Goal: Information Seeking & Learning: Find specific fact

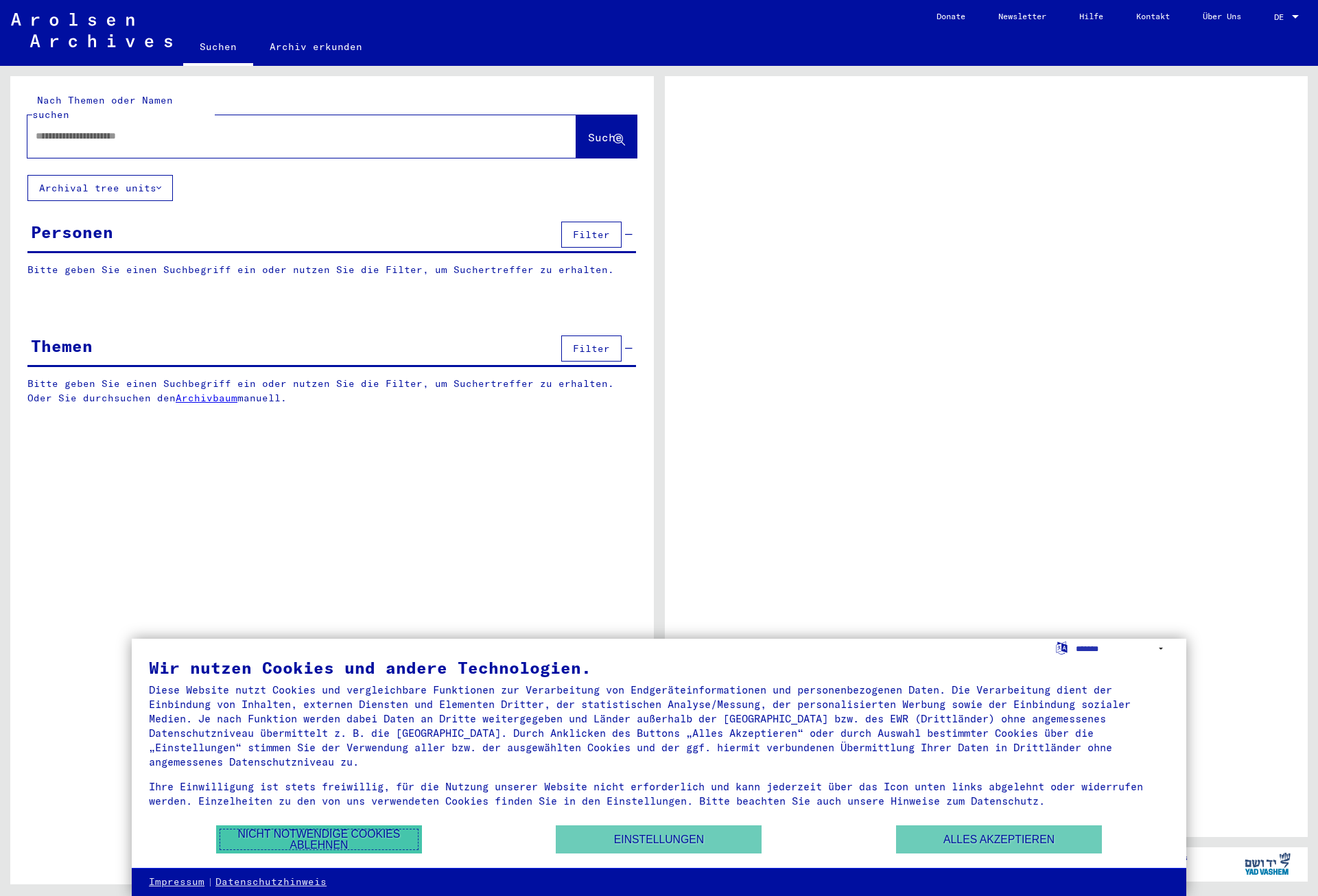
click at [257, 831] on button "Nicht notwendige Cookies ablehnen" at bounding box center [319, 840] width 206 height 28
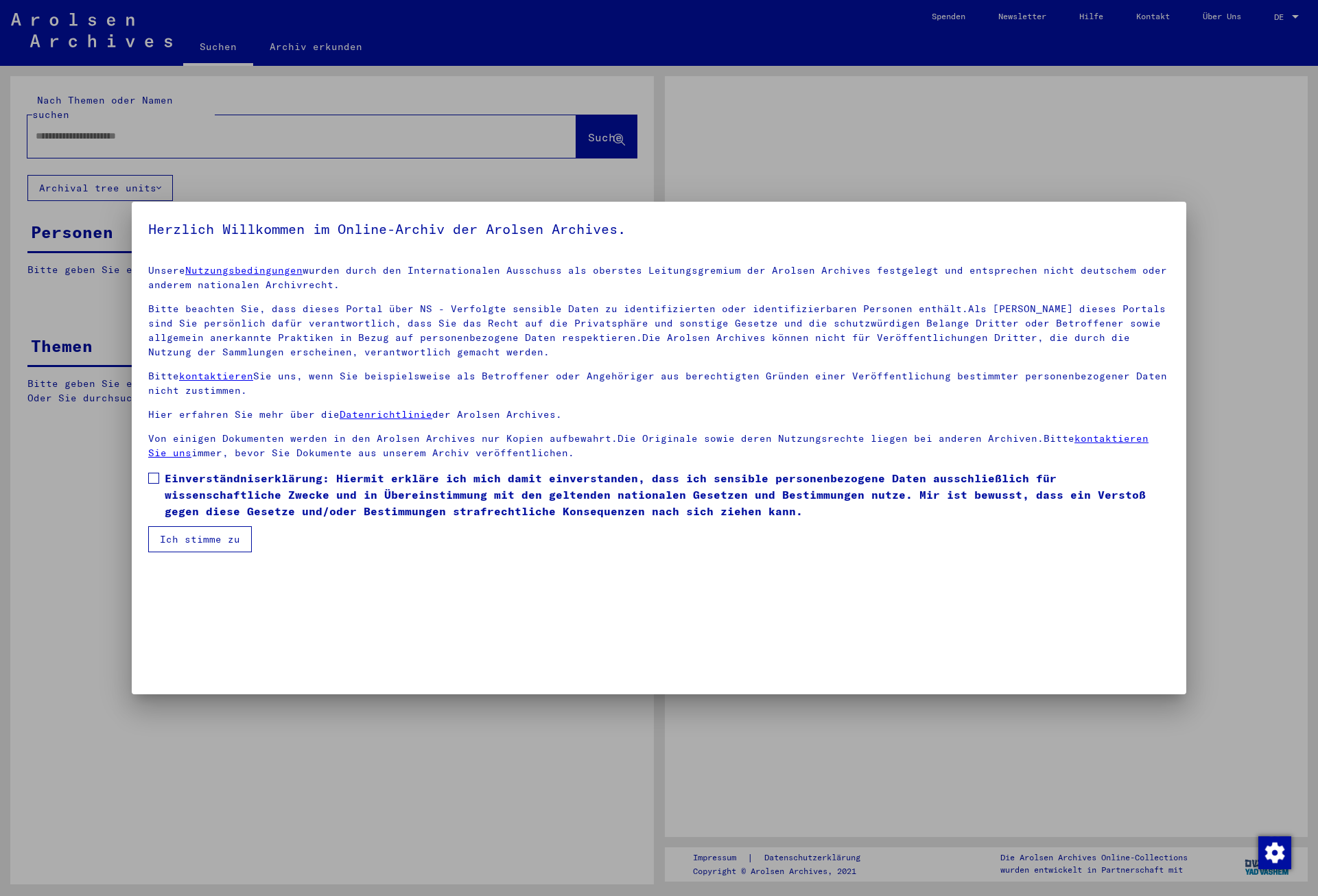
click at [82, 121] on div at bounding box center [659, 448] width 1318 height 896
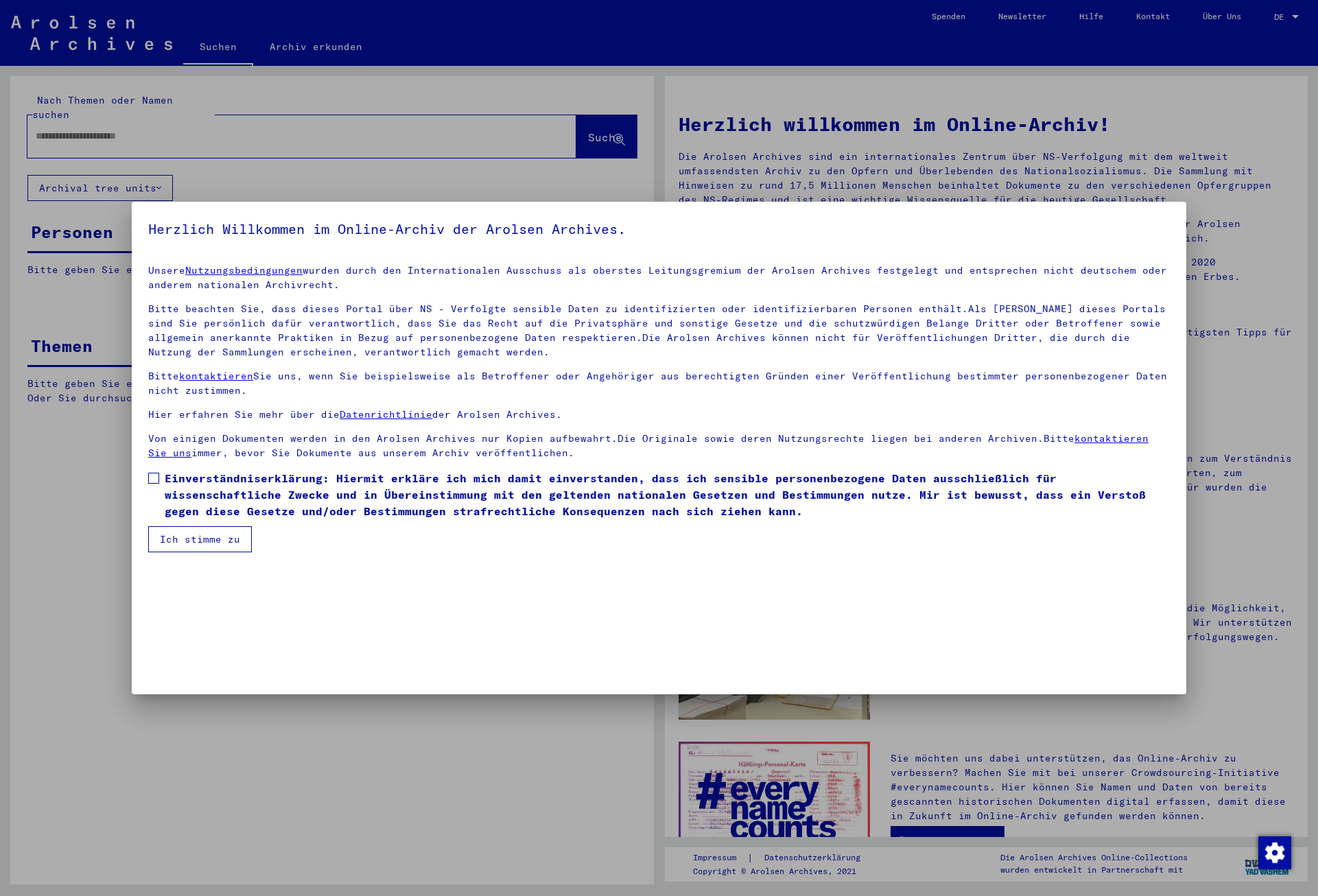
click at [155, 477] on span at bounding box center [154, 478] width 11 height 11
click at [180, 534] on button "Ich stimme zu" at bounding box center [200, 539] width 104 height 26
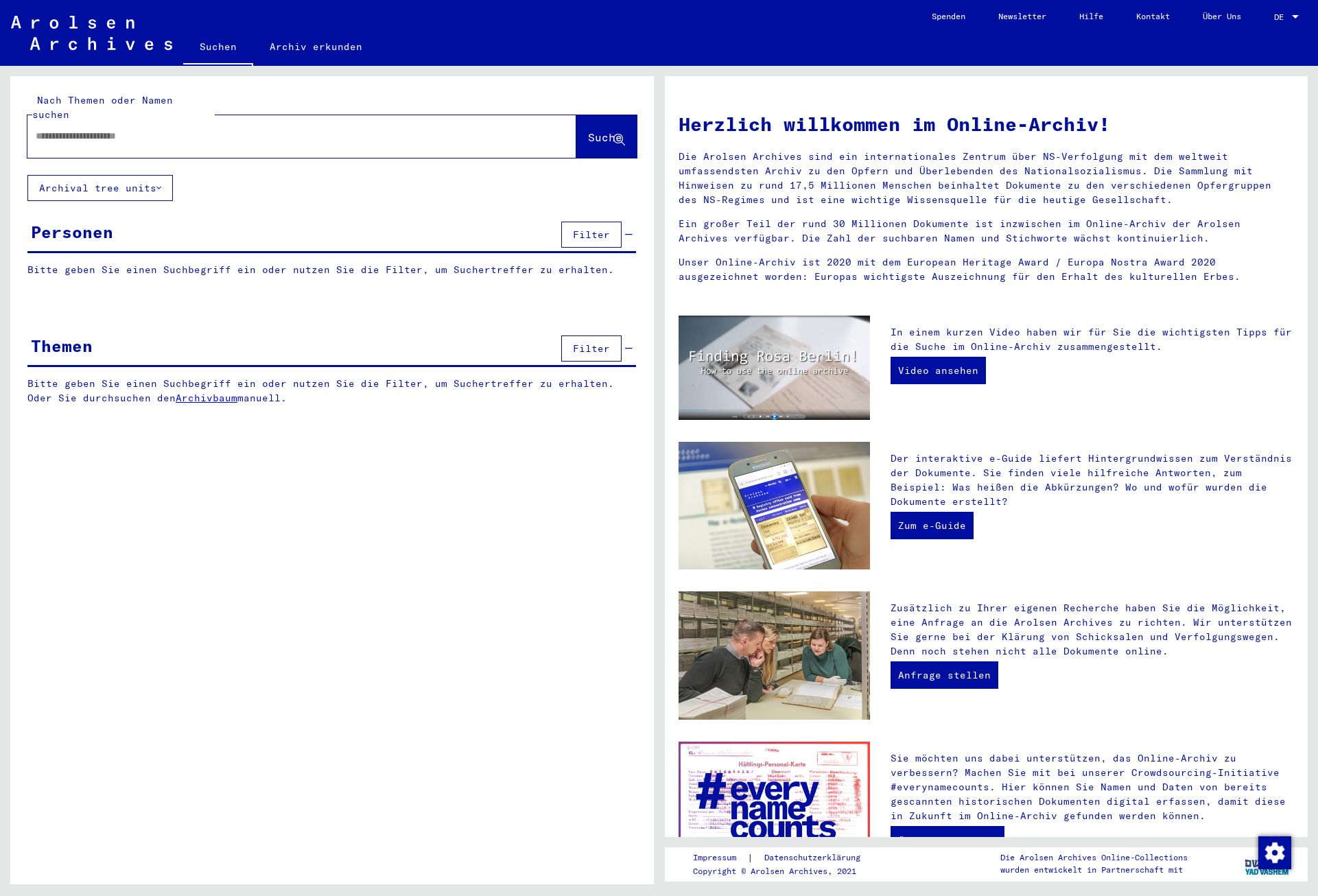
click at [113, 129] on input "text" at bounding box center [285, 136] width 499 height 14
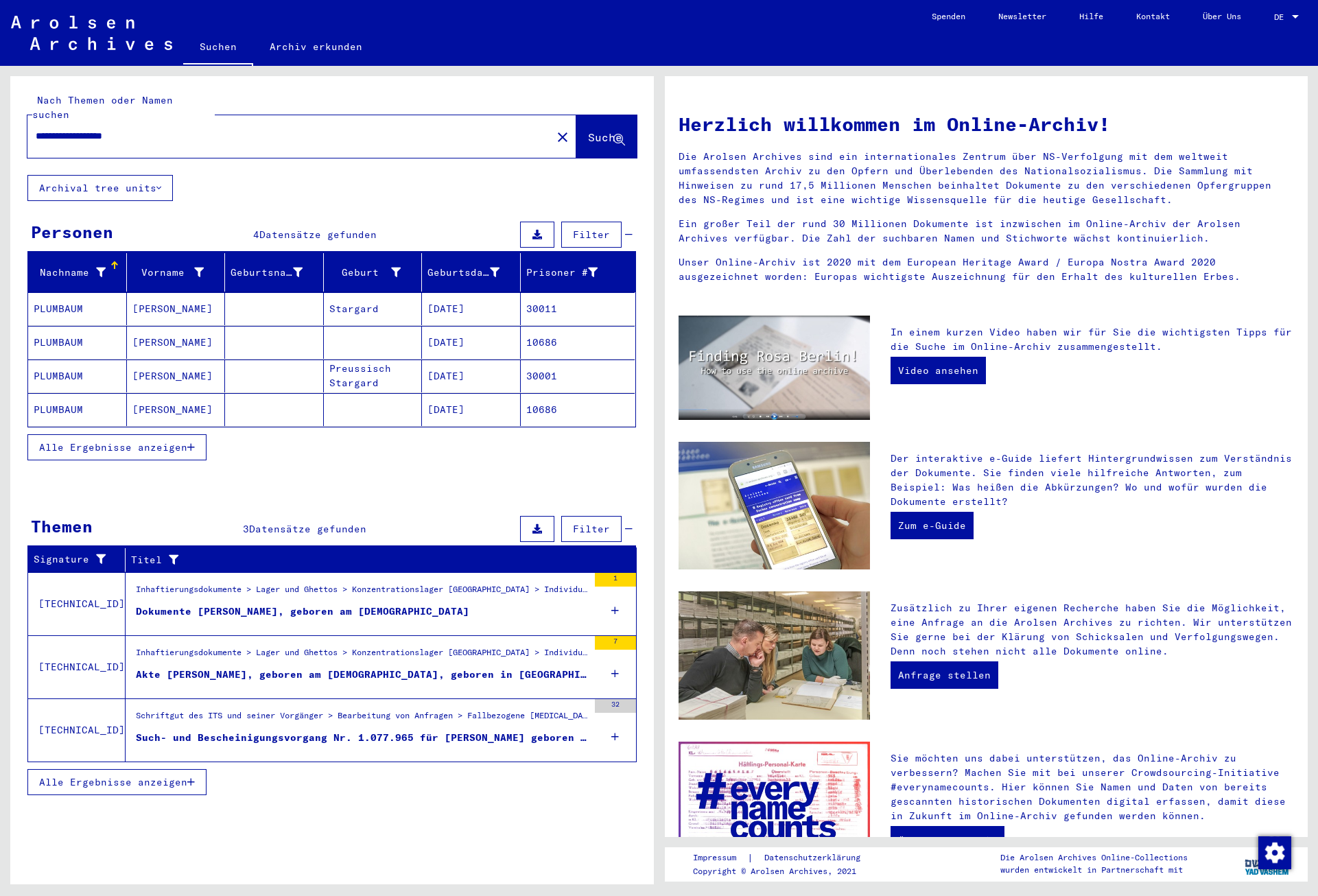
click at [469, 296] on mat-cell "[DATE]" at bounding box center [471, 308] width 99 height 33
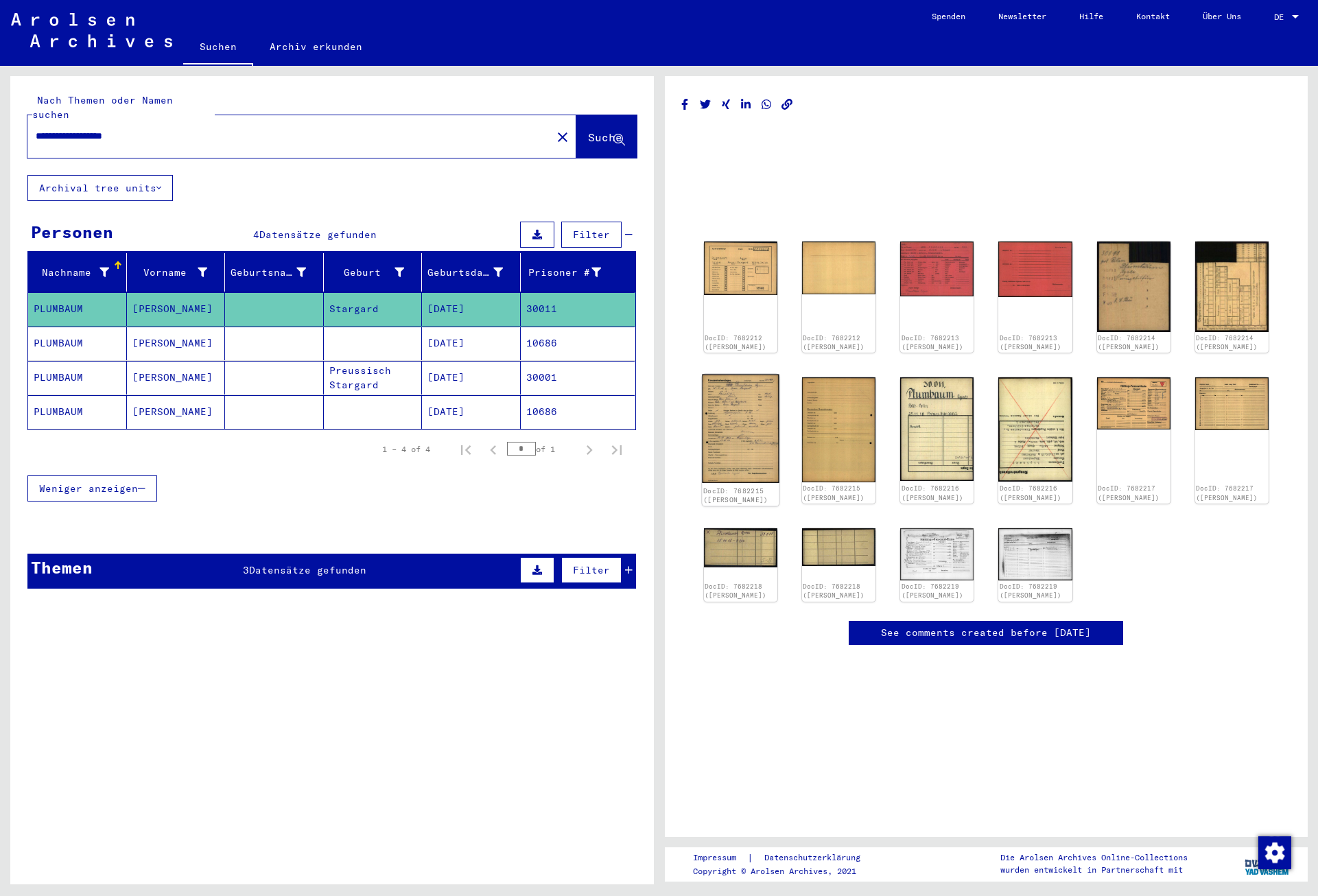
click at [742, 418] on img at bounding box center [740, 429] width 77 height 109
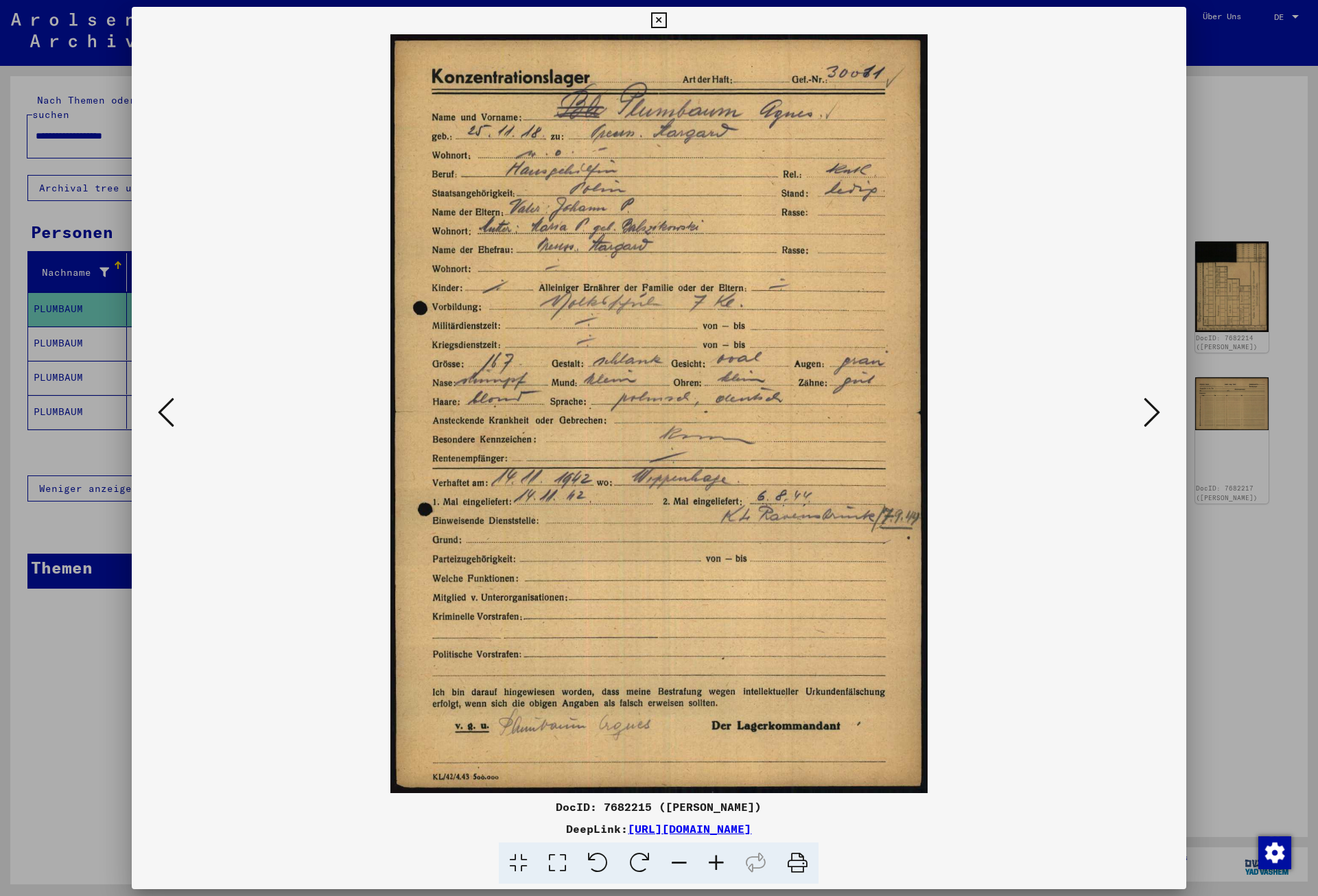
click at [1153, 409] on icon at bounding box center [1152, 412] width 17 height 33
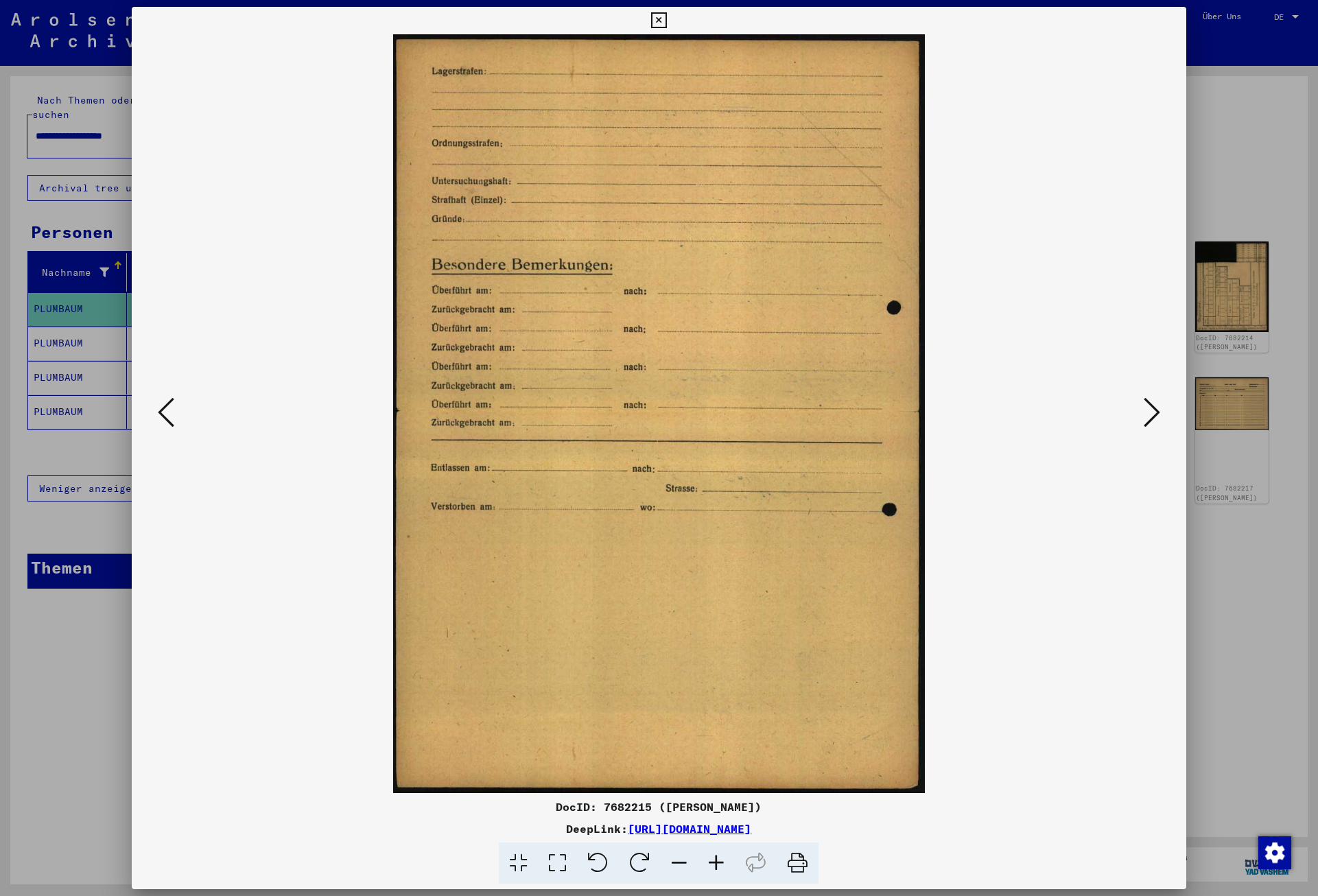
click at [1153, 408] on icon at bounding box center [1152, 412] width 17 height 33
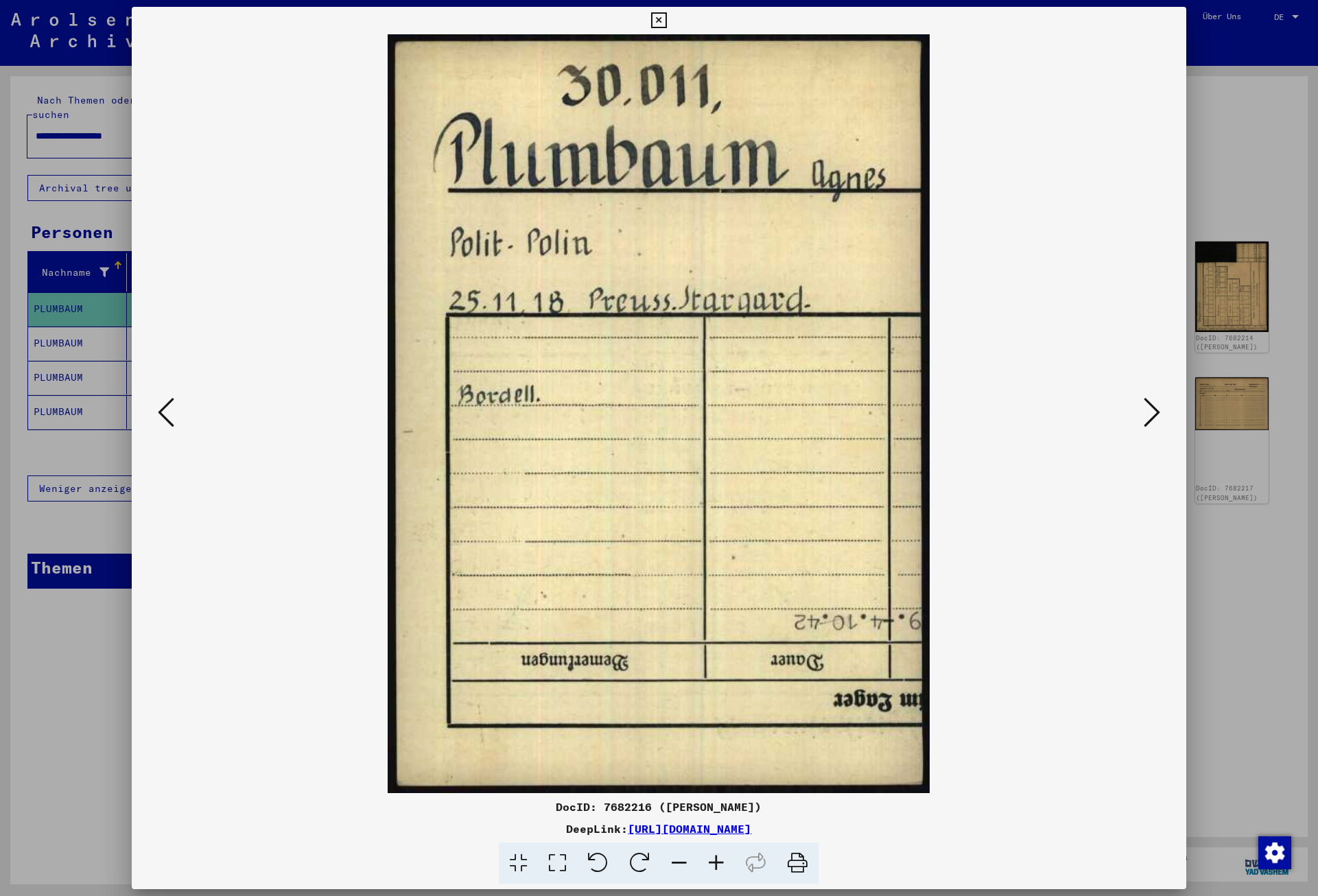
click at [1153, 408] on icon at bounding box center [1152, 412] width 17 height 33
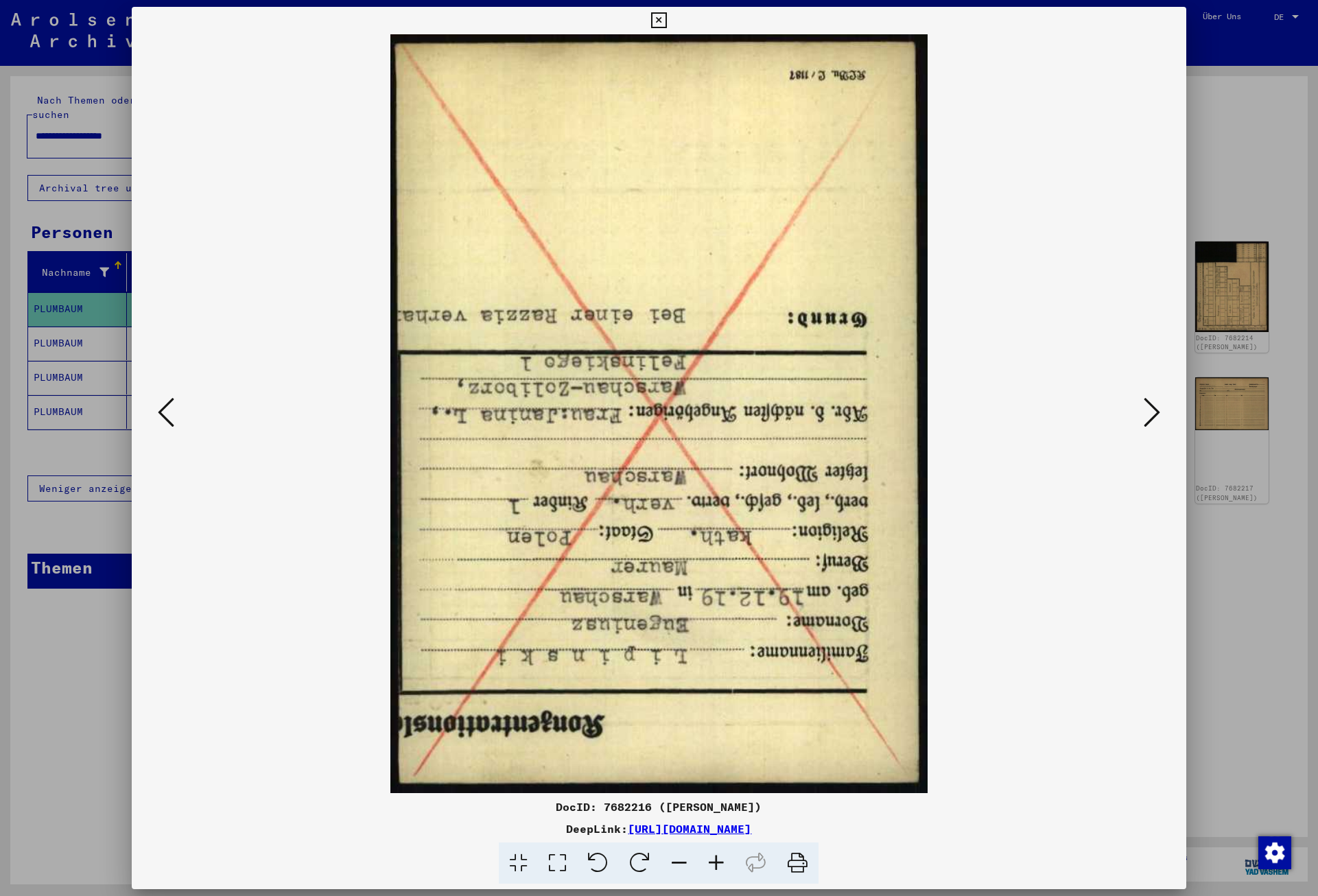
click at [1153, 408] on icon at bounding box center [1152, 412] width 17 height 33
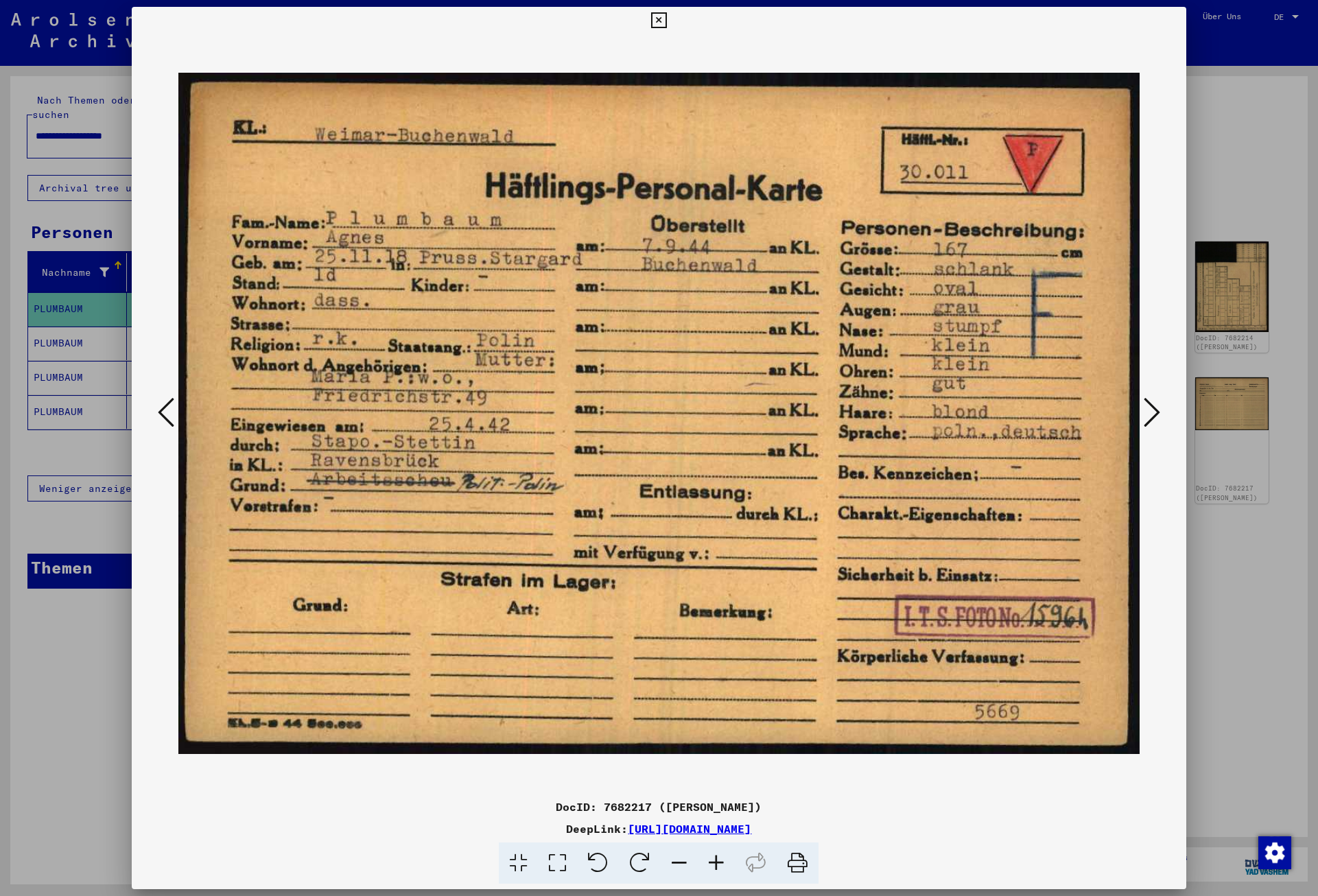
click at [1153, 408] on icon at bounding box center [1152, 412] width 17 height 33
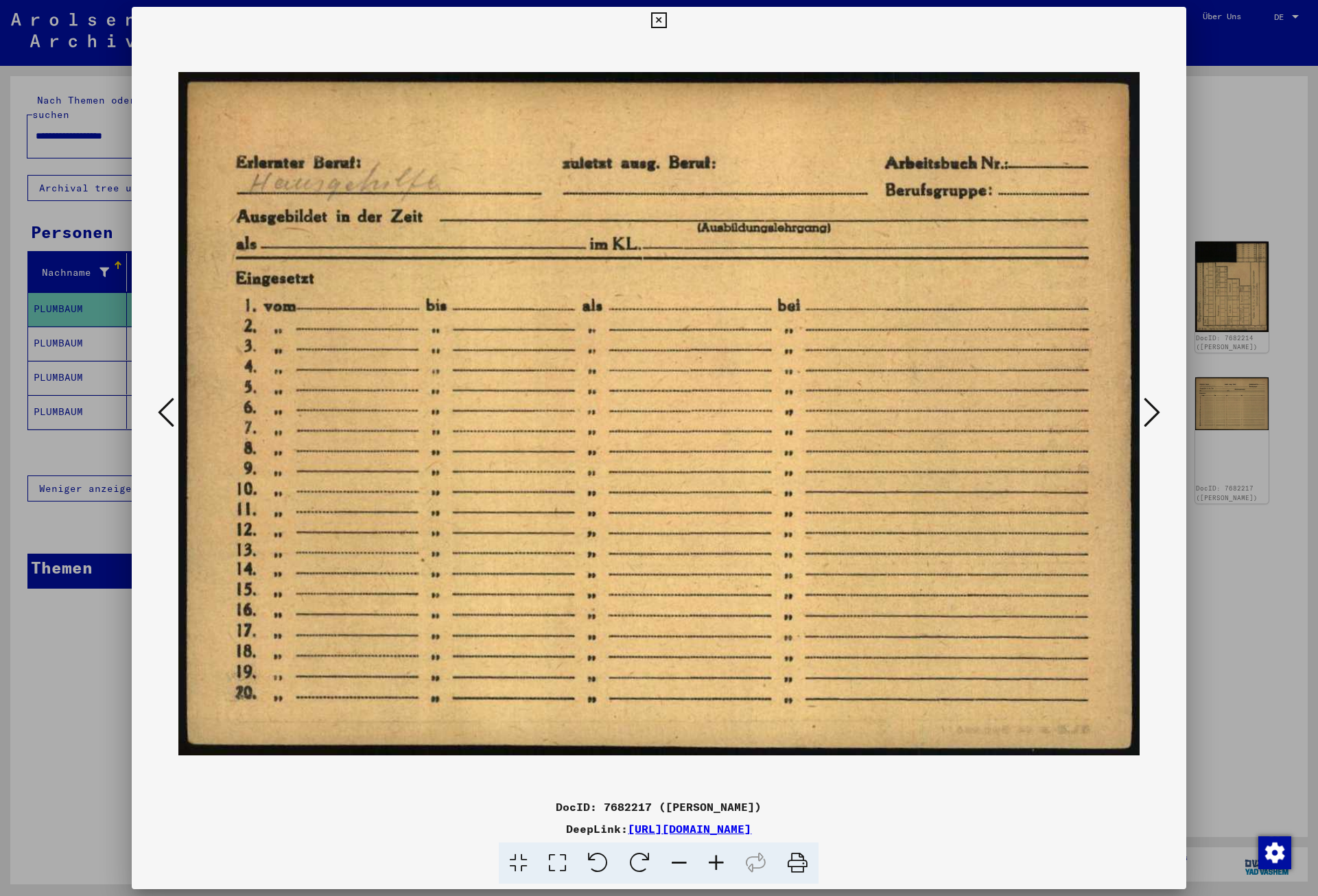
click at [1153, 408] on icon at bounding box center [1152, 412] width 17 height 33
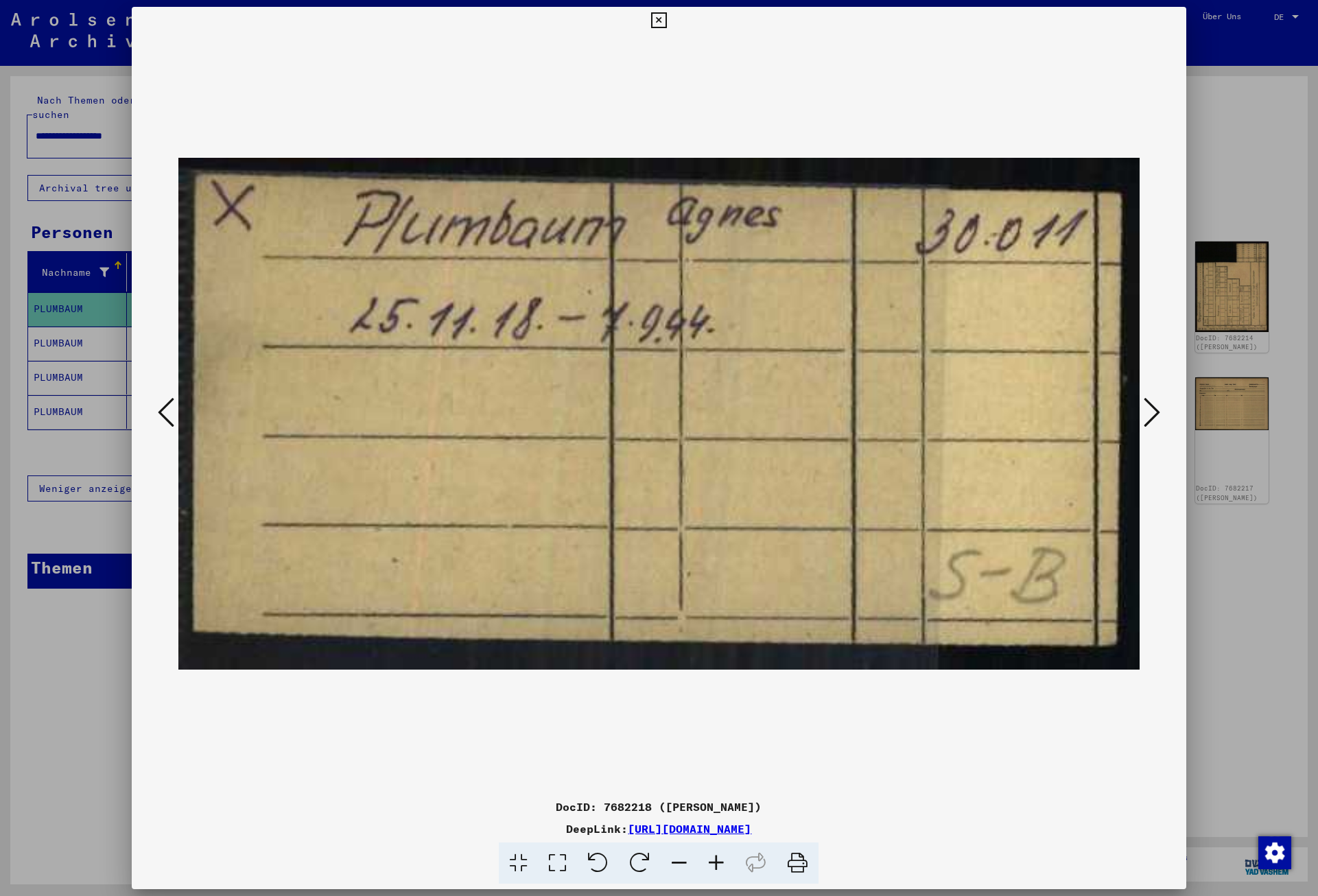
click at [1153, 408] on icon at bounding box center [1152, 412] width 17 height 33
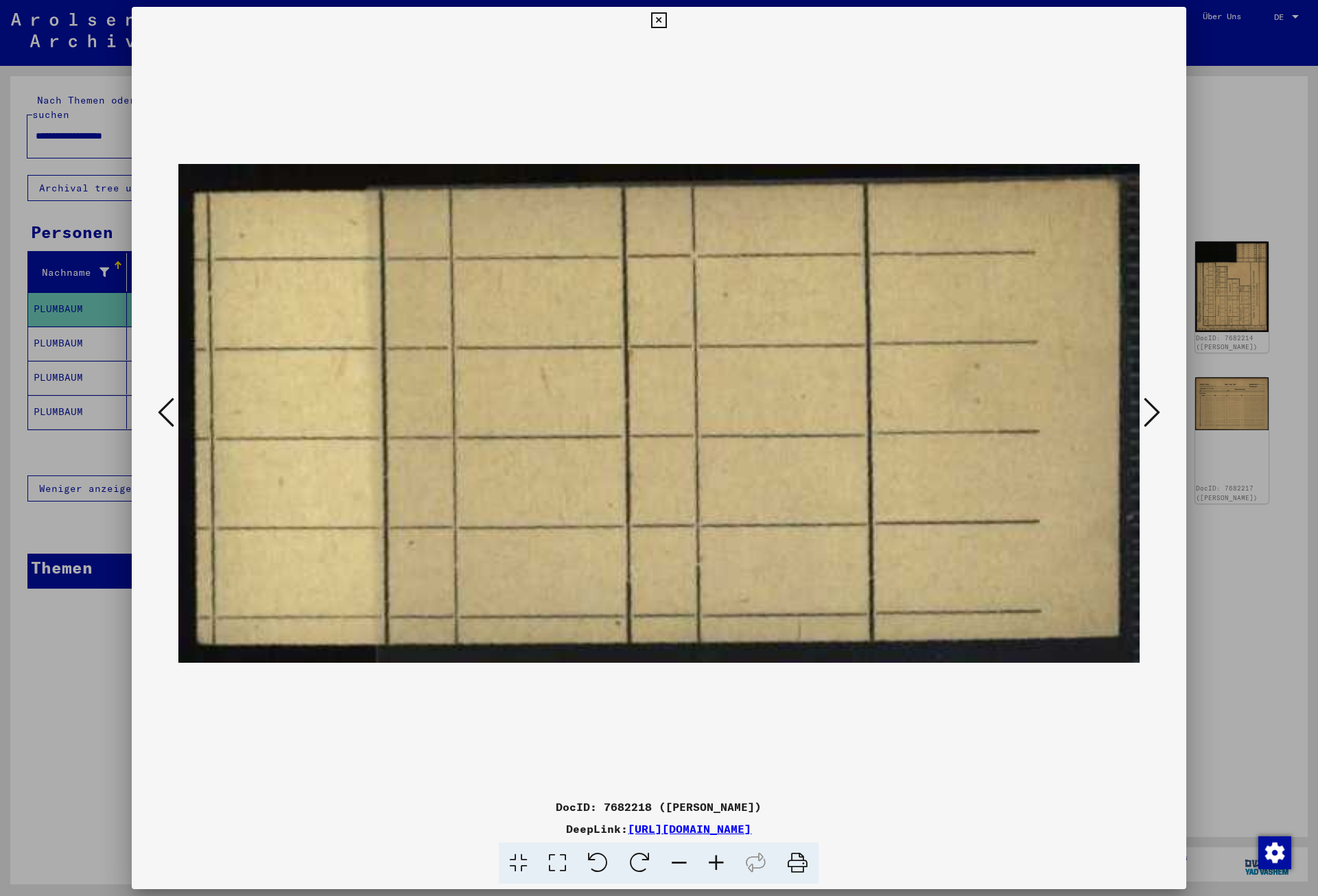
click at [1153, 408] on icon at bounding box center [1152, 412] width 17 height 33
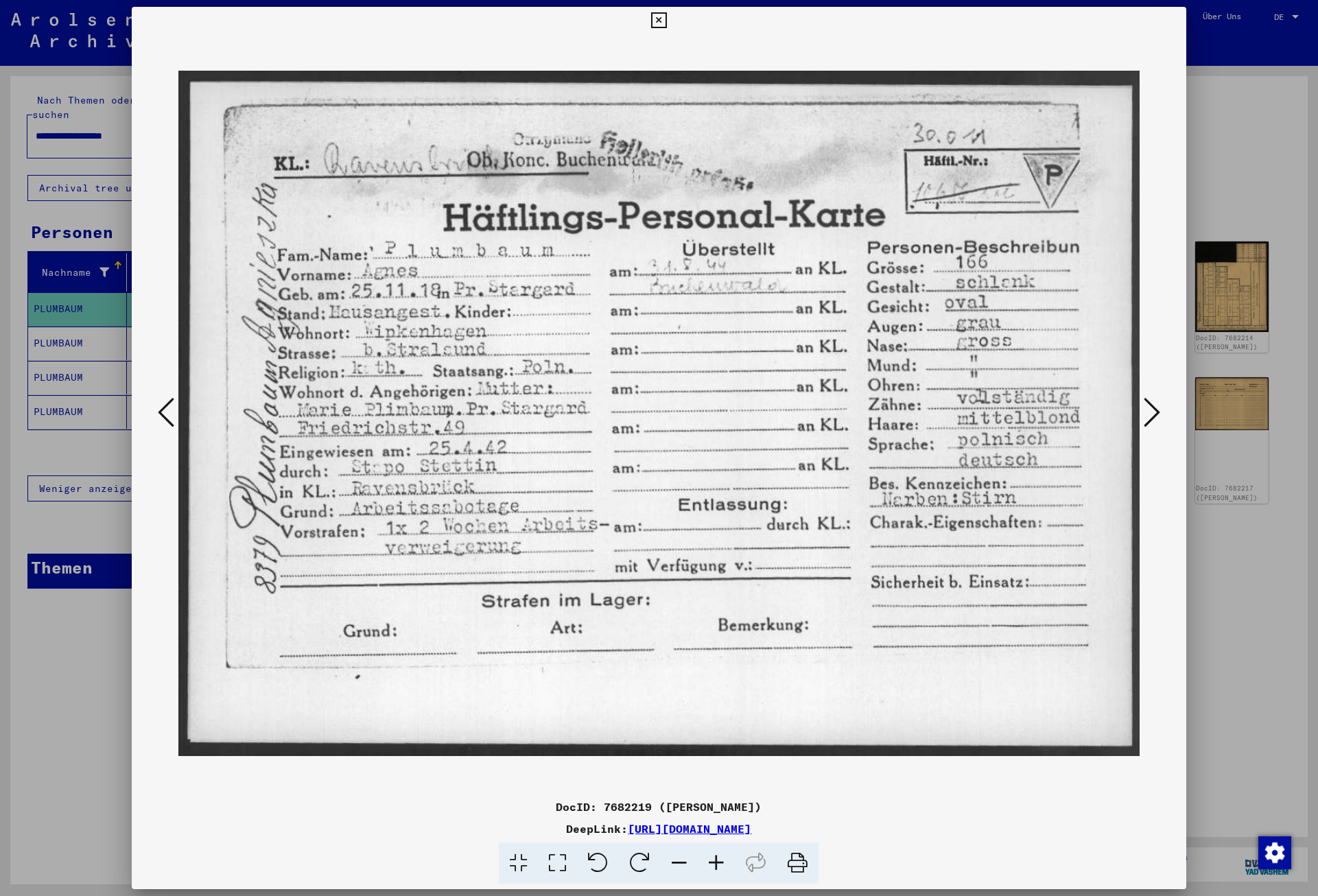
click at [1153, 408] on icon at bounding box center [1152, 412] width 17 height 33
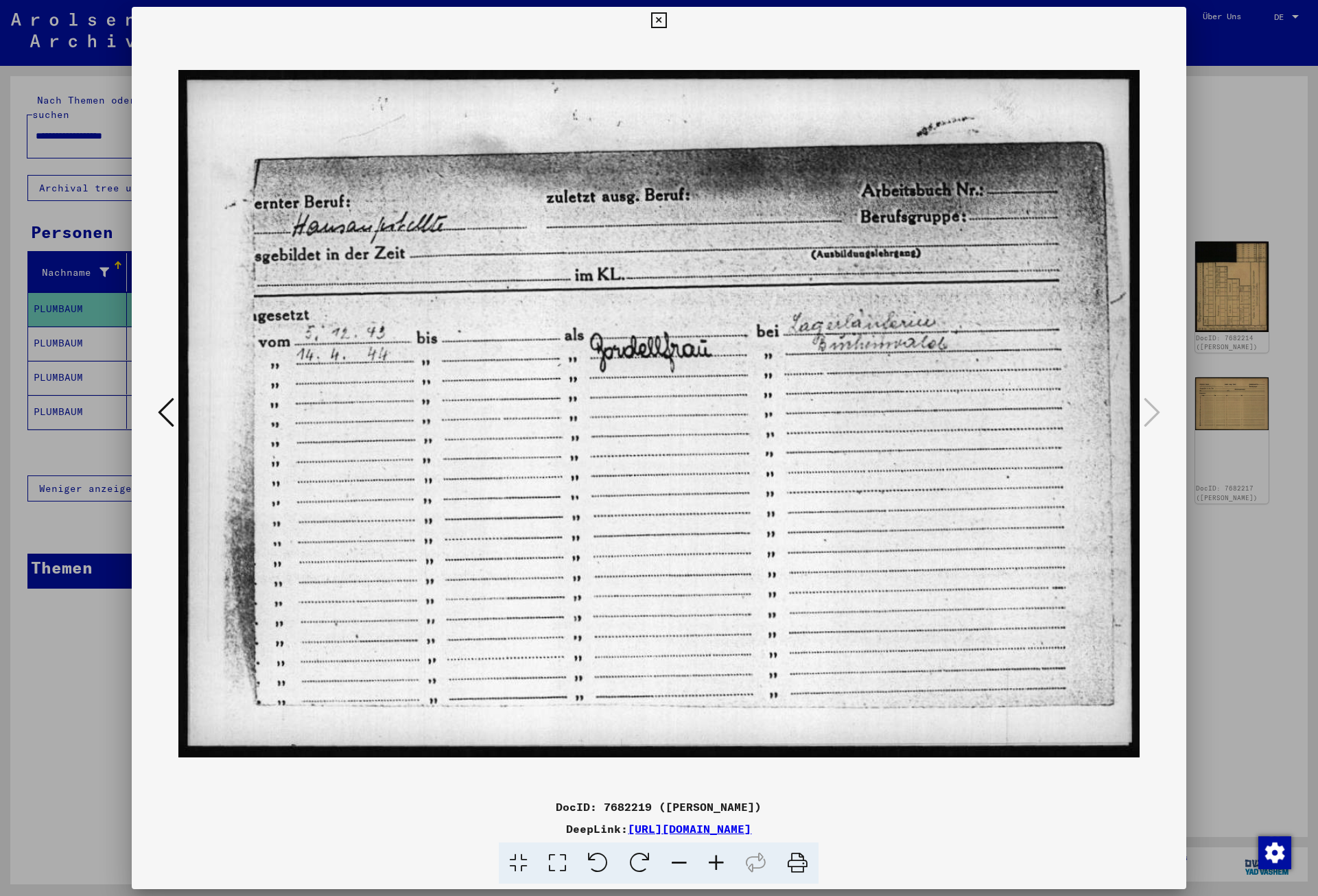
click at [667, 22] on icon at bounding box center [659, 20] width 16 height 17
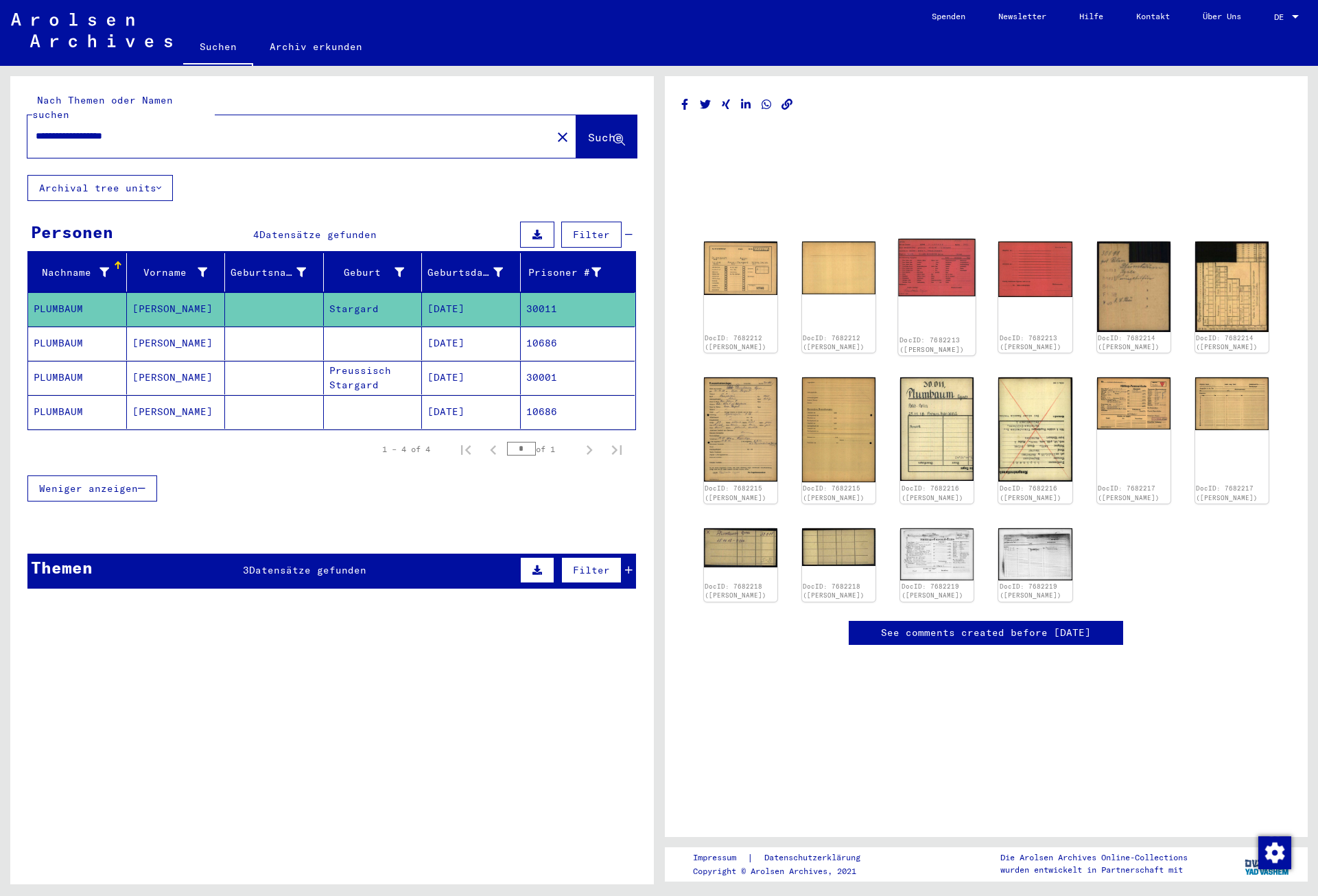
click at [957, 263] on img at bounding box center [937, 268] width 77 height 58
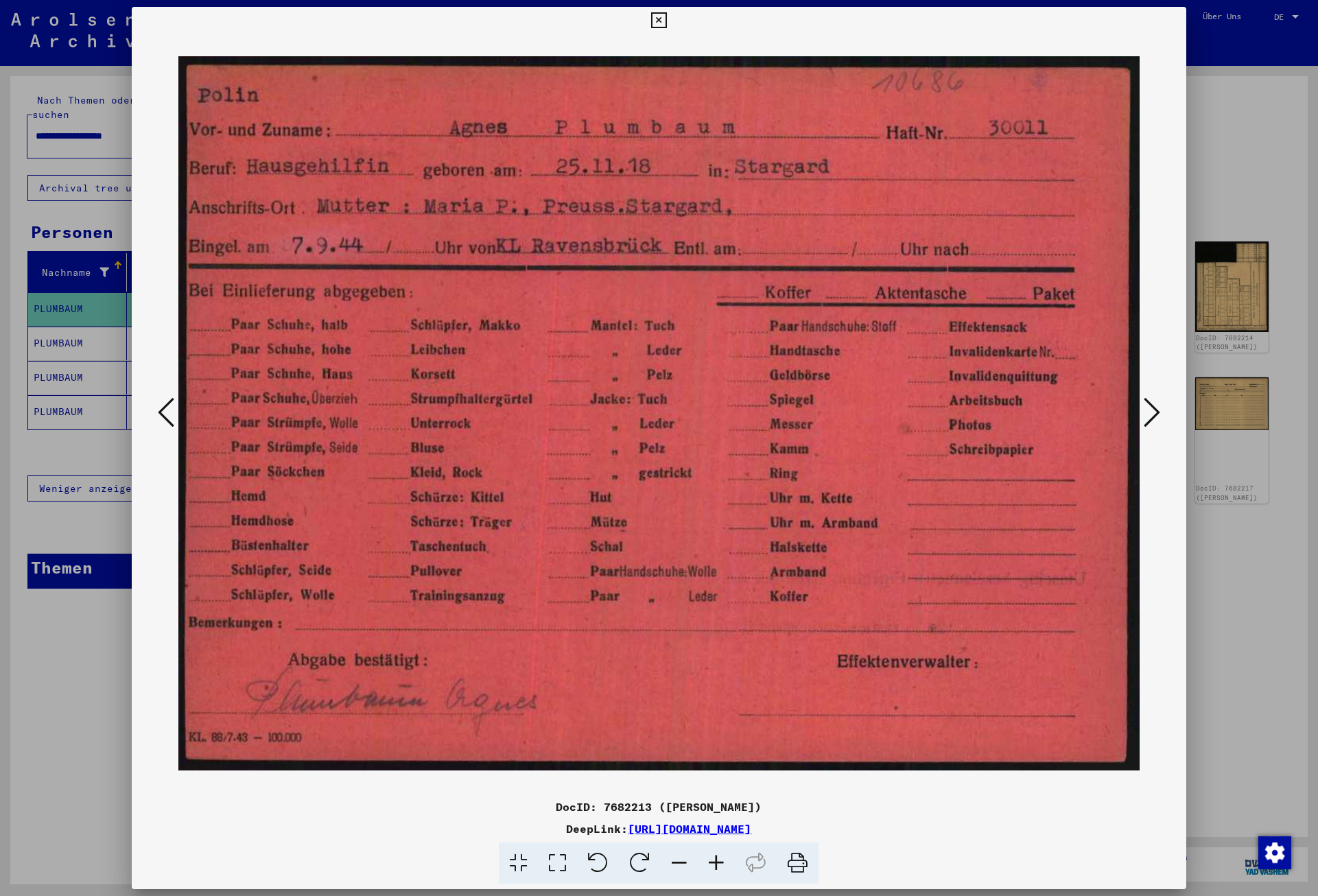
click at [667, 18] on icon at bounding box center [659, 20] width 16 height 17
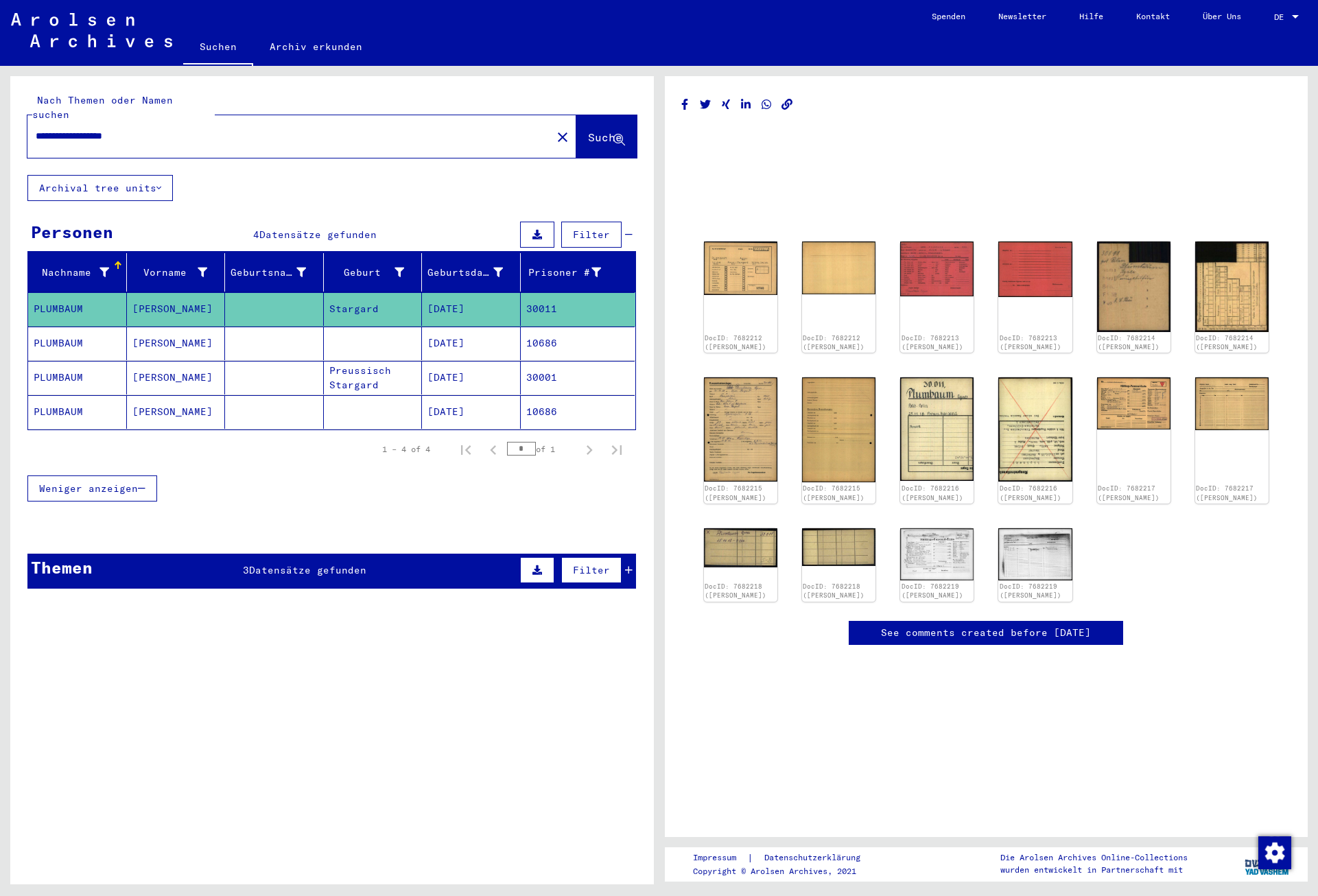
click at [491, 332] on mat-cell "[DATE]" at bounding box center [471, 343] width 99 height 34
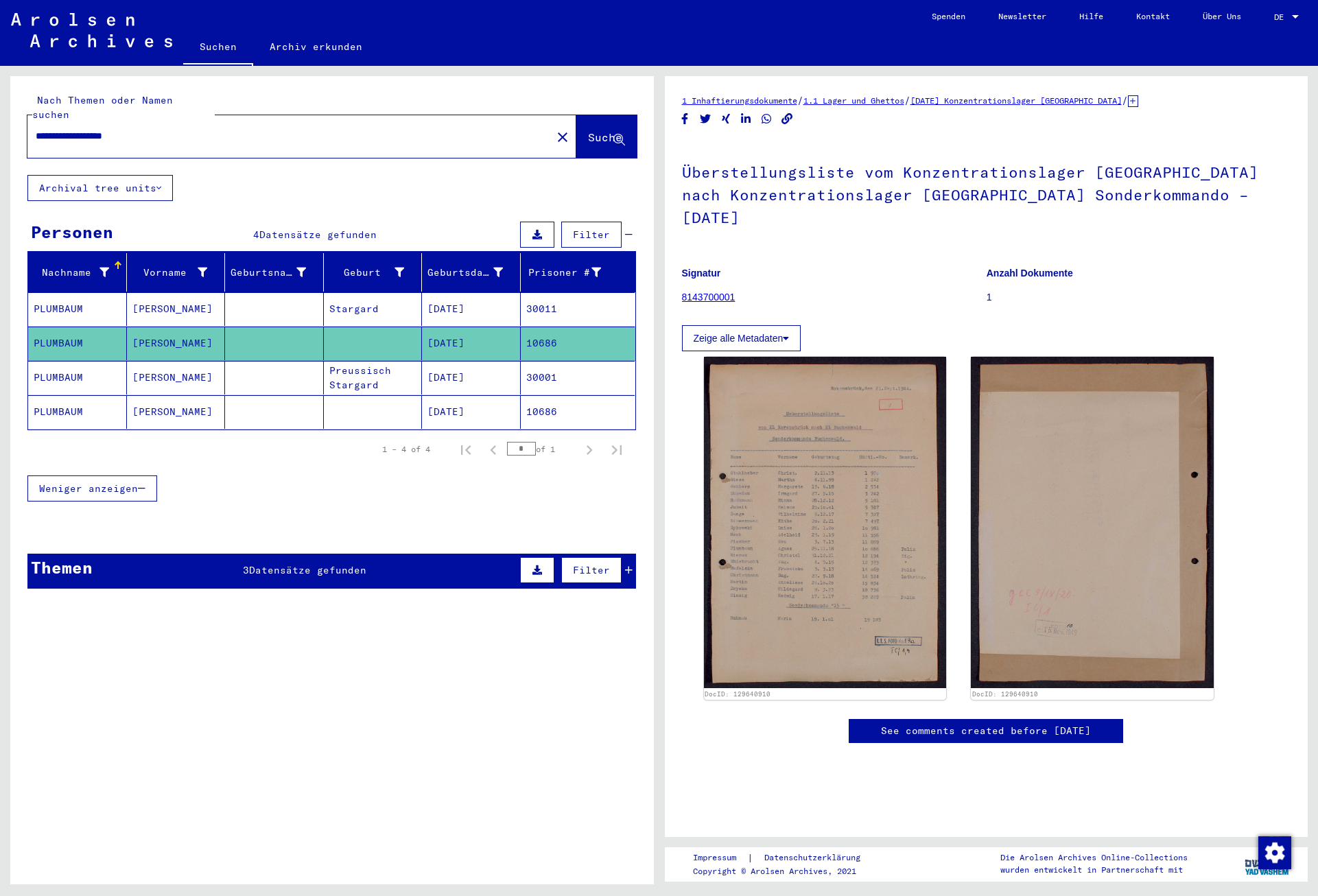
click at [491, 363] on mat-cell "[DATE]" at bounding box center [471, 378] width 99 height 34
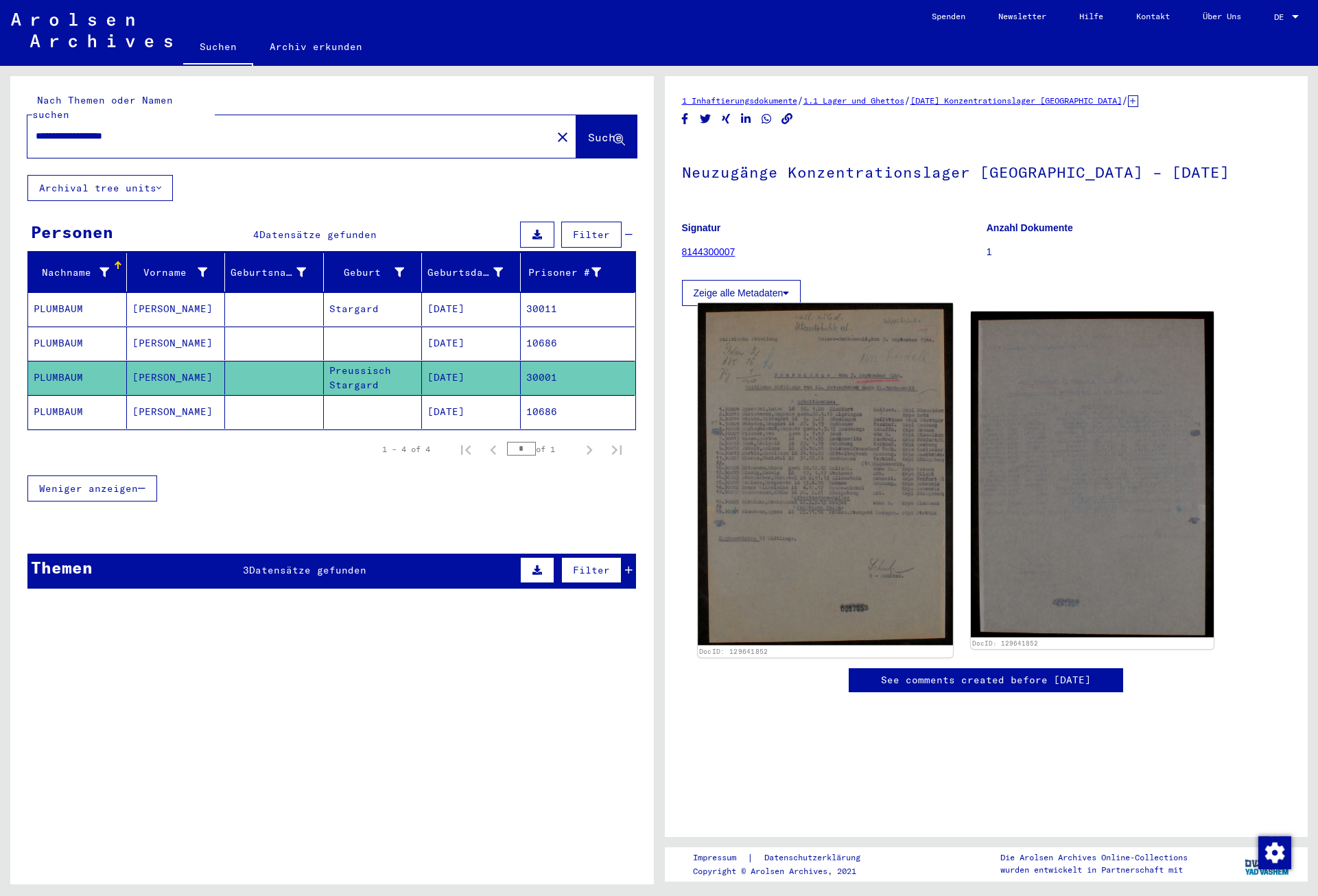
click at [802, 417] on img at bounding box center [825, 474] width 254 height 342
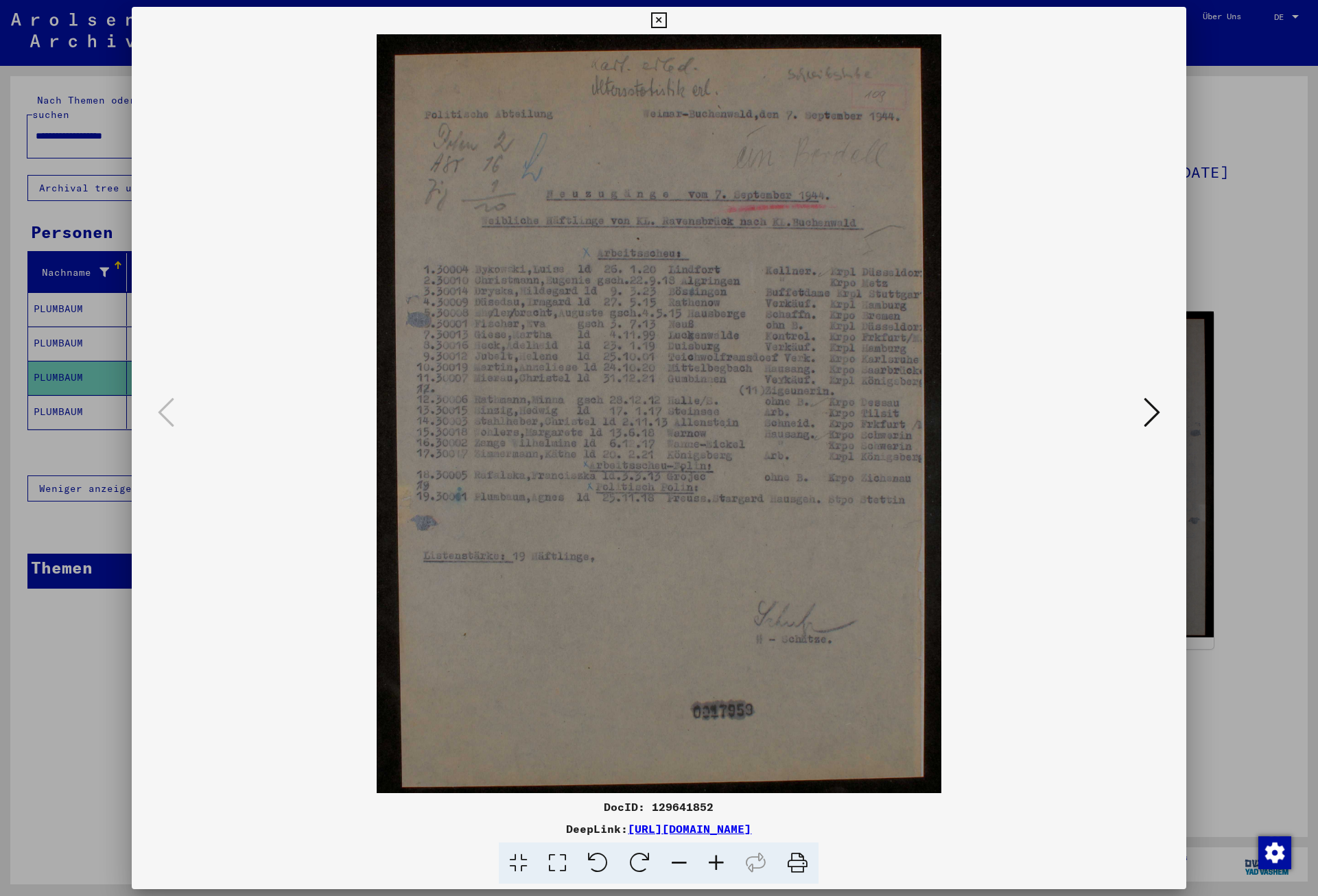
click at [667, 18] on icon at bounding box center [659, 20] width 16 height 17
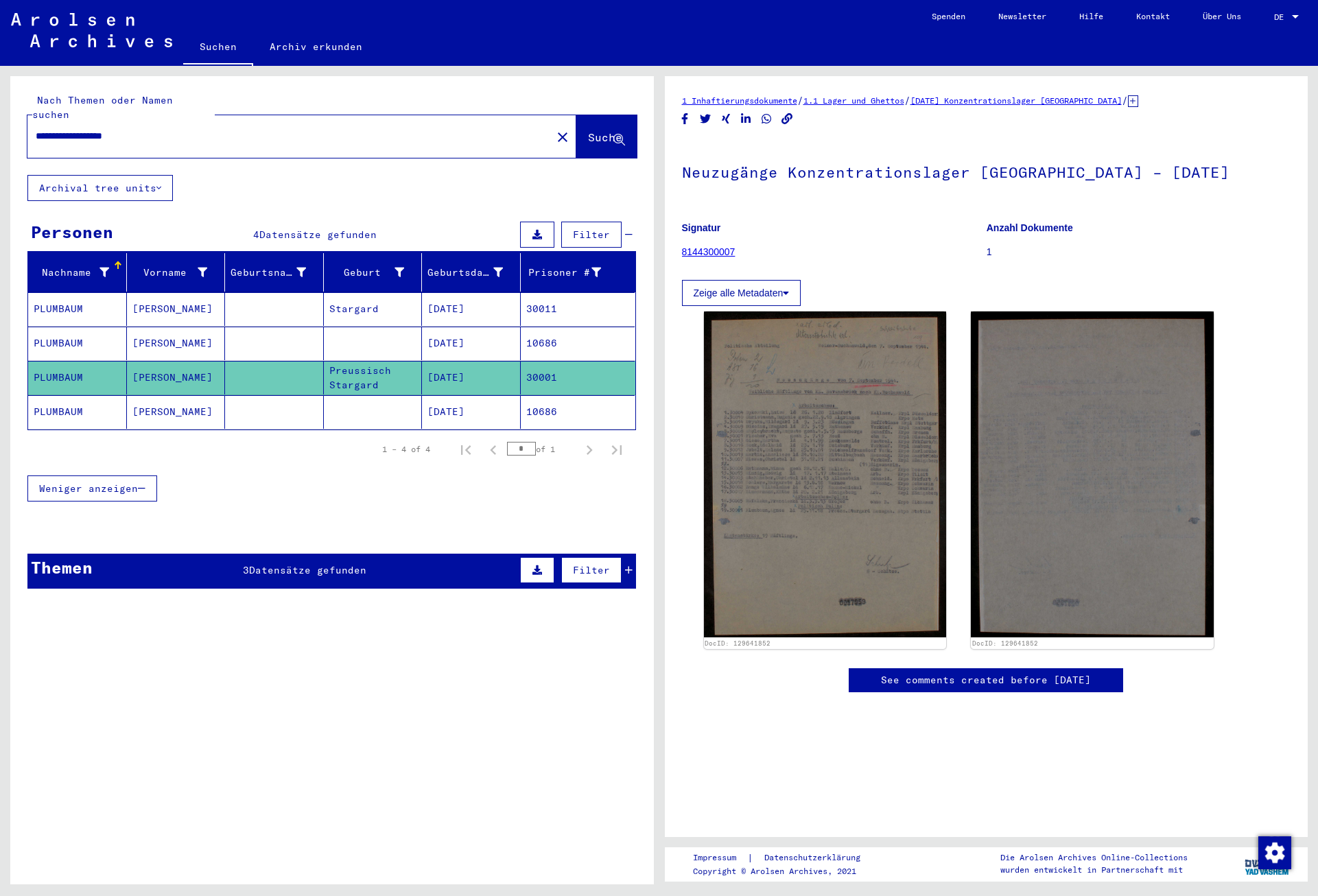
click at [505, 396] on mat-cell "[DATE]" at bounding box center [471, 412] width 99 height 34
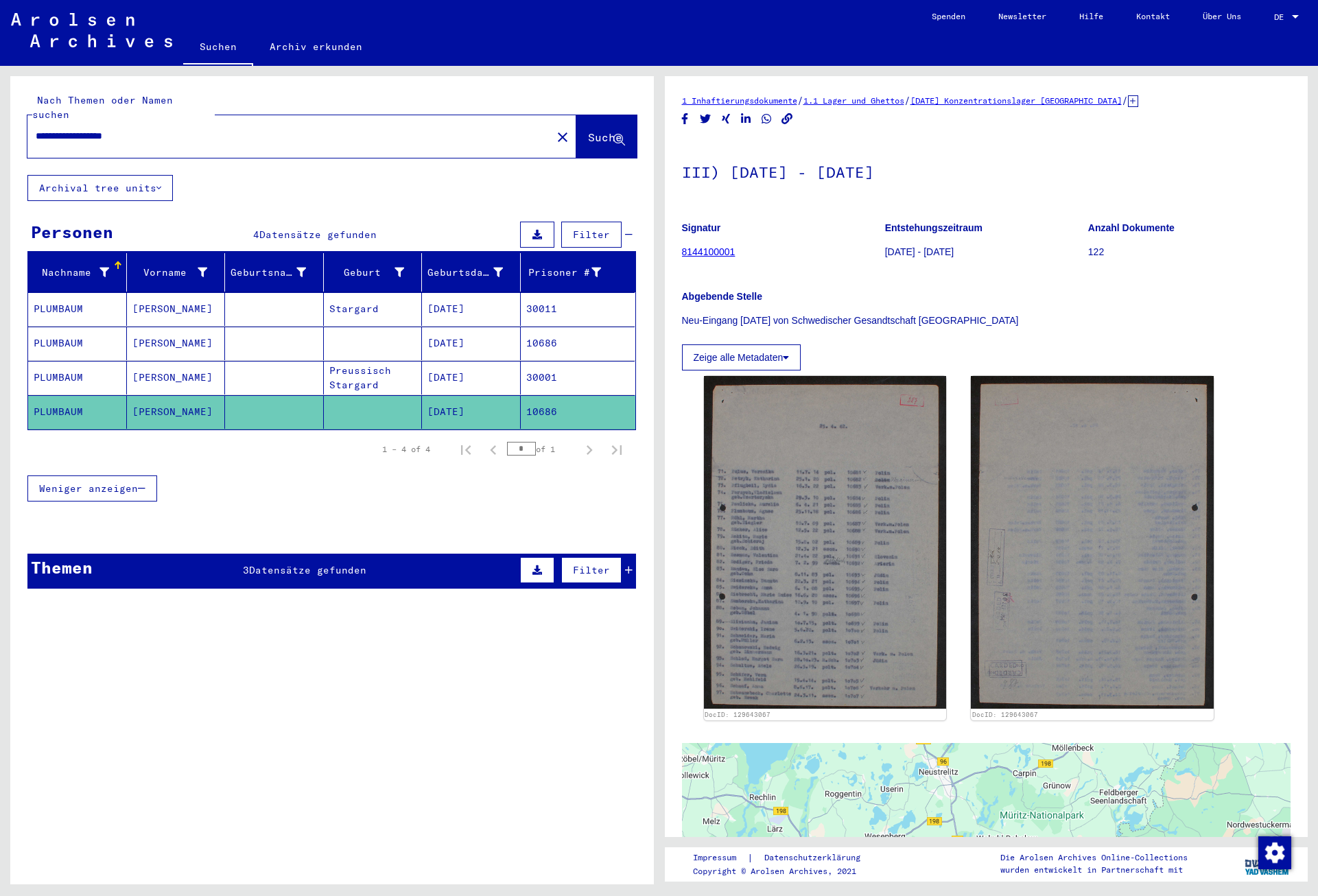
click at [505, 361] on mat-cell "[DATE]" at bounding box center [471, 378] width 99 height 34
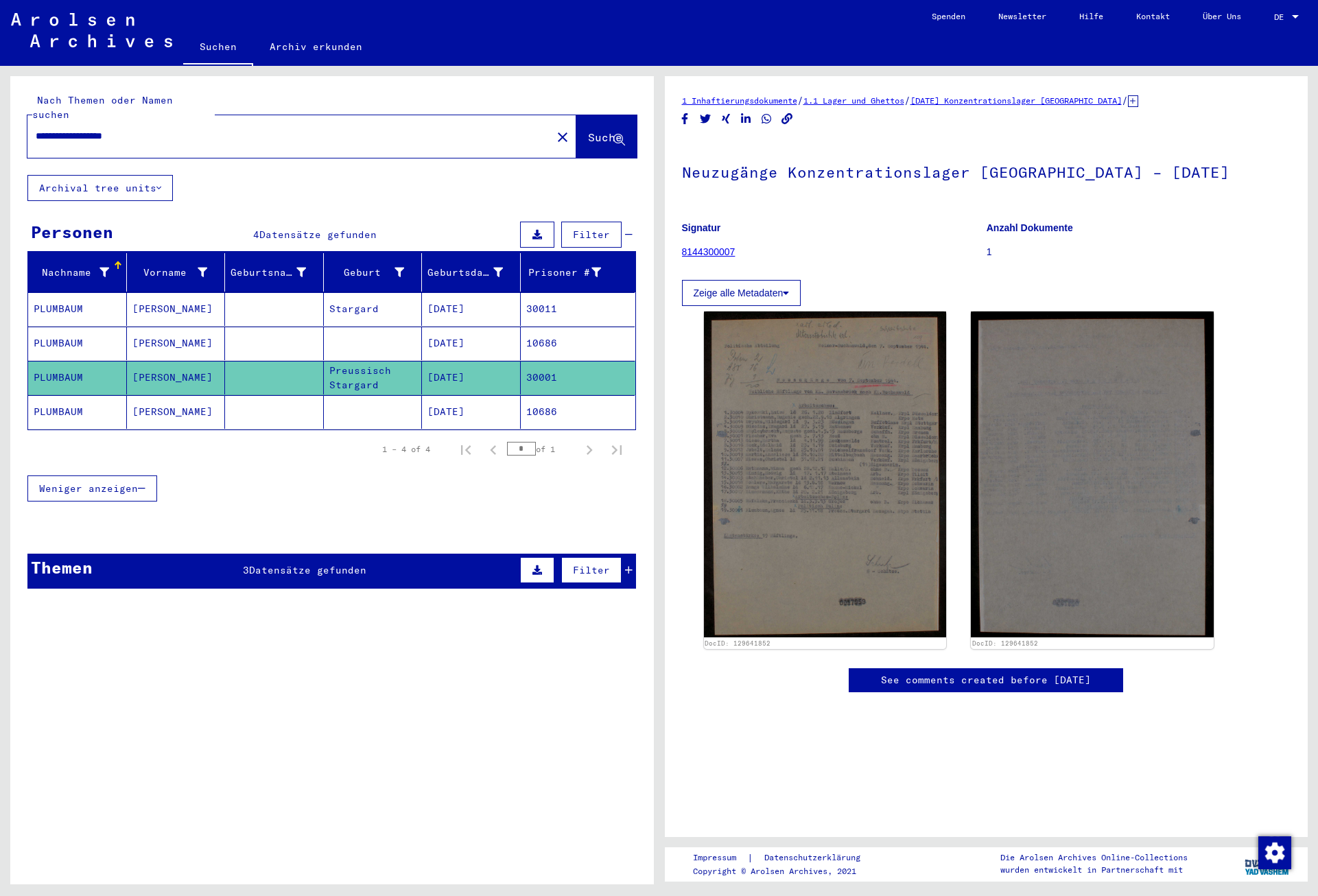
click at [471, 397] on mat-cell "[DATE]" at bounding box center [471, 412] width 99 height 34
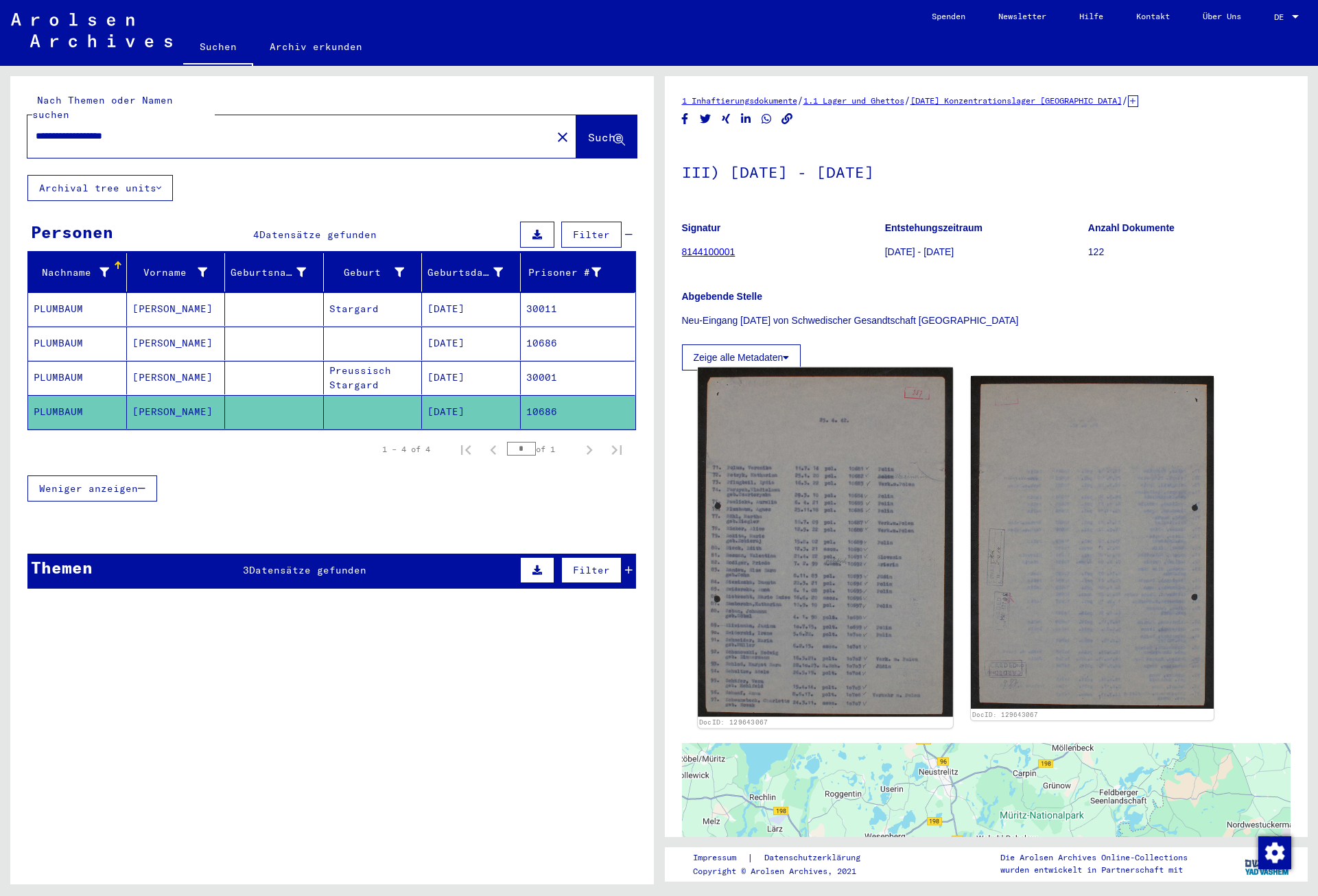
click at [826, 494] on img at bounding box center [825, 542] width 254 height 349
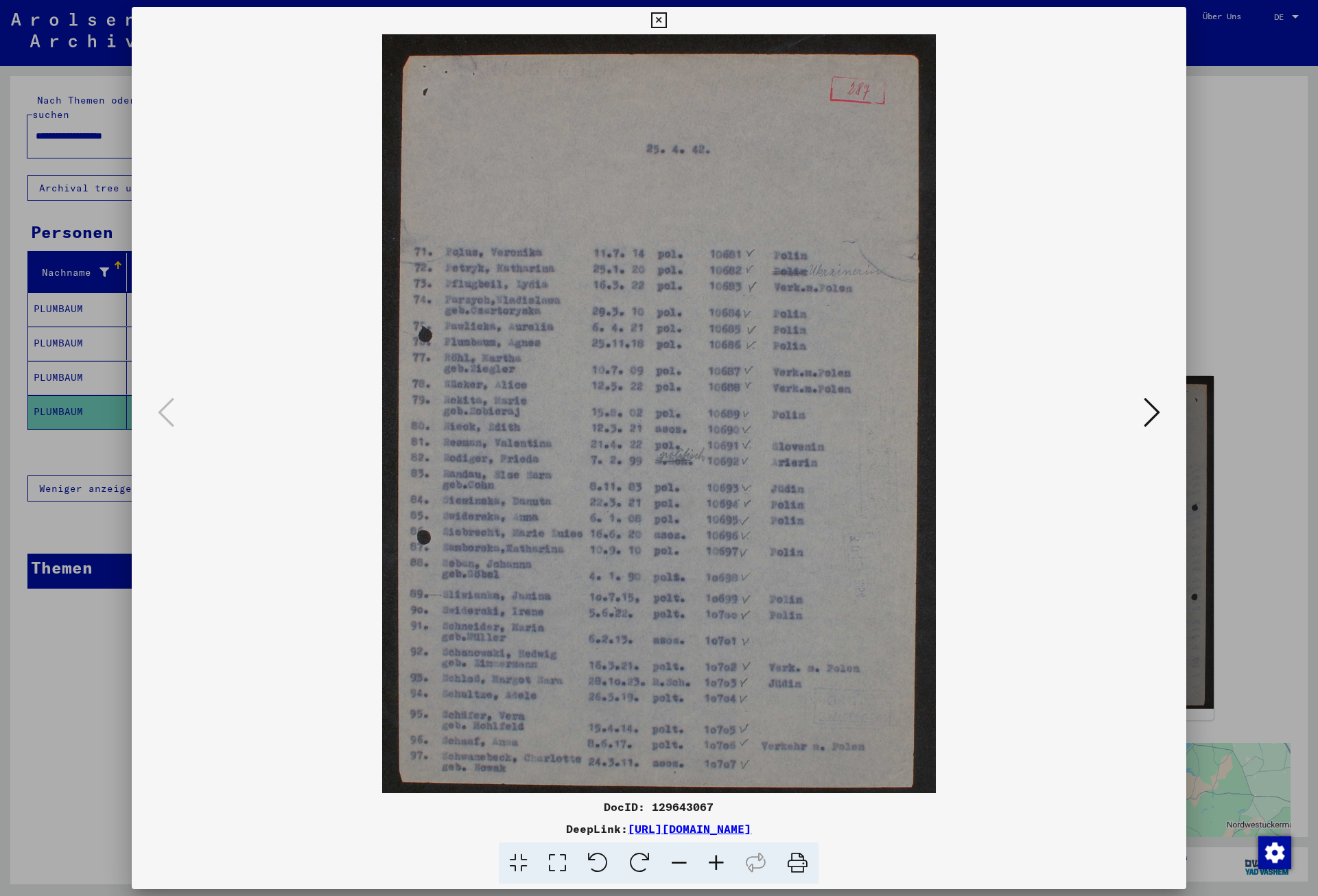
click at [826, 494] on img at bounding box center [659, 414] width 962 height 759
click at [667, 20] on icon at bounding box center [659, 20] width 16 height 17
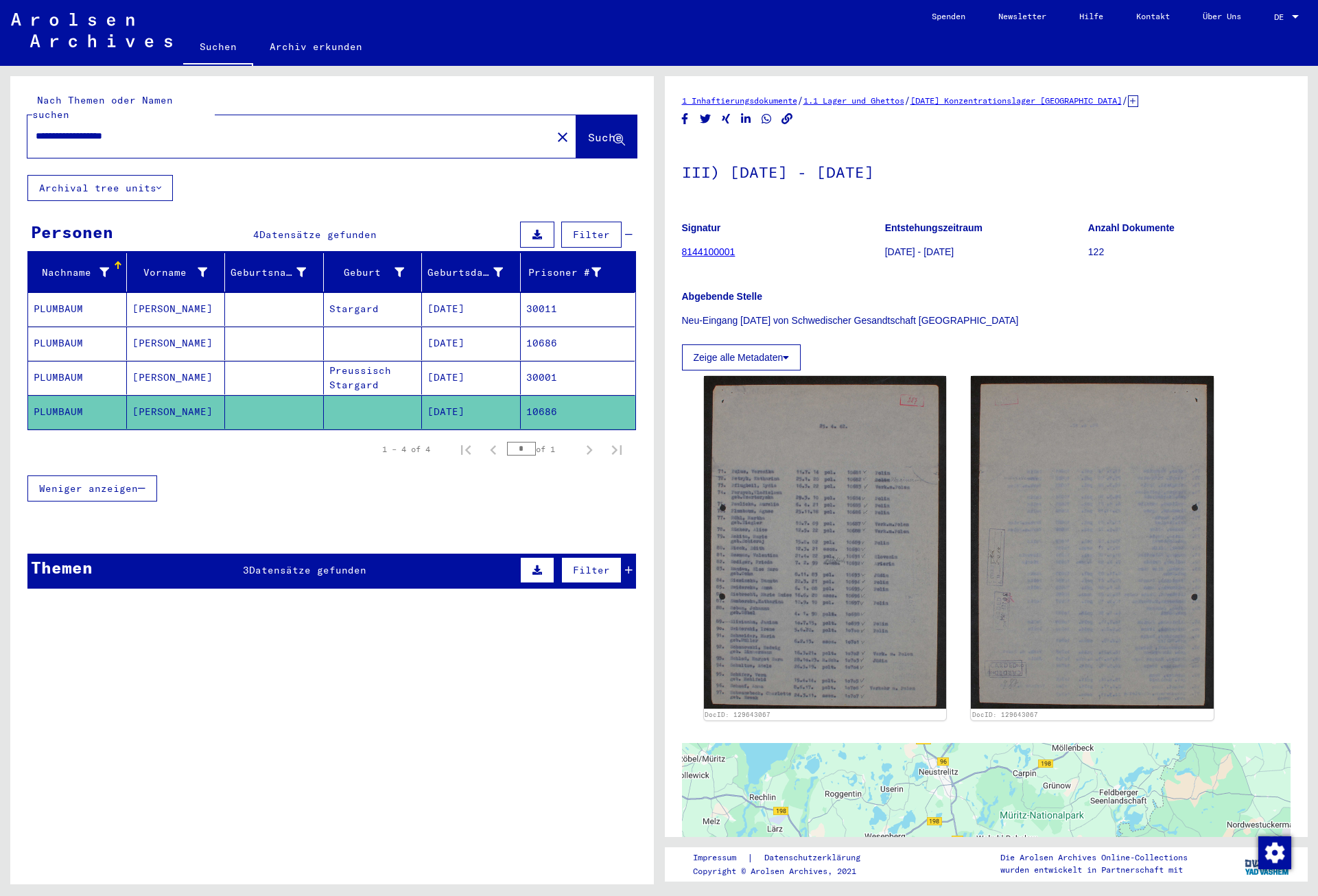
click at [352, 564] on span "Datensätze gefunden" at bounding box center [308, 571] width 117 height 12
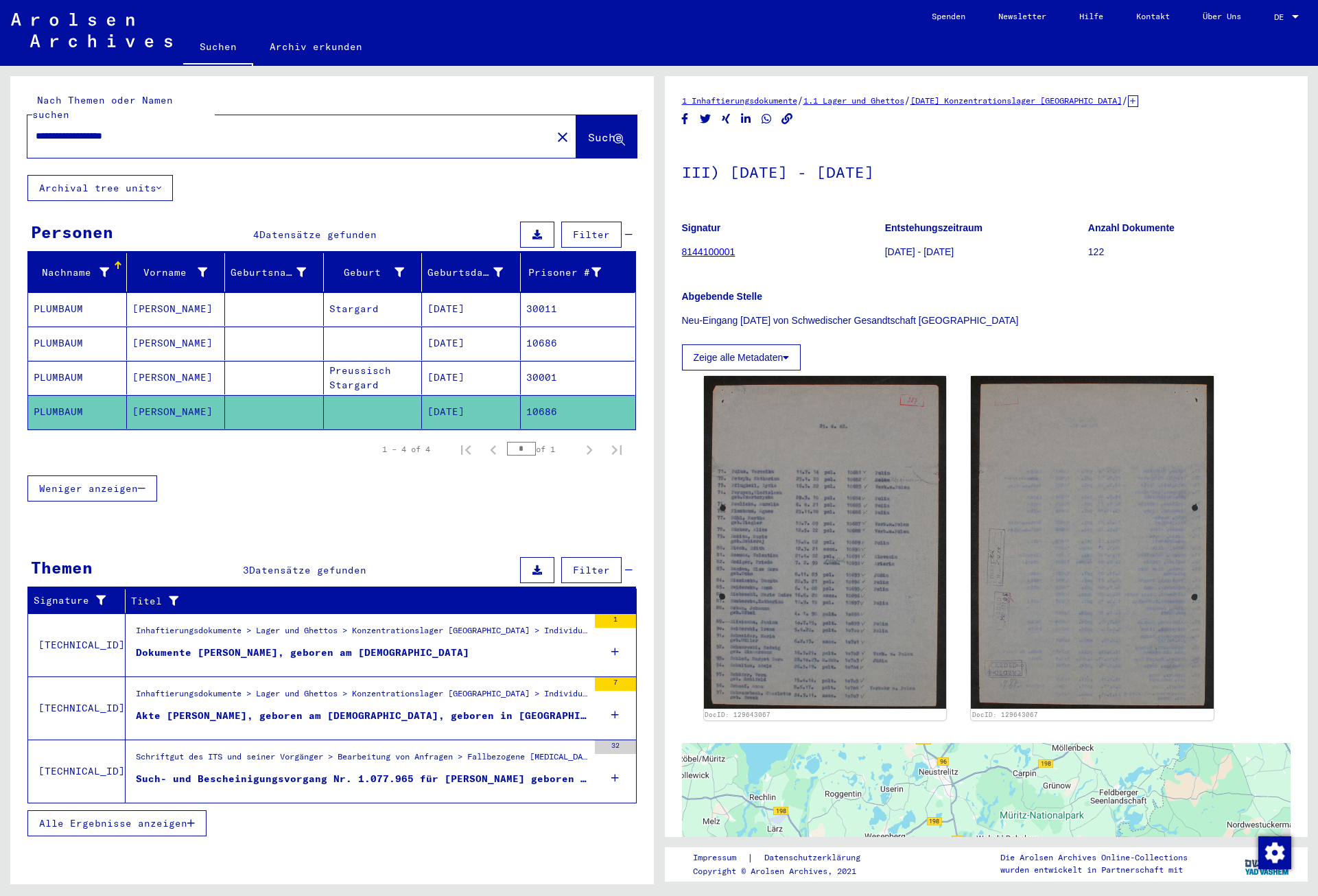
click at [347, 645] on div "Dokumente [PERSON_NAME], geboren am [DEMOGRAPHIC_DATA]" at bounding box center [302, 652] width 333 height 14
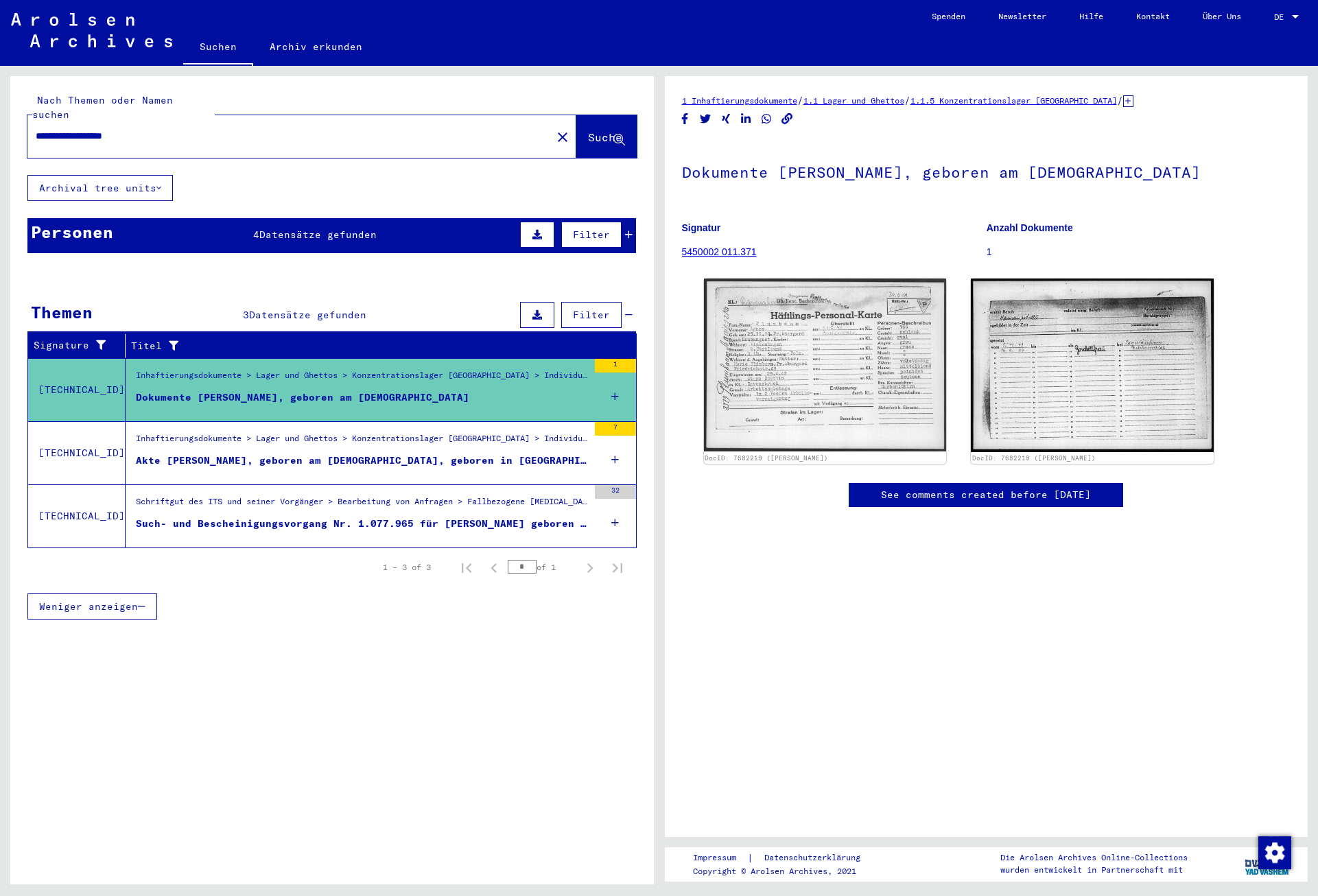
click at [356, 453] on div "Akte [PERSON_NAME], geboren am [DEMOGRAPHIC_DATA], geboren in [GEOGRAPHIC_DATA]" at bounding box center [362, 460] width 452 height 14
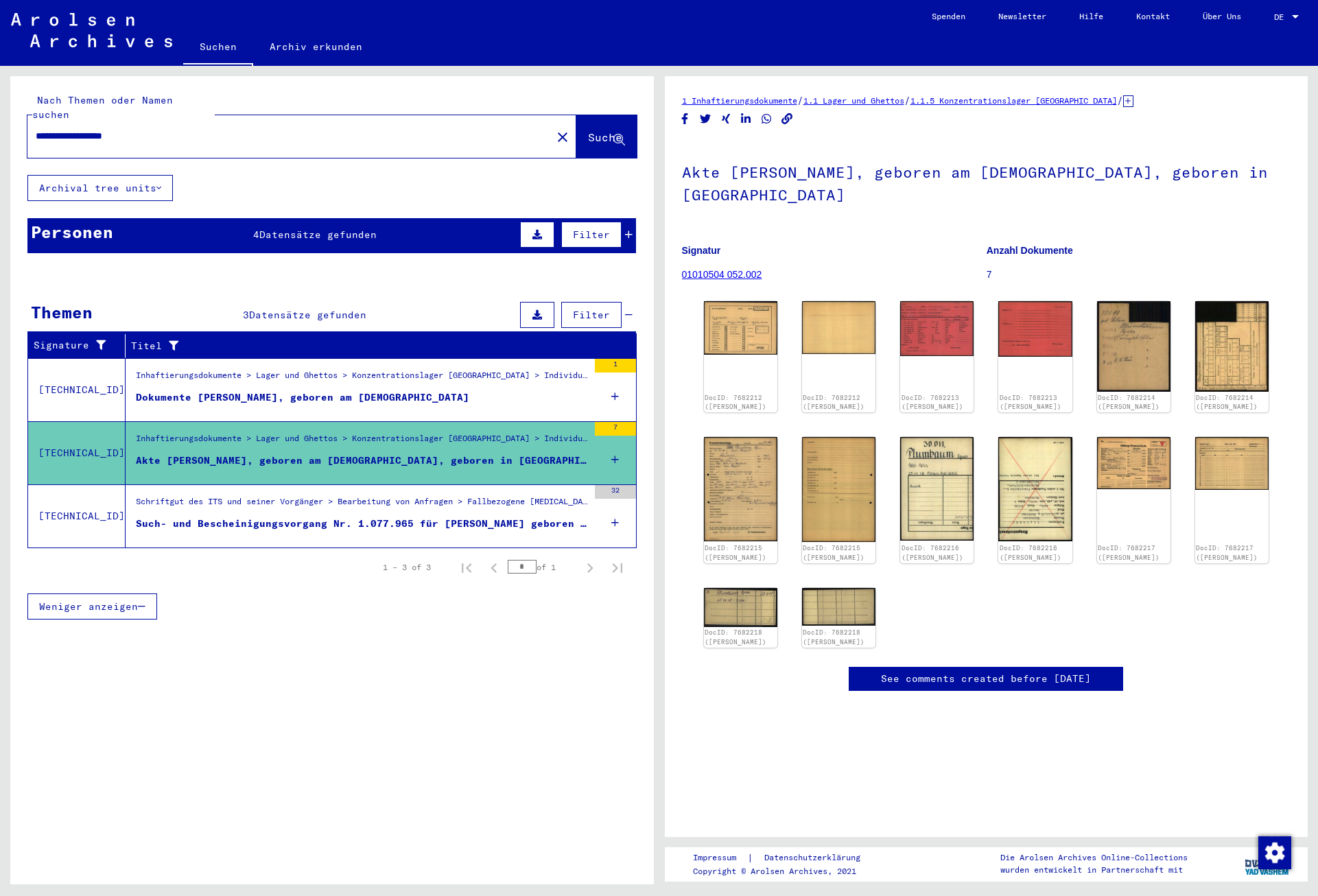
click at [356, 516] on div "Such- und Bescheinigungsvorgang Nr. 1.077.965 für [PERSON_NAME] geboren [DEMOGR…" at bounding box center [362, 524] width 452 height 14
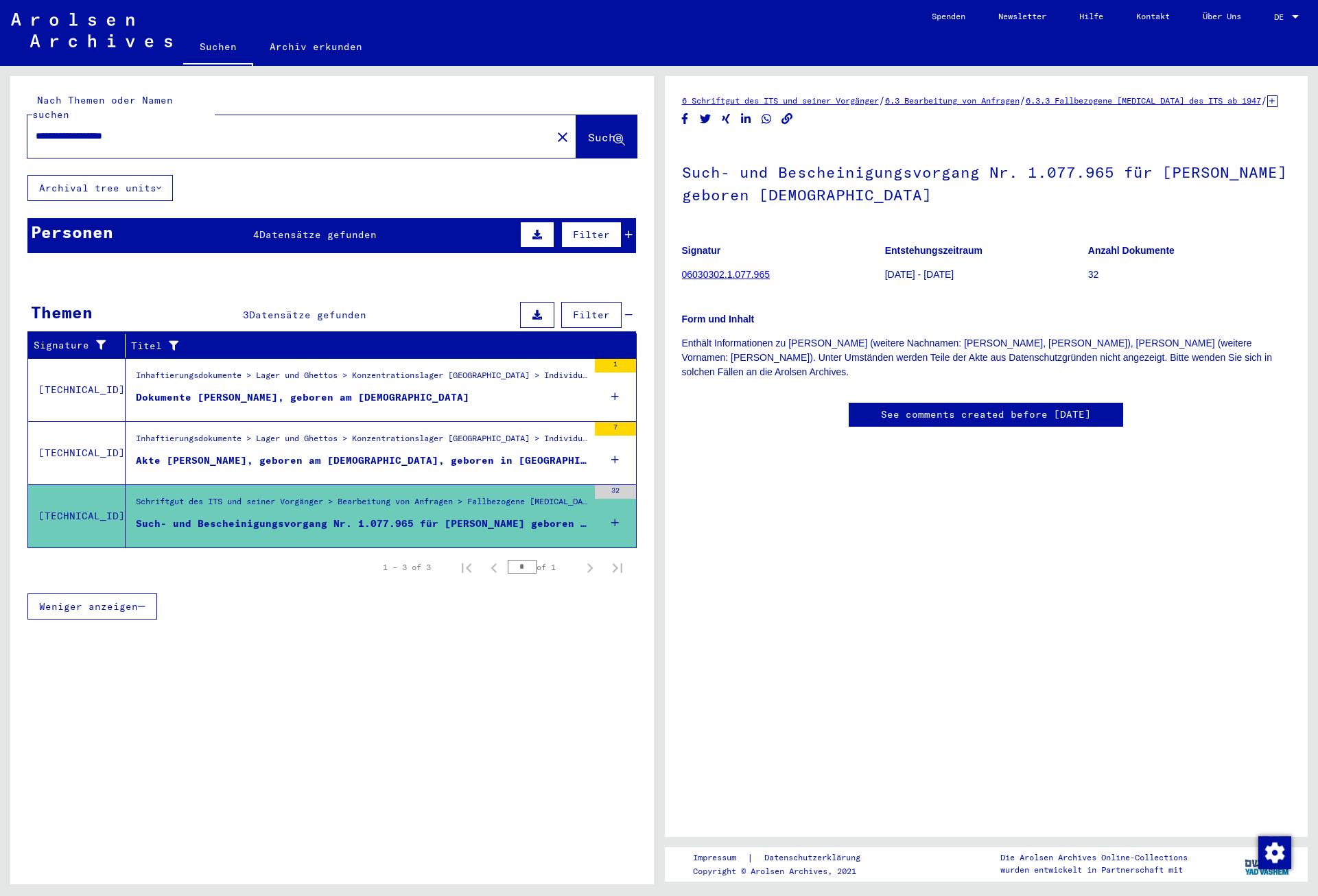
click at [353, 453] on div "Akte [PERSON_NAME], geboren am [DEMOGRAPHIC_DATA], geboren in [GEOGRAPHIC_DATA]" at bounding box center [362, 460] width 452 height 14
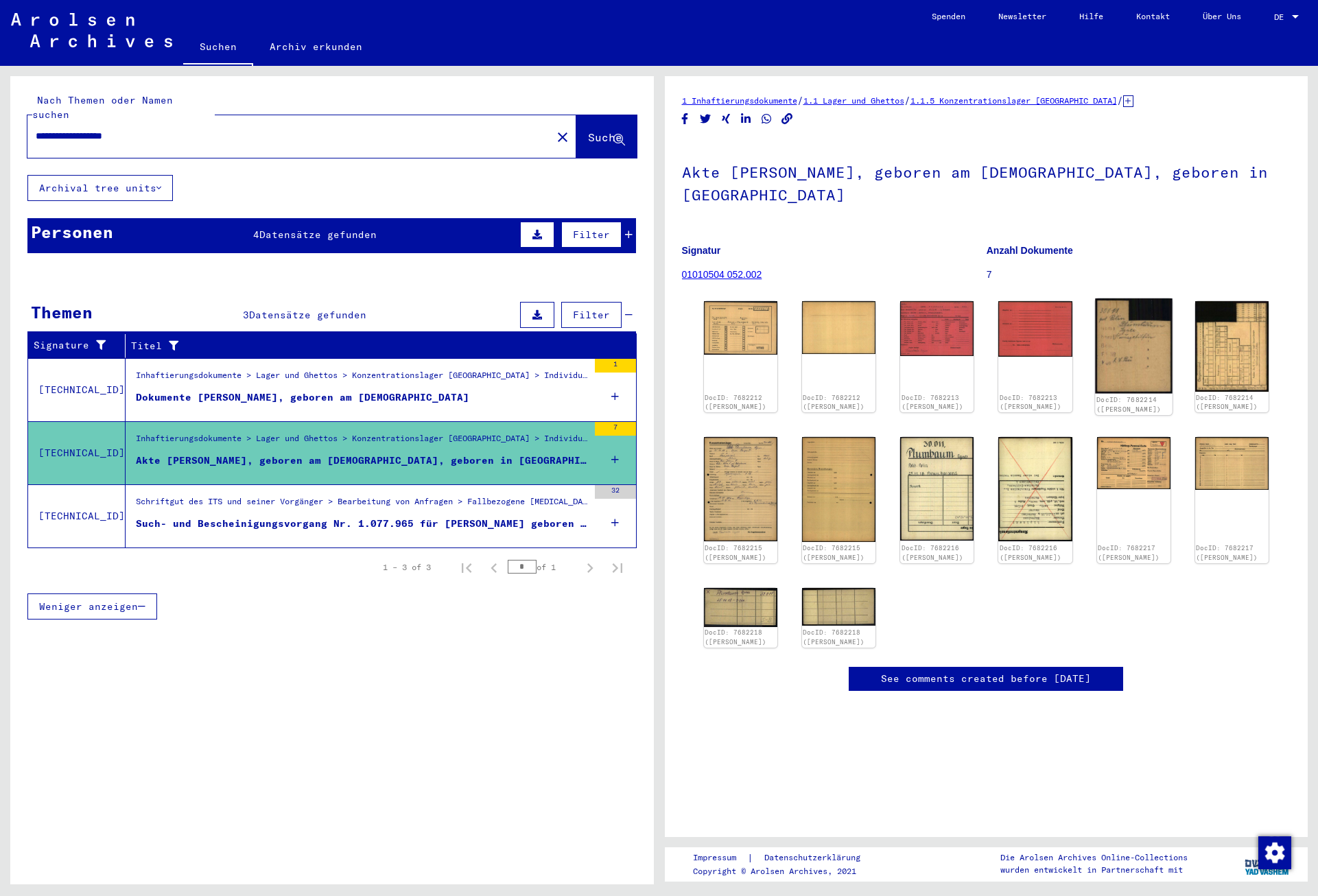
click at [1144, 372] on img at bounding box center [1133, 346] width 77 height 95
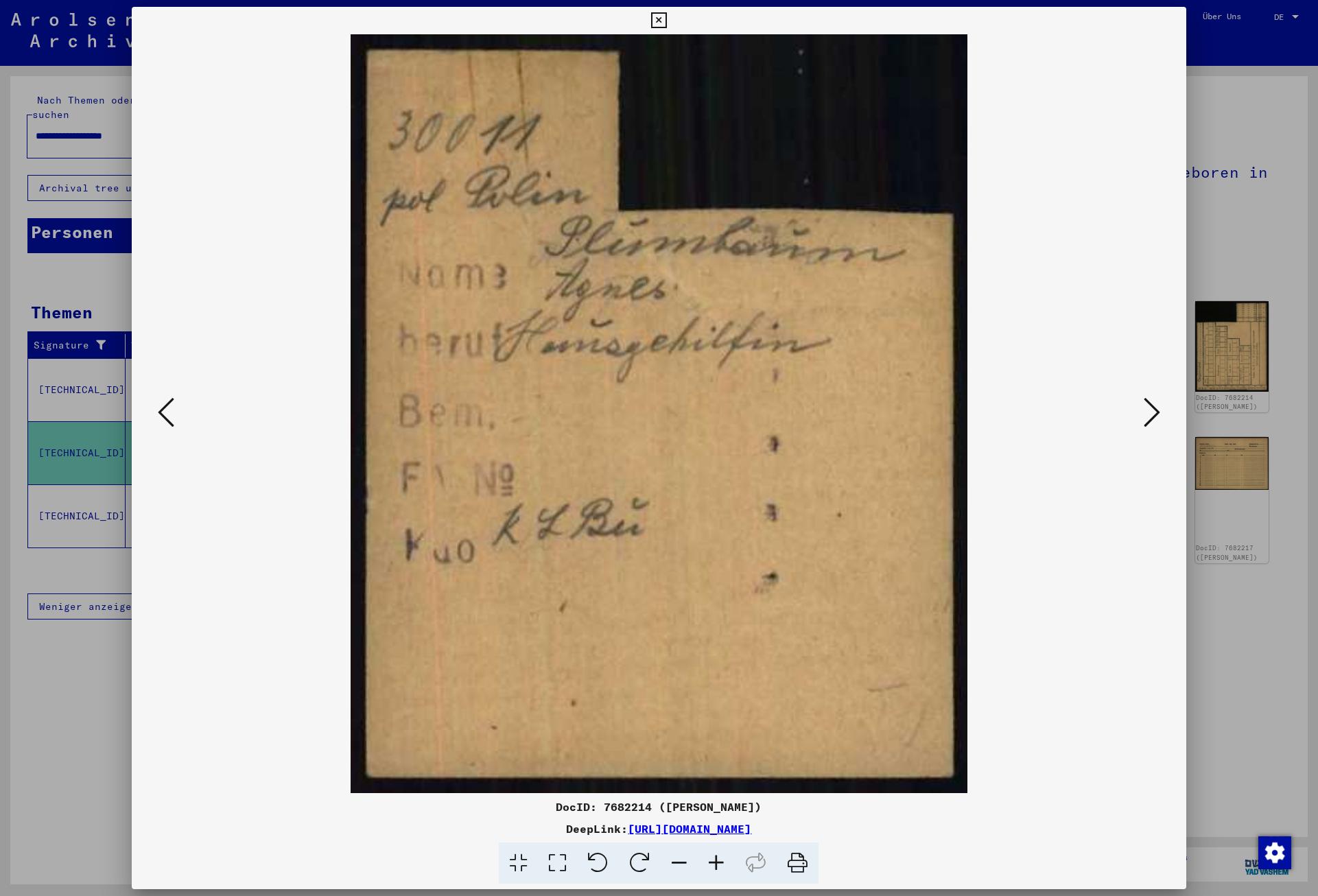
click at [164, 405] on icon at bounding box center [166, 412] width 17 height 33
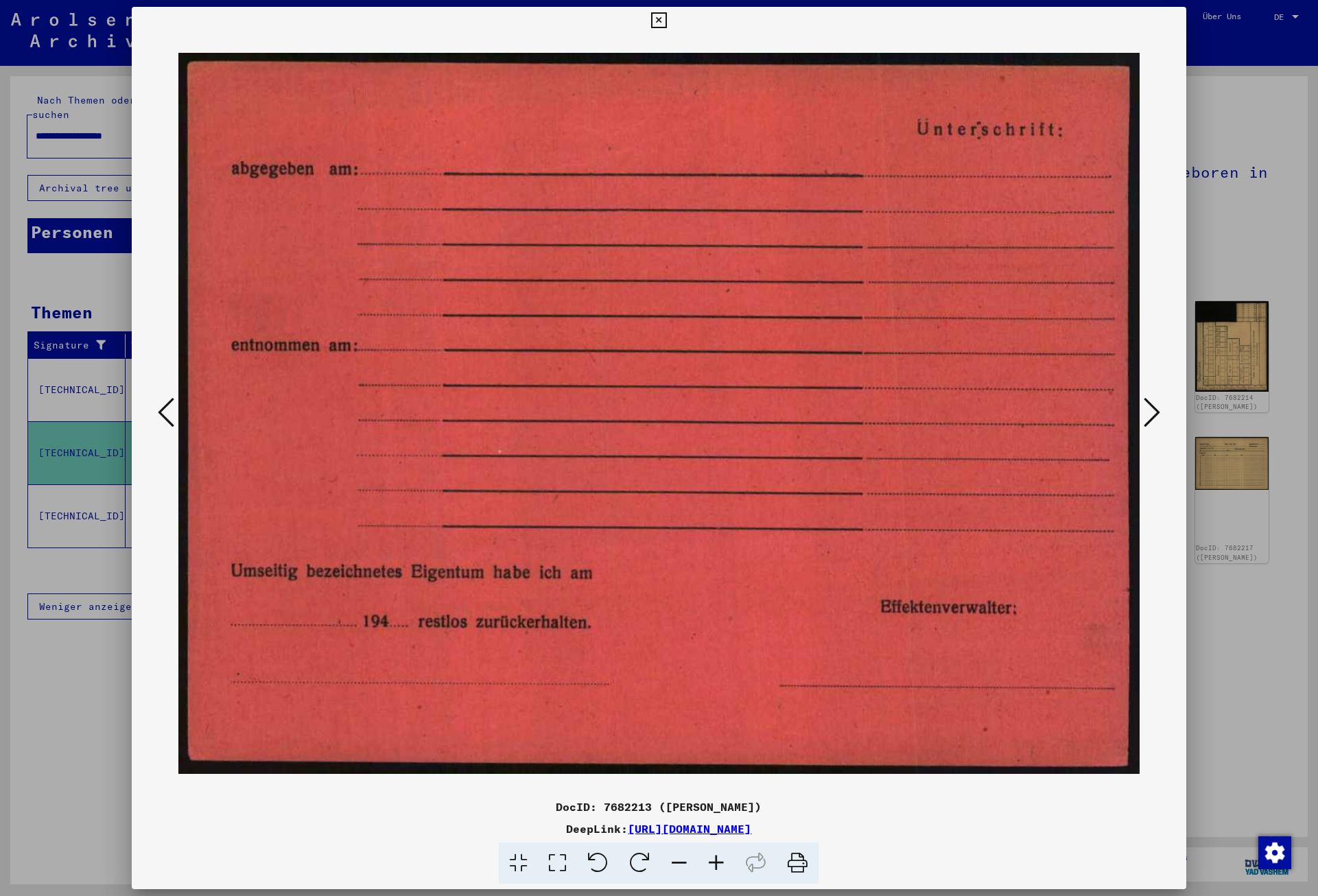
click at [164, 405] on icon at bounding box center [166, 412] width 17 height 33
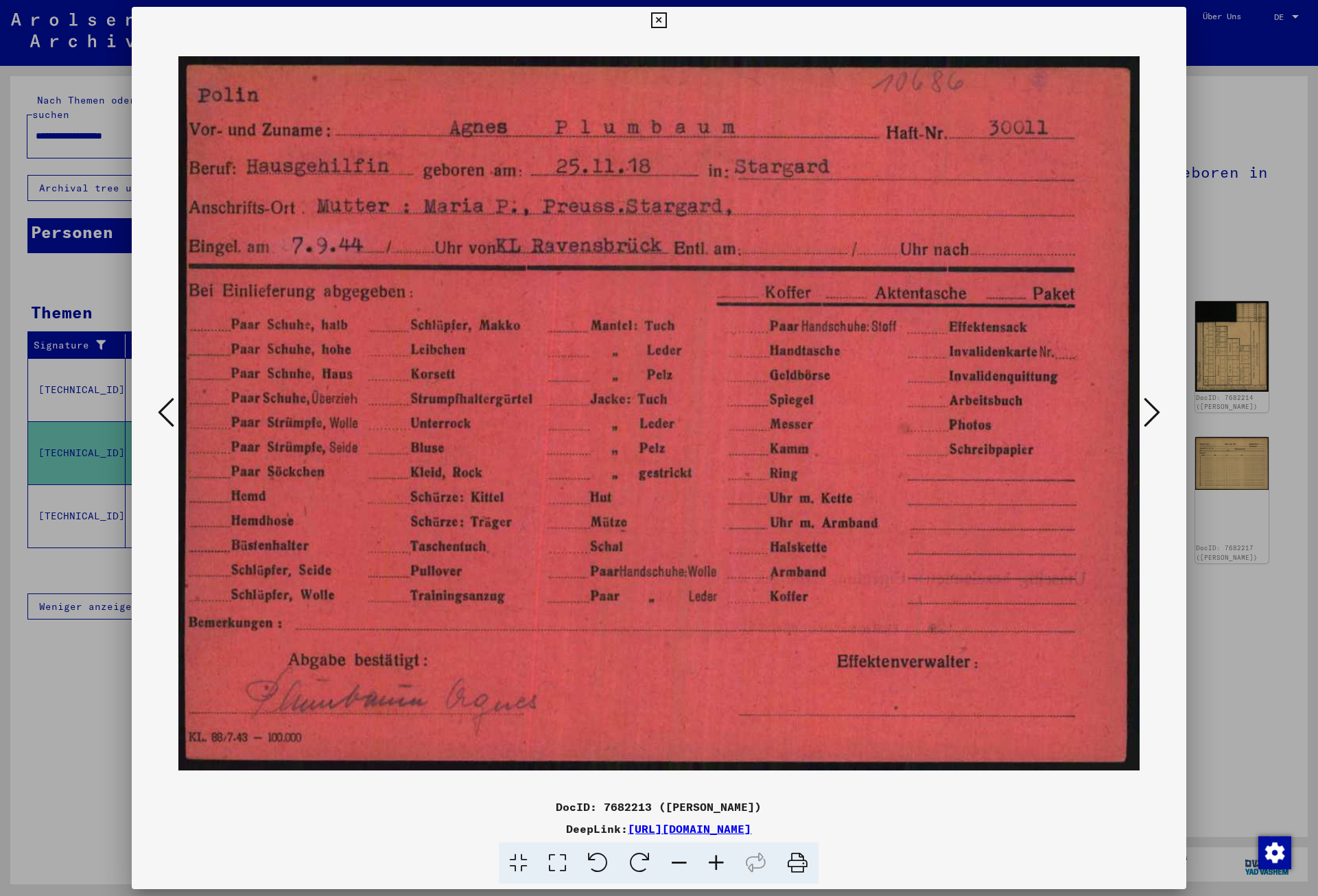
click at [164, 405] on icon at bounding box center [166, 412] width 17 height 33
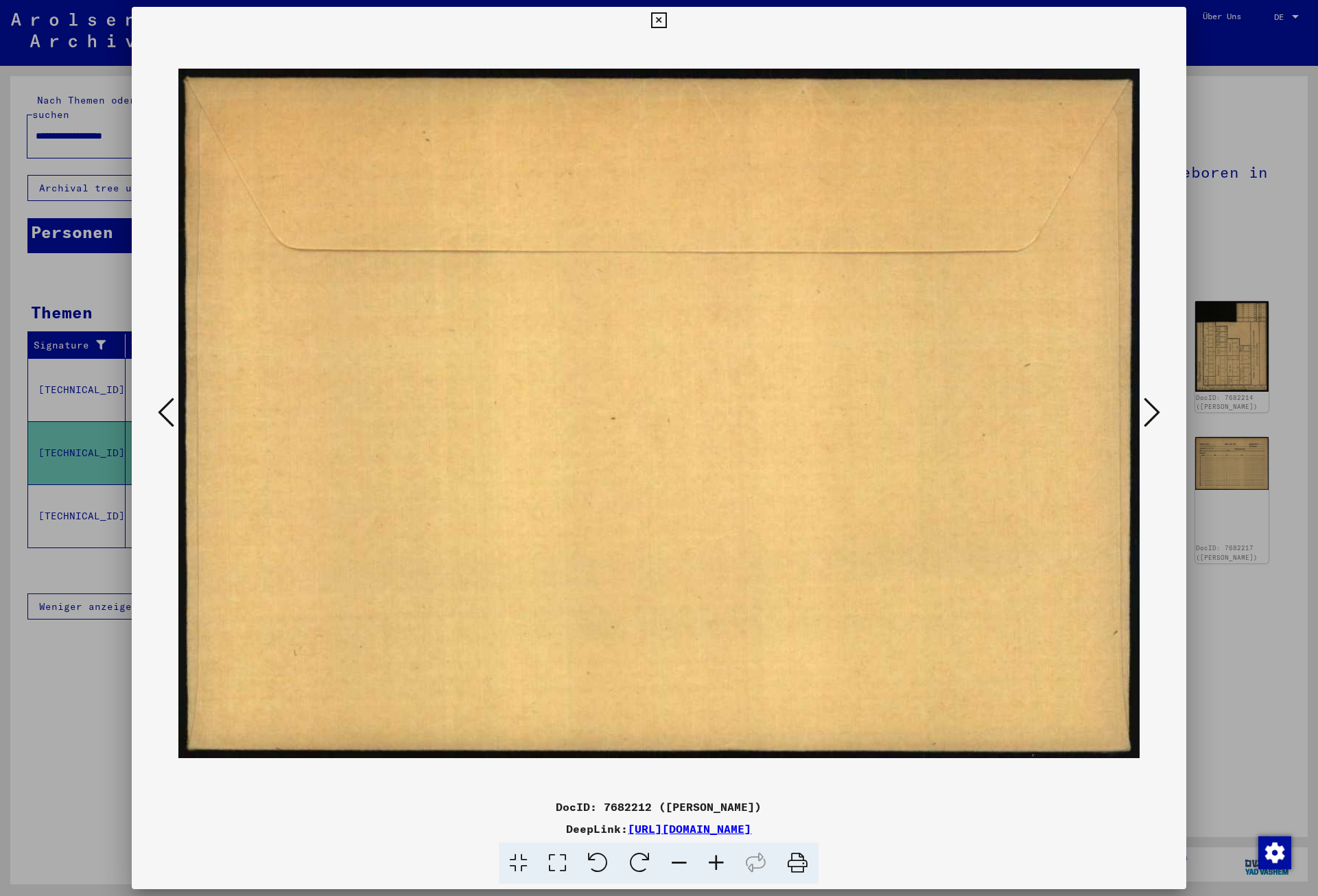
click at [164, 405] on icon at bounding box center [166, 412] width 17 height 33
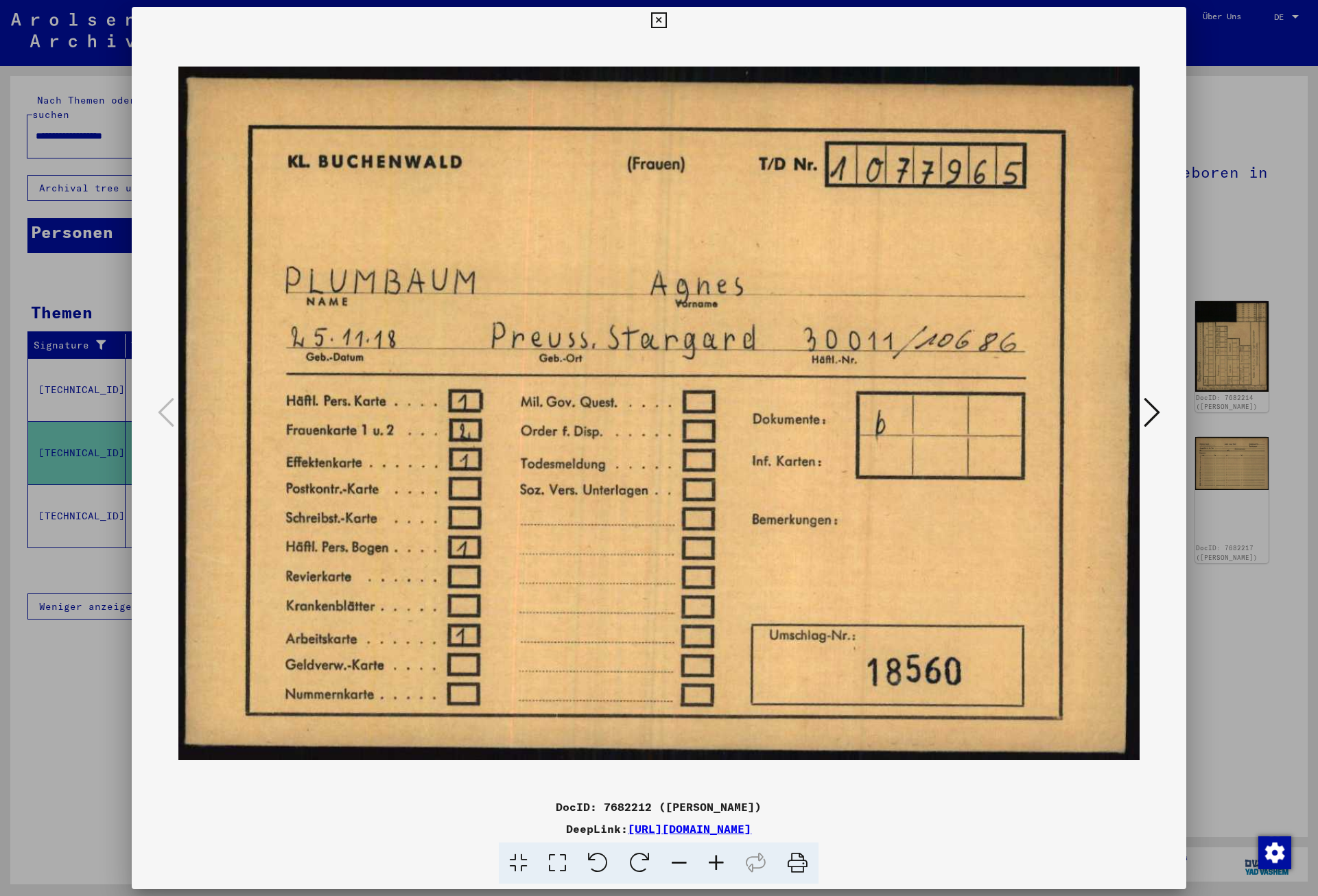
click at [1160, 411] on icon at bounding box center [1152, 412] width 17 height 33
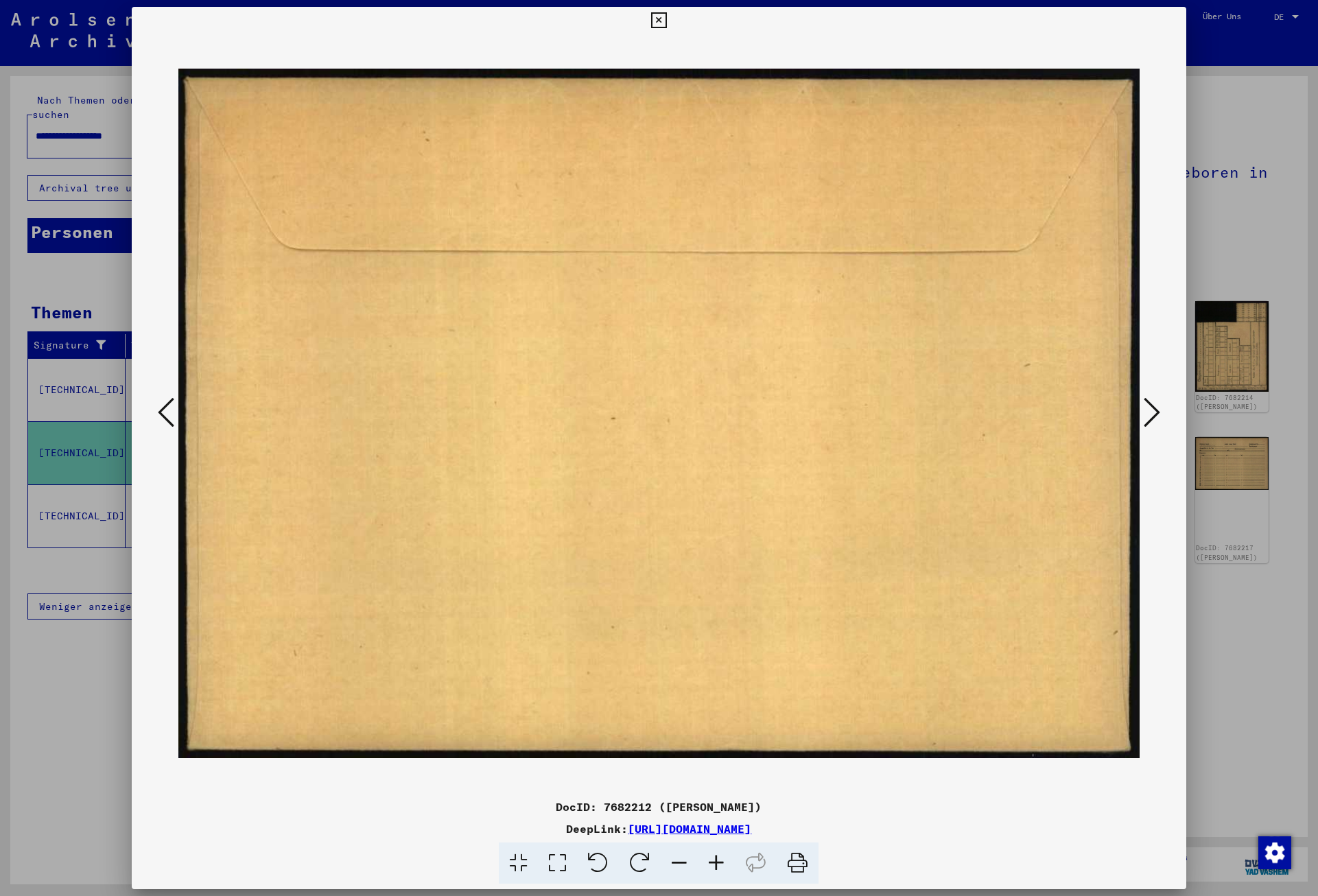
click at [1160, 411] on icon at bounding box center [1152, 412] width 17 height 33
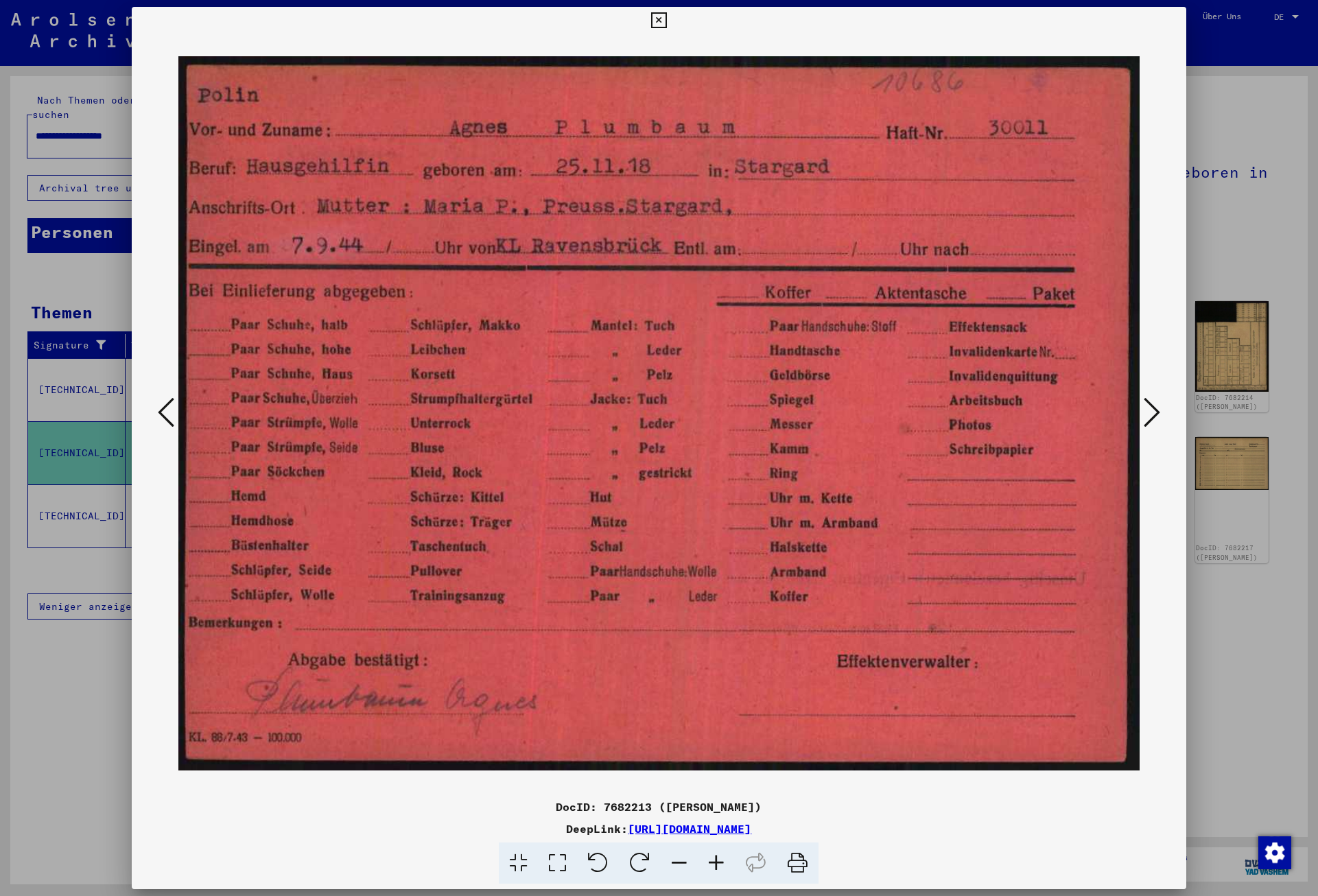
click at [1160, 411] on icon at bounding box center [1152, 412] width 17 height 33
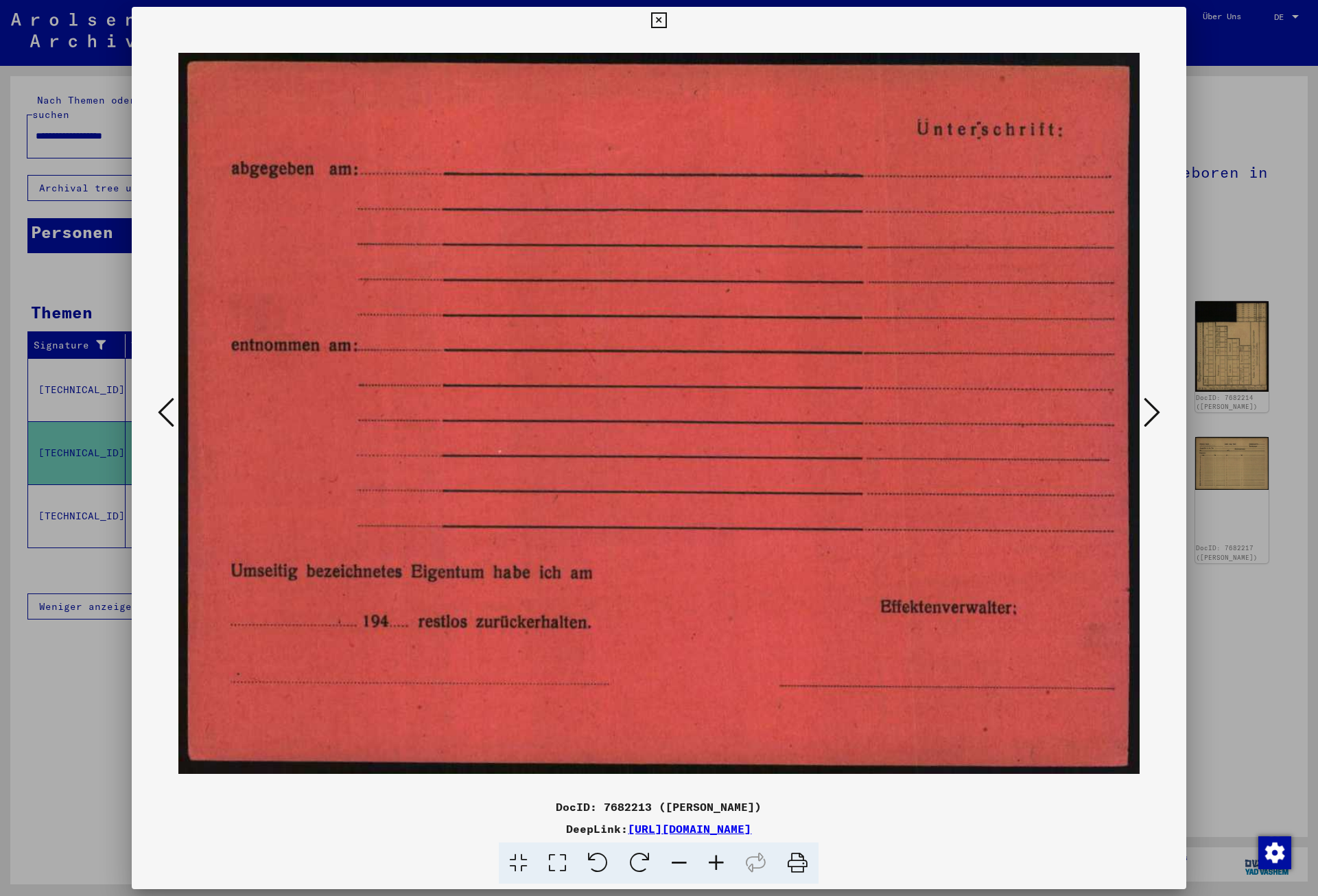
click at [1160, 411] on icon at bounding box center [1152, 412] width 17 height 33
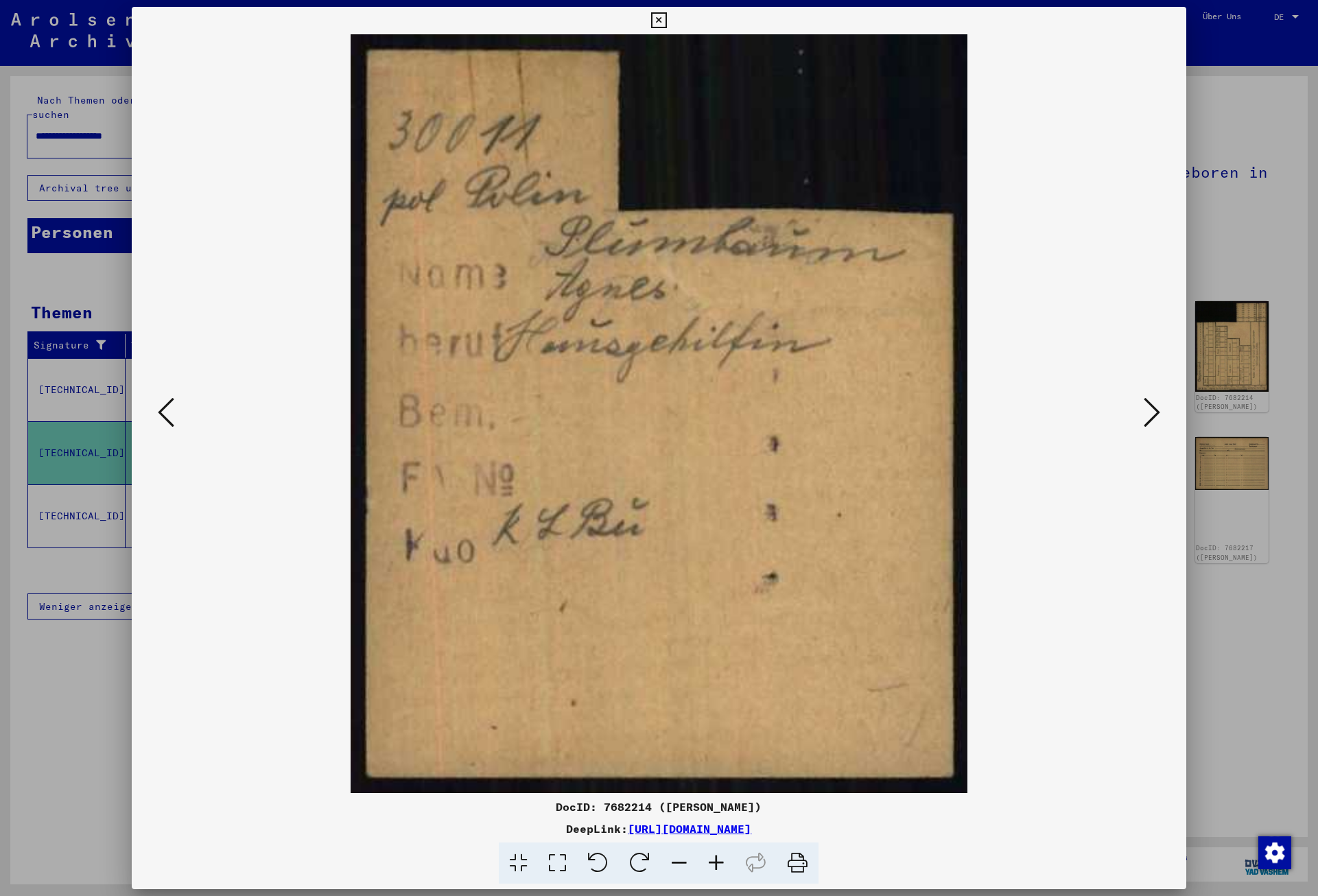
click at [1160, 411] on icon at bounding box center [1152, 412] width 17 height 33
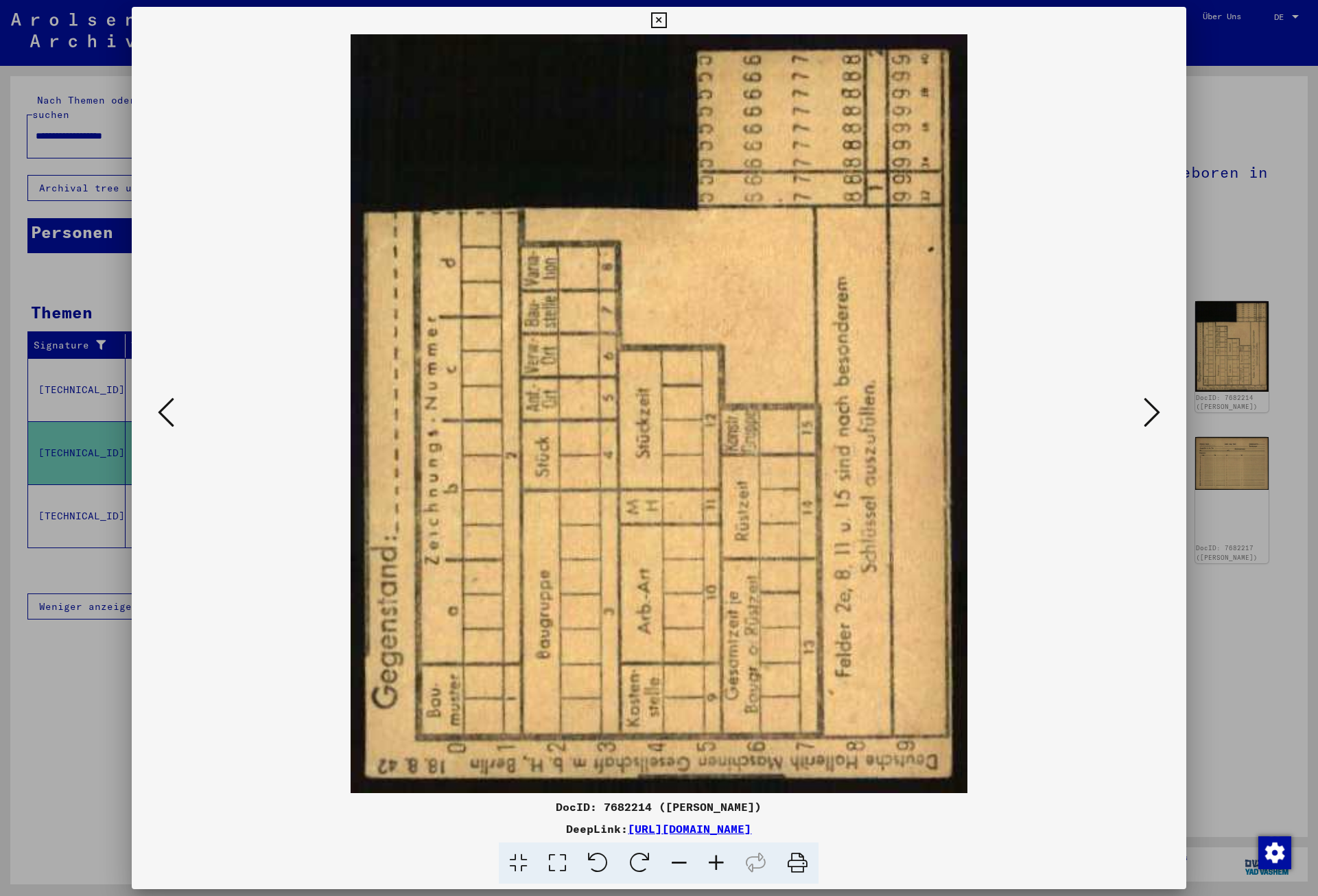
click at [1160, 411] on icon at bounding box center [1152, 412] width 17 height 33
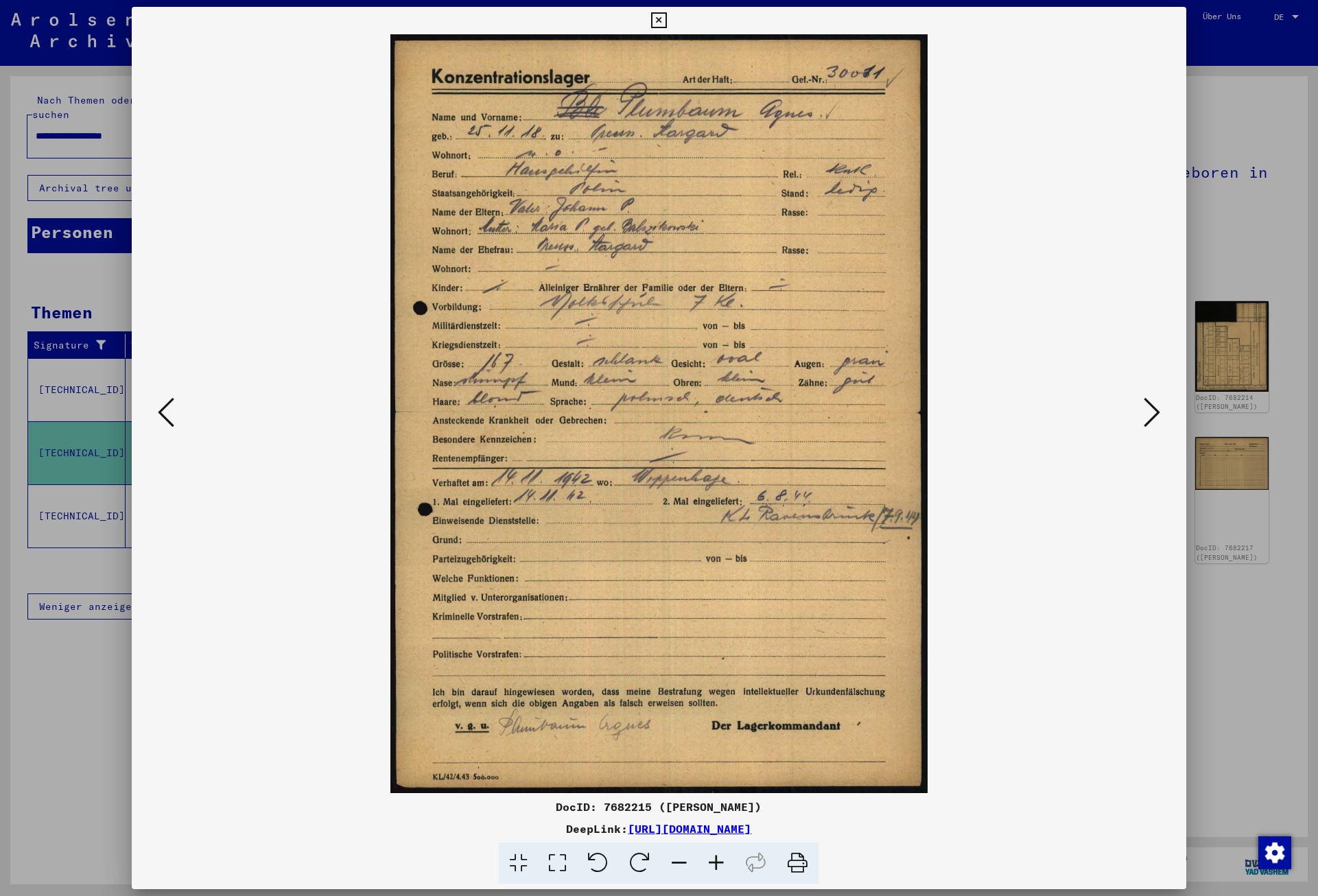
click at [1154, 416] on icon at bounding box center [1152, 412] width 17 height 33
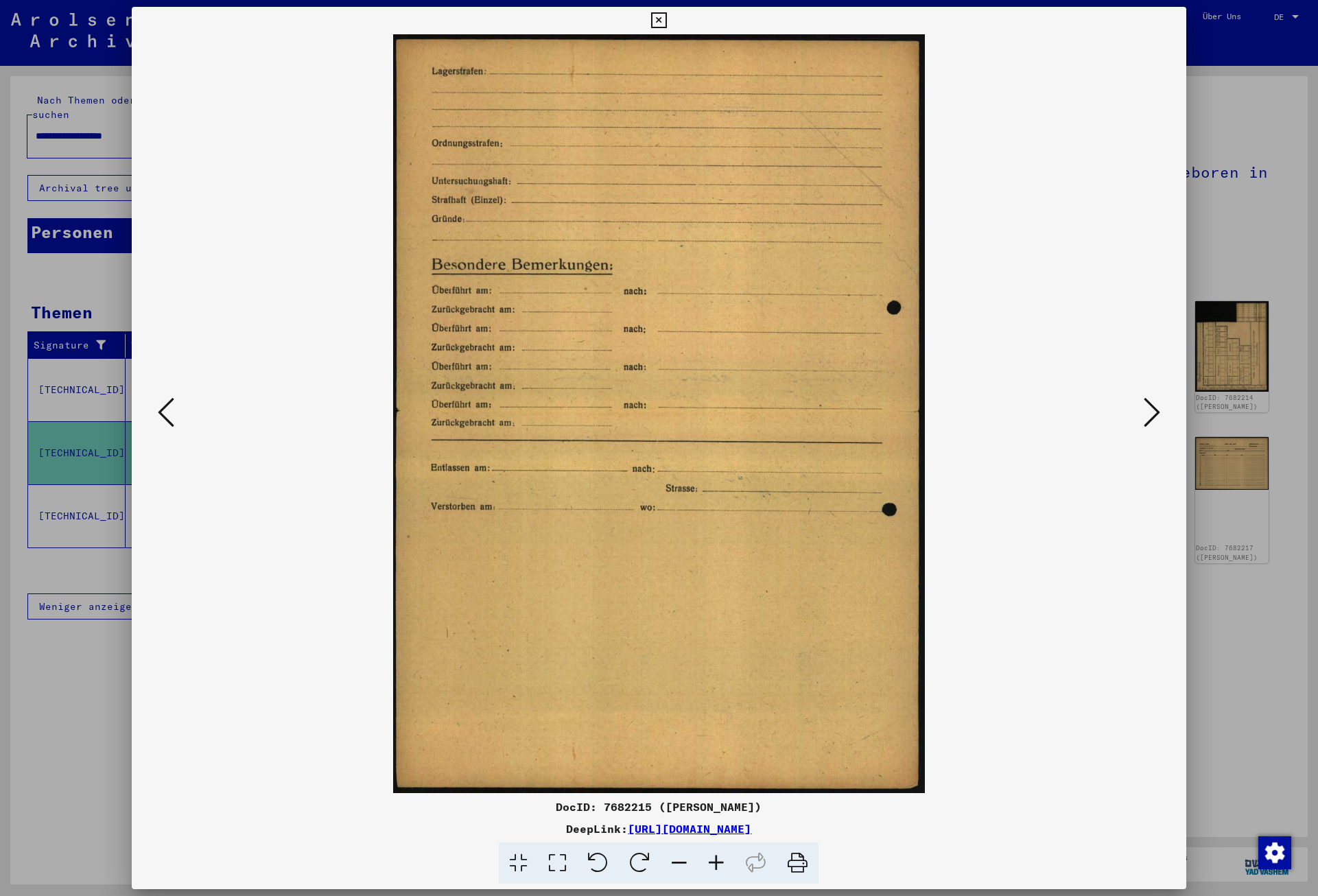
click at [1154, 416] on icon at bounding box center [1152, 412] width 17 height 33
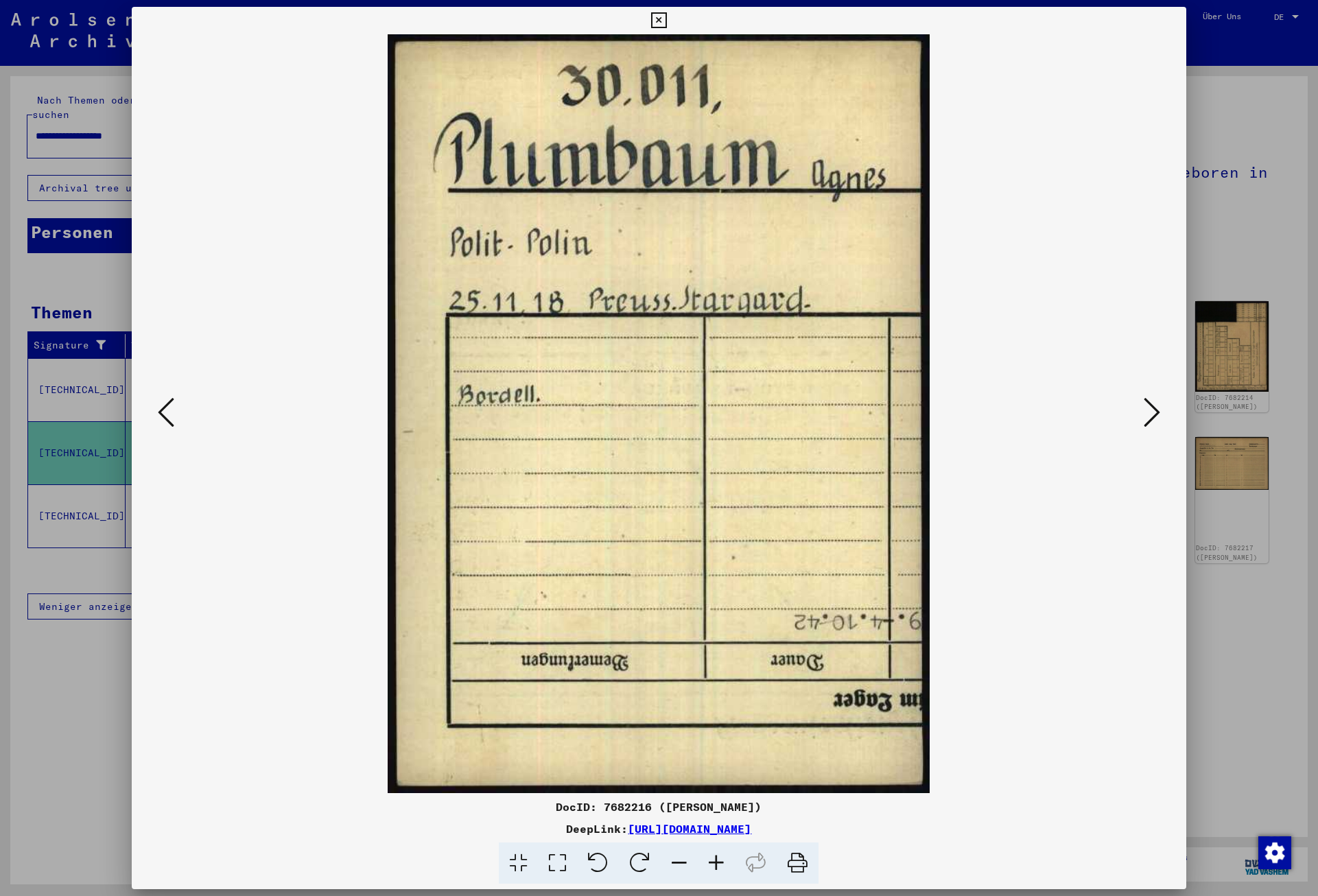
click at [1154, 416] on icon at bounding box center [1152, 412] width 17 height 33
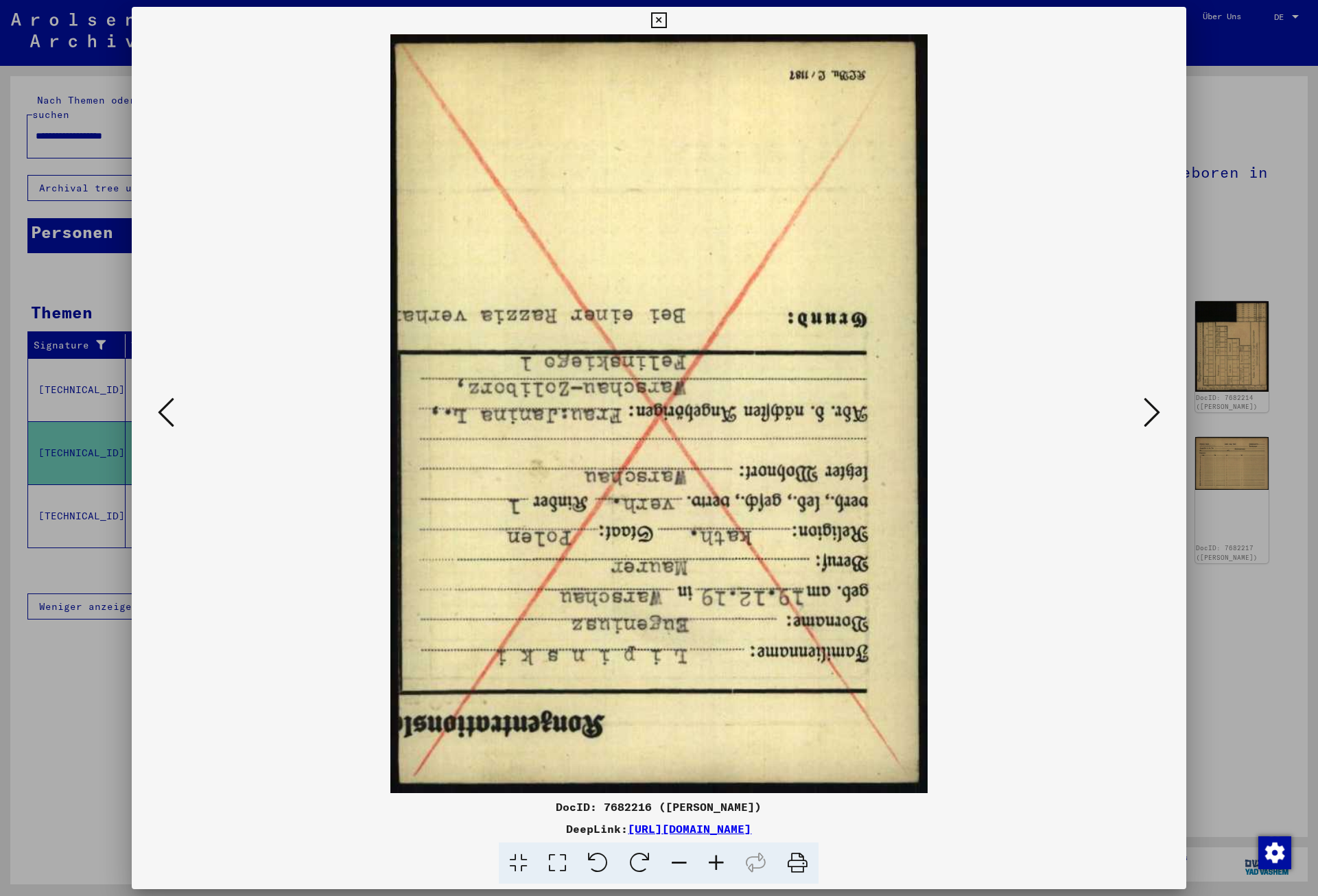
click at [1154, 416] on icon at bounding box center [1152, 412] width 17 height 33
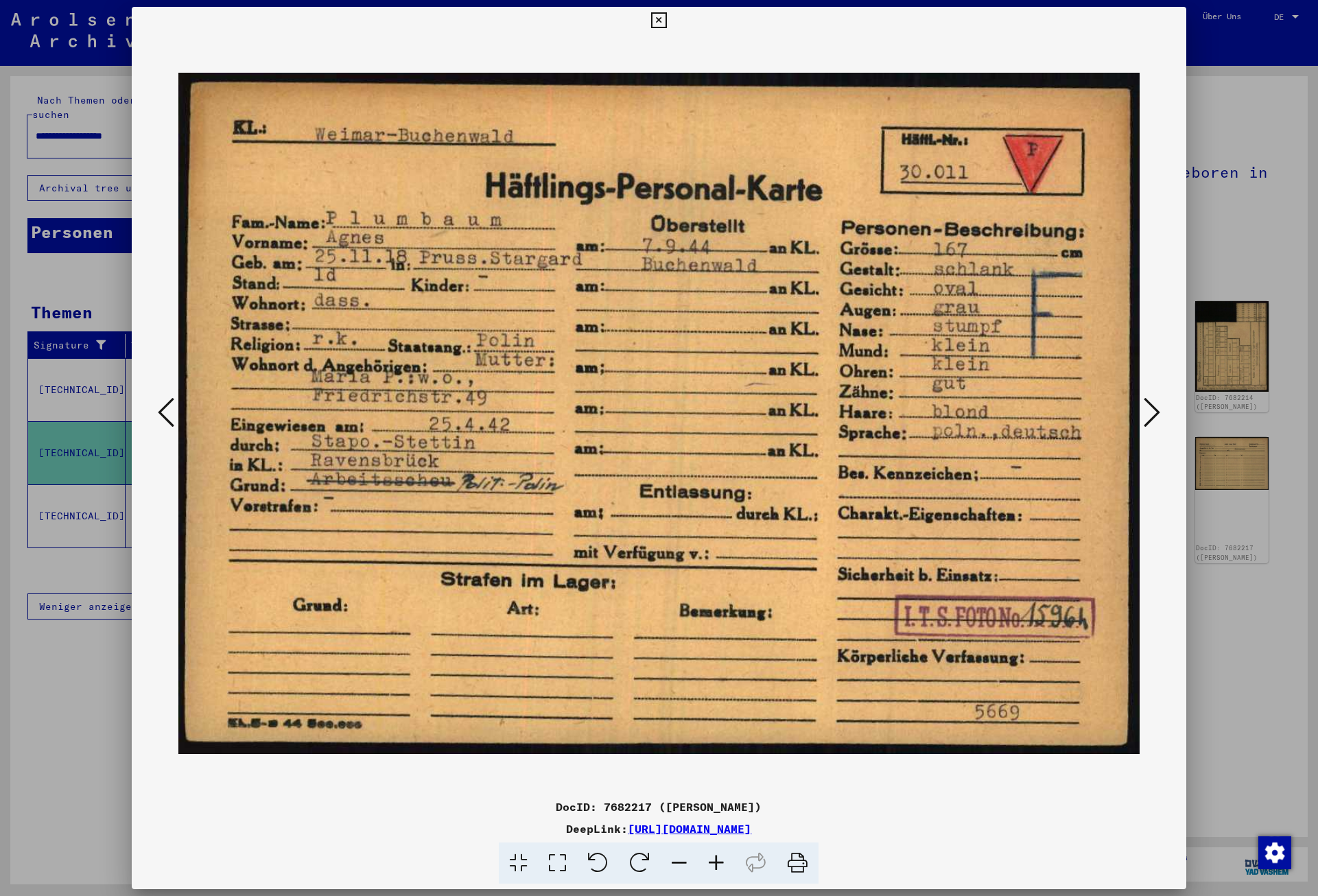
click at [1154, 416] on icon at bounding box center [1152, 412] width 17 height 33
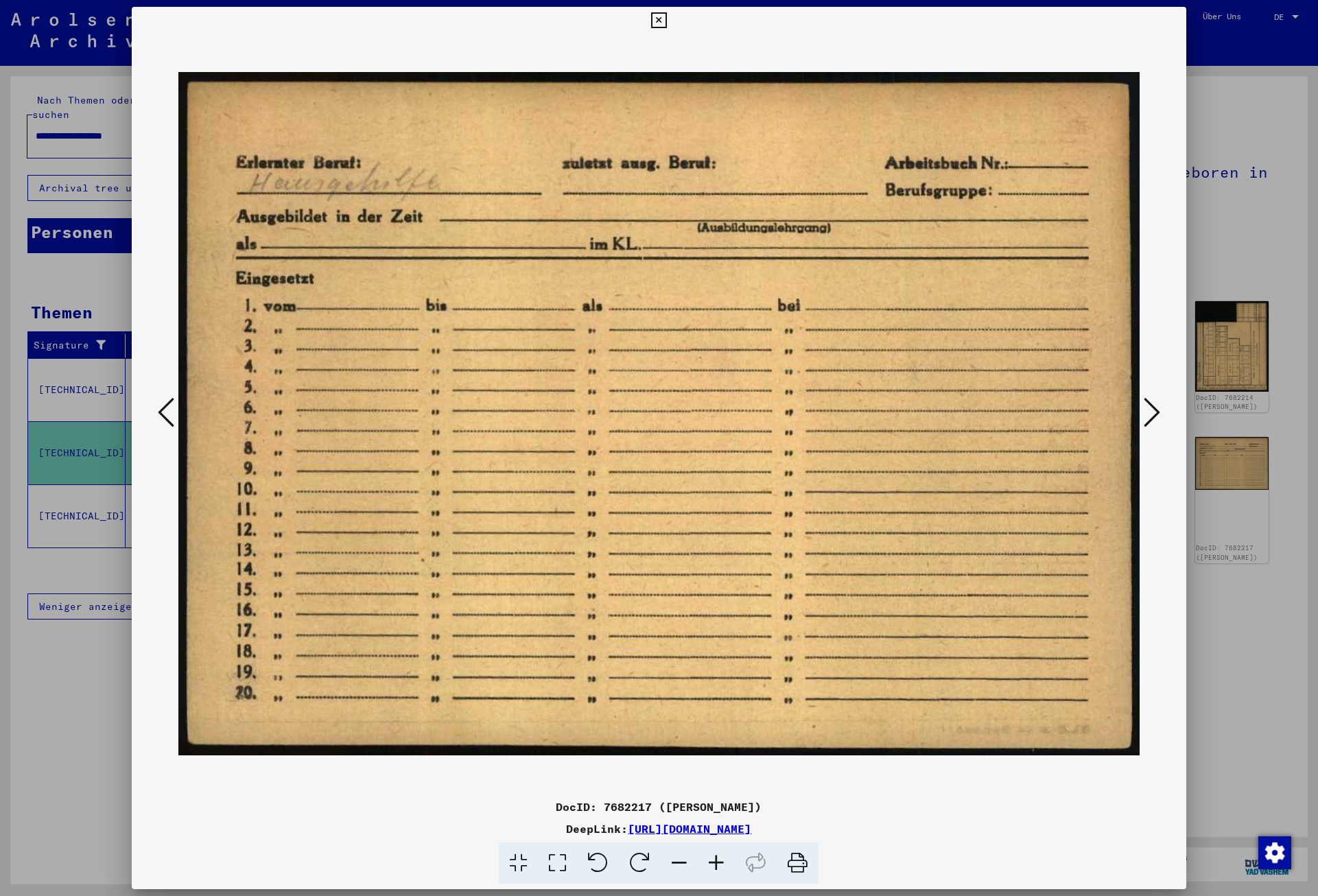
click at [1154, 416] on icon at bounding box center [1152, 412] width 17 height 33
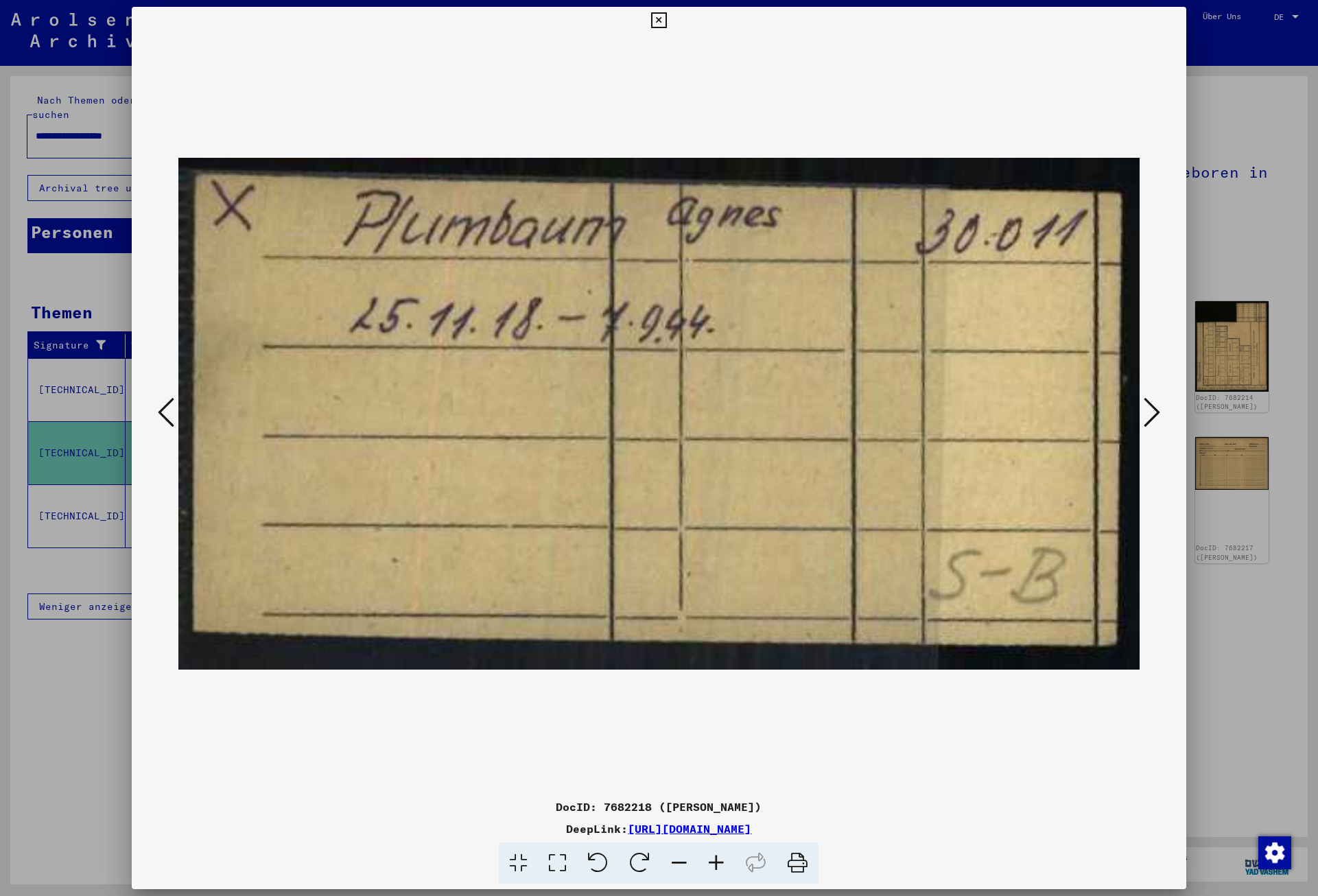
click at [1154, 416] on icon at bounding box center [1152, 412] width 17 height 33
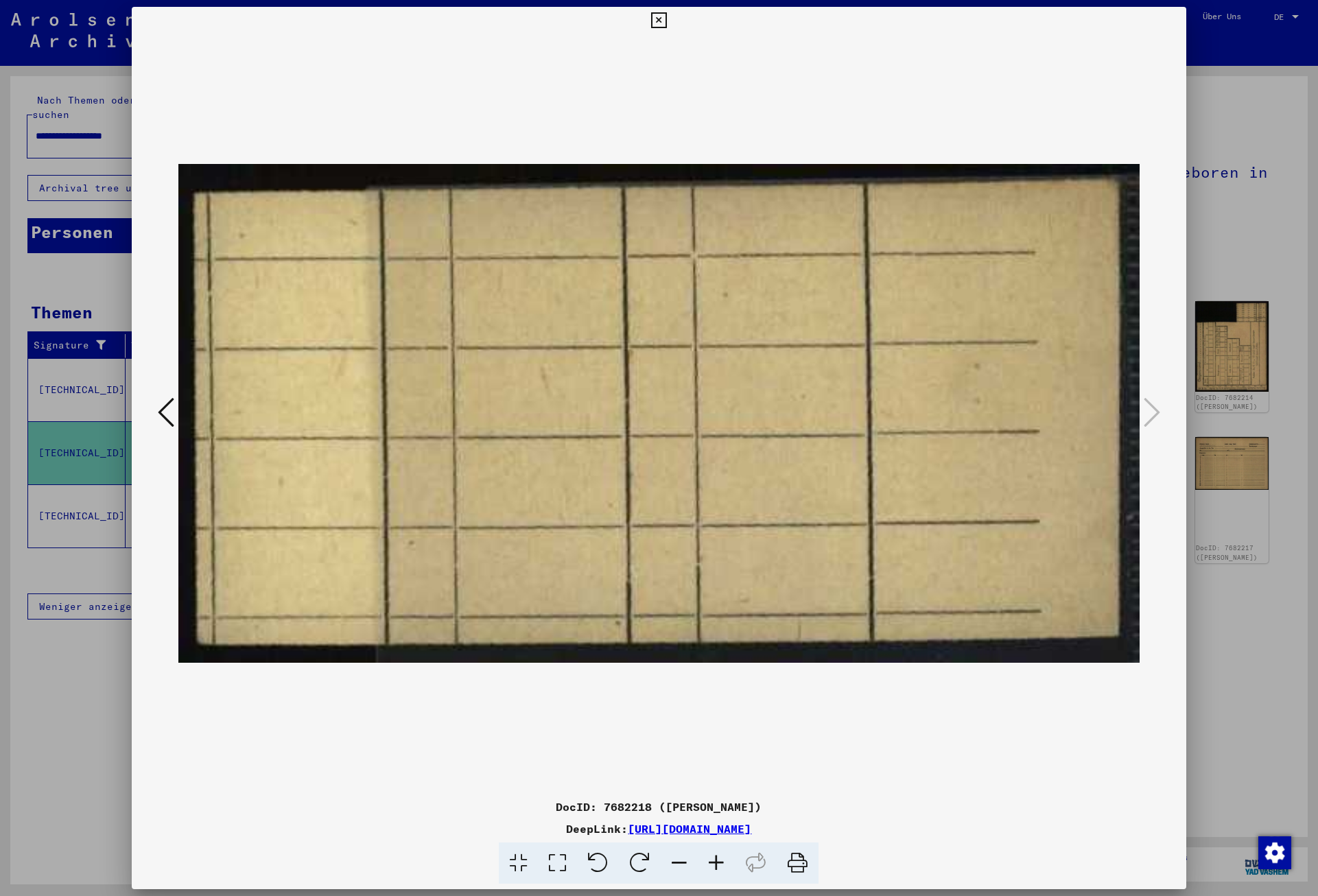
click at [667, 27] on icon at bounding box center [659, 20] width 16 height 17
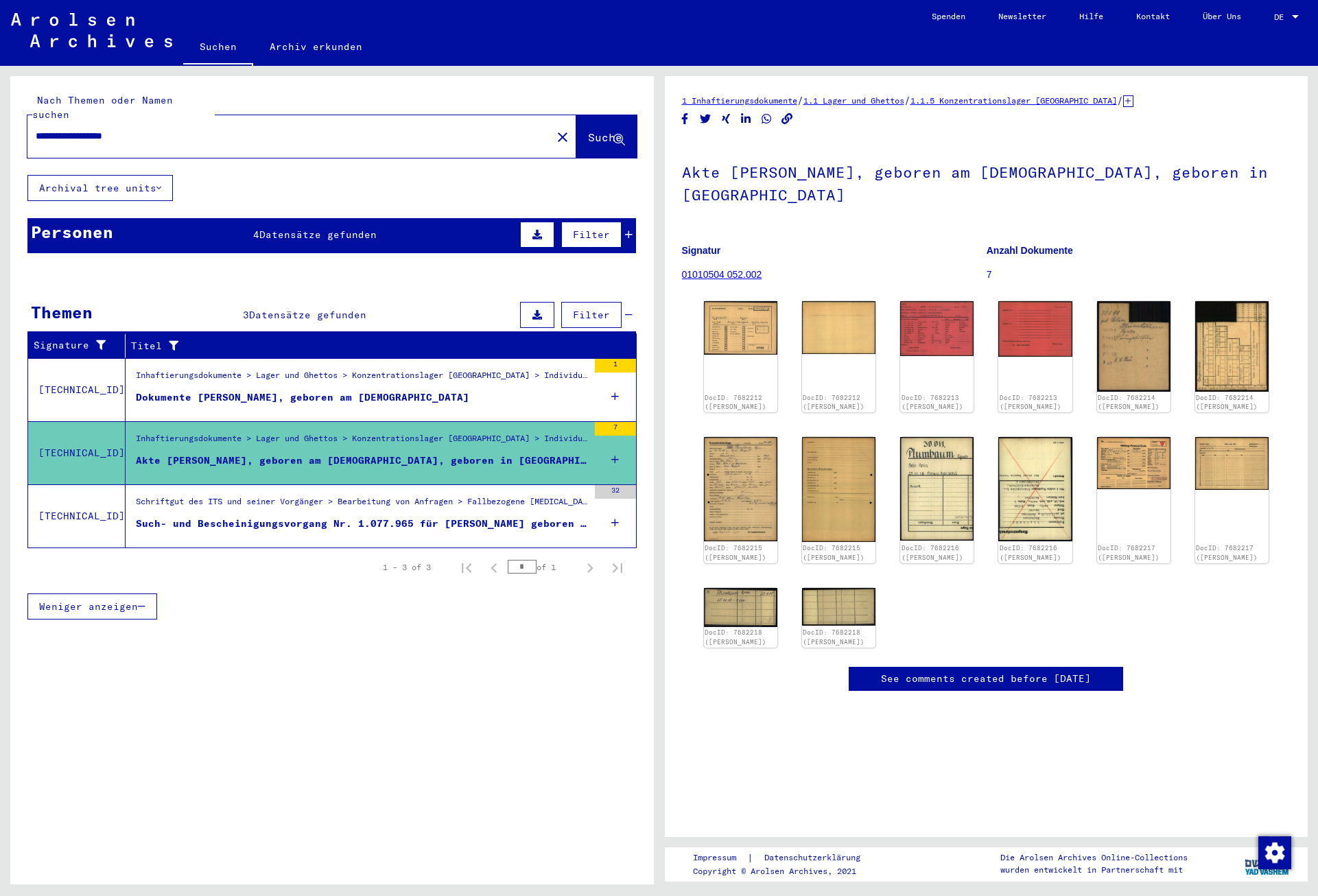
drag, startPoint x: 180, startPoint y: 110, endPoint x: 173, endPoint y: 115, distance: 8.6
click at [178, 121] on div "**********" at bounding box center [285, 136] width 516 height 31
drag, startPoint x: 166, startPoint y: 116, endPoint x: 6, endPoint y: 121, distance: 160.1
click at [36, 129] on input "**********" at bounding box center [289, 136] width 507 height 14
type input "**********"
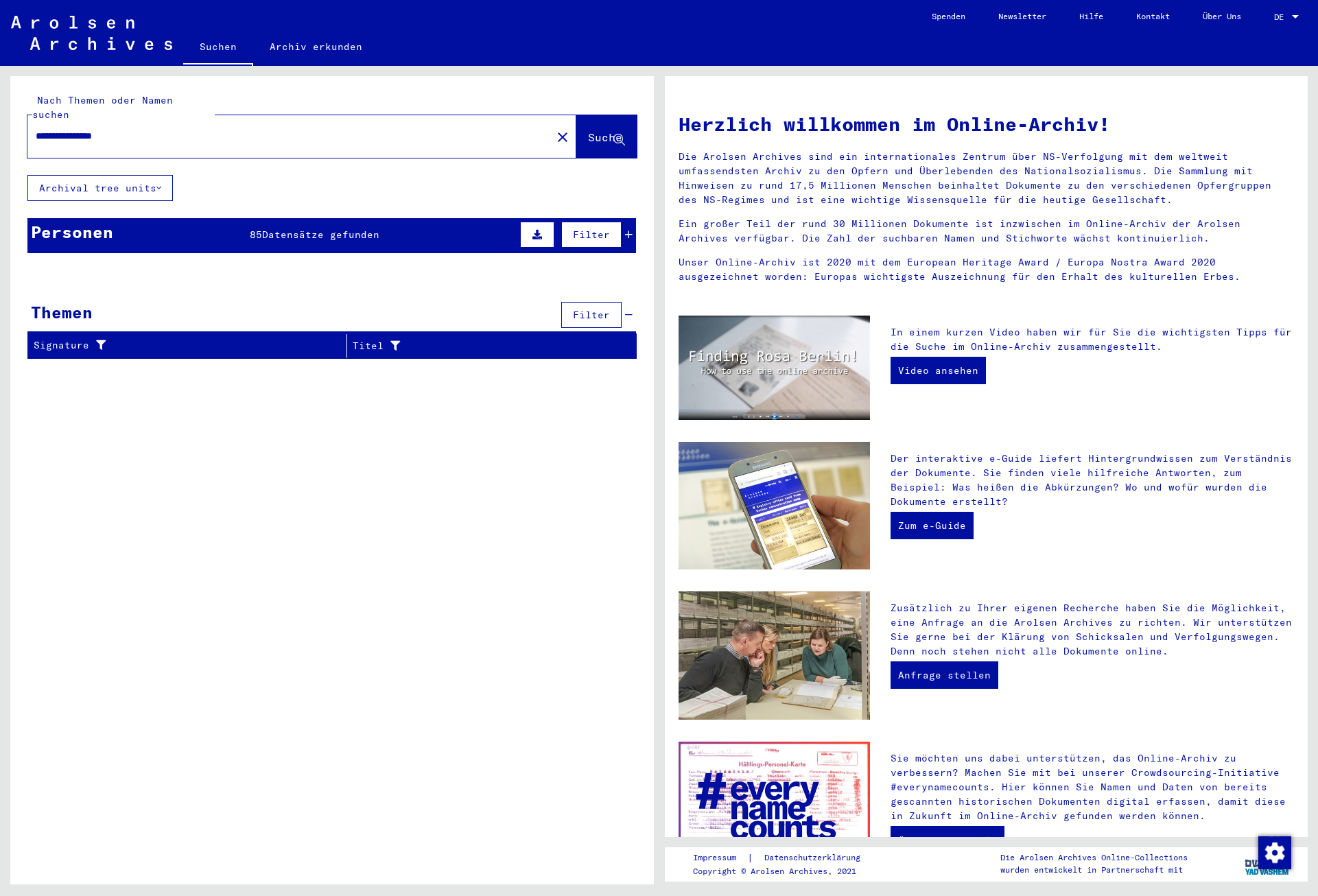
click at [328, 228] on span "Datensätze gefunden" at bounding box center [321, 235] width 117 height 12
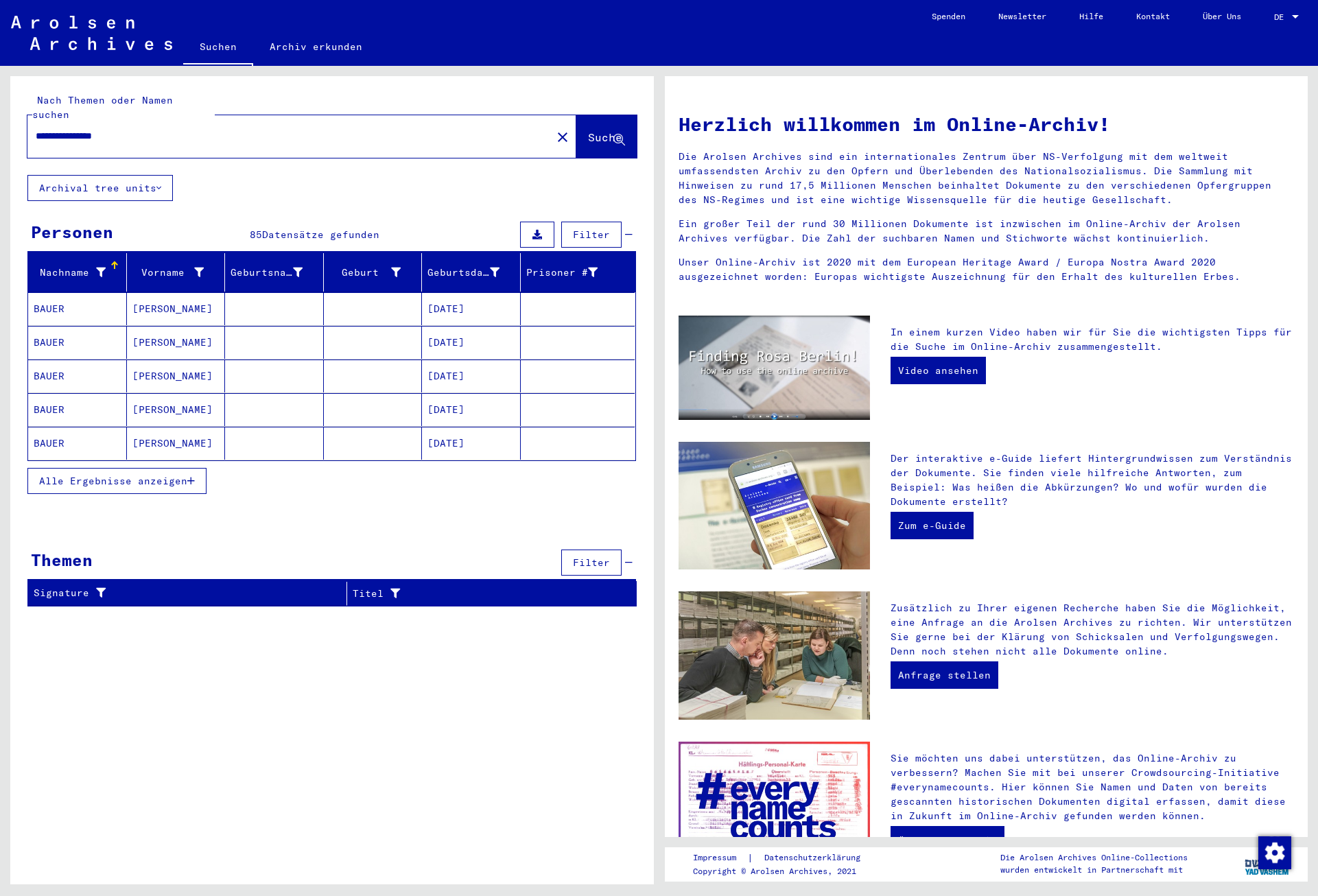
click at [162, 475] on span "Alle Ergebnisse anzeigen" at bounding box center [113, 481] width 148 height 12
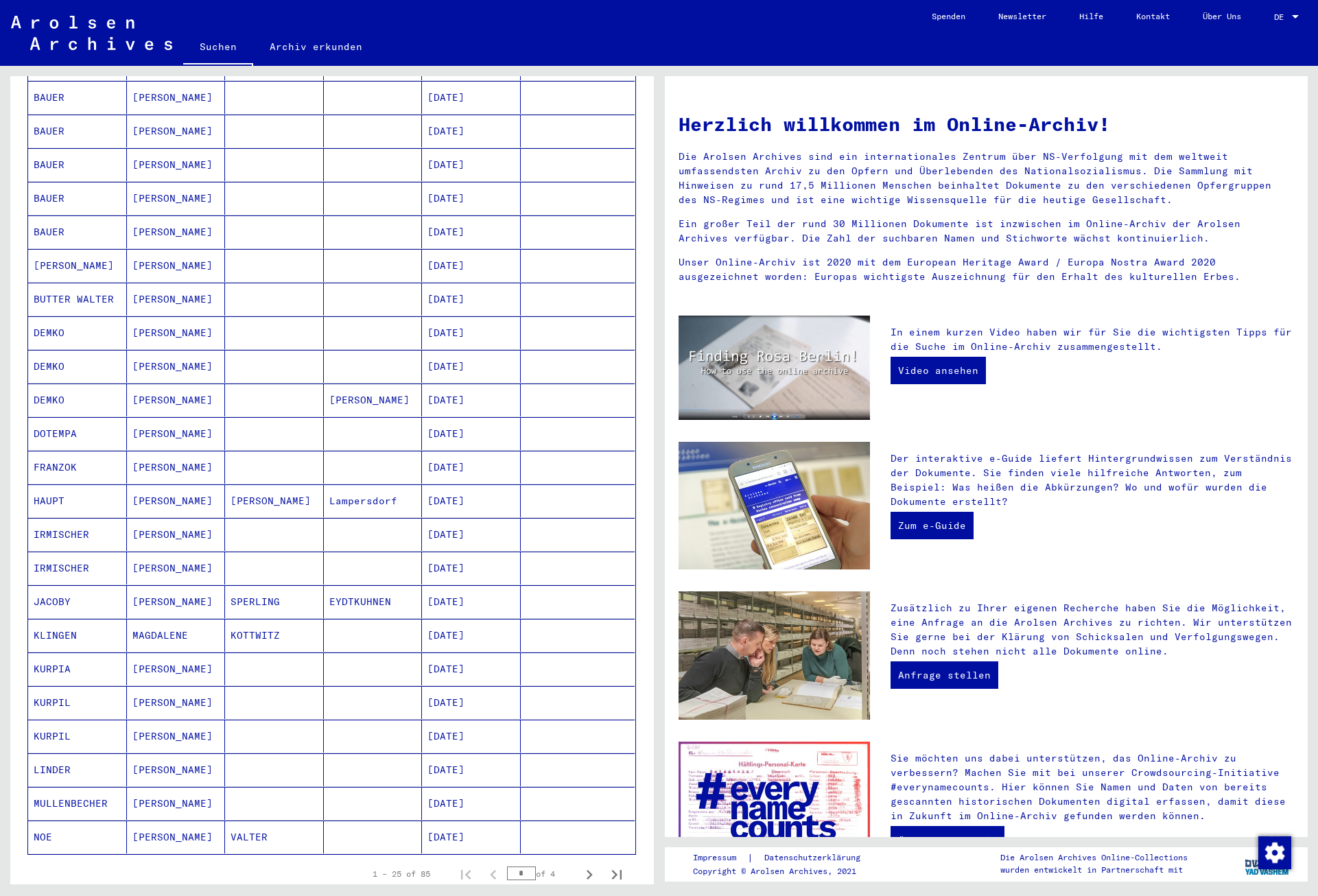
scroll to position [408, 0]
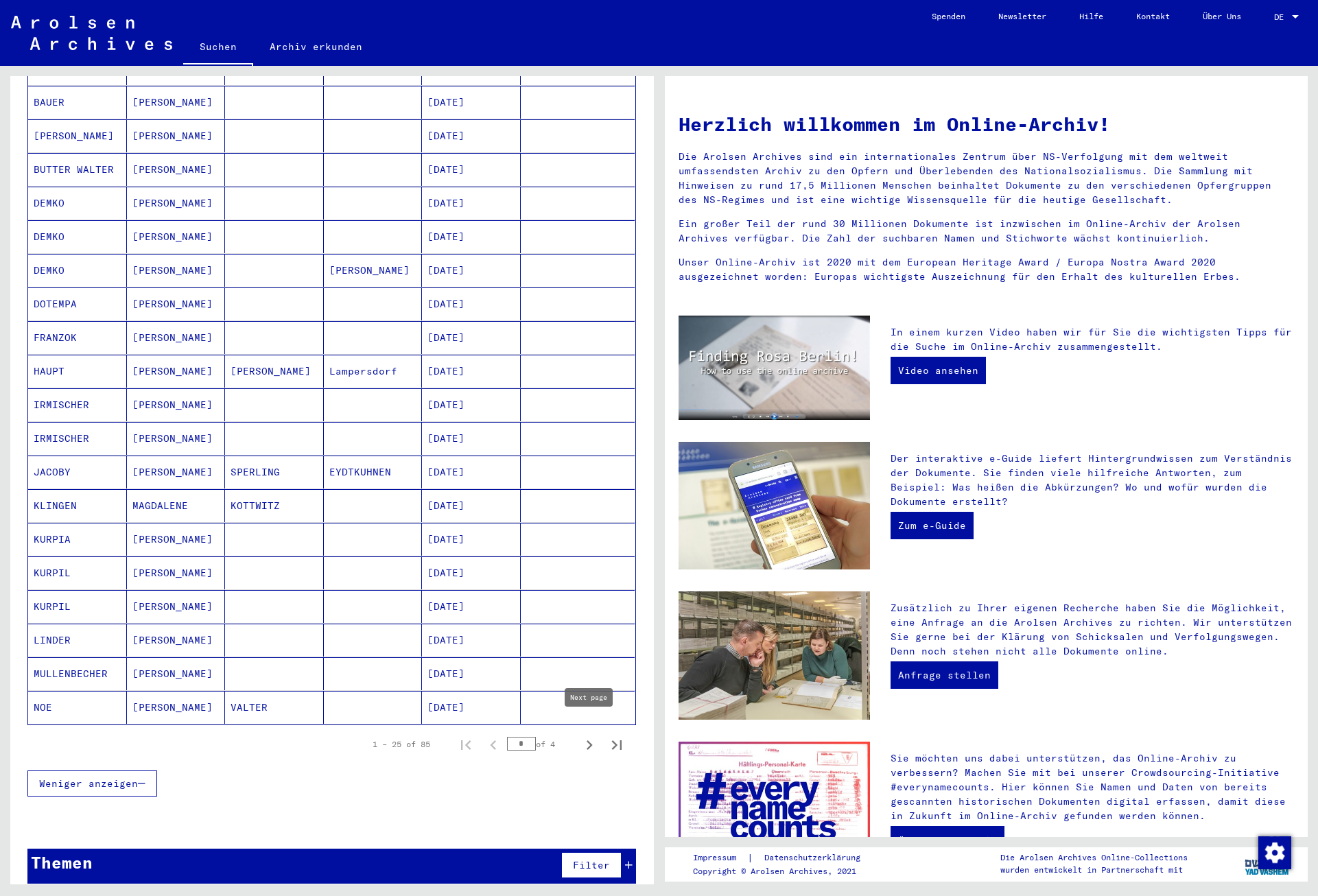
click at [587, 736] on icon "Next page" at bounding box center [589, 746] width 20 height 20
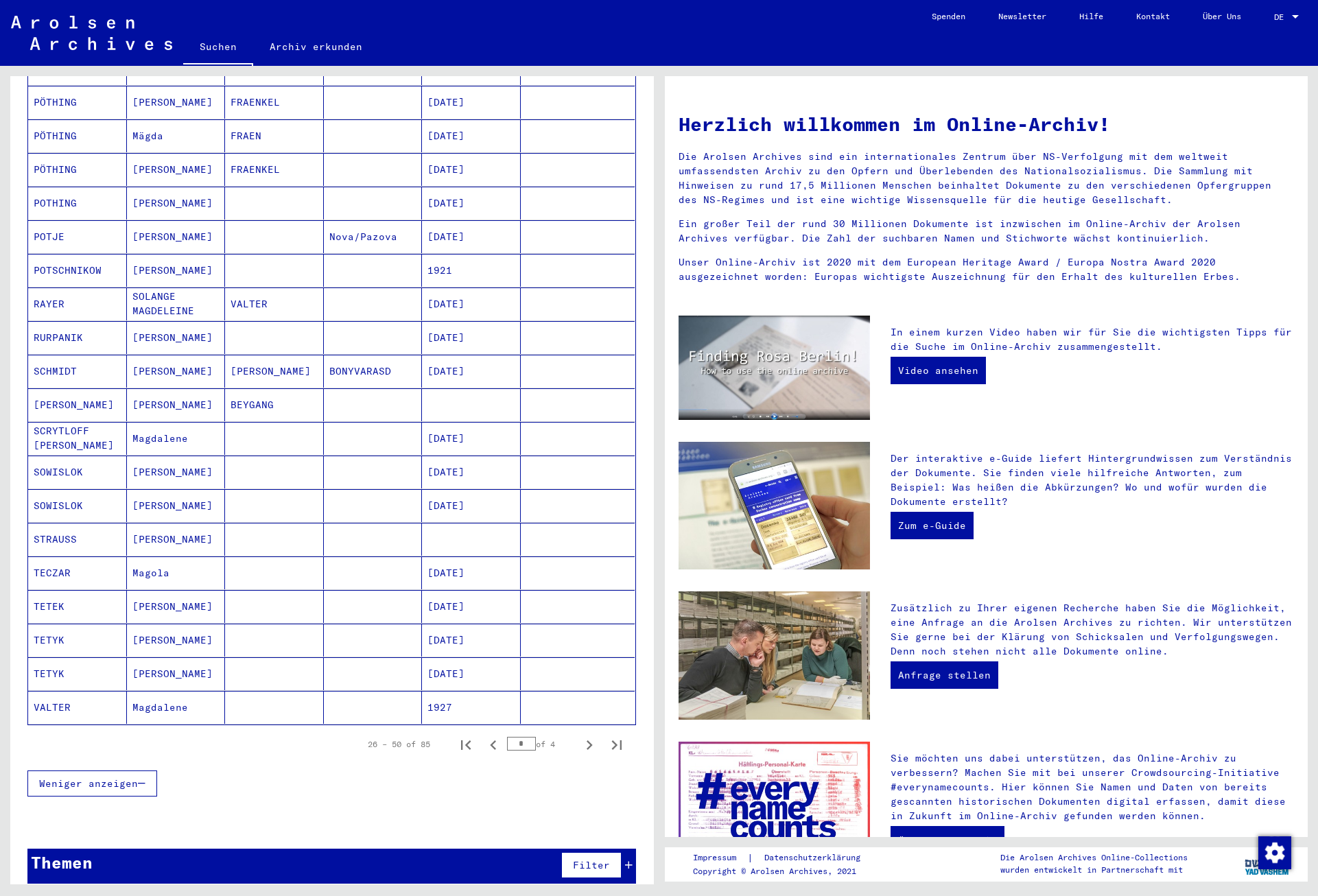
click at [587, 736] on icon "Next page" at bounding box center [589, 746] width 20 height 20
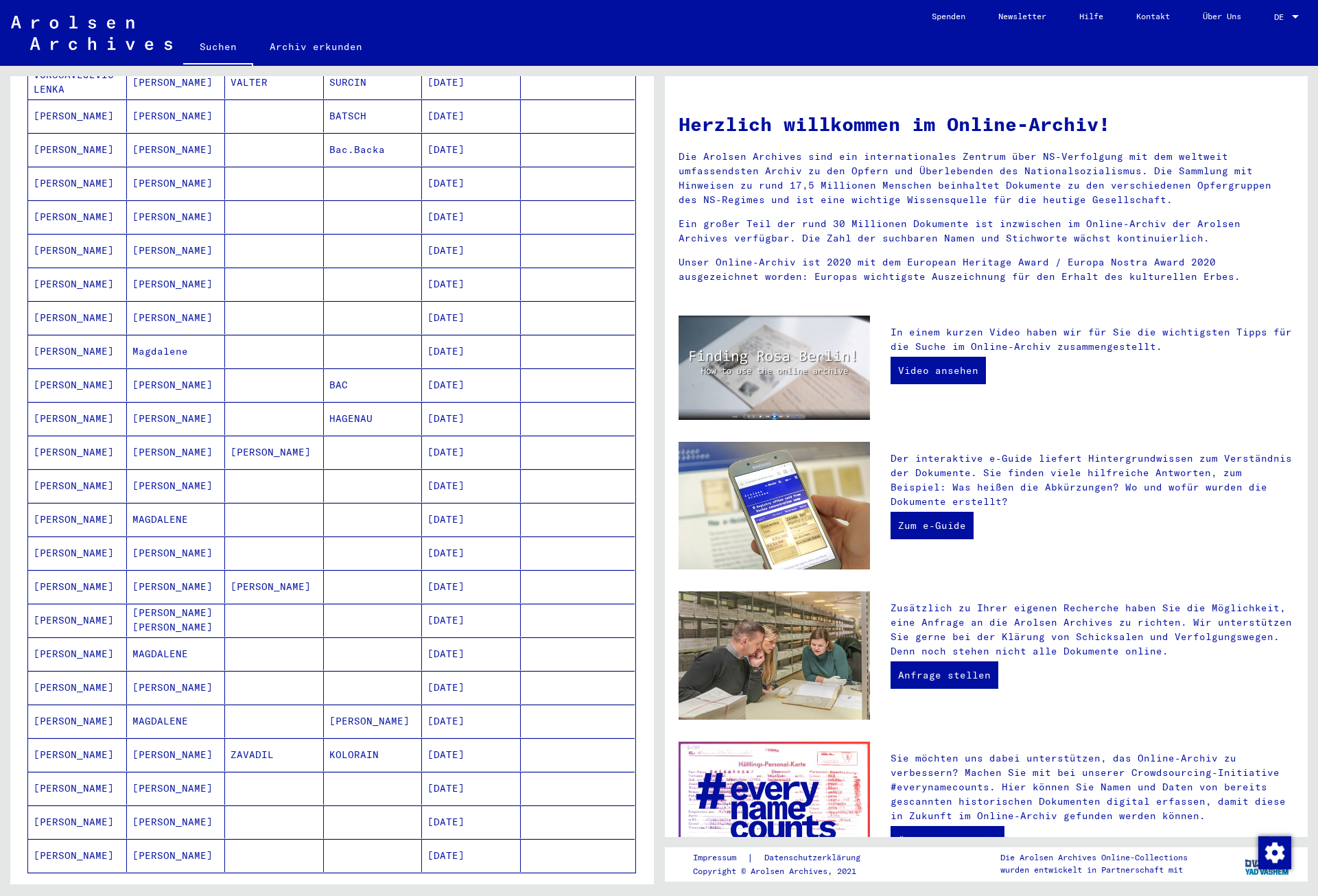
scroll to position [186, 0]
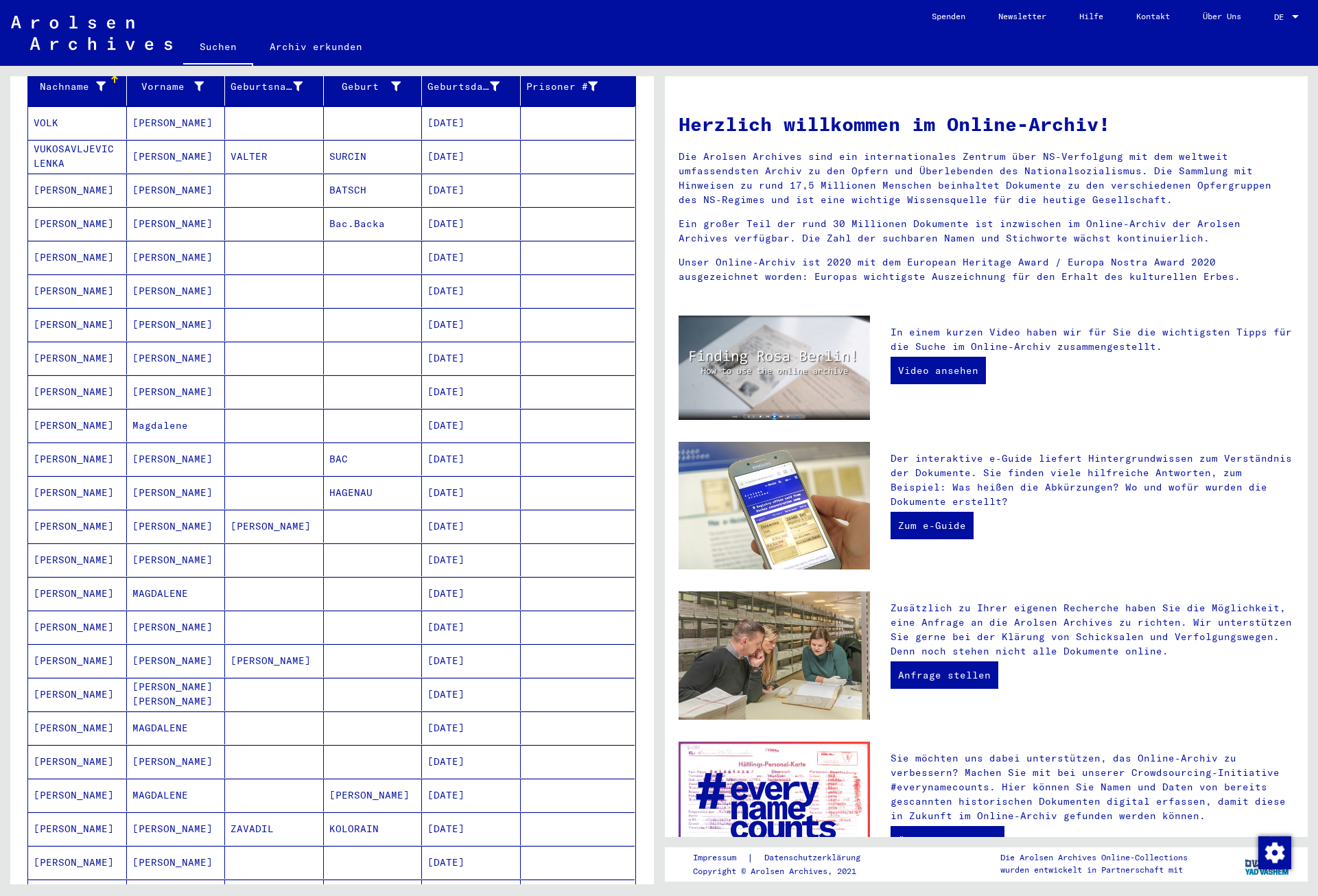
click at [450, 256] on mat-cell "[DATE]" at bounding box center [471, 257] width 99 height 33
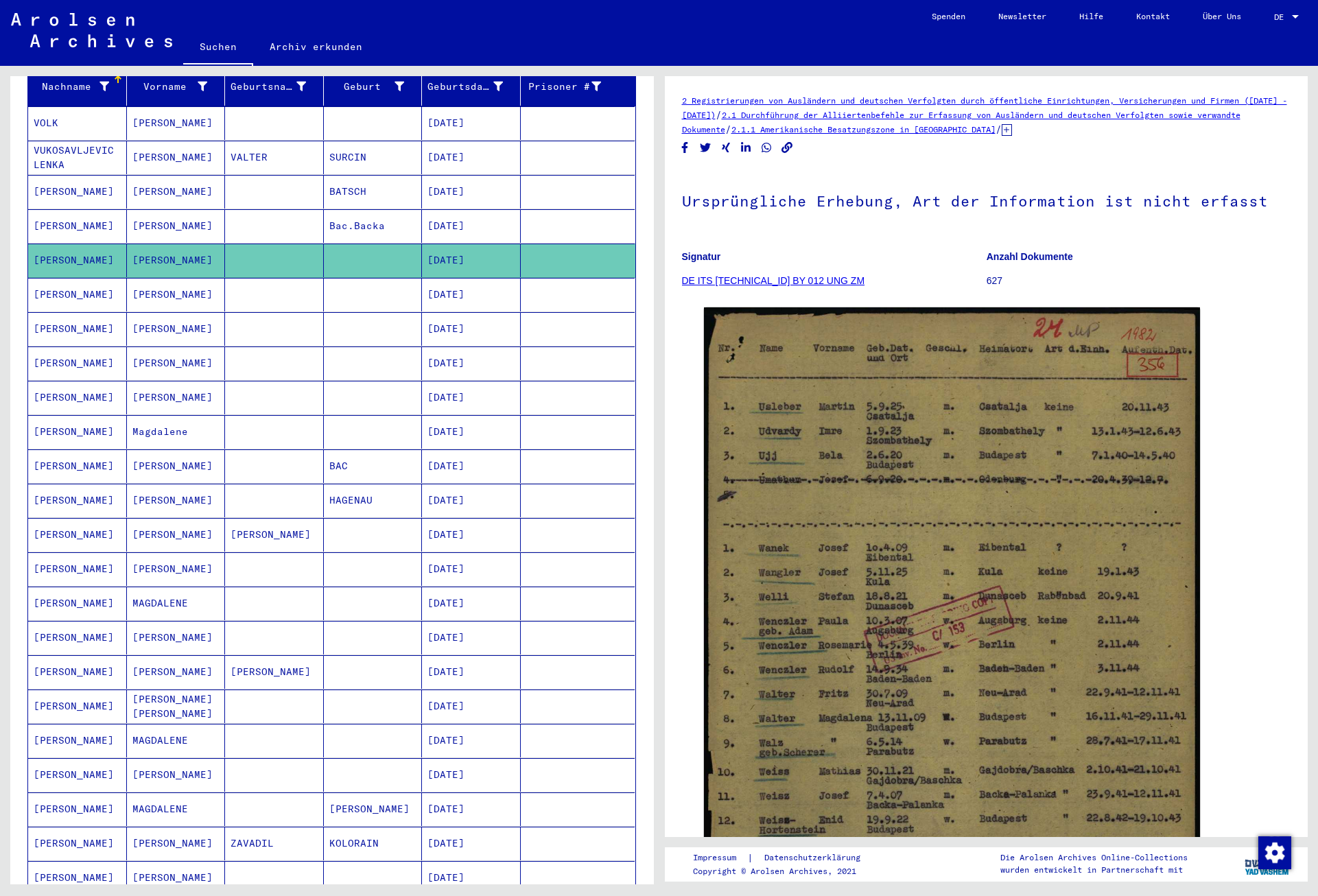
click at [453, 284] on mat-cell "[DATE]" at bounding box center [471, 295] width 99 height 34
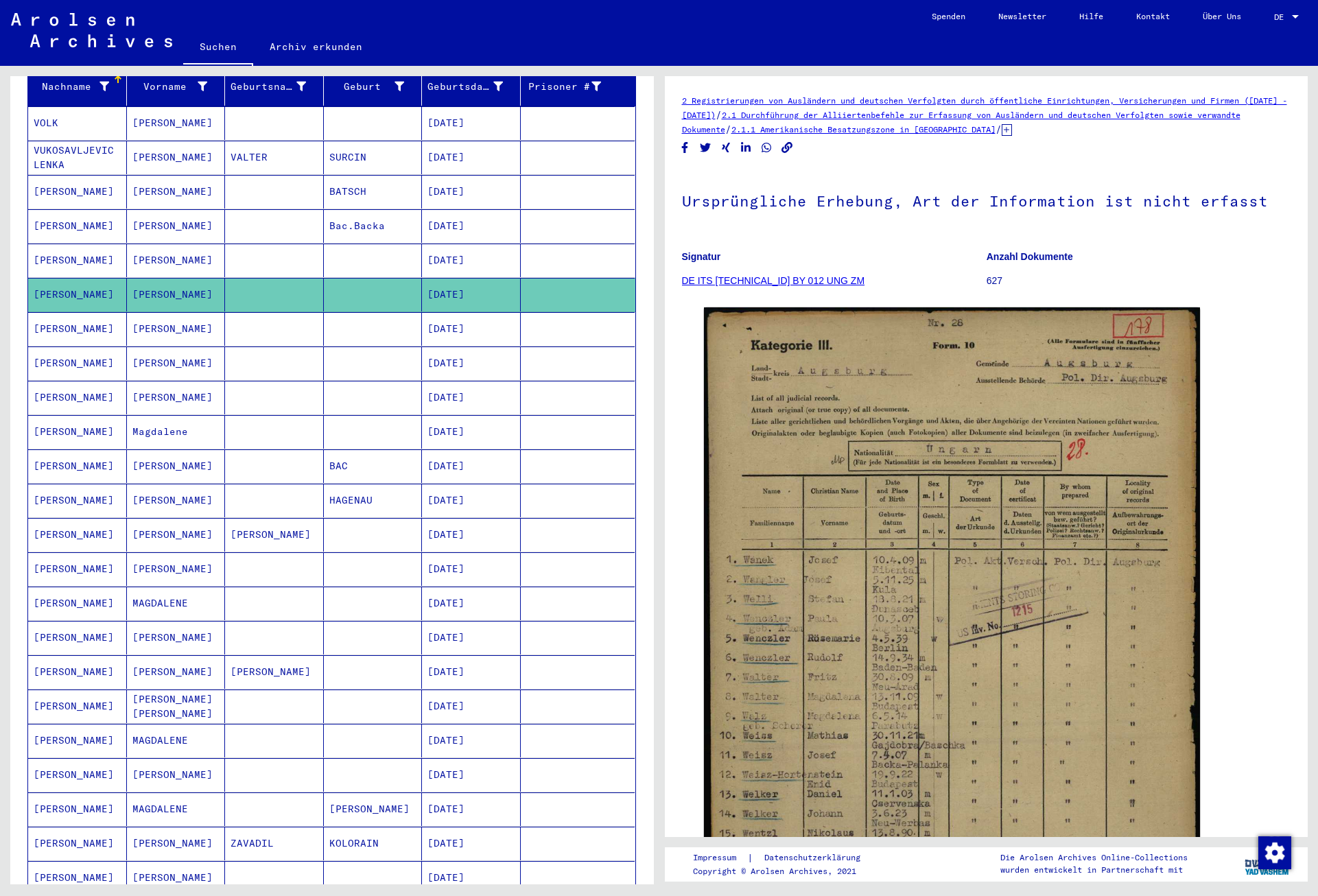
click at [467, 348] on mat-cell "[DATE]" at bounding box center [471, 364] width 99 height 34
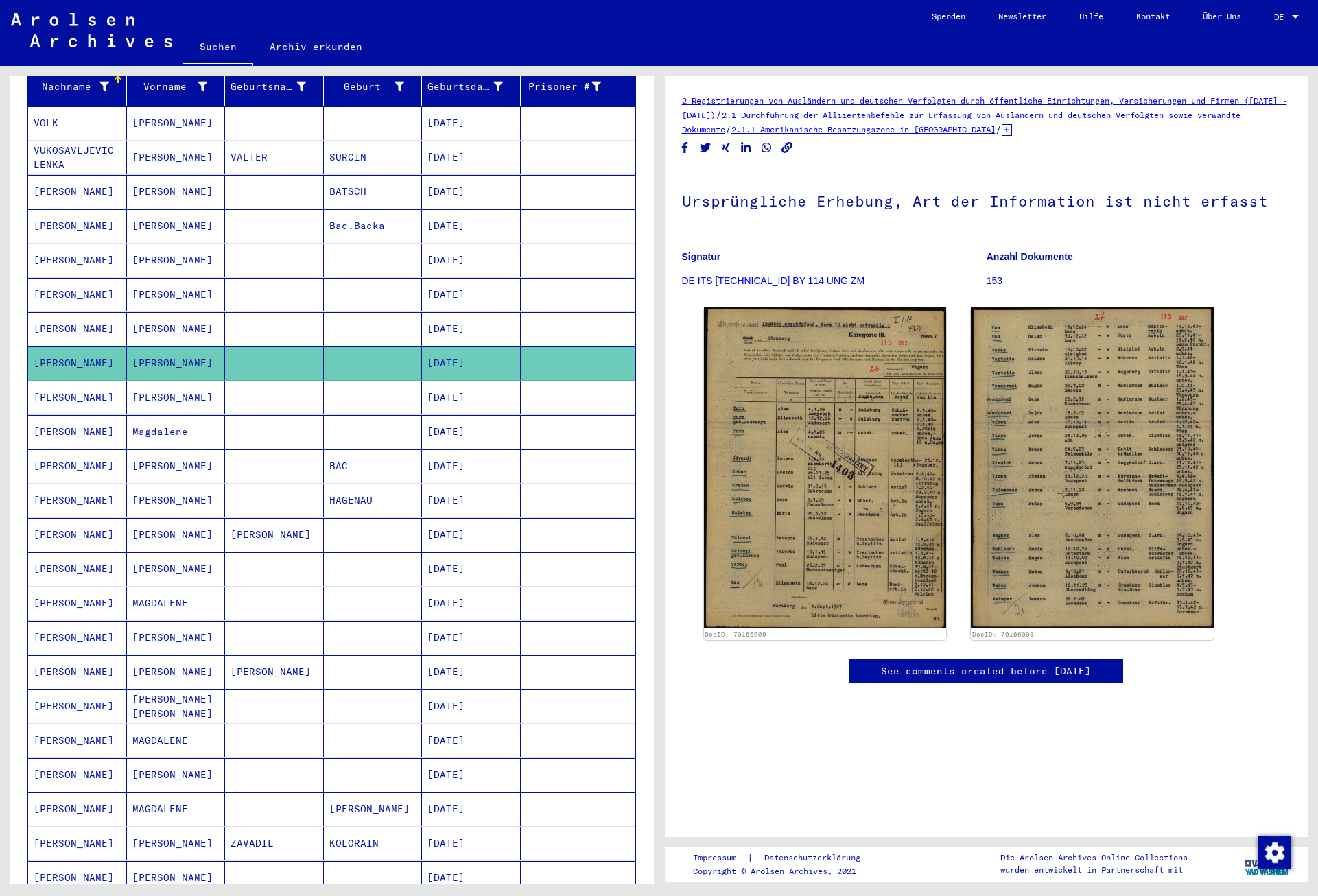
click at [467, 383] on mat-cell "[DATE]" at bounding box center [471, 397] width 99 height 34
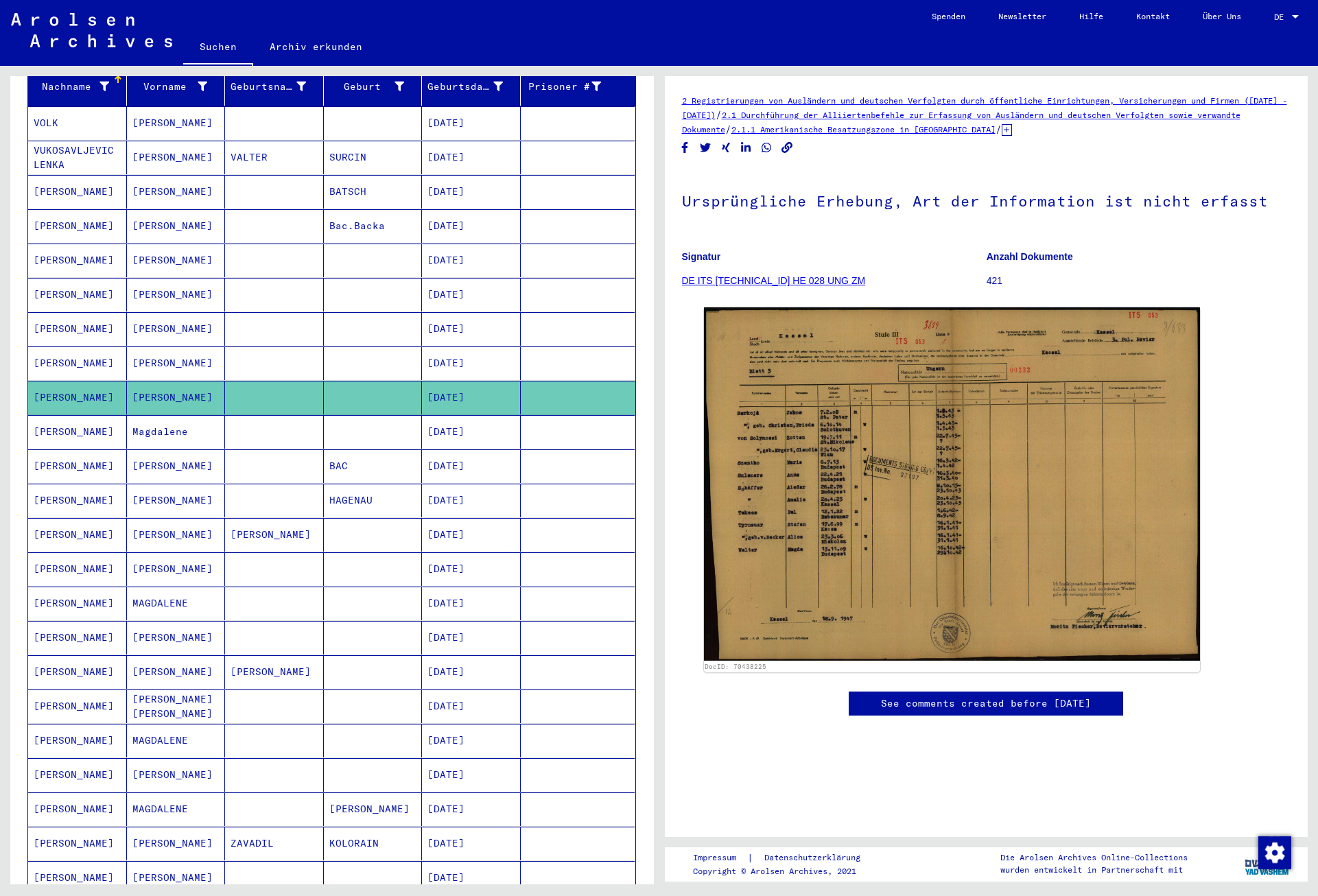
click at [463, 417] on mat-cell "[DATE]" at bounding box center [471, 432] width 99 height 34
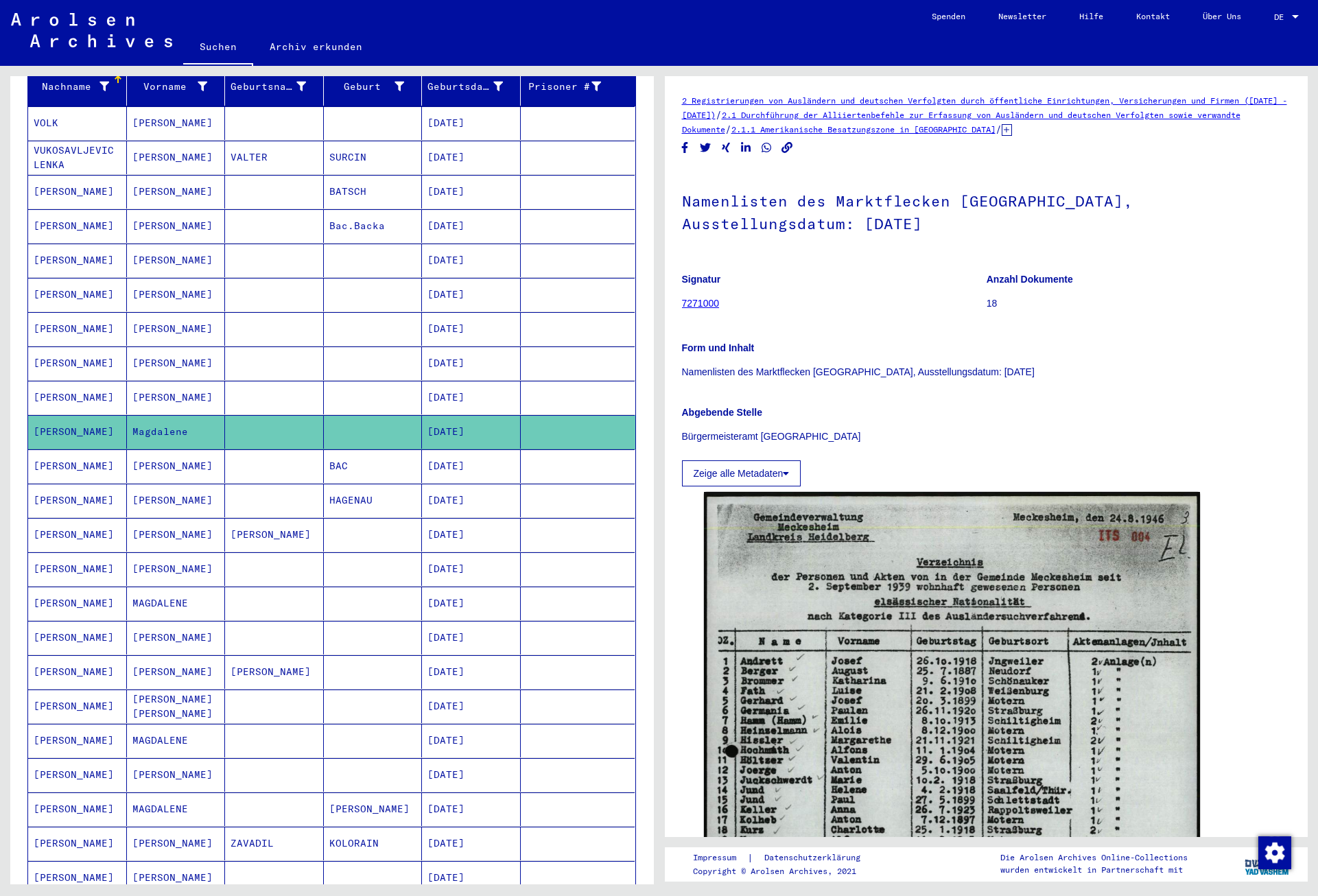
click at [455, 452] on mat-cell "[DATE]" at bounding box center [471, 467] width 99 height 34
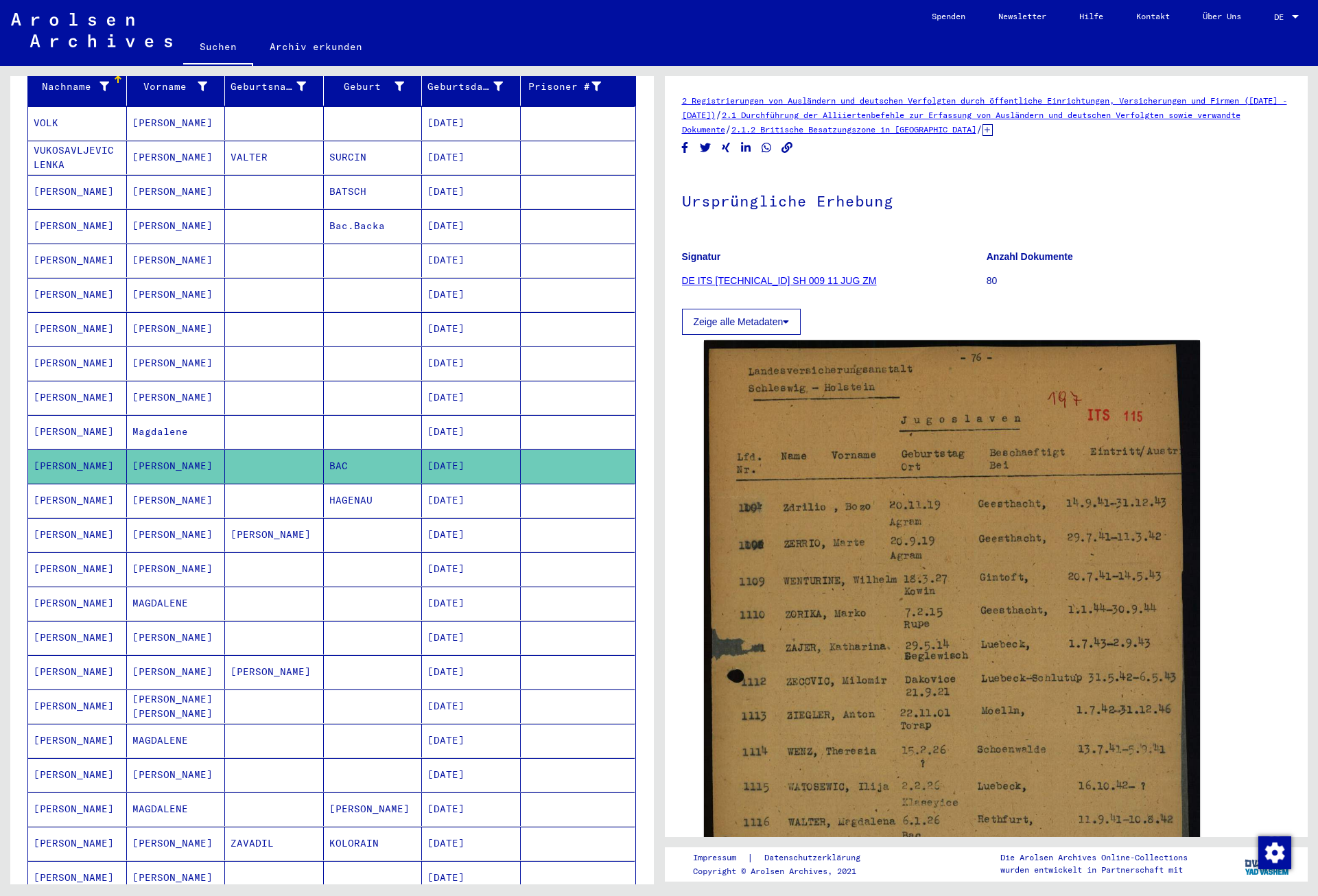
click at [456, 486] on mat-cell "[DATE]" at bounding box center [471, 500] width 99 height 34
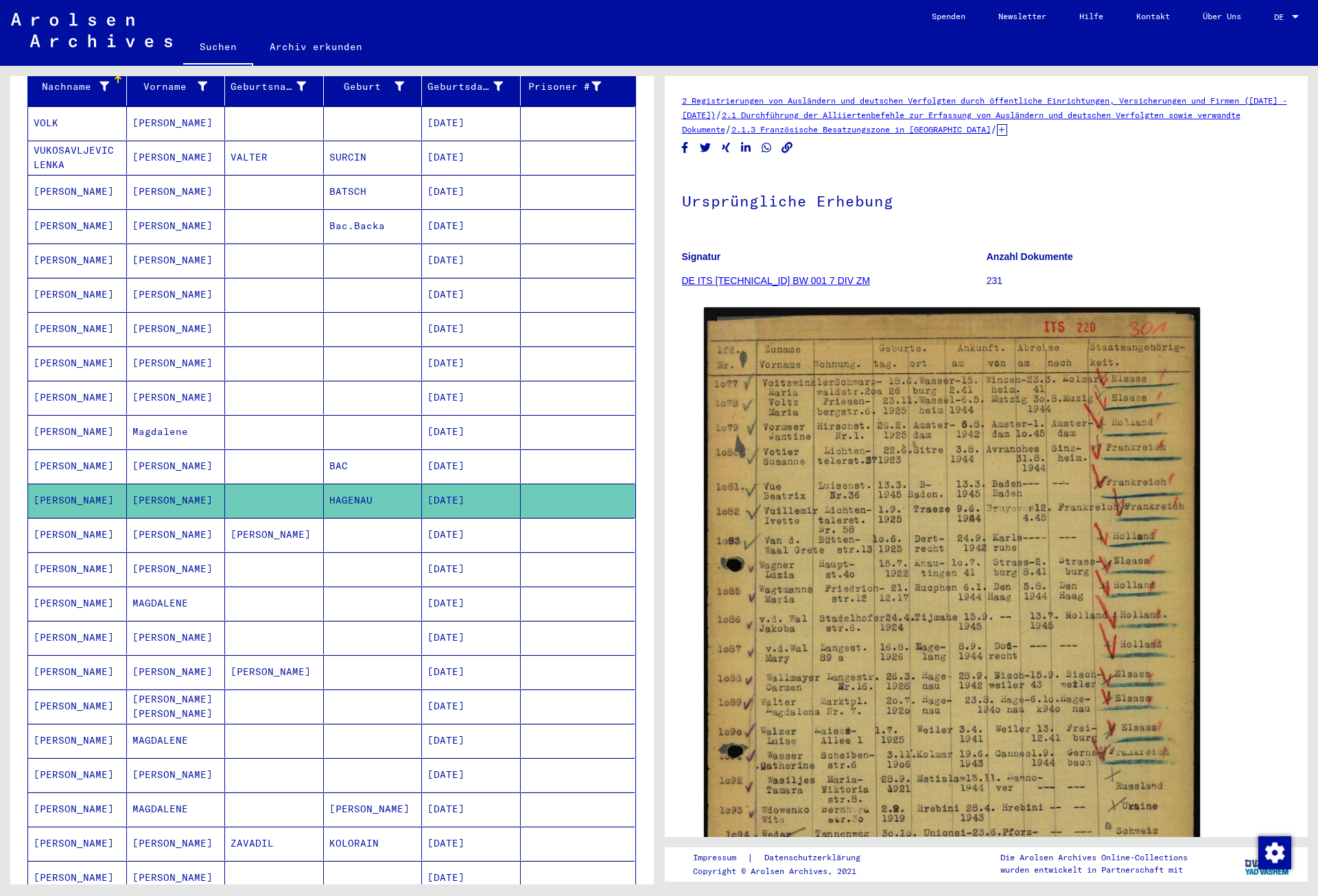
click at [468, 518] on mat-cell "[DATE]" at bounding box center [471, 535] width 99 height 34
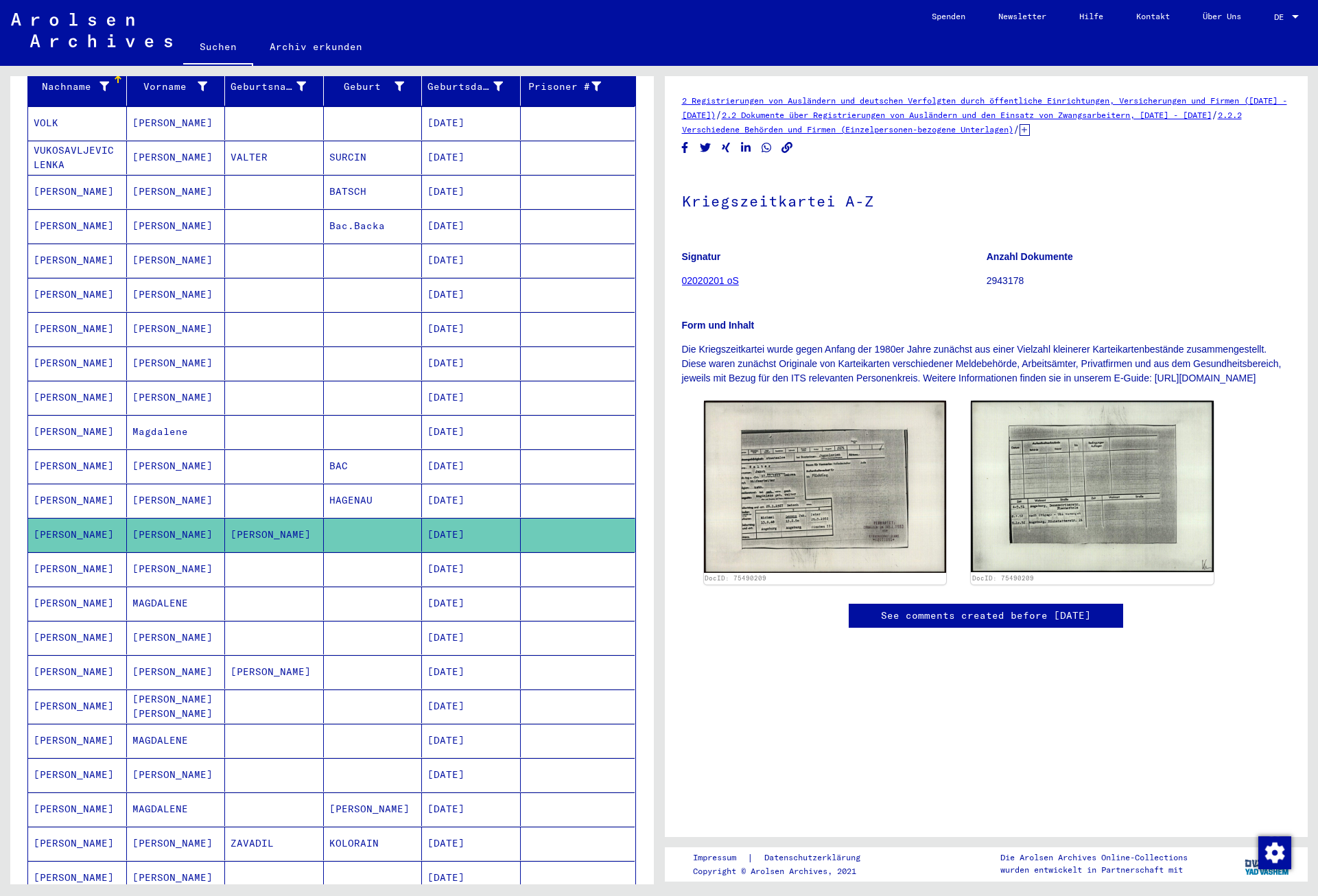
click at [470, 552] on mat-cell "[DATE]" at bounding box center [471, 569] width 99 height 34
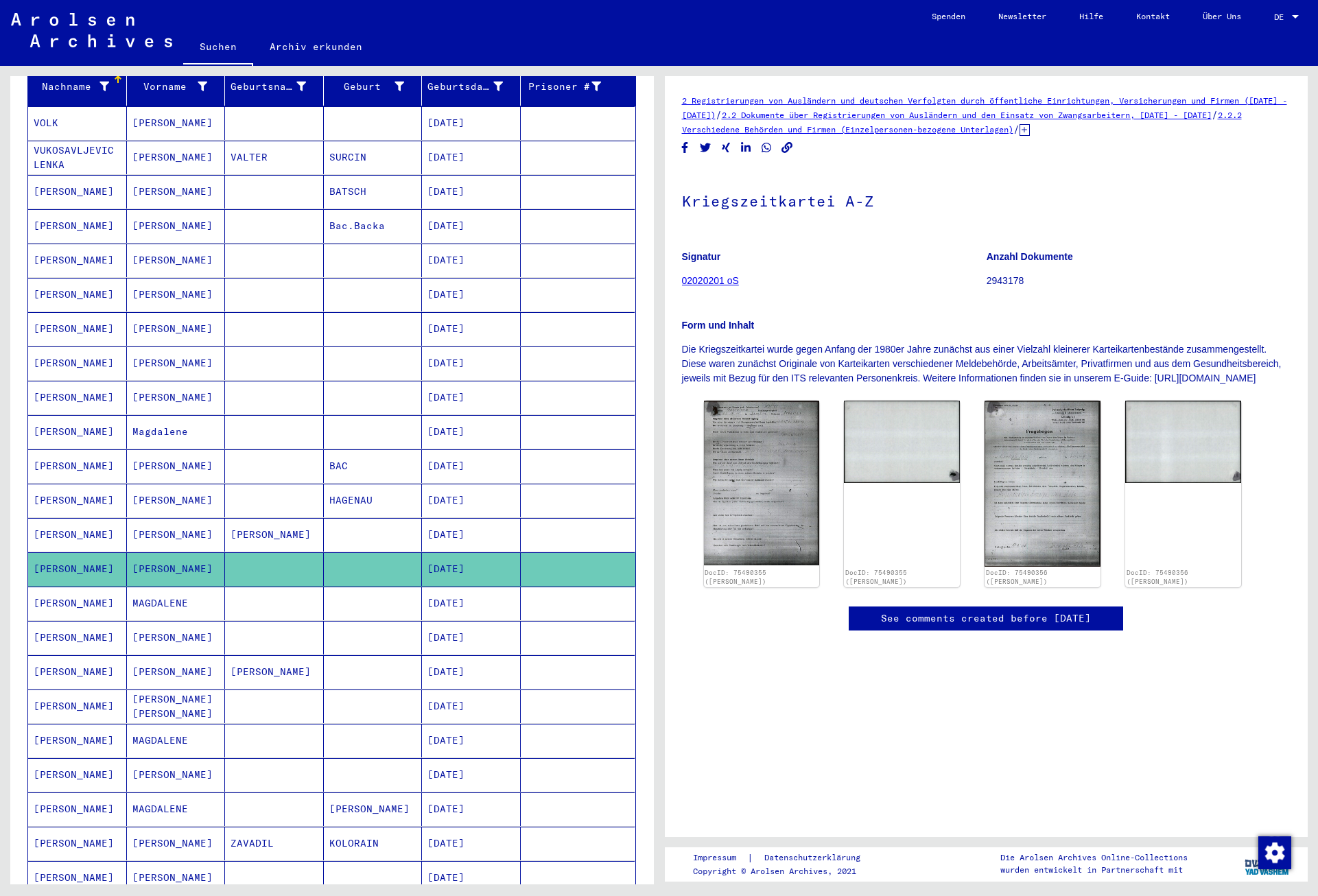
click at [472, 593] on mat-cell "[DATE]" at bounding box center [471, 604] width 99 height 34
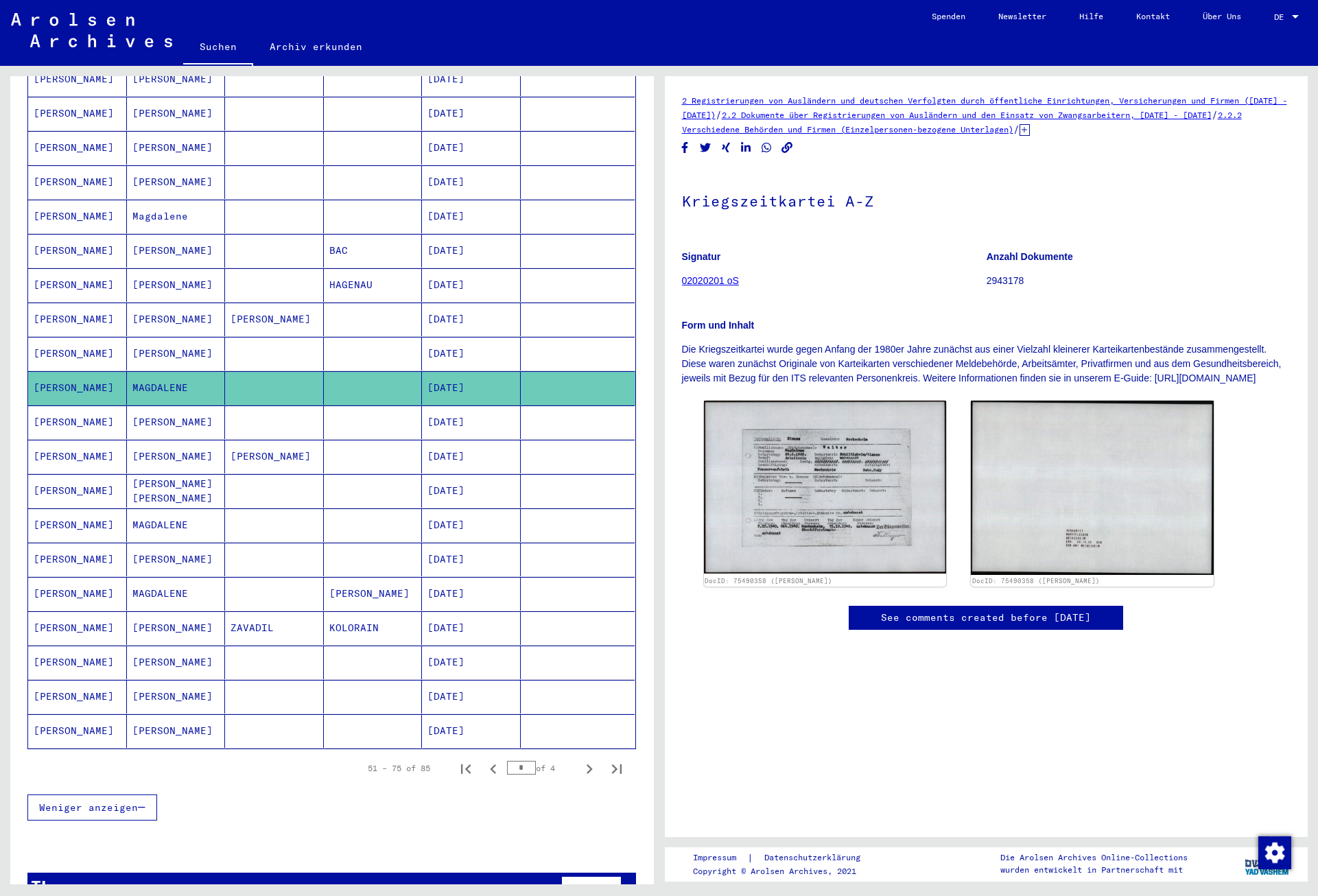
scroll to position [408, 0]
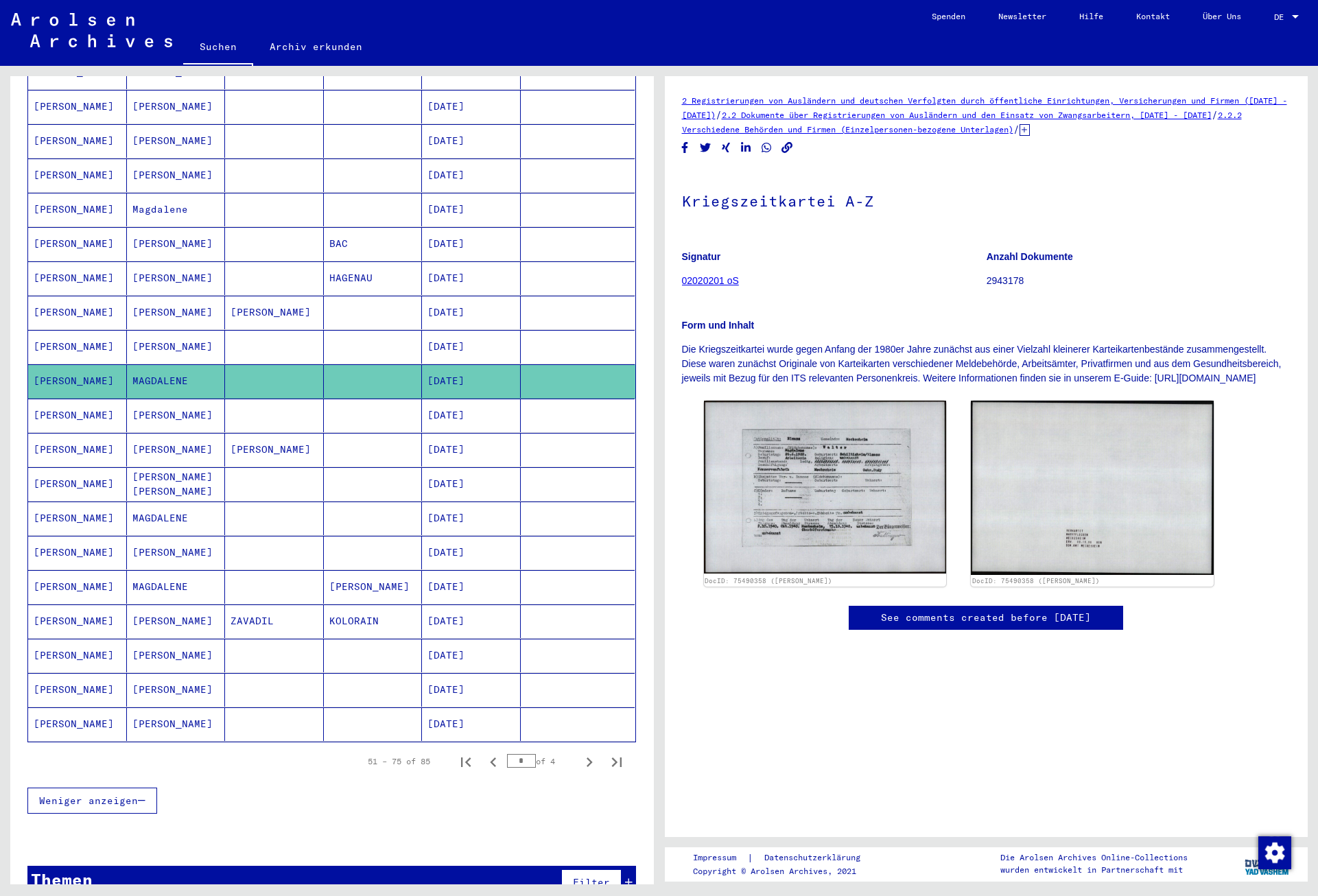
click at [467, 404] on mat-cell "[DATE]" at bounding box center [471, 416] width 99 height 34
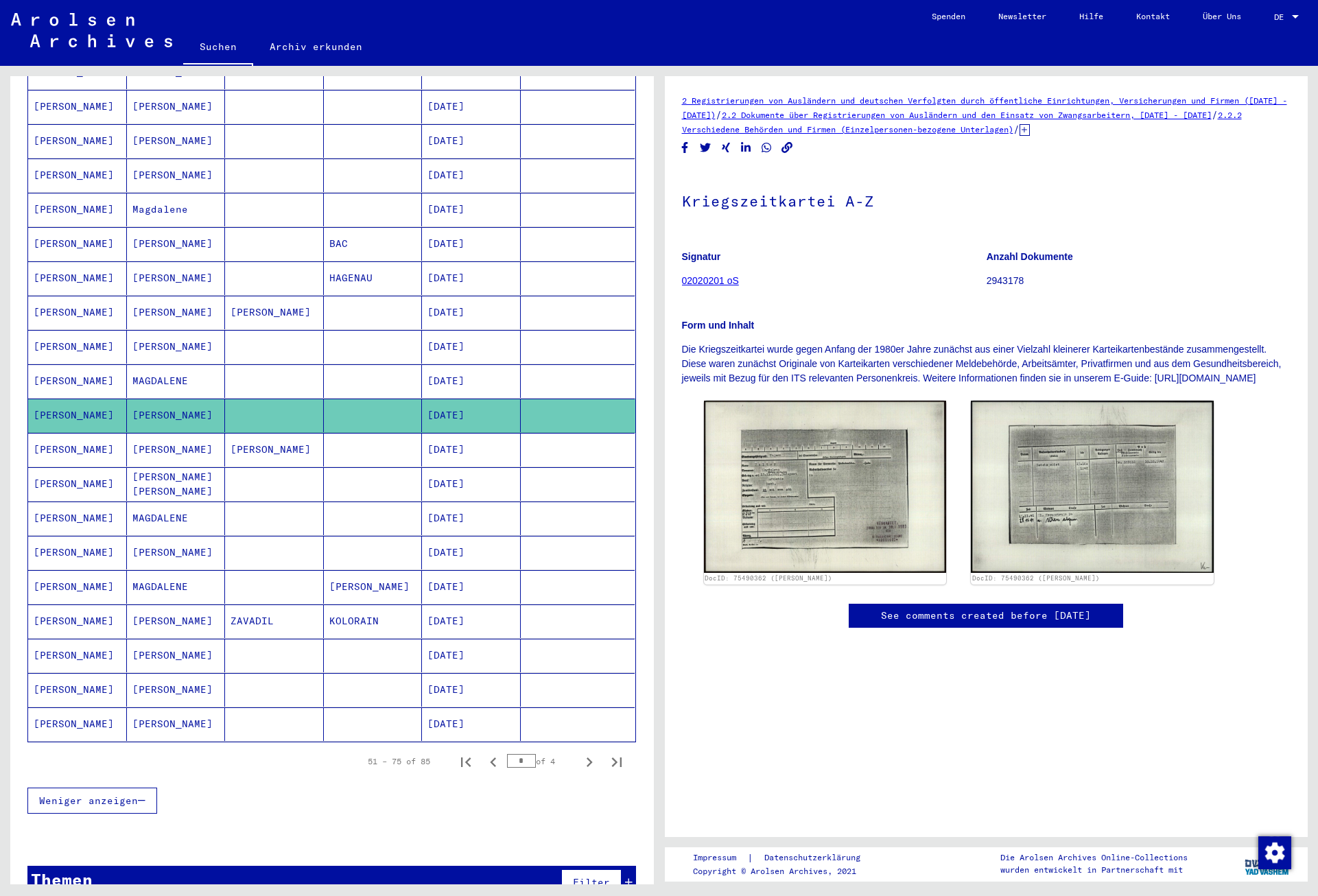
click at [475, 437] on mat-cell "[DATE]" at bounding box center [471, 450] width 99 height 34
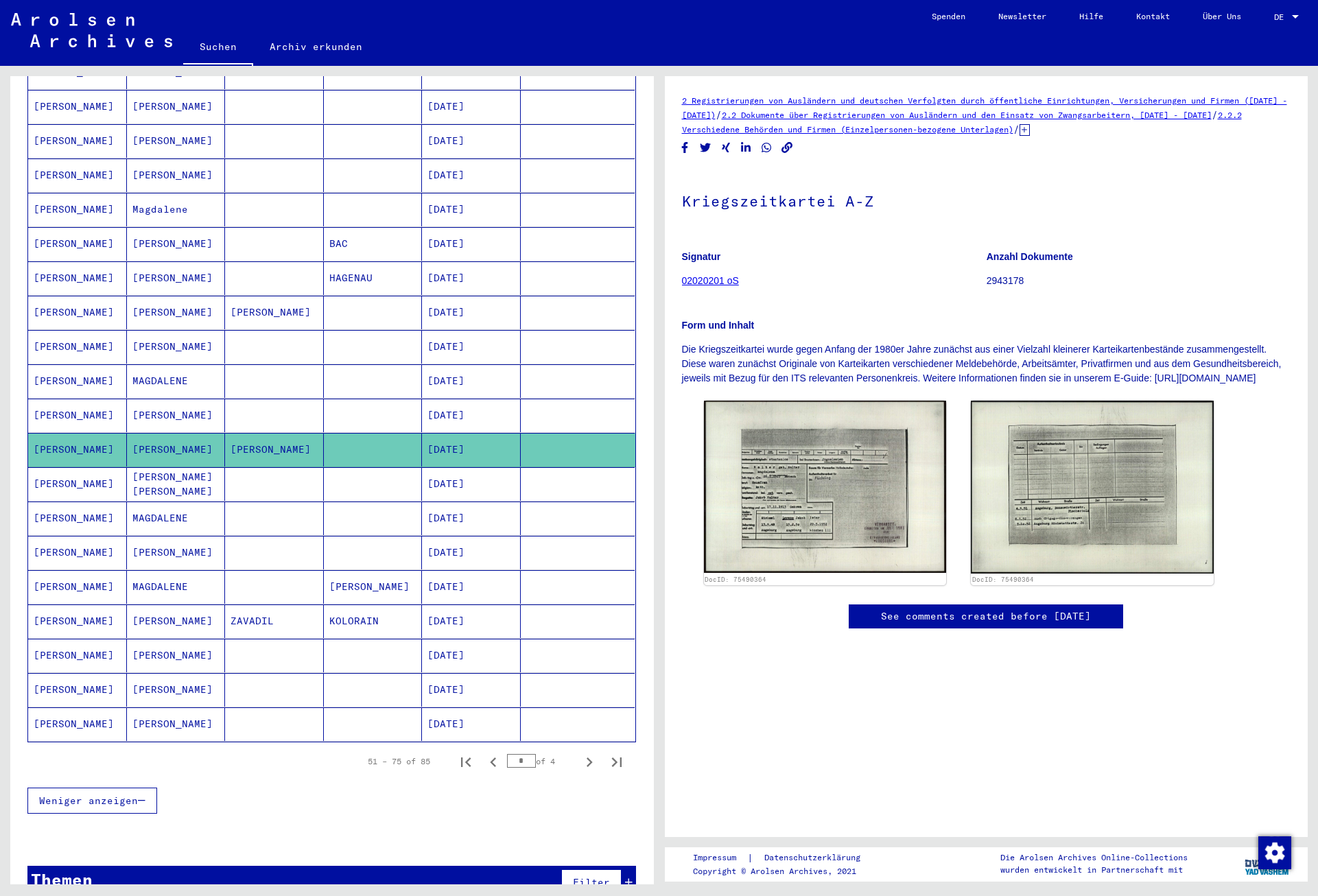
click at [475, 504] on mat-cell "[DATE]" at bounding box center [471, 518] width 99 height 34
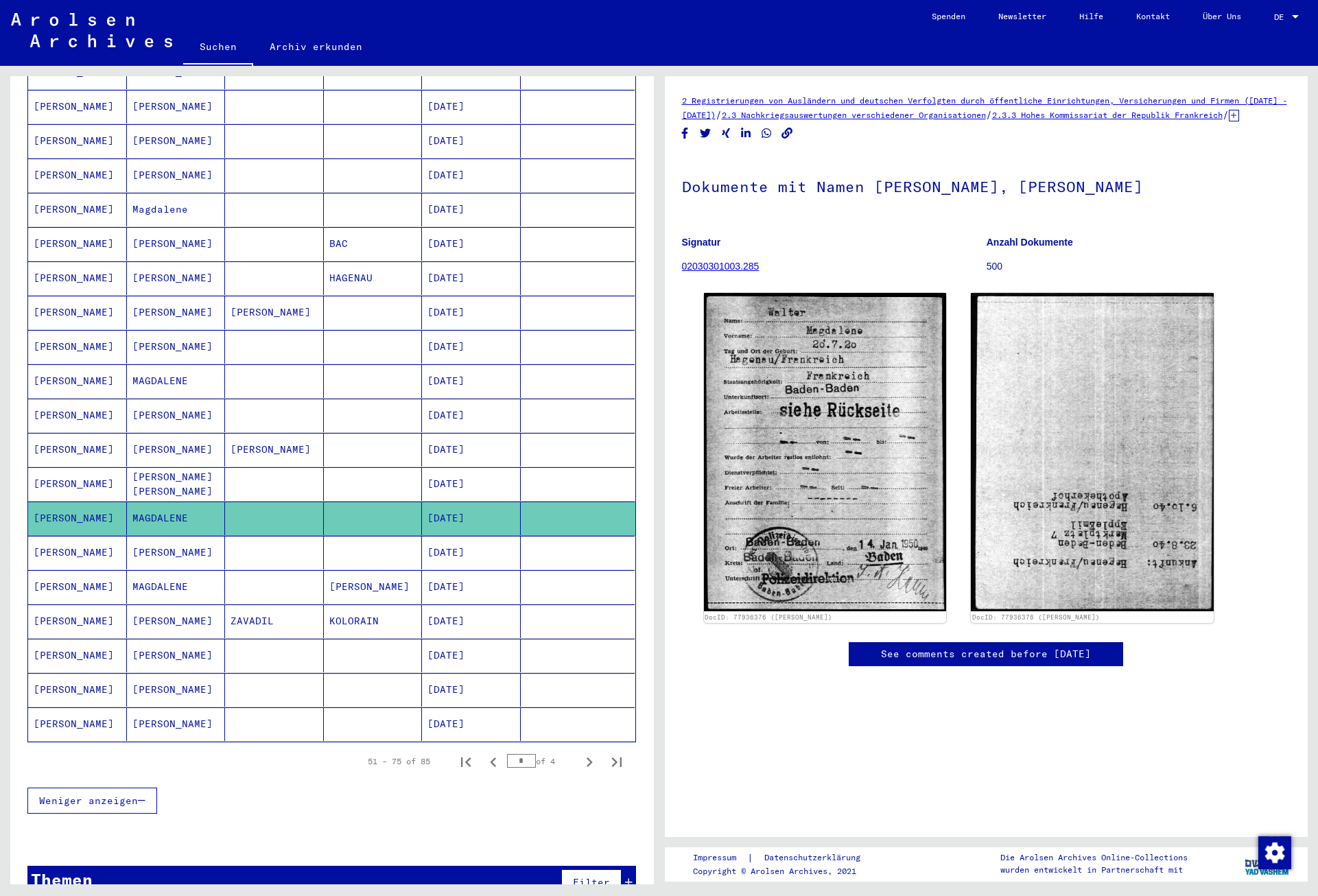
click at [475, 536] on mat-cell "[DATE]" at bounding box center [471, 553] width 99 height 34
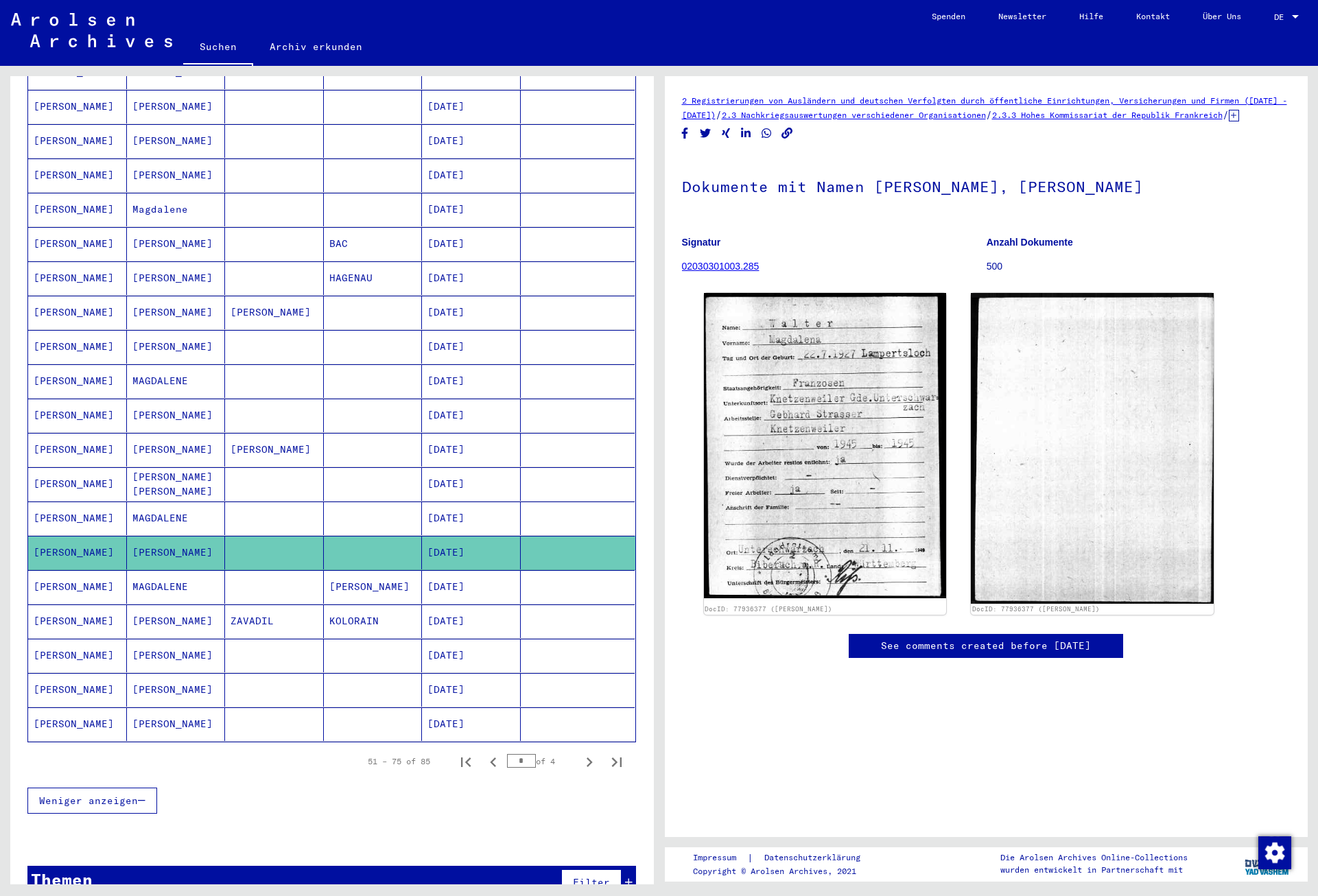
click at [475, 572] on mat-cell "[DATE]" at bounding box center [471, 588] width 99 height 34
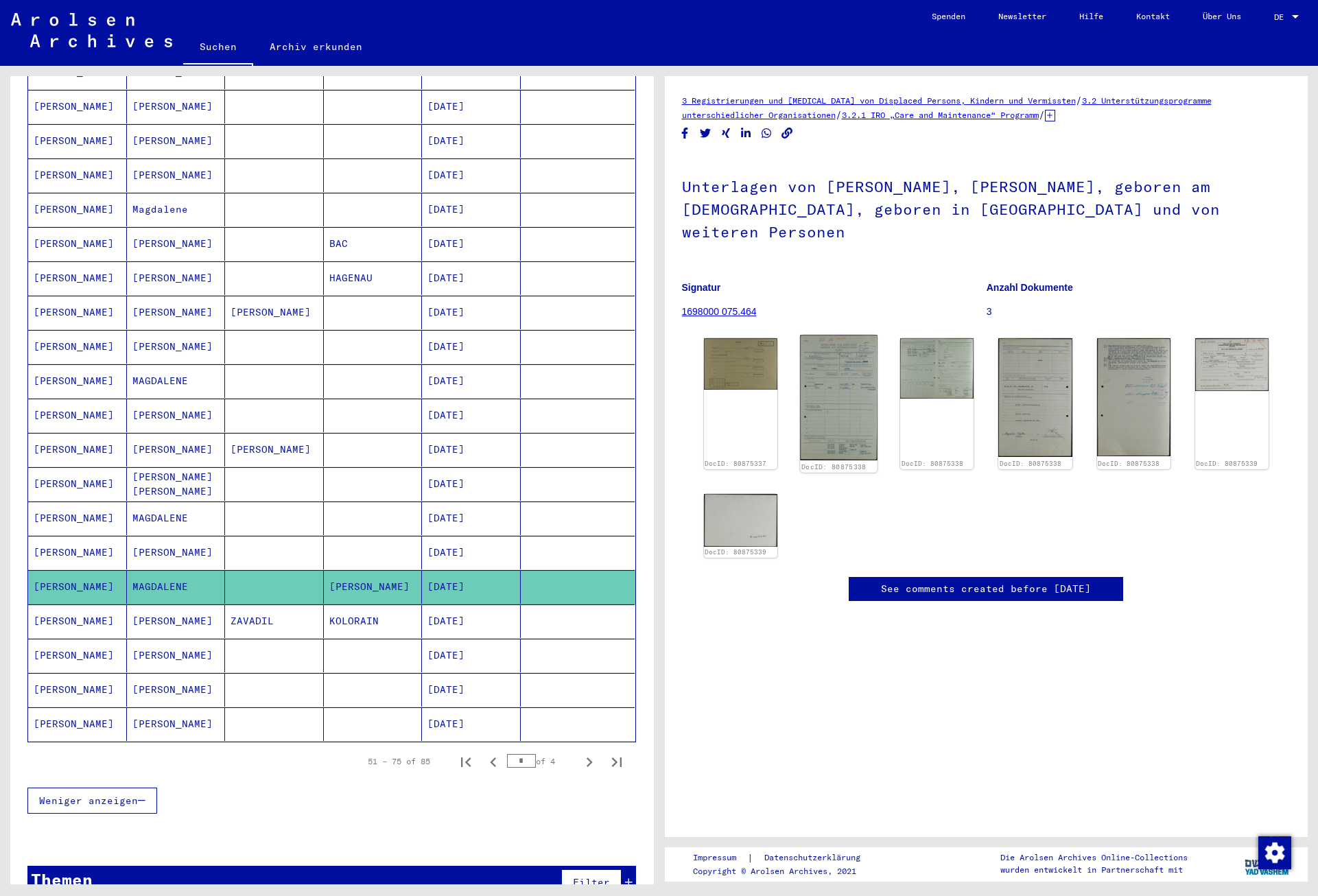
click at [850, 405] on img at bounding box center [838, 397] width 77 height 125
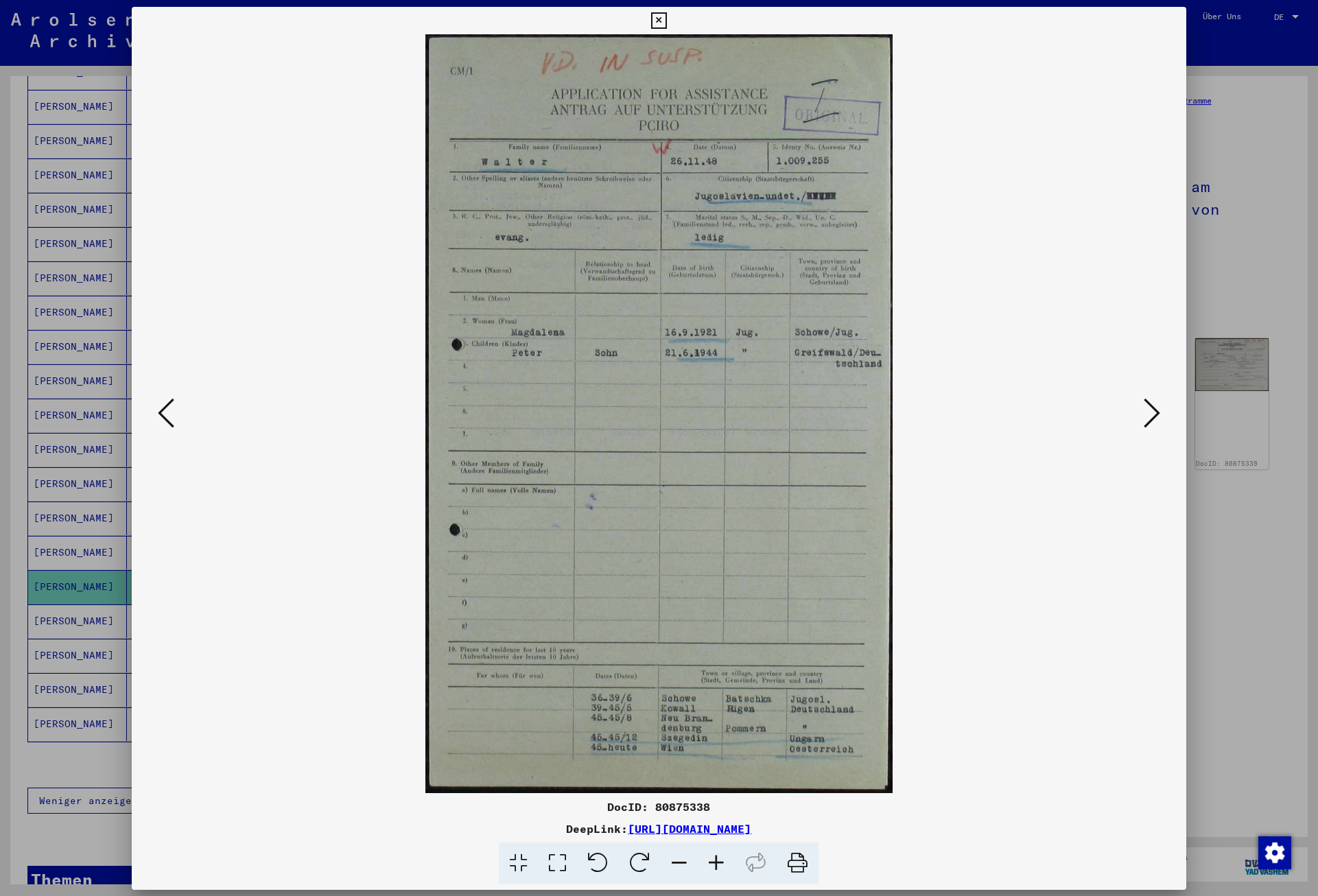
click at [850, 405] on img at bounding box center [659, 414] width 962 height 759
click at [1157, 420] on icon at bounding box center [1152, 412] width 17 height 33
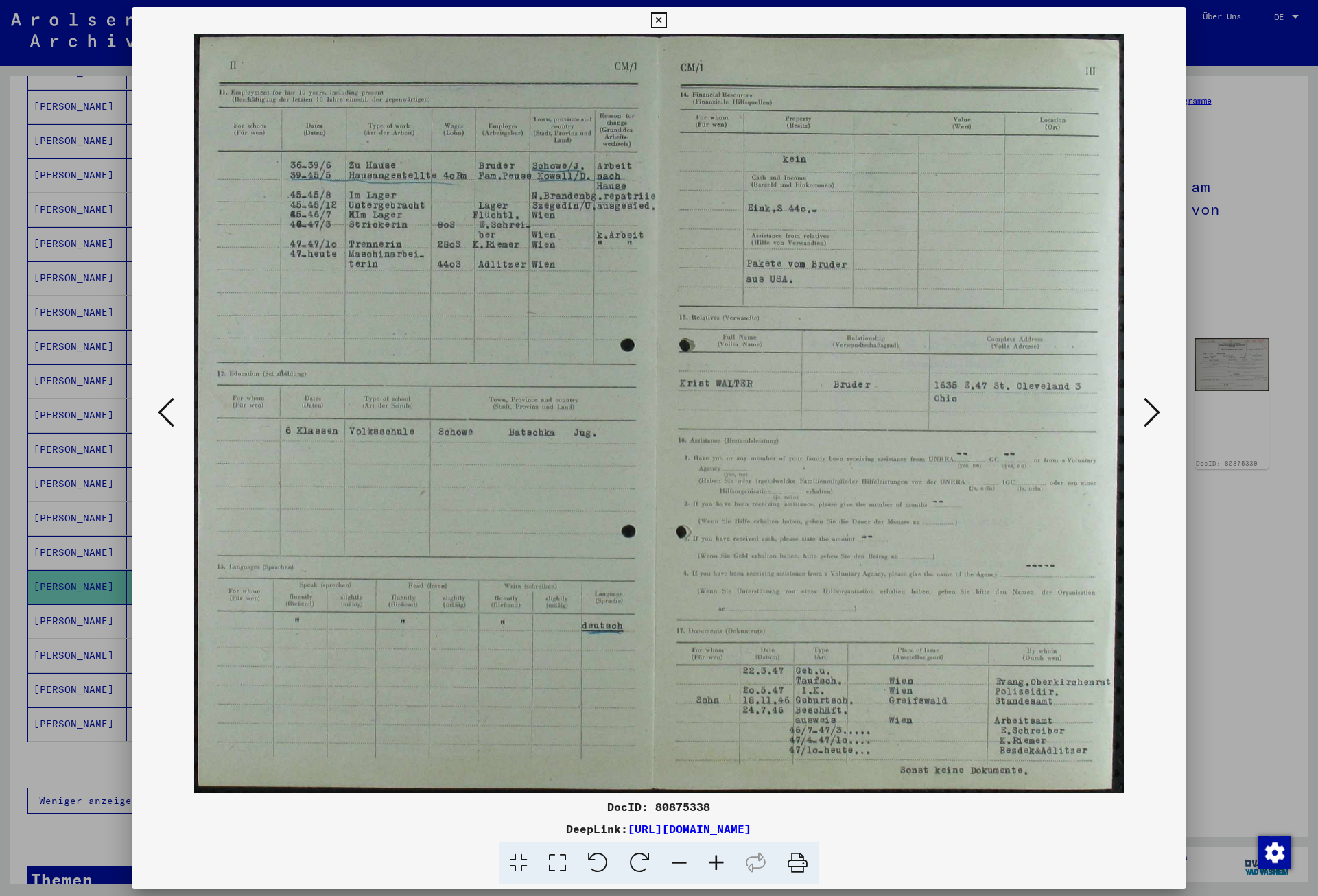
click at [1157, 420] on icon at bounding box center [1152, 412] width 17 height 33
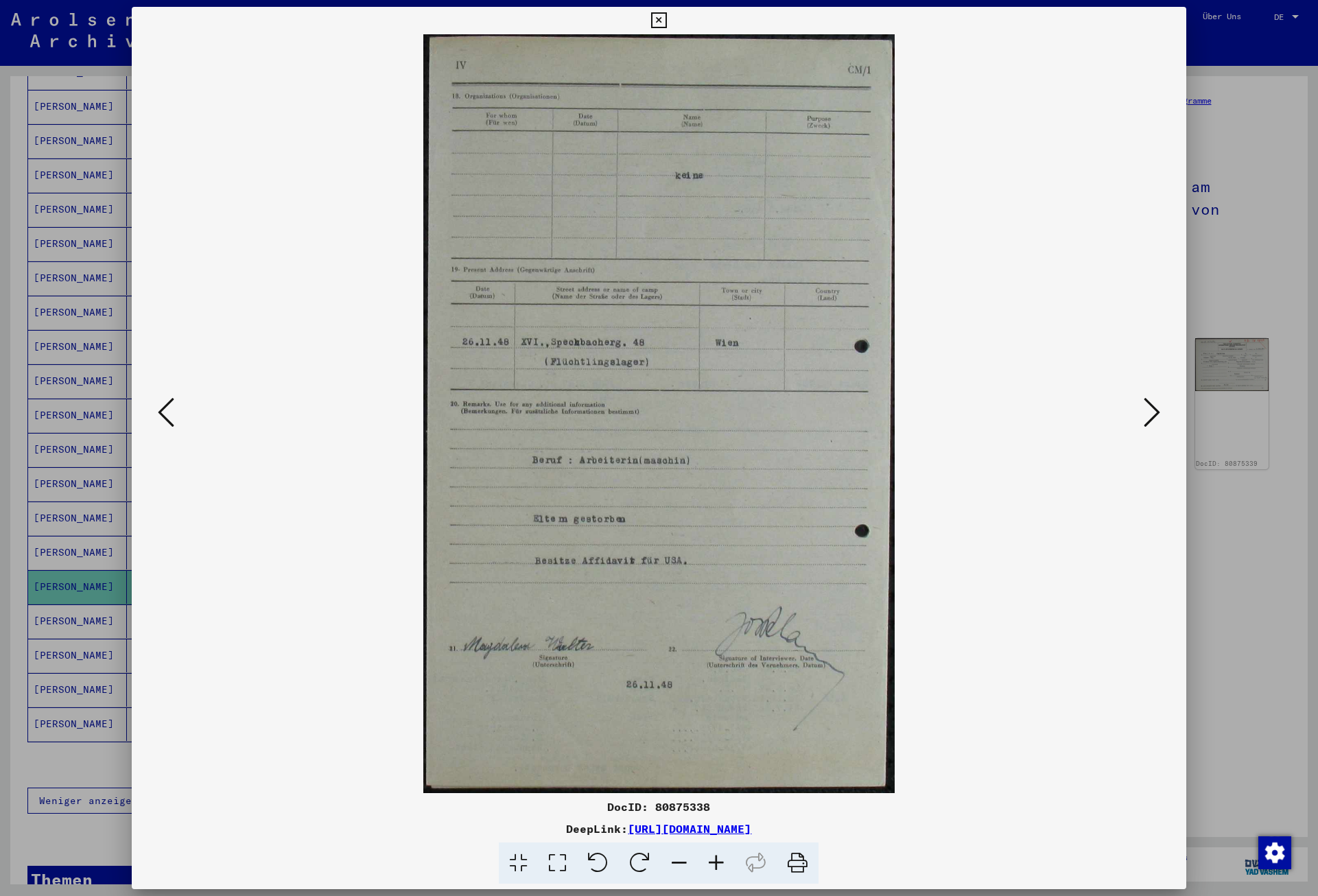
click at [667, 14] on icon at bounding box center [659, 20] width 16 height 17
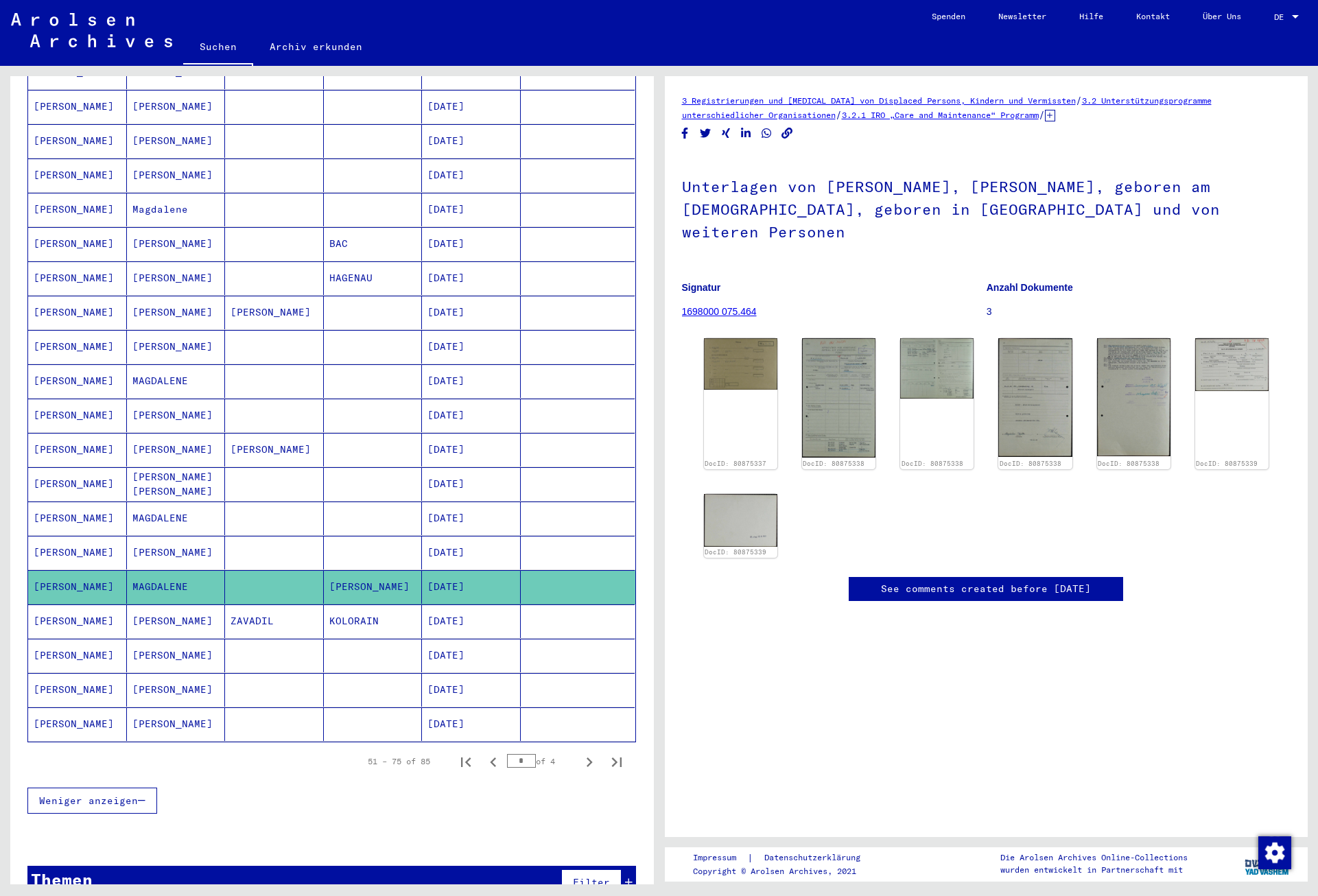
click at [475, 643] on mat-cell "[DATE]" at bounding box center [471, 656] width 99 height 34
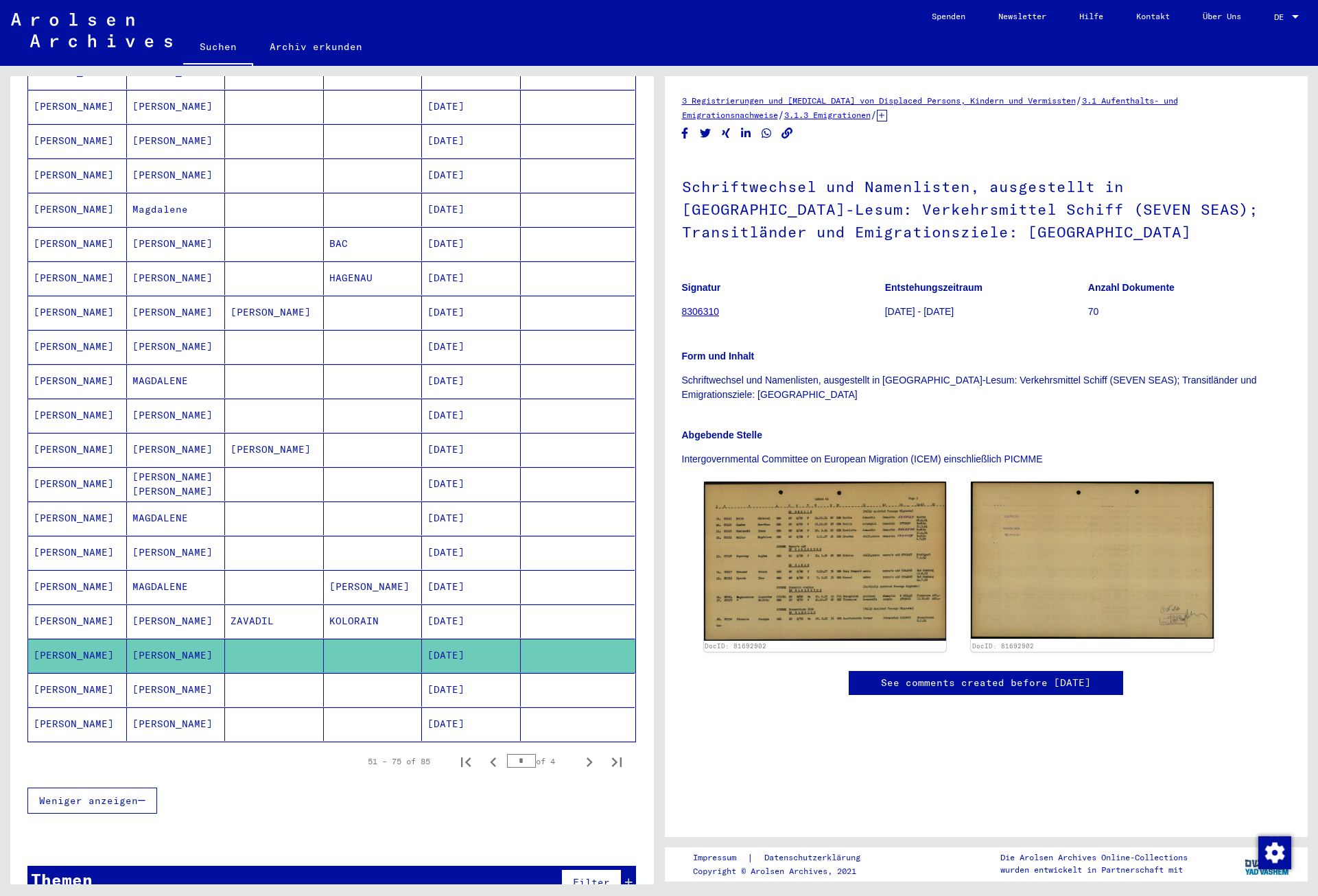
click at [474, 673] on mat-cell "[DATE]" at bounding box center [471, 690] width 99 height 34
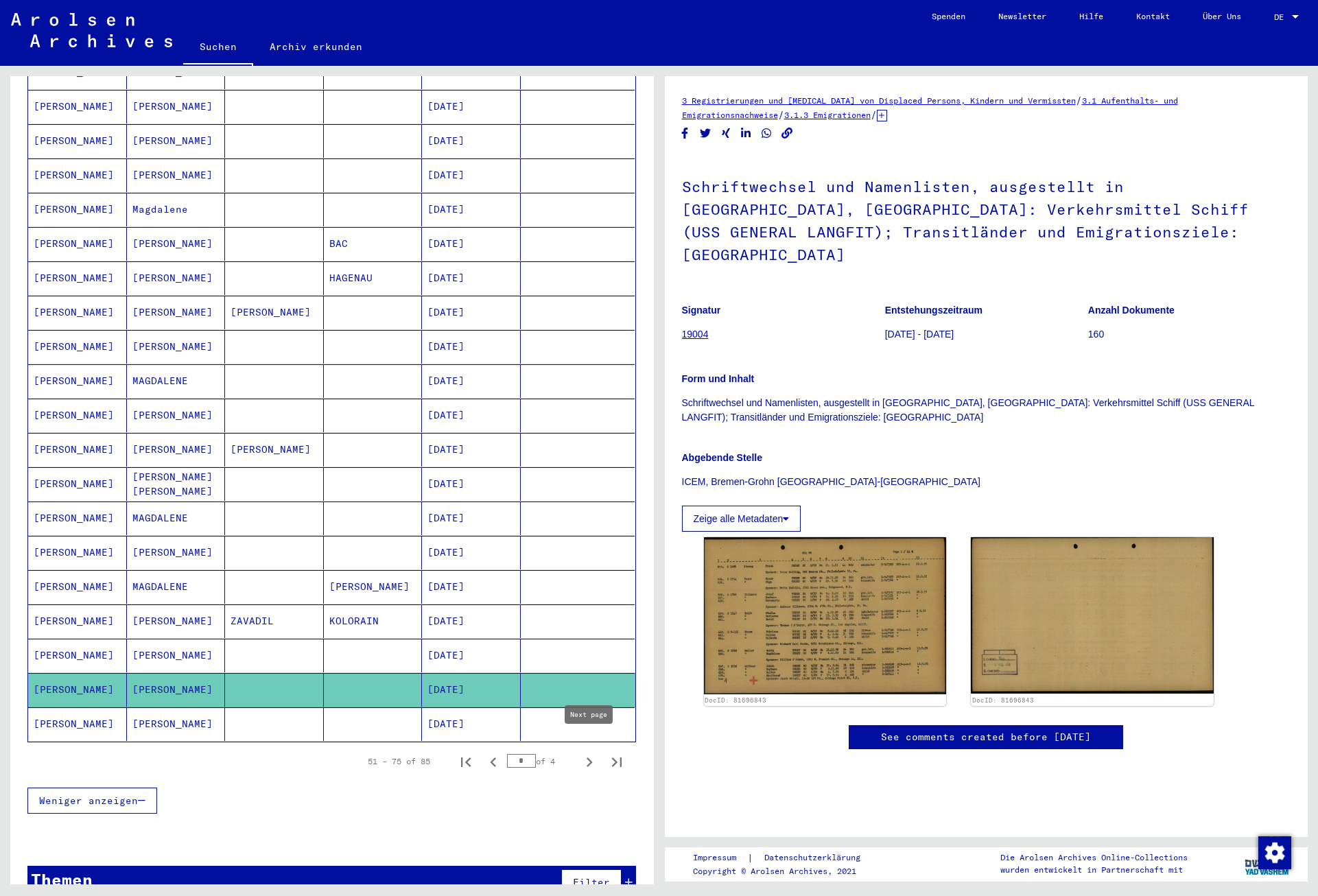
click at [587, 753] on icon "Next page" at bounding box center [589, 763] width 20 height 20
type input "*"
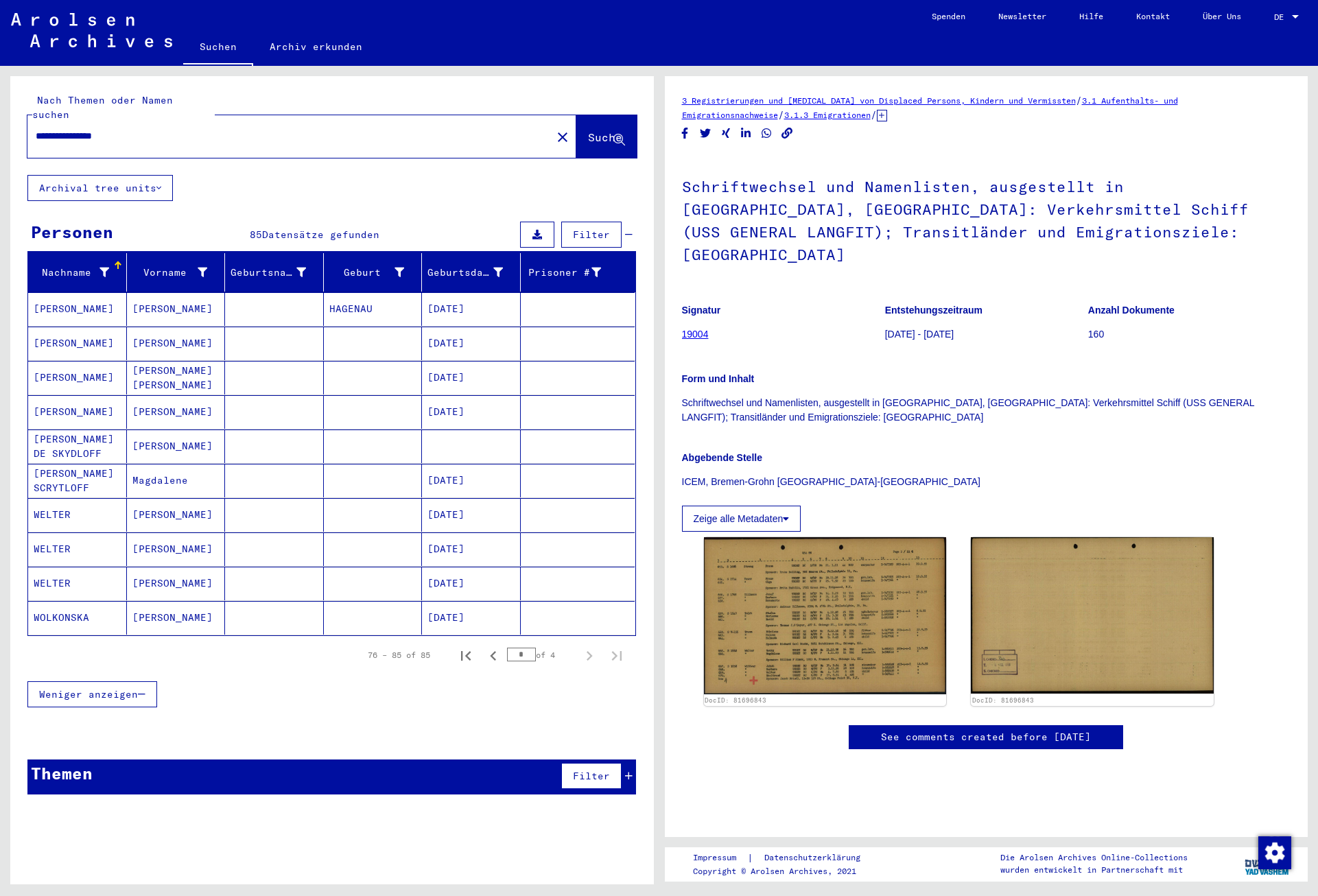
click at [452, 292] on mat-cell "[DATE]" at bounding box center [471, 309] width 99 height 34
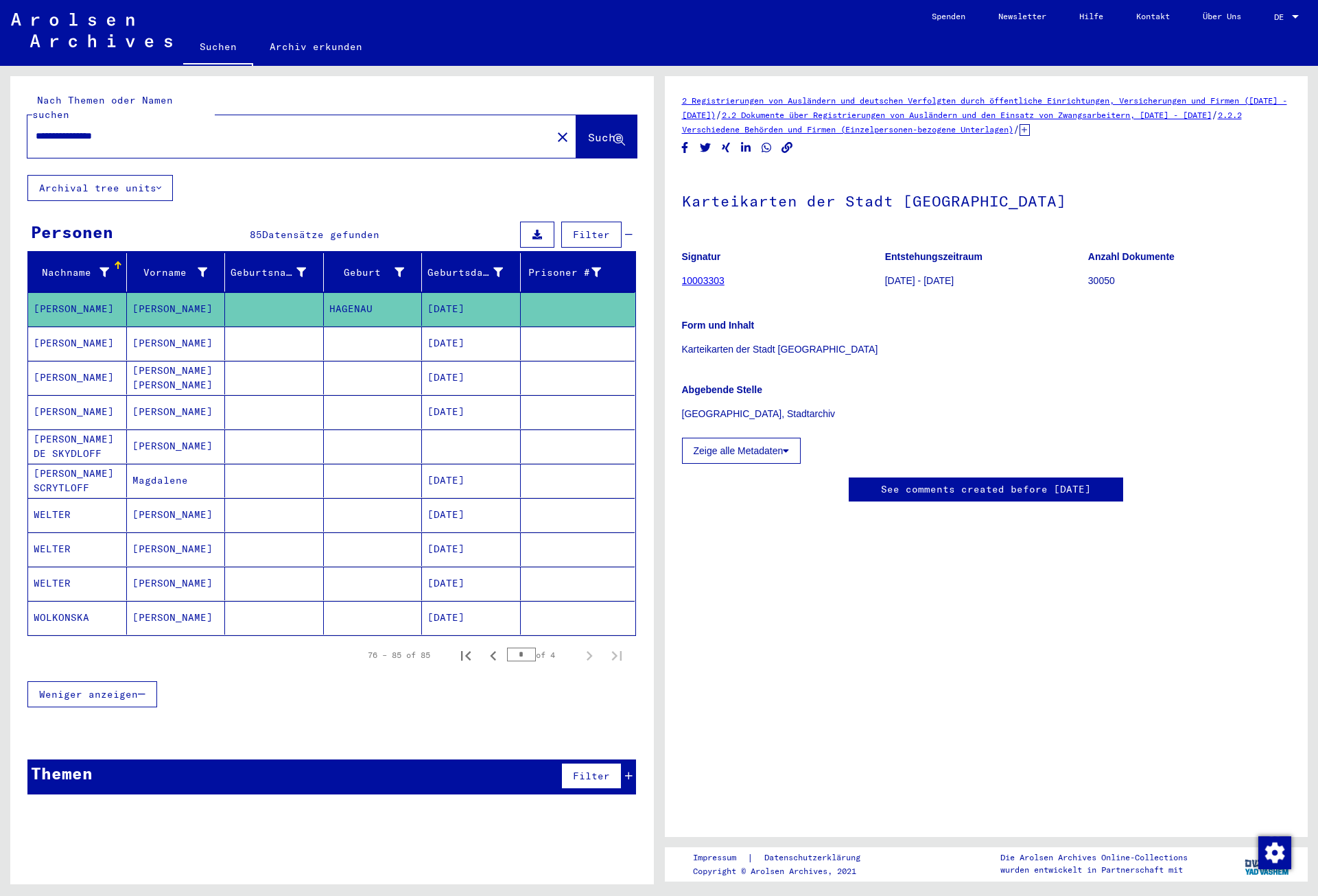
drag, startPoint x: 143, startPoint y: 122, endPoint x: 26, endPoint y: 122, distance: 117.0
click at [36, 129] on input "**********" at bounding box center [289, 136] width 507 height 14
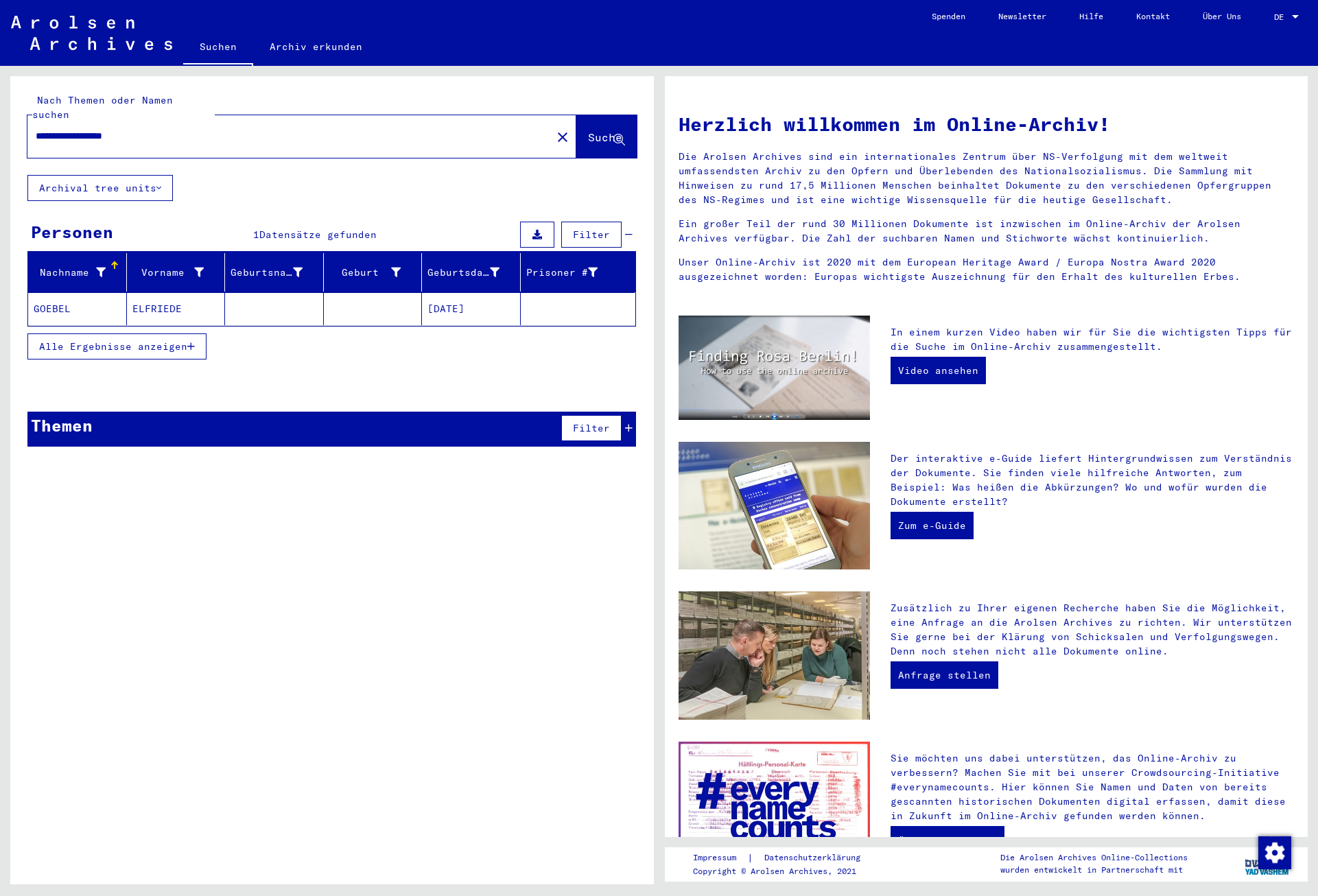
click at [161, 301] on mat-cell "ELFRIEDE" at bounding box center [176, 308] width 99 height 33
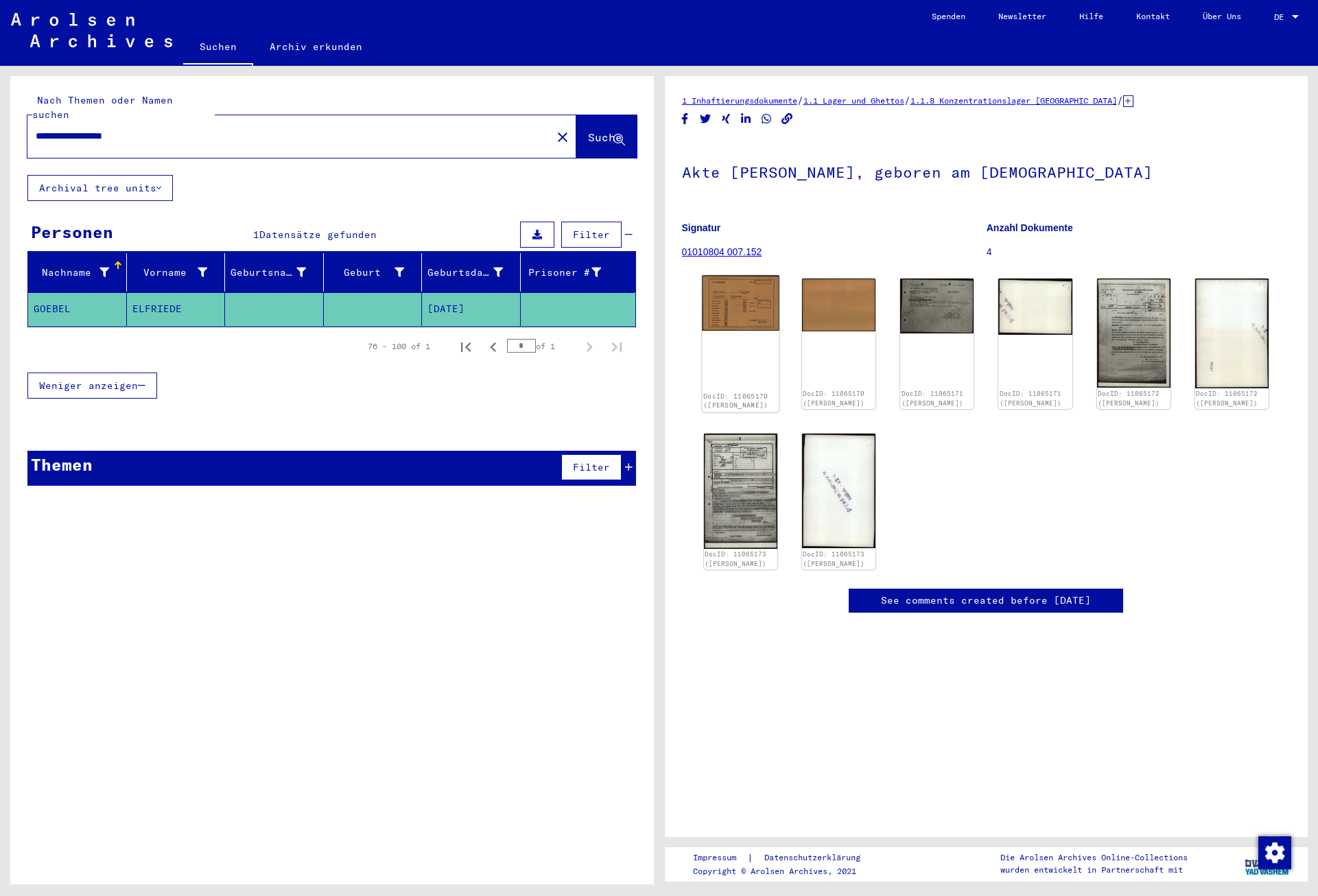
click at [745, 311] on img at bounding box center [740, 303] width 77 height 56
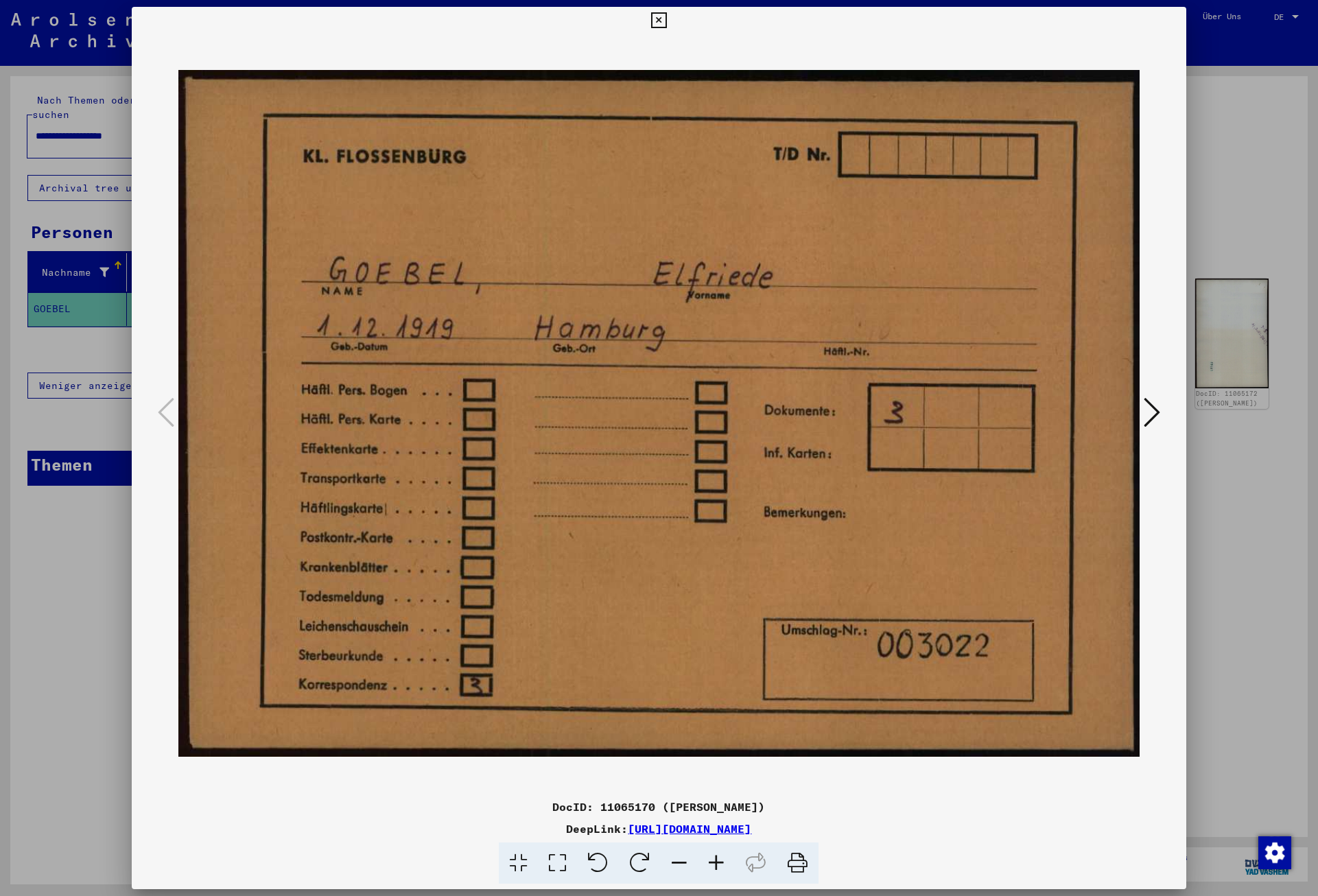
click at [1157, 415] on icon at bounding box center [1152, 412] width 17 height 33
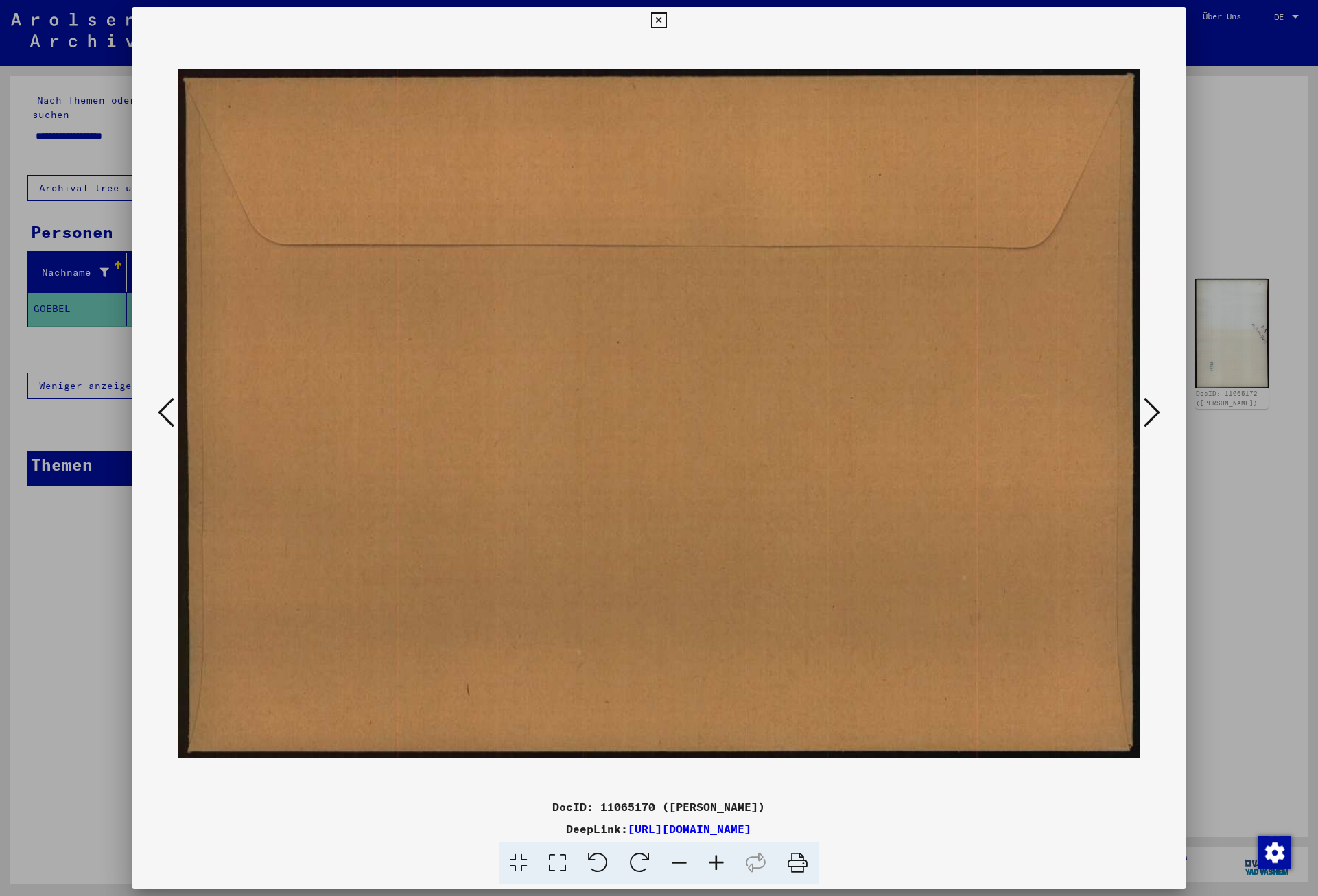
click at [1157, 415] on icon at bounding box center [1152, 412] width 17 height 33
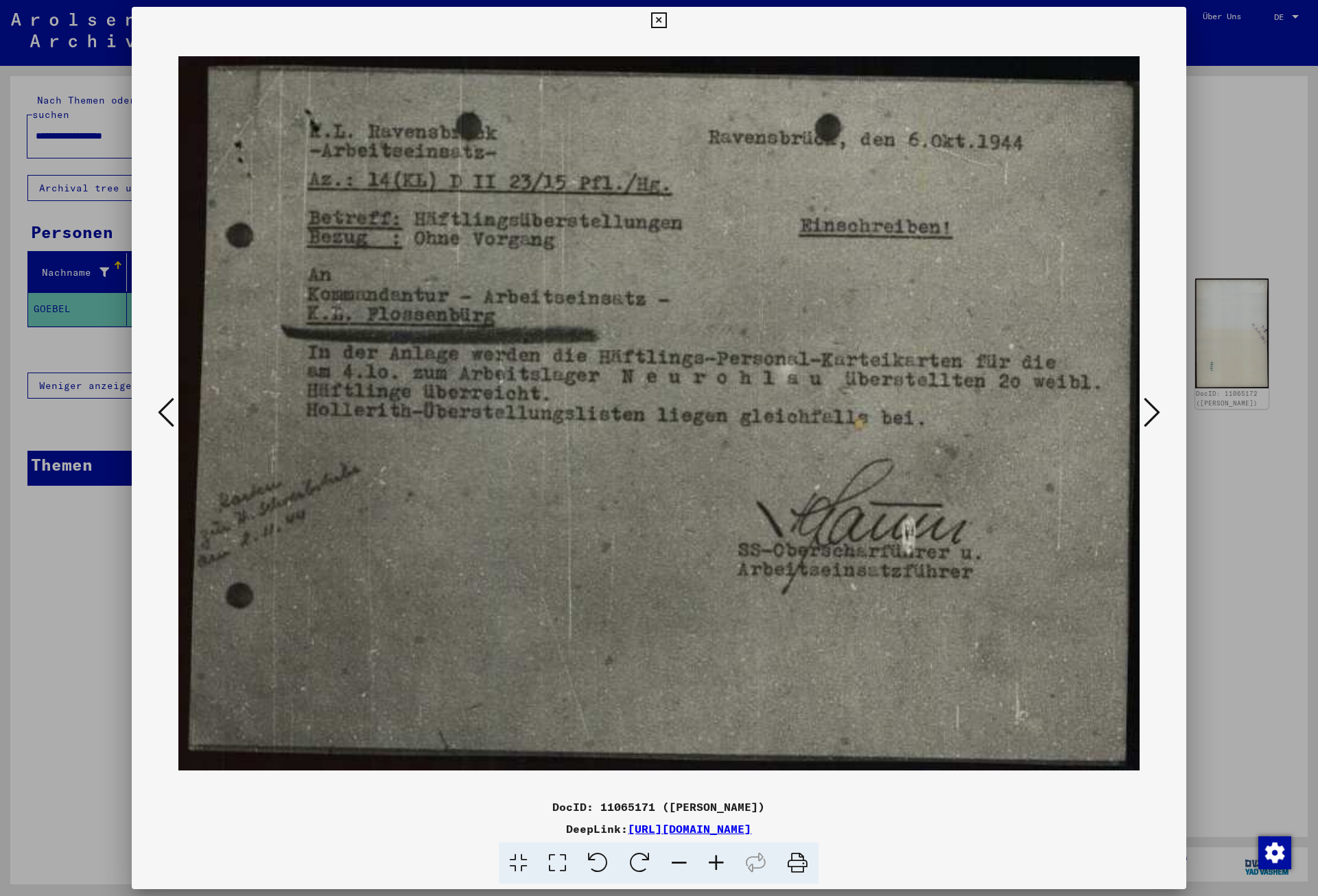
click at [1157, 415] on icon at bounding box center [1152, 412] width 17 height 33
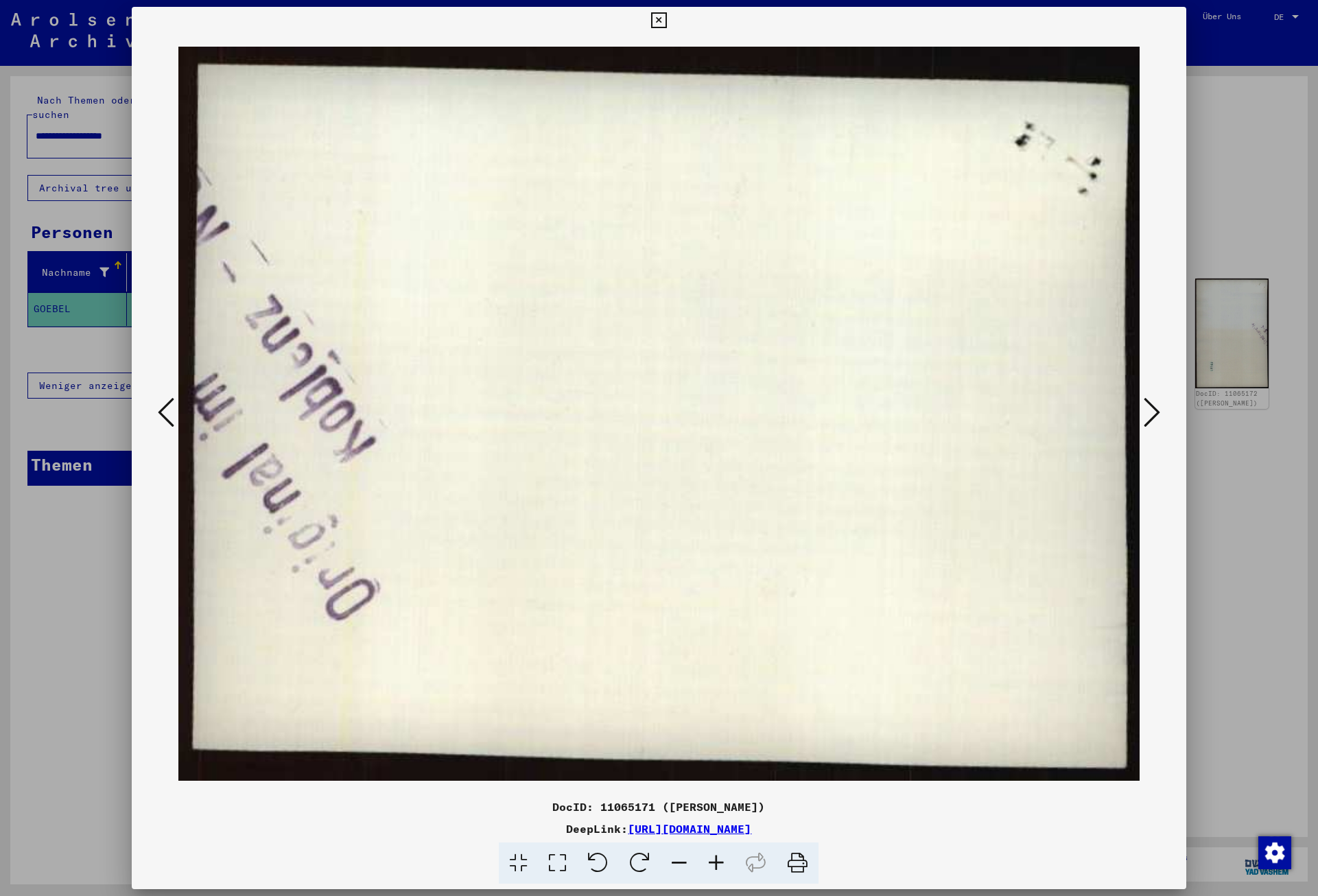
click at [1157, 415] on icon at bounding box center [1152, 412] width 17 height 33
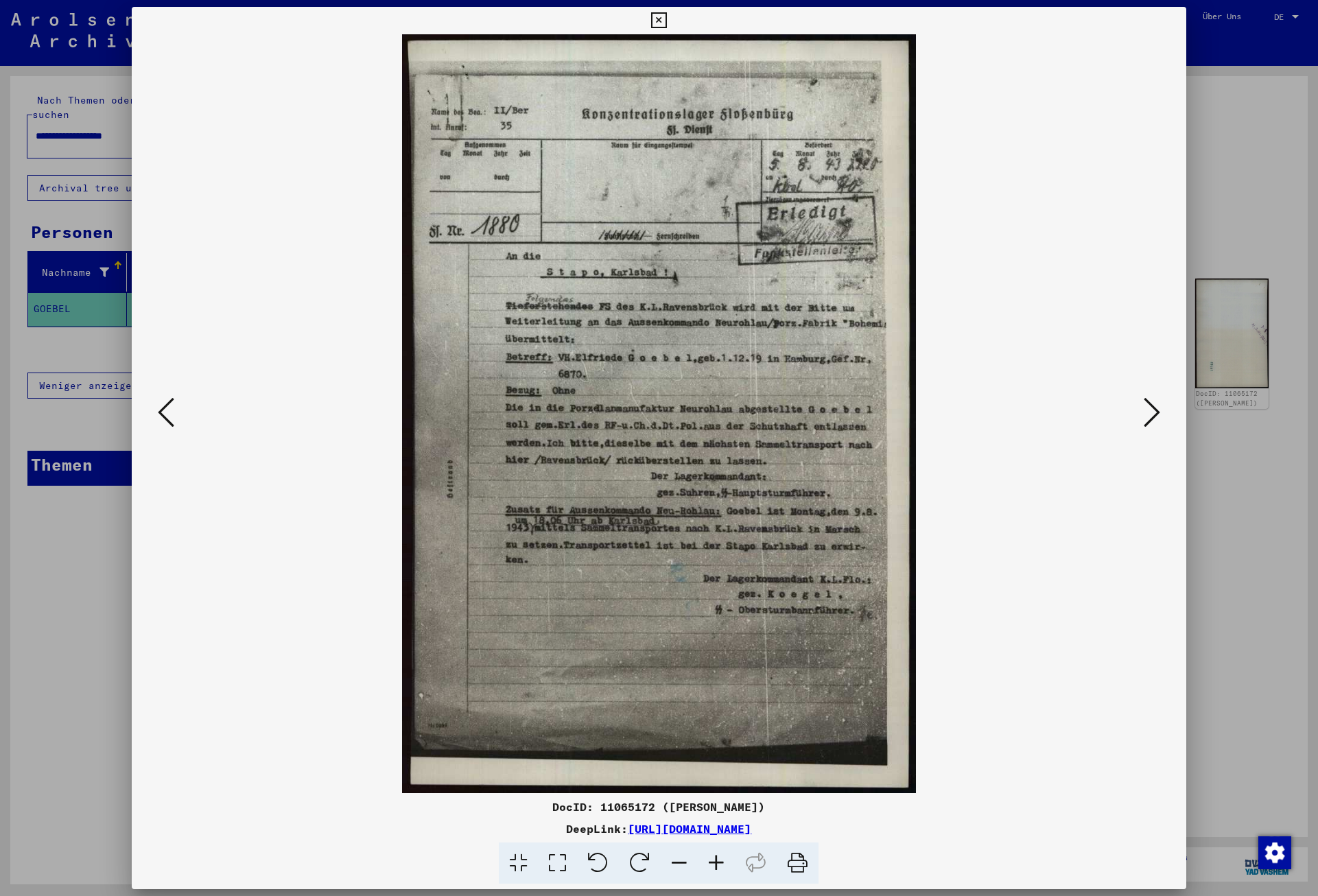
click at [1157, 415] on icon at bounding box center [1152, 412] width 17 height 33
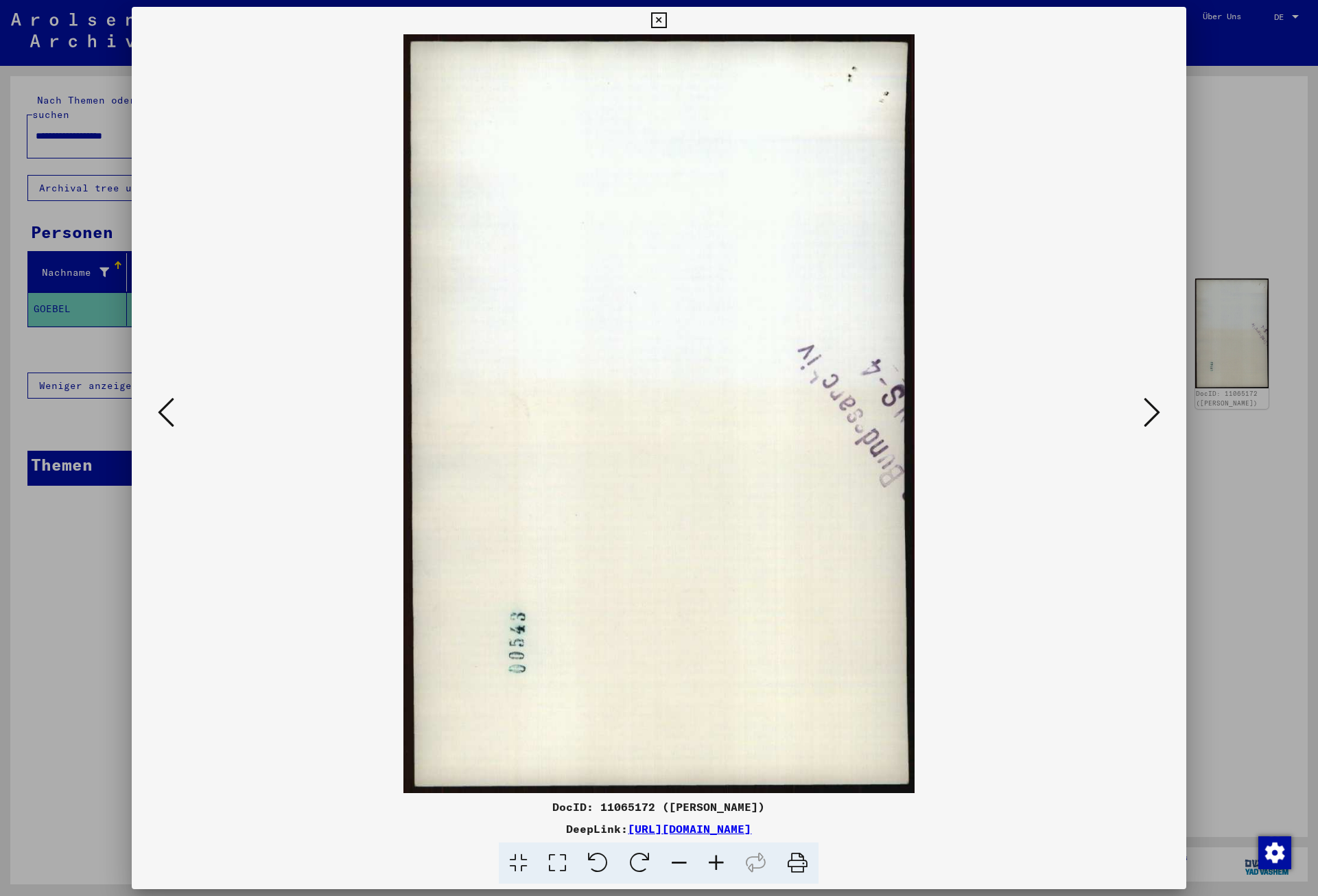
click at [1157, 415] on icon at bounding box center [1152, 412] width 17 height 33
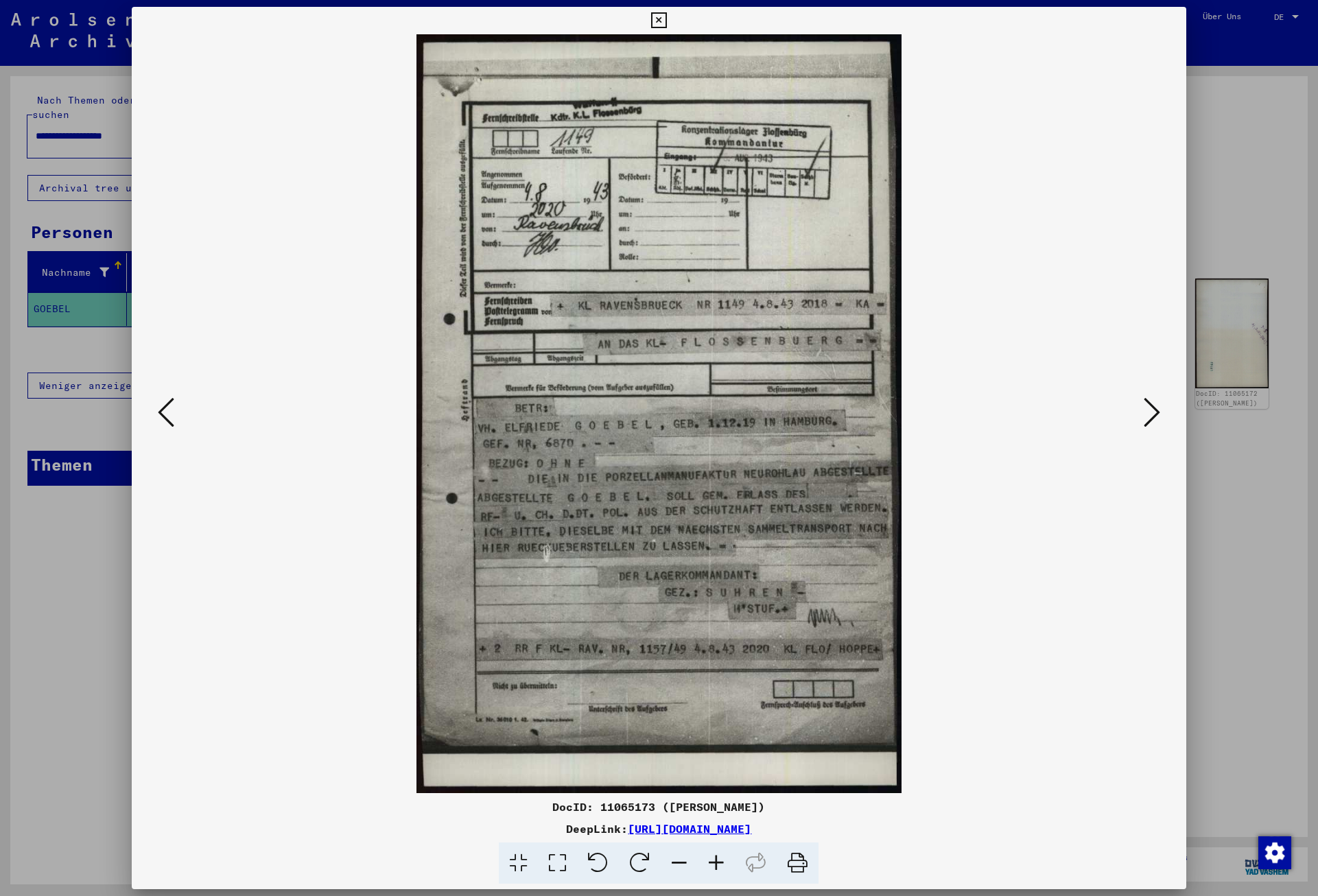
click at [1157, 415] on icon at bounding box center [1152, 412] width 17 height 33
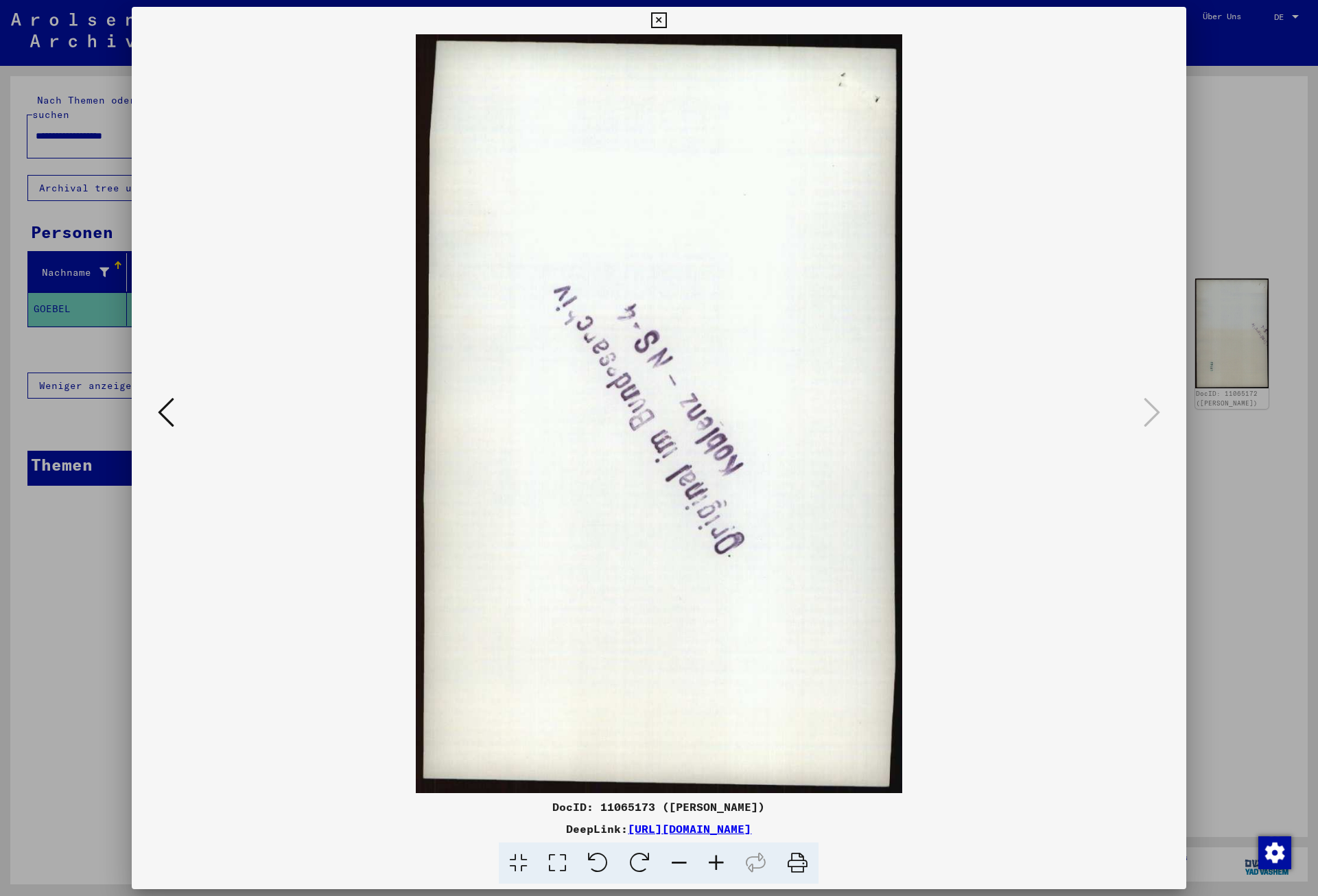
click at [667, 21] on icon at bounding box center [659, 20] width 16 height 17
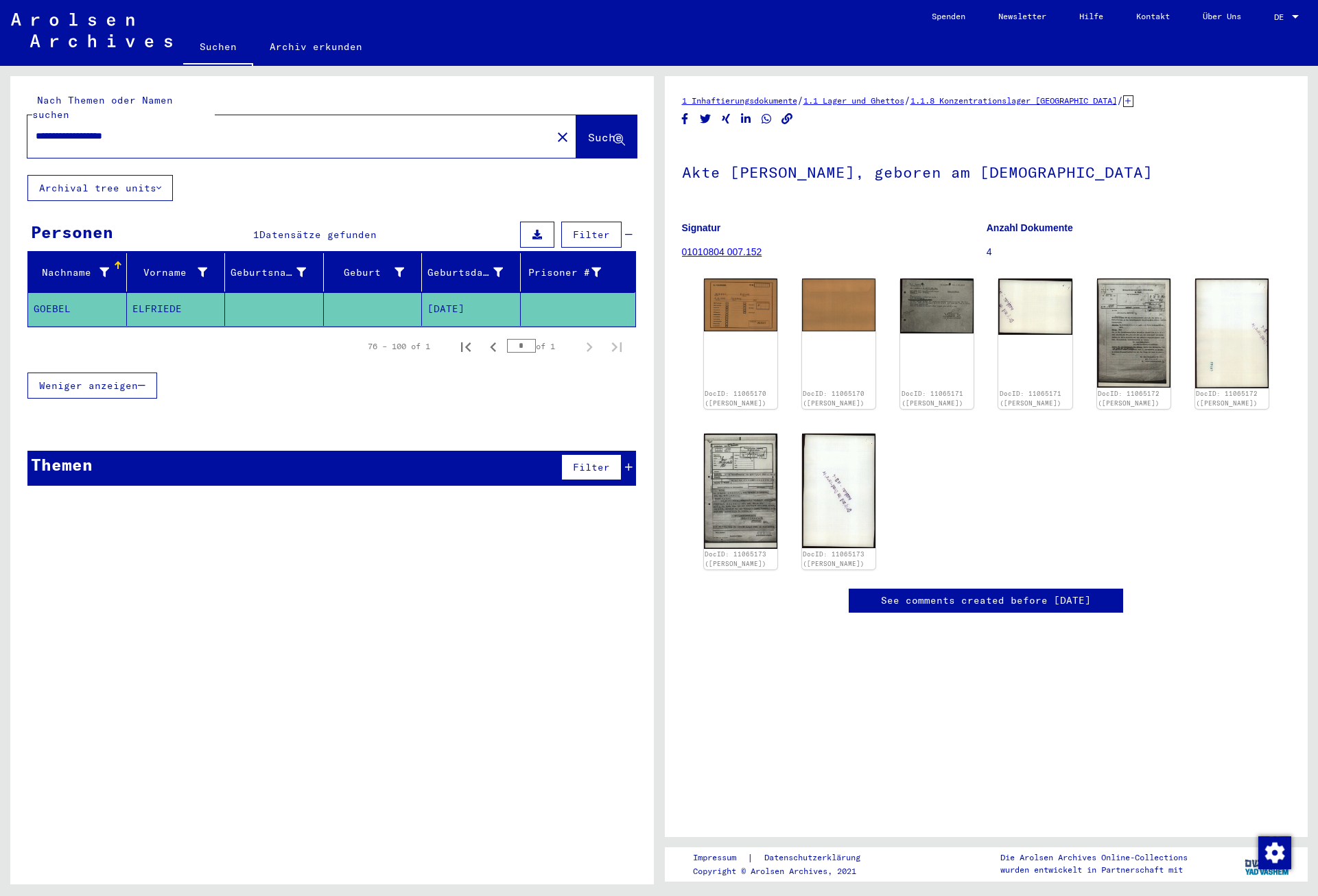
drag, startPoint x: 170, startPoint y: 117, endPoint x: 19, endPoint y: 108, distance: 151.3
click at [36, 129] on input "**********" at bounding box center [289, 136] width 507 height 14
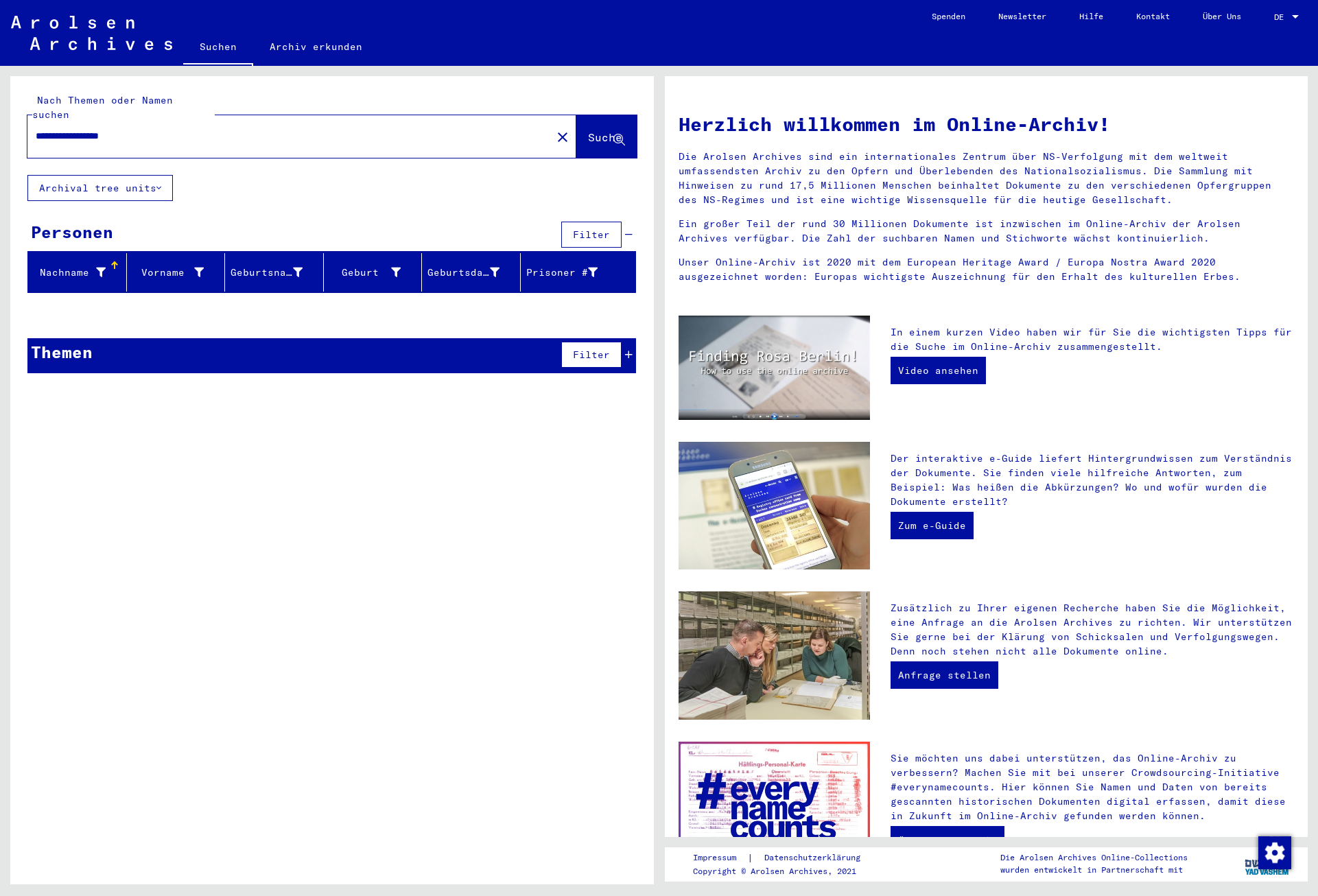
drag, startPoint x: 180, startPoint y: 119, endPoint x: -22, endPoint y: 109, distance: 202.2
click at [36, 129] on input "**********" at bounding box center [285, 136] width 499 height 14
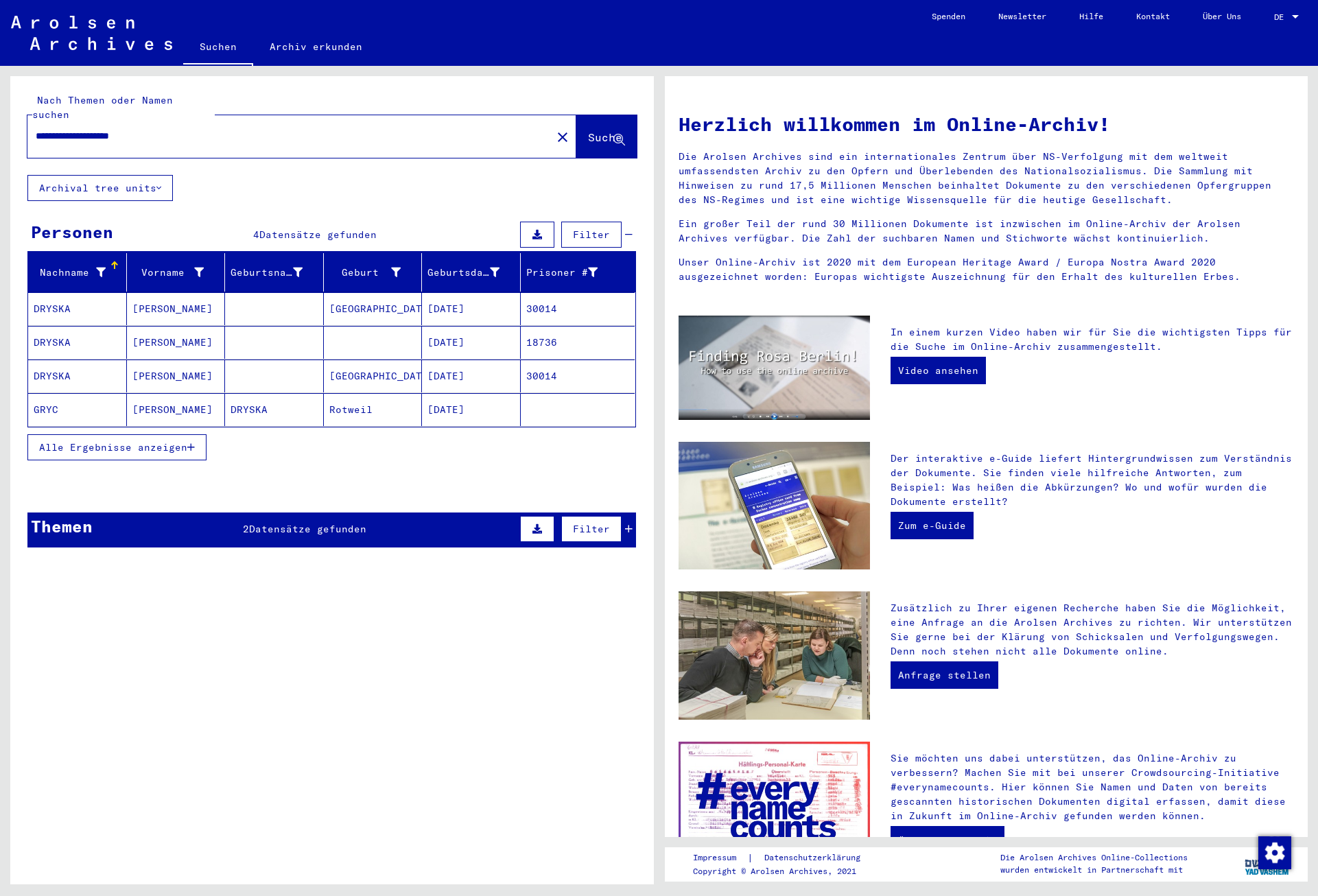
click at [551, 297] on mat-cell "30014" at bounding box center [578, 308] width 115 height 33
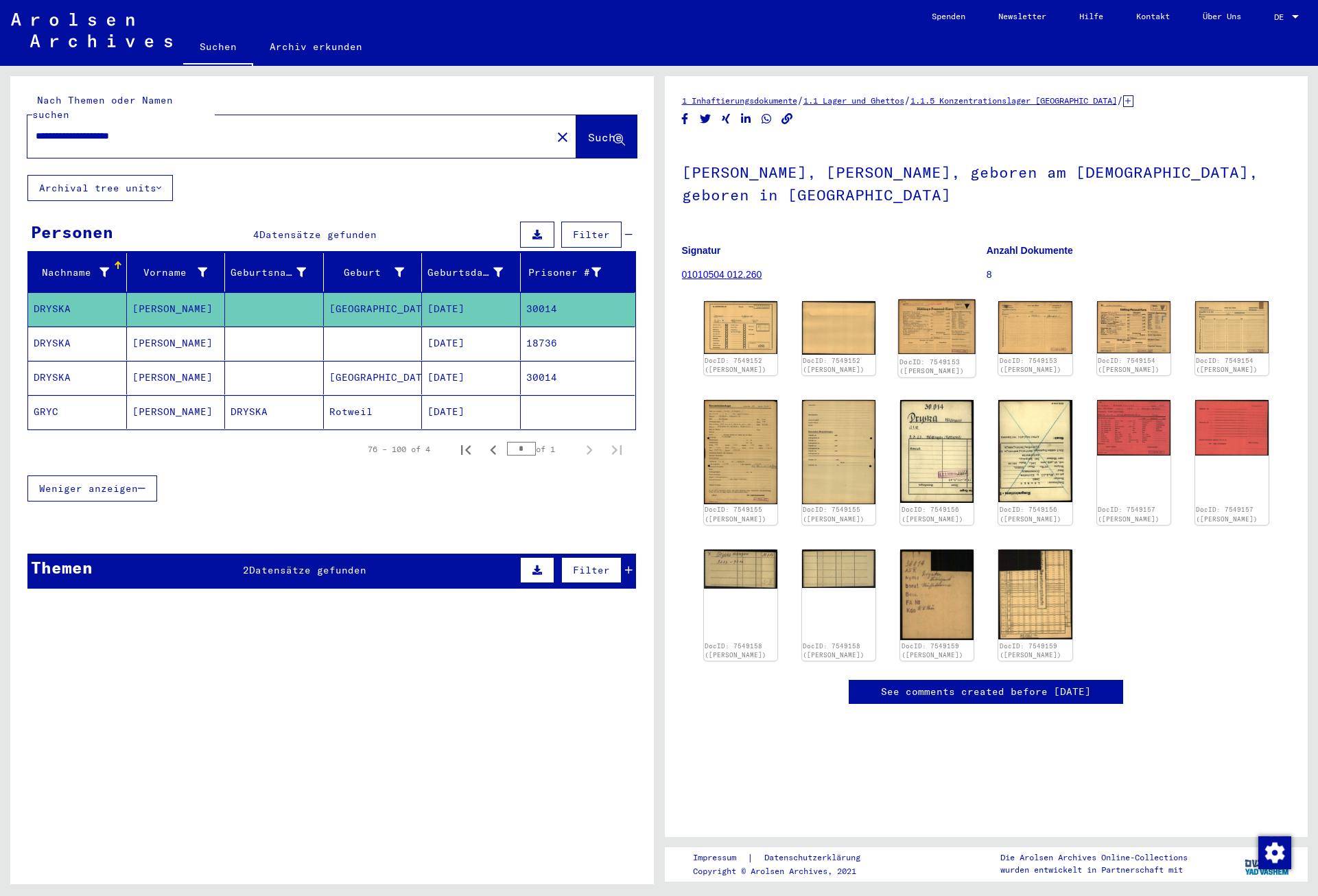
click at [926, 332] on img at bounding box center [937, 327] width 77 height 55
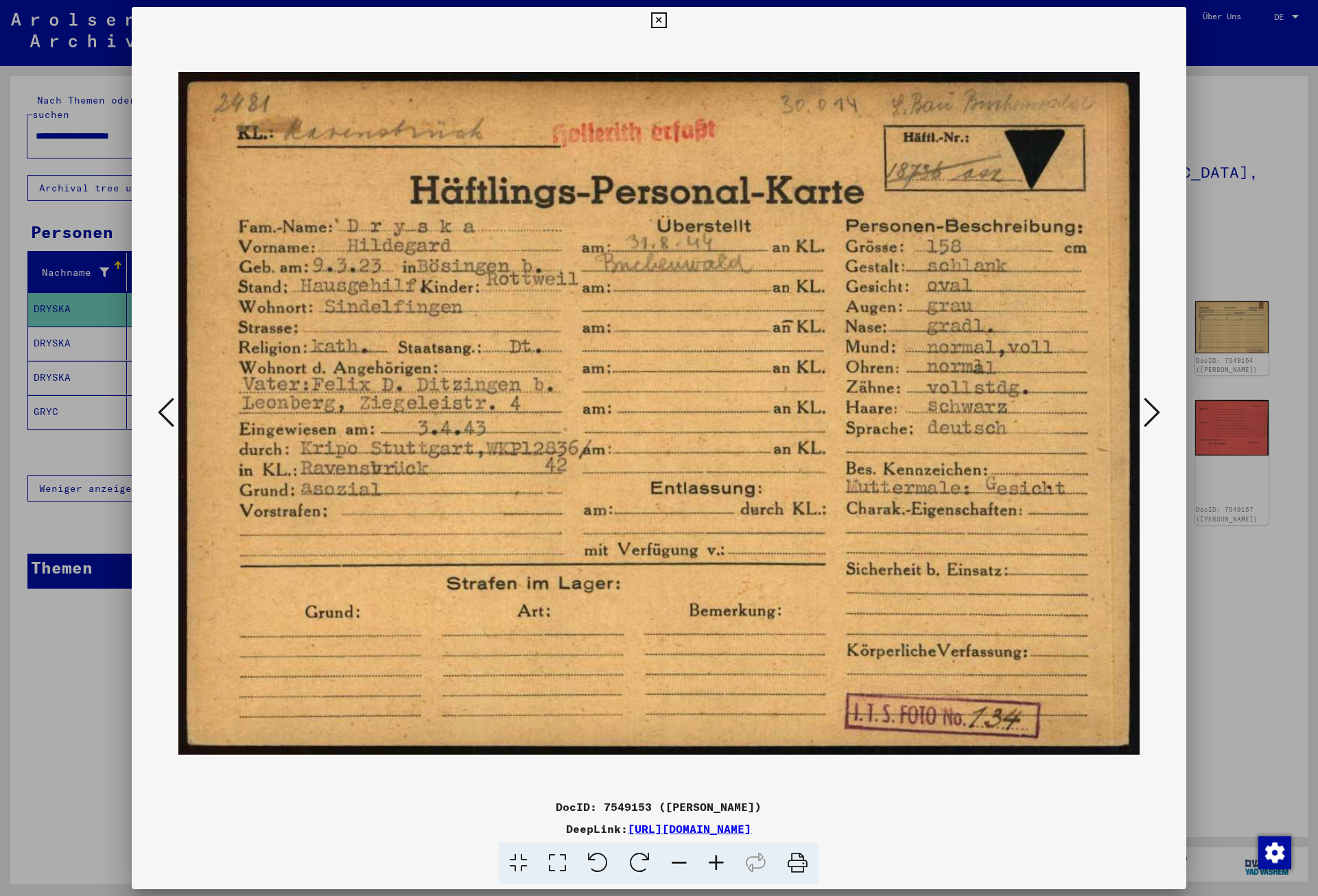
click at [1159, 410] on icon at bounding box center [1152, 412] width 17 height 33
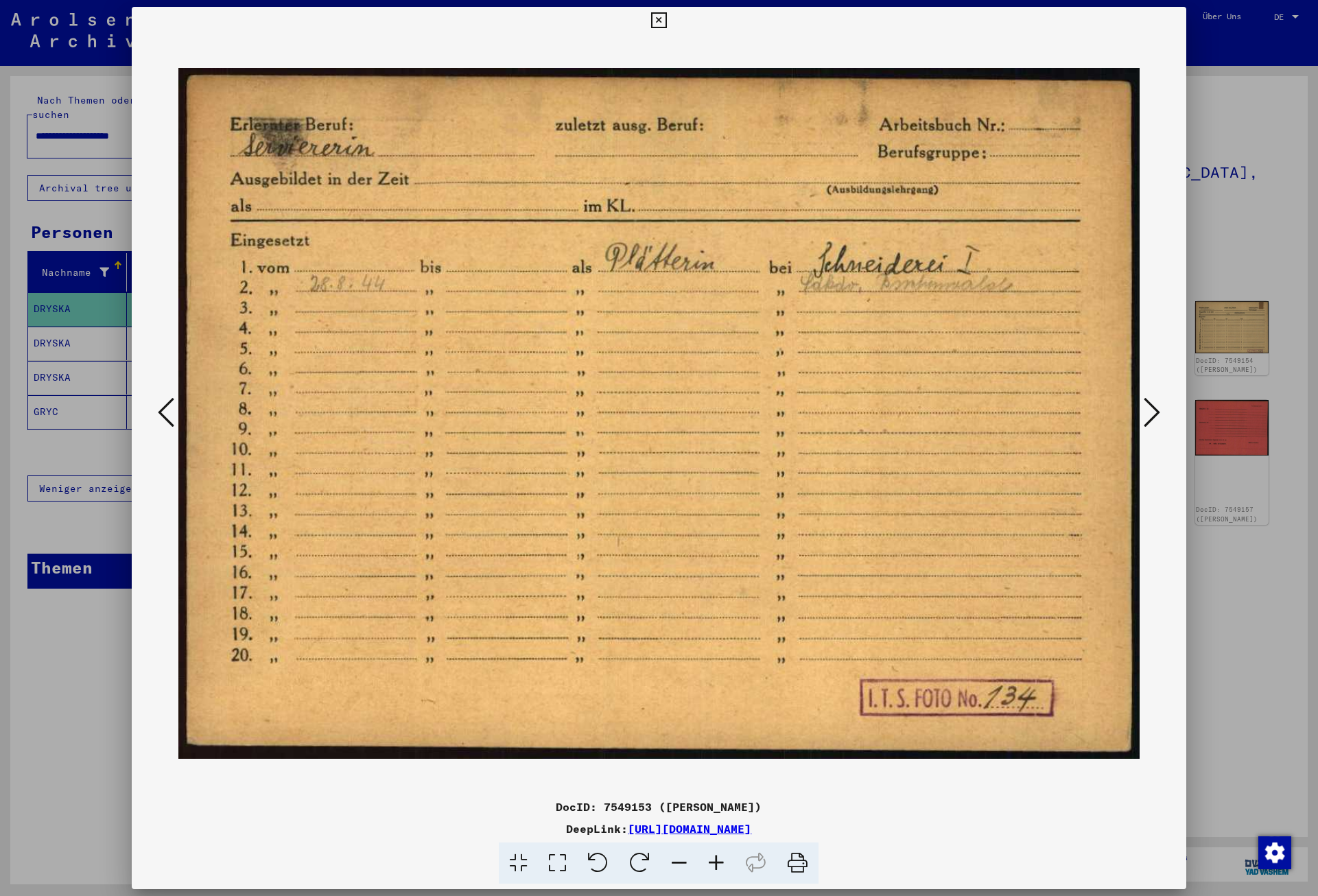
click at [1159, 410] on icon at bounding box center [1152, 412] width 17 height 33
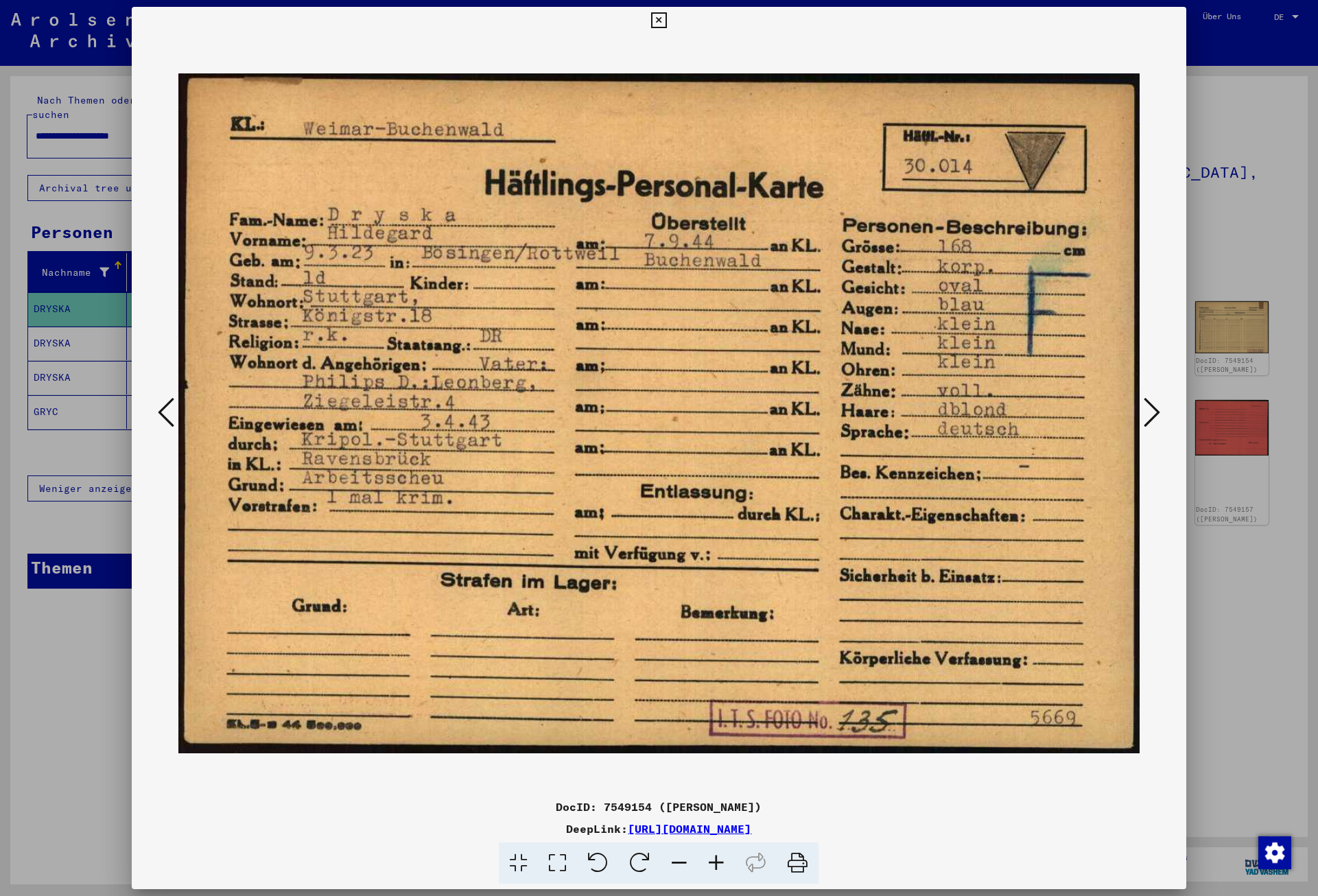
click at [1159, 410] on icon at bounding box center [1152, 412] width 17 height 33
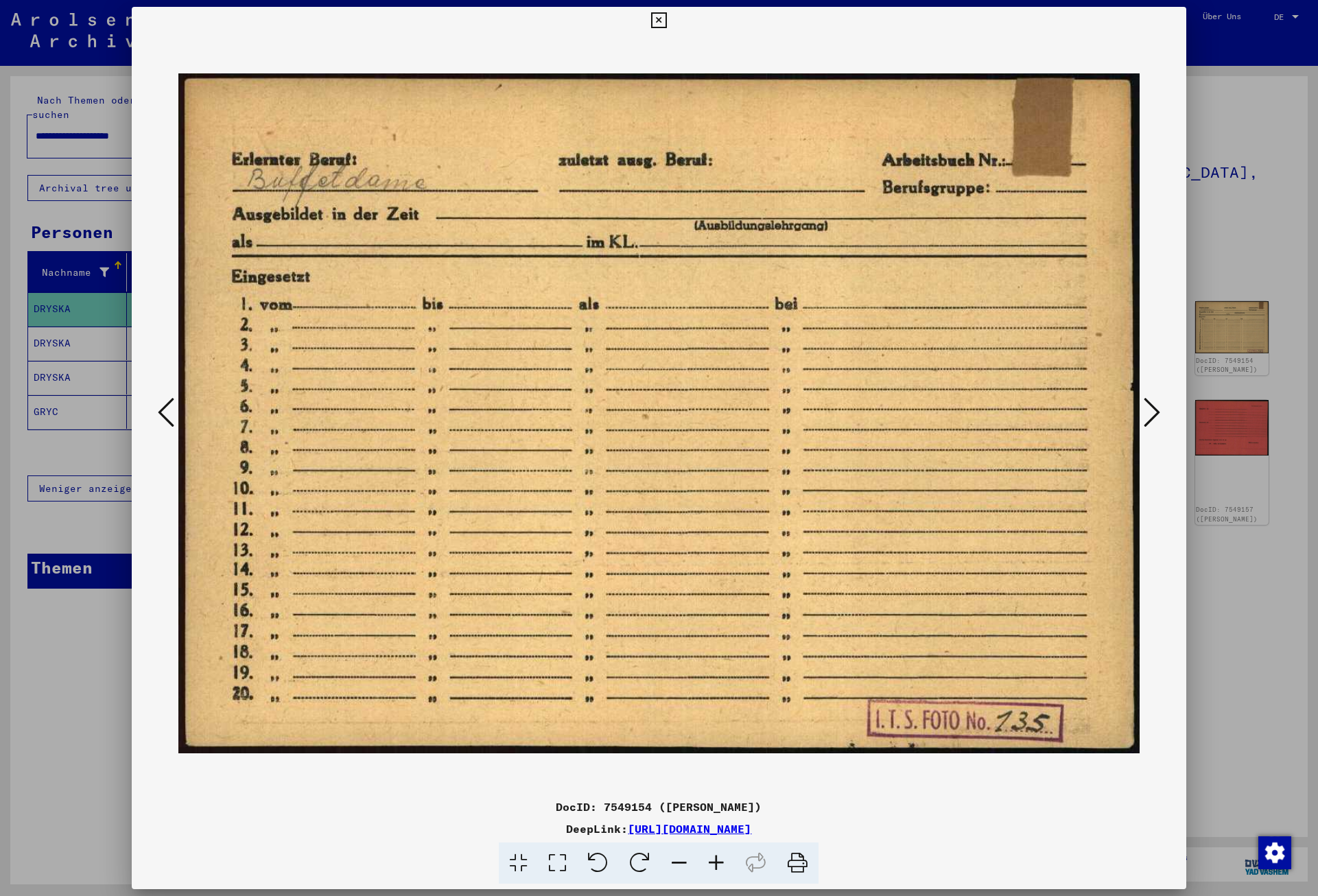
click at [1159, 410] on icon at bounding box center [1152, 412] width 17 height 33
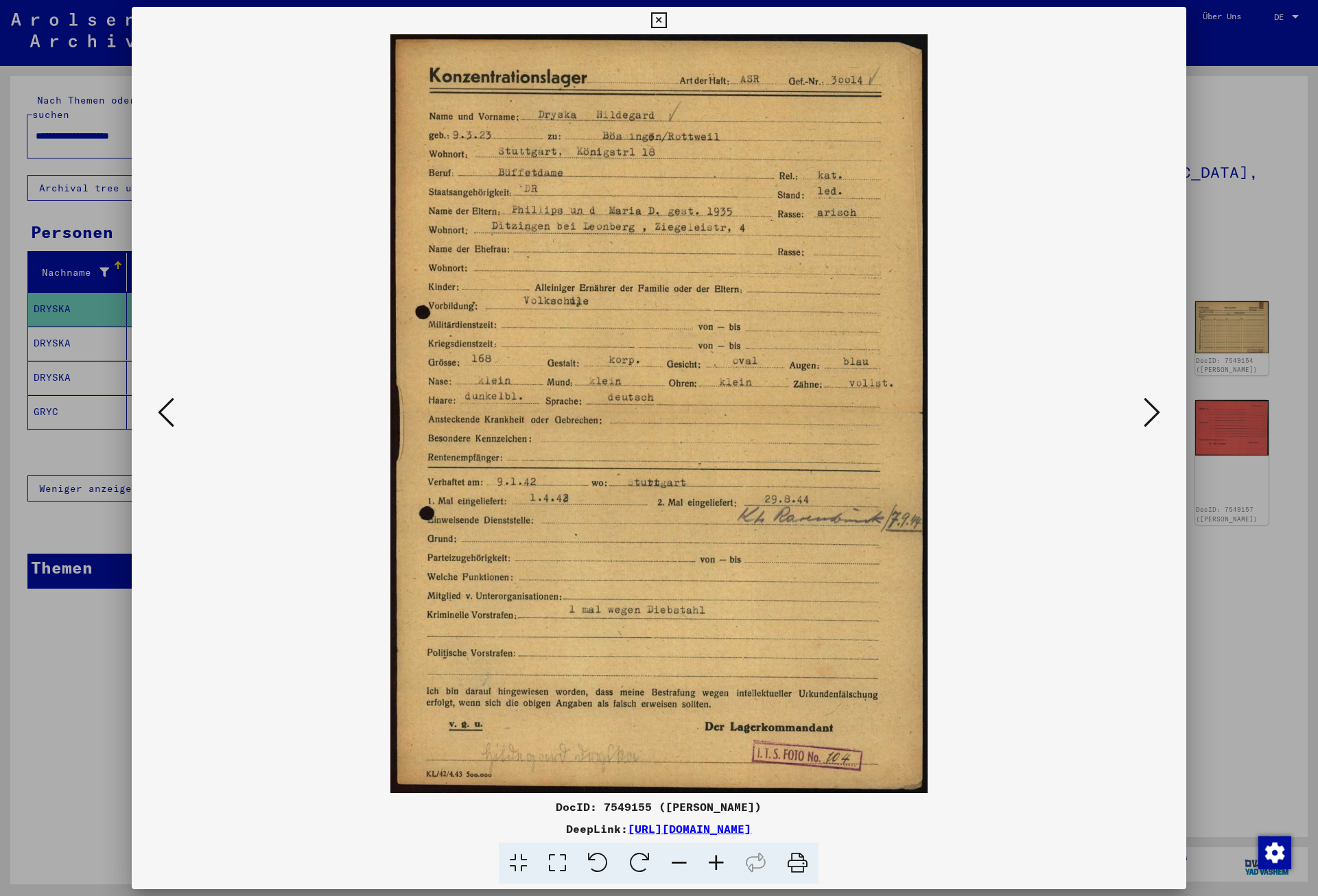
click at [1159, 410] on icon at bounding box center [1152, 412] width 17 height 33
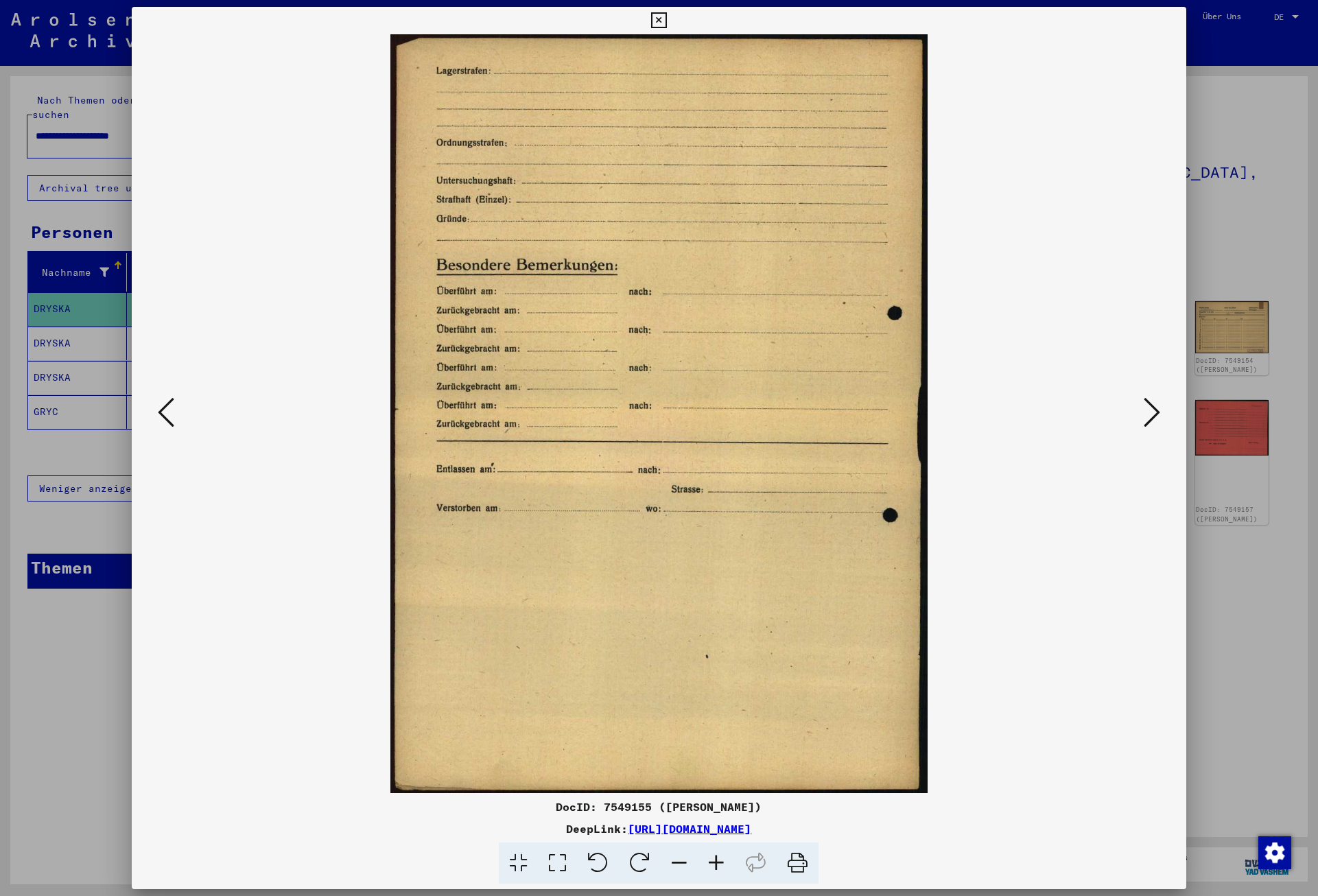
click at [1159, 410] on icon at bounding box center [1152, 412] width 17 height 33
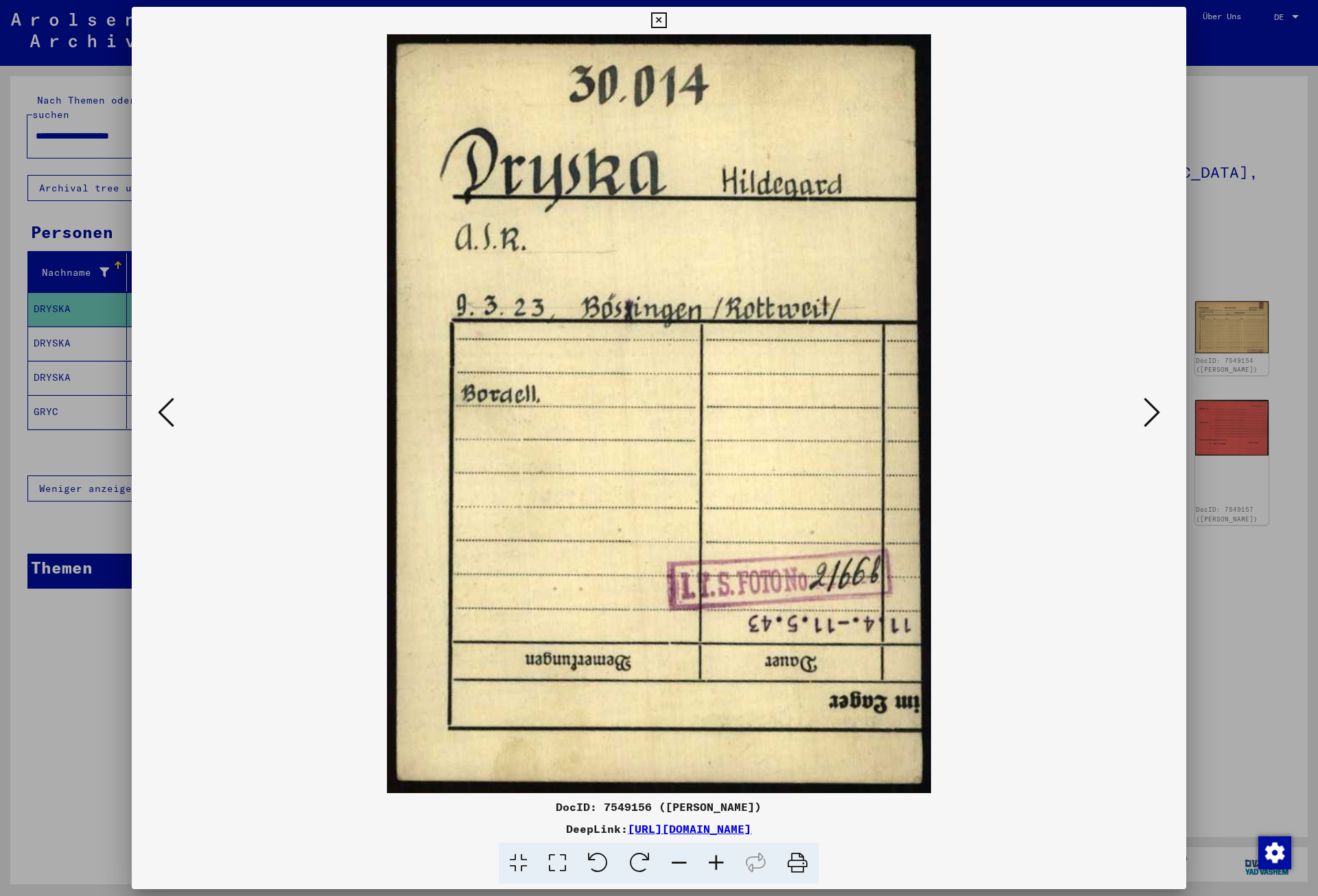
click at [1159, 410] on icon at bounding box center [1152, 412] width 17 height 33
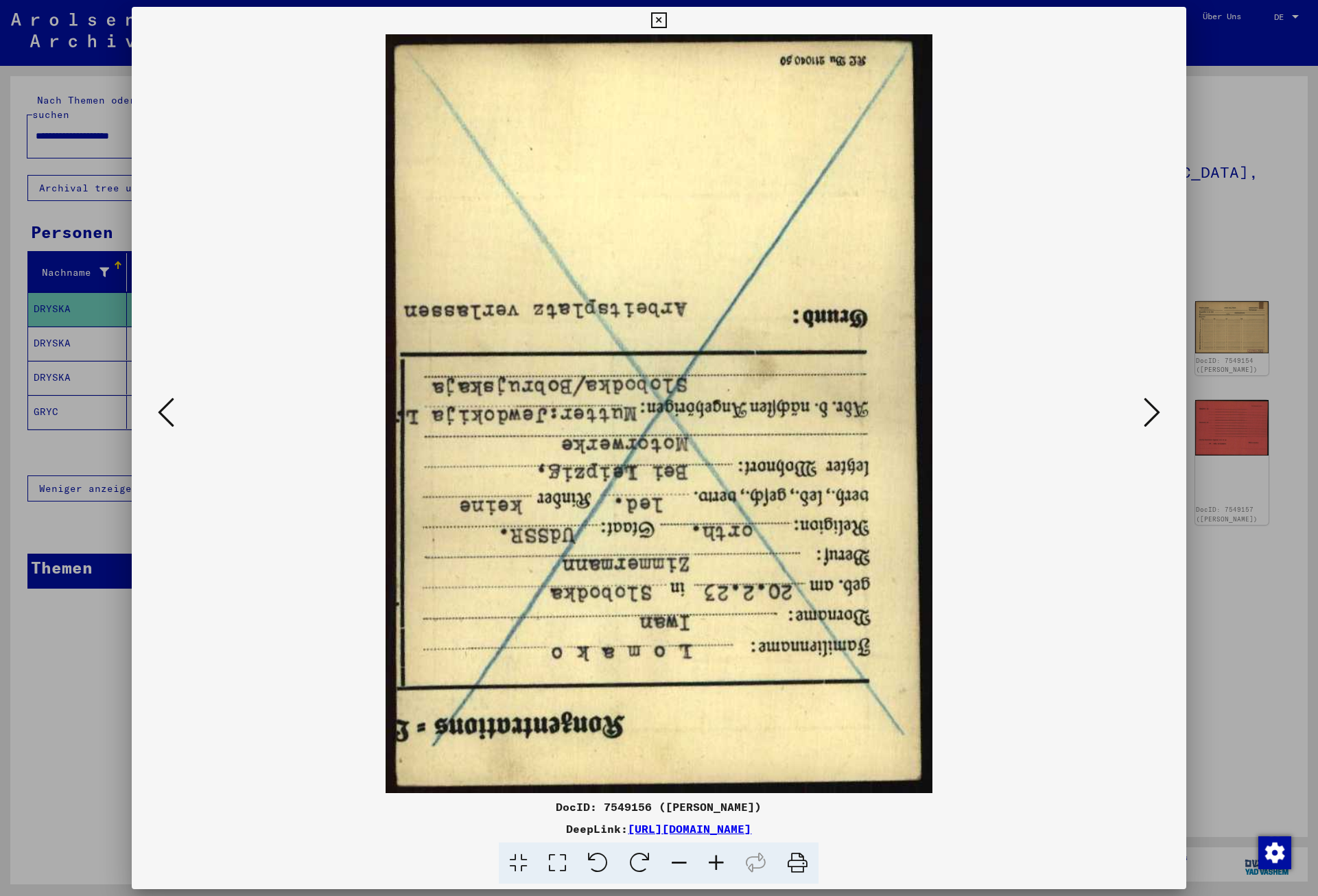
click at [1159, 410] on icon at bounding box center [1152, 412] width 17 height 33
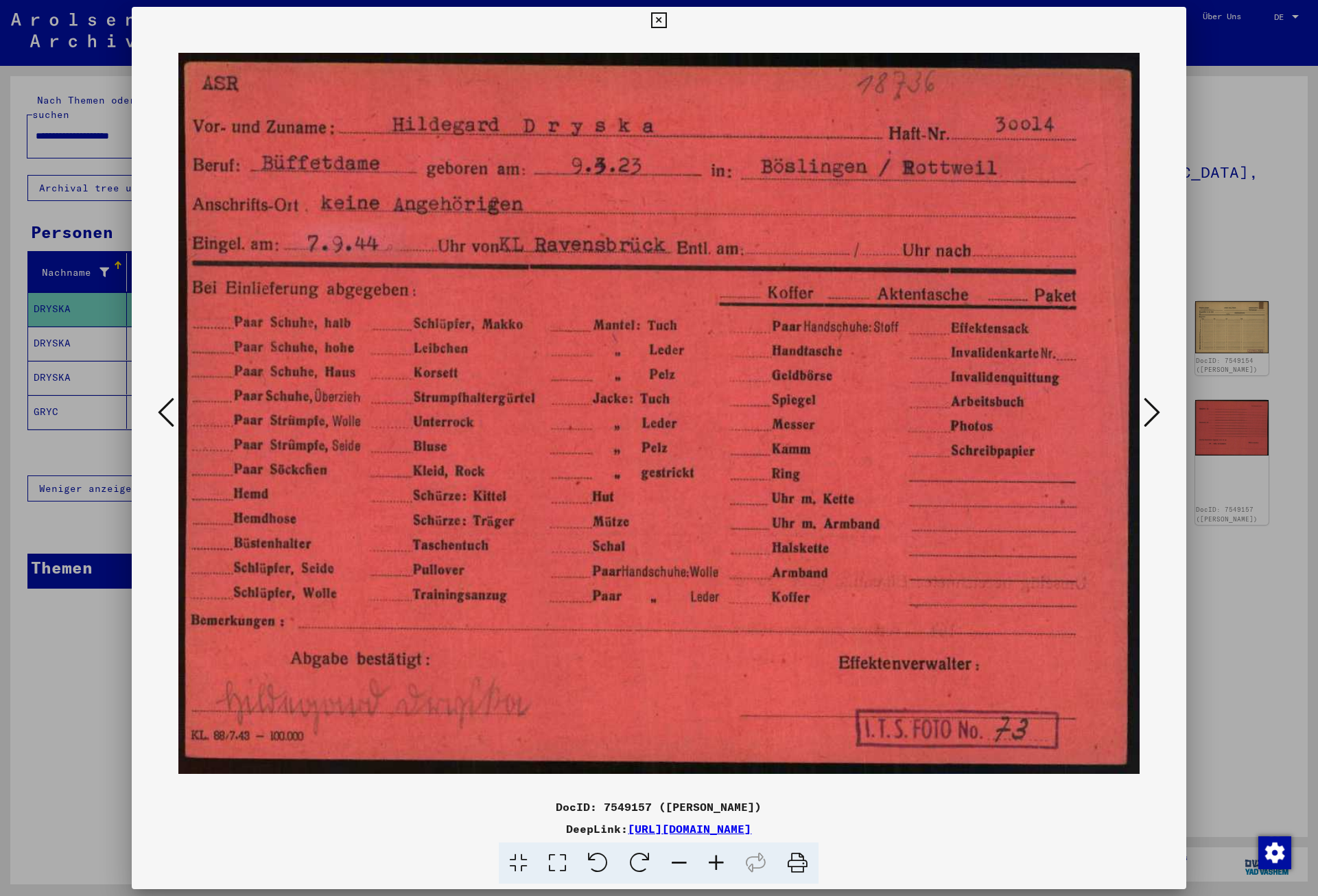
click at [1159, 410] on icon at bounding box center [1152, 412] width 17 height 33
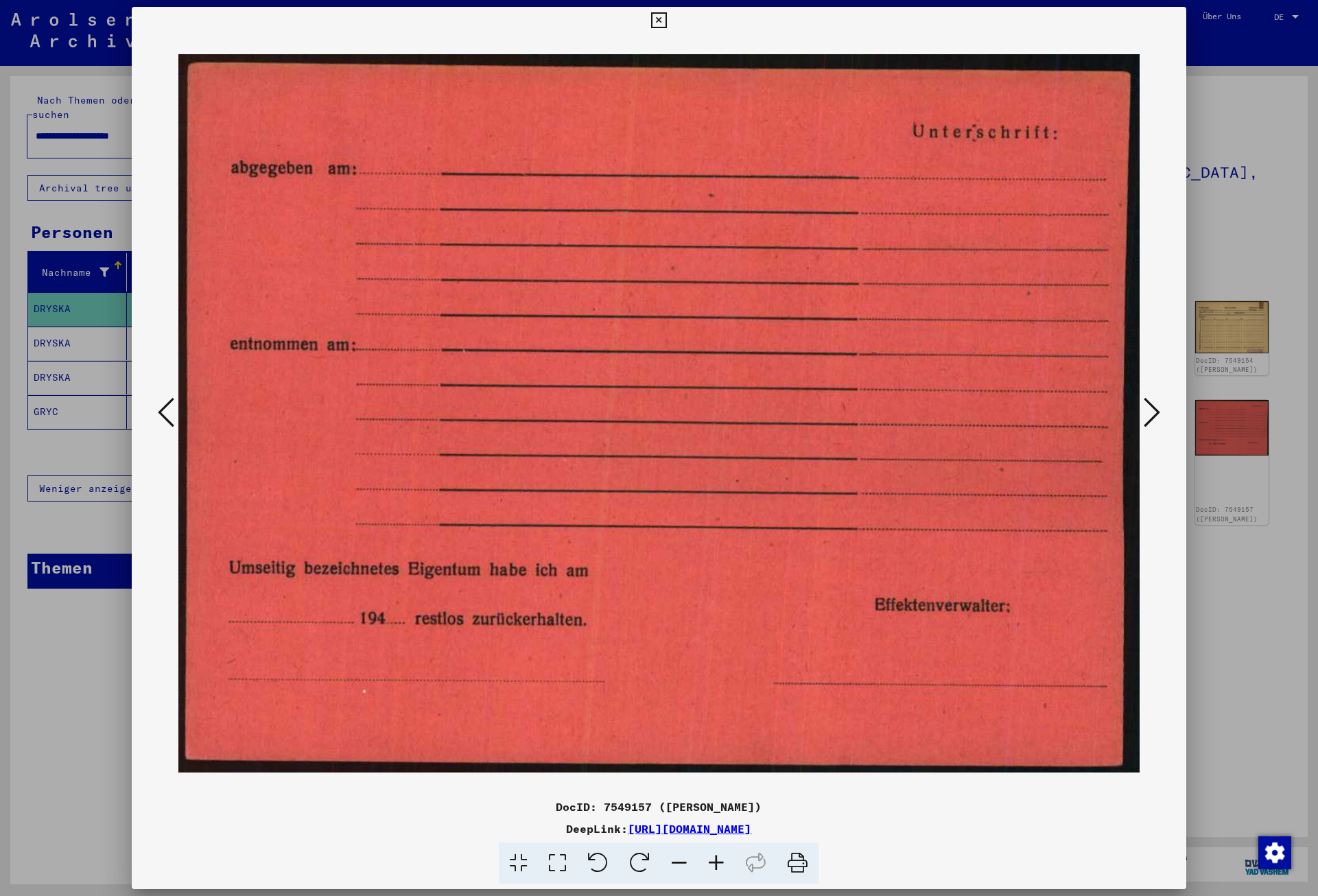
click at [1159, 410] on icon at bounding box center [1152, 412] width 17 height 33
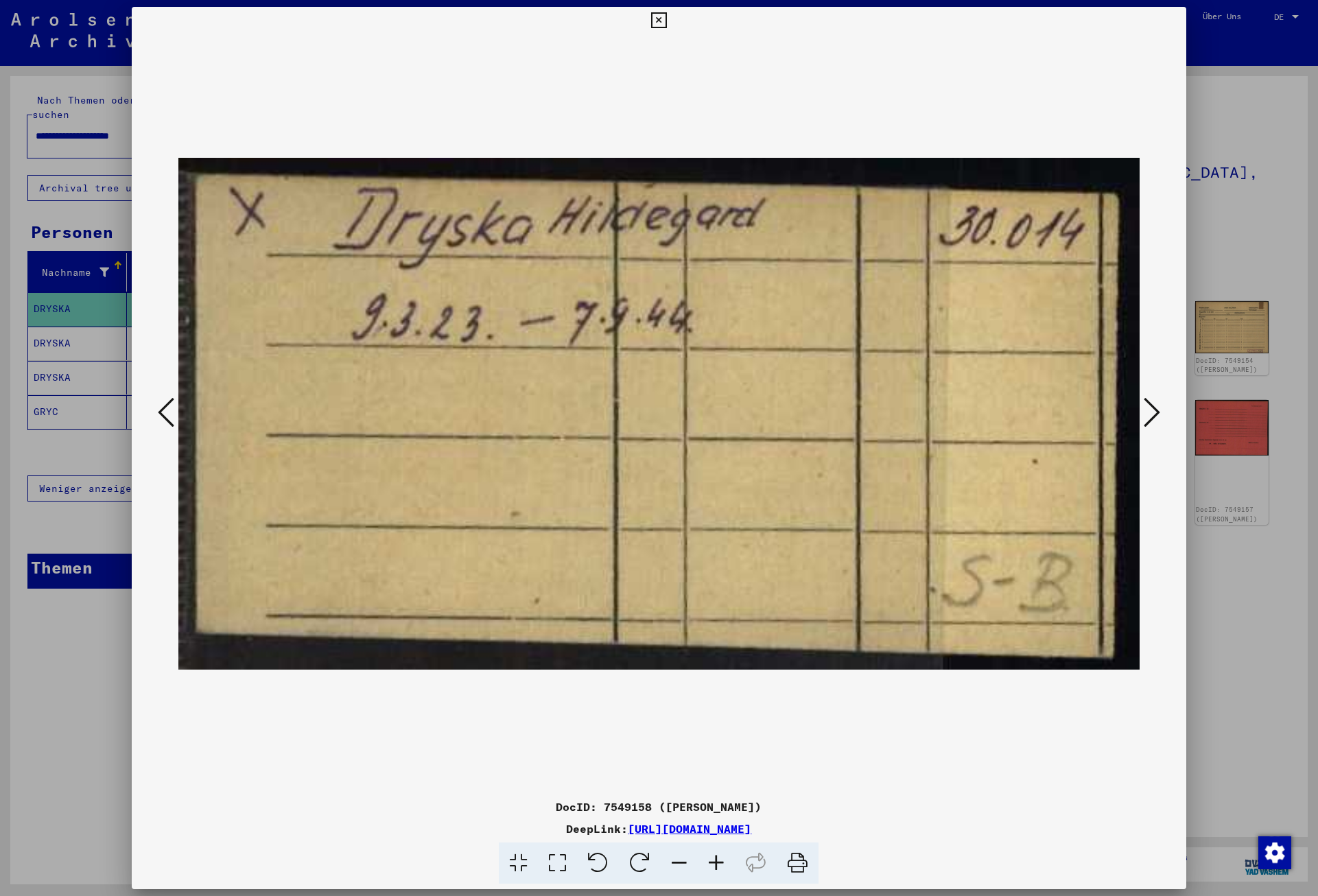
click at [1159, 410] on icon at bounding box center [1152, 412] width 17 height 33
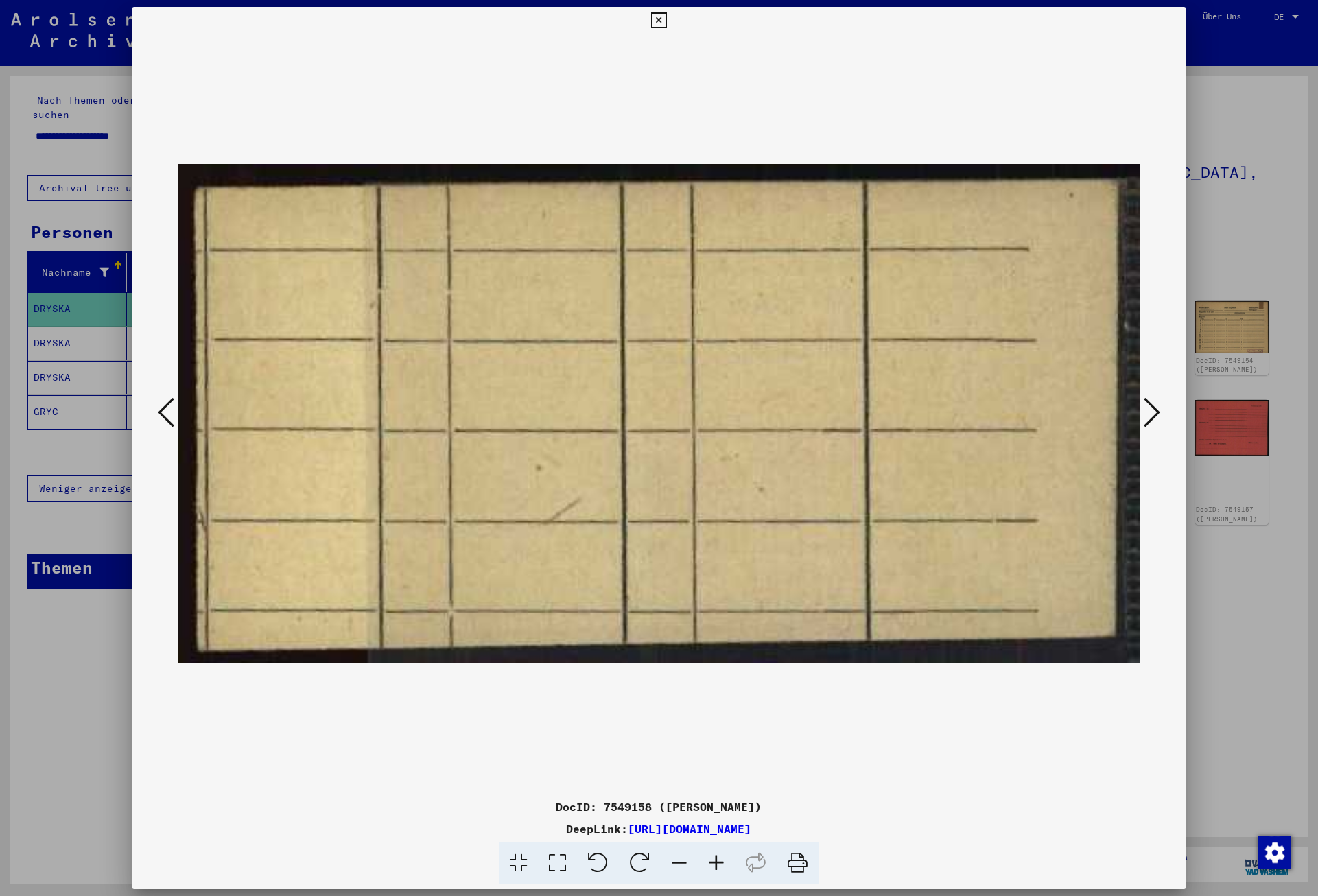
click at [1159, 410] on icon at bounding box center [1152, 412] width 17 height 33
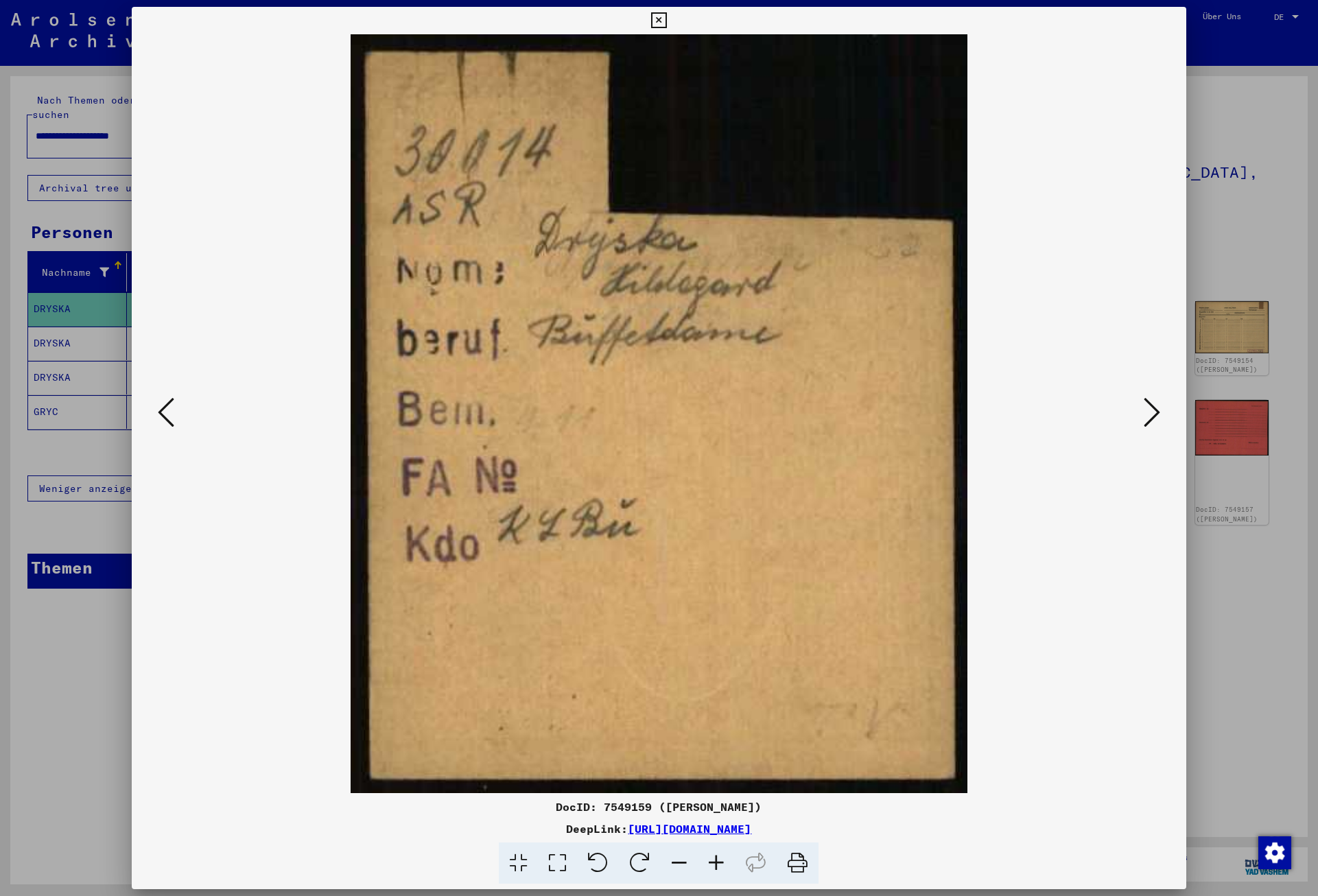
click at [1159, 410] on icon at bounding box center [1152, 412] width 17 height 33
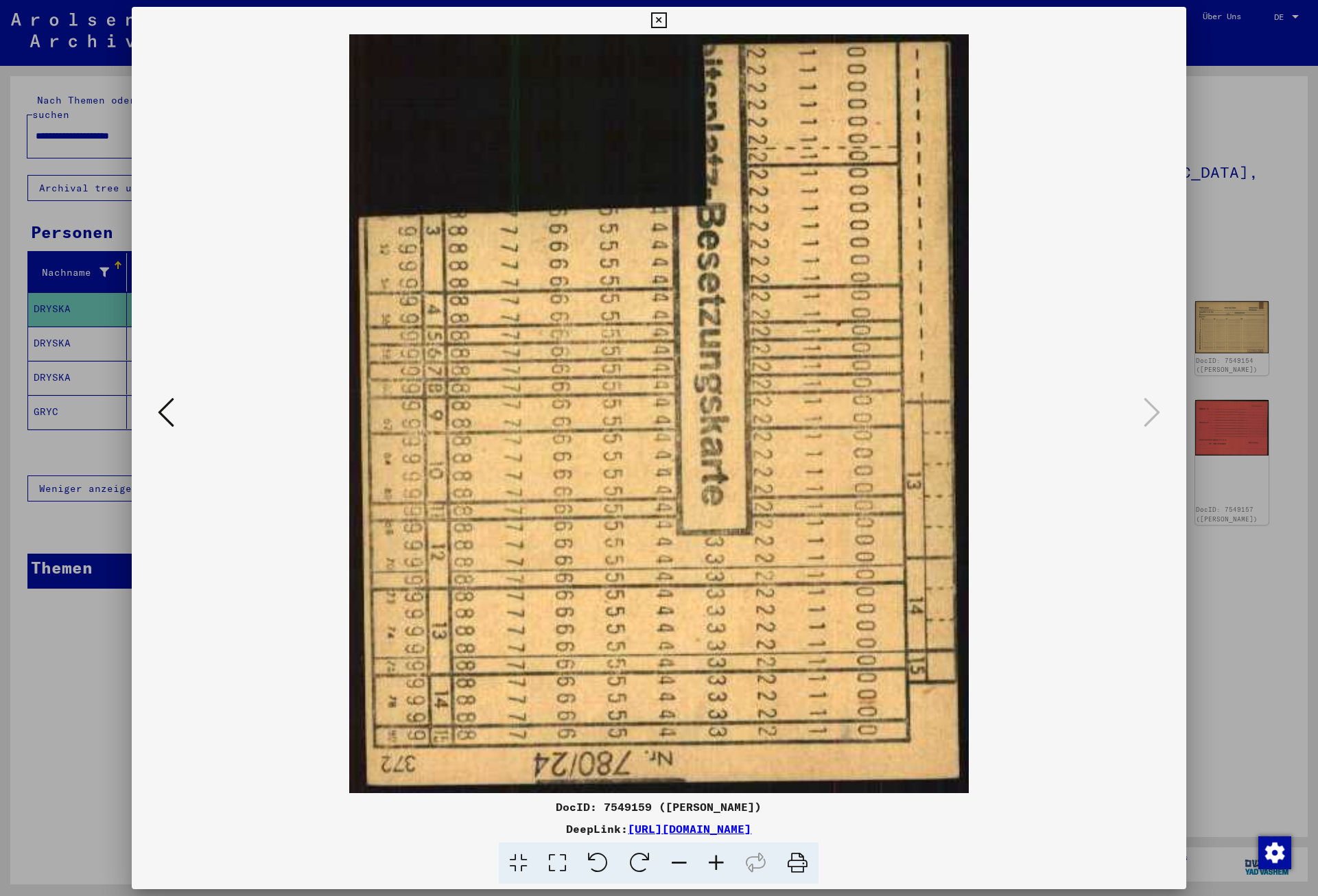
click at [667, 20] on icon at bounding box center [659, 20] width 16 height 17
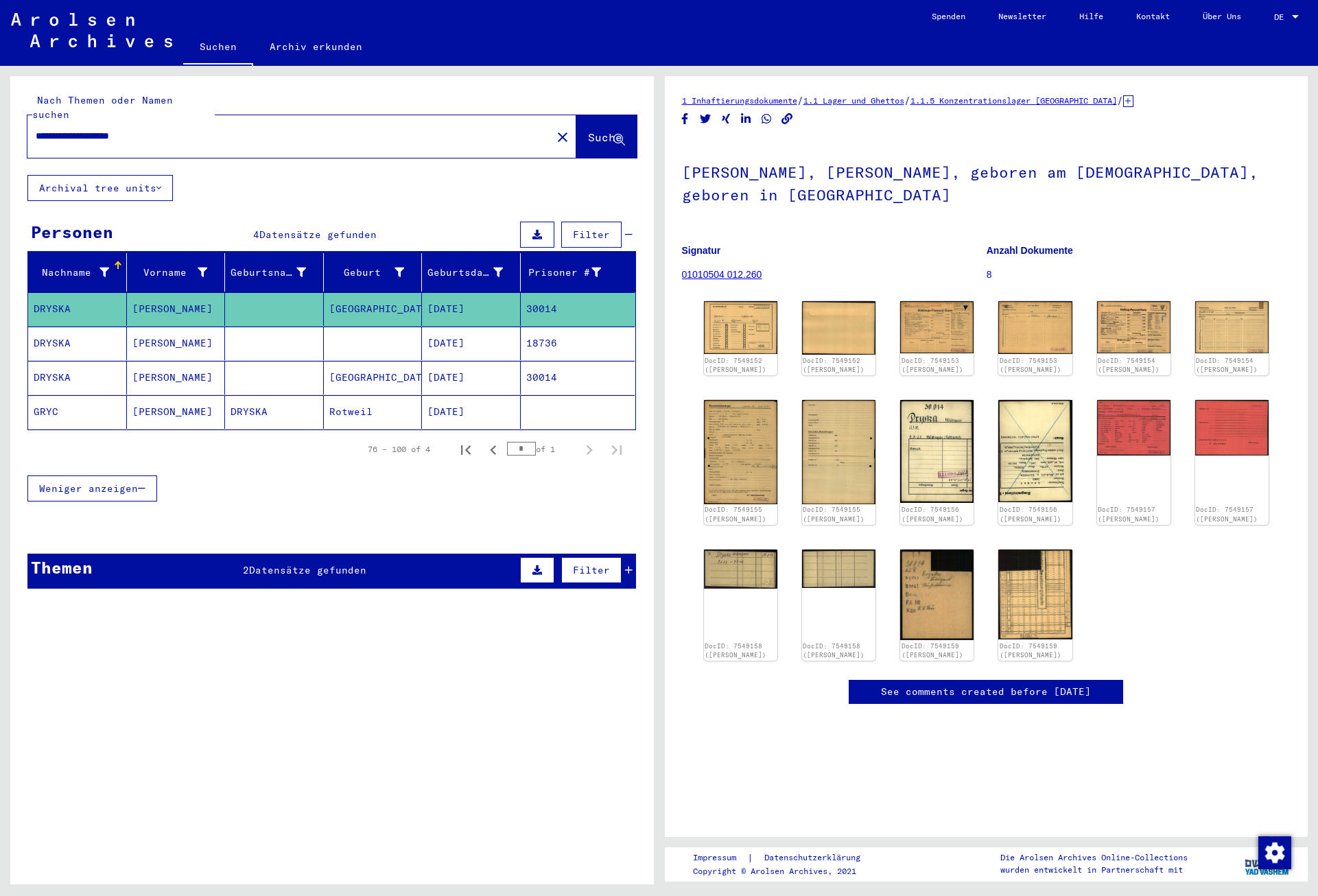
click at [562, 329] on mat-cell "18736" at bounding box center [578, 343] width 115 height 34
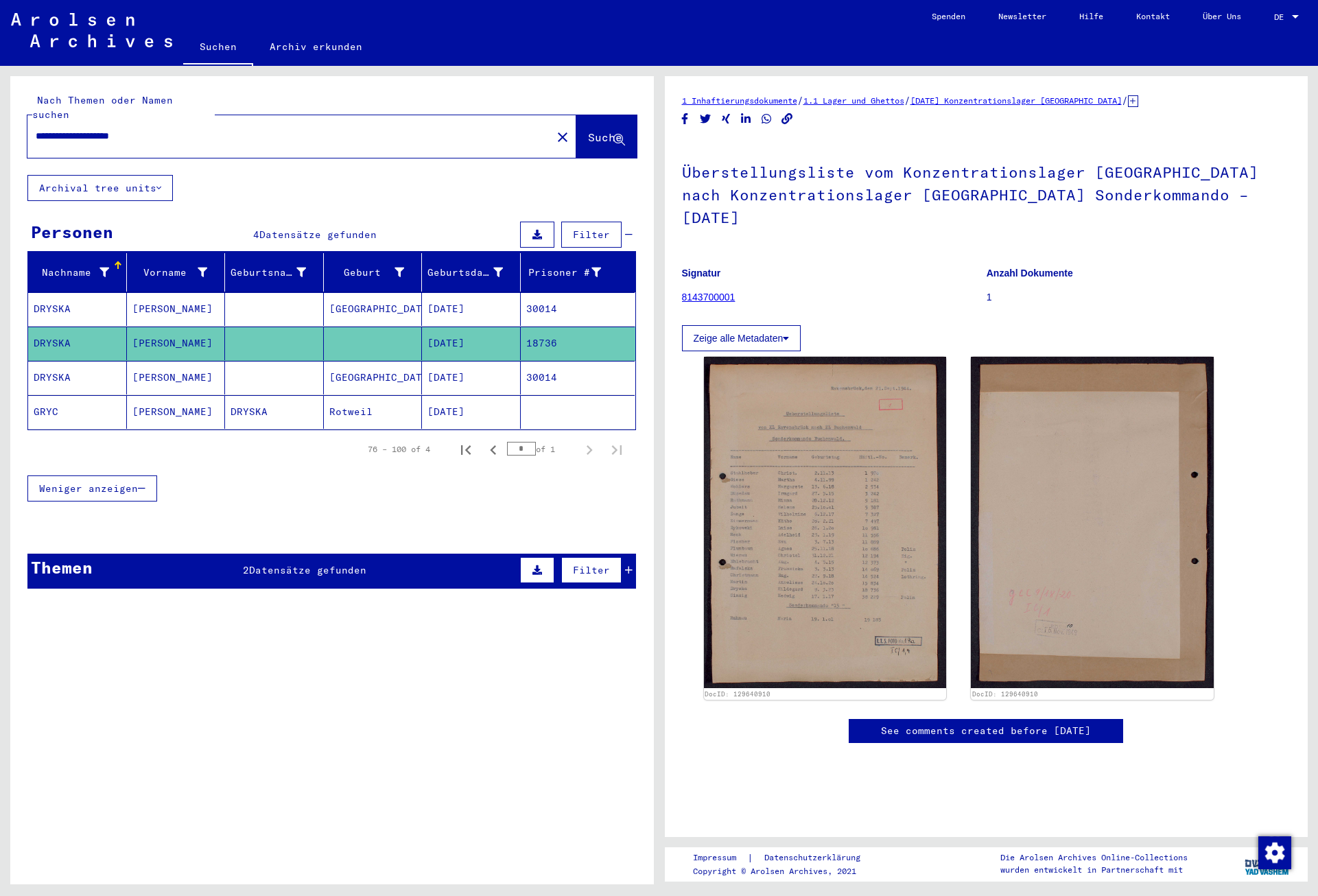
click at [586, 361] on mat-cell "30014" at bounding box center [578, 378] width 115 height 34
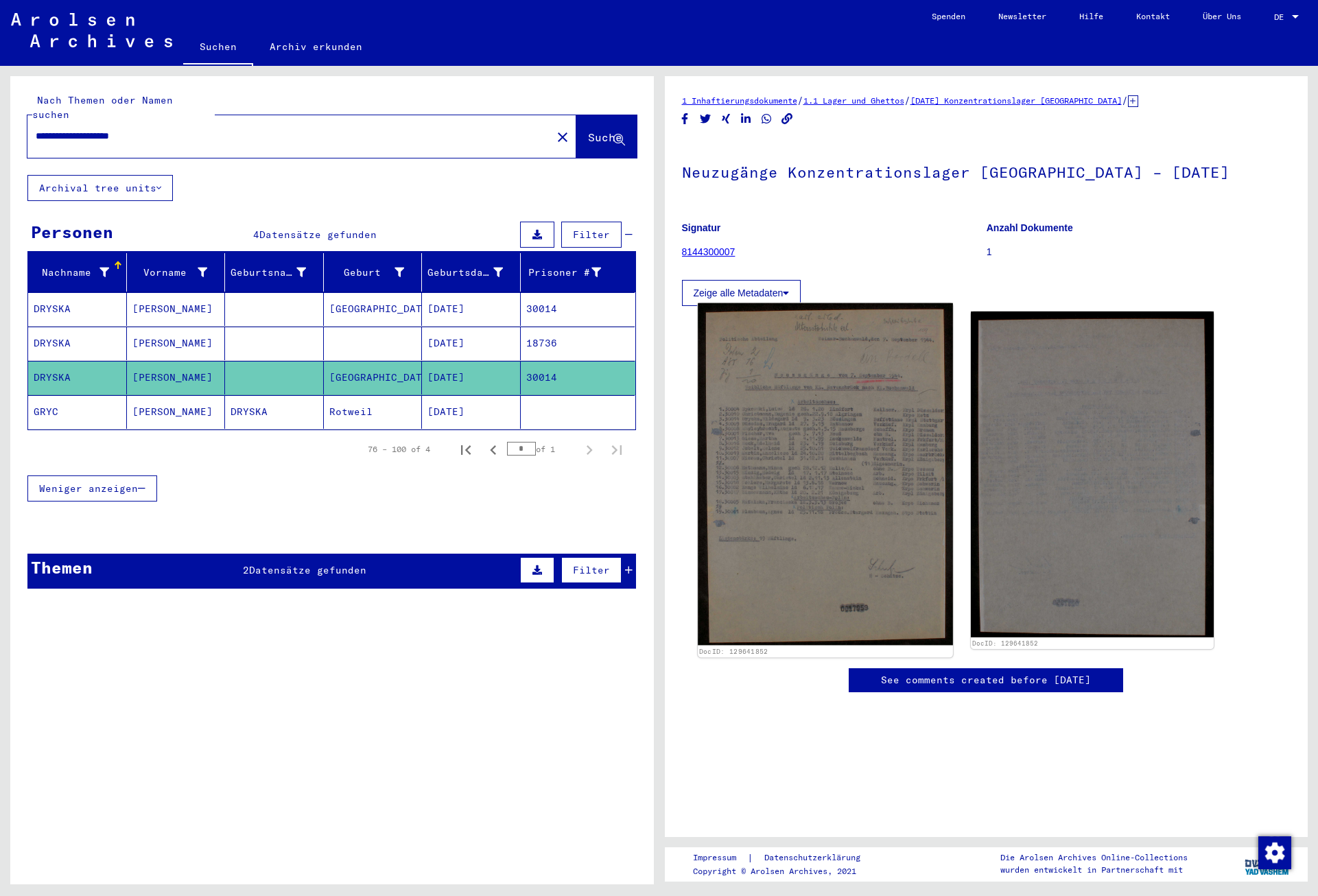
click at [821, 420] on img at bounding box center [825, 474] width 254 height 342
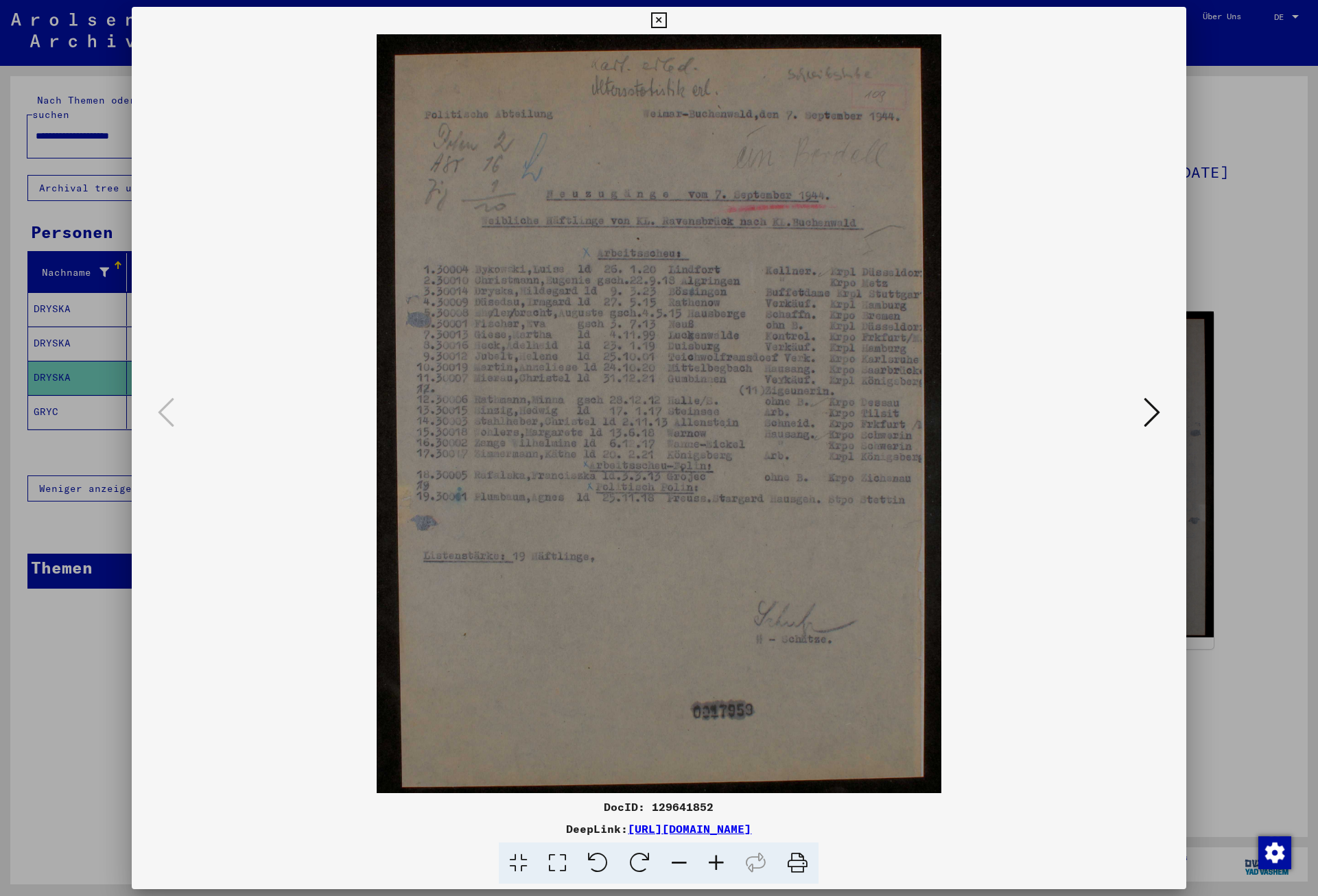
click at [667, 20] on icon at bounding box center [659, 20] width 16 height 17
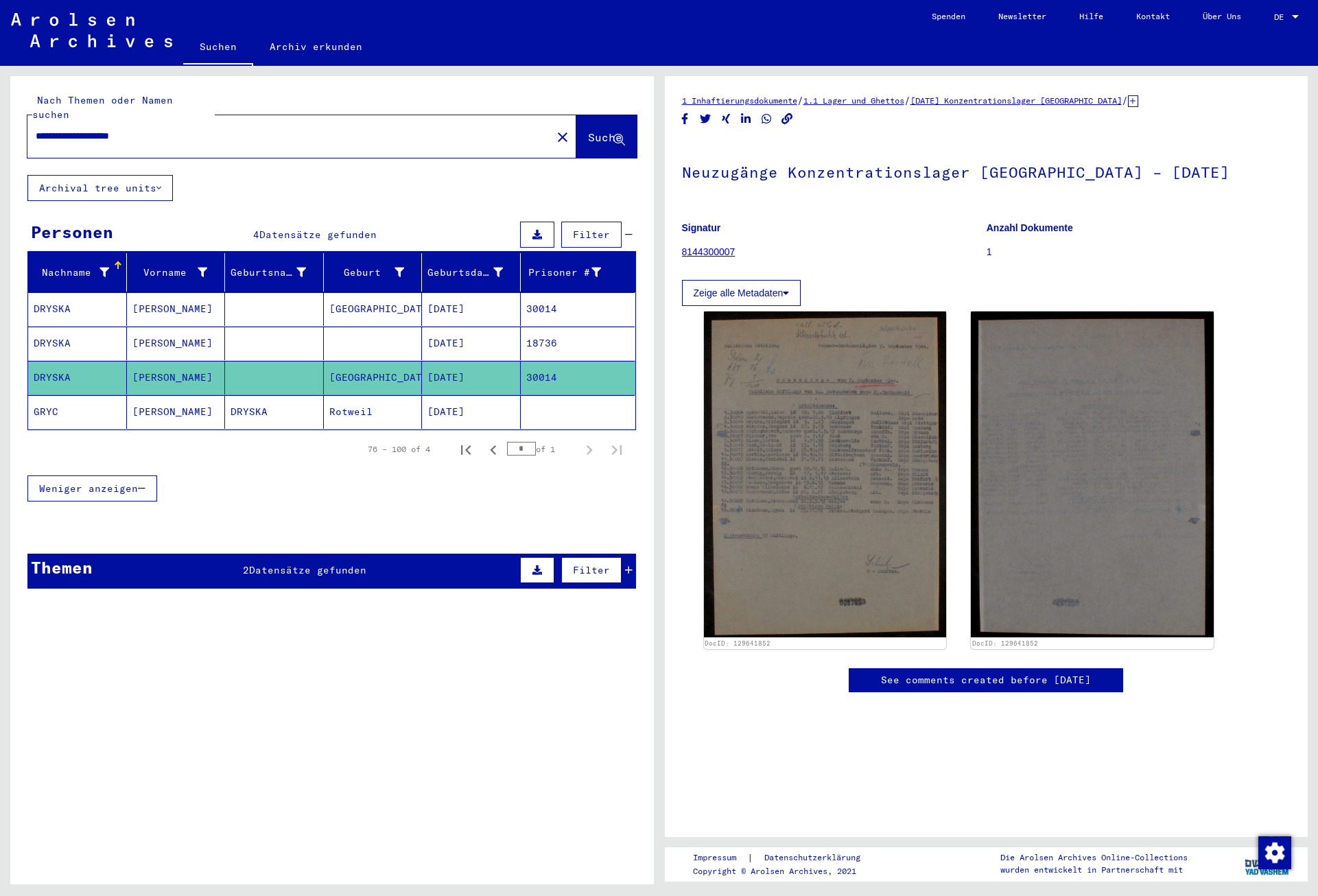
click at [299, 564] on span "Datensätze gefunden" at bounding box center [308, 571] width 117 height 12
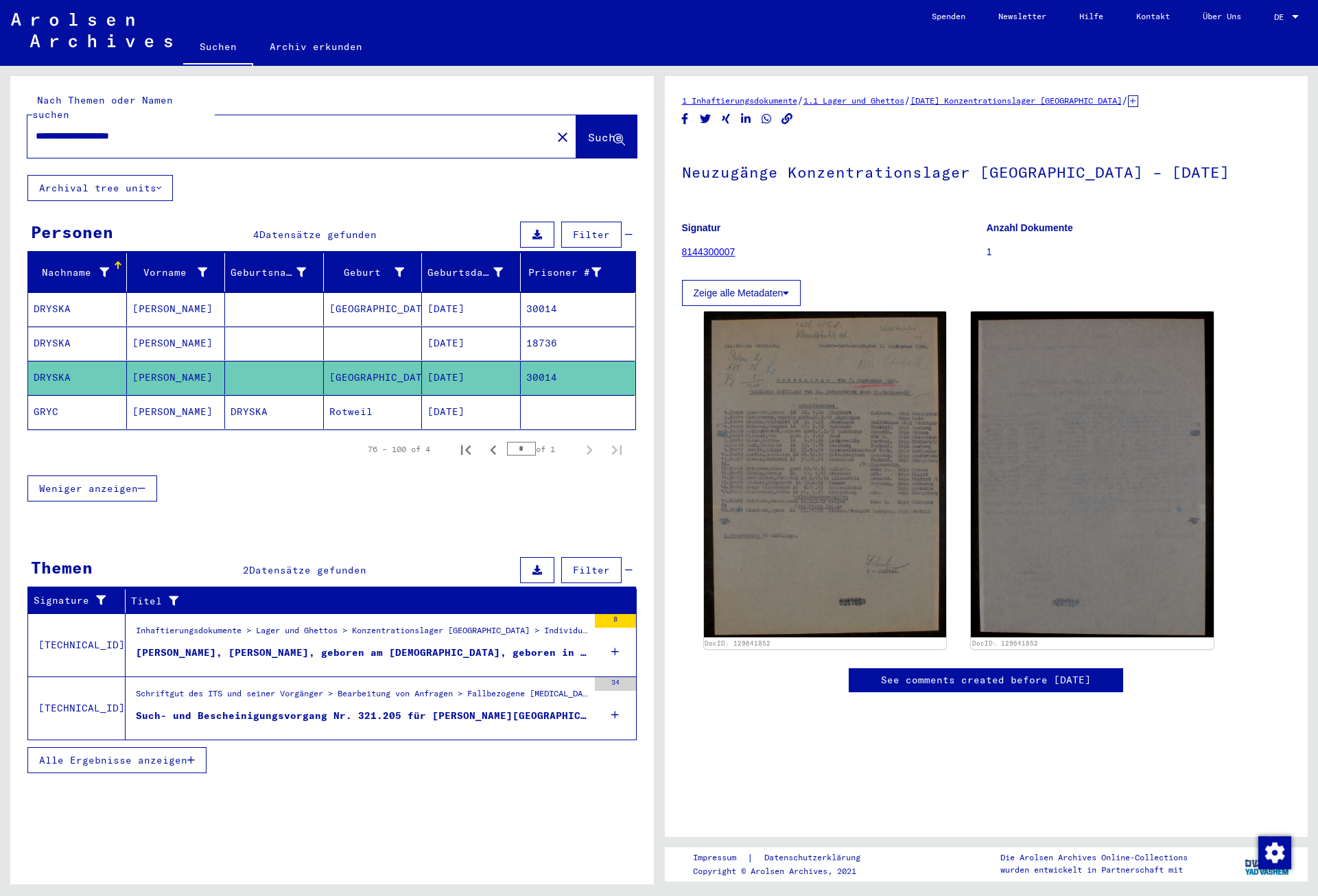
click at [306, 645] on div "[PERSON_NAME], [PERSON_NAME], geboren am [DEMOGRAPHIC_DATA], geboren in [GEOGRA…" at bounding box center [362, 652] width 452 height 14
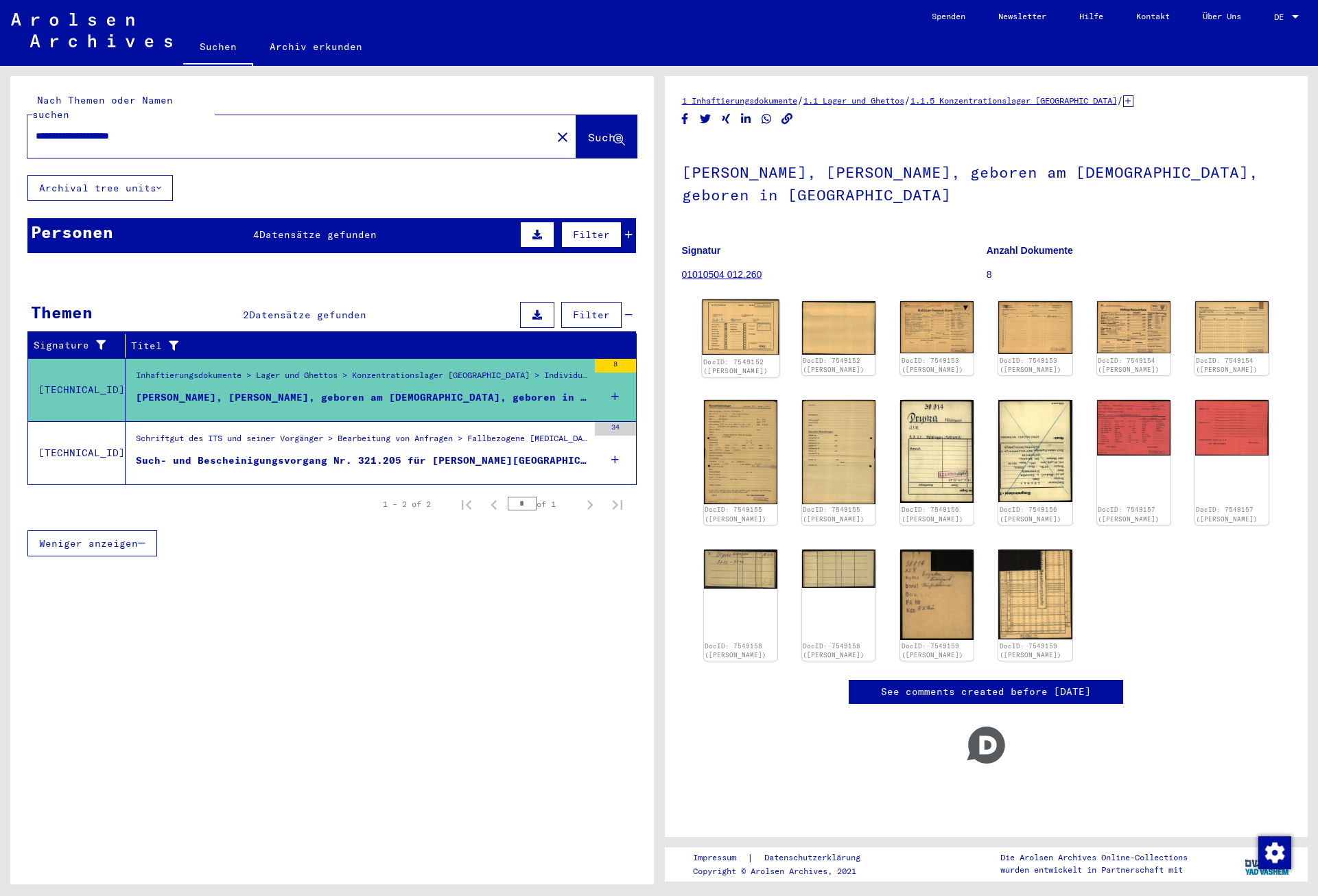
click at [742, 324] on img at bounding box center [740, 327] width 77 height 56
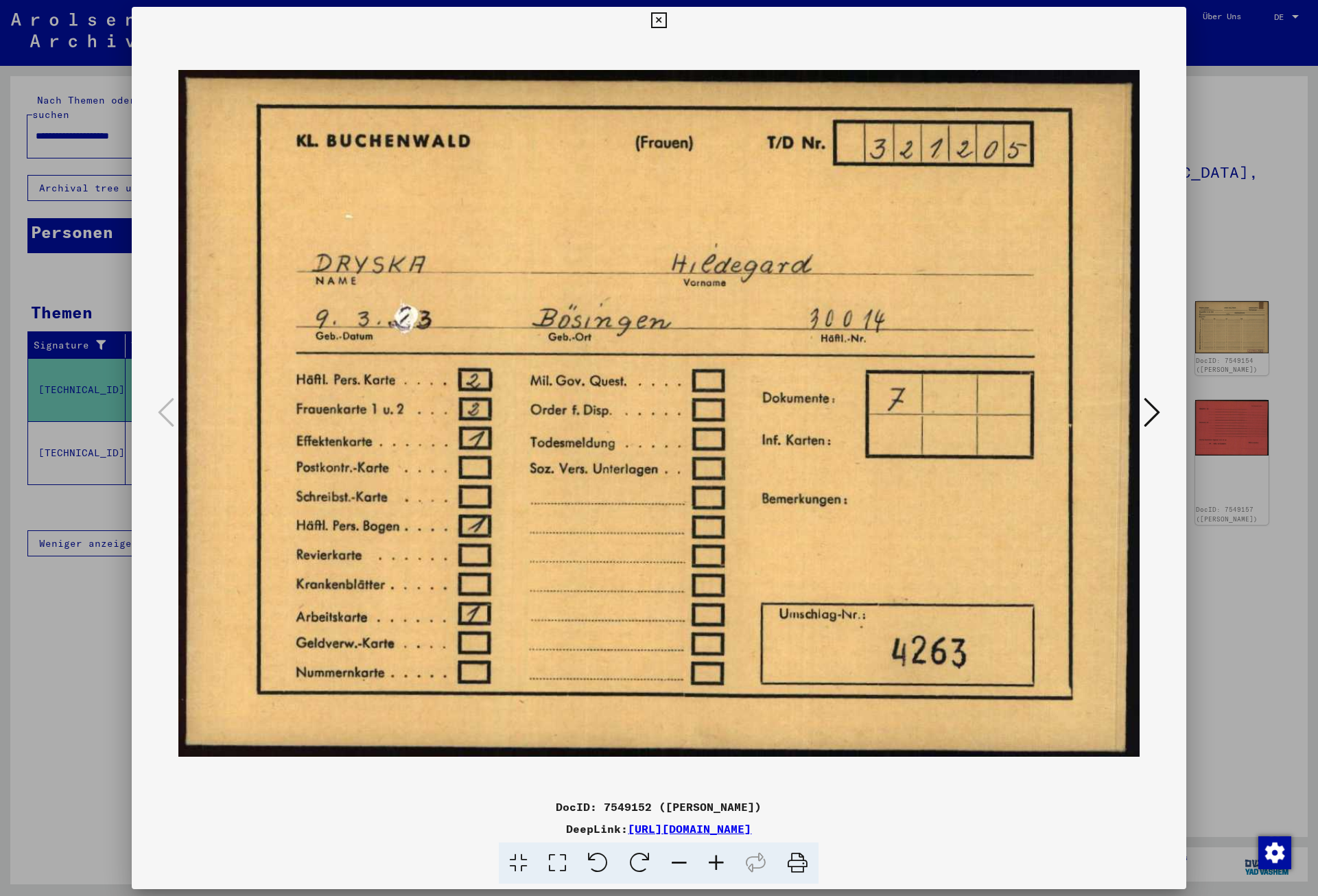
click at [667, 20] on icon at bounding box center [659, 20] width 16 height 17
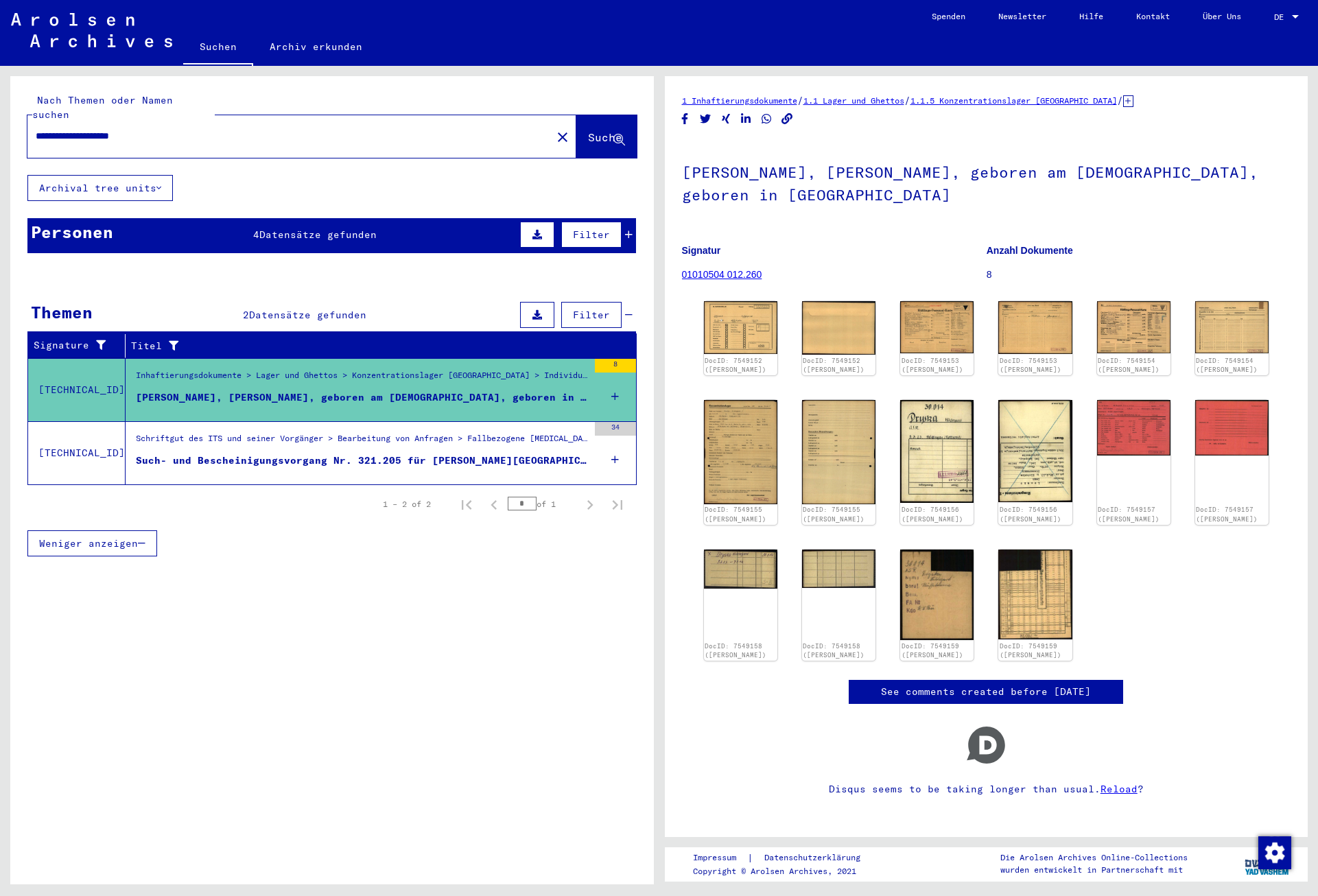
drag, startPoint x: 180, startPoint y: 119, endPoint x: -2, endPoint y: 116, distance: 182.0
click at [36, 129] on input "**********" at bounding box center [289, 136] width 507 height 14
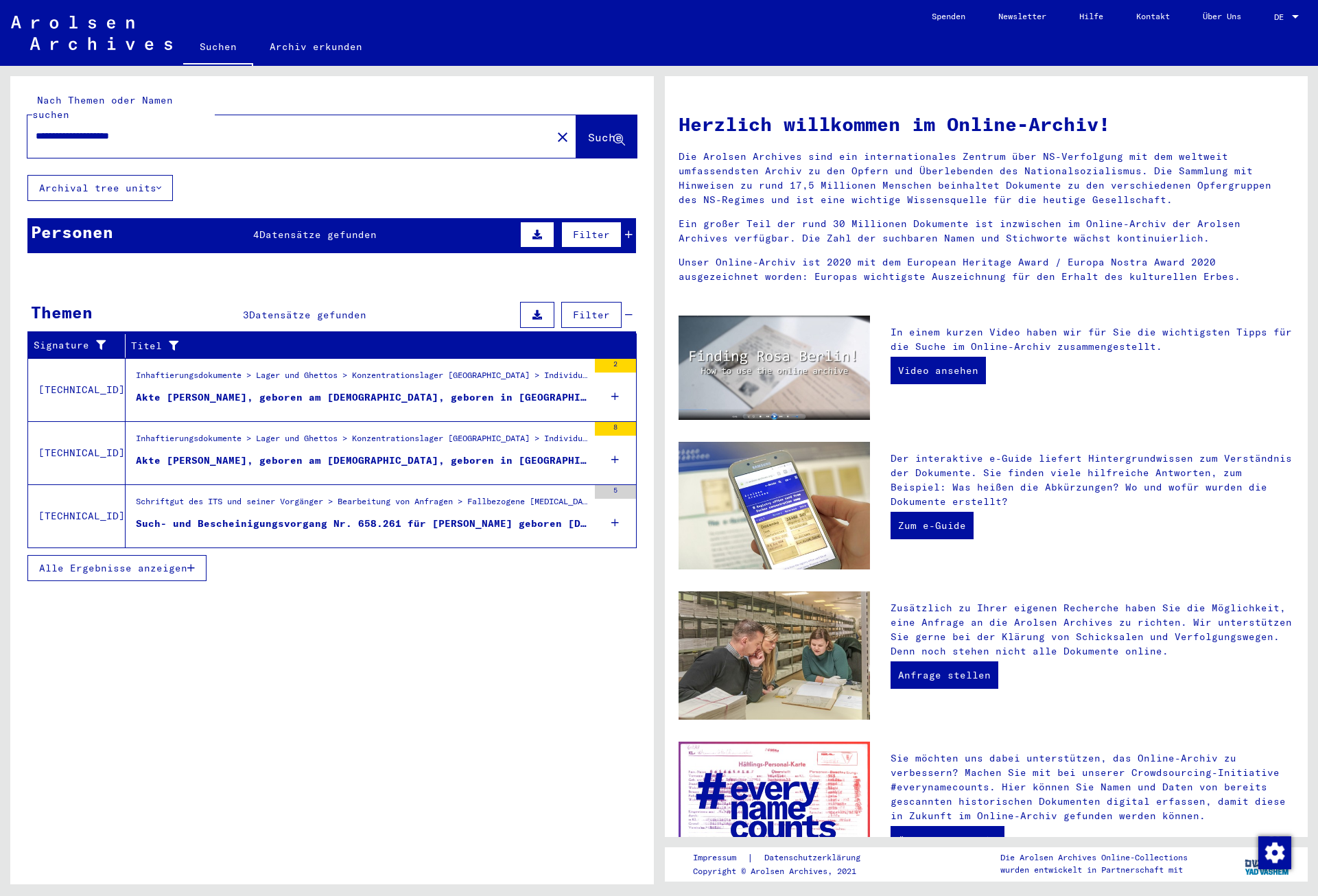
click at [329, 228] on span "Datensätze gefunden" at bounding box center [318, 235] width 117 height 12
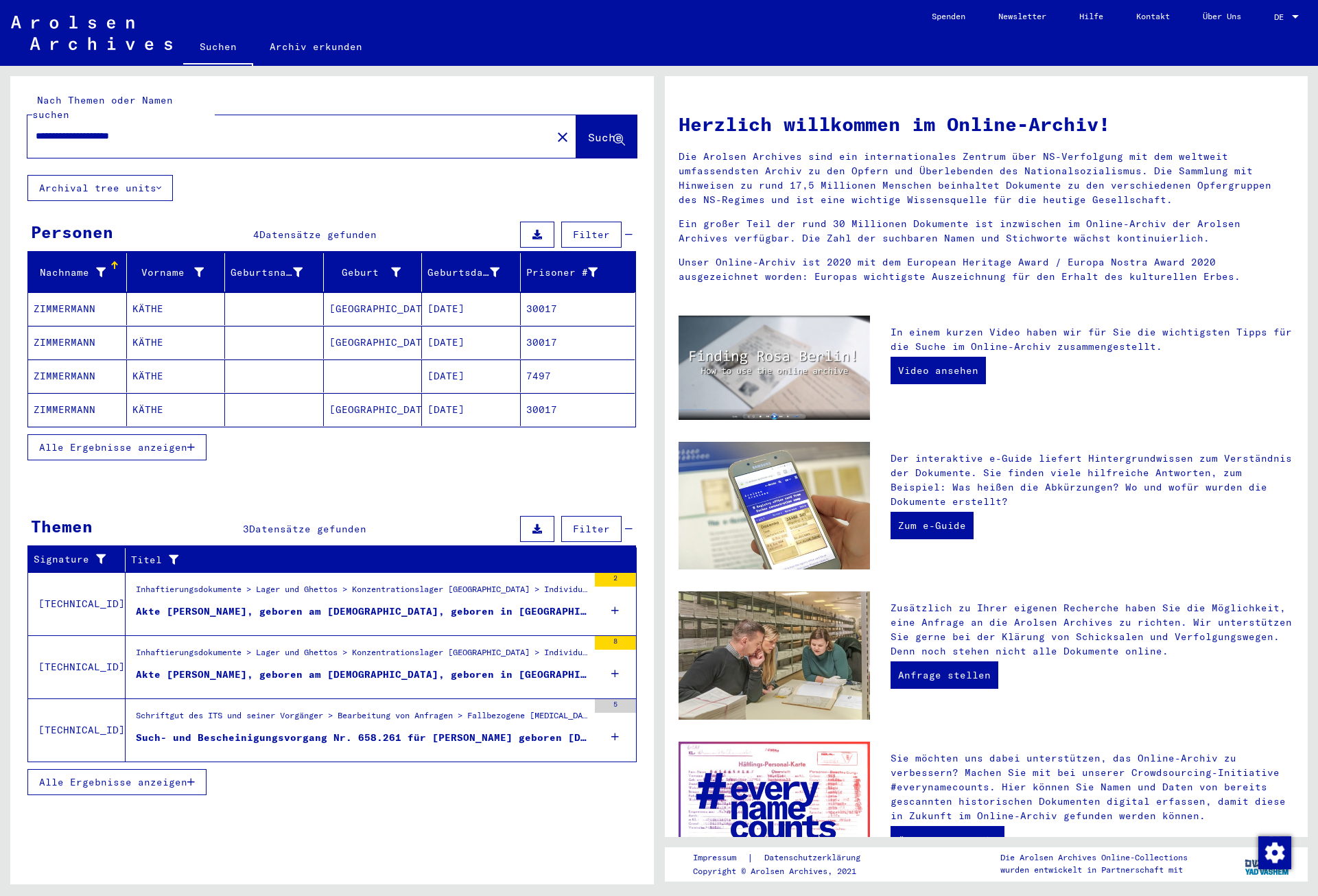
click at [545, 300] on mat-cell "30017" at bounding box center [578, 308] width 115 height 33
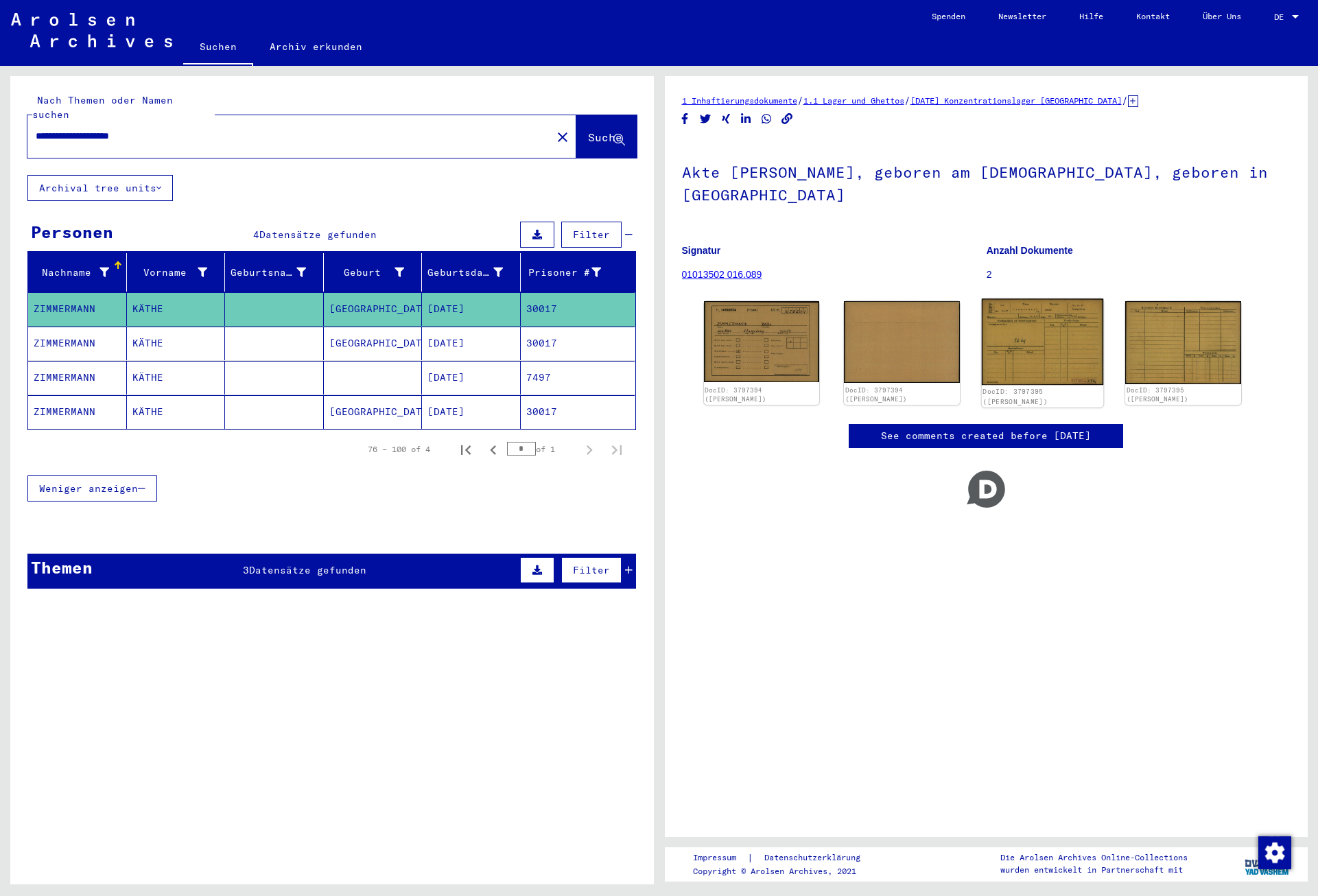
click at [1042, 343] on img at bounding box center [1042, 341] width 122 height 86
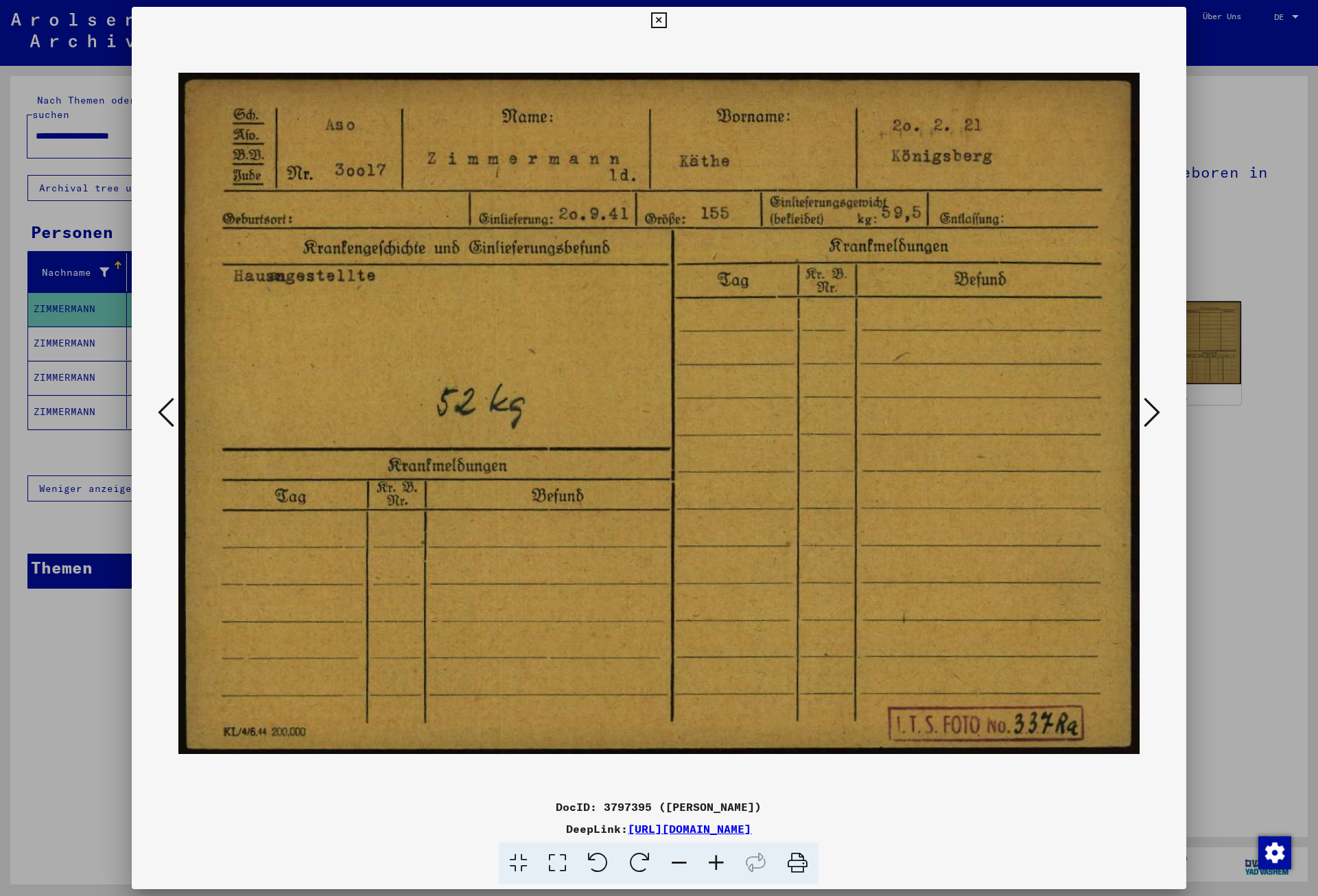
click at [1156, 408] on icon at bounding box center [1152, 412] width 17 height 33
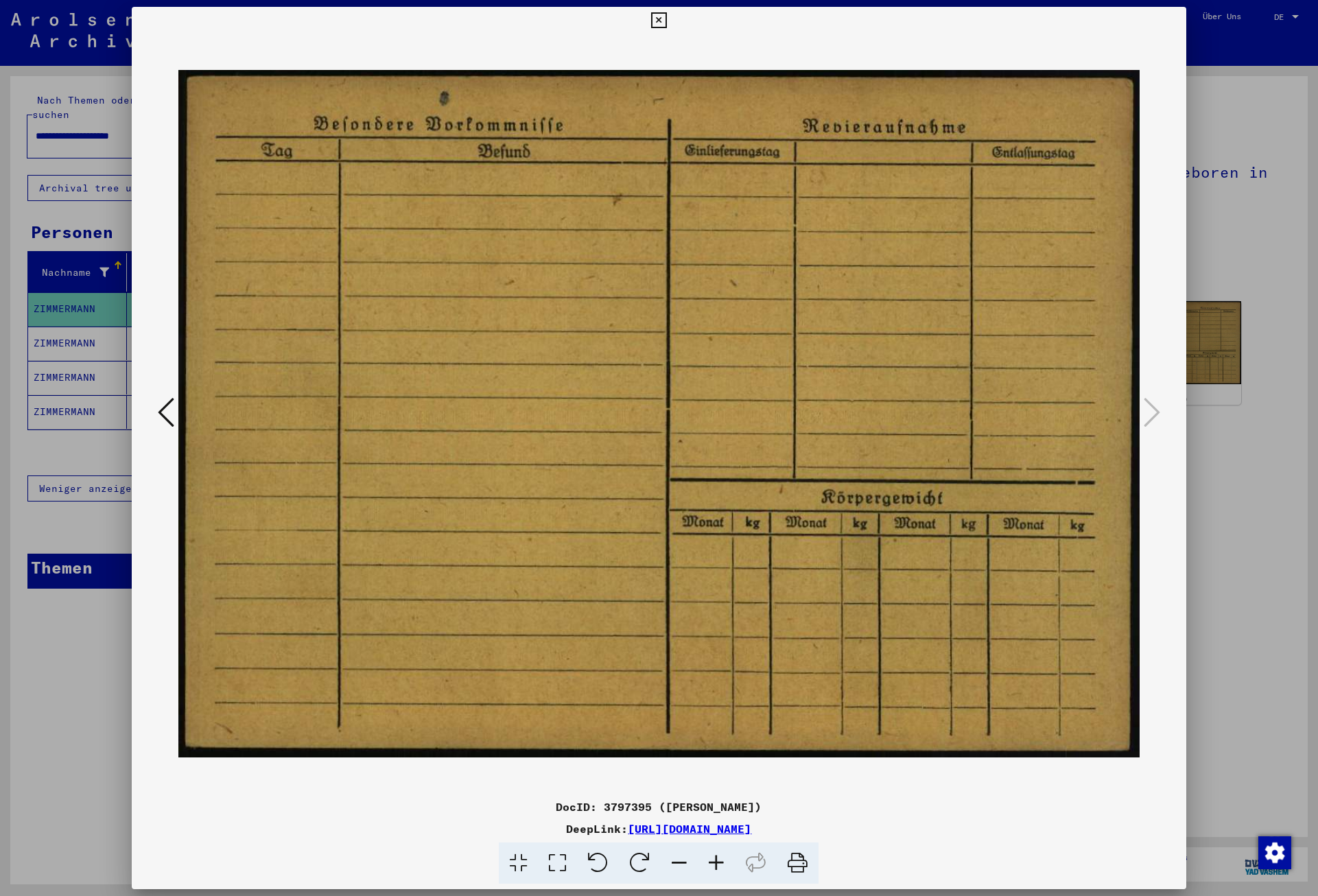
click at [167, 408] on icon at bounding box center [166, 412] width 17 height 33
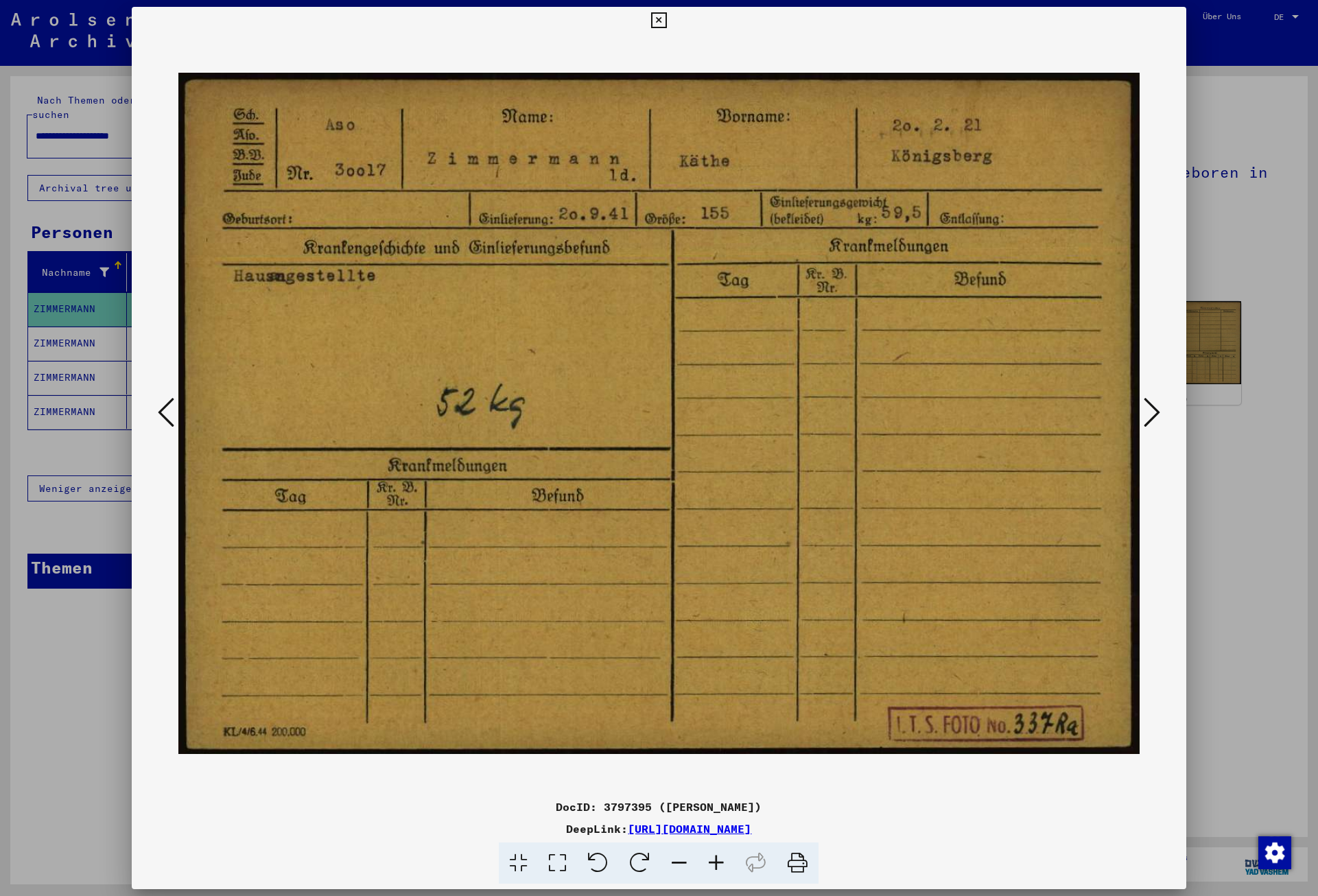
click at [167, 408] on icon at bounding box center [166, 412] width 17 height 33
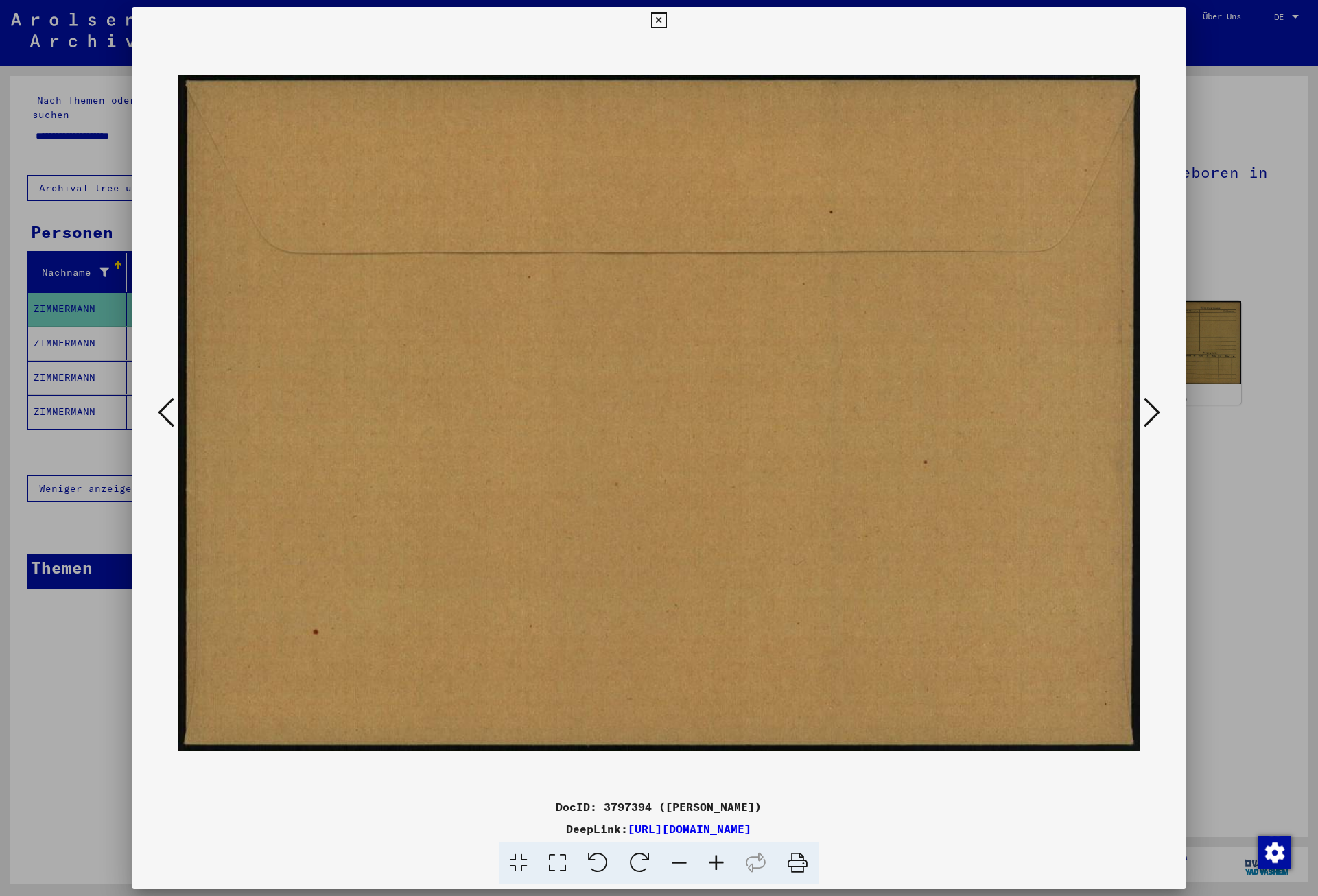
click at [167, 408] on icon at bounding box center [166, 412] width 17 height 33
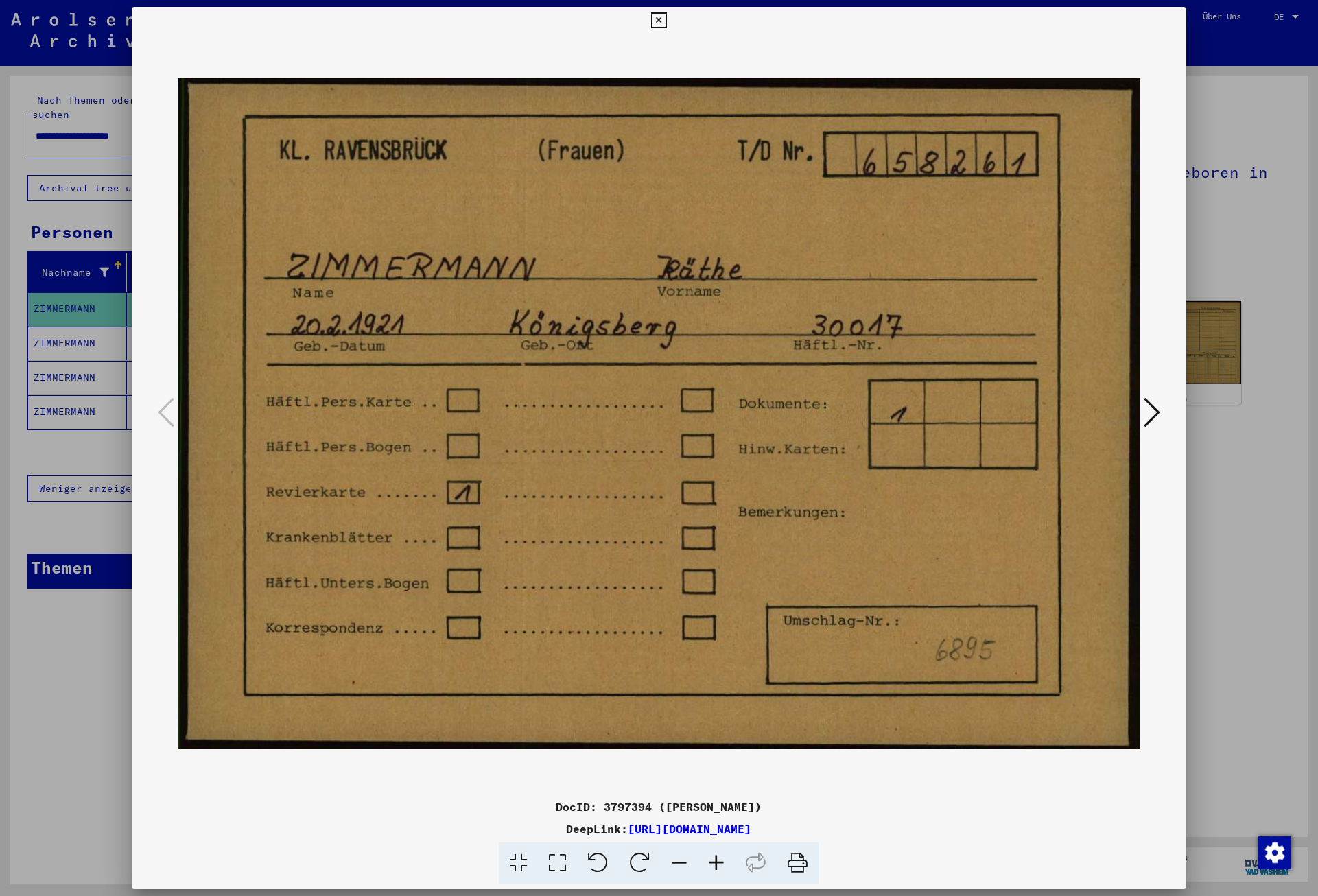
click at [667, 20] on icon at bounding box center [659, 20] width 16 height 17
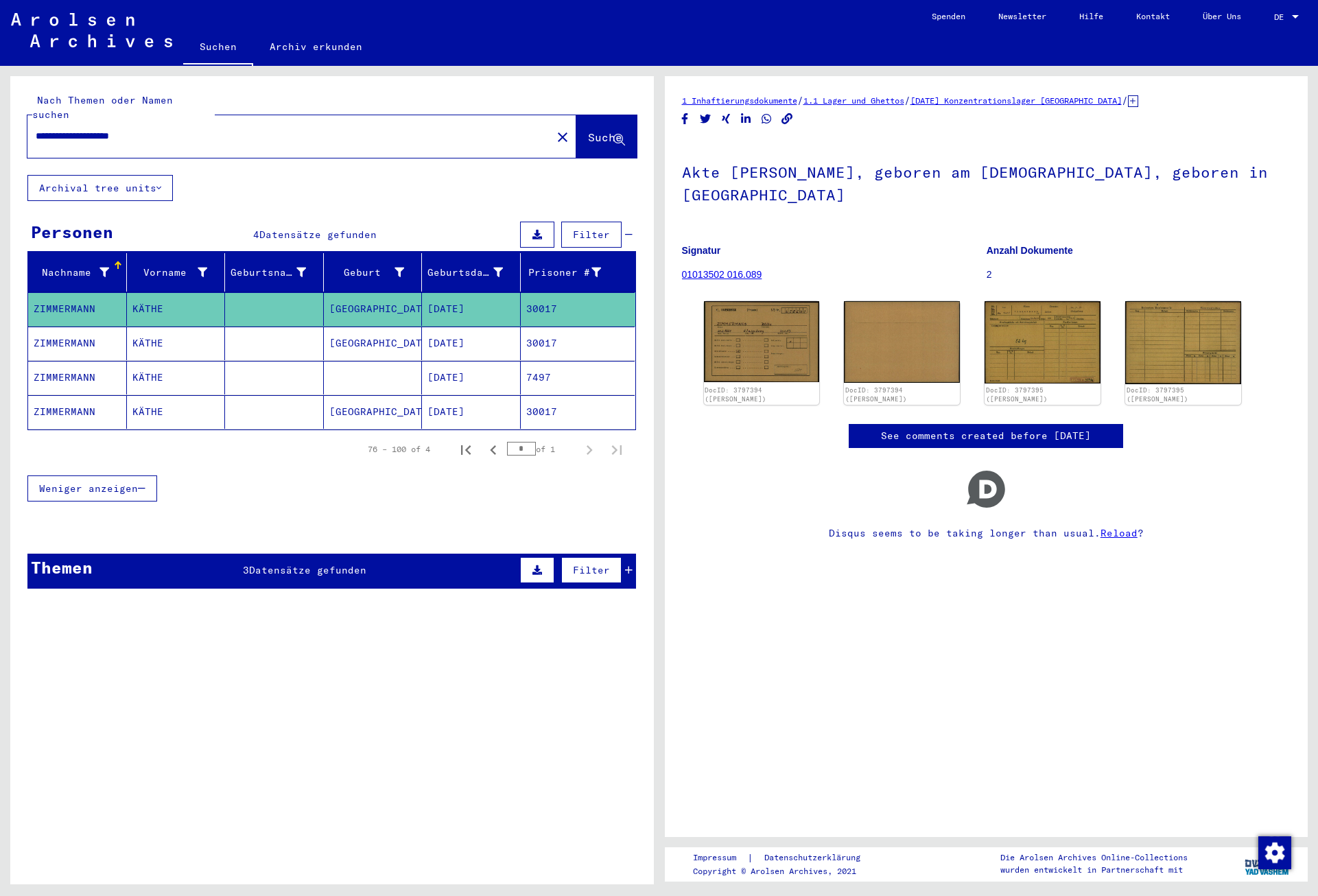
click at [556, 327] on mat-cell "30017" at bounding box center [578, 343] width 115 height 34
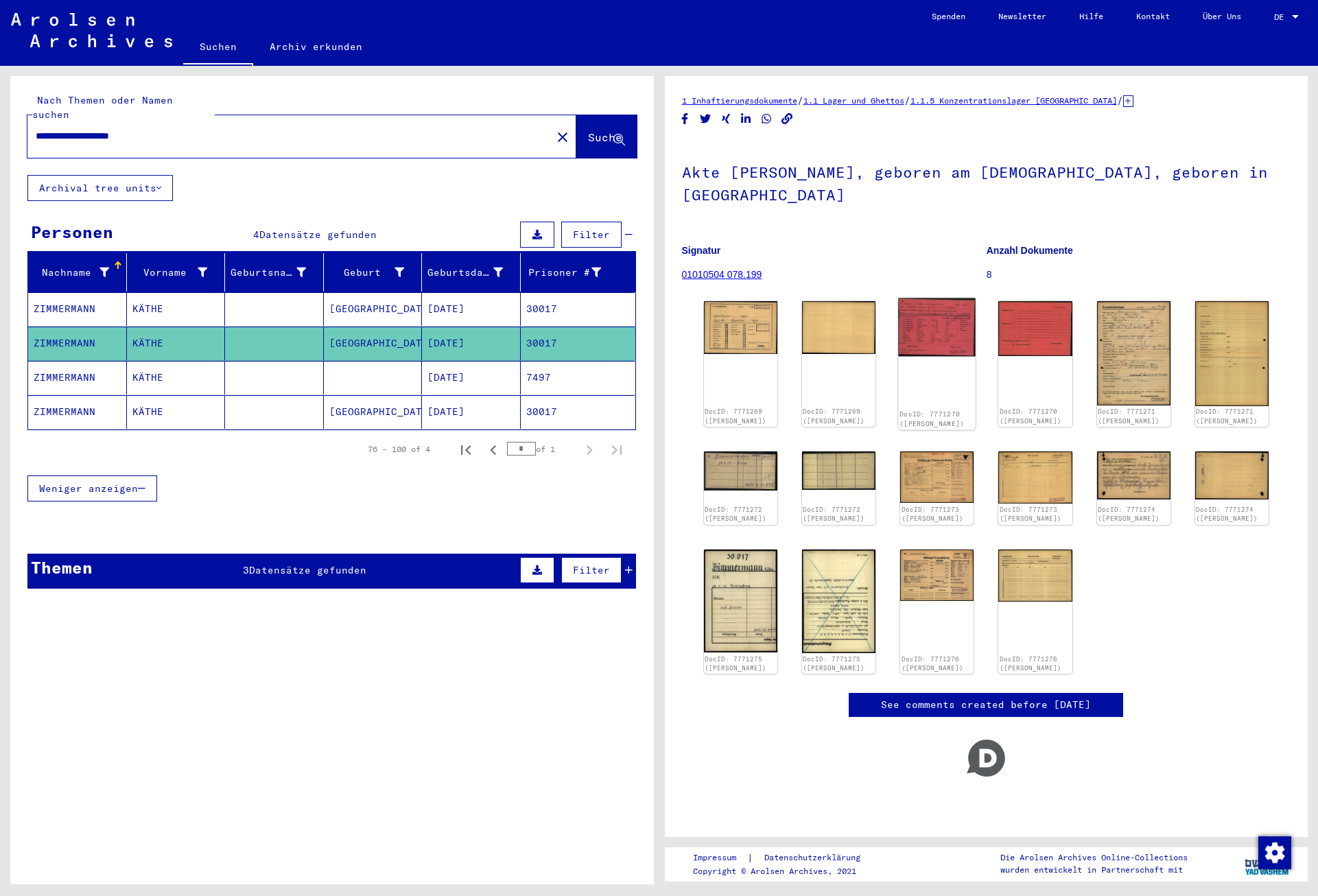
click at [923, 326] on img at bounding box center [937, 328] width 77 height 59
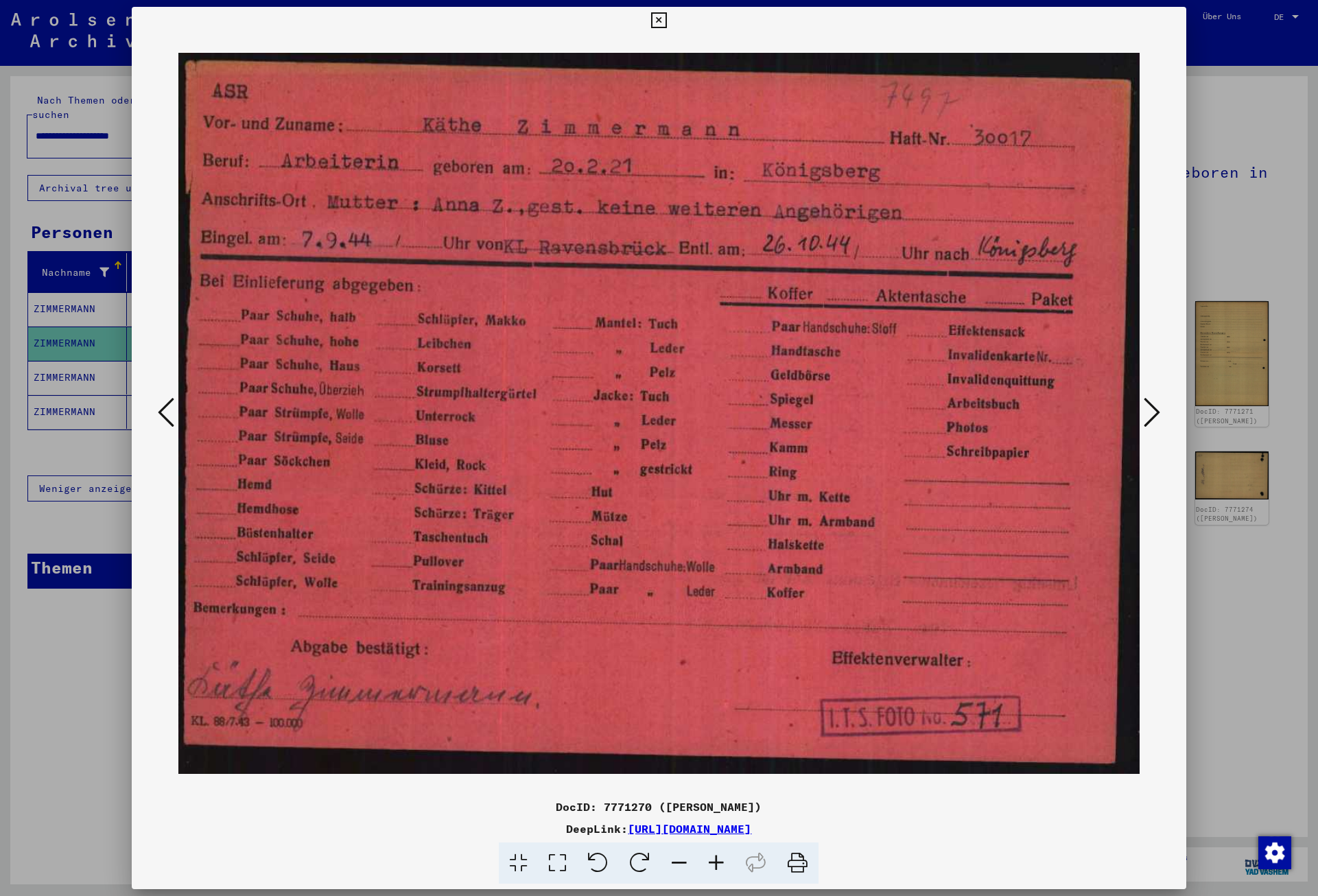
click at [1159, 417] on icon at bounding box center [1152, 412] width 17 height 33
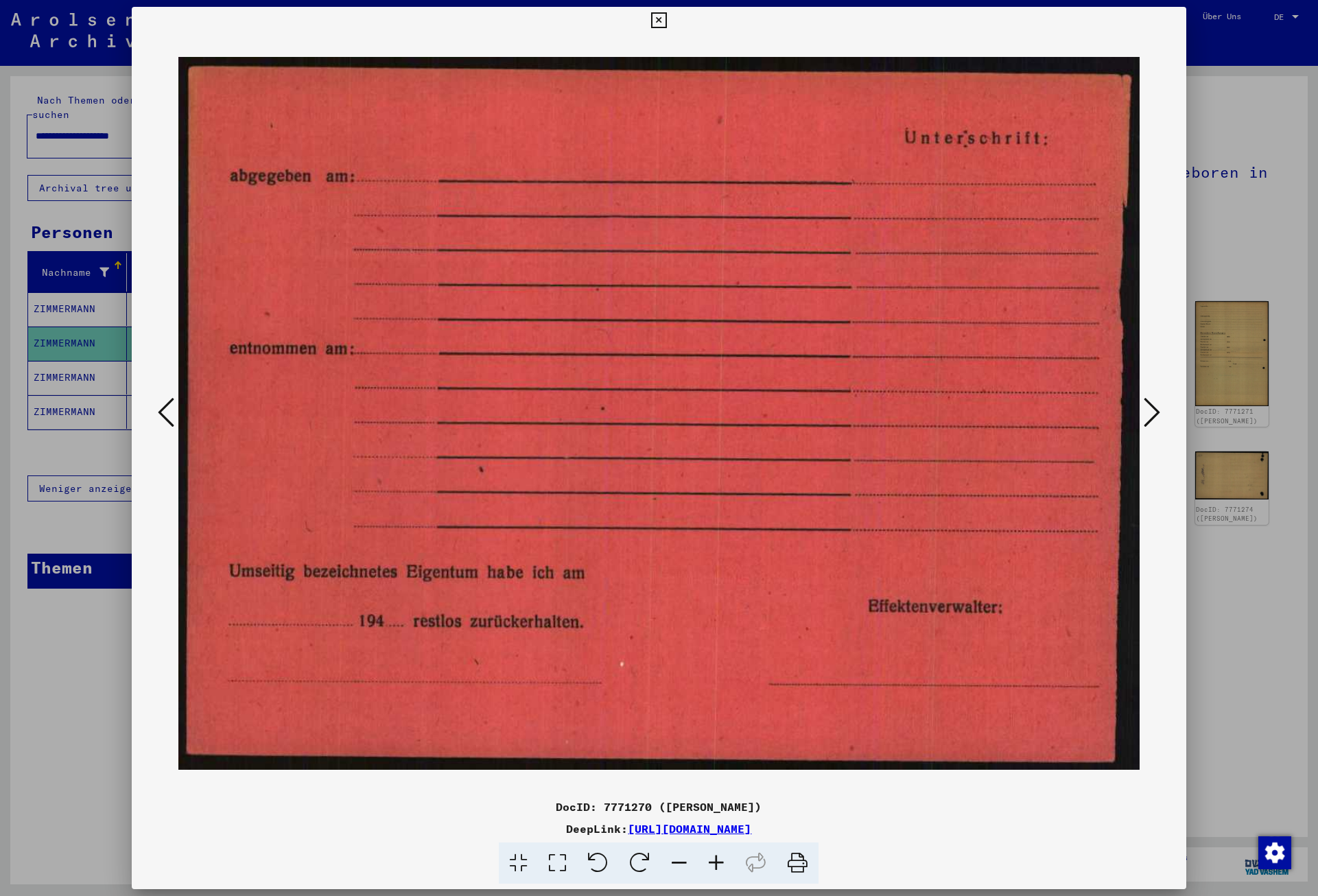
click at [1159, 417] on icon at bounding box center [1152, 412] width 17 height 33
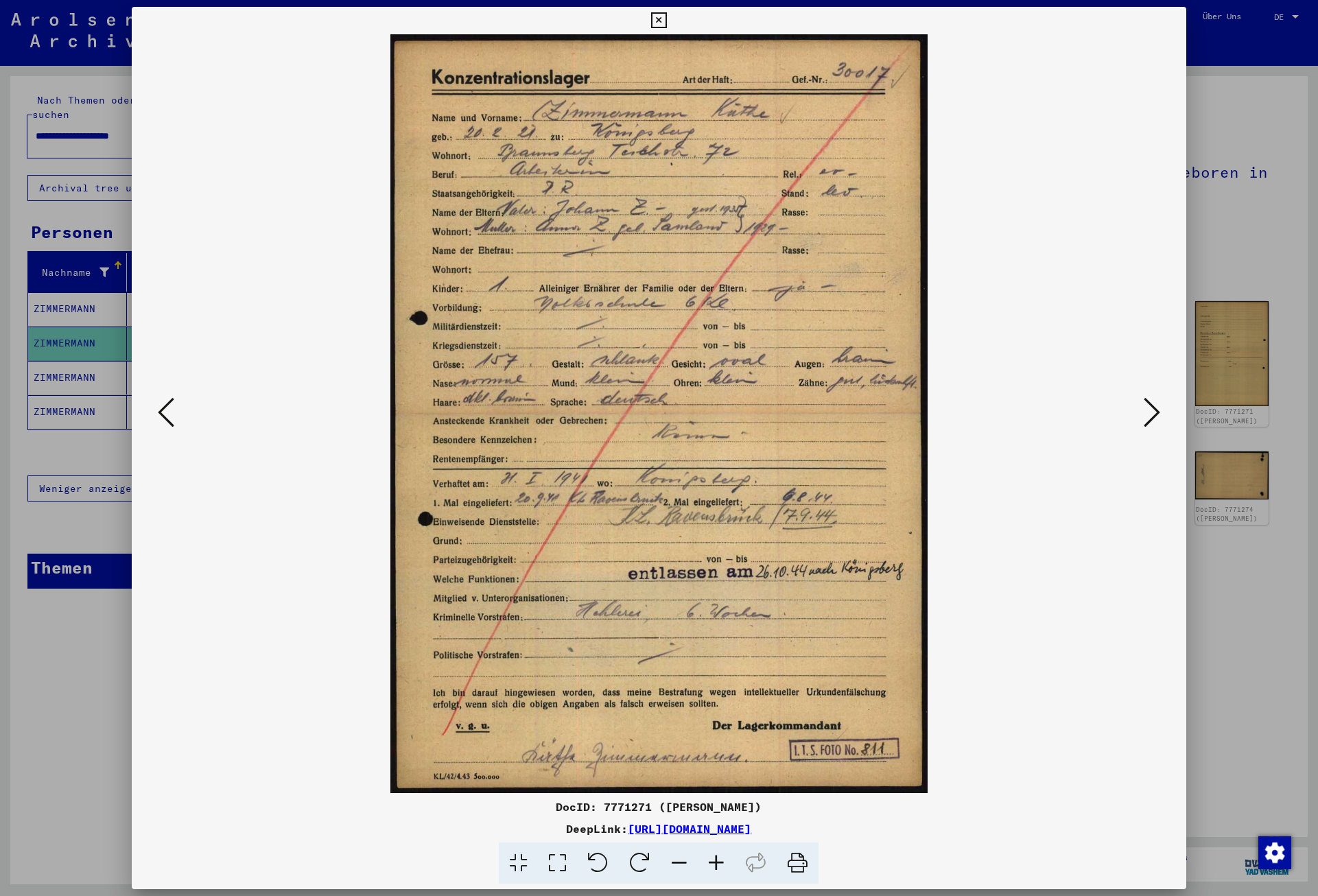
click at [1159, 417] on icon at bounding box center [1152, 412] width 17 height 33
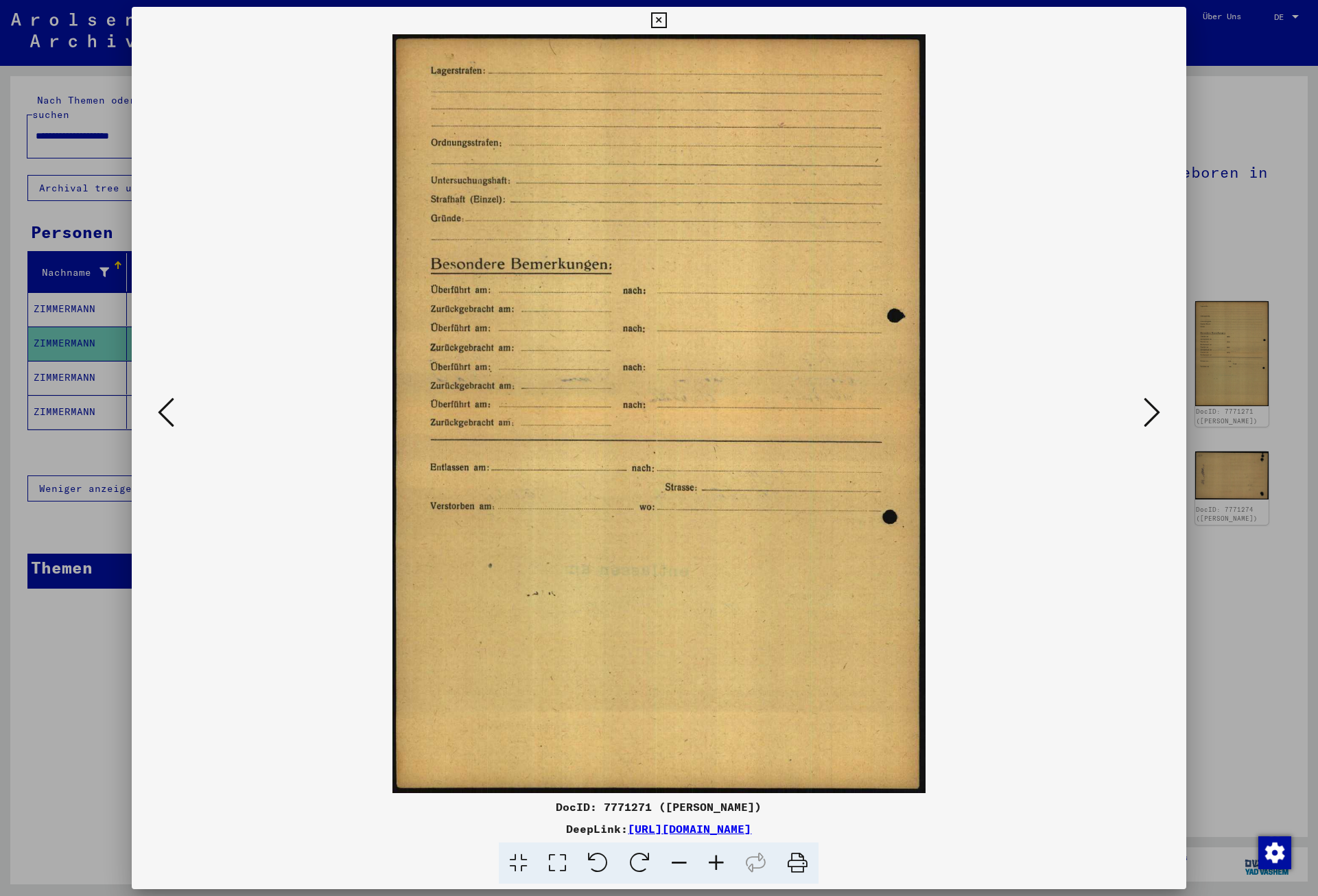
click at [1159, 417] on icon at bounding box center [1152, 412] width 17 height 33
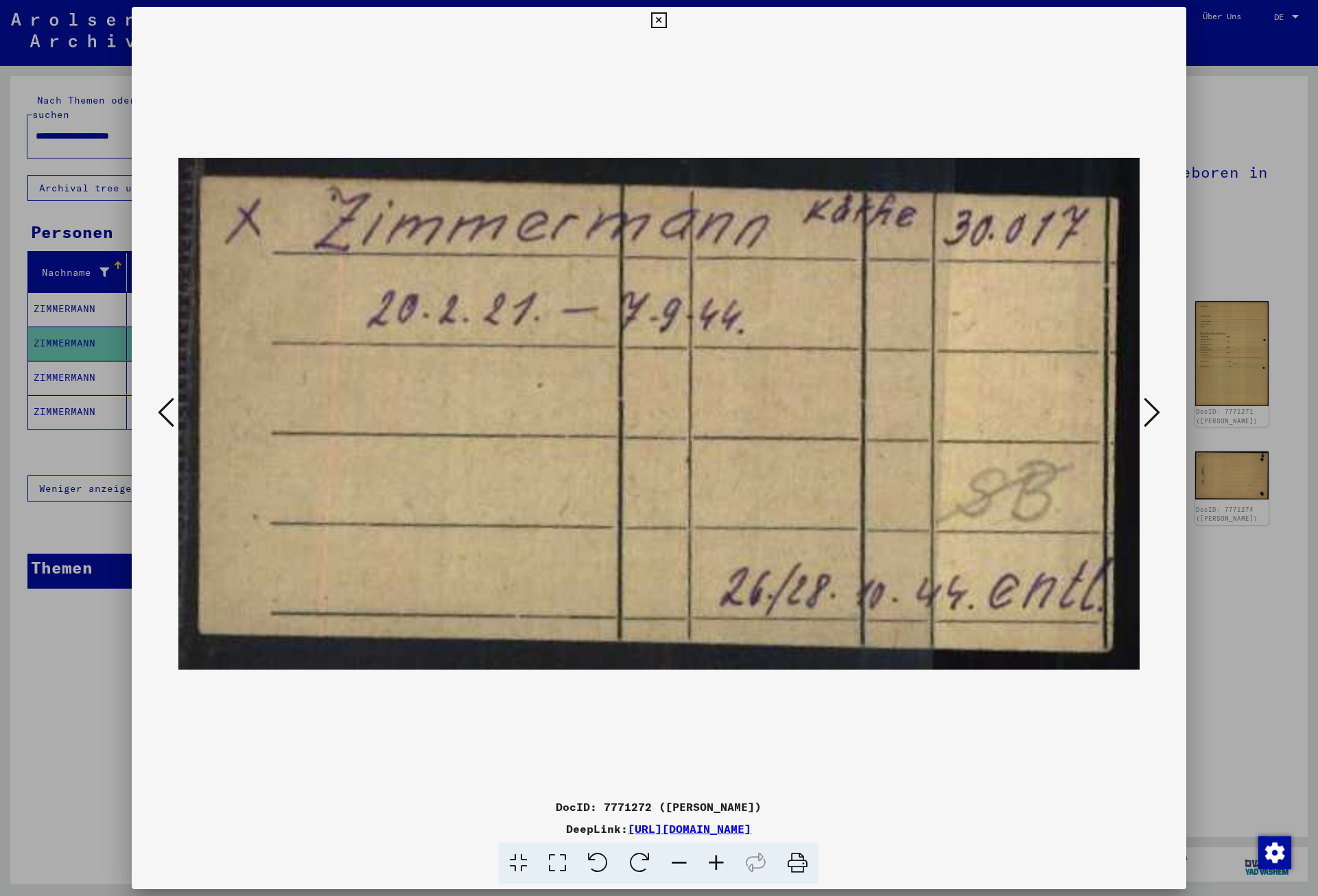
click at [1159, 417] on icon at bounding box center [1152, 412] width 17 height 33
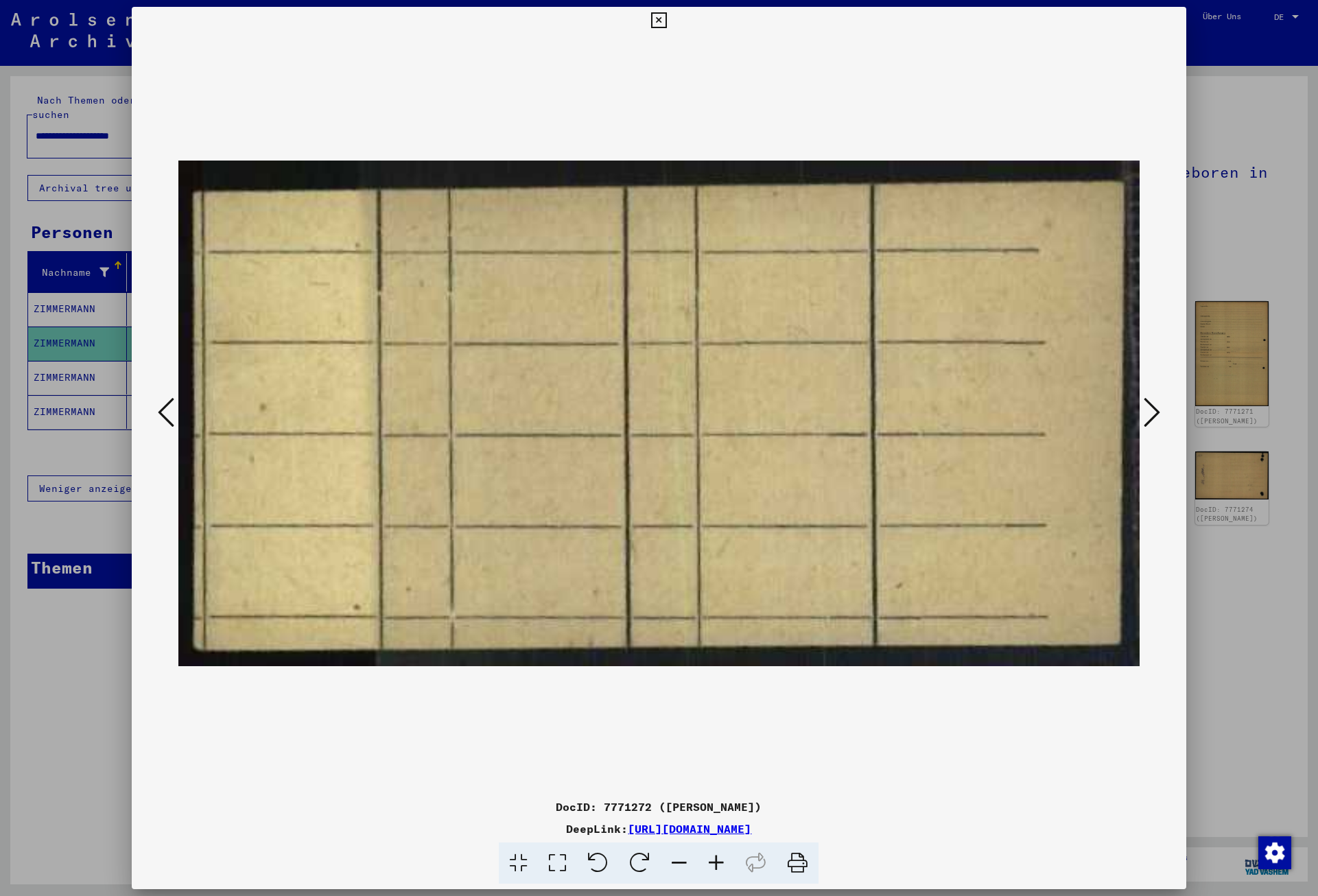
click at [1159, 417] on icon at bounding box center [1152, 412] width 17 height 33
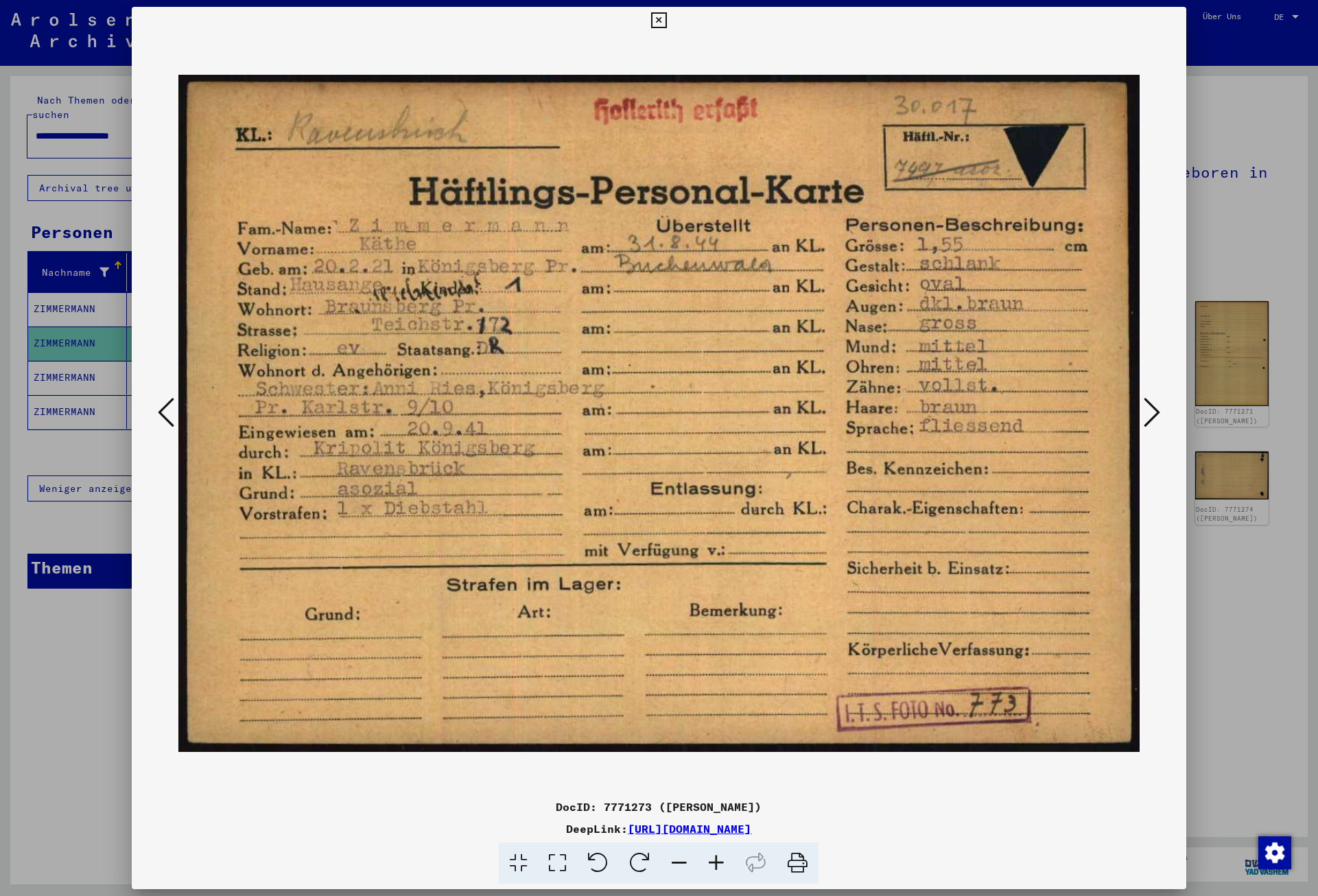
click at [1159, 417] on icon at bounding box center [1152, 412] width 17 height 33
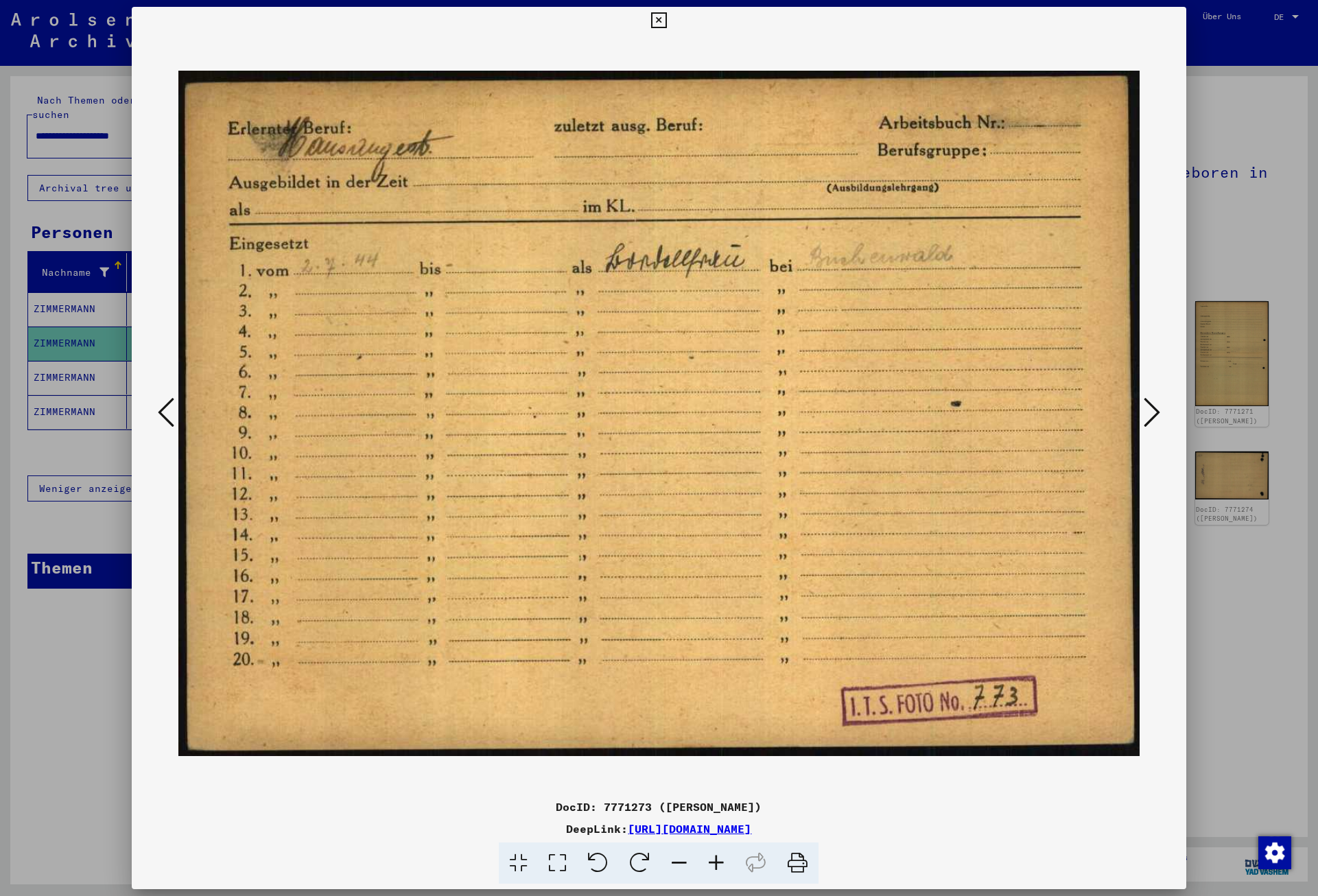
click at [1159, 417] on icon at bounding box center [1152, 412] width 17 height 33
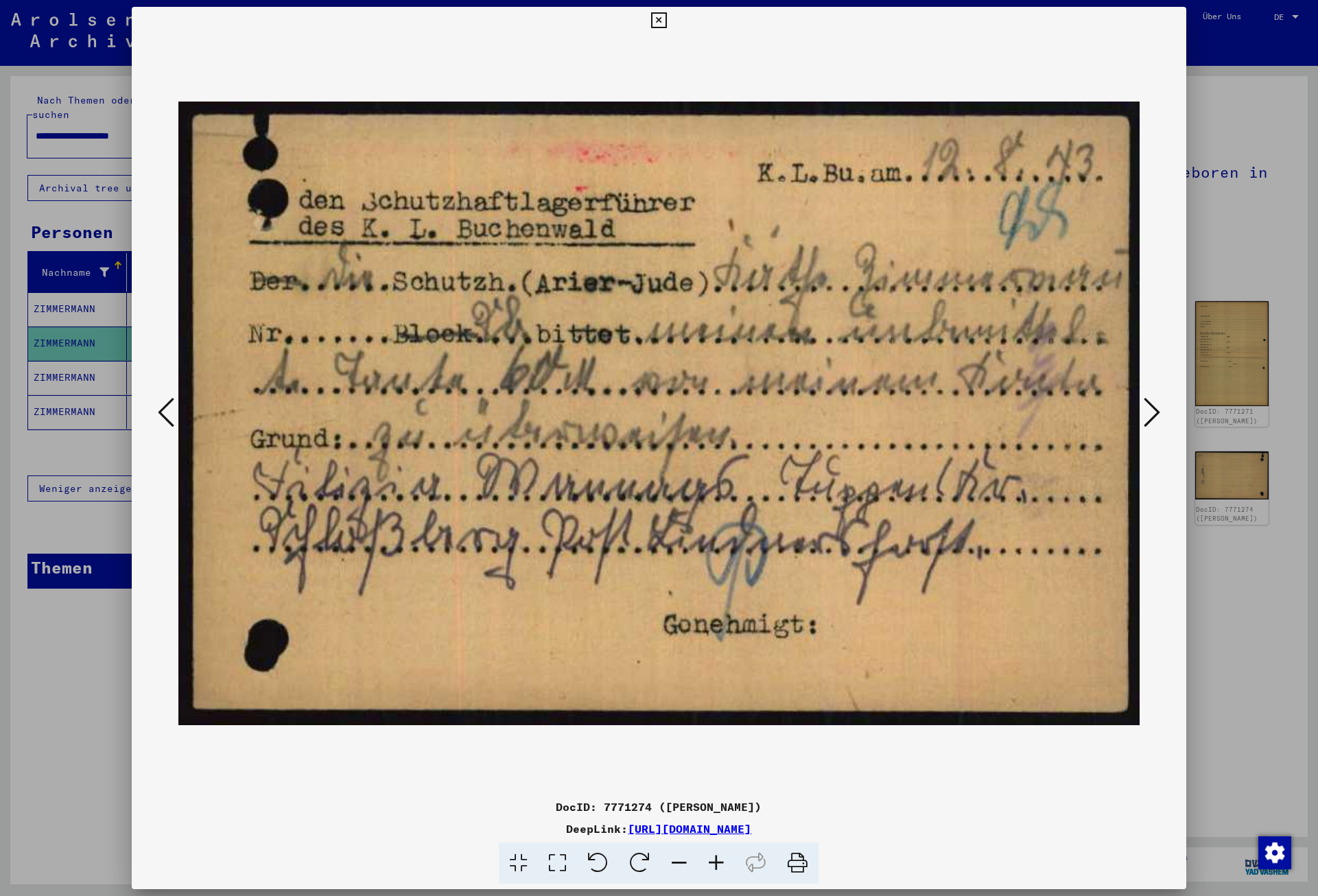
click at [1159, 417] on icon at bounding box center [1152, 412] width 17 height 33
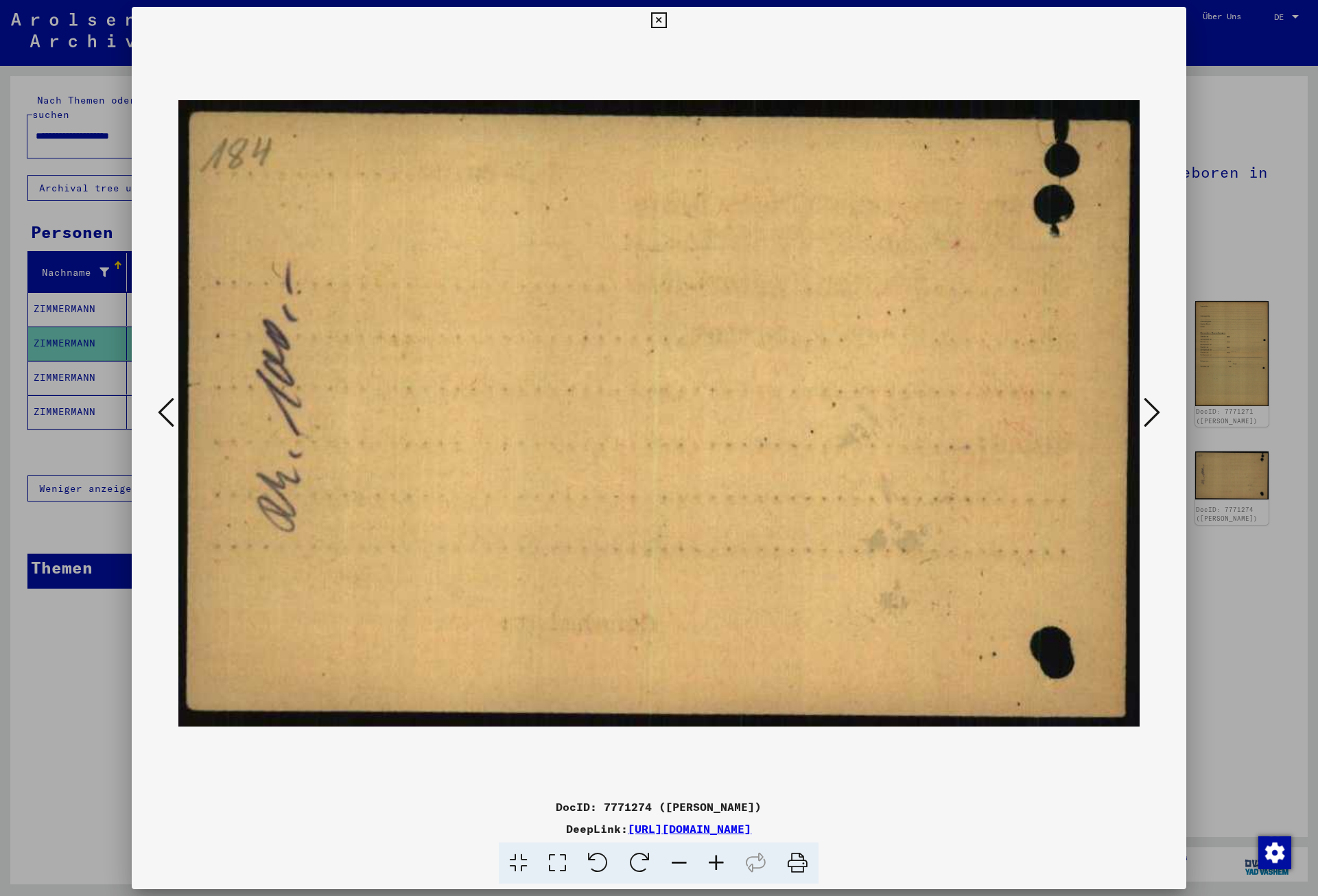
click at [1159, 417] on icon at bounding box center [1152, 412] width 17 height 33
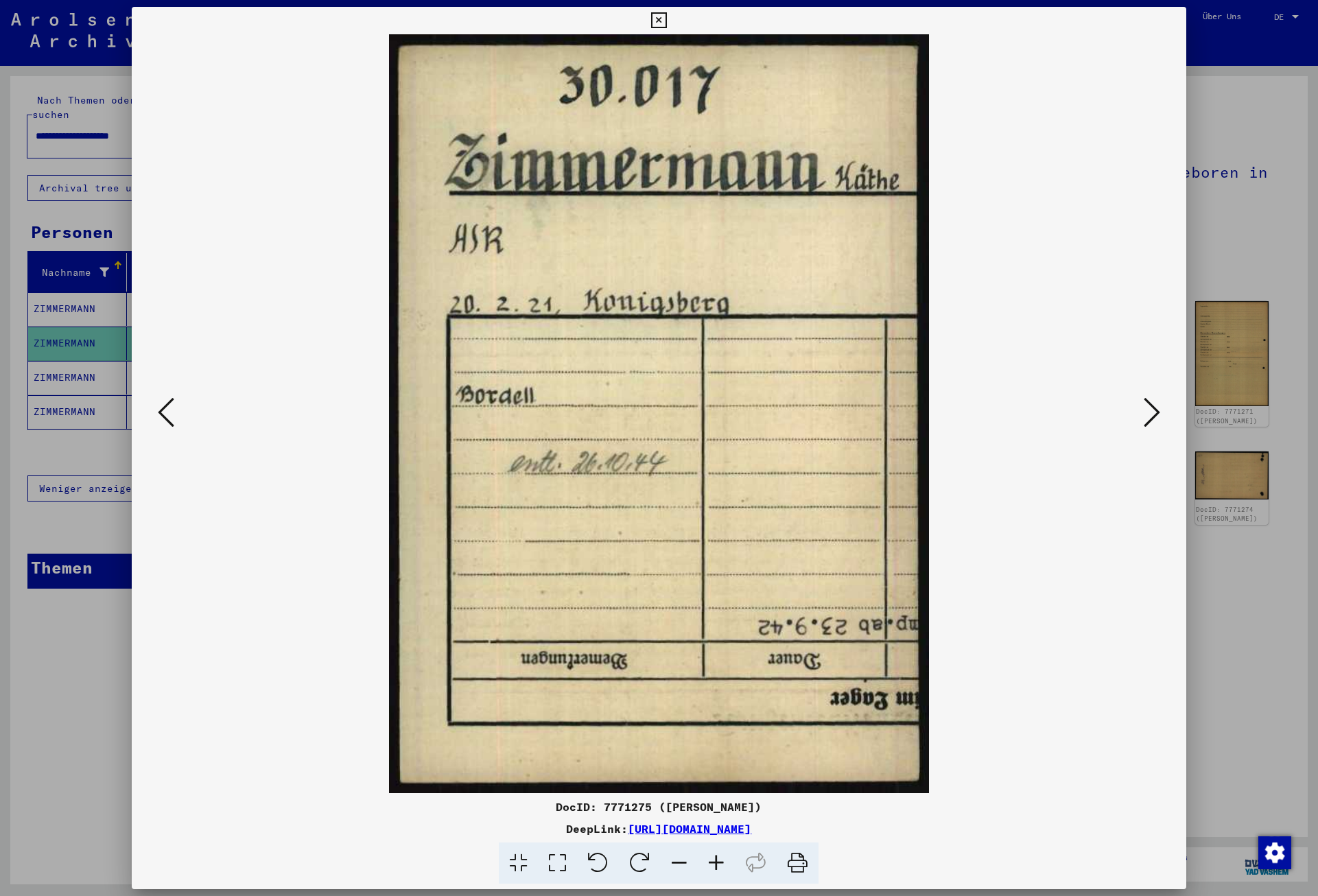
click at [1159, 417] on icon at bounding box center [1152, 412] width 17 height 33
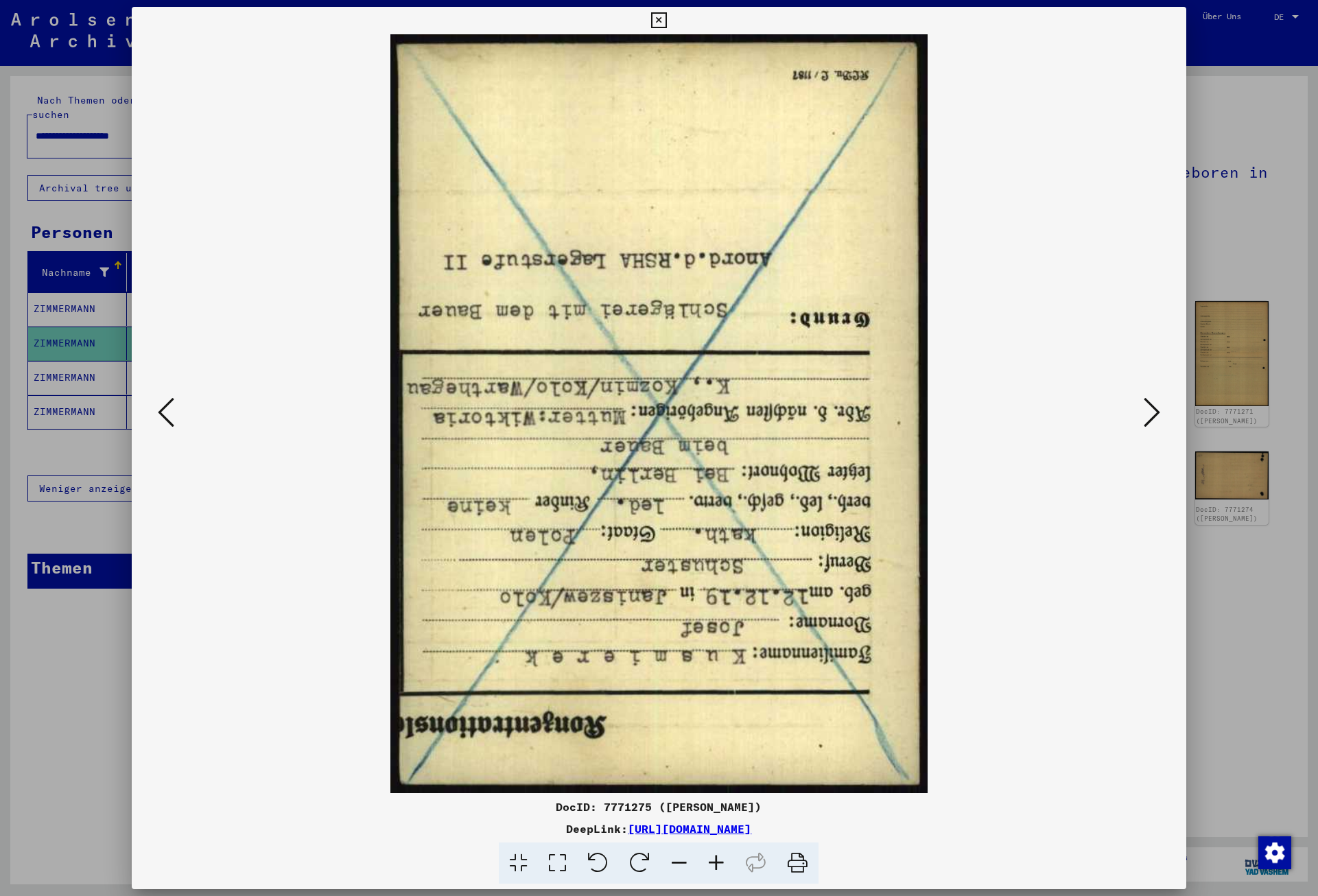
click at [1159, 417] on icon at bounding box center [1152, 412] width 17 height 33
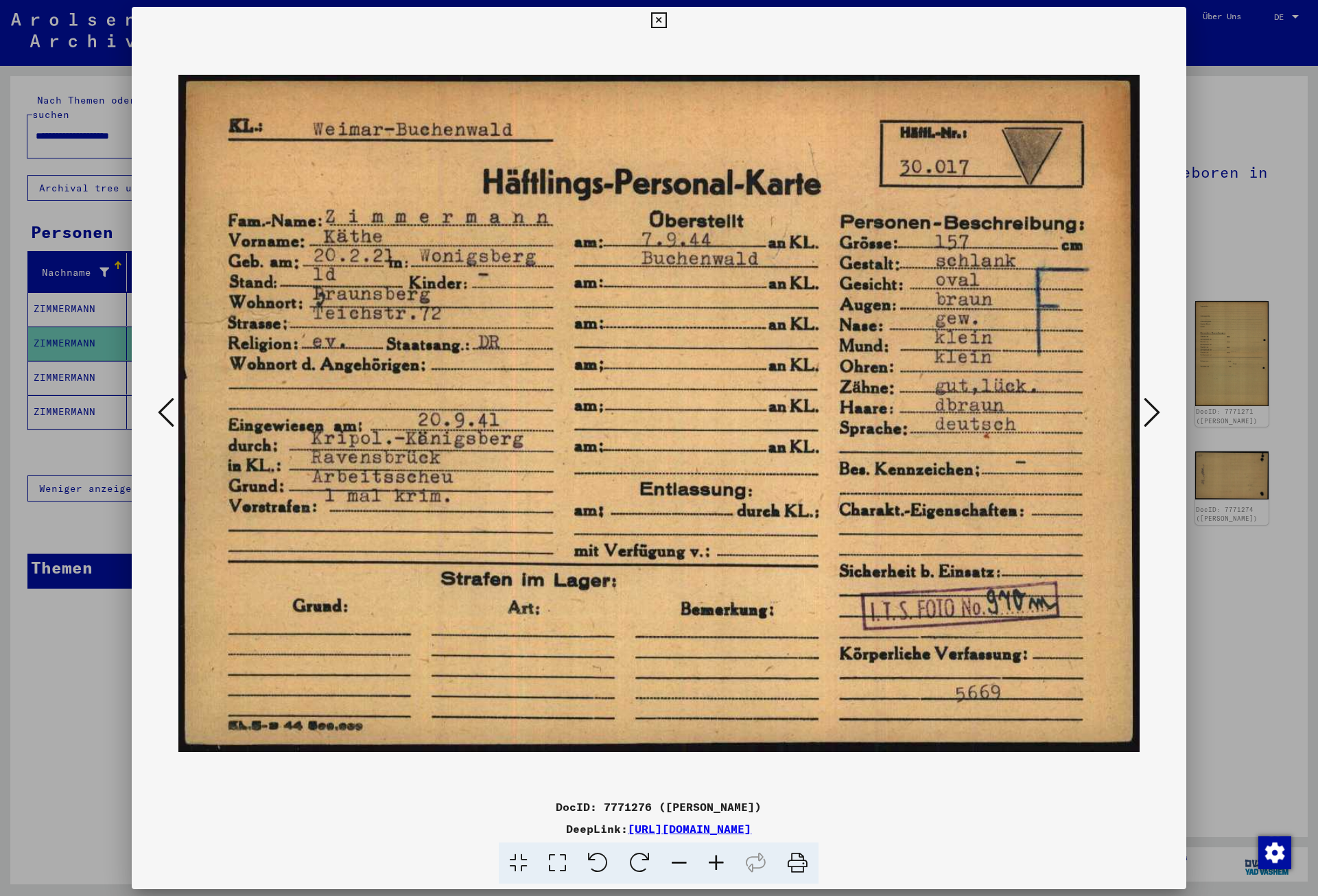
click at [1159, 417] on icon at bounding box center [1152, 412] width 17 height 33
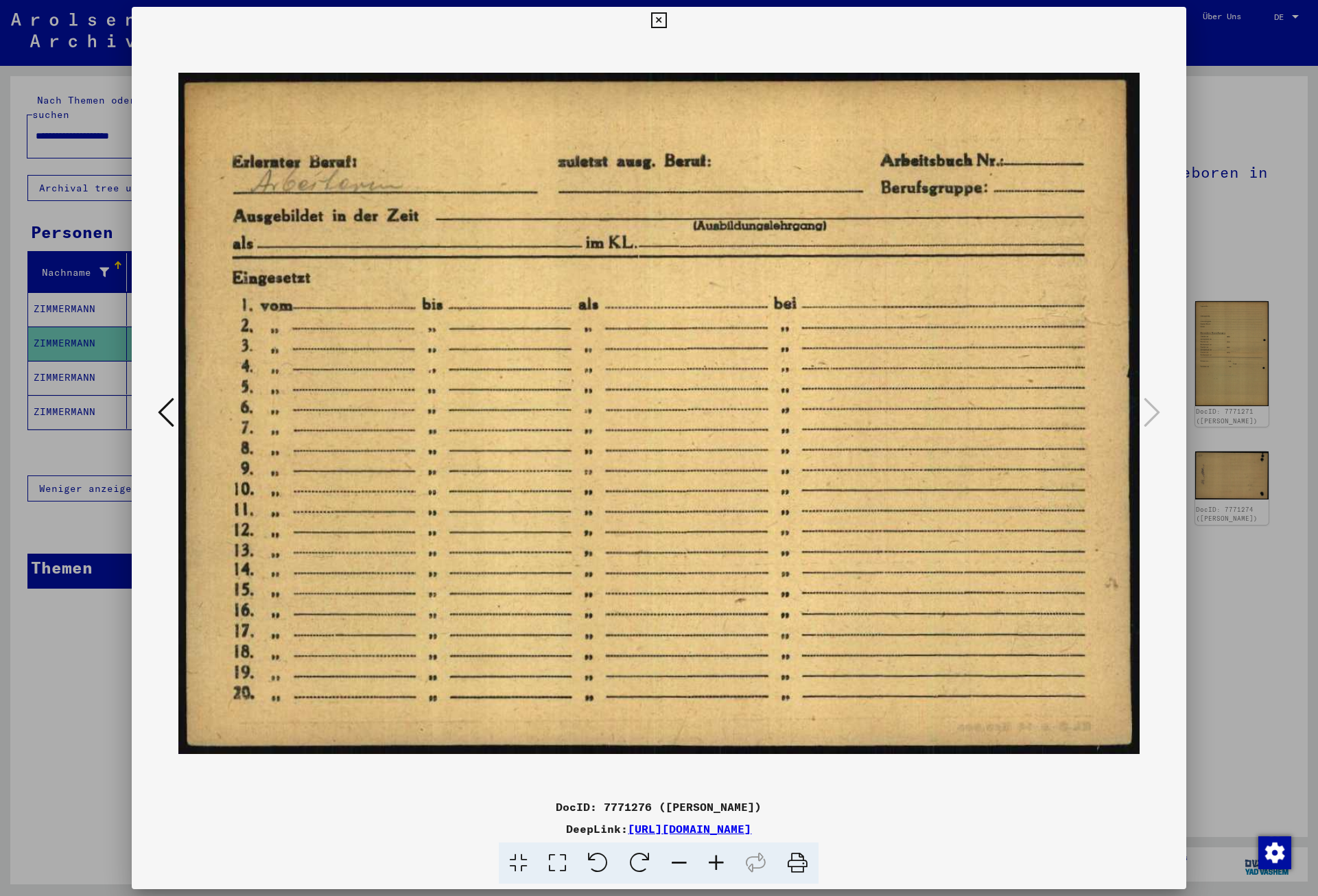
click at [667, 15] on icon at bounding box center [659, 20] width 16 height 17
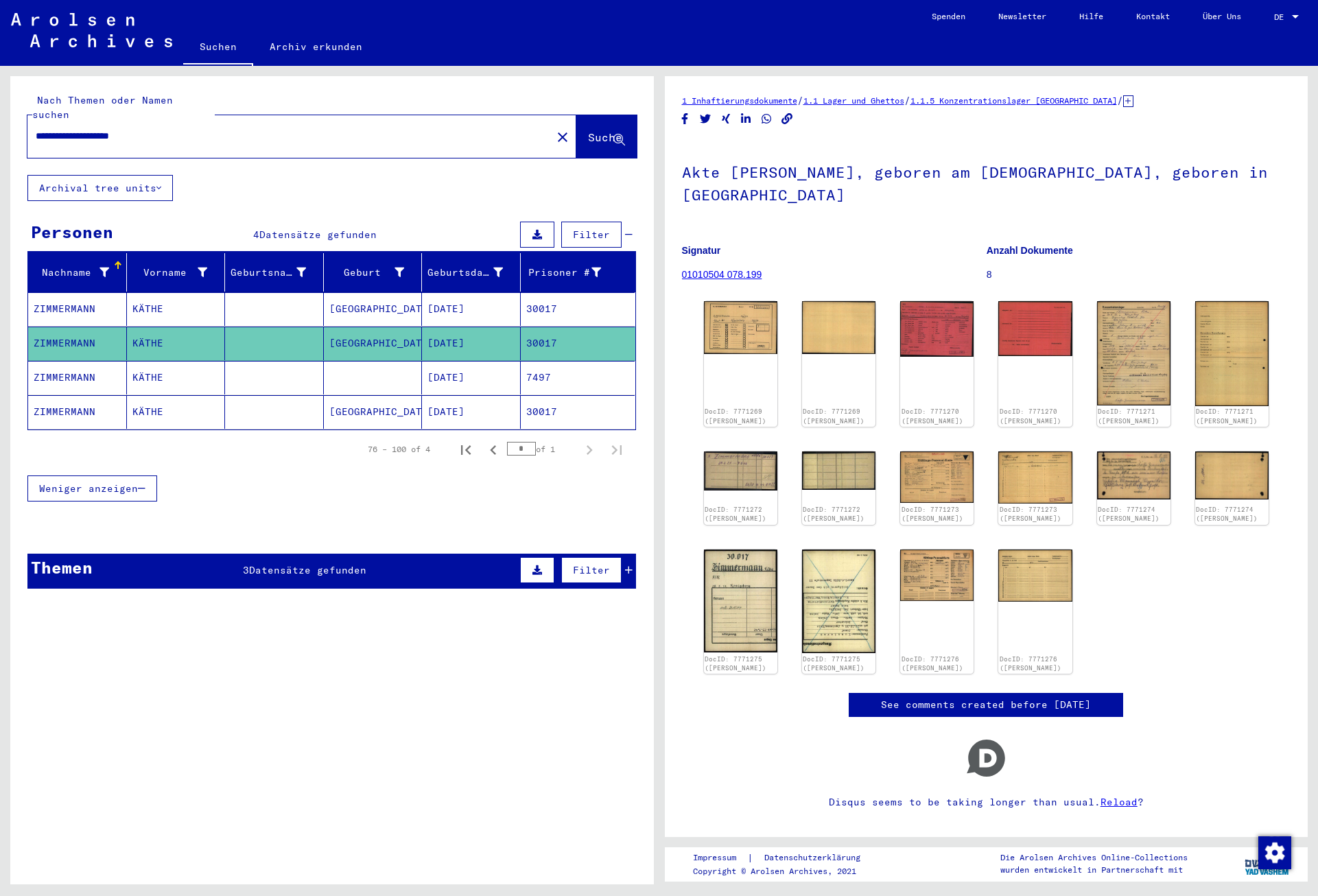
drag, startPoint x: 171, startPoint y: 119, endPoint x: 28, endPoint y: 114, distance: 143.1
click at [36, 129] on input "**********" at bounding box center [289, 136] width 507 height 14
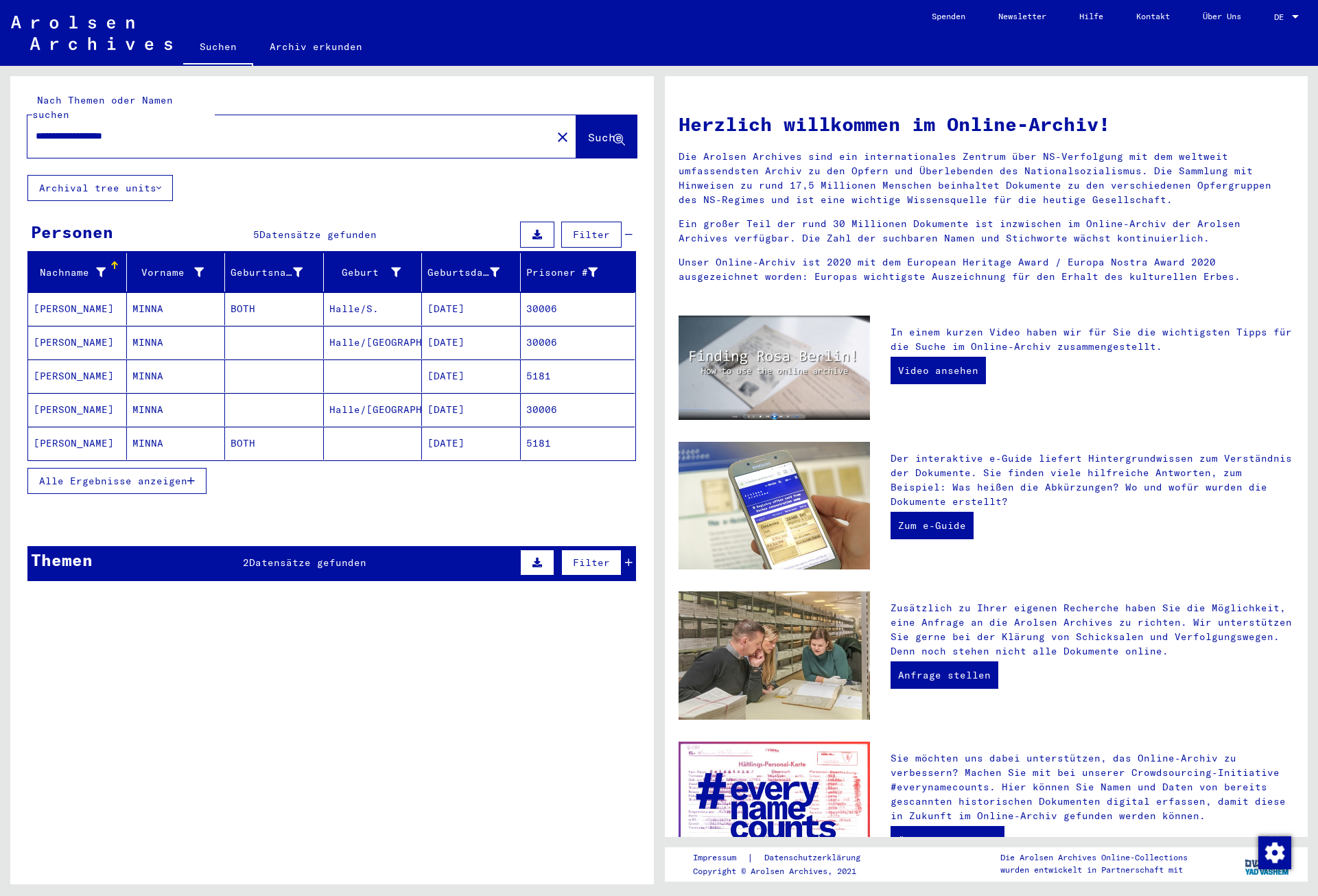
click at [571, 300] on mat-cell "30006" at bounding box center [578, 308] width 115 height 33
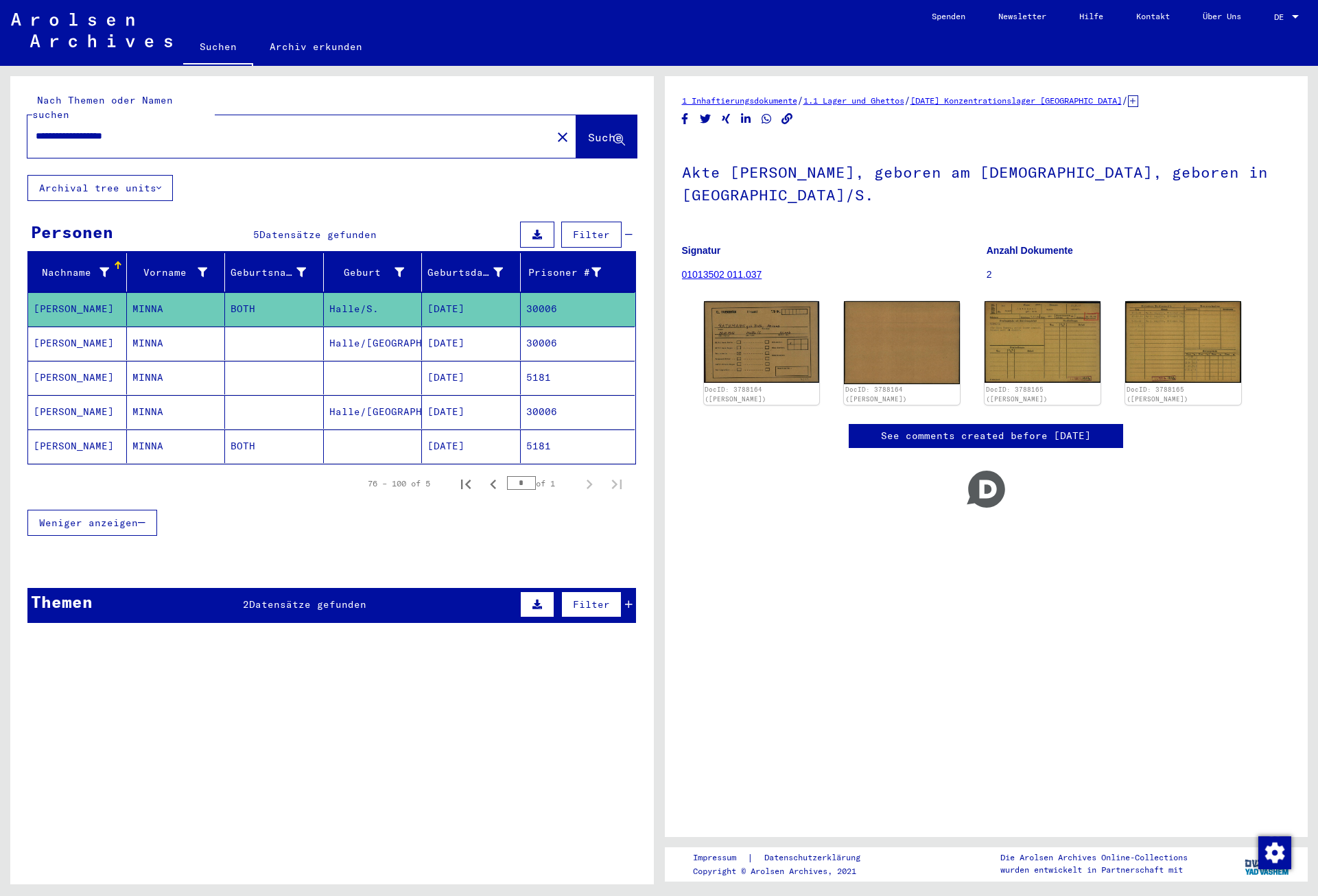
click at [556, 337] on mat-cell "30006" at bounding box center [578, 343] width 115 height 34
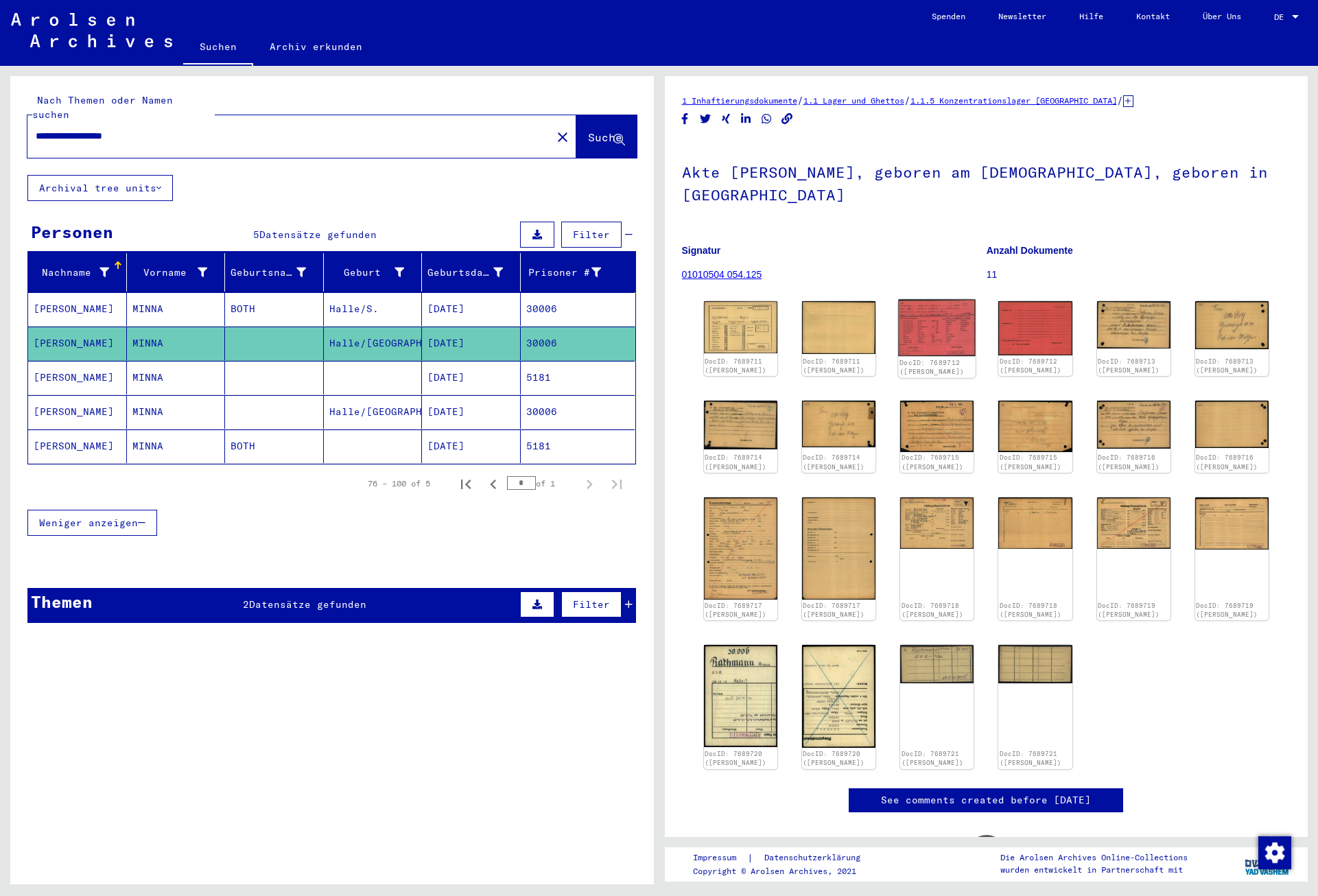
click at [929, 320] on img at bounding box center [937, 328] width 77 height 57
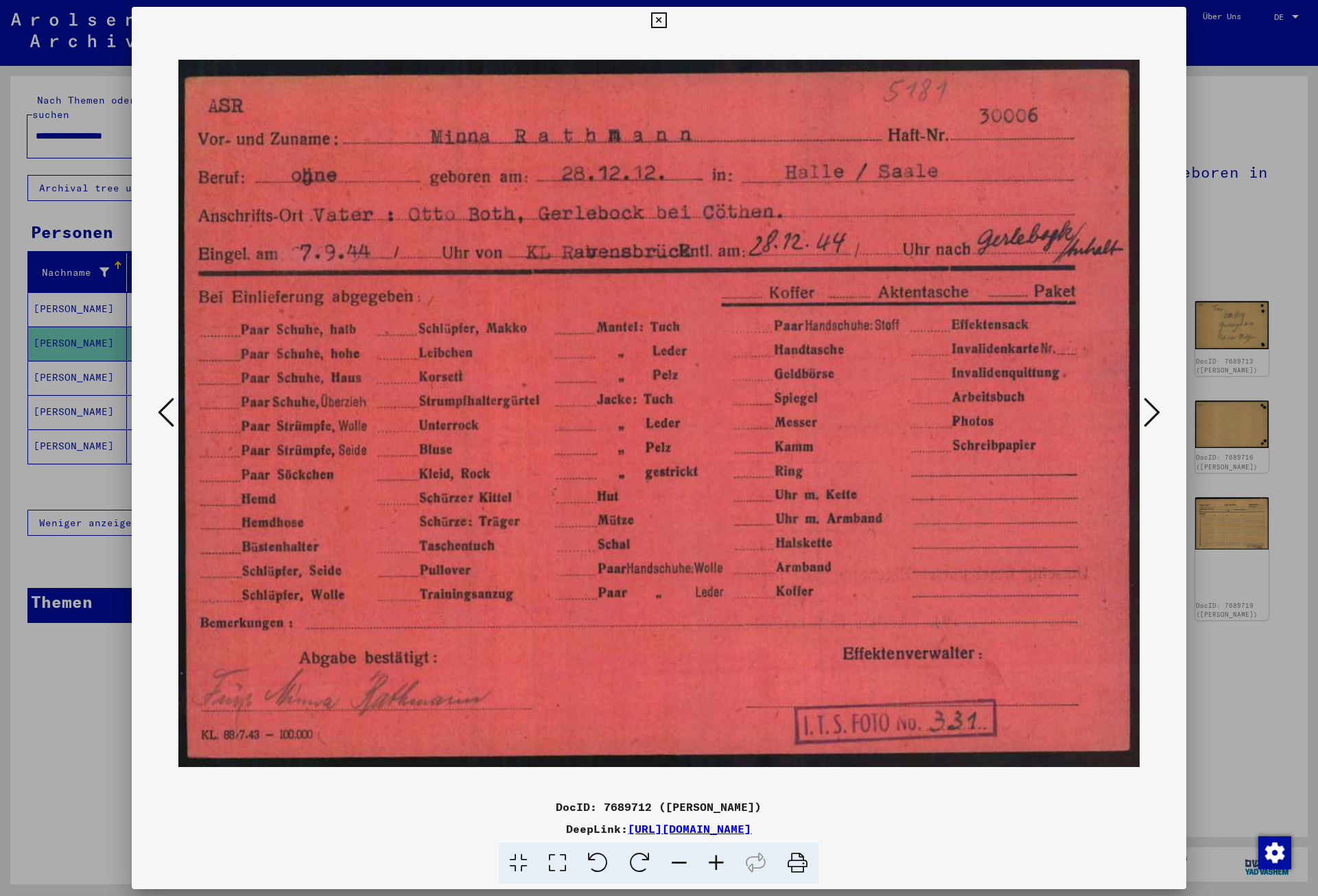
click at [1157, 412] on icon at bounding box center [1152, 412] width 17 height 33
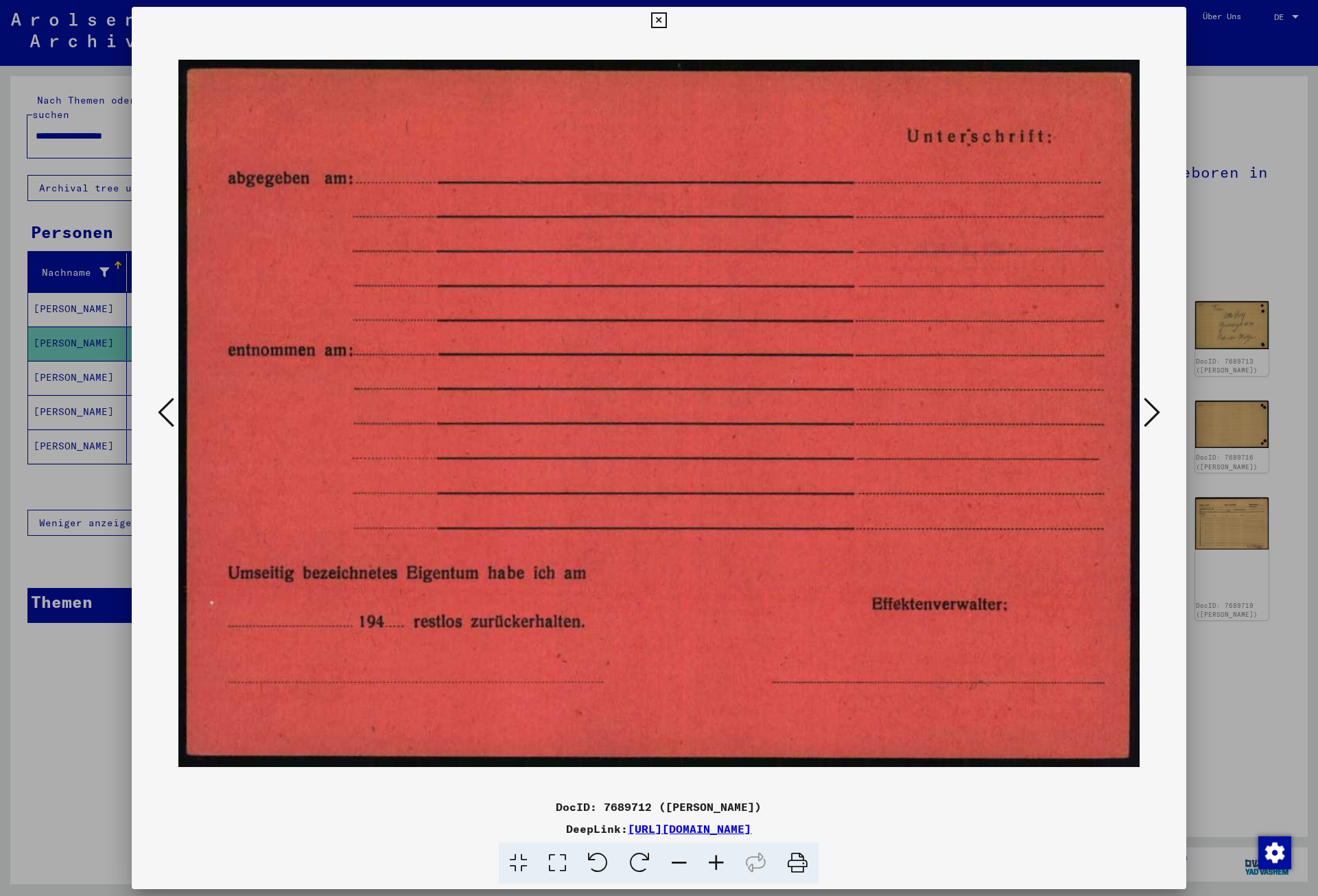
click at [1157, 412] on icon at bounding box center [1152, 412] width 17 height 33
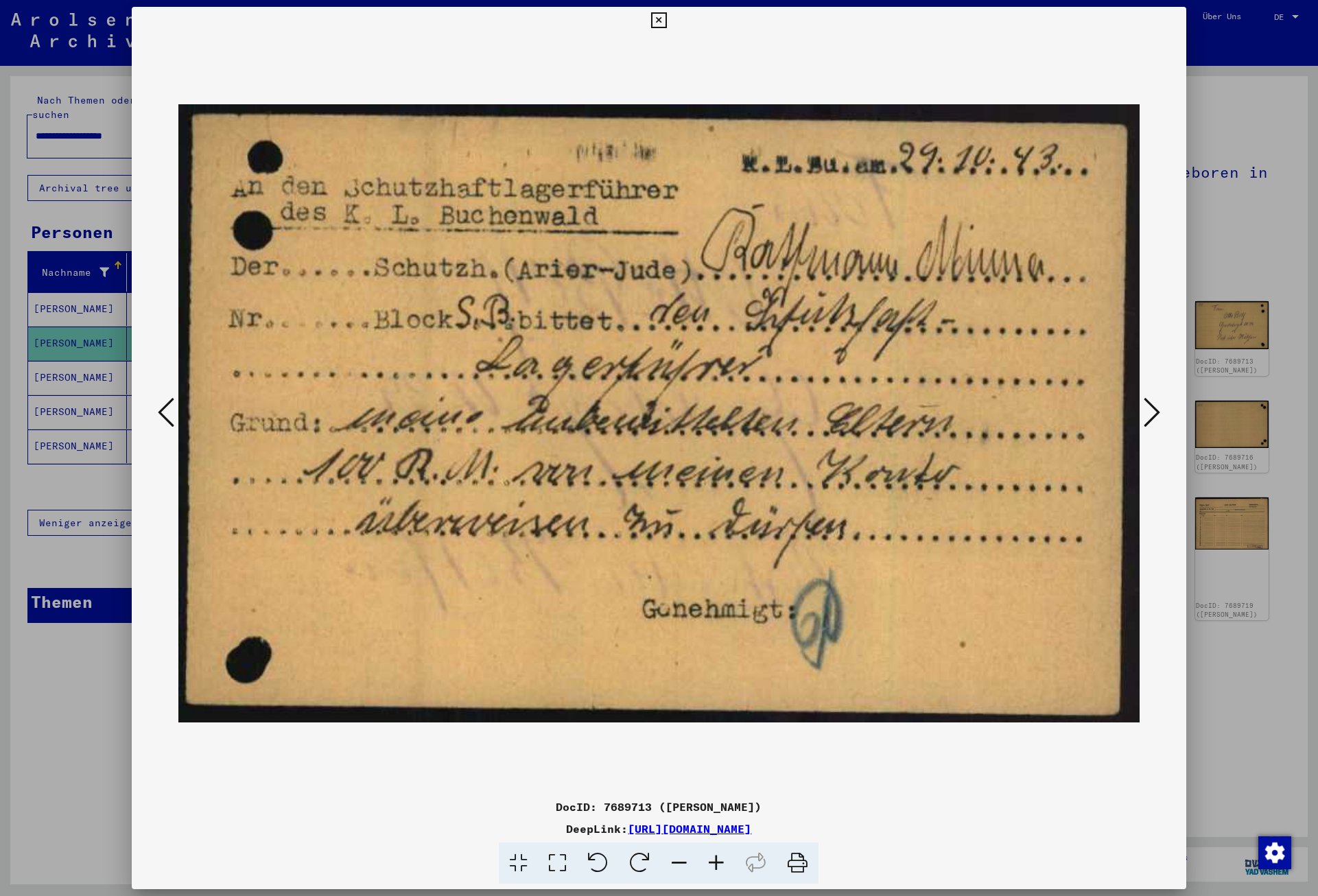
click at [1157, 412] on icon at bounding box center [1152, 412] width 17 height 33
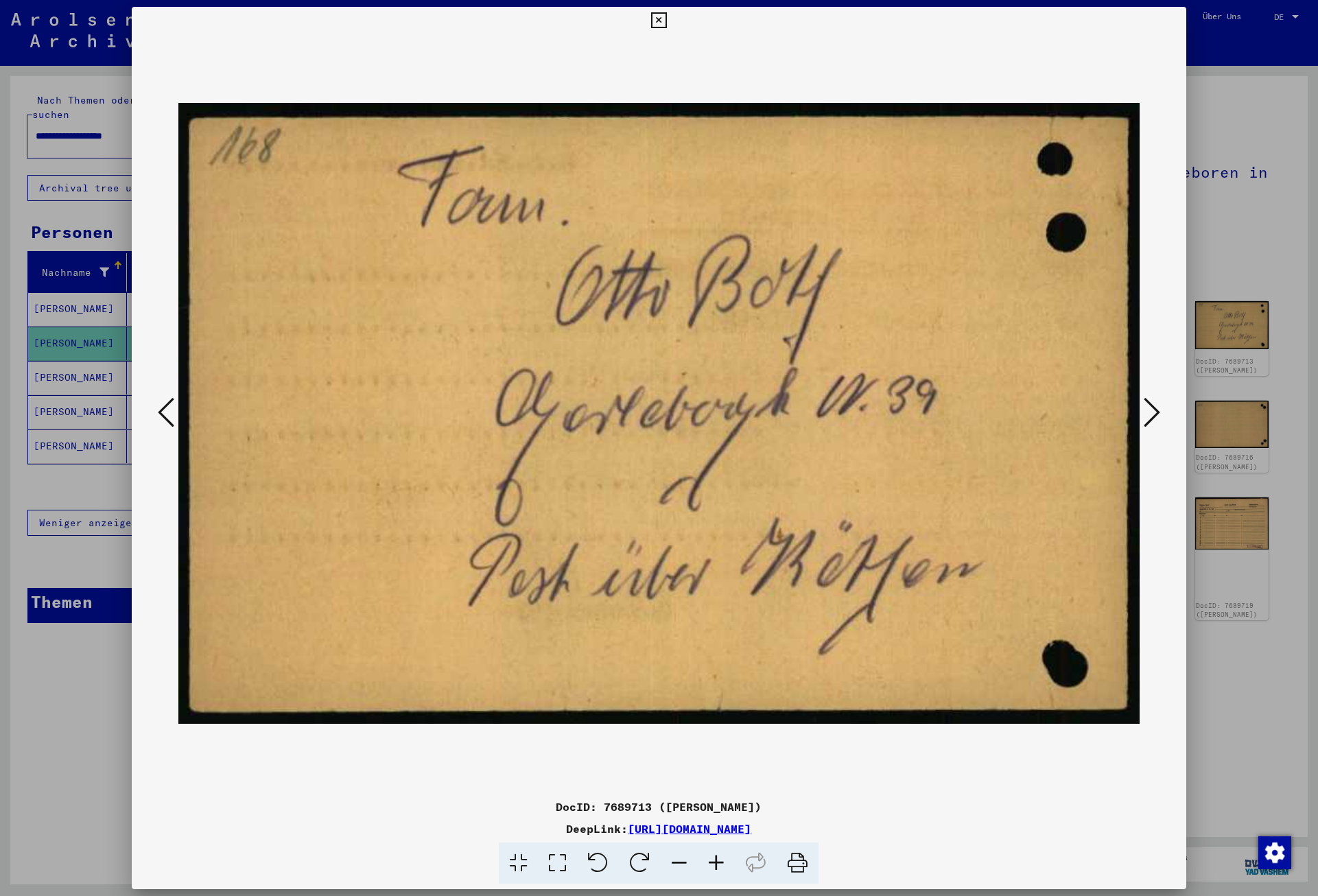
click at [1157, 412] on icon at bounding box center [1152, 412] width 17 height 33
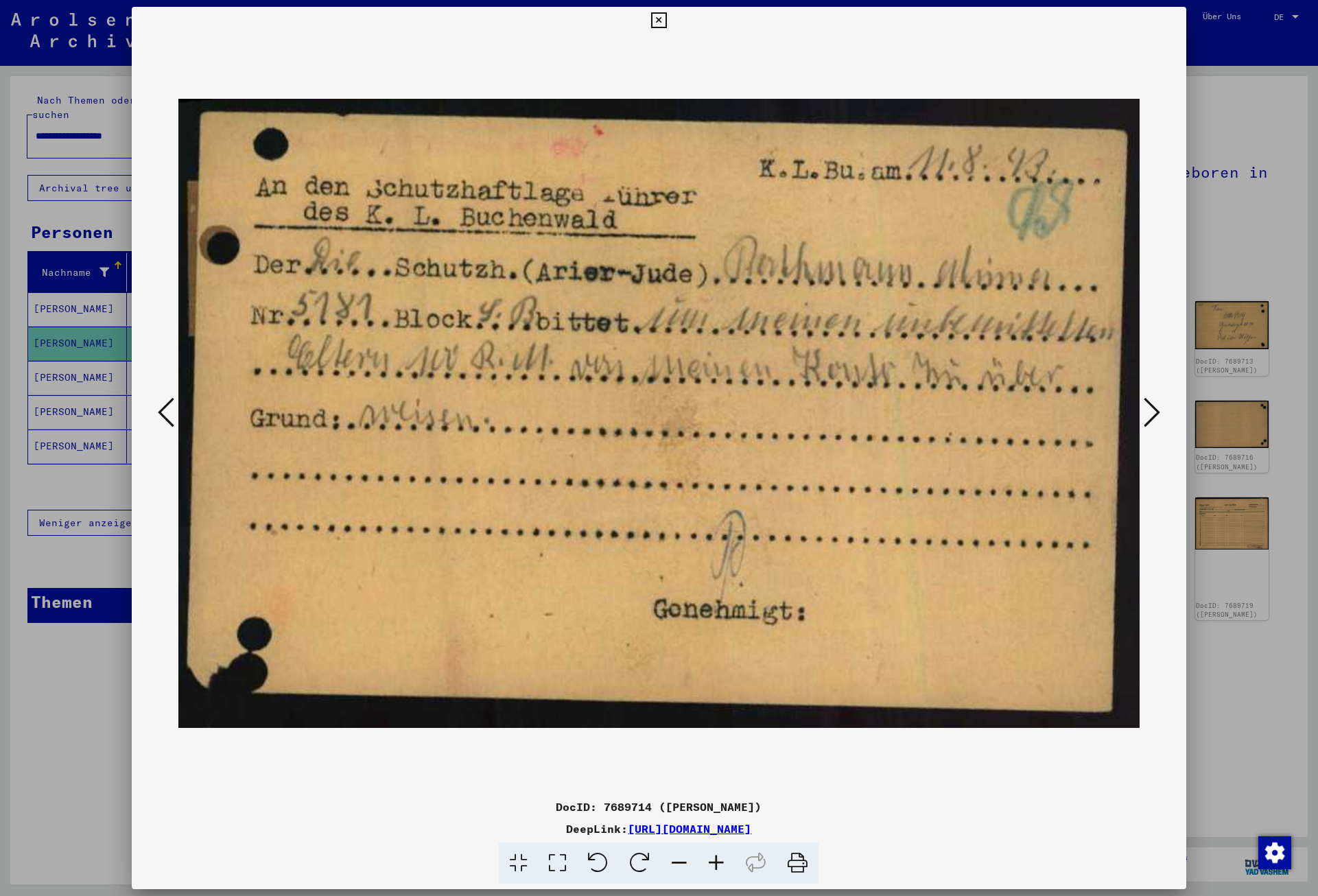
click at [1157, 412] on icon at bounding box center [1152, 412] width 17 height 33
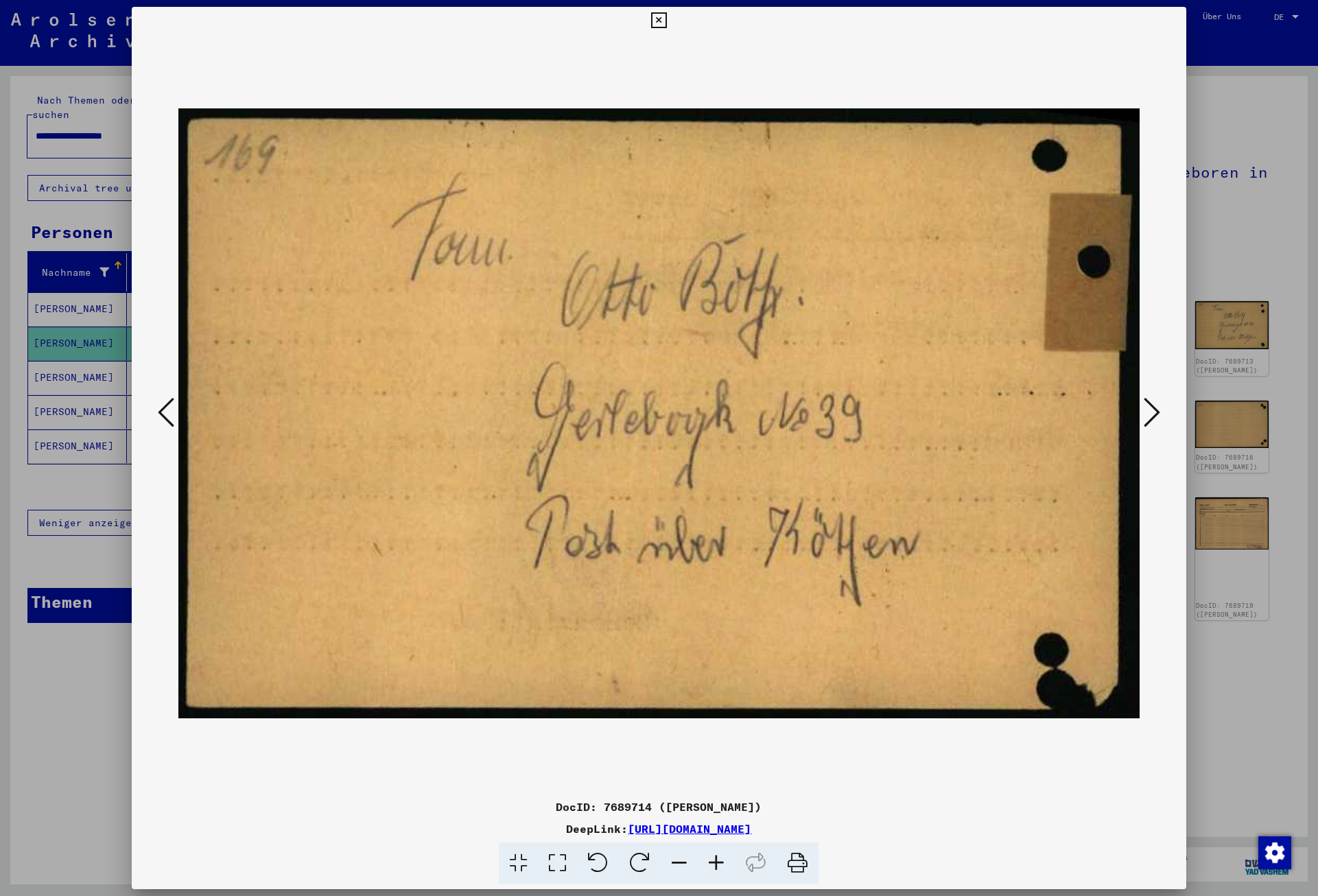
click at [1157, 412] on icon at bounding box center [1152, 412] width 17 height 33
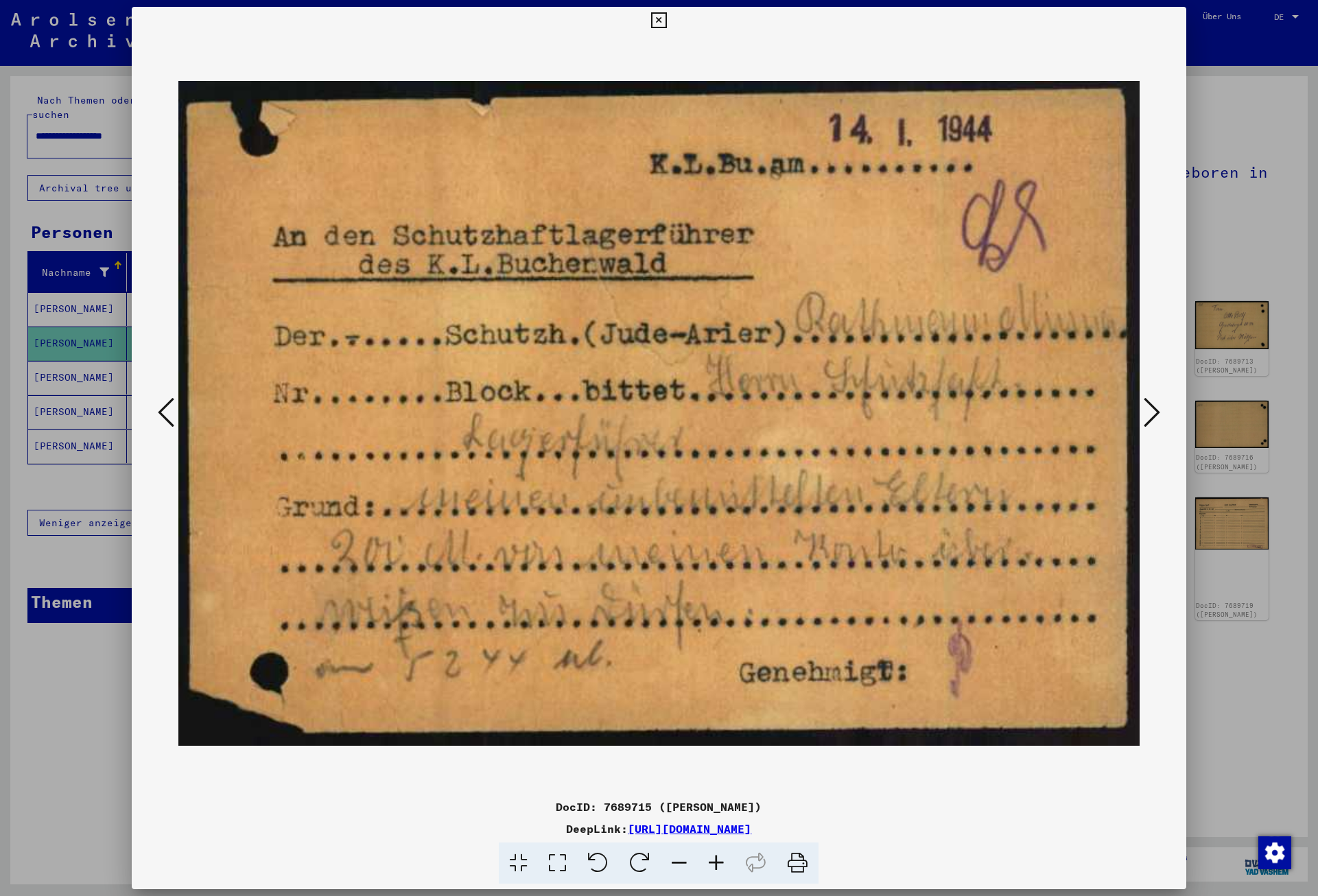
click at [1157, 412] on icon at bounding box center [1152, 412] width 17 height 33
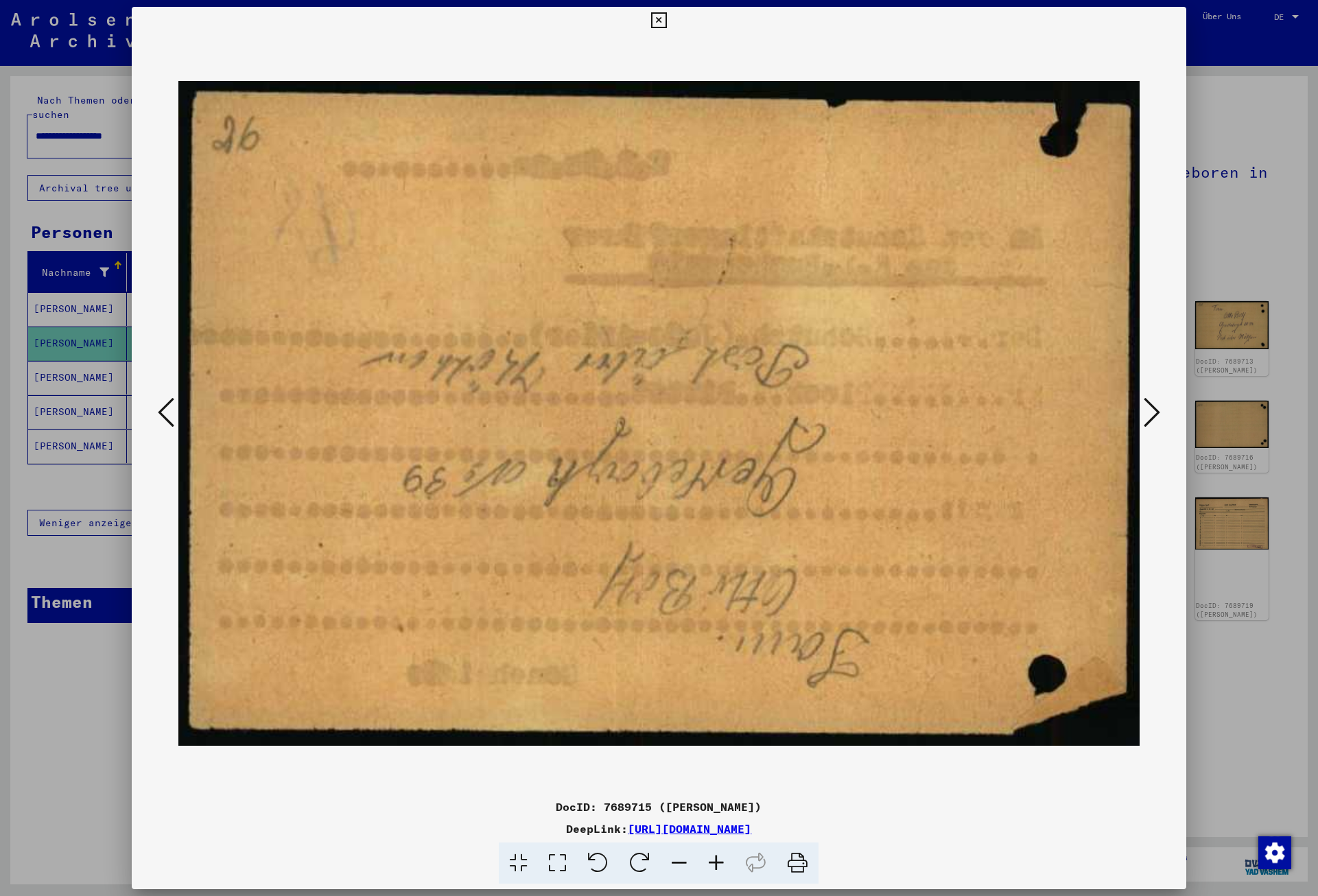
click at [1157, 412] on icon at bounding box center [1152, 412] width 17 height 33
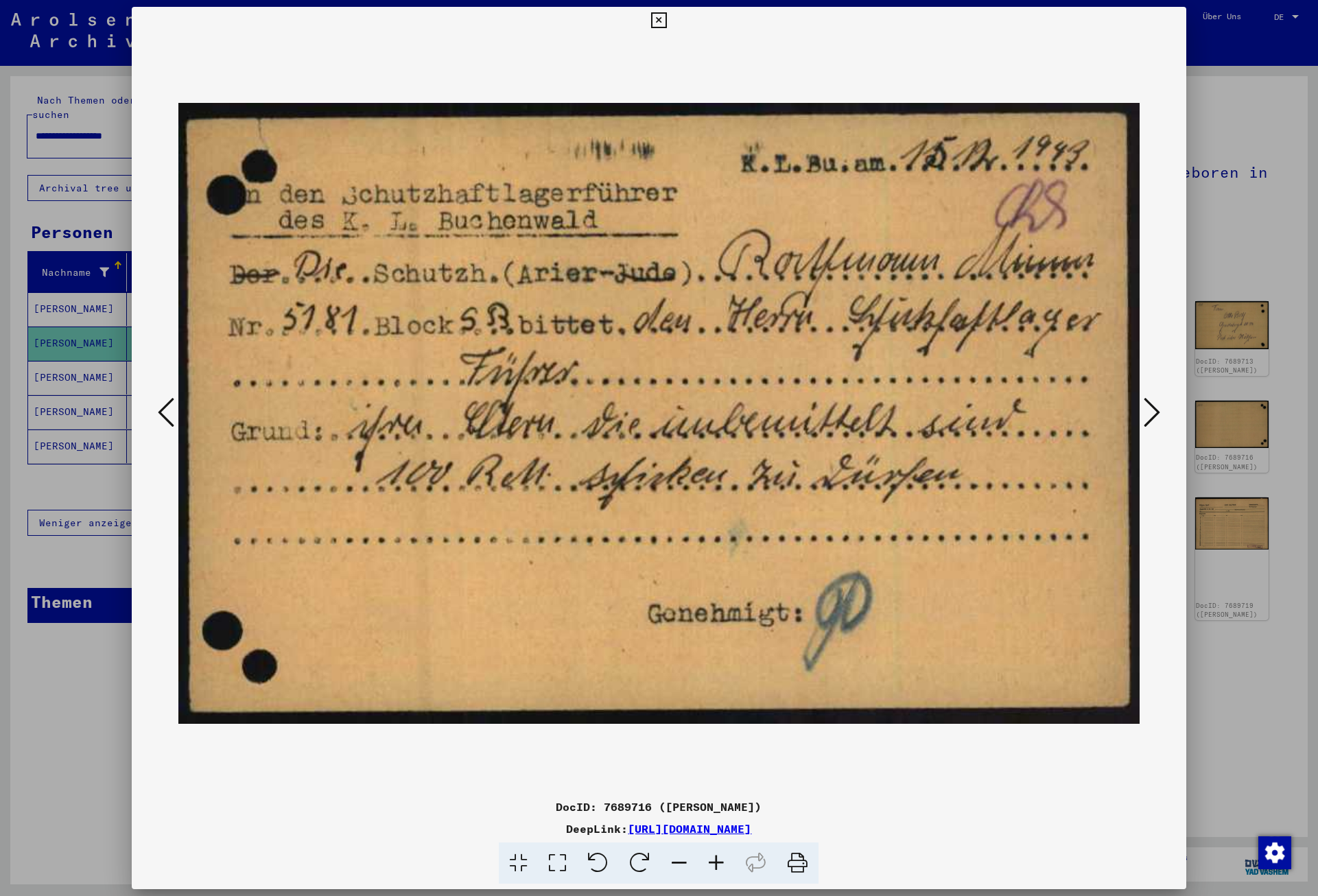
click at [1156, 414] on icon at bounding box center [1152, 412] width 17 height 33
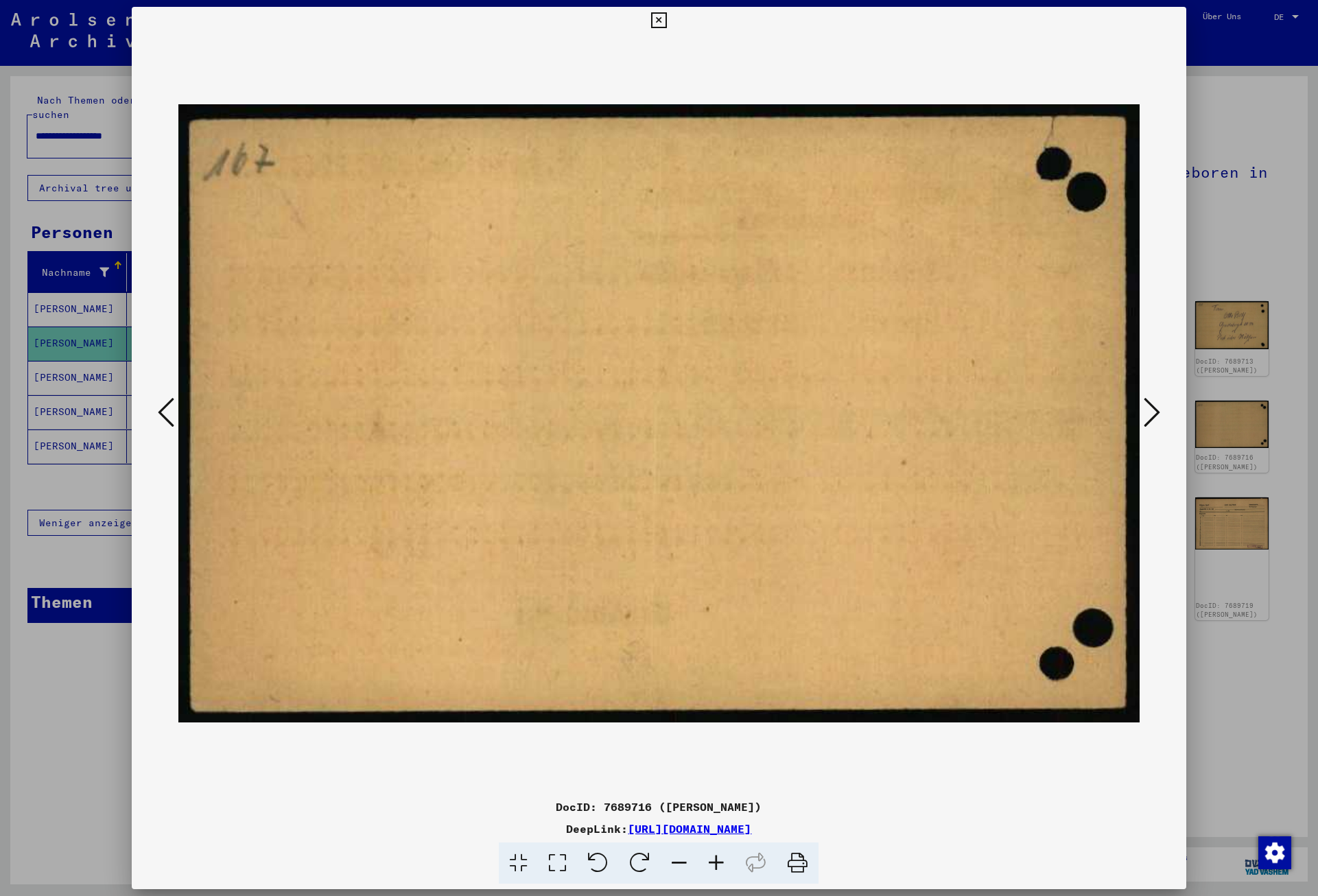
click at [1156, 414] on icon at bounding box center [1152, 412] width 17 height 33
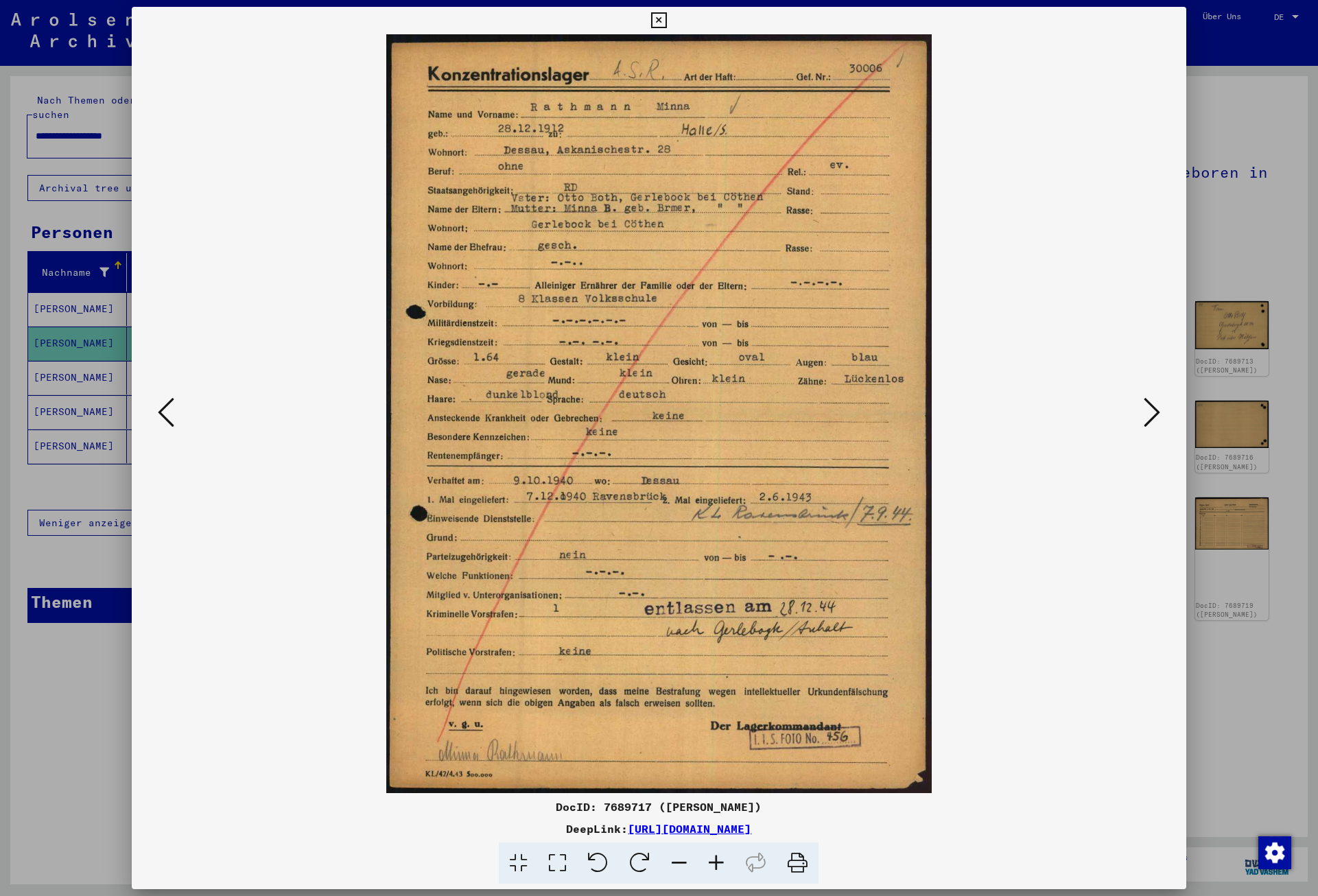
click at [1156, 414] on icon at bounding box center [1152, 412] width 17 height 33
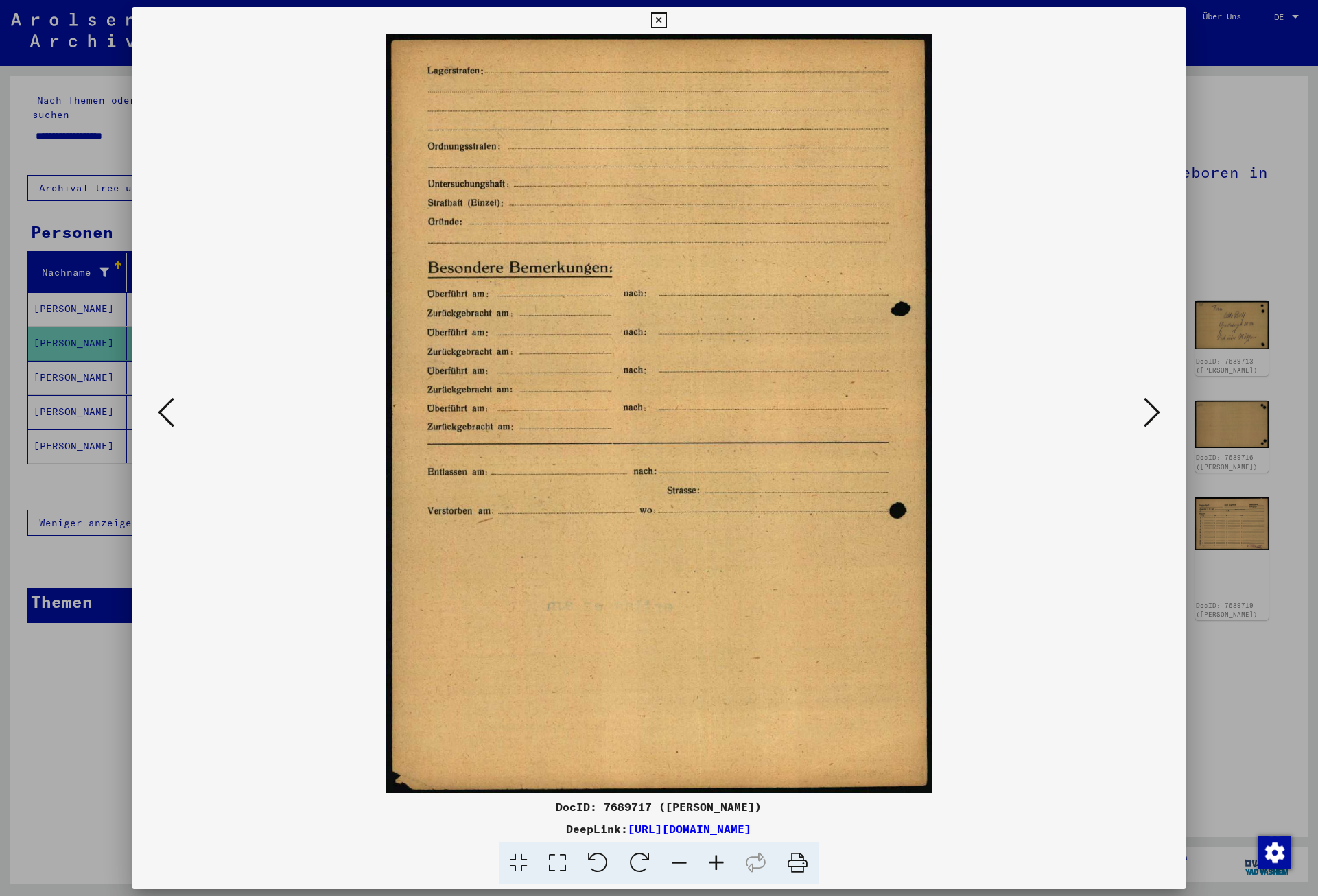
click at [1156, 414] on icon at bounding box center [1152, 412] width 17 height 33
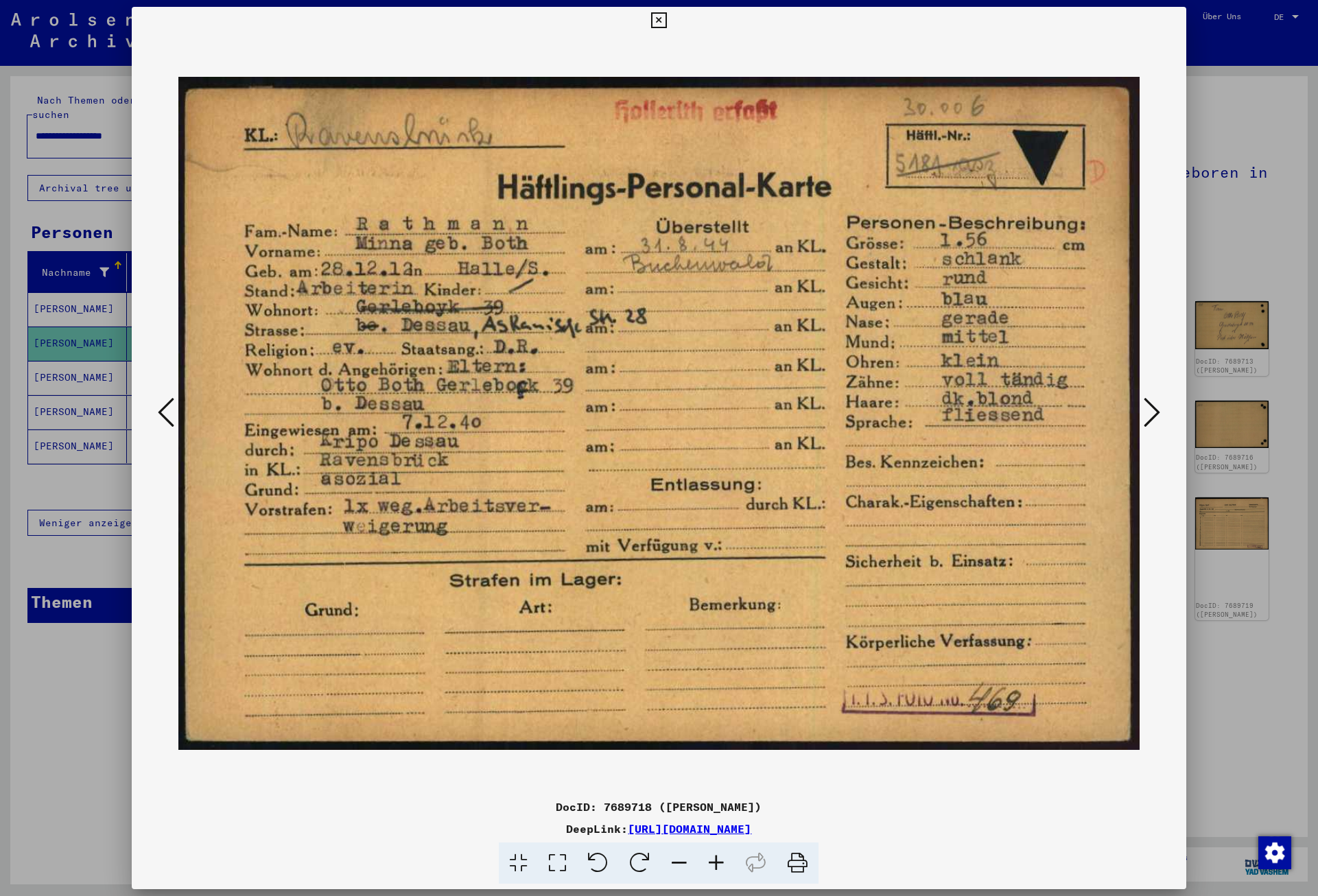
click at [1156, 414] on icon at bounding box center [1152, 412] width 17 height 33
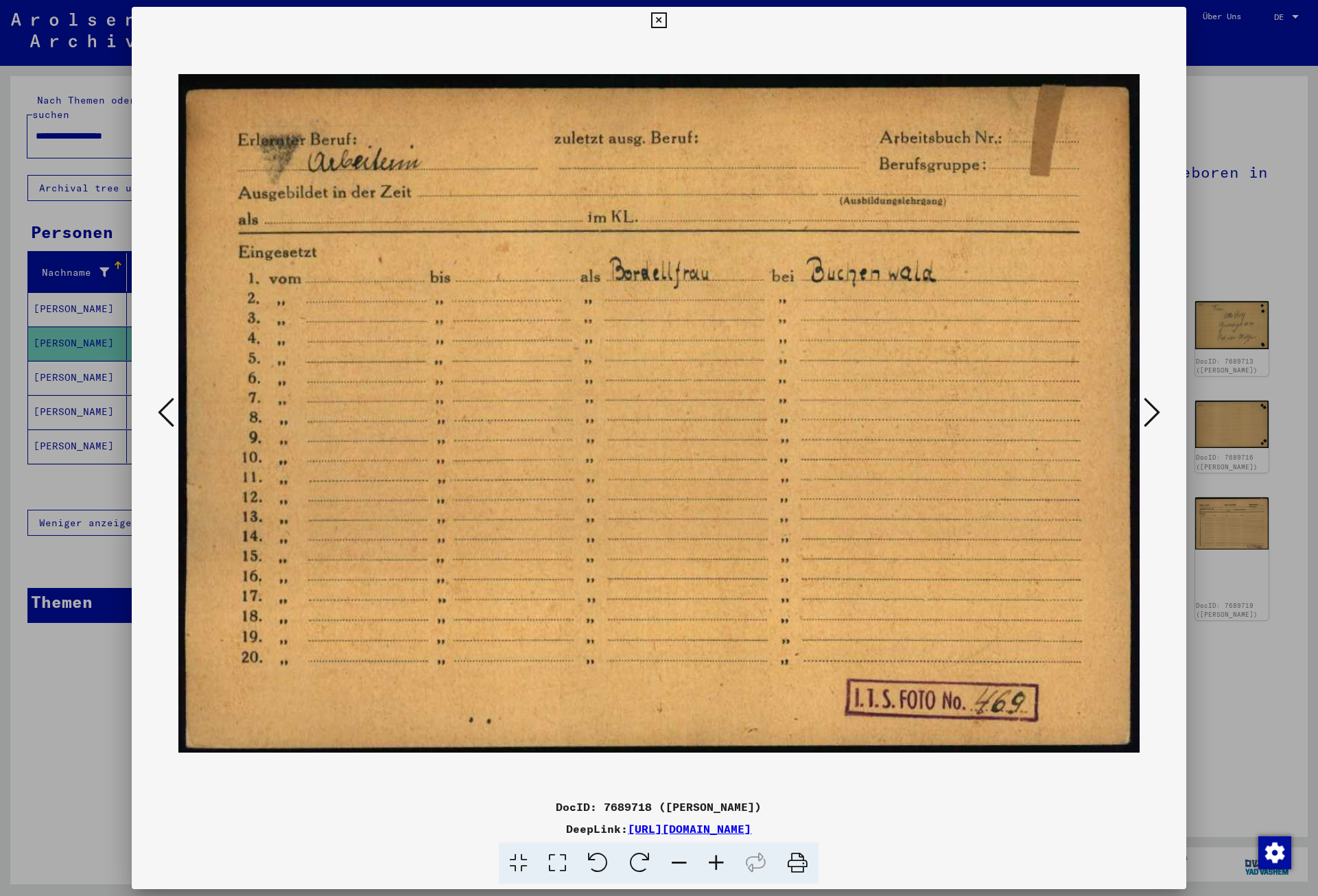
click at [1156, 414] on icon at bounding box center [1152, 412] width 17 height 33
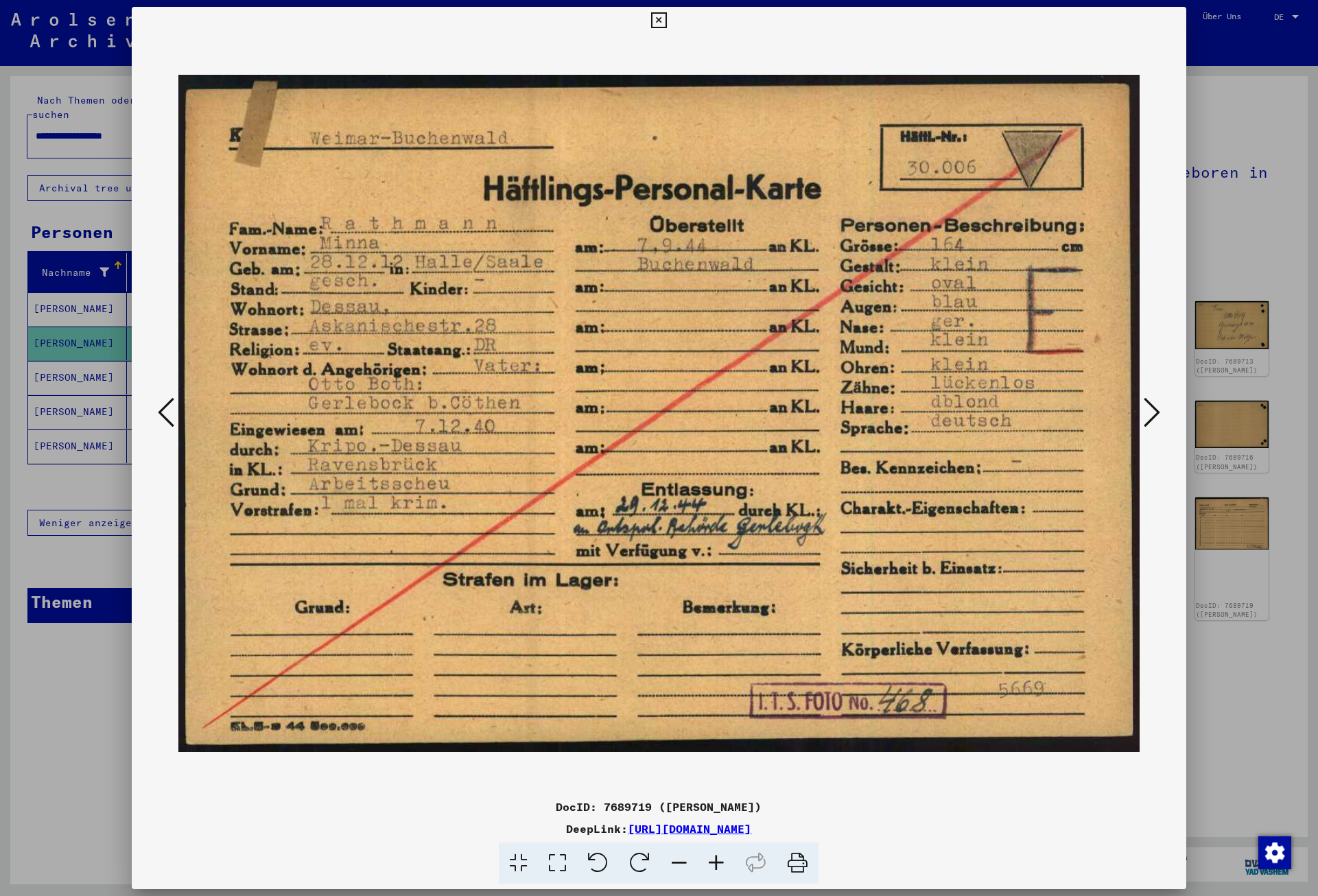
click at [1156, 414] on icon at bounding box center [1152, 412] width 17 height 33
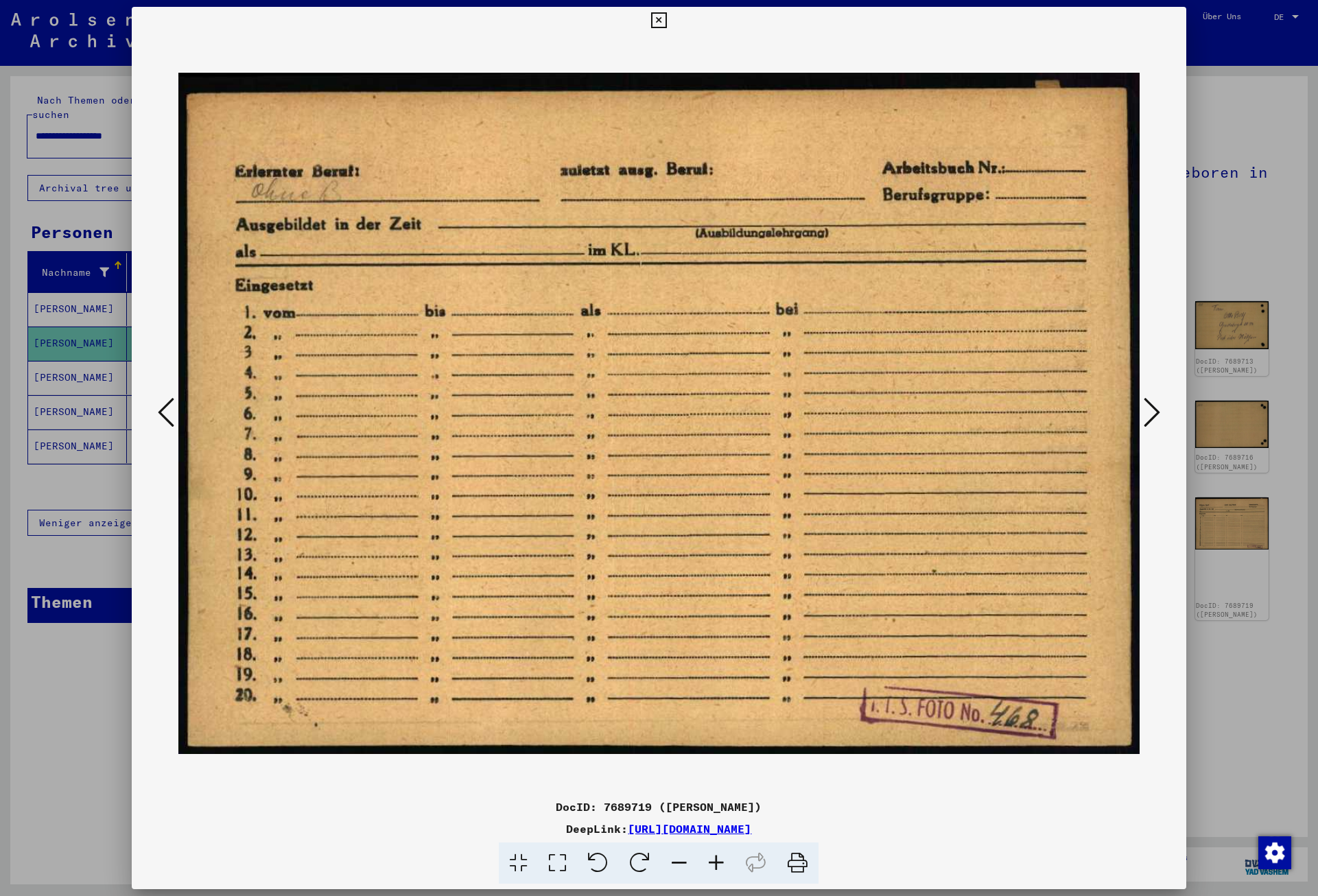
click at [1156, 414] on icon at bounding box center [1152, 412] width 17 height 33
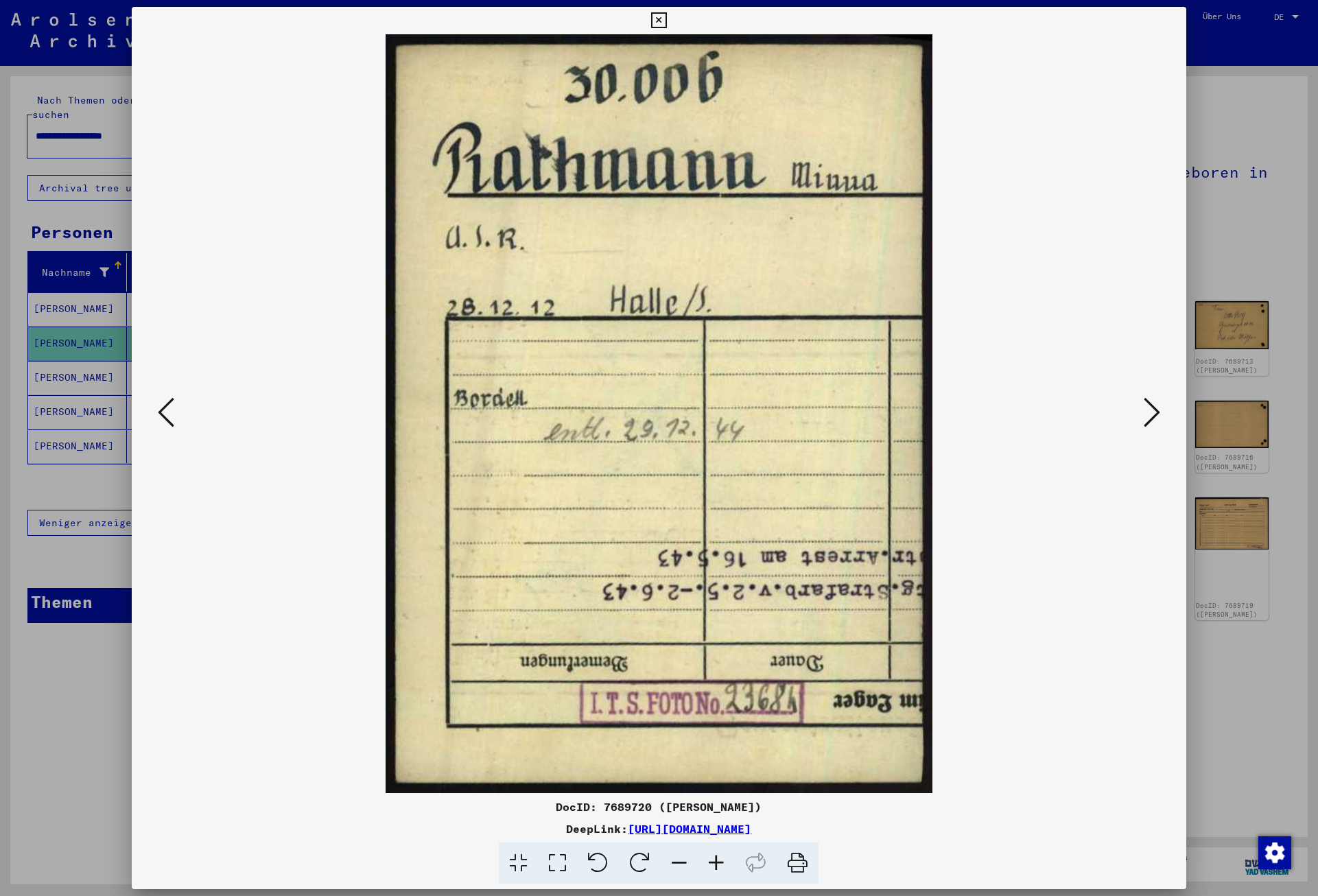
click at [1156, 414] on icon at bounding box center [1152, 412] width 17 height 33
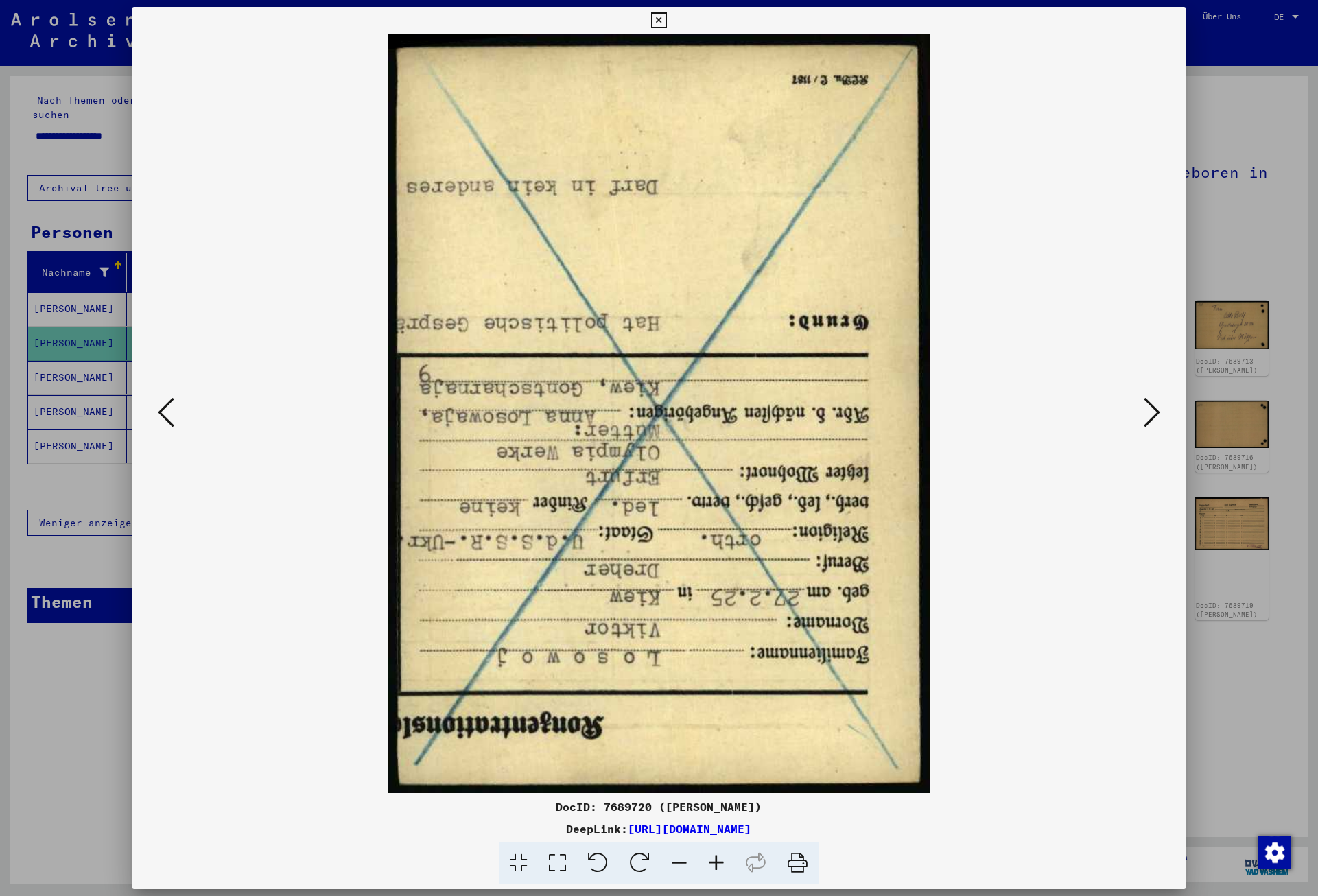
click at [1156, 414] on icon at bounding box center [1152, 412] width 17 height 33
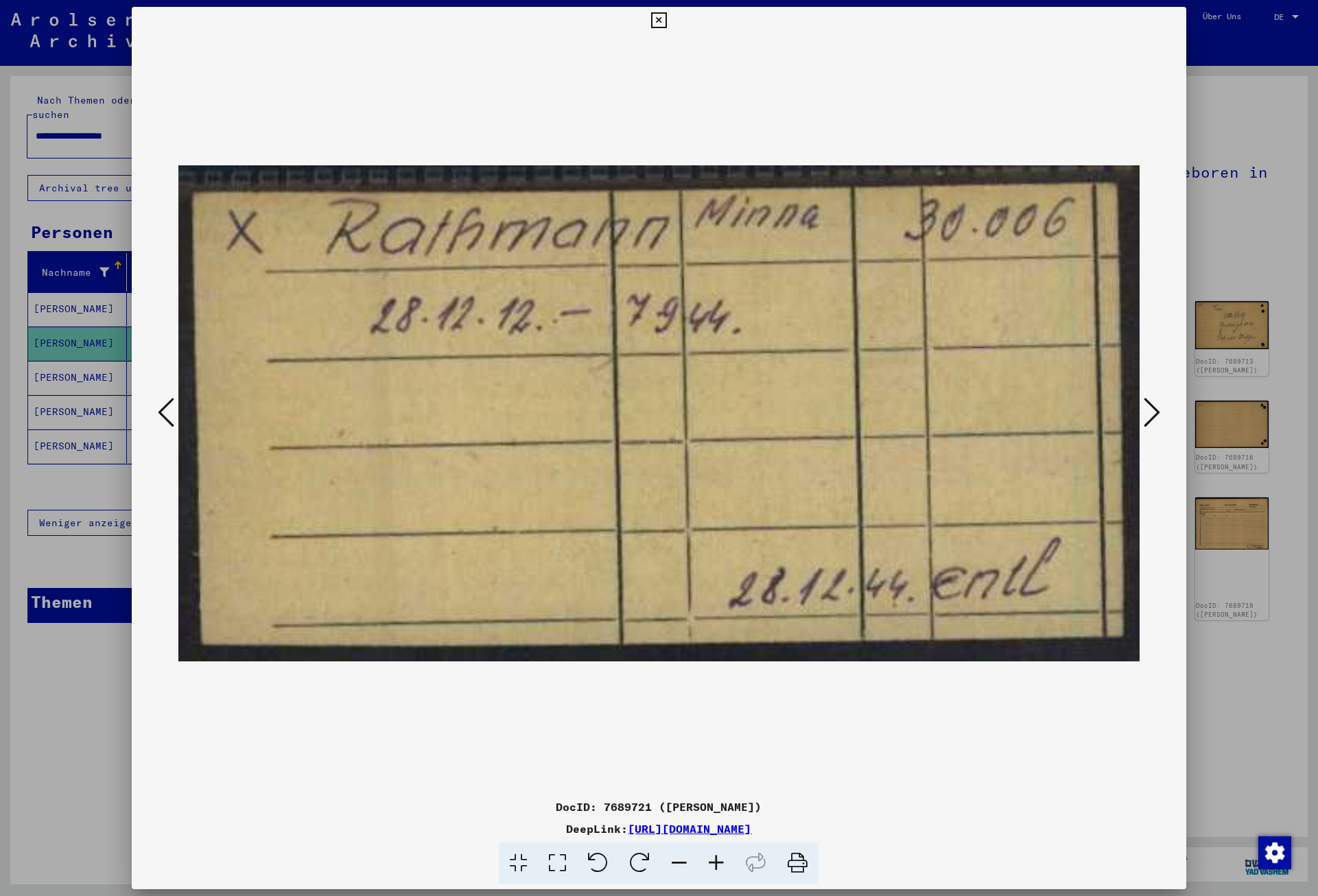
click at [1156, 414] on icon at bounding box center [1152, 412] width 17 height 33
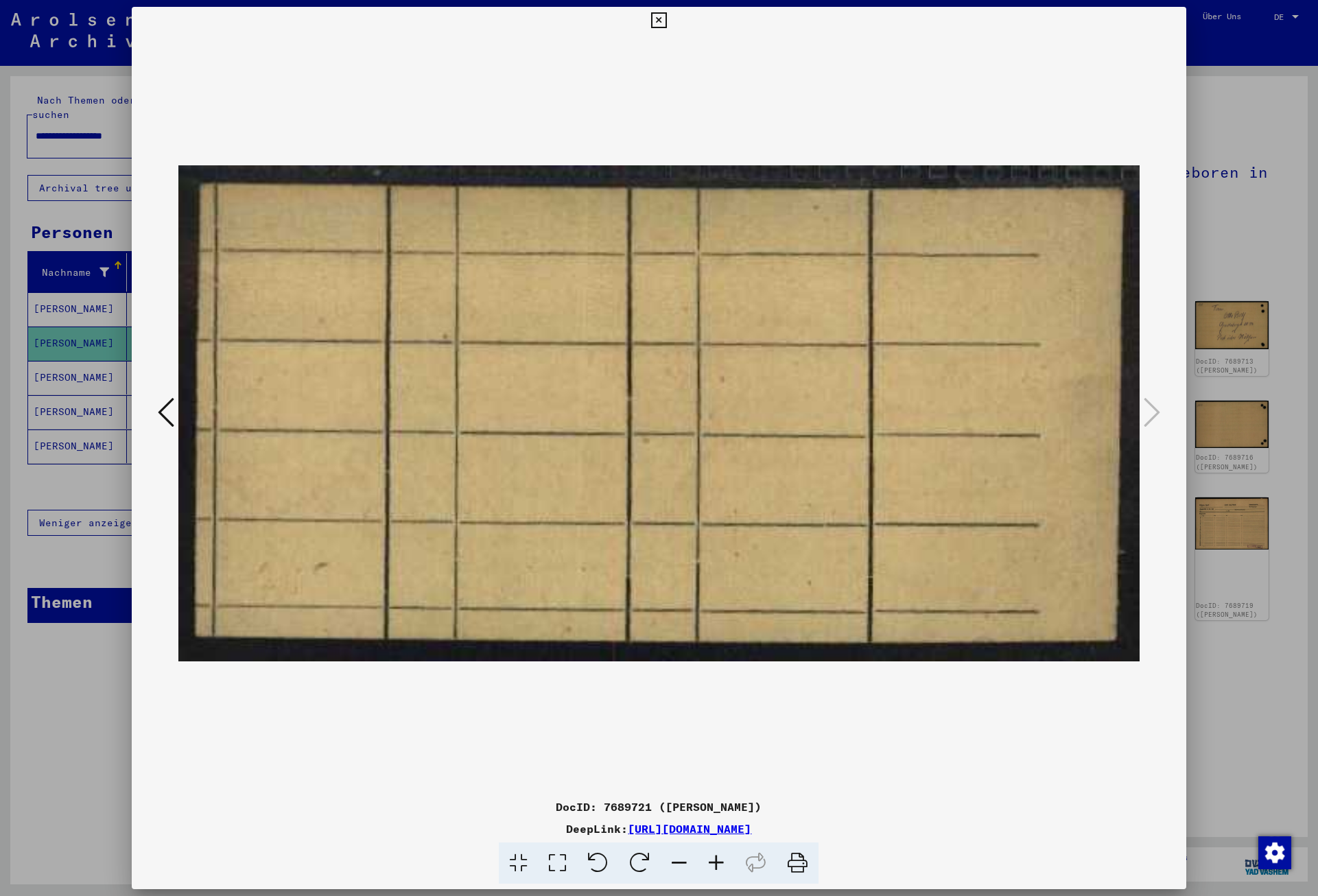
click at [667, 18] on icon at bounding box center [659, 20] width 16 height 17
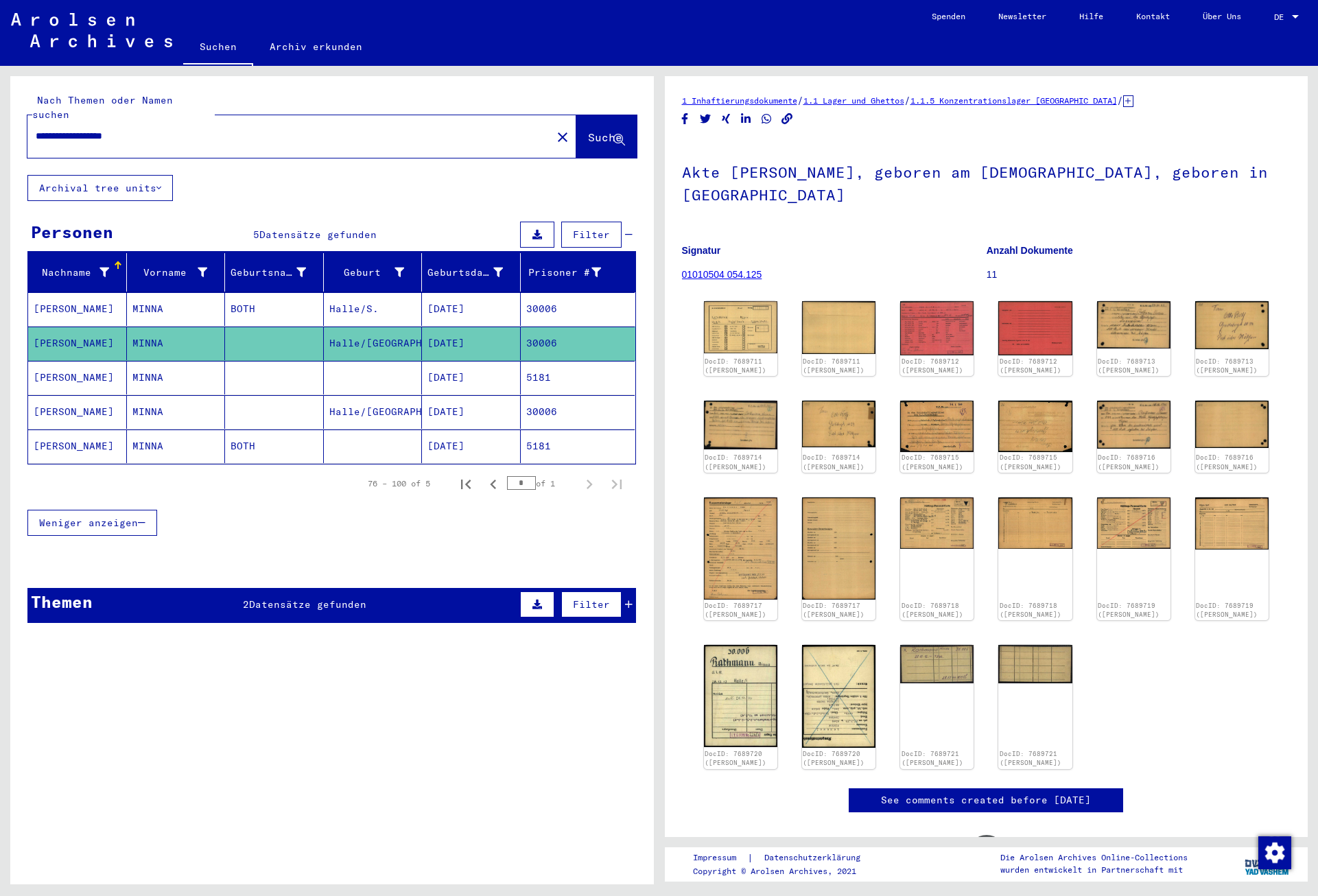
click at [543, 396] on mat-cell "30006" at bounding box center [578, 412] width 115 height 34
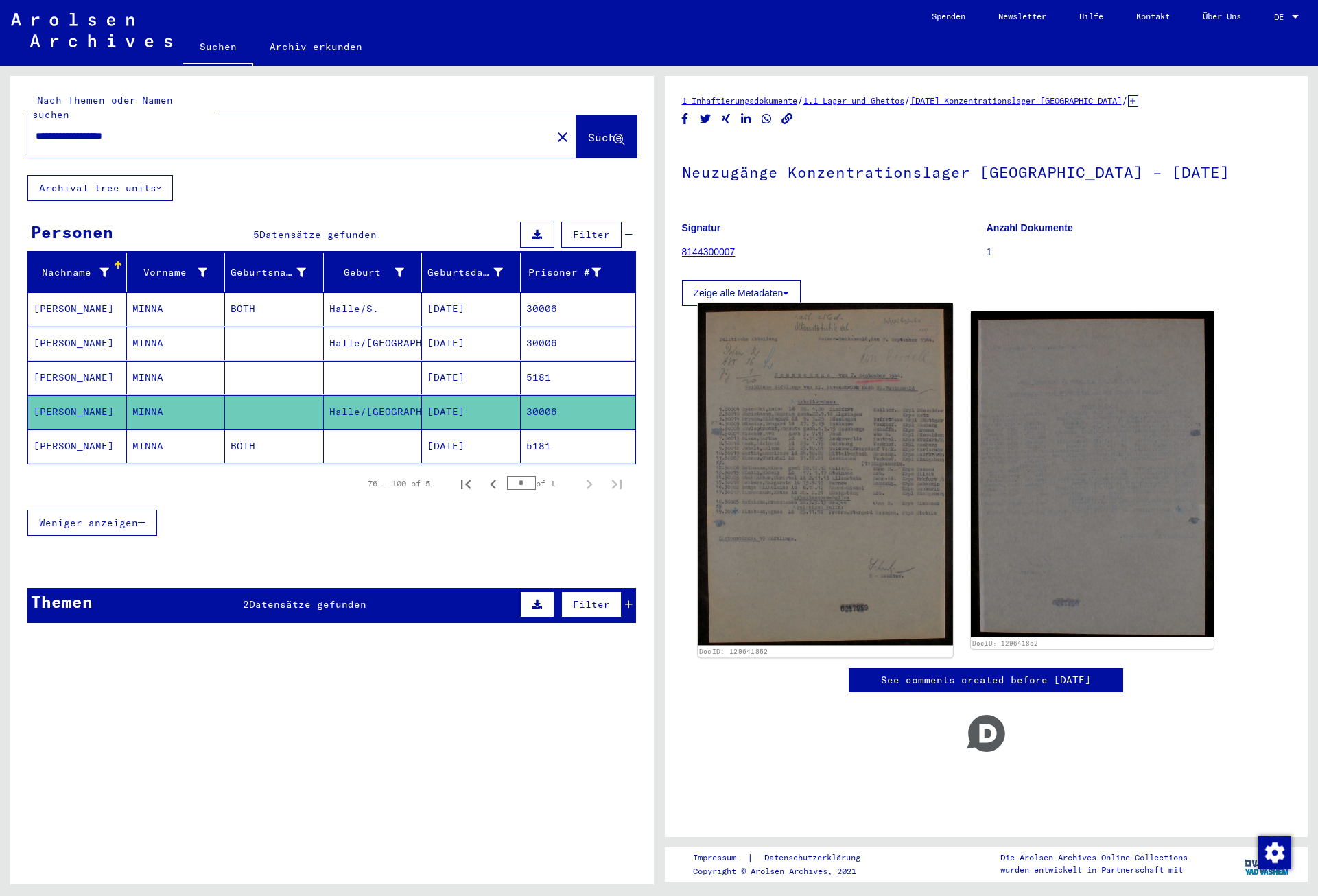
click at [859, 462] on img at bounding box center [825, 474] width 254 height 342
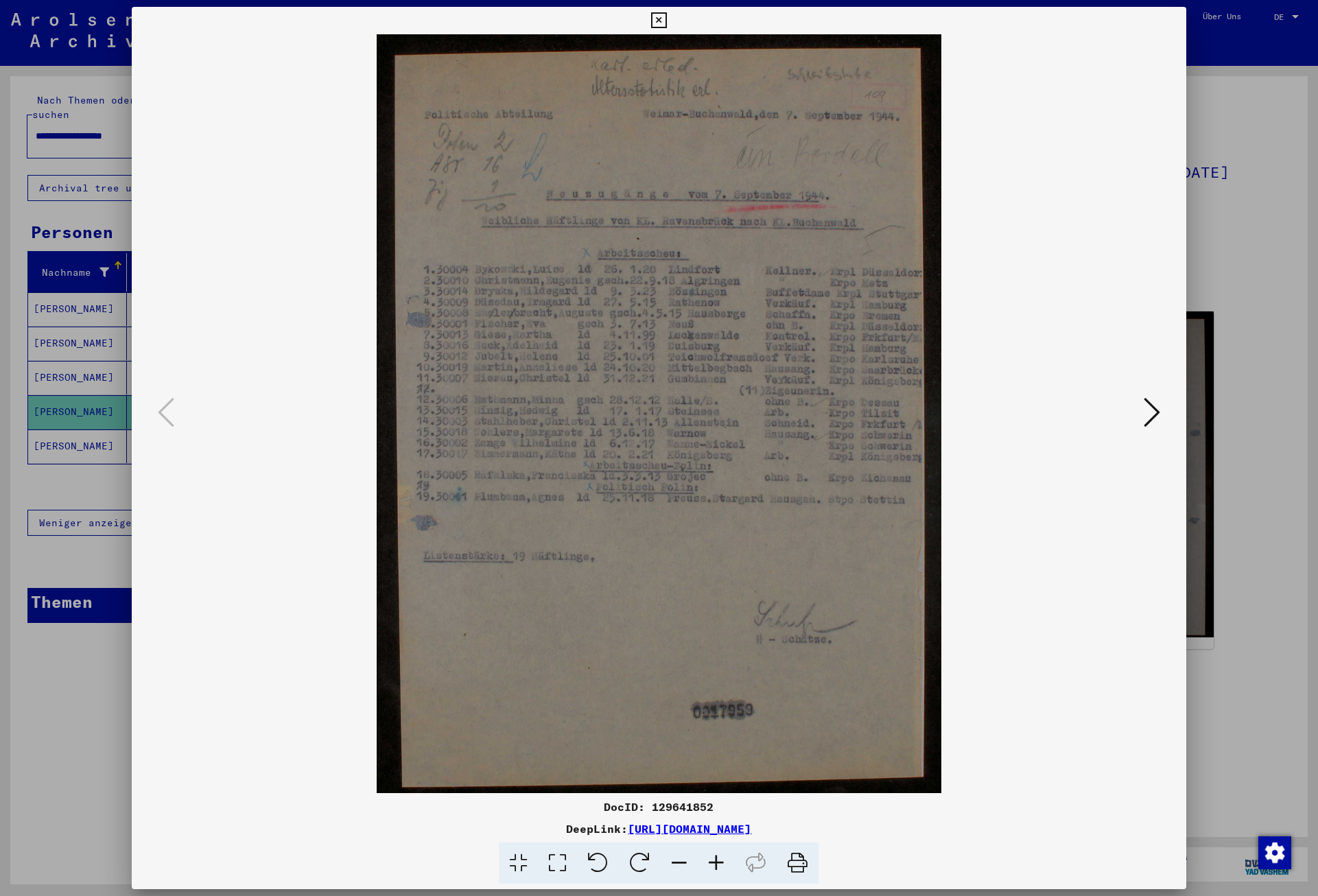
click at [667, 20] on icon at bounding box center [659, 20] width 16 height 17
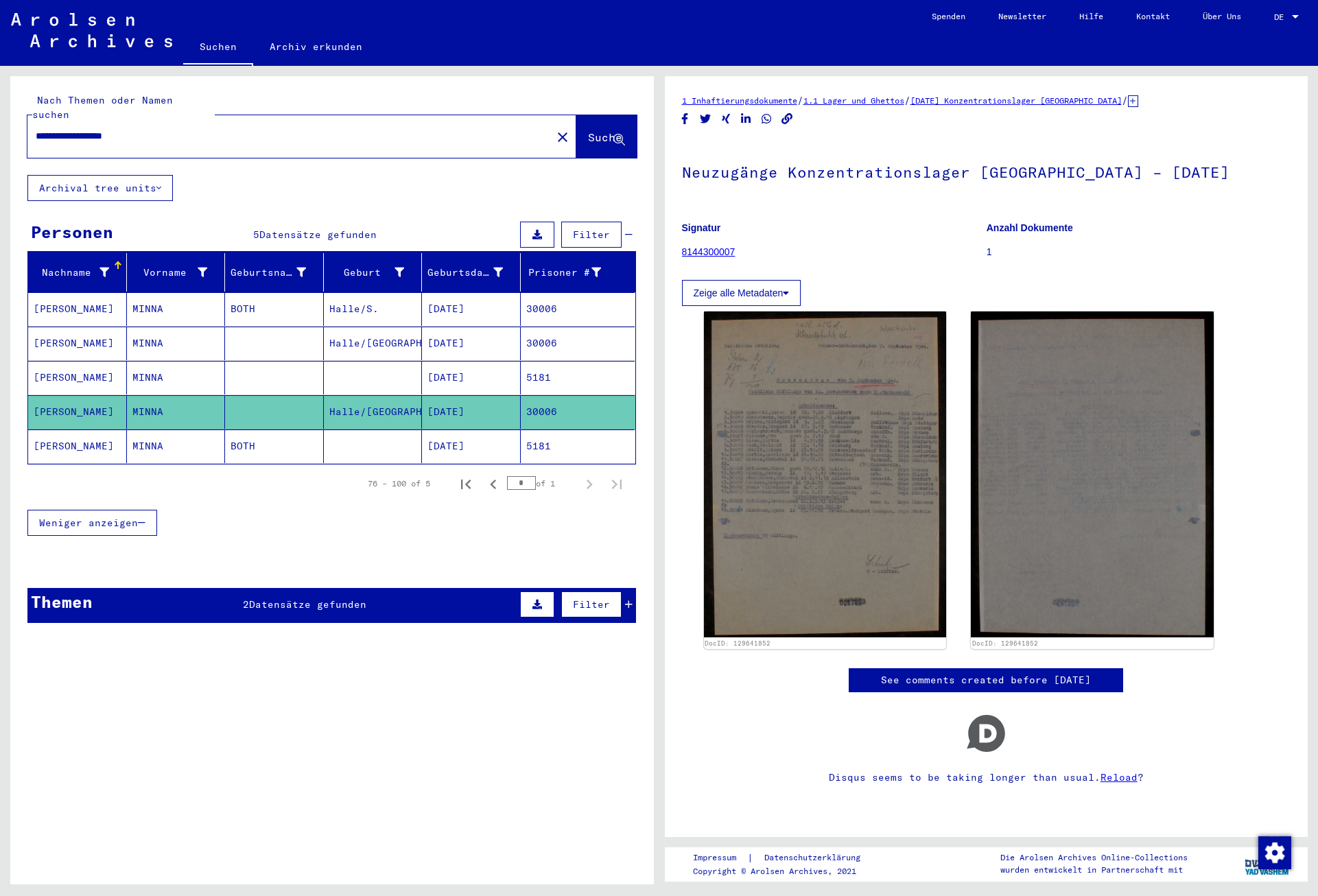
drag, startPoint x: 172, startPoint y: 120, endPoint x: 29, endPoint y: 117, distance: 143.0
click at [36, 129] on input "**********" at bounding box center [289, 136] width 507 height 14
type input "**********"
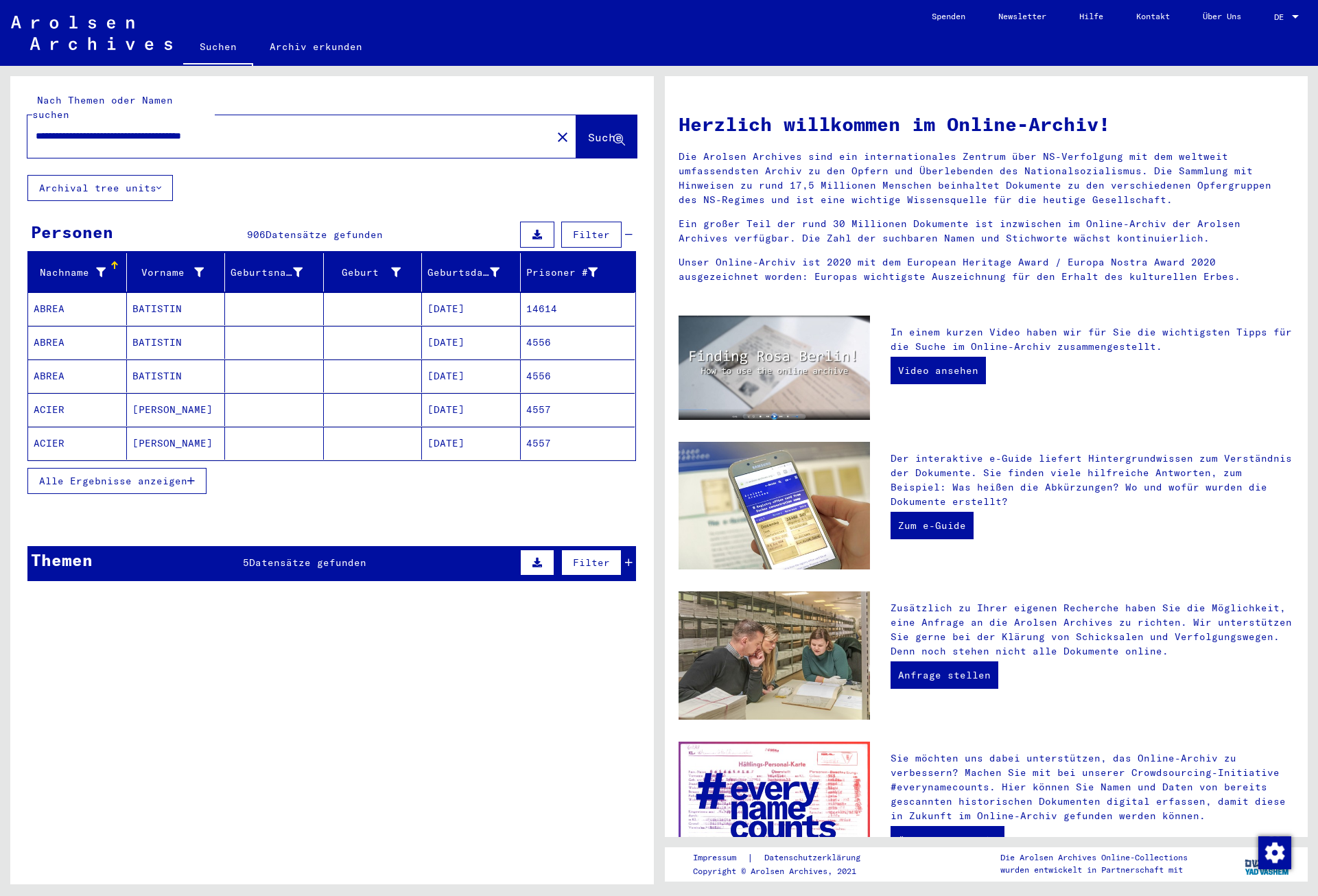
click at [313, 556] on div "Themen 5 Datensätze gefunden Filter" at bounding box center [331, 564] width 609 height 35
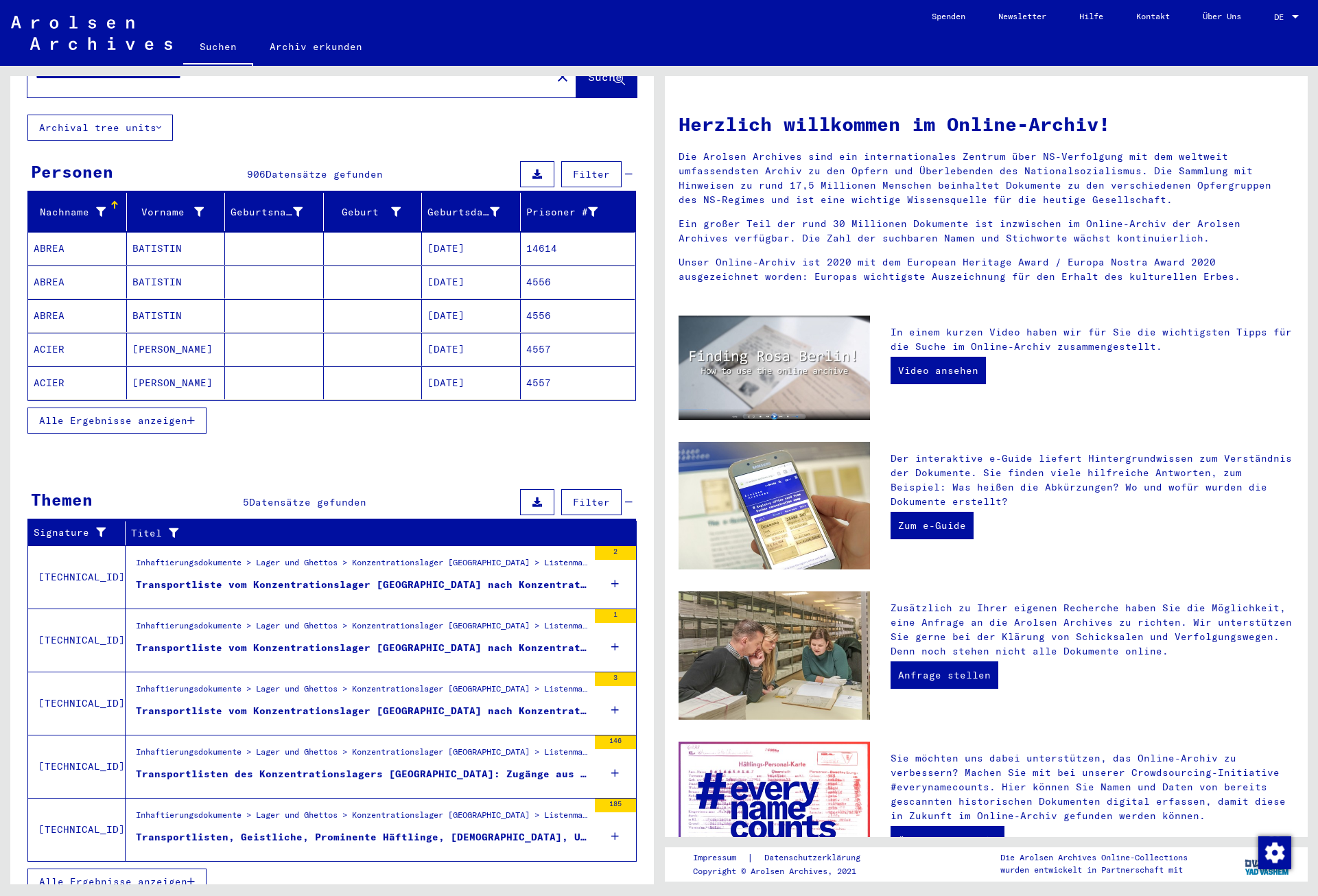
scroll to position [64, 0]
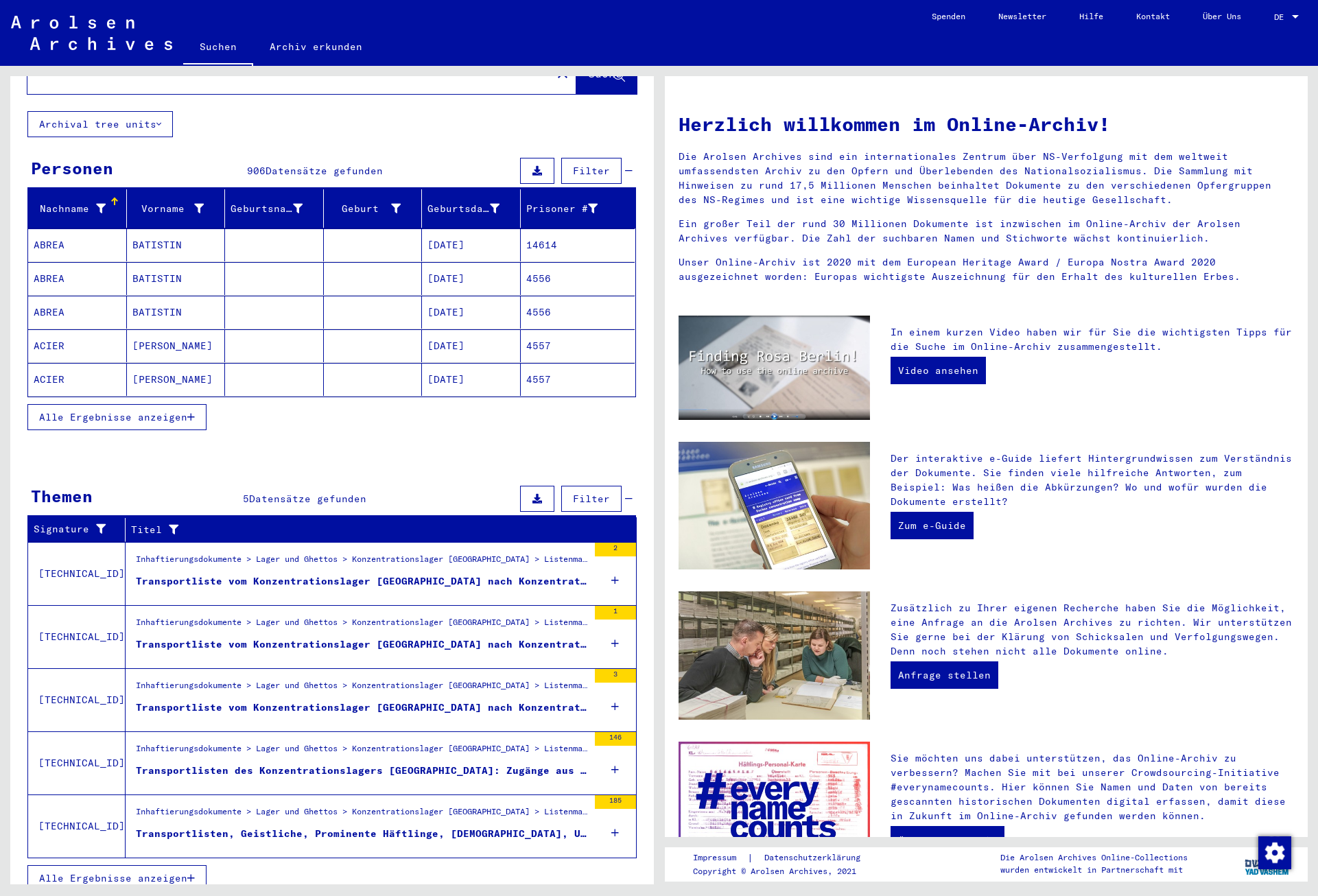
click at [326, 574] on div "Transportliste vom Konzentrationslager [GEOGRAPHIC_DATA] nach Konzentrationslag…" at bounding box center [362, 581] width 452 height 14
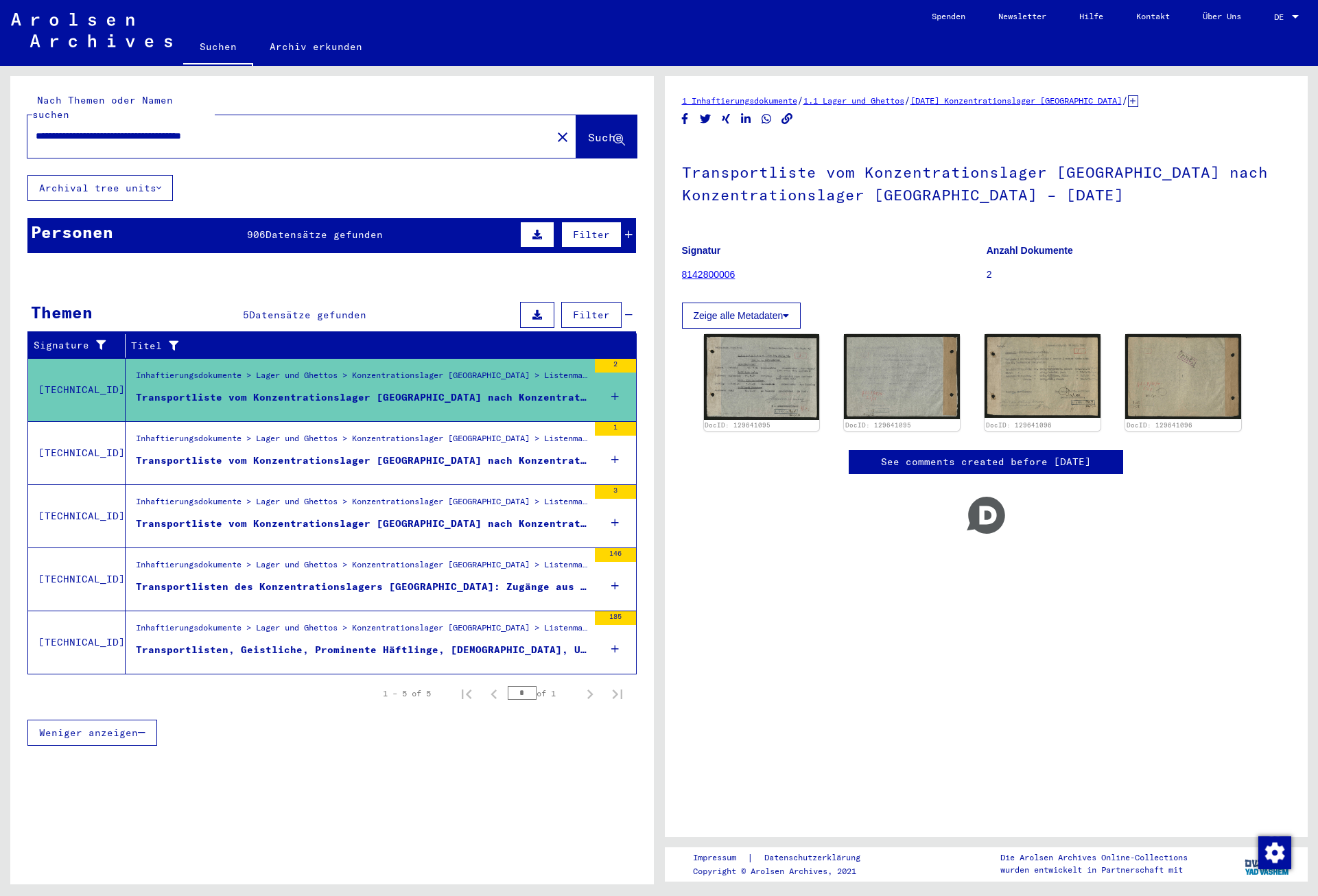
click at [408, 453] on div "Transportliste vom Konzentrationslager [GEOGRAPHIC_DATA] nach Konzentrationslag…" at bounding box center [362, 460] width 452 height 14
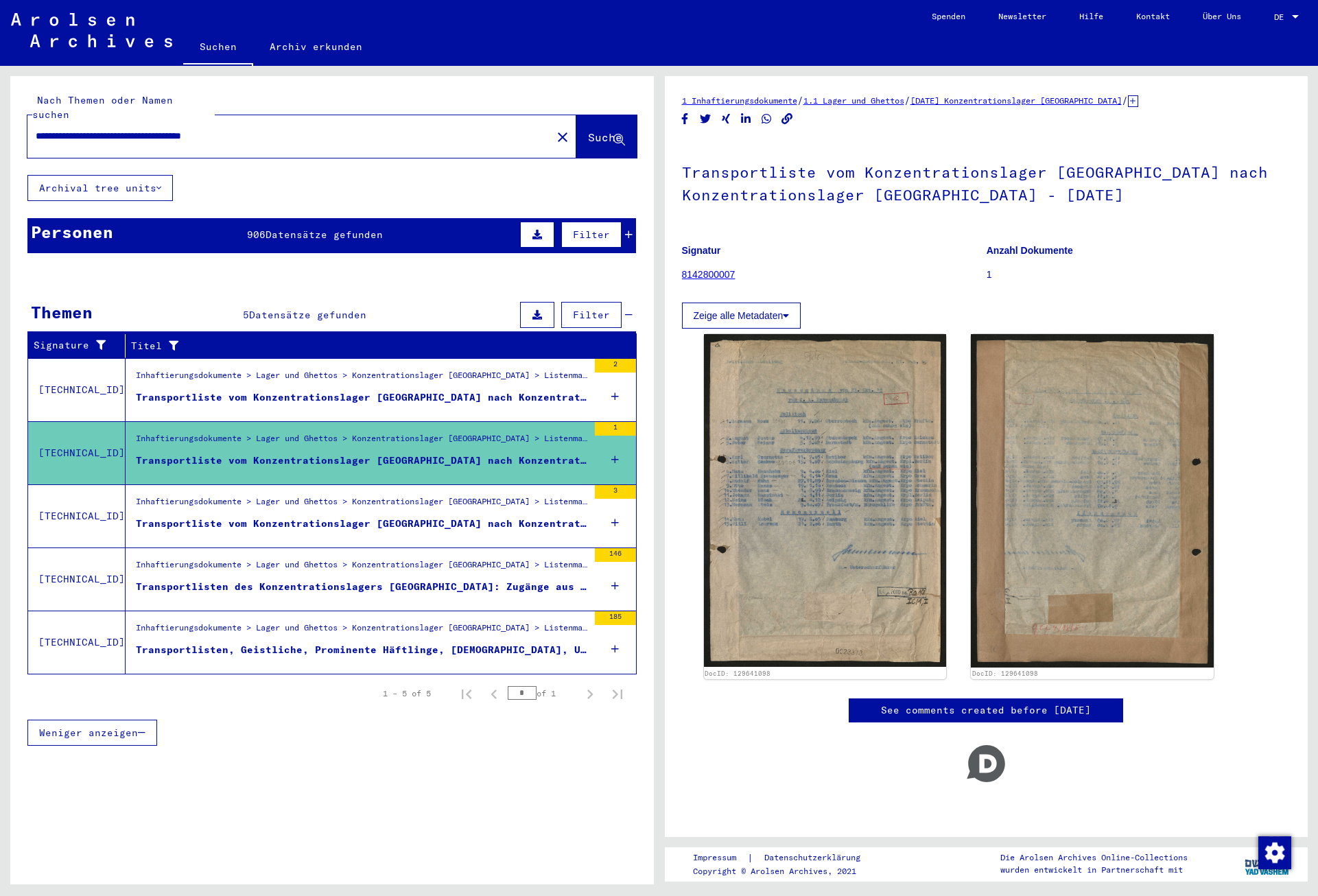
click at [407, 516] on div "Transportliste vom Konzentrationslager [GEOGRAPHIC_DATA] nach Konzentrationslag…" at bounding box center [362, 524] width 452 height 14
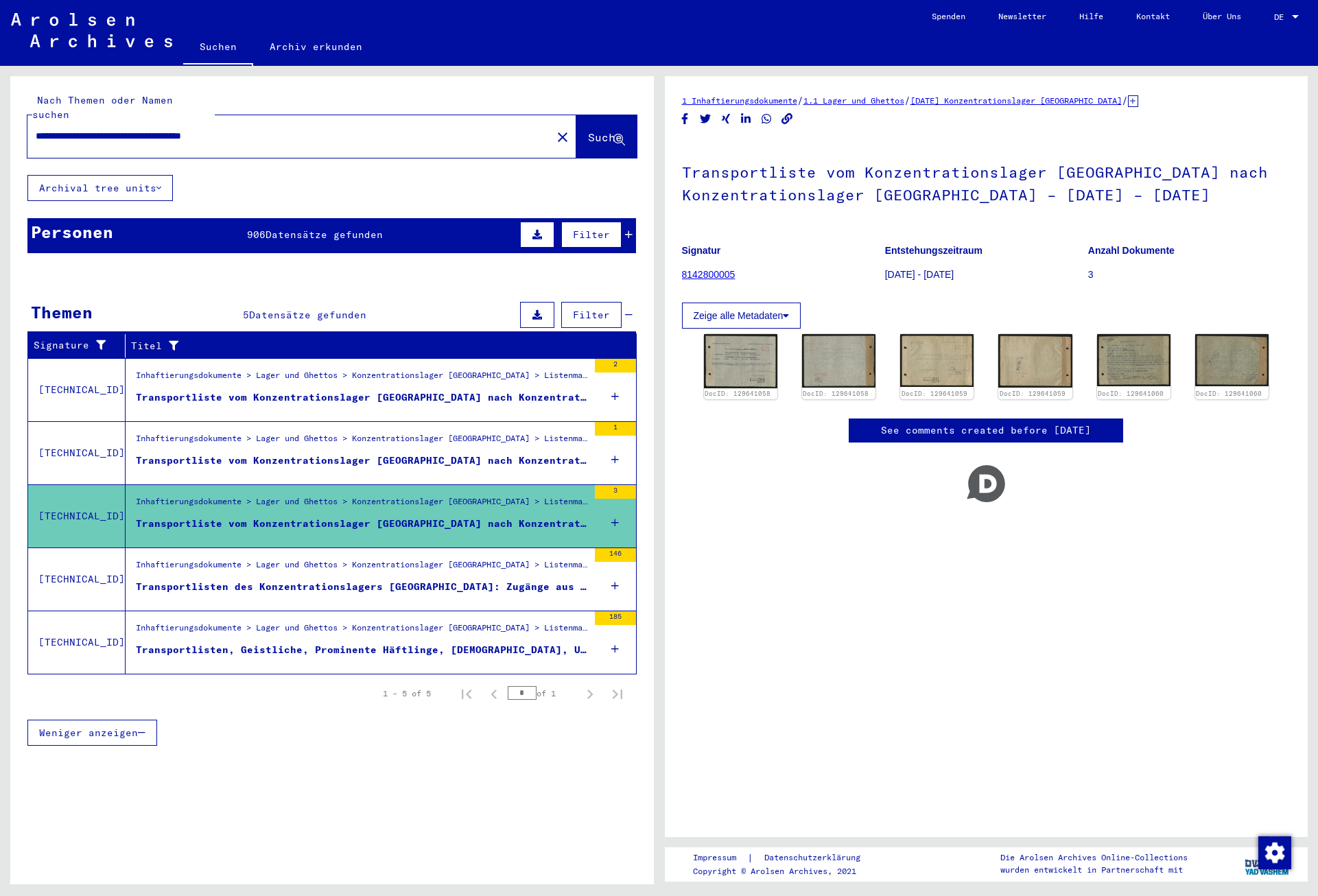
click at [408, 580] on div "Transportlisten des Konzentrationslagers [GEOGRAPHIC_DATA]: Zugänge aus dem Kon…" at bounding box center [362, 587] width 452 height 14
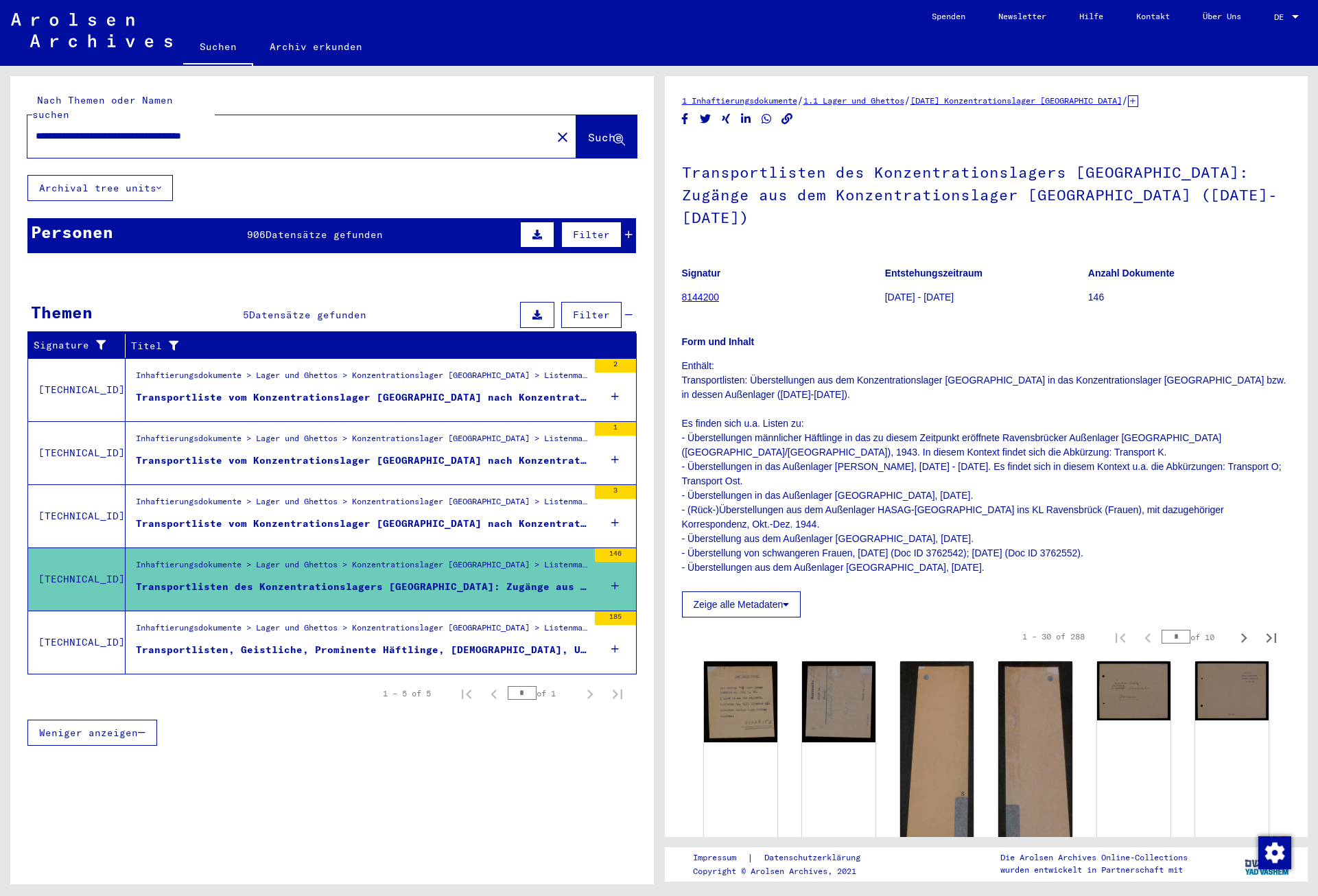
click at [463, 643] on div "Transportlisten, Geistliche, Prominente Häftlinge, [DEMOGRAPHIC_DATA], Untersuc…" at bounding box center [362, 650] width 452 height 14
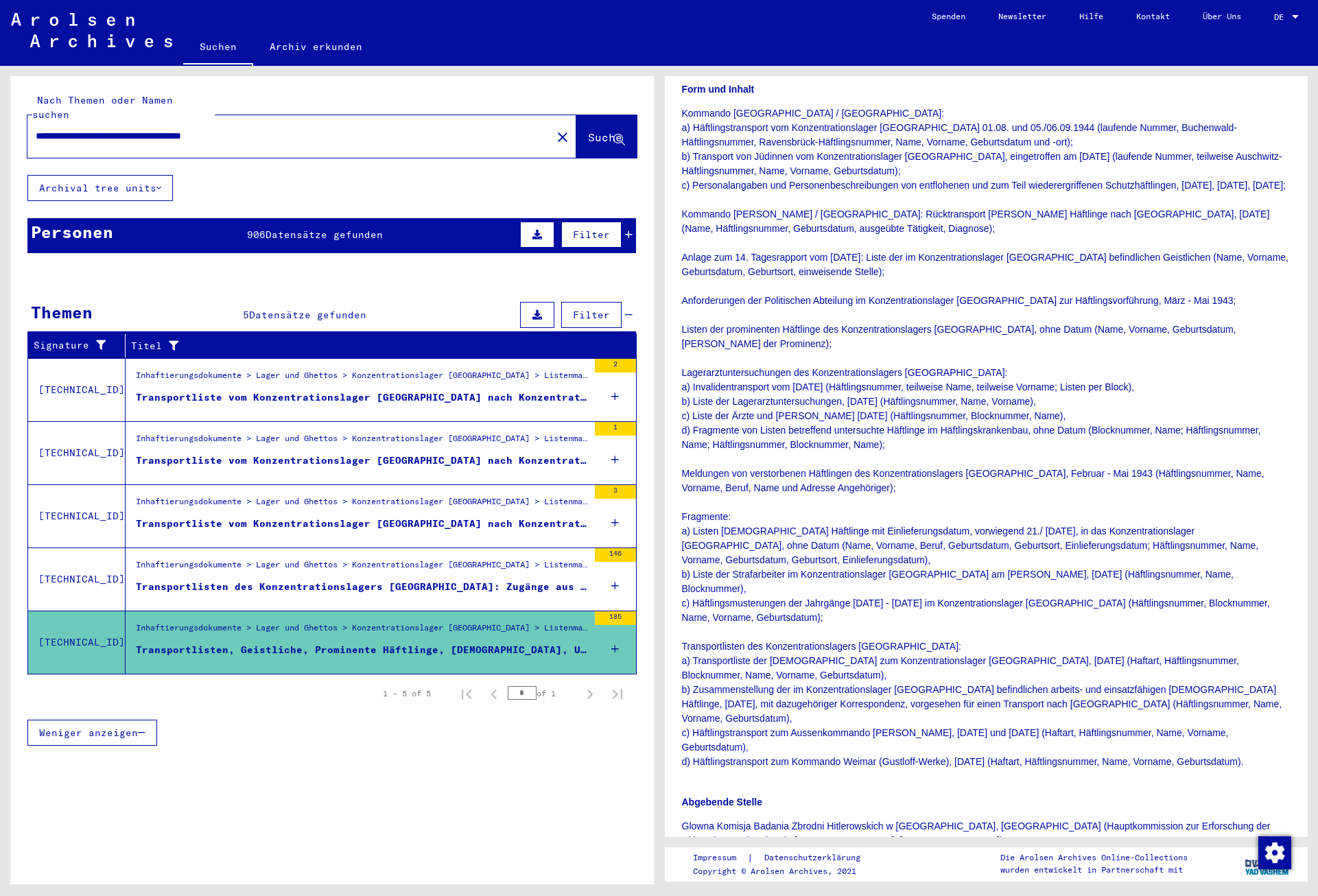
scroll to position [222, 0]
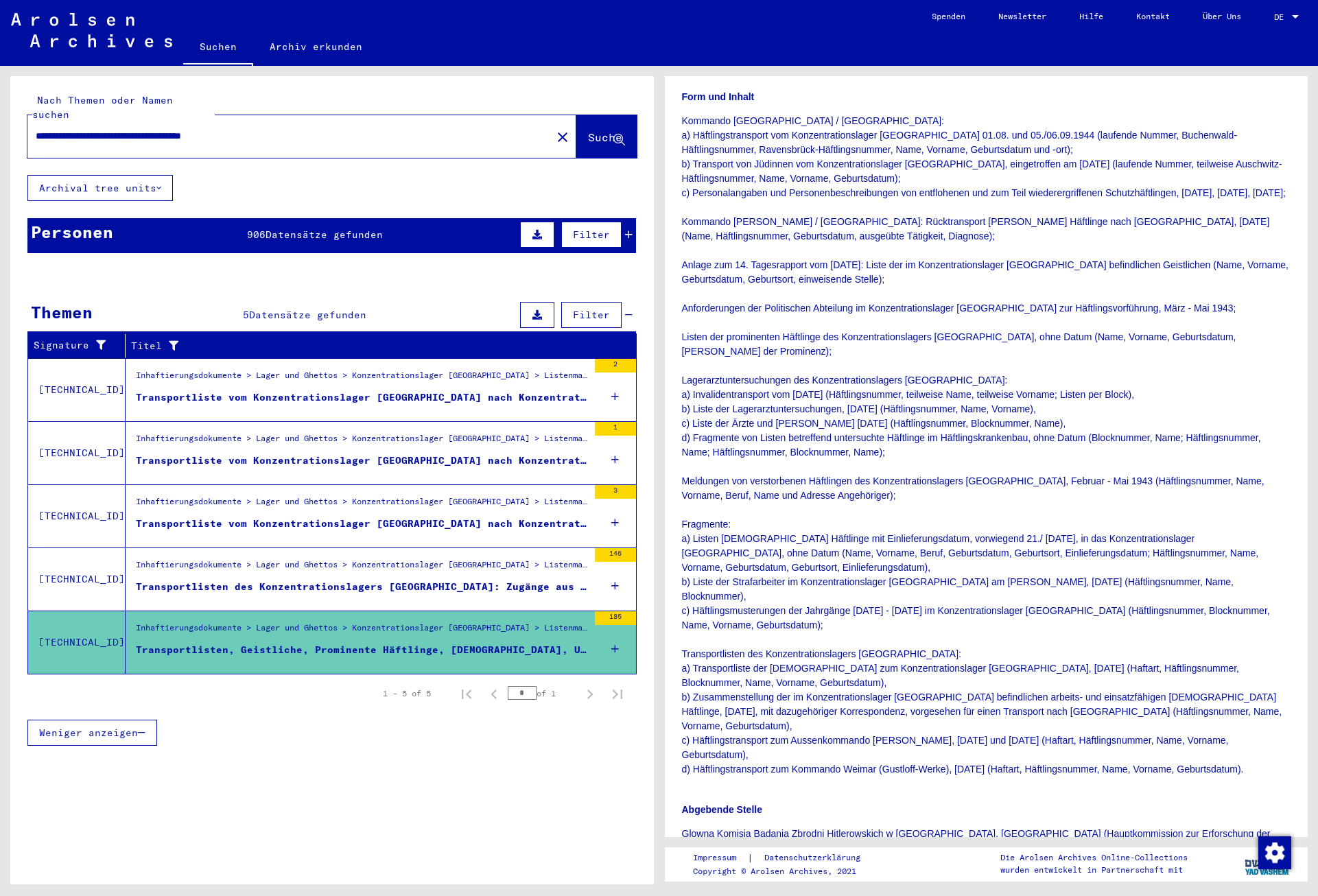
click at [441, 390] on div "Transportliste vom Konzentrationslager [GEOGRAPHIC_DATA] nach Konzentrationslag…" at bounding box center [362, 397] width 452 height 14
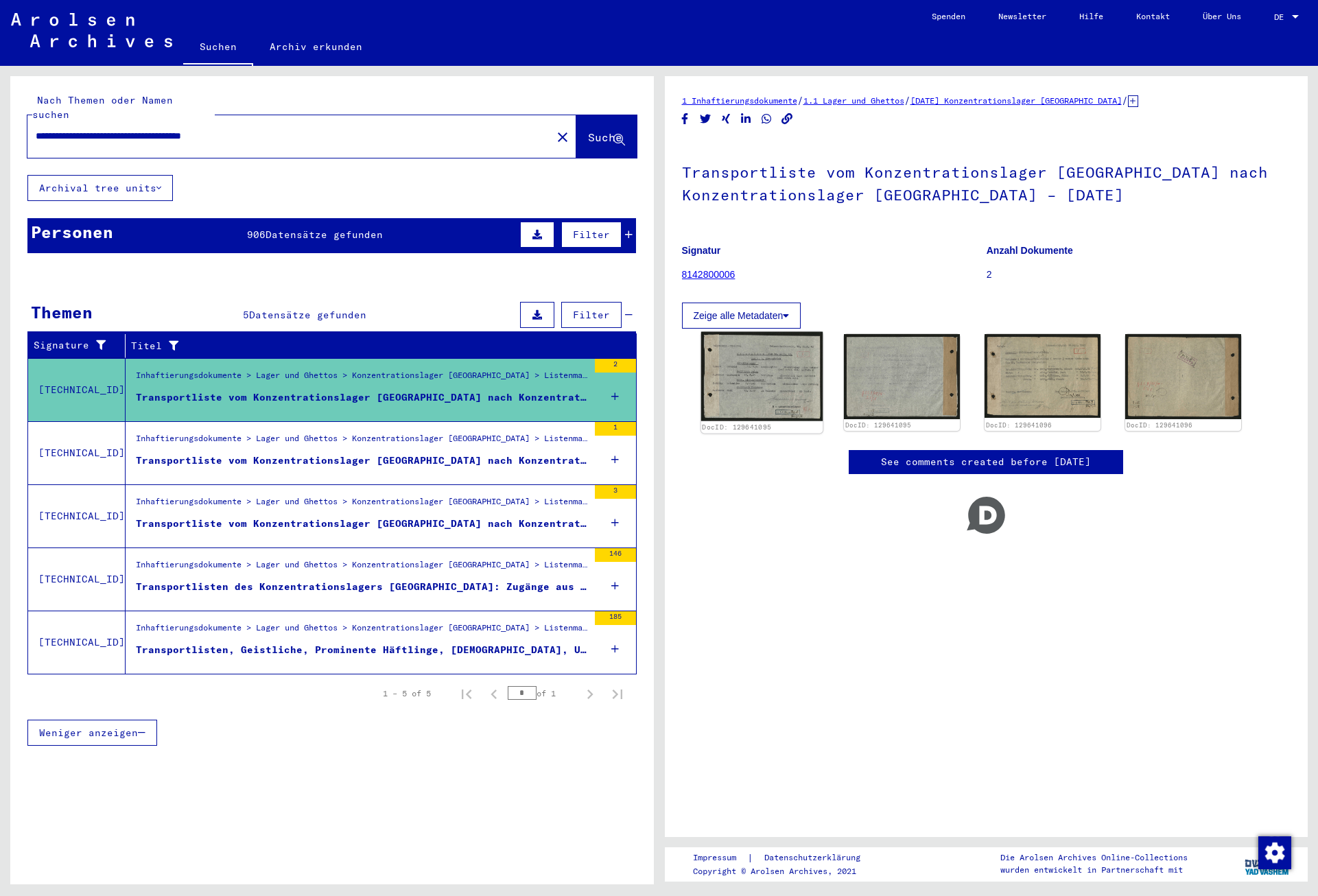
click at [780, 394] on img at bounding box center [761, 377] width 122 height 90
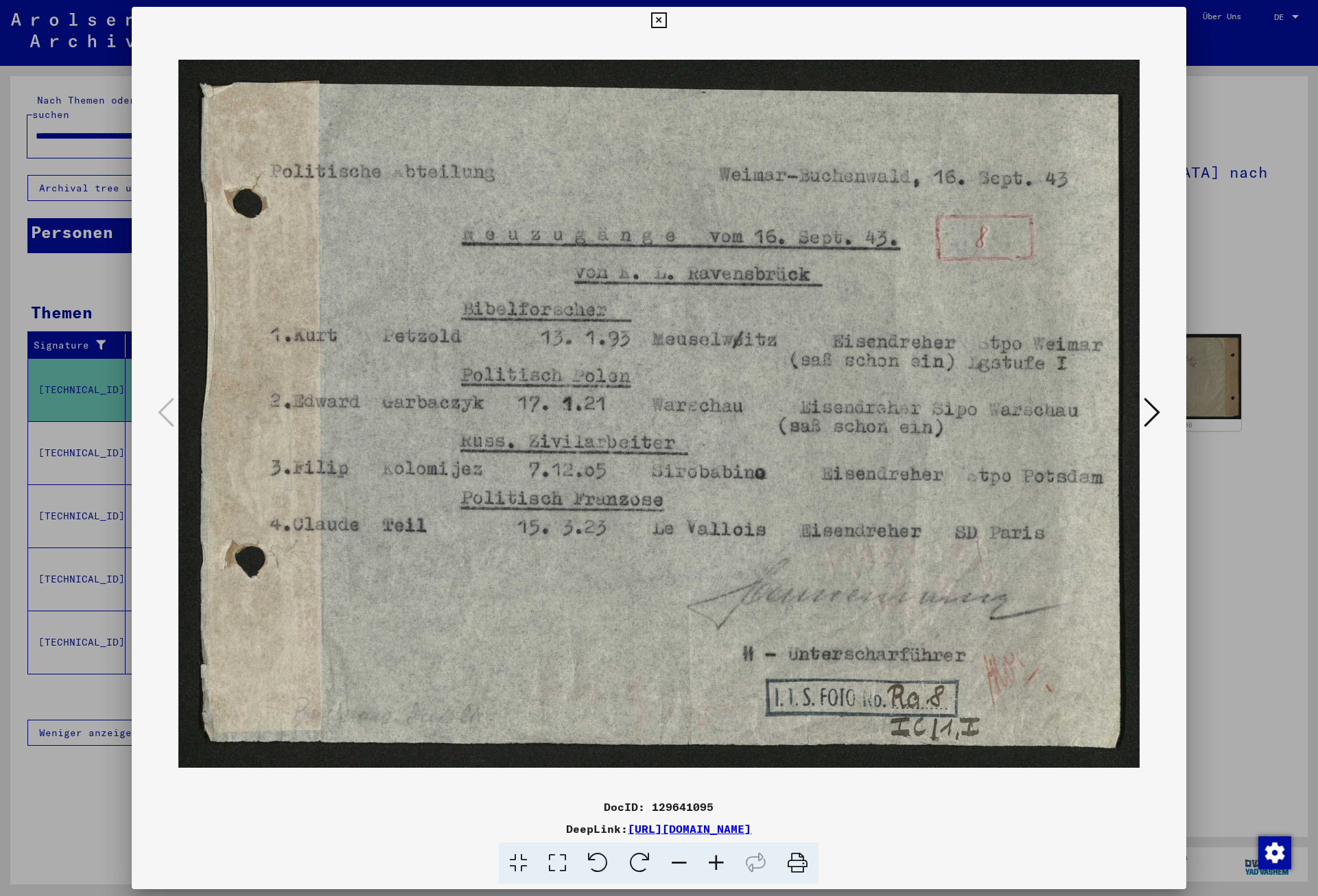
click at [1154, 414] on icon at bounding box center [1152, 412] width 17 height 33
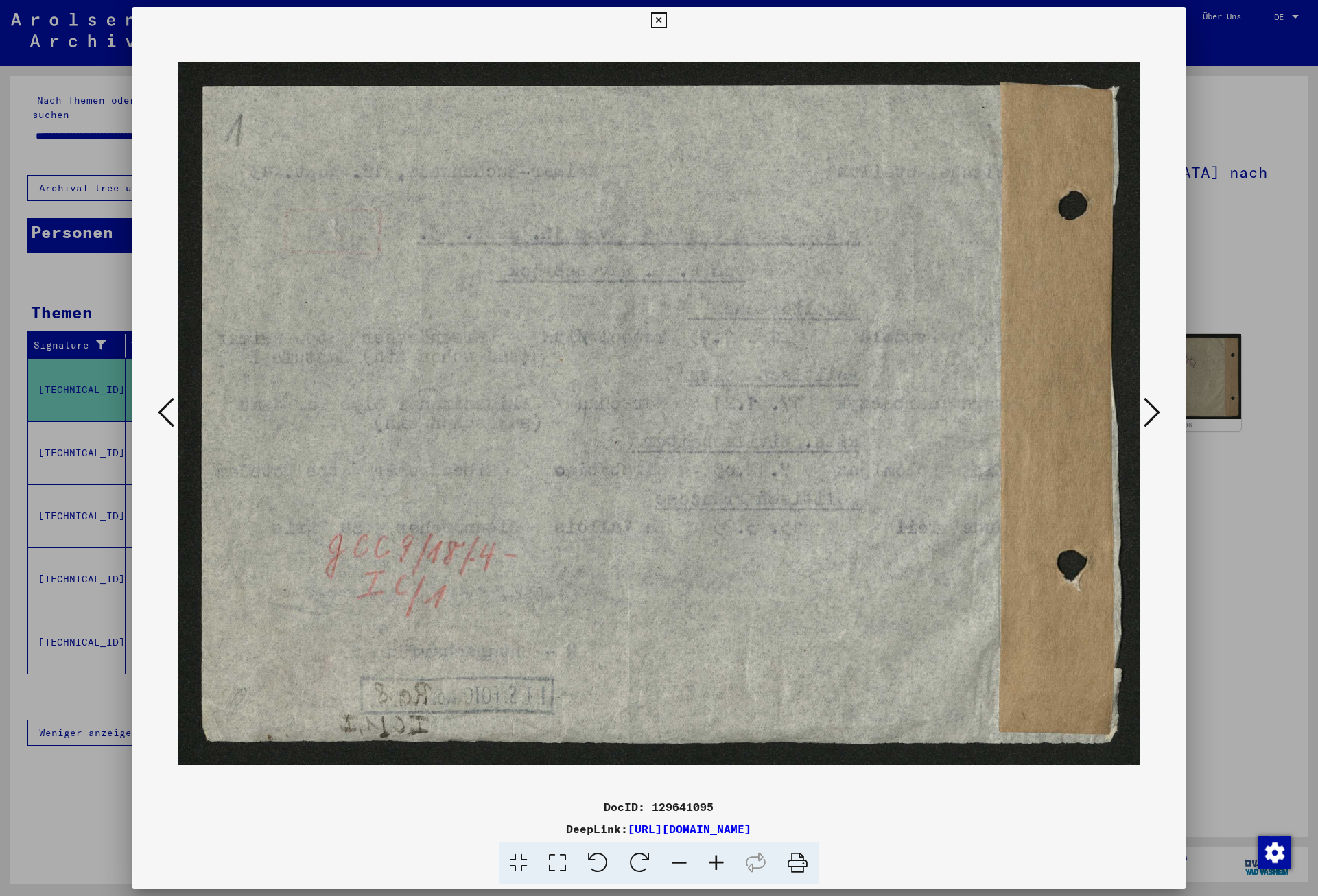
click at [1154, 412] on icon at bounding box center [1152, 412] width 17 height 33
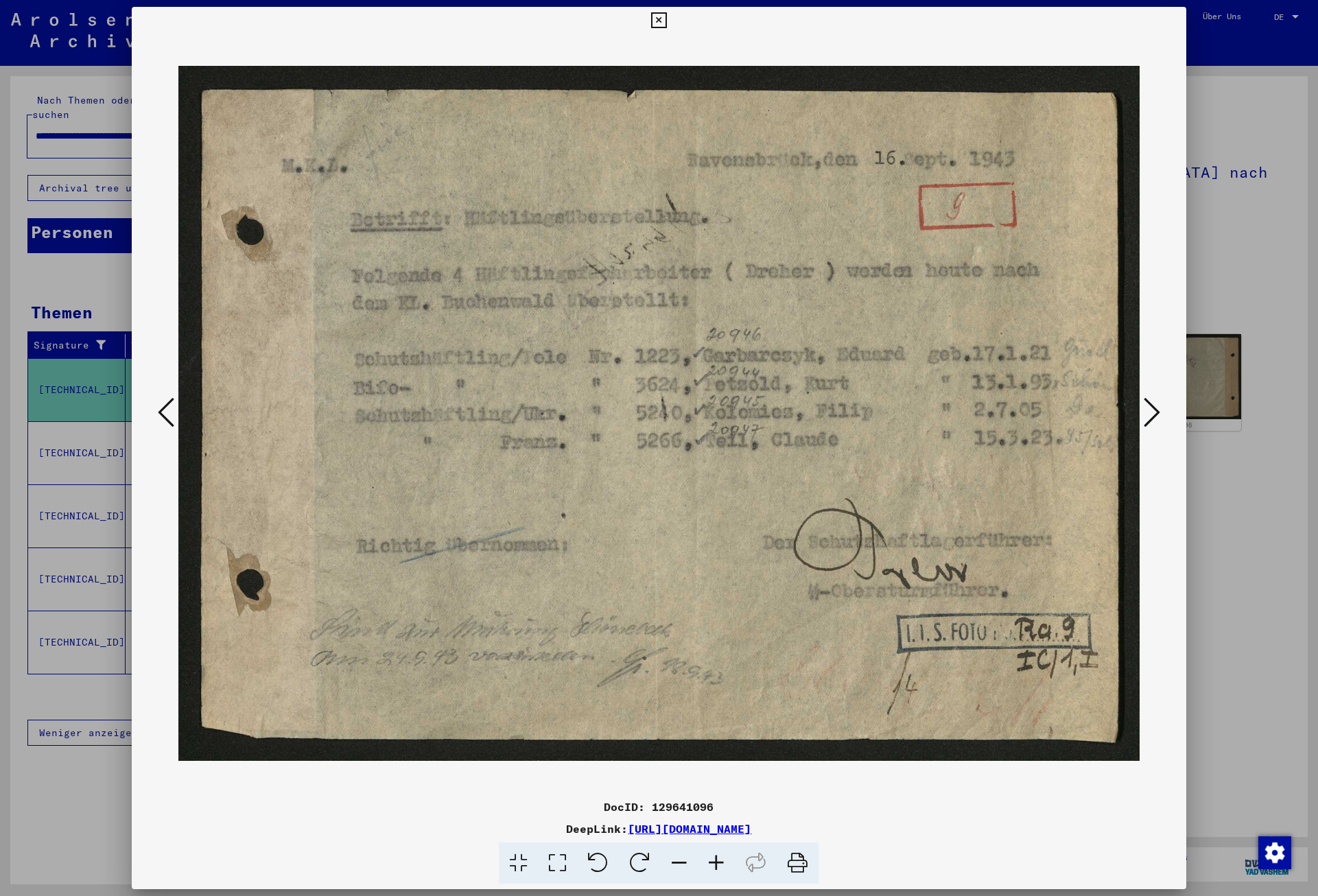
click at [667, 16] on icon at bounding box center [659, 20] width 16 height 17
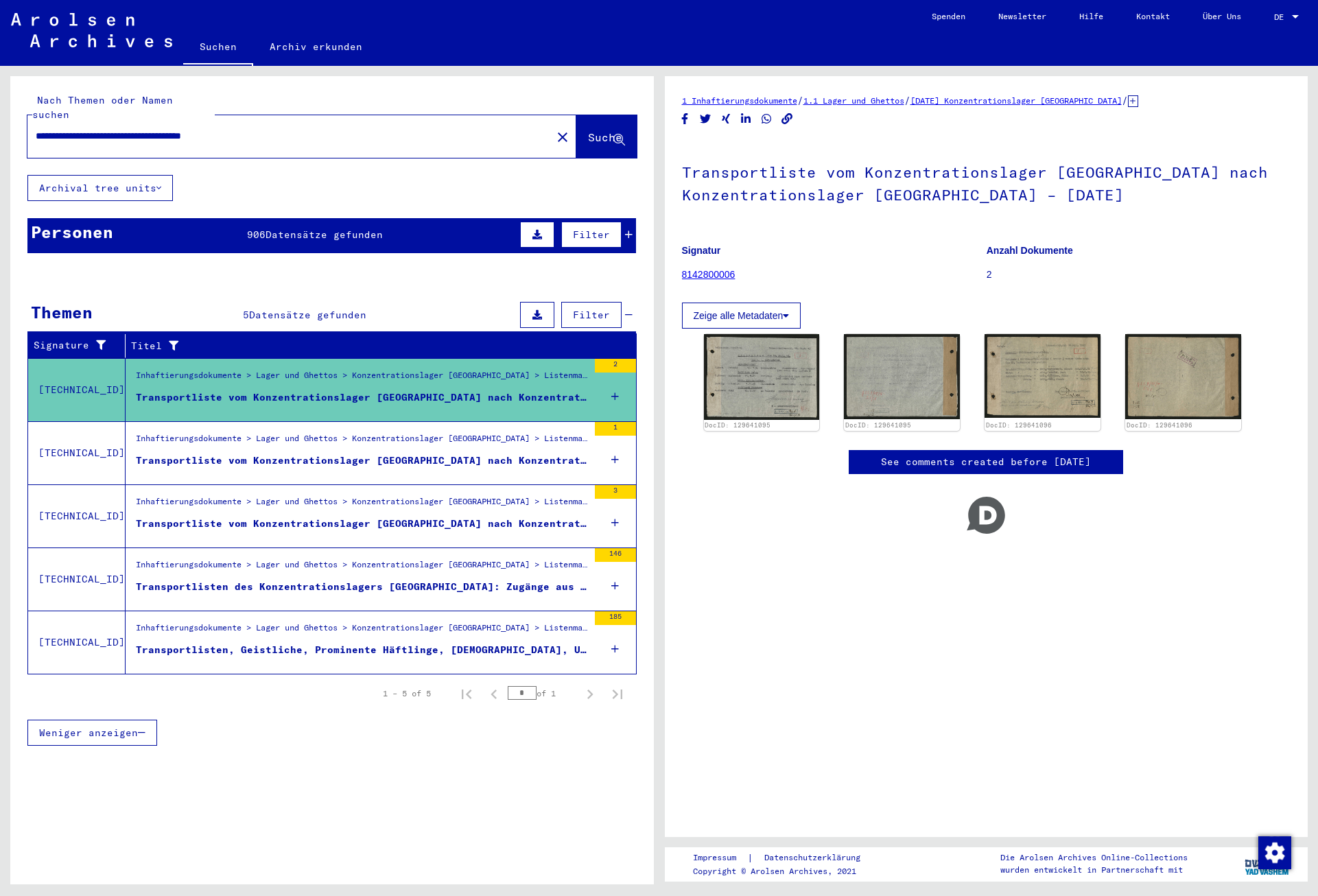
click at [336, 453] on div "Transportliste vom Konzentrationslager [GEOGRAPHIC_DATA] nach Konzentrationslag…" at bounding box center [362, 460] width 452 height 14
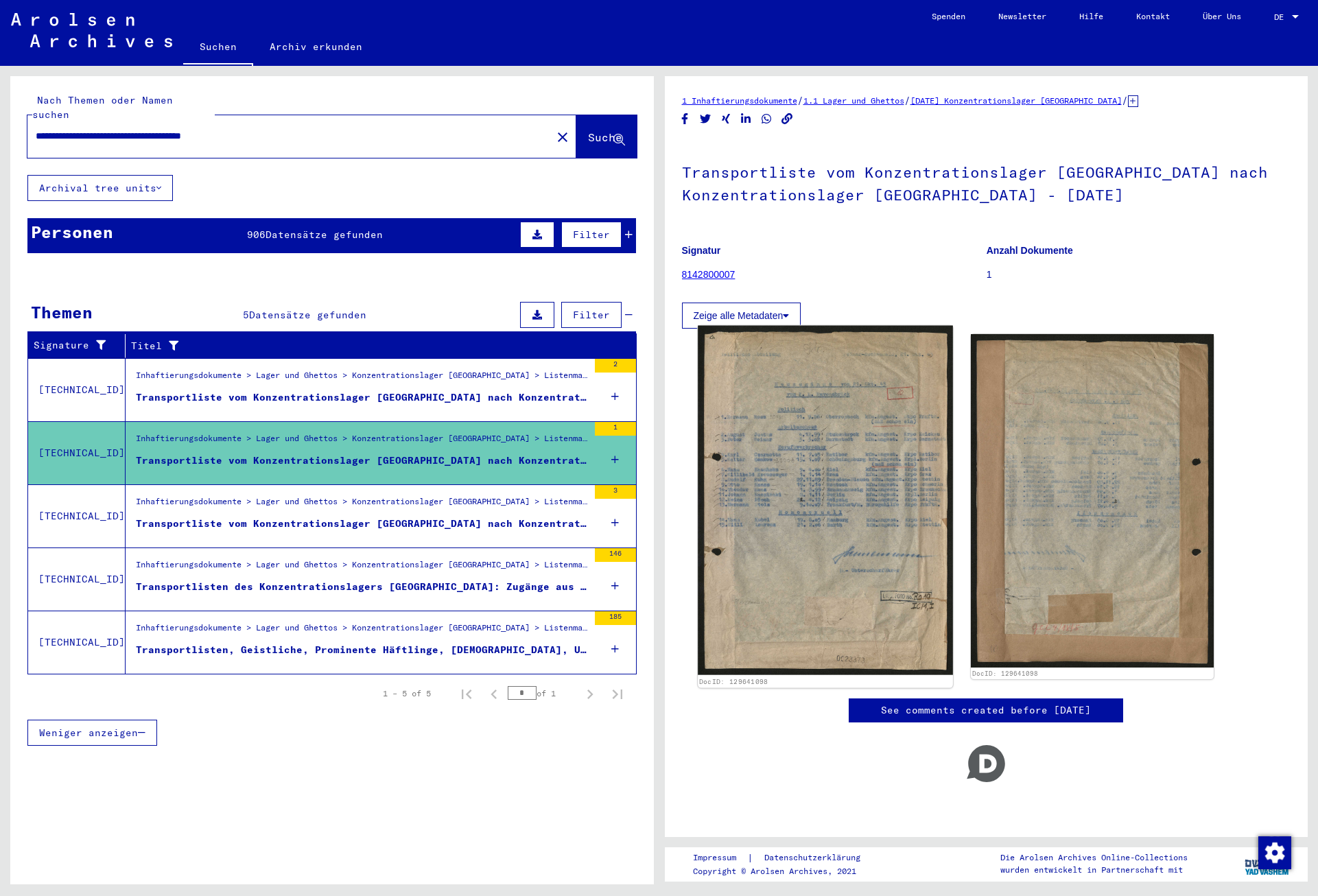
click at [832, 488] on img at bounding box center [825, 500] width 254 height 349
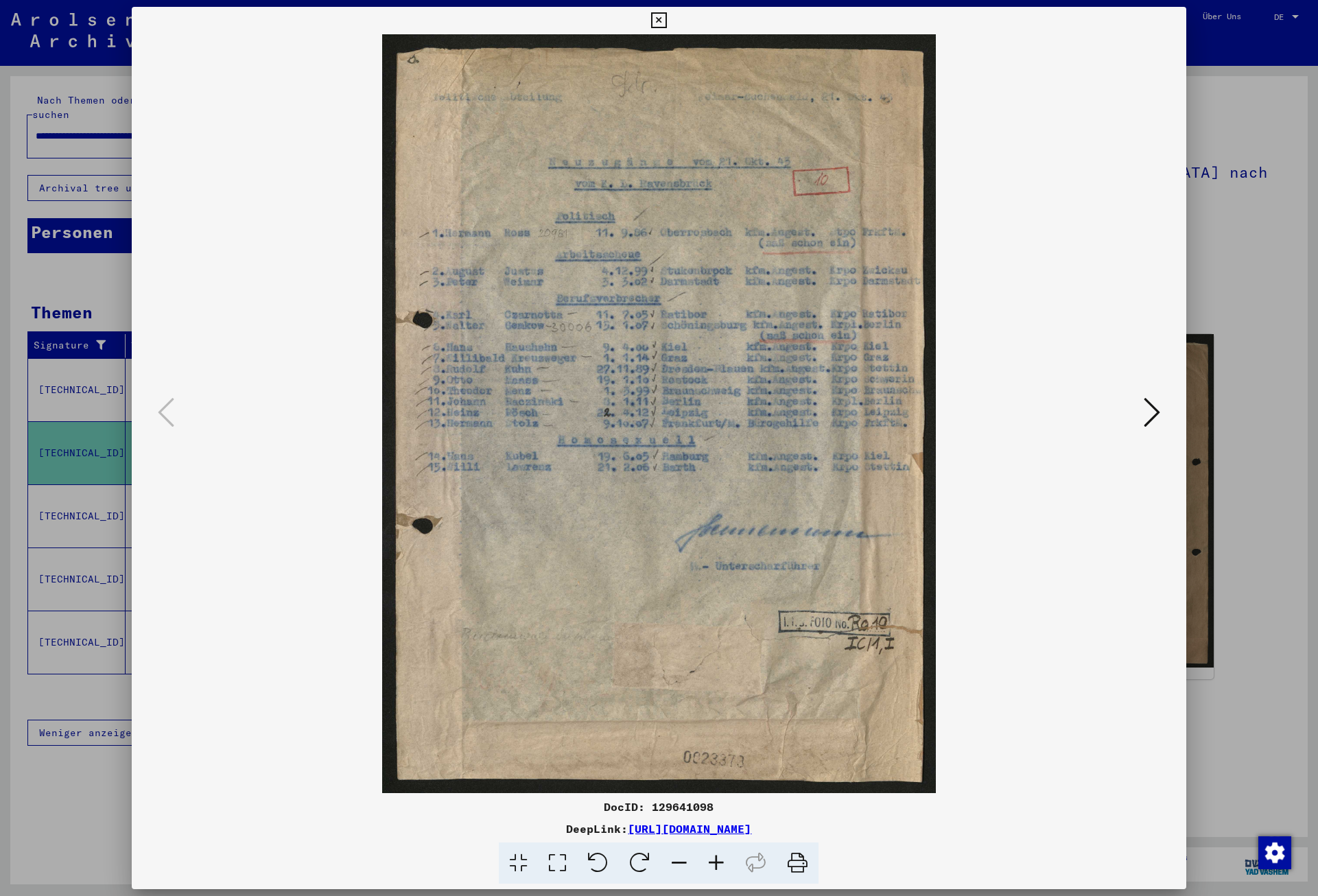
click at [667, 22] on icon at bounding box center [659, 20] width 16 height 17
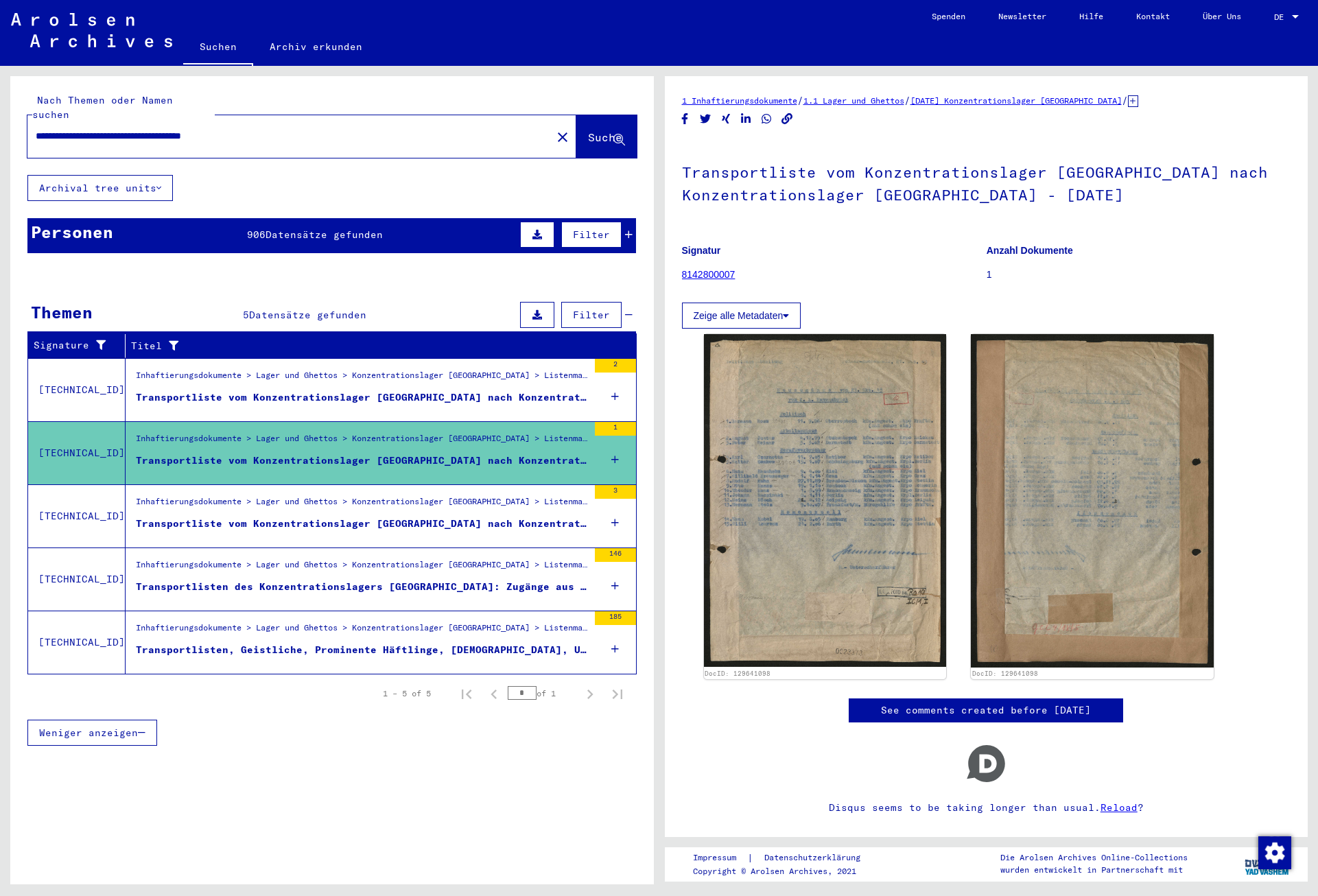
click at [491, 498] on div "Inhaftierungsdokumente > Lager und Ghettos > Konzentrationslager [GEOGRAPHIC_DA…" at bounding box center [362, 505] width 452 height 20
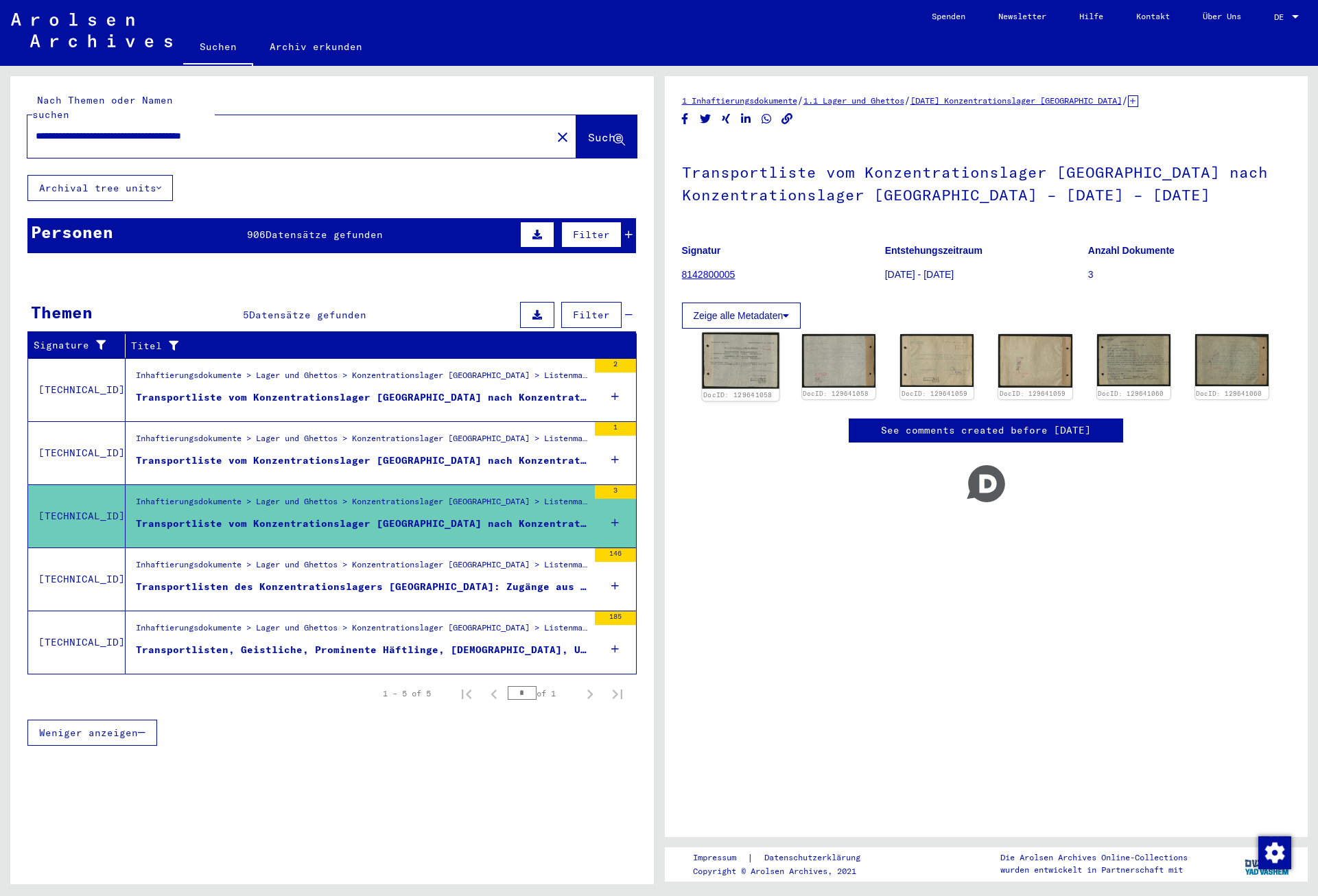
click at [757, 353] on img at bounding box center [740, 360] width 77 height 56
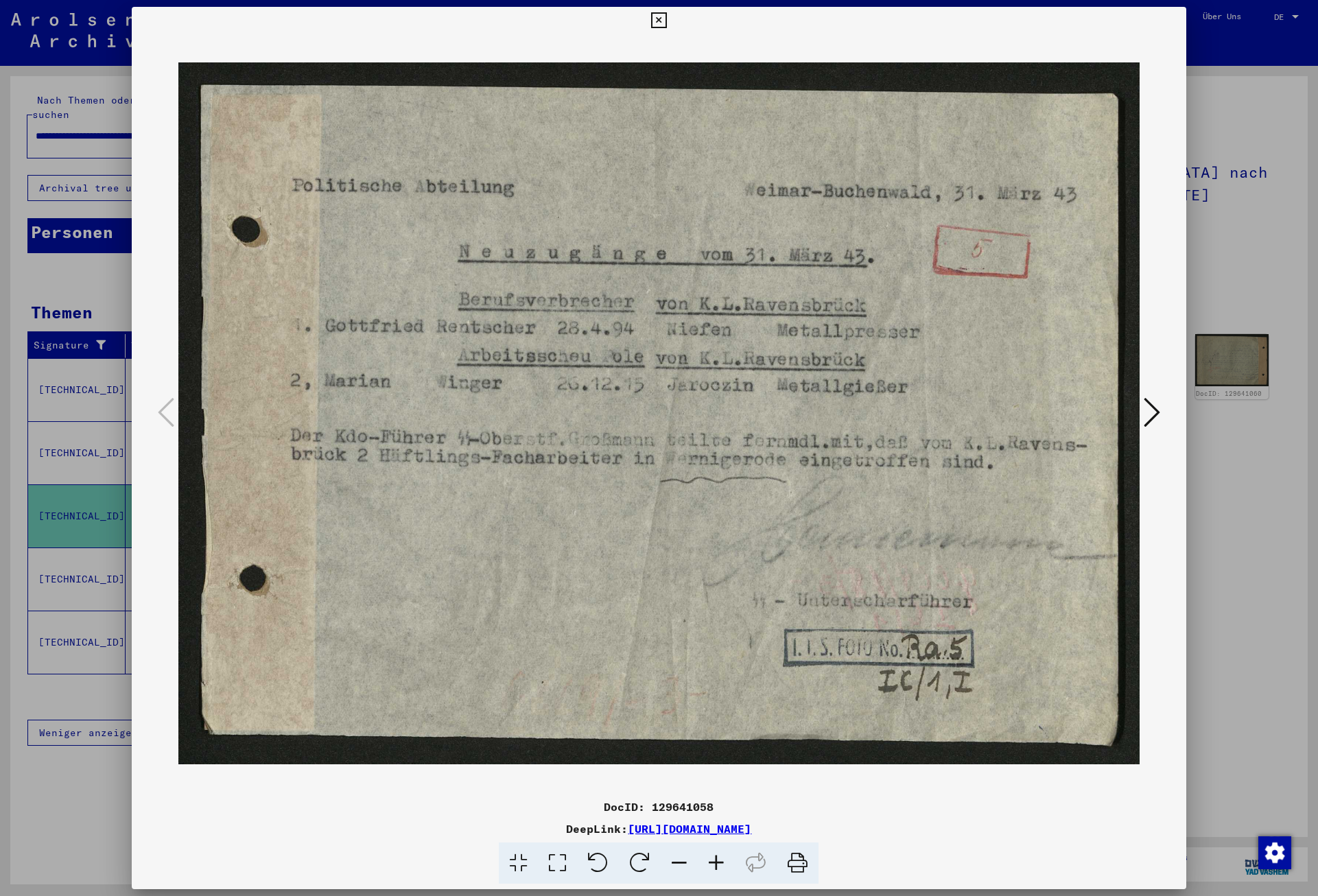
click at [1162, 412] on button at bounding box center [1152, 413] width 25 height 39
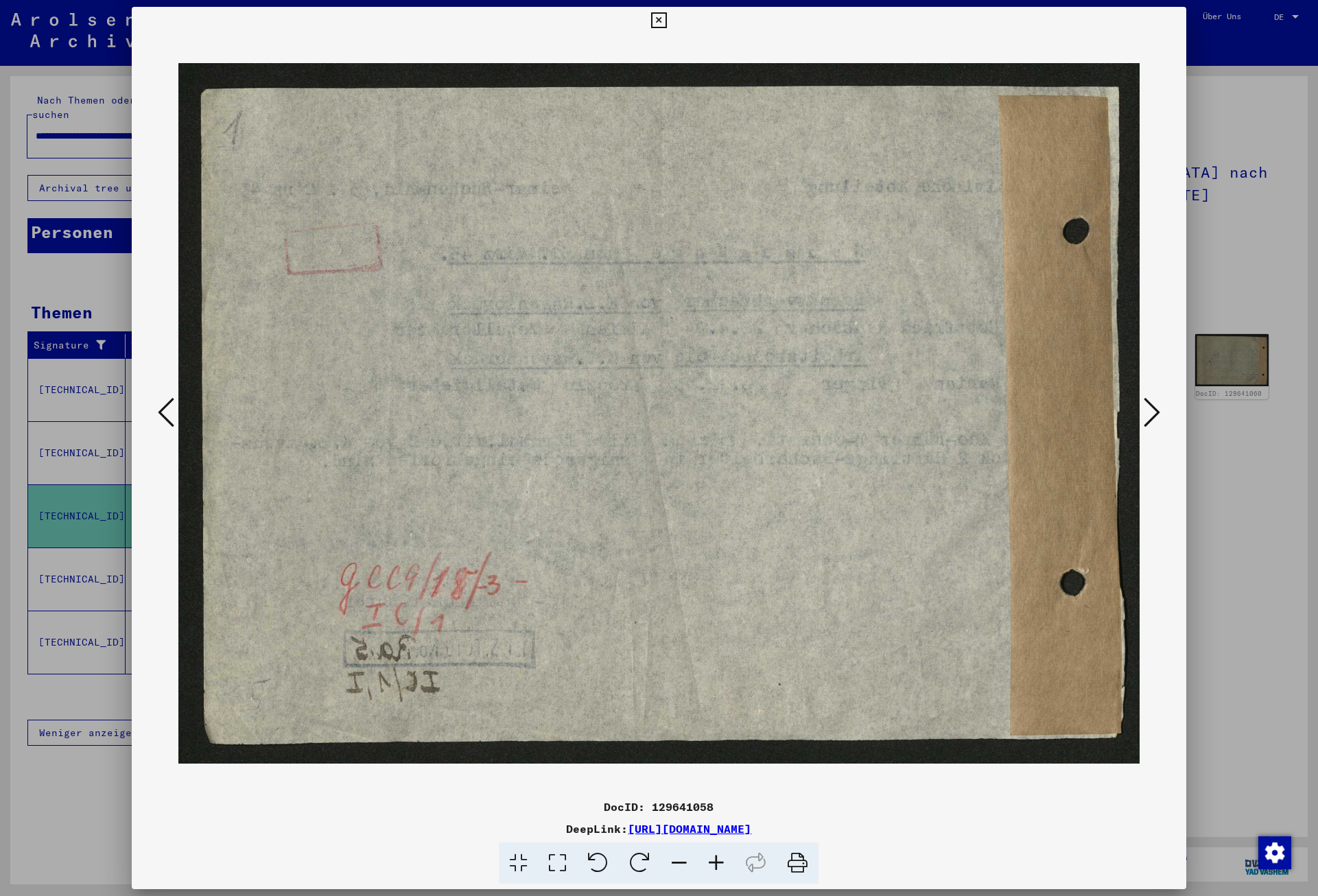
click at [1162, 412] on button at bounding box center [1152, 413] width 25 height 39
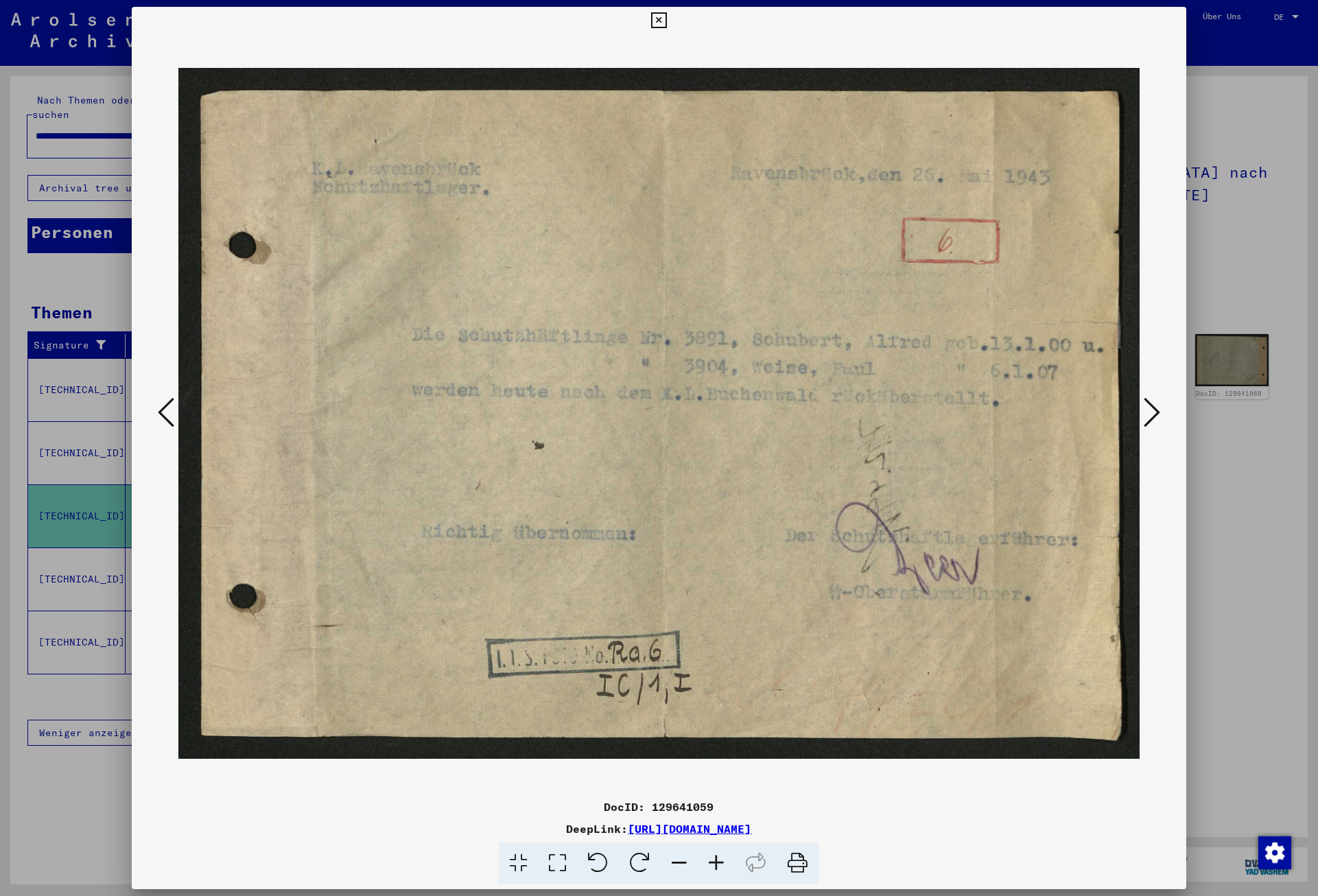
click at [1162, 412] on button at bounding box center [1152, 413] width 25 height 39
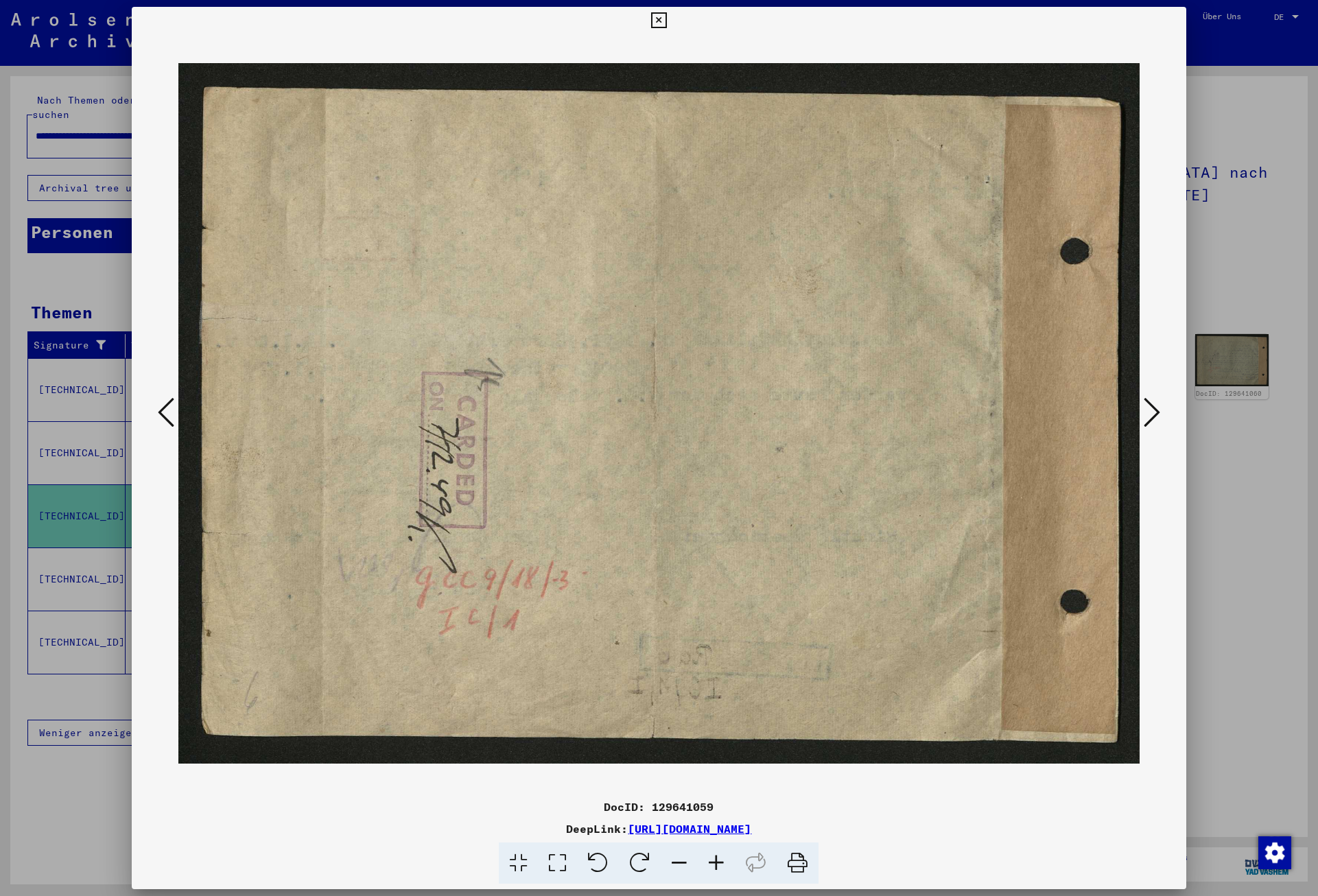
click at [1162, 412] on button at bounding box center [1152, 413] width 25 height 39
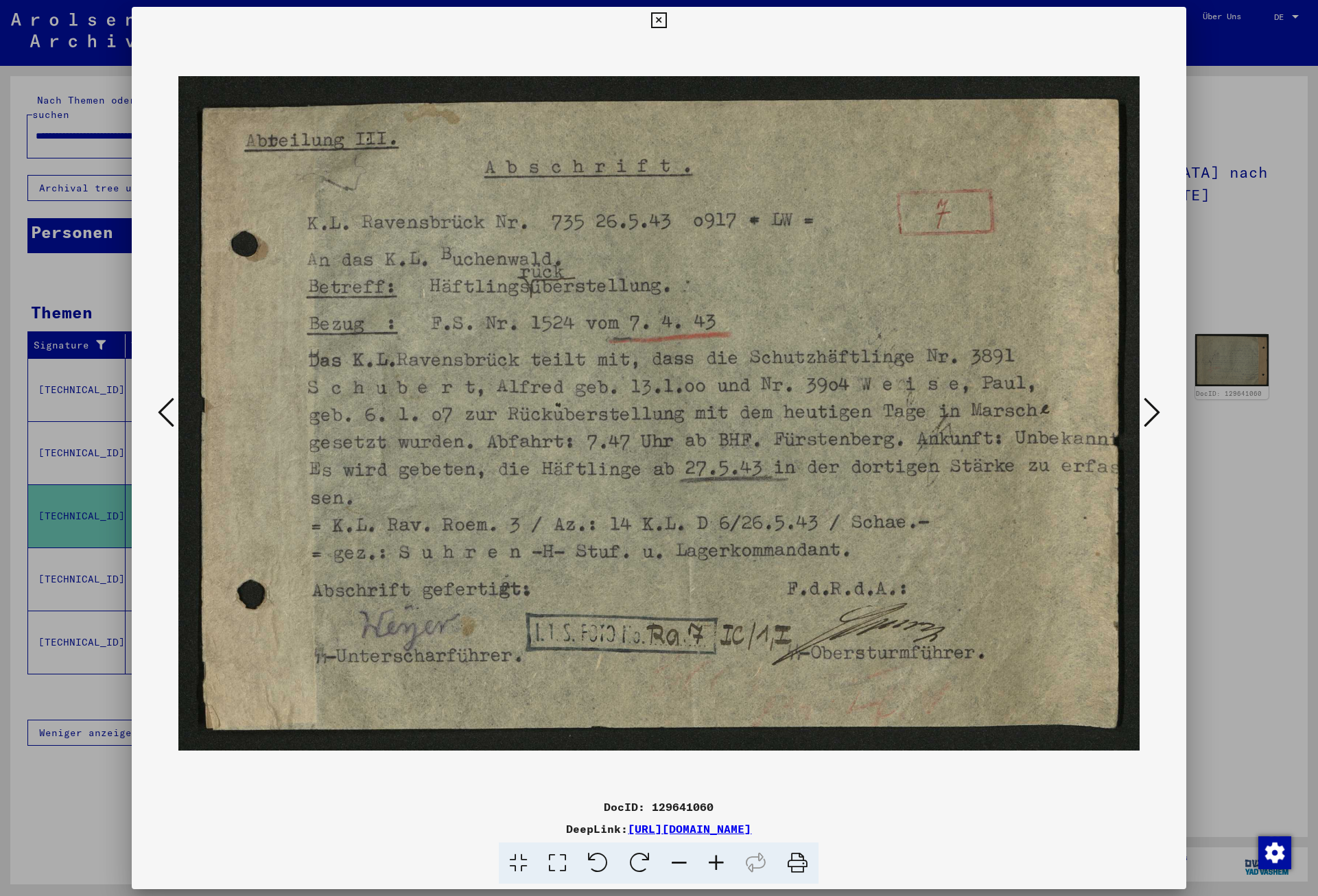
click at [1162, 412] on button at bounding box center [1152, 413] width 25 height 39
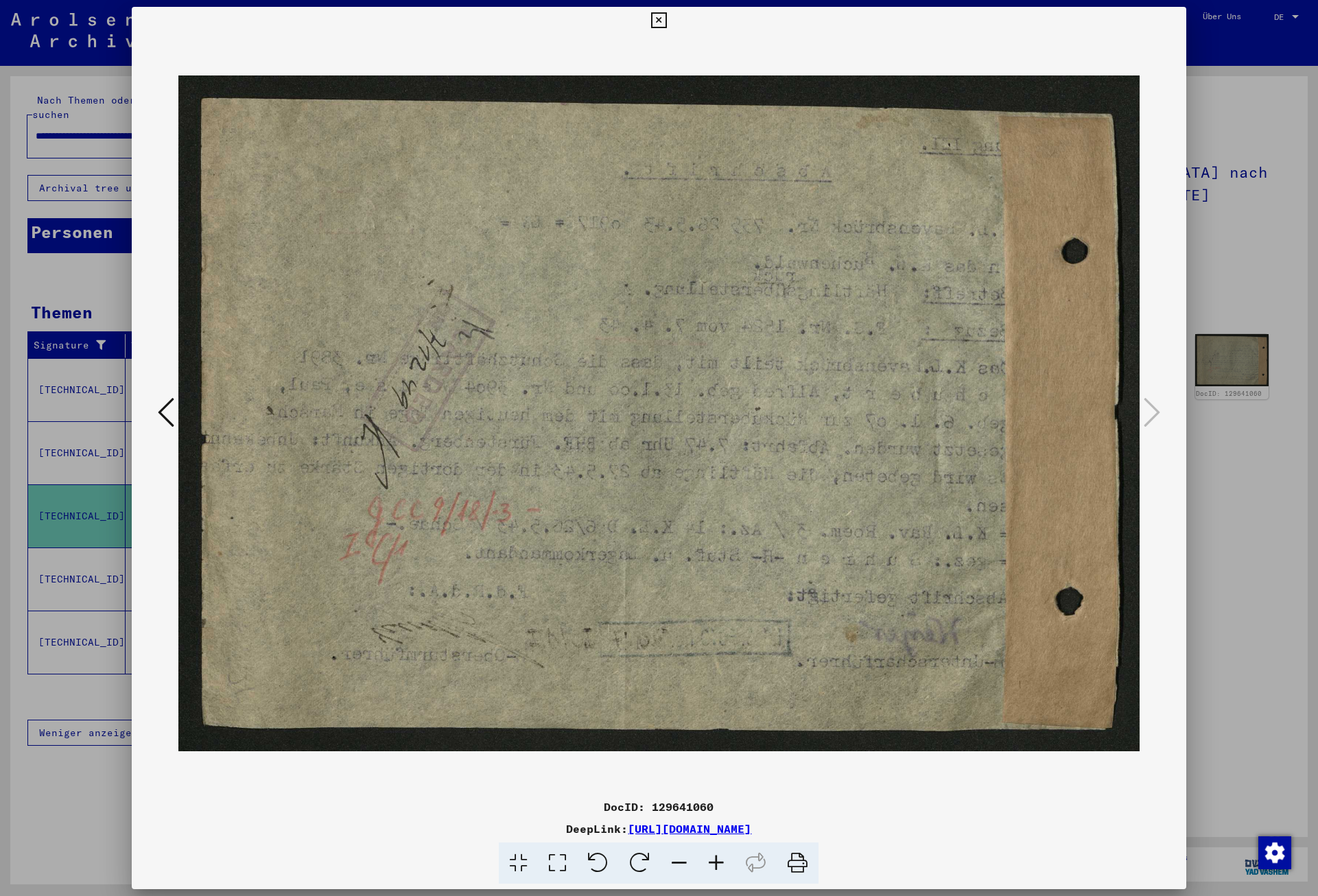
click at [667, 26] on icon at bounding box center [659, 20] width 16 height 17
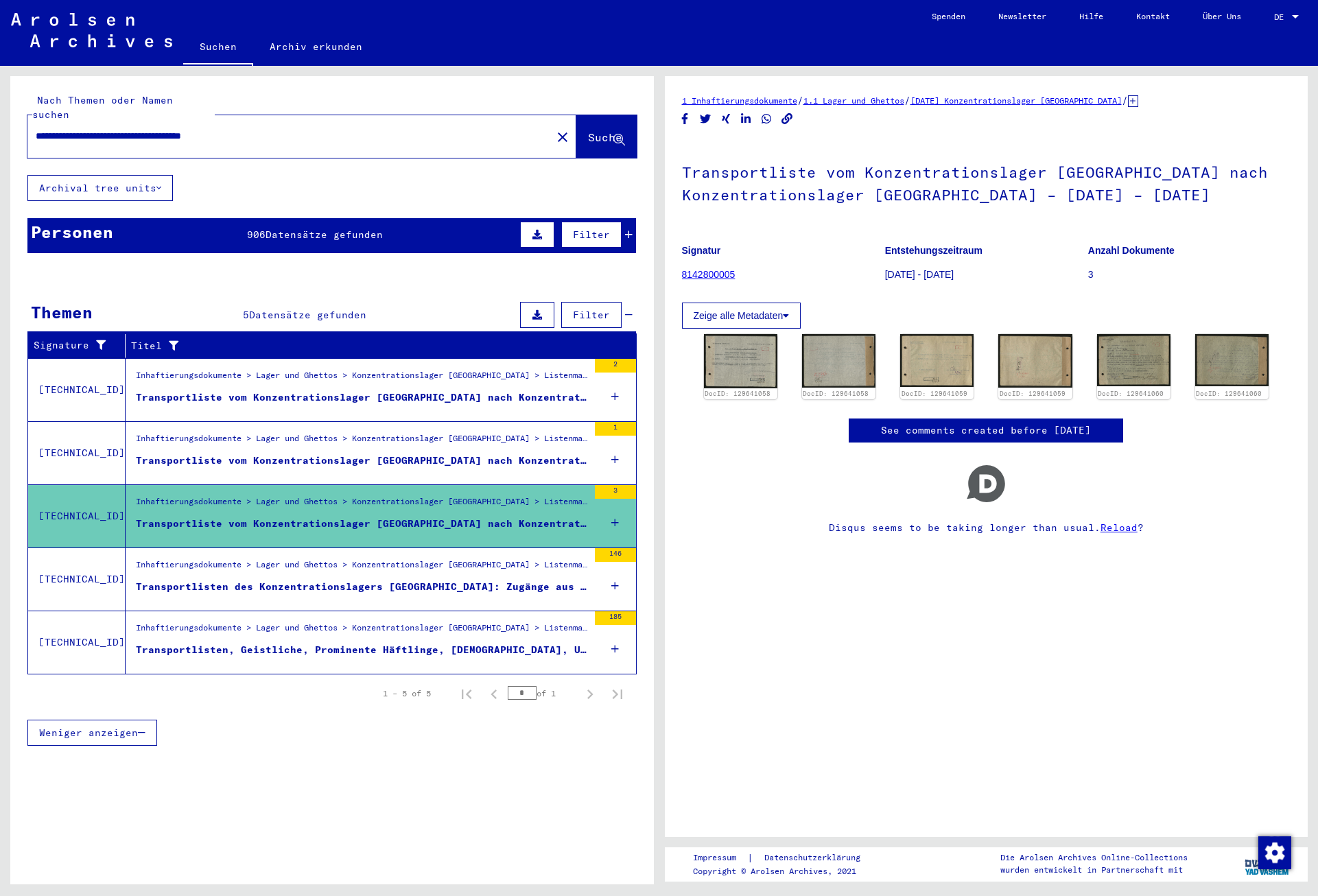
click at [382, 228] on span "Datensätze gefunden" at bounding box center [324, 235] width 117 height 12
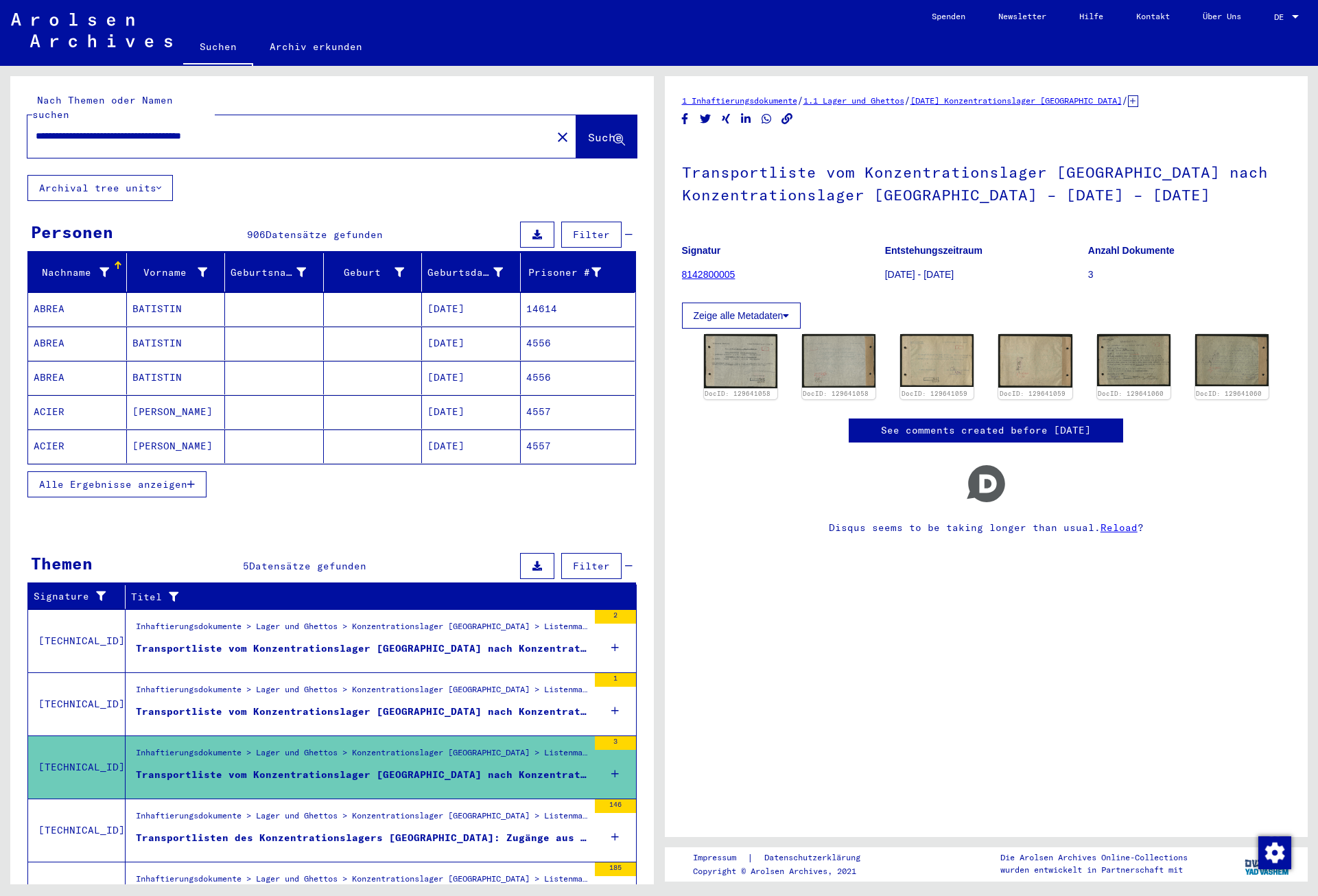
click at [164, 478] on span "Alle Ergebnisse anzeigen" at bounding box center [113, 484] width 148 height 12
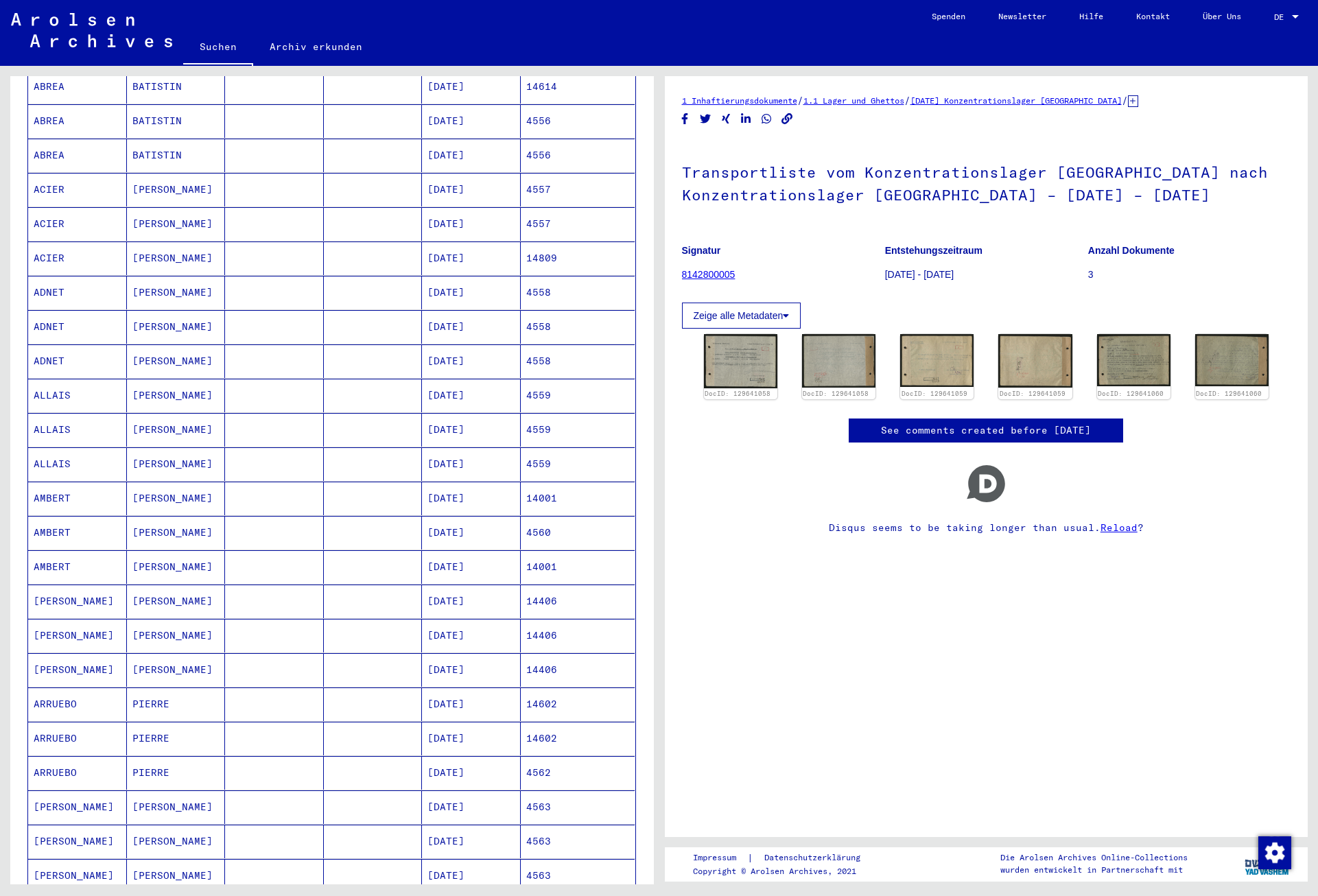
scroll to position [444, 0]
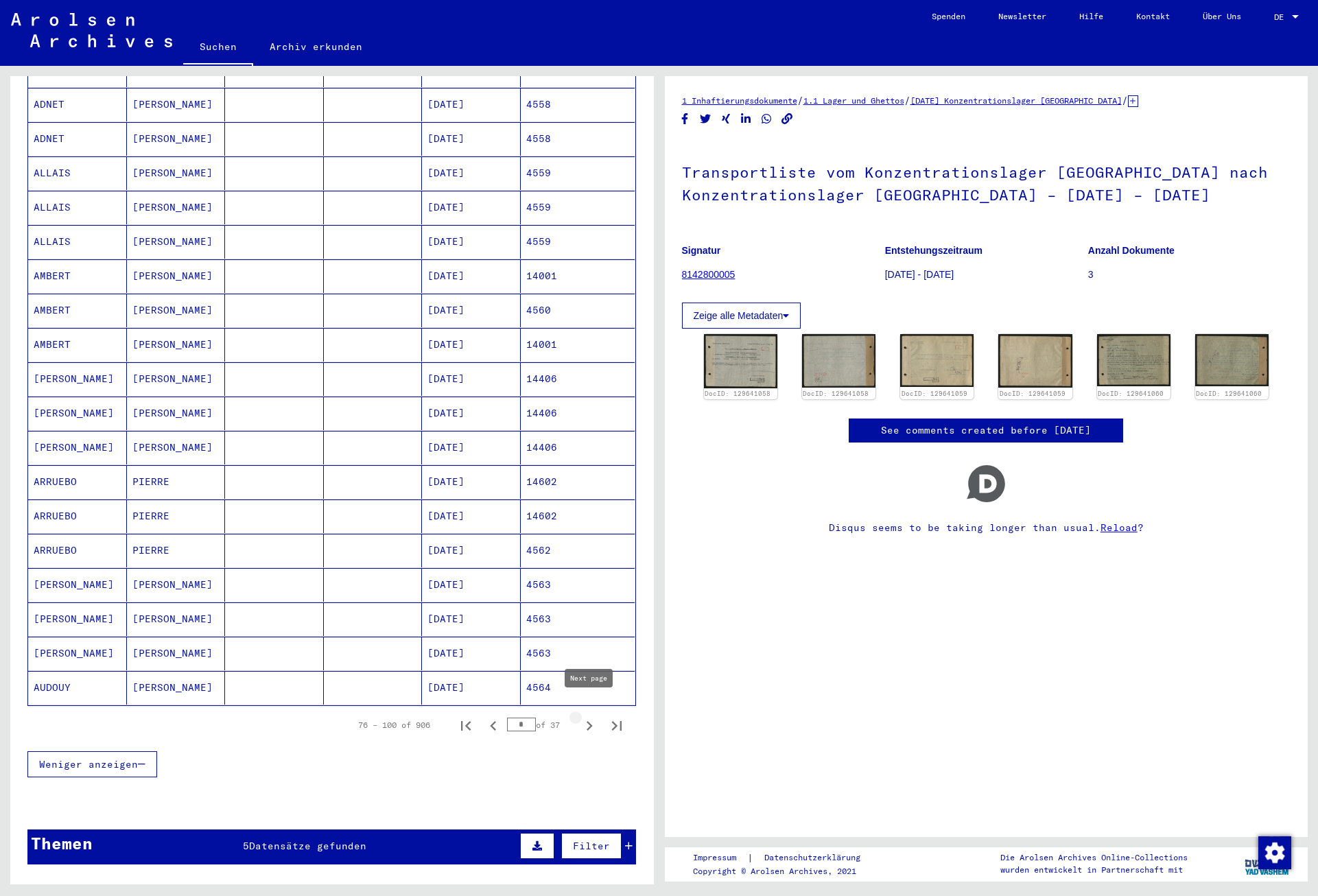
click at [586, 716] on icon "Next page" at bounding box center [589, 726] width 20 height 20
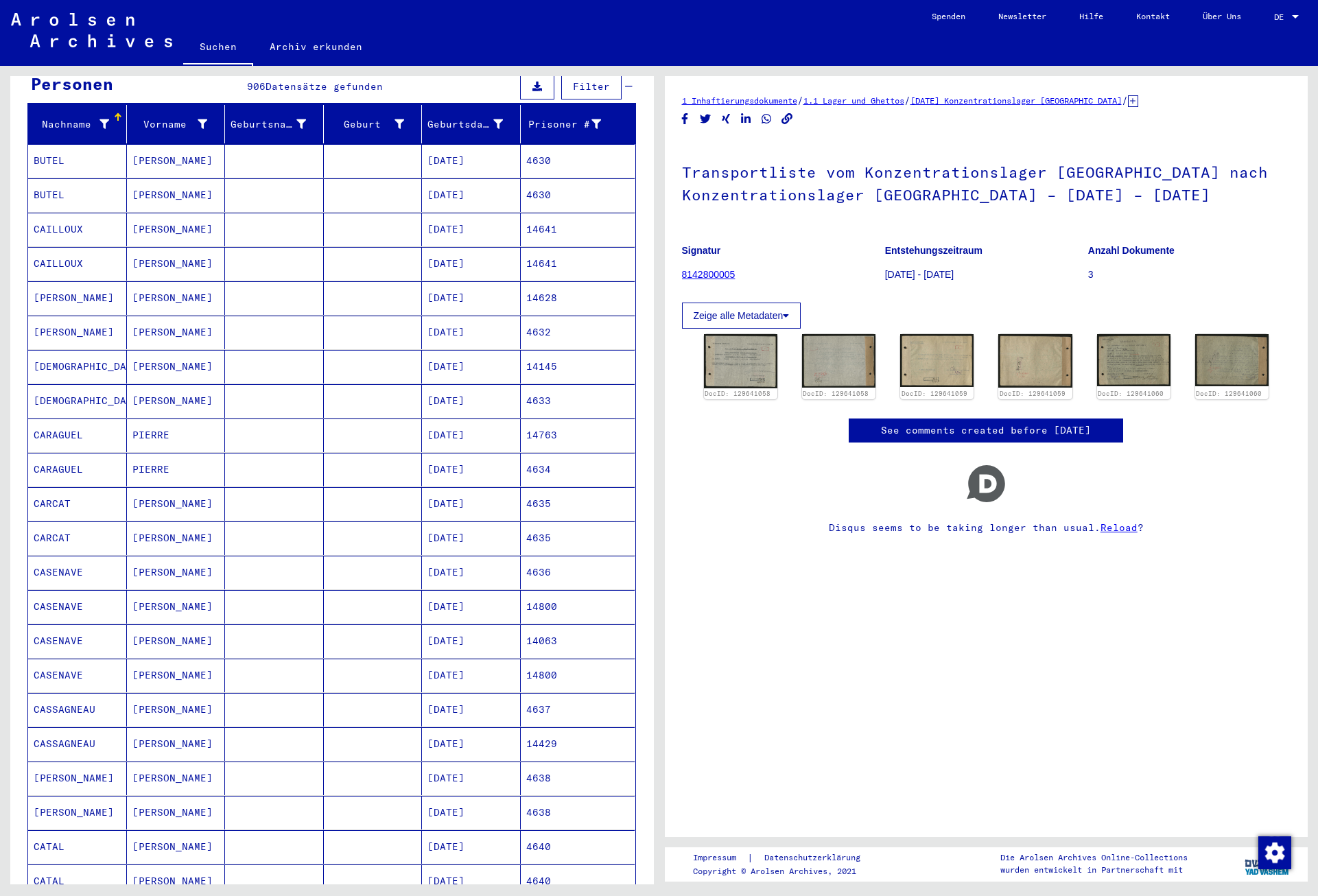
scroll to position [371, 0]
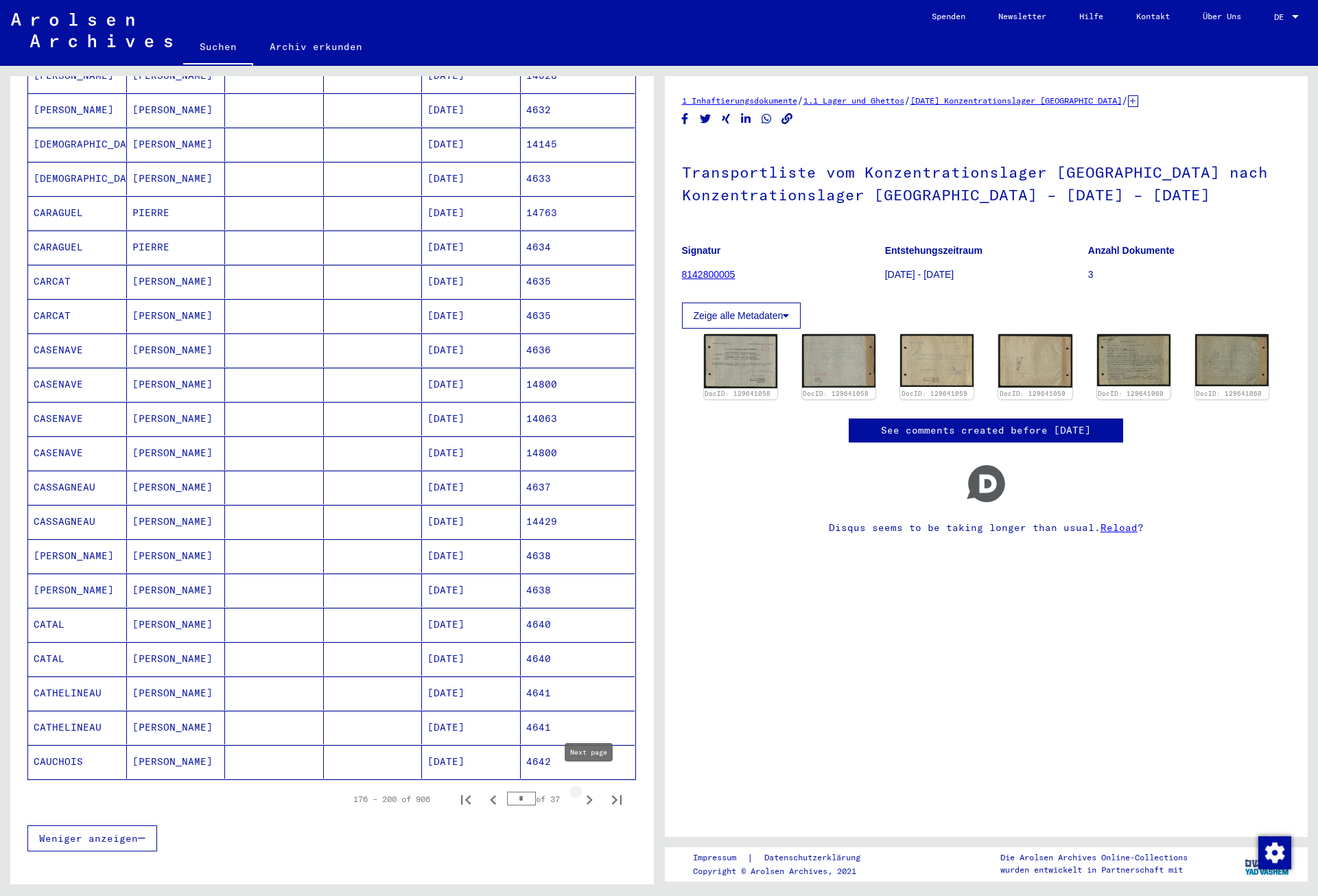
click at [591, 796] on icon "Next page" at bounding box center [589, 800] width 6 height 10
click at [582, 786] on button "Next page" at bounding box center [589, 799] width 28 height 28
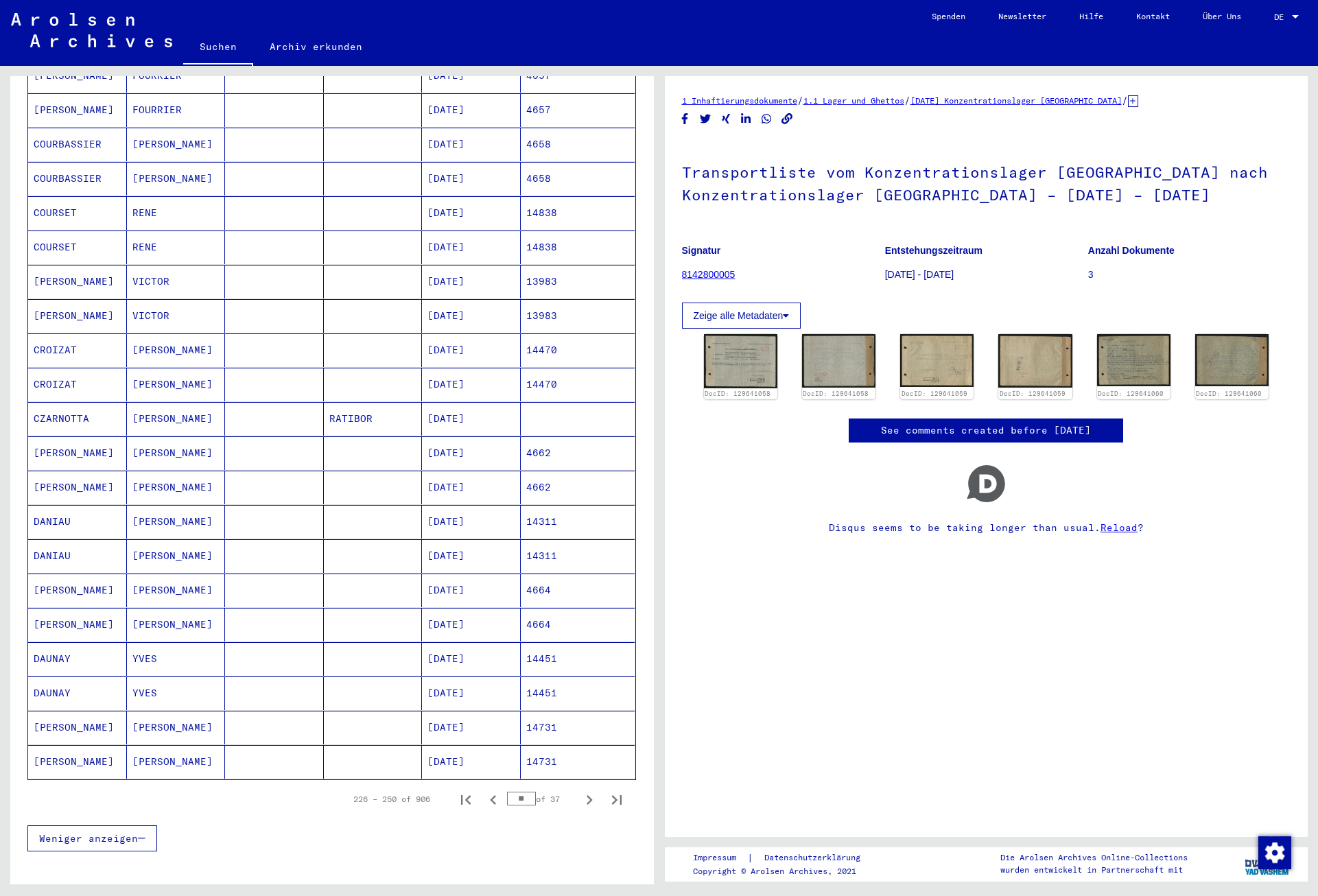
click at [582, 786] on button "Next page" at bounding box center [589, 799] width 28 height 28
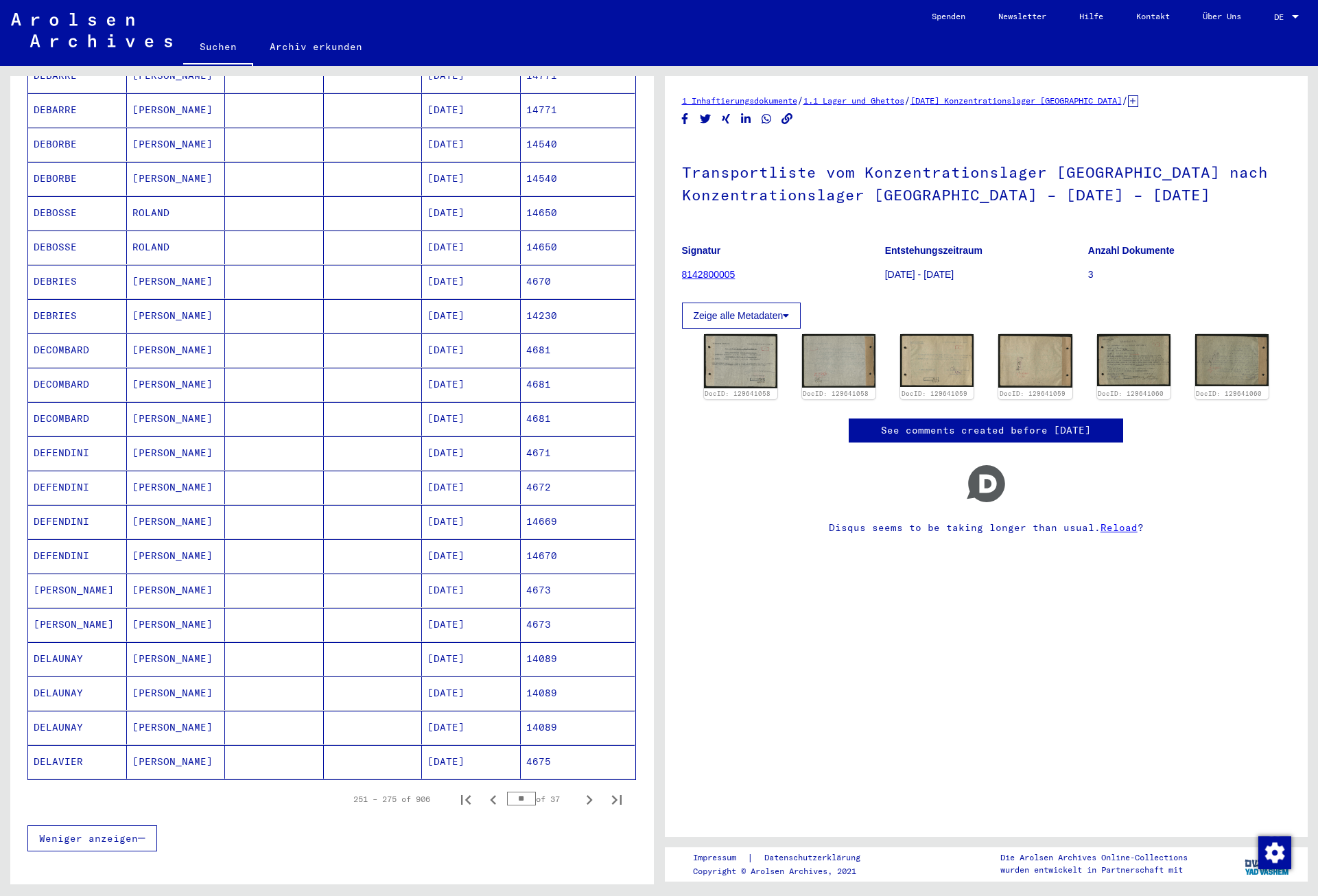
click at [582, 786] on button "Next page" at bounding box center [589, 799] width 28 height 28
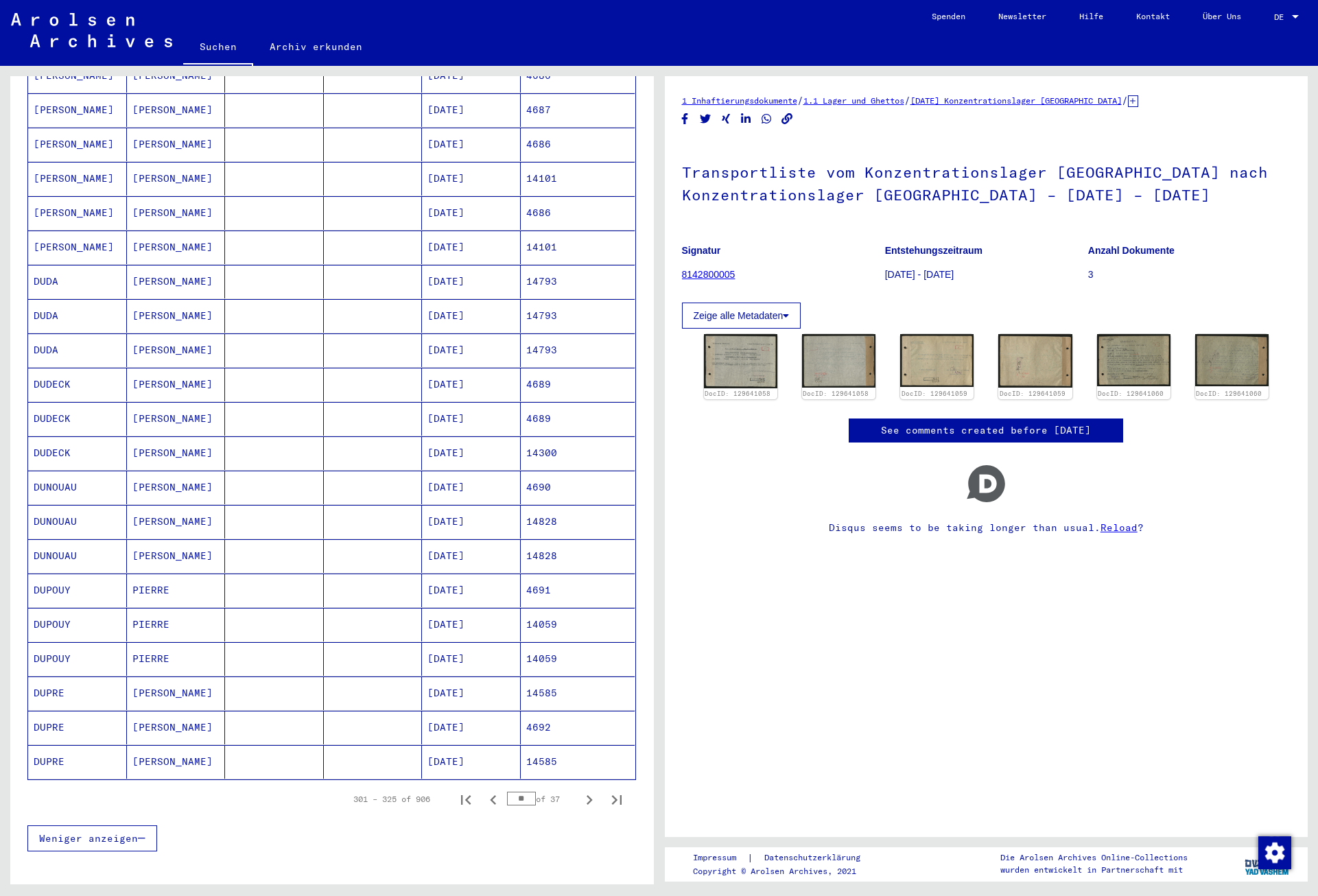
click at [582, 786] on button "Next page" at bounding box center [589, 799] width 28 height 28
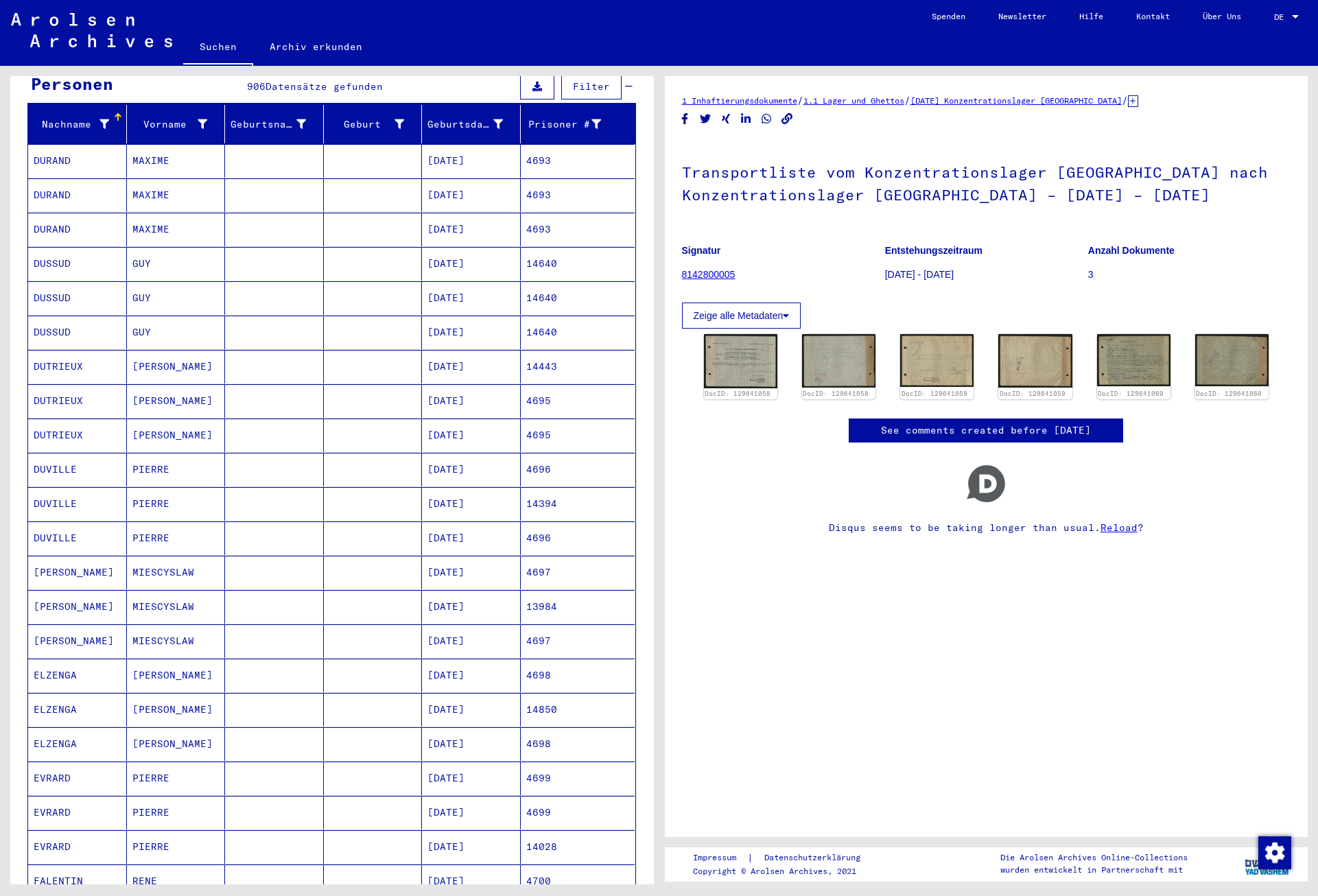
scroll to position [297, 0]
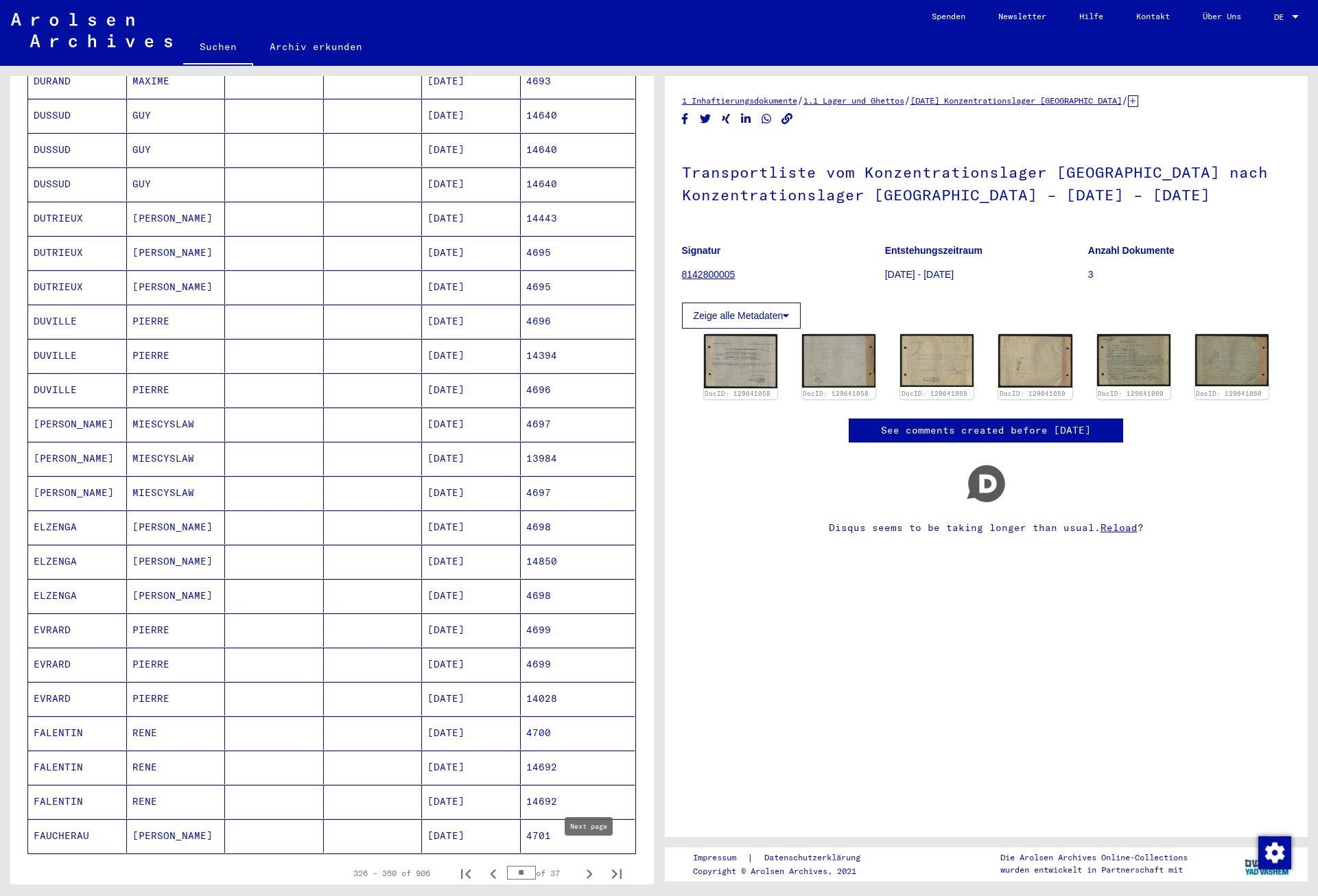
click at [584, 865] on icon "Next page" at bounding box center [589, 875] width 20 height 20
type input "**"
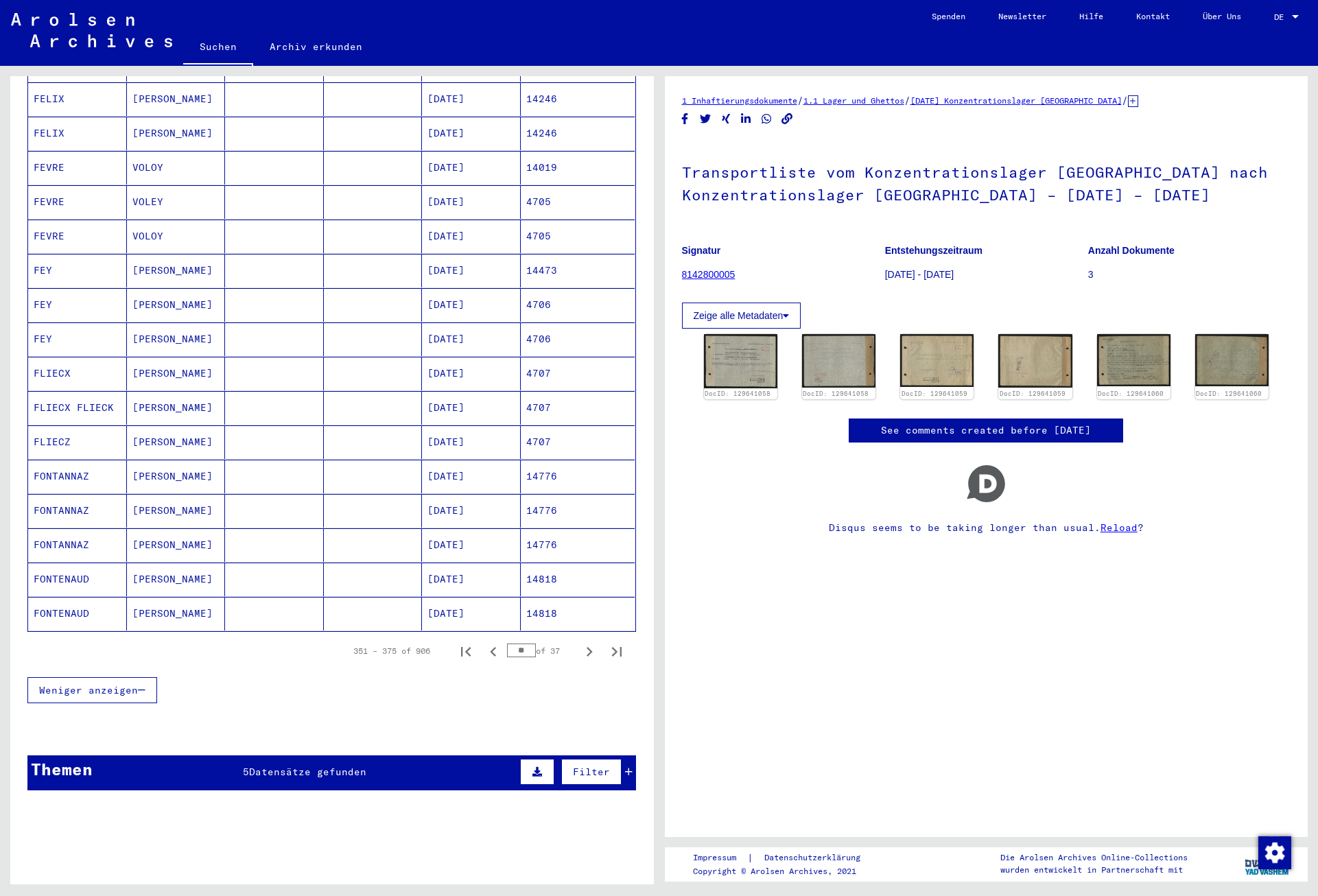
scroll to position [741, 0]
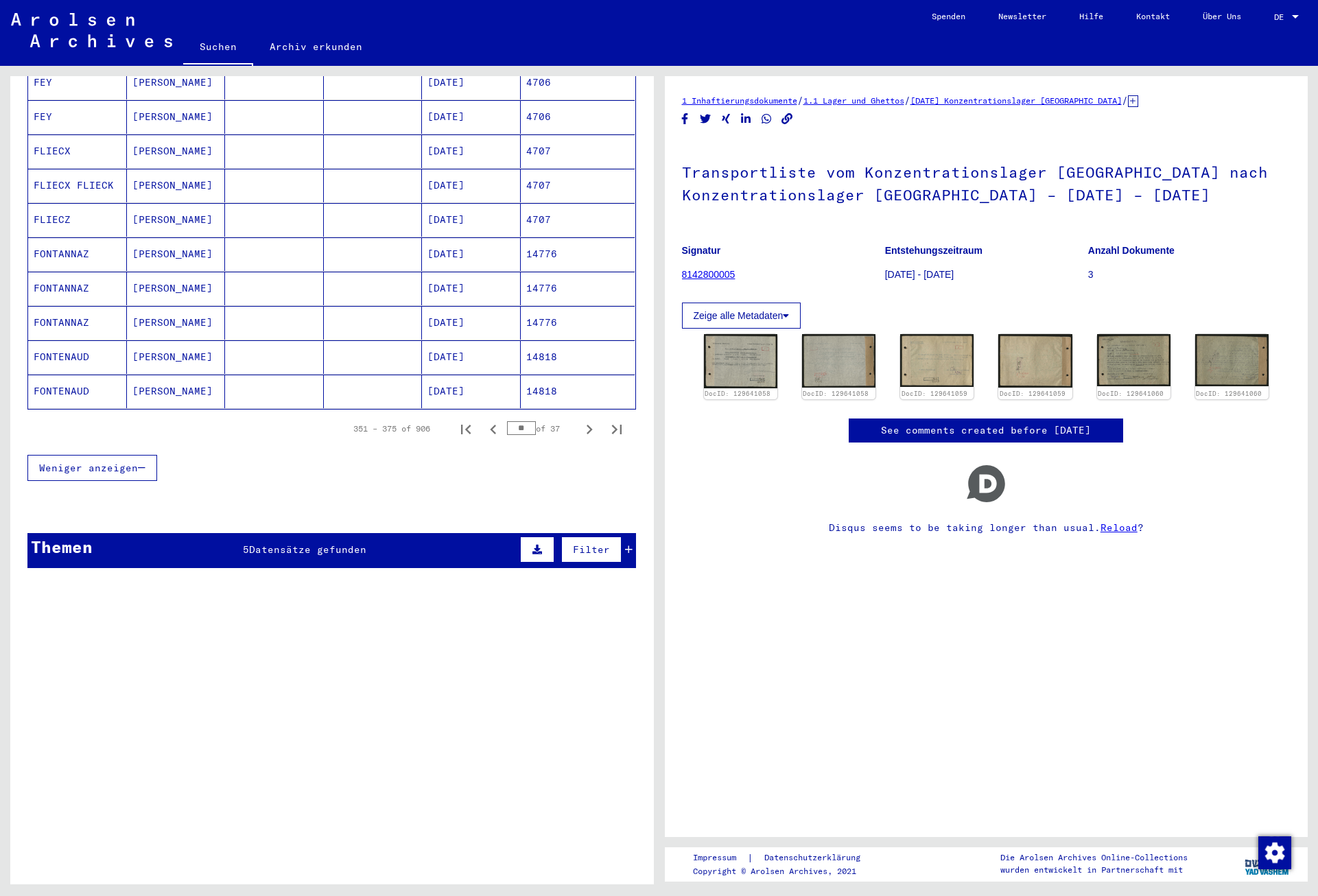
click at [344, 556] on yv-its-grid-expansion-panel "Themen 5 Datensätze gefunden Filter Signature Titel [TECHNICAL_ID] Inhaftierung…" at bounding box center [332, 556] width 643 height 46
click at [330, 543] on span "Datensätze gefunden" at bounding box center [308, 549] width 117 height 12
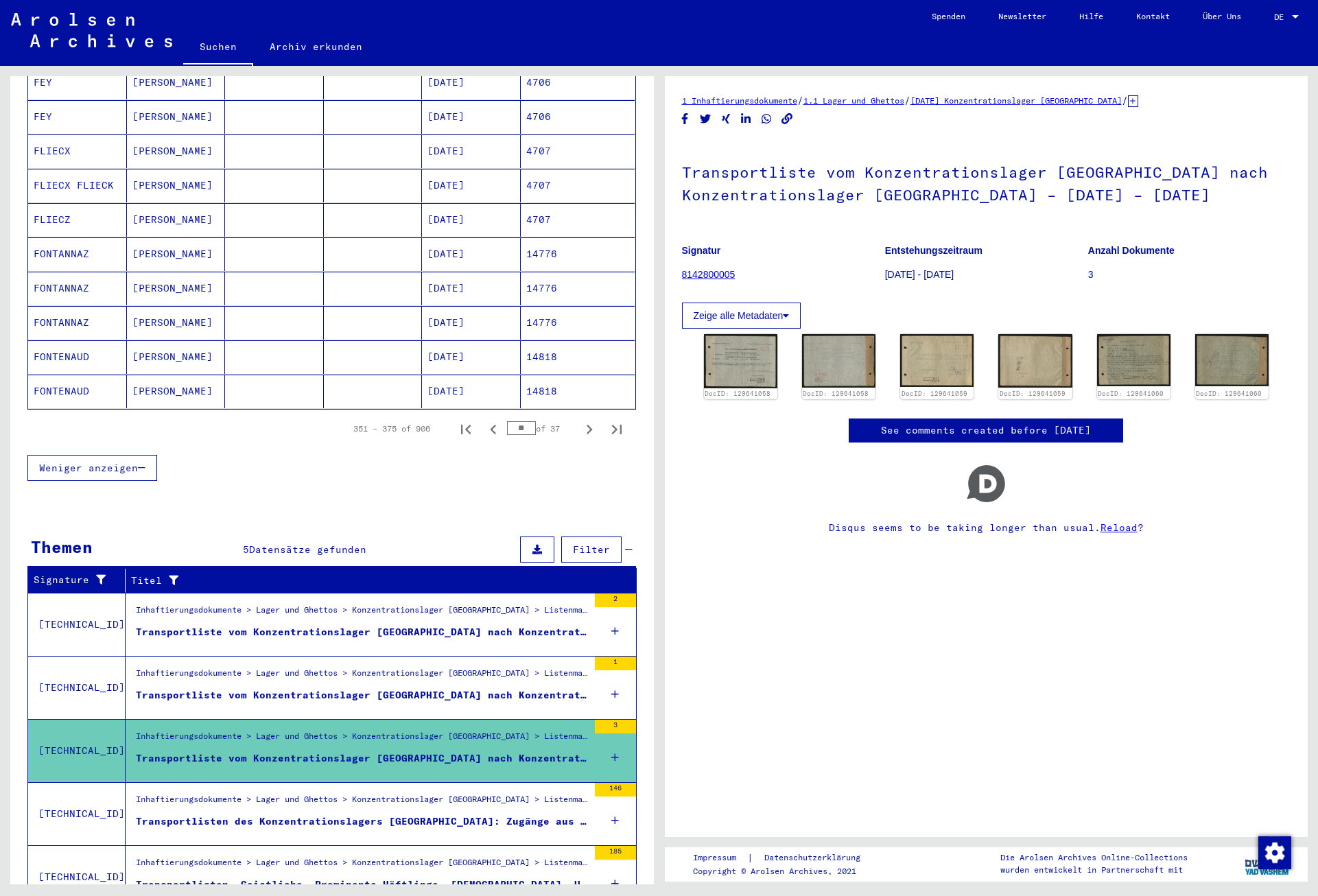
scroll to position [830, 0]
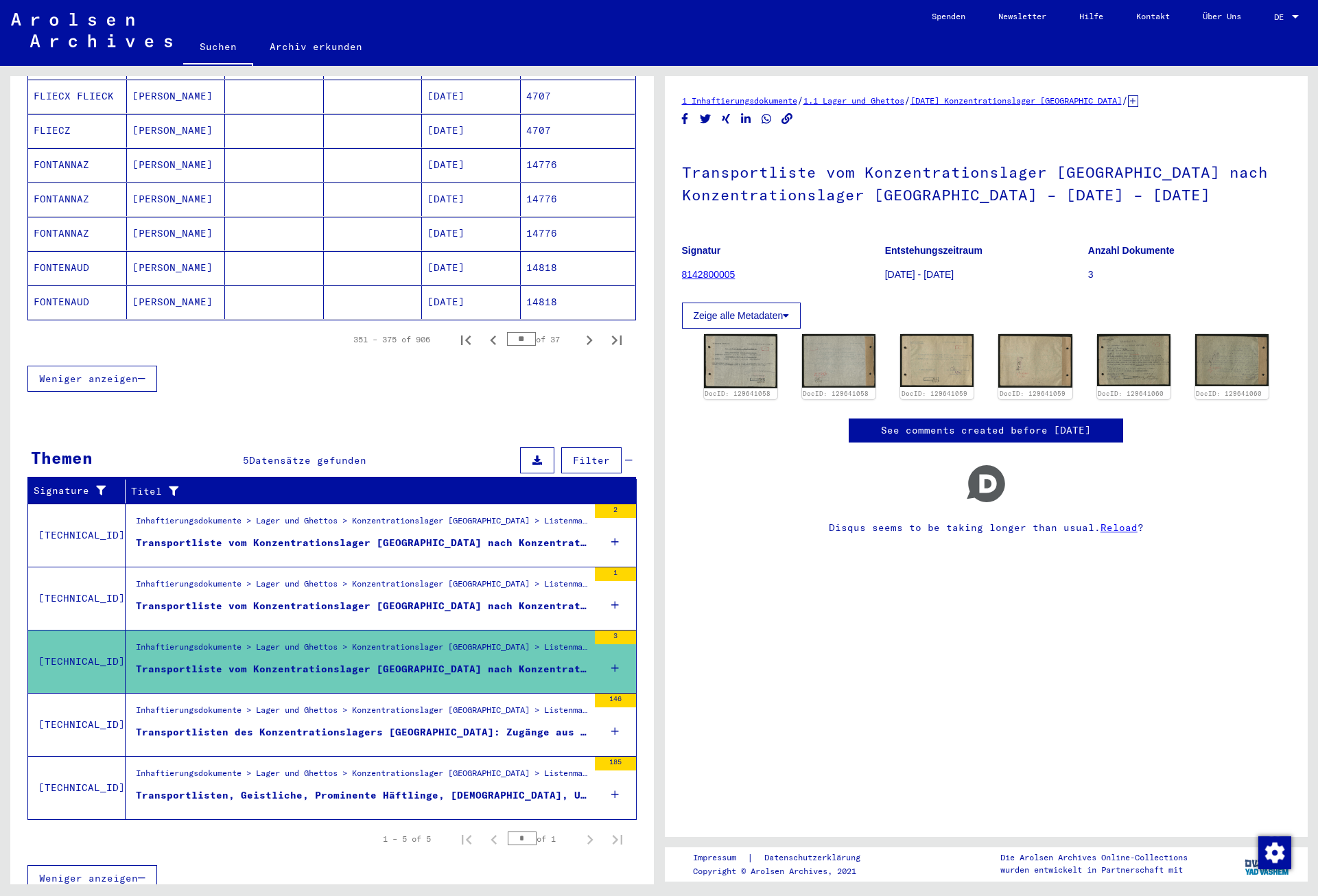
click at [395, 706] on div "Inhaftierungsdokumente > Lager und Ghettos > Konzentrationslager [GEOGRAPHIC_DA…" at bounding box center [362, 714] width 452 height 20
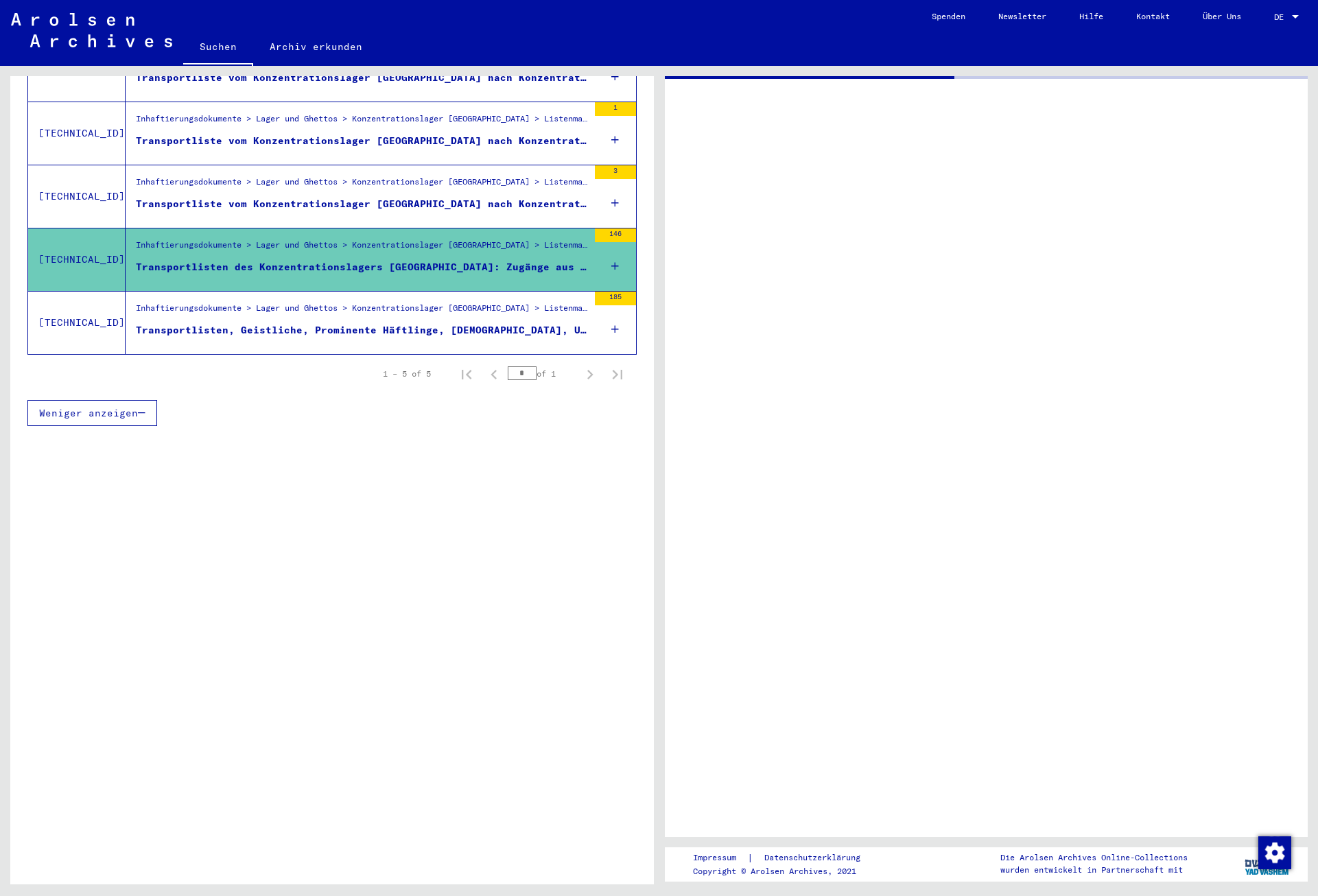
scroll to position [320, 0]
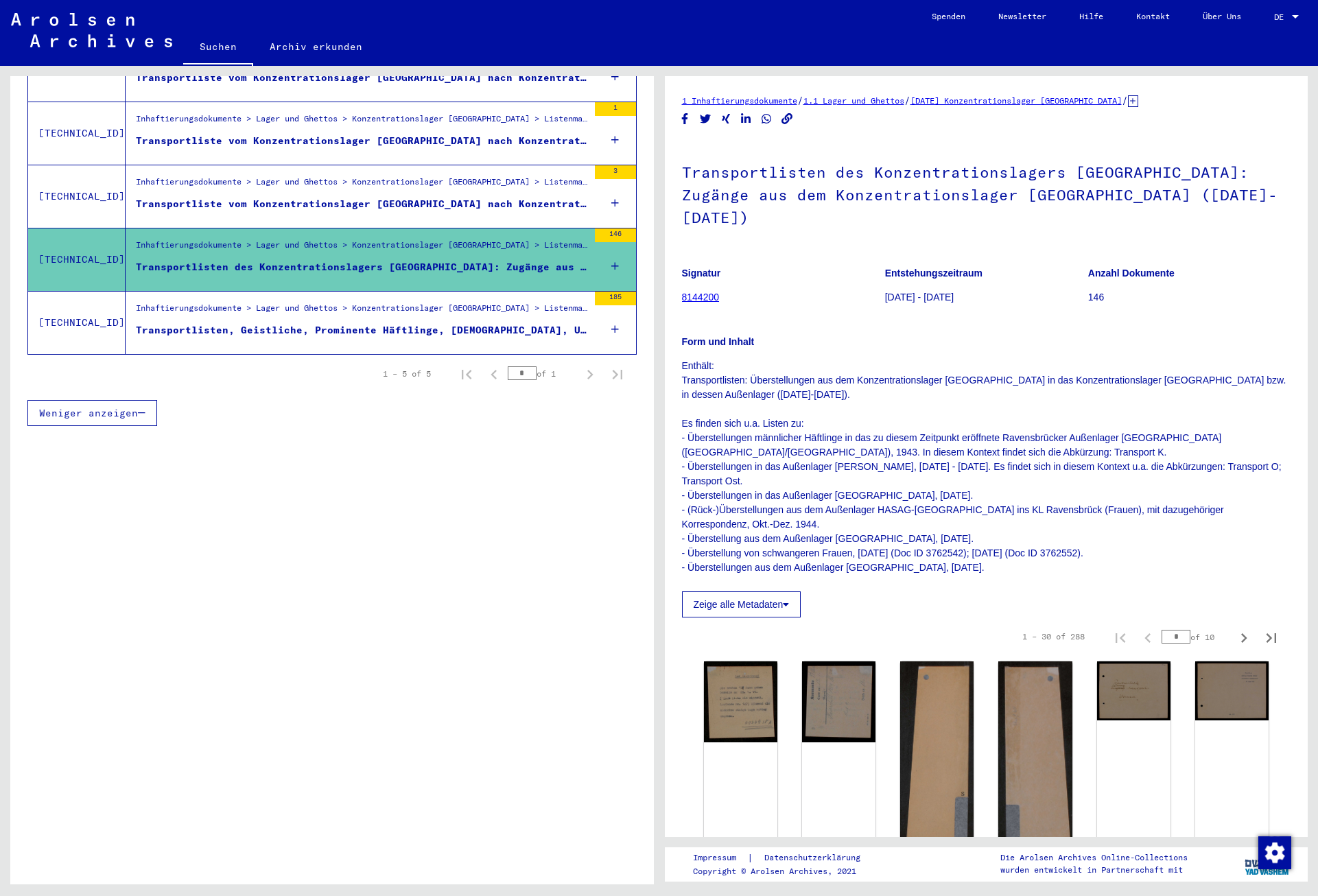
drag, startPoint x: 1114, startPoint y: 532, endPoint x: 1043, endPoint y: 532, distance: 71.0
click at [1043, 532] on p "Enthält: Transportlisten: Überstellungen aus dem Konzentrationslager [GEOGRAPHI…" at bounding box center [987, 467] width 610 height 216
copy p "Doc ID 3762552)"
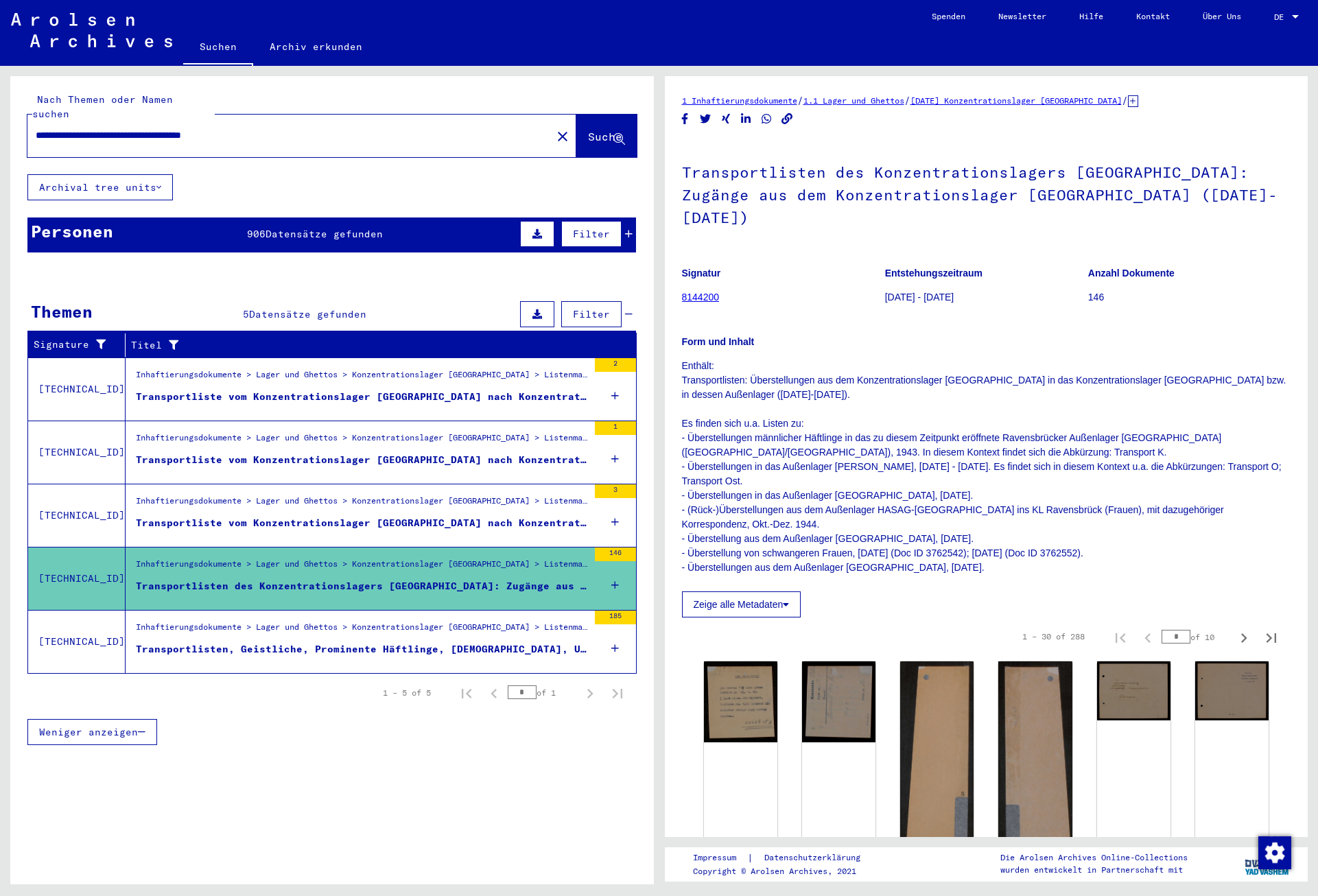
scroll to position [0, 0]
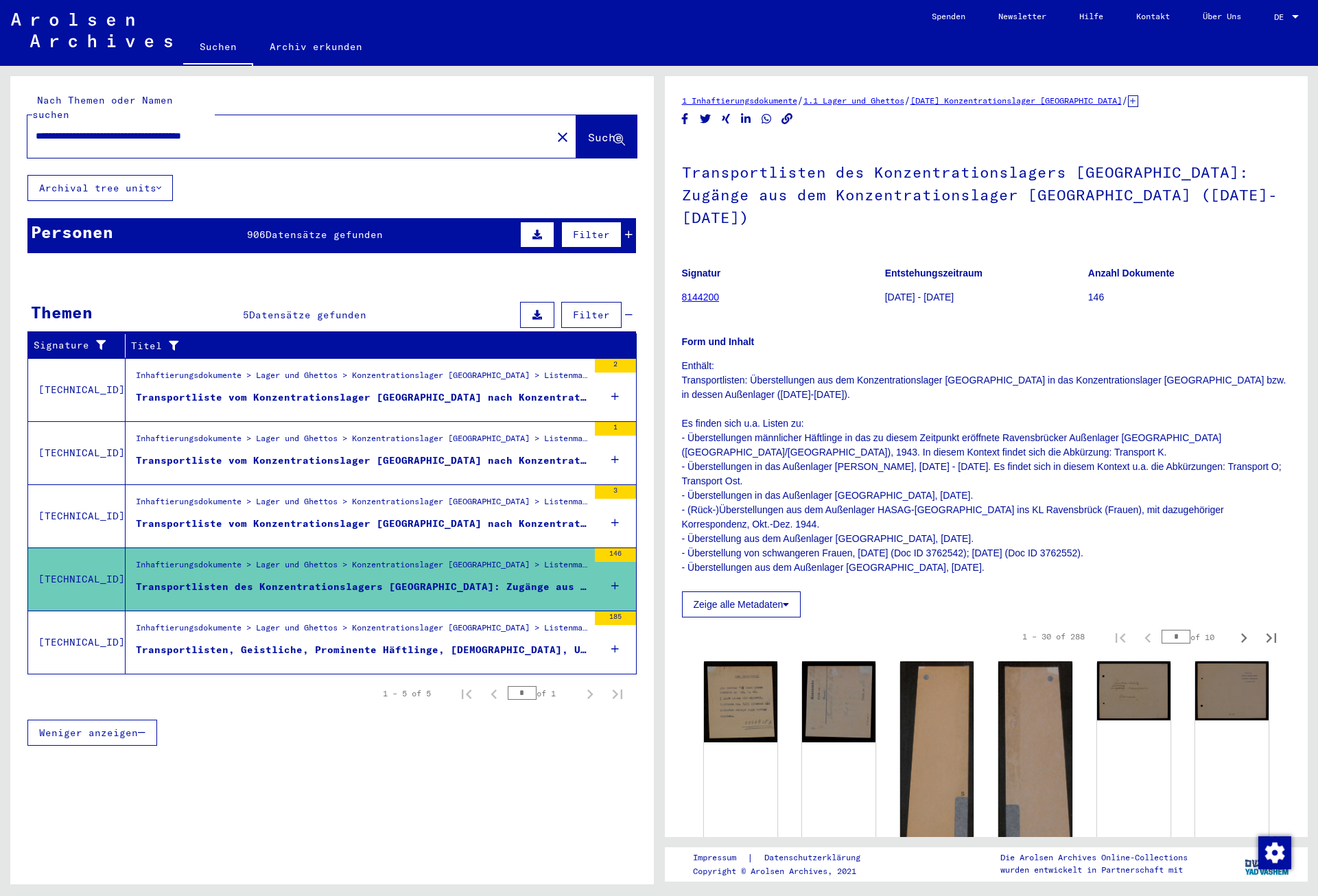
click at [99, 129] on input "**********" at bounding box center [289, 136] width 507 height 14
drag, startPoint x: 306, startPoint y: 126, endPoint x: 30, endPoint y: 130, distance: 276.0
click at [36, 130] on input "**********" at bounding box center [289, 136] width 507 height 14
paste input "text"
drag, startPoint x: 117, startPoint y: 121, endPoint x: 134, endPoint y: 121, distance: 17.0
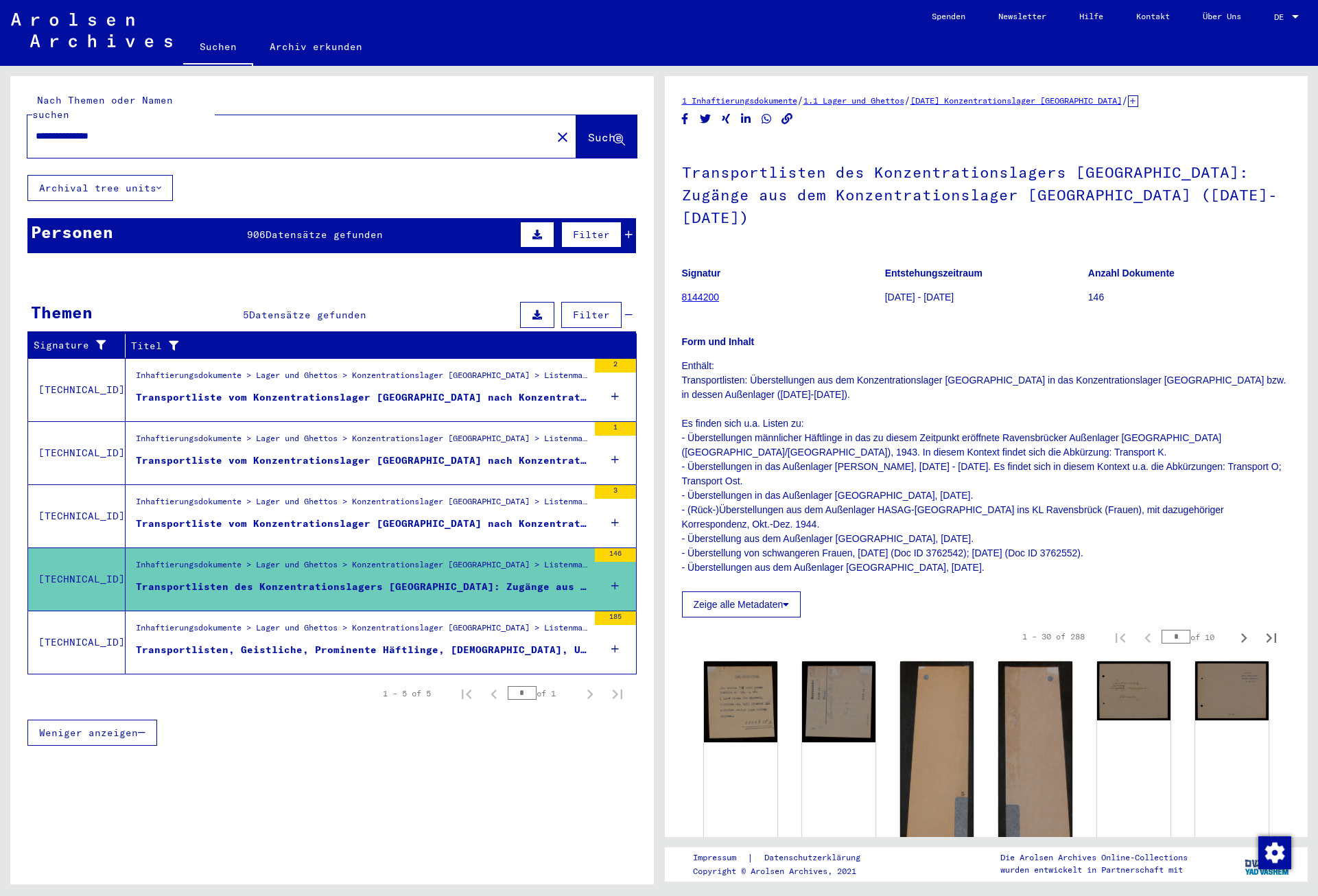
click at [134, 129] on input "**********" at bounding box center [289, 136] width 507 height 14
type input "**********"
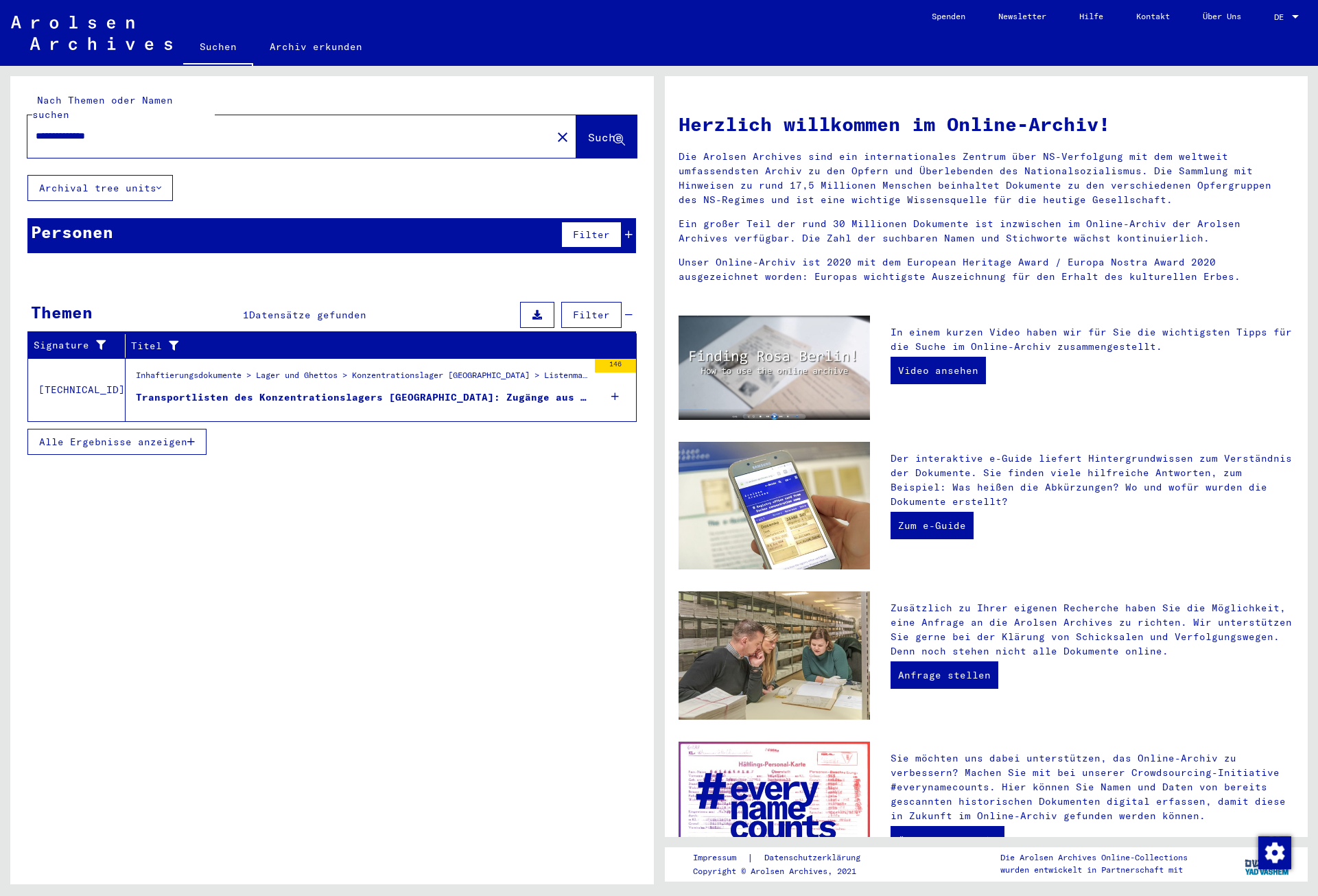
click at [327, 390] on div "Transportlisten des Konzentrationslagers [GEOGRAPHIC_DATA]: Zugänge aus dem Kon…" at bounding box center [362, 397] width 452 height 14
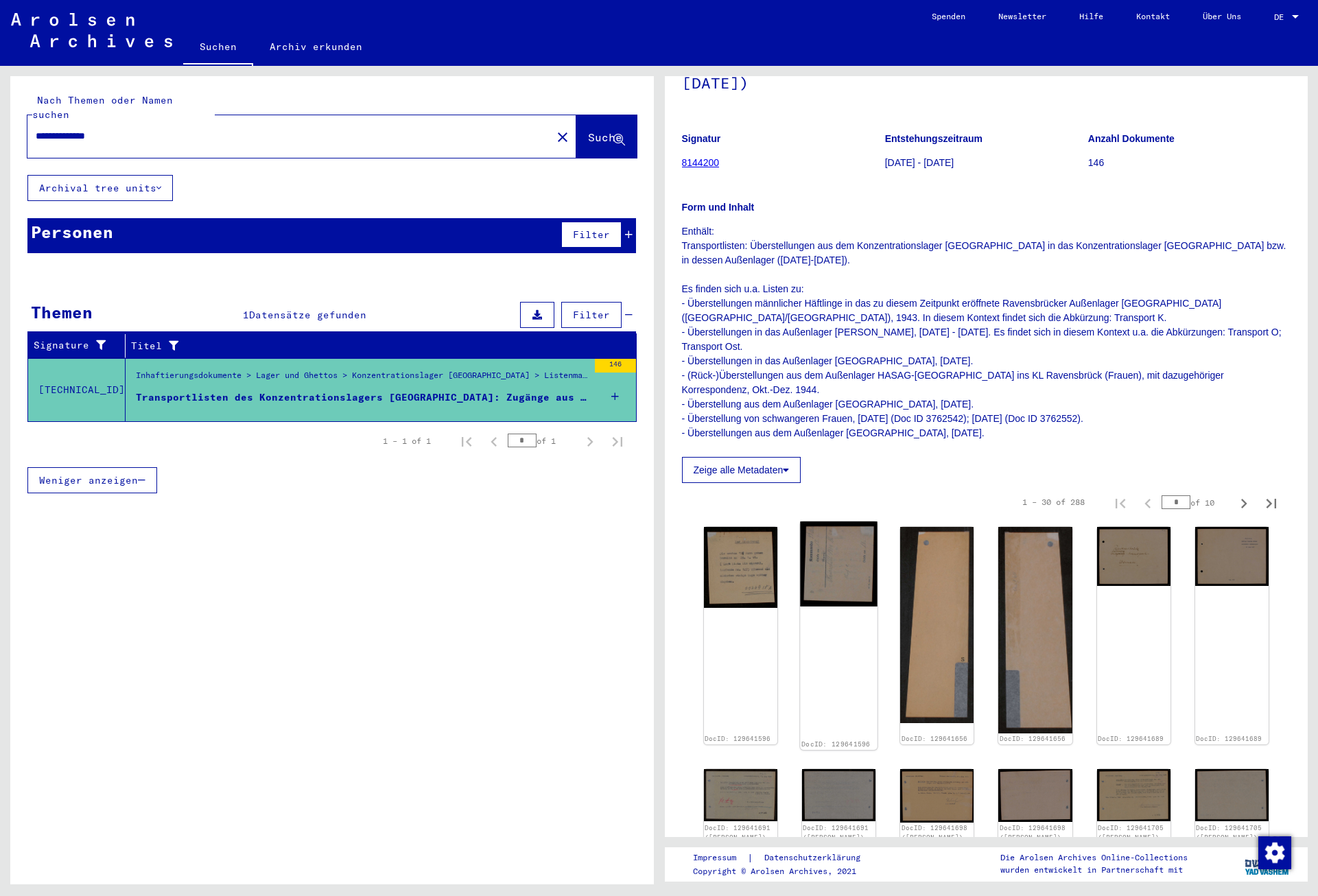
scroll to position [222, 0]
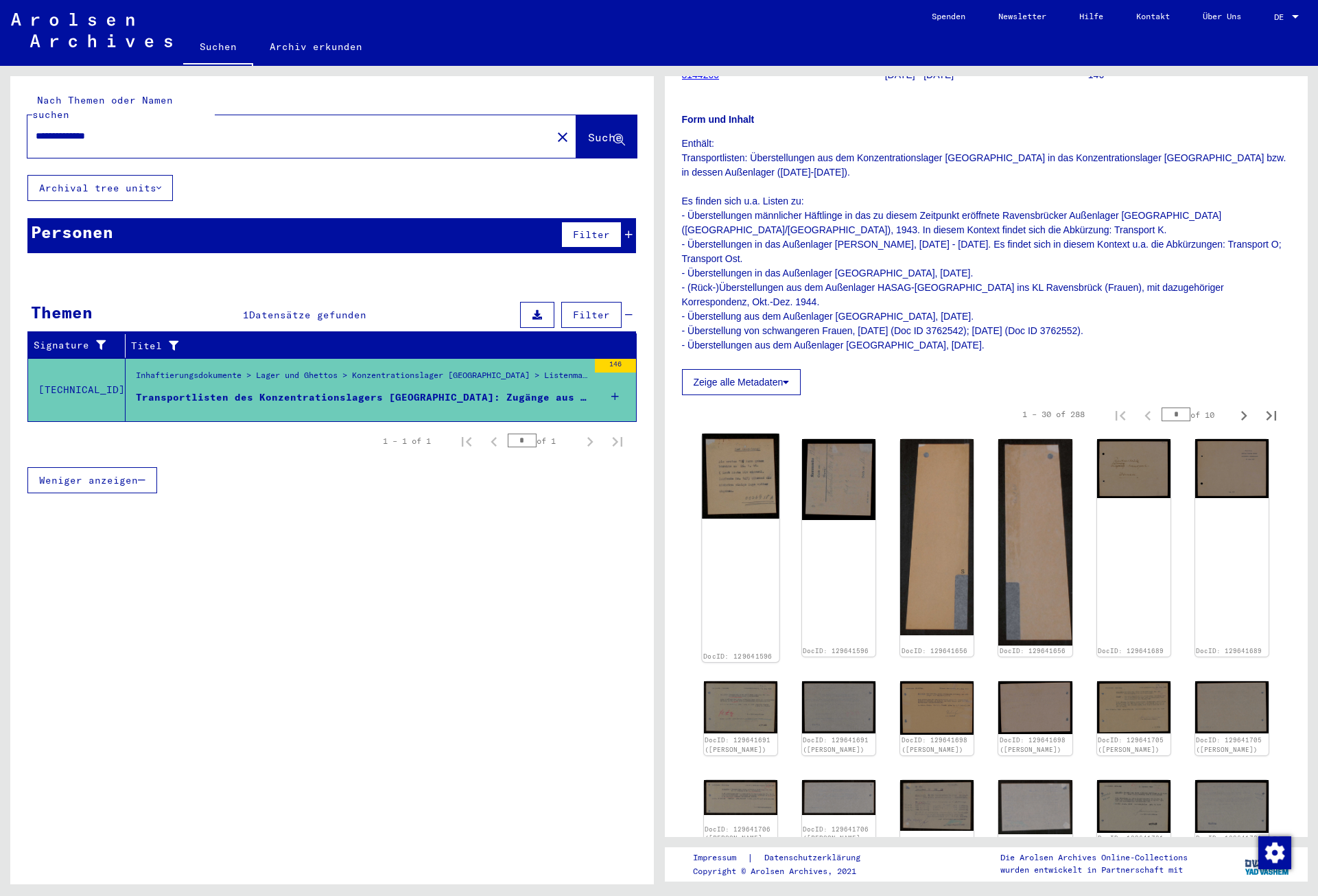
click at [754, 459] on img at bounding box center [740, 476] width 77 height 85
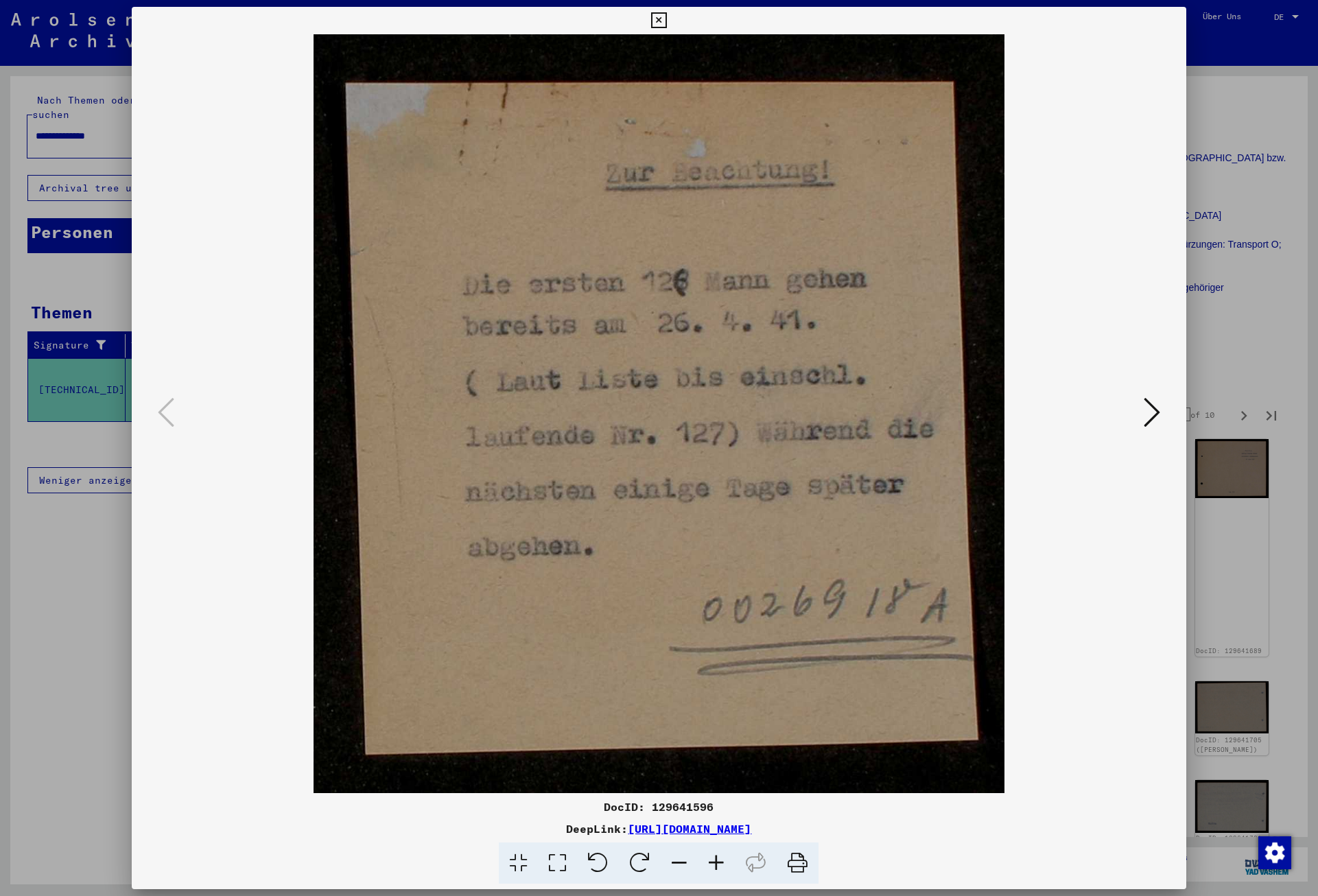
click at [1149, 420] on icon at bounding box center [1152, 412] width 17 height 33
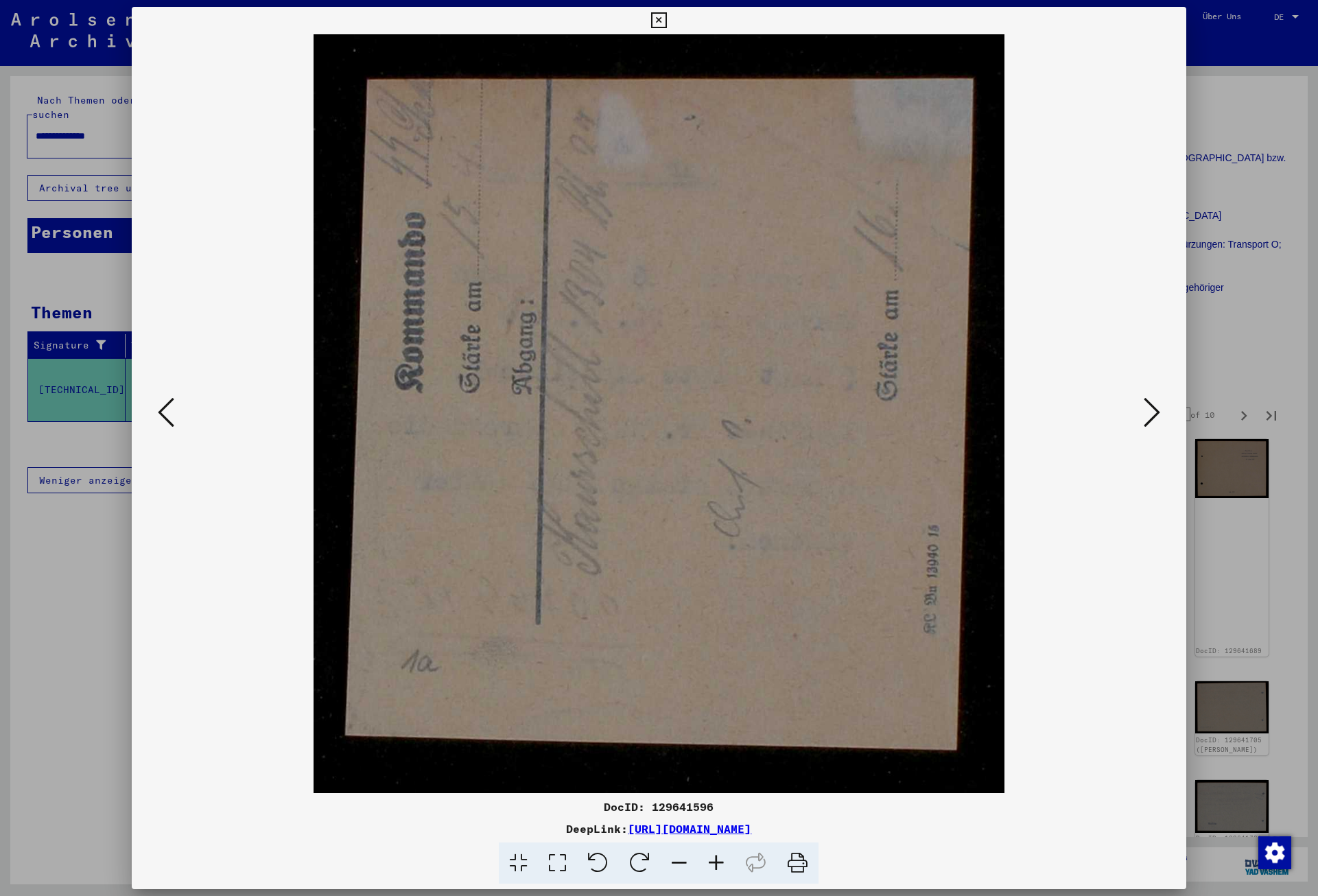
click at [1149, 420] on icon at bounding box center [1152, 412] width 17 height 33
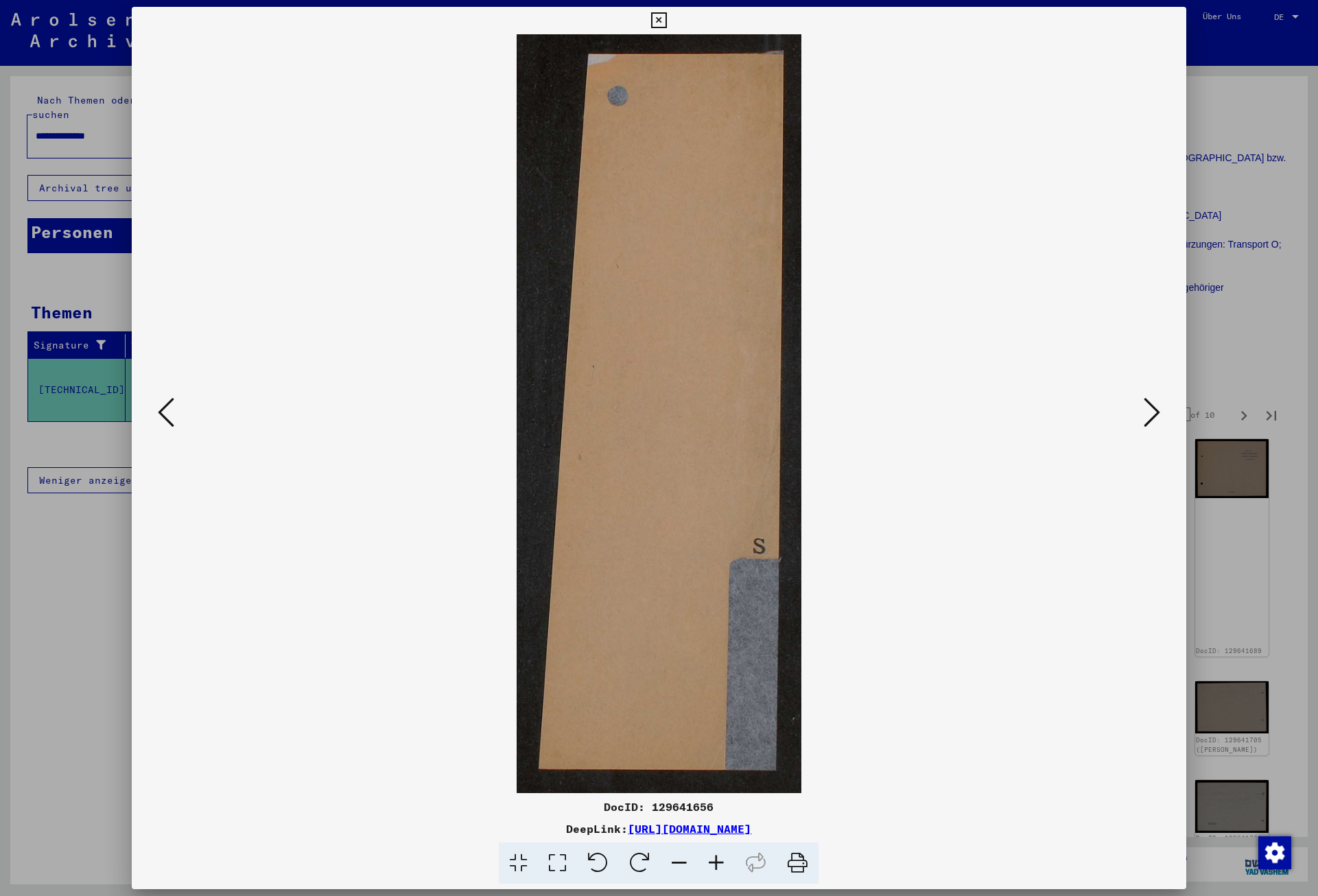
click at [1149, 420] on icon at bounding box center [1152, 412] width 17 height 33
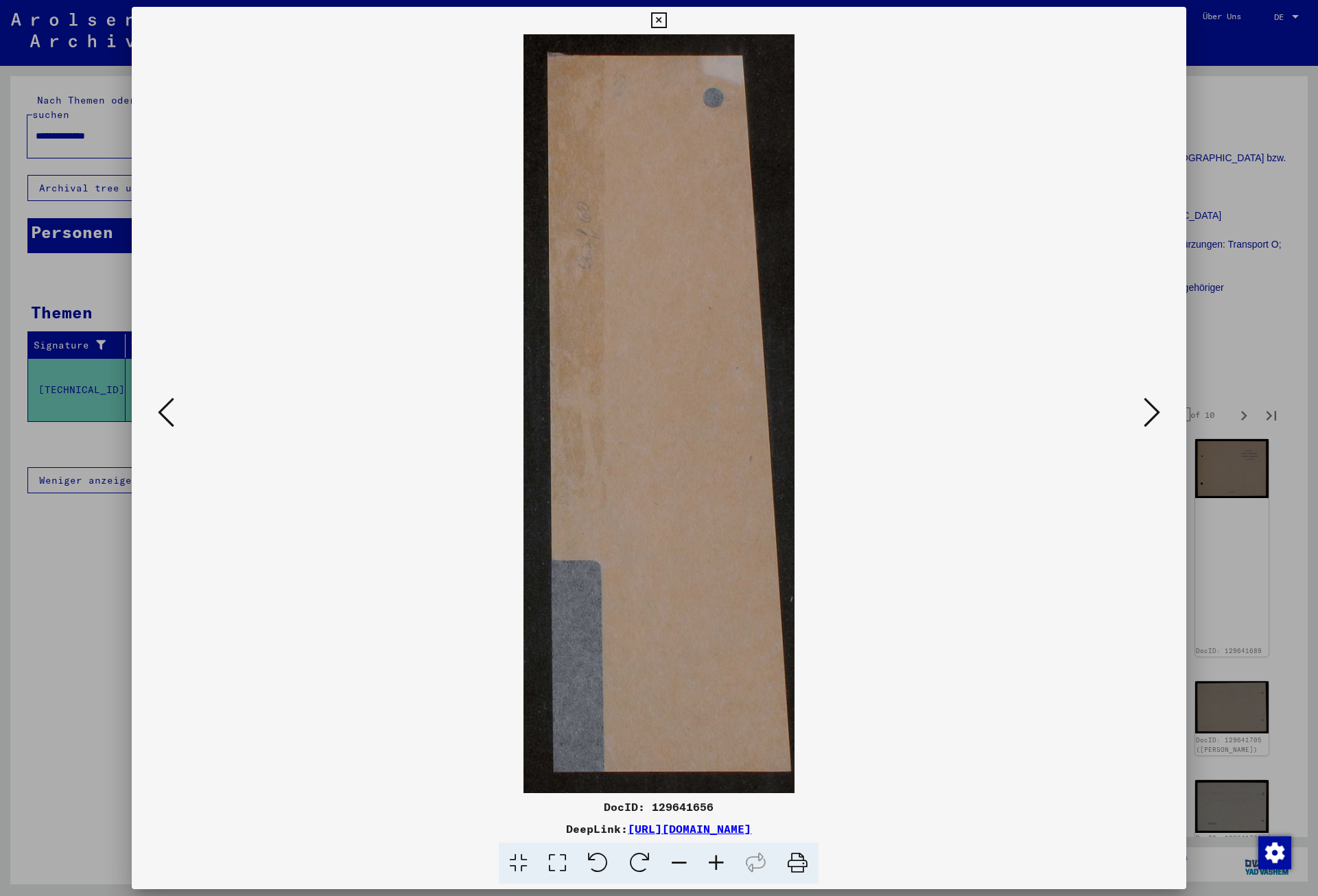
click at [1149, 420] on icon at bounding box center [1152, 412] width 17 height 33
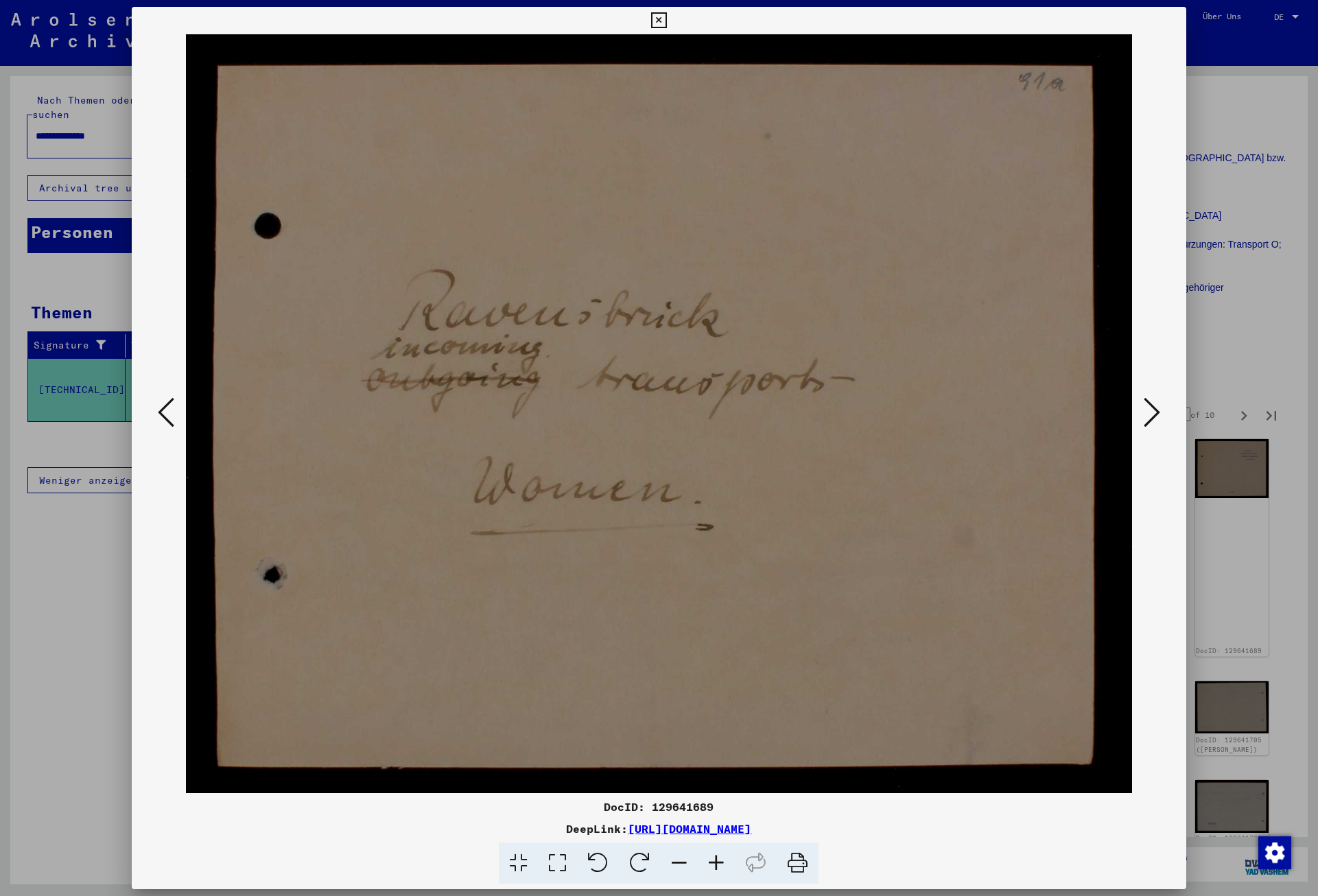
click at [1149, 420] on icon at bounding box center [1152, 412] width 17 height 33
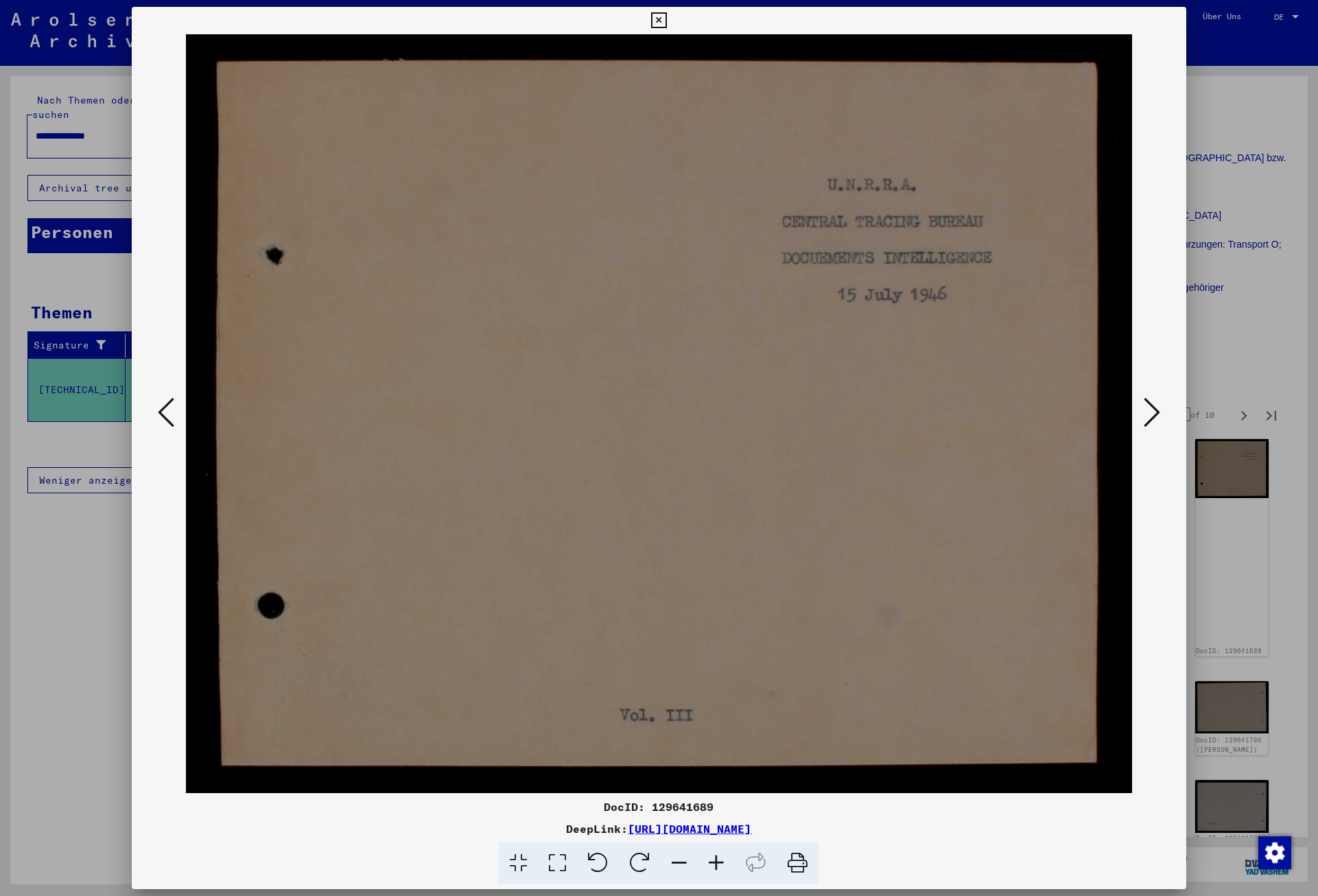
click at [1149, 420] on icon at bounding box center [1152, 412] width 17 height 33
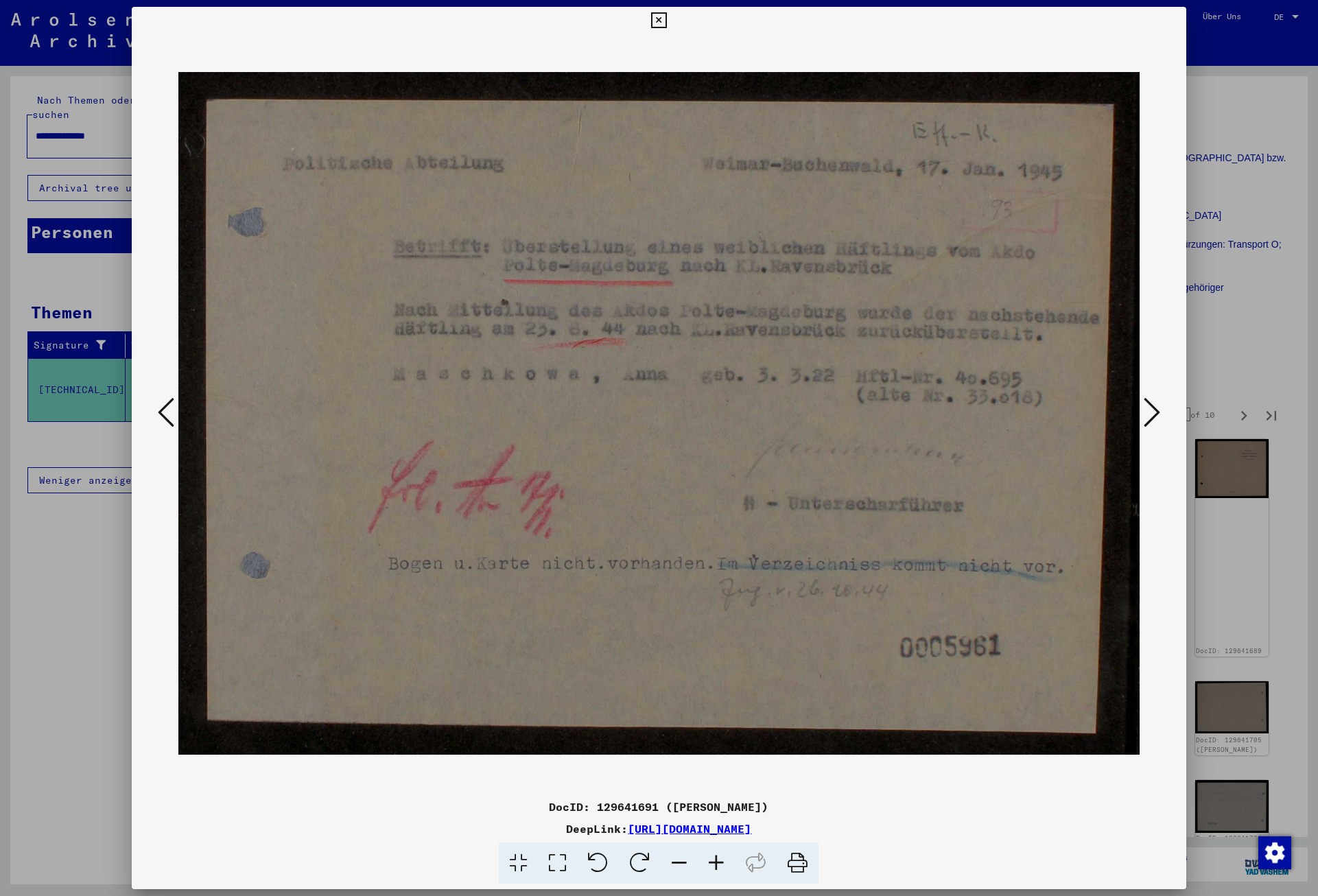
click at [1148, 421] on icon at bounding box center [1152, 412] width 17 height 33
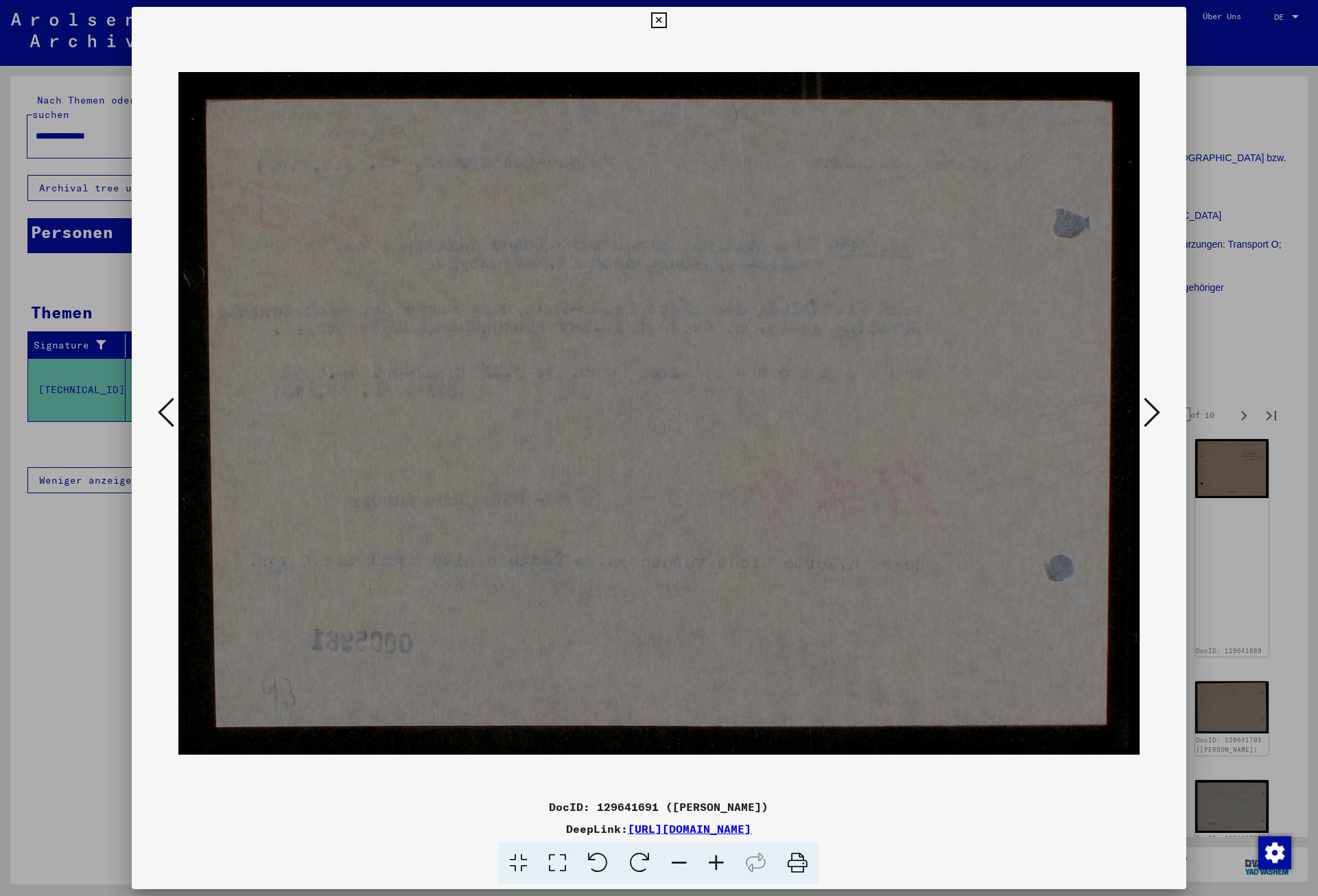
click at [1148, 421] on icon at bounding box center [1152, 412] width 17 height 33
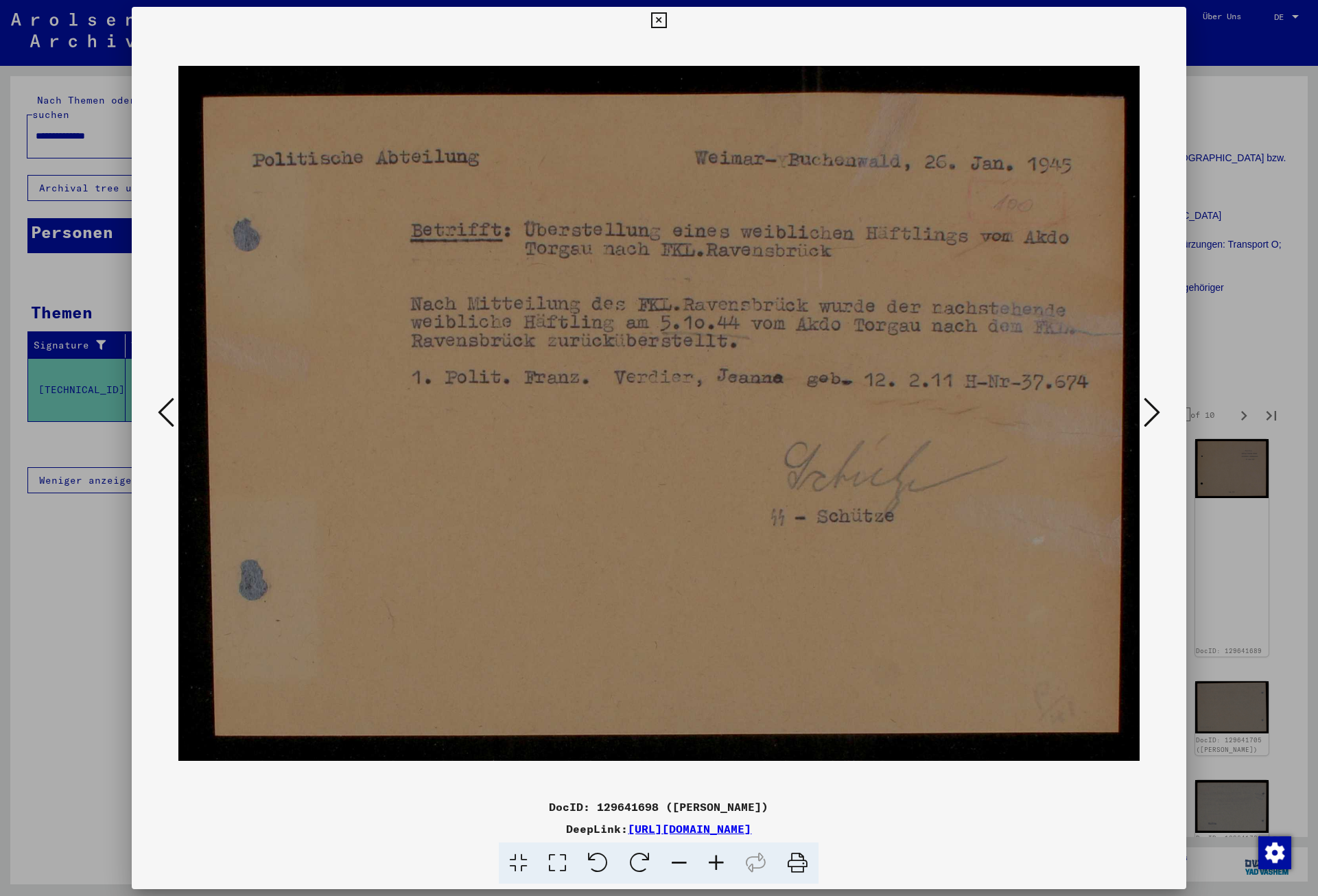
click at [1148, 421] on icon at bounding box center [1152, 412] width 17 height 33
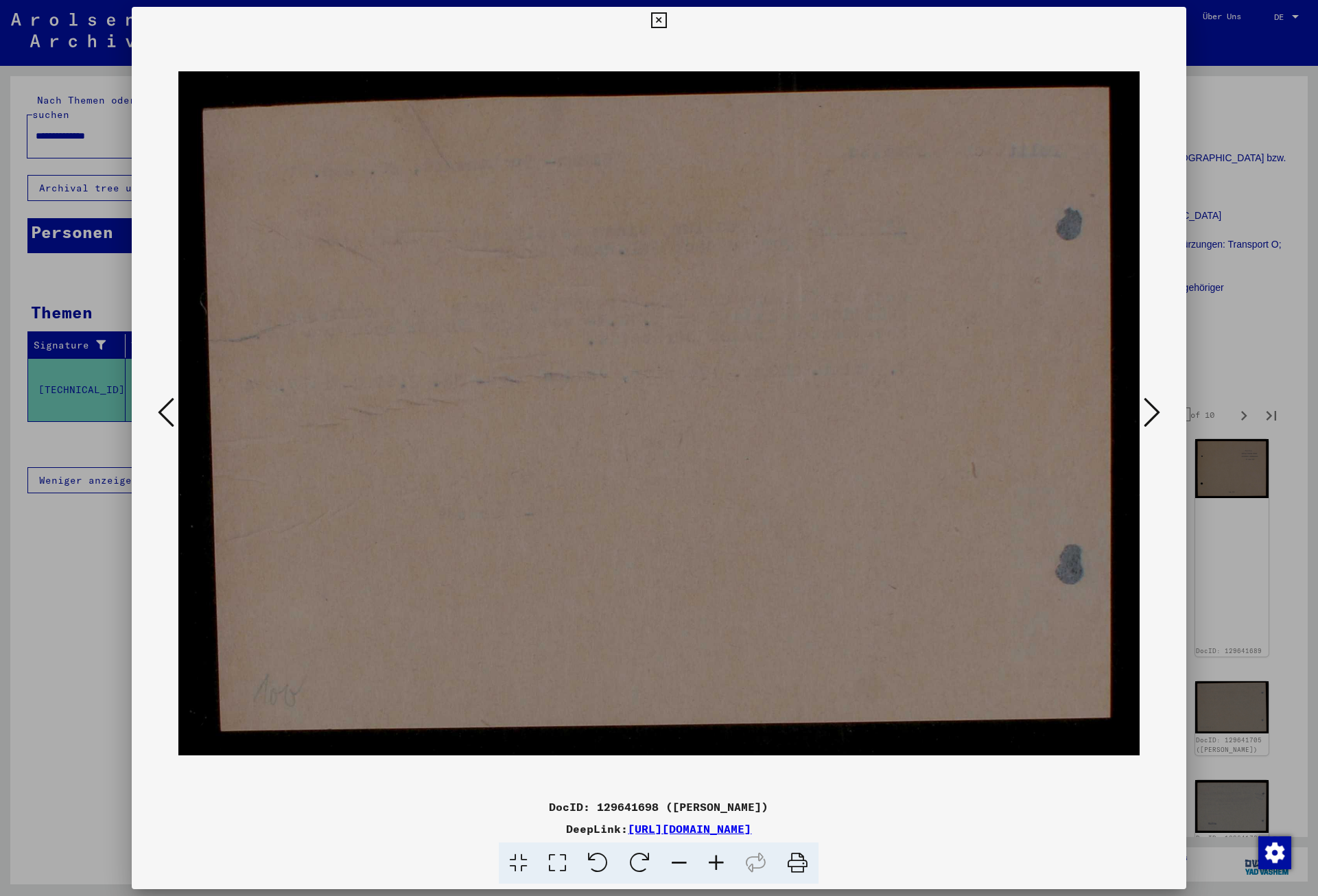
click at [1148, 421] on icon at bounding box center [1152, 412] width 17 height 33
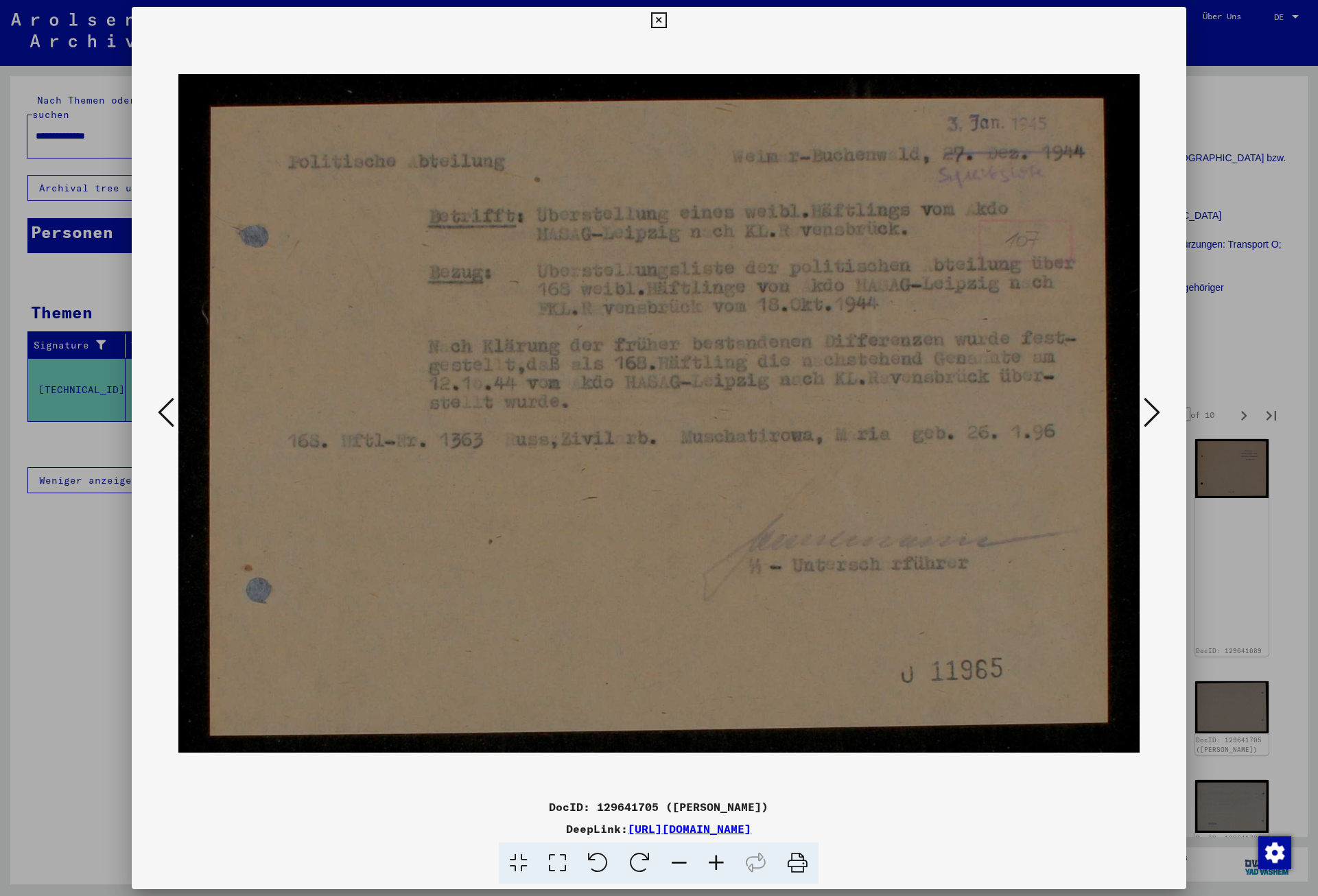
click at [1148, 421] on icon at bounding box center [1152, 412] width 17 height 33
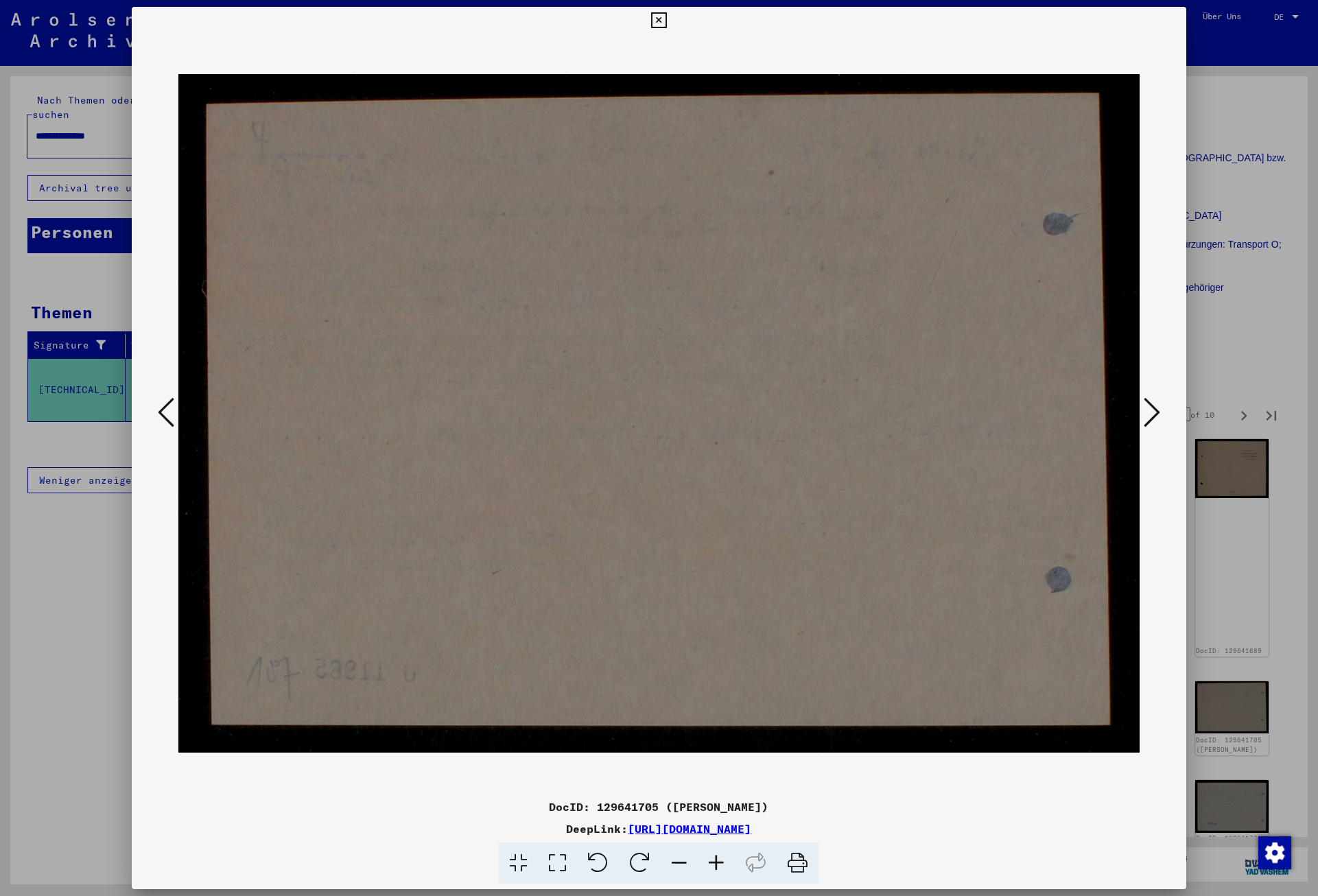
click at [1148, 421] on icon at bounding box center [1152, 412] width 17 height 33
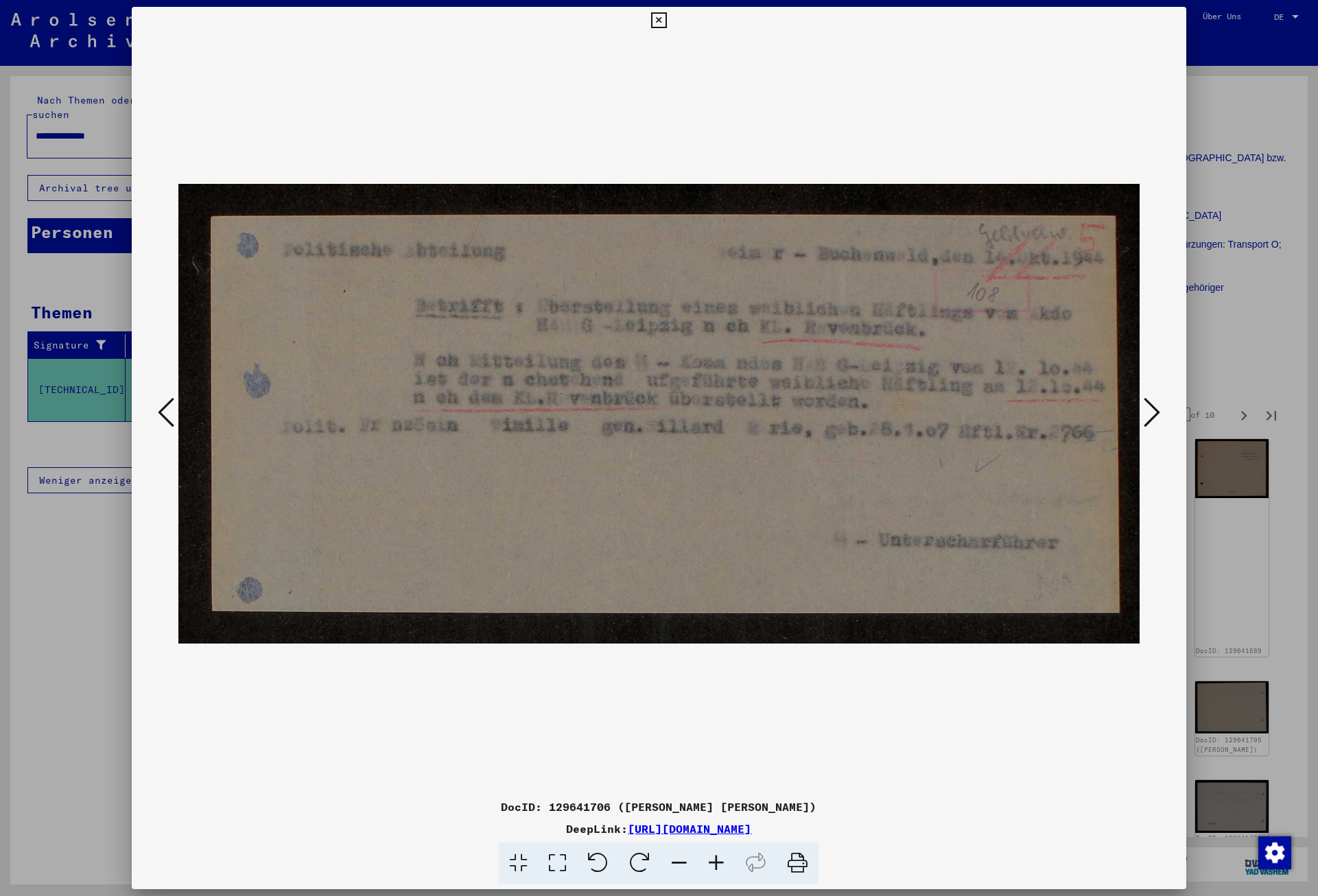
click at [1148, 421] on icon at bounding box center [1152, 412] width 17 height 33
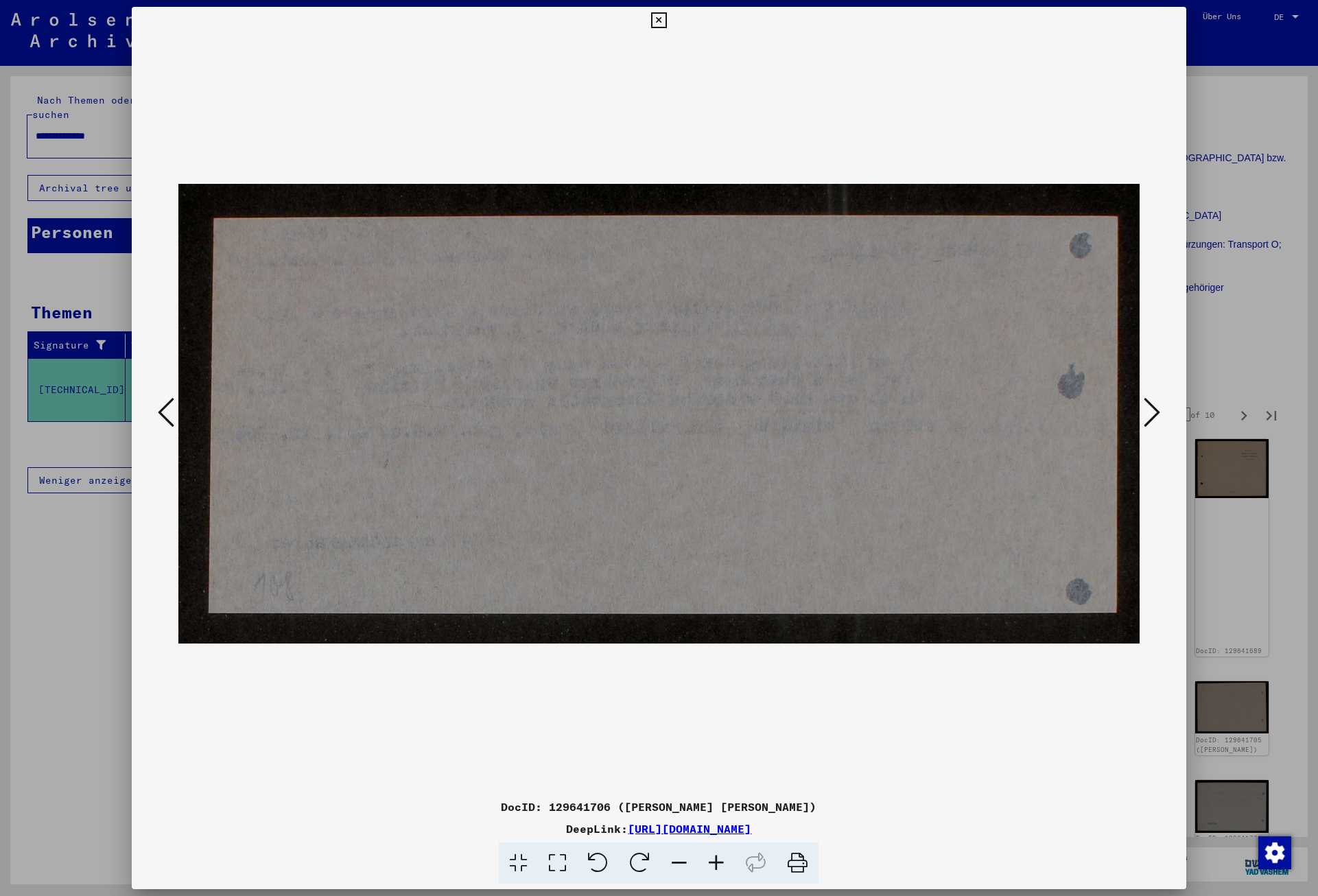
click at [1148, 421] on icon at bounding box center [1152, 412] width 17 height 33
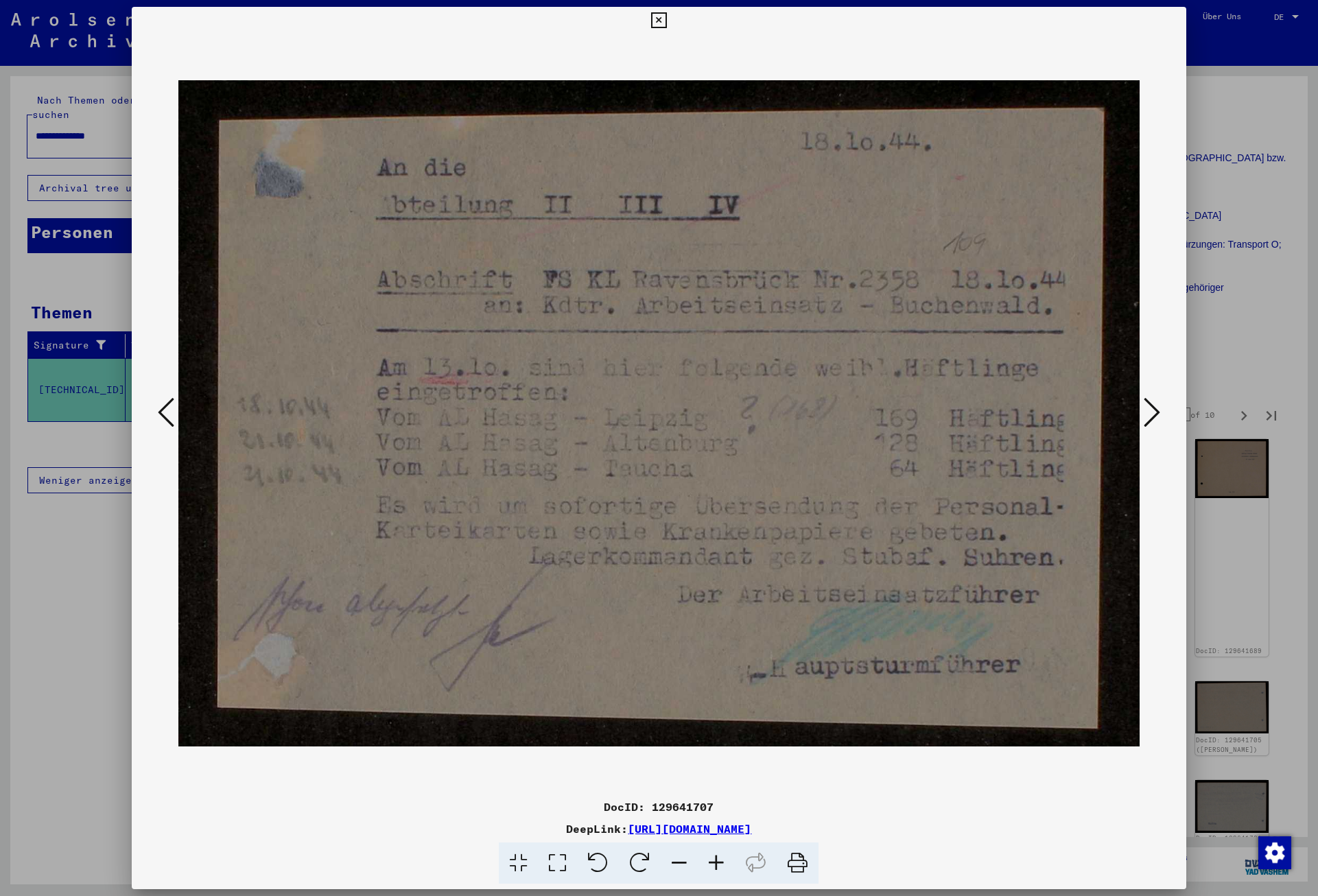
click at [1133, 445] on img at bounding box center [659, 414] width 962 height 759
click at [1157, 418] on icon at bounding box center [1152, 412] width 17 height 33
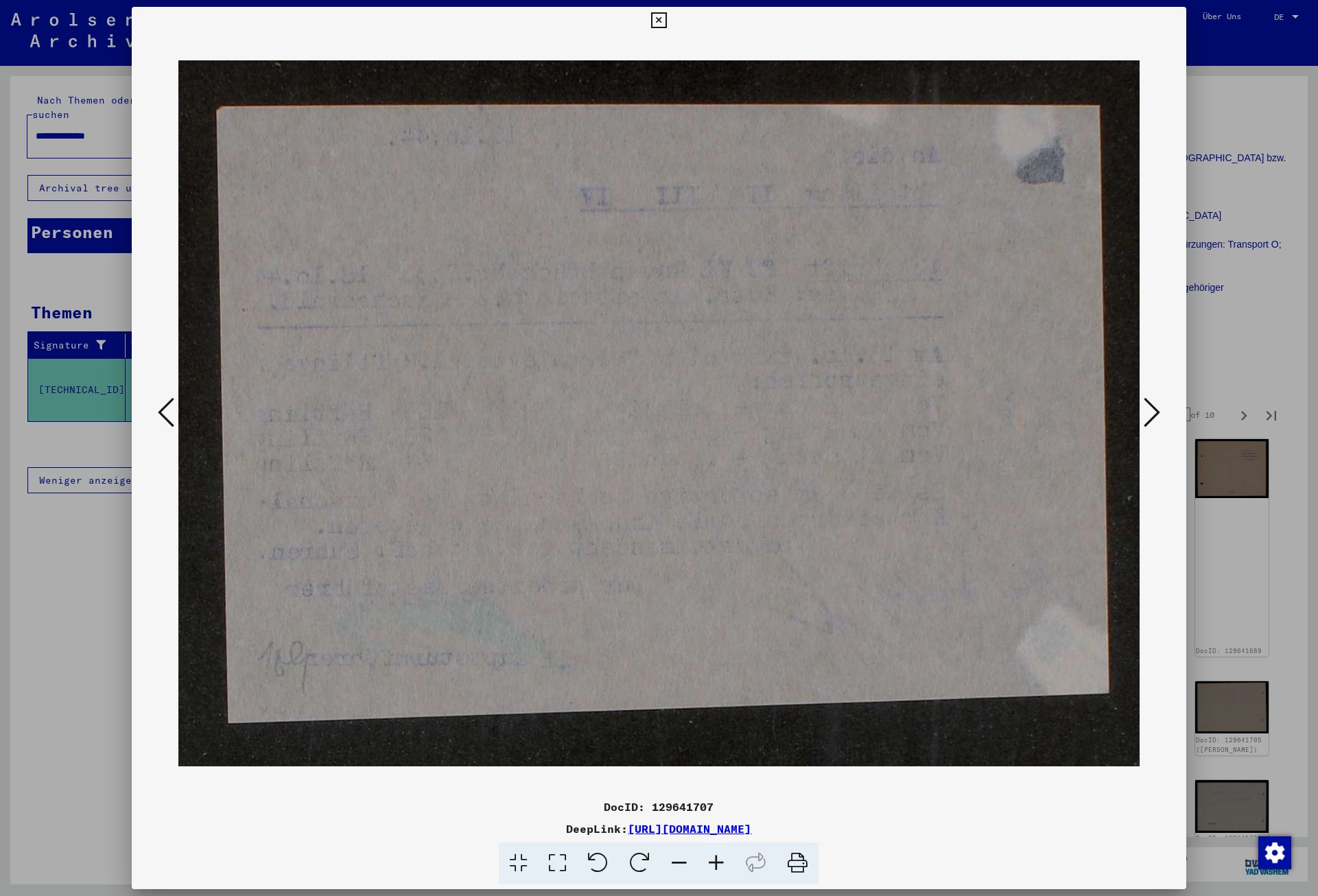
click at [1157, 418] on icon at bounding box center [1152, 412] width 17 height 33
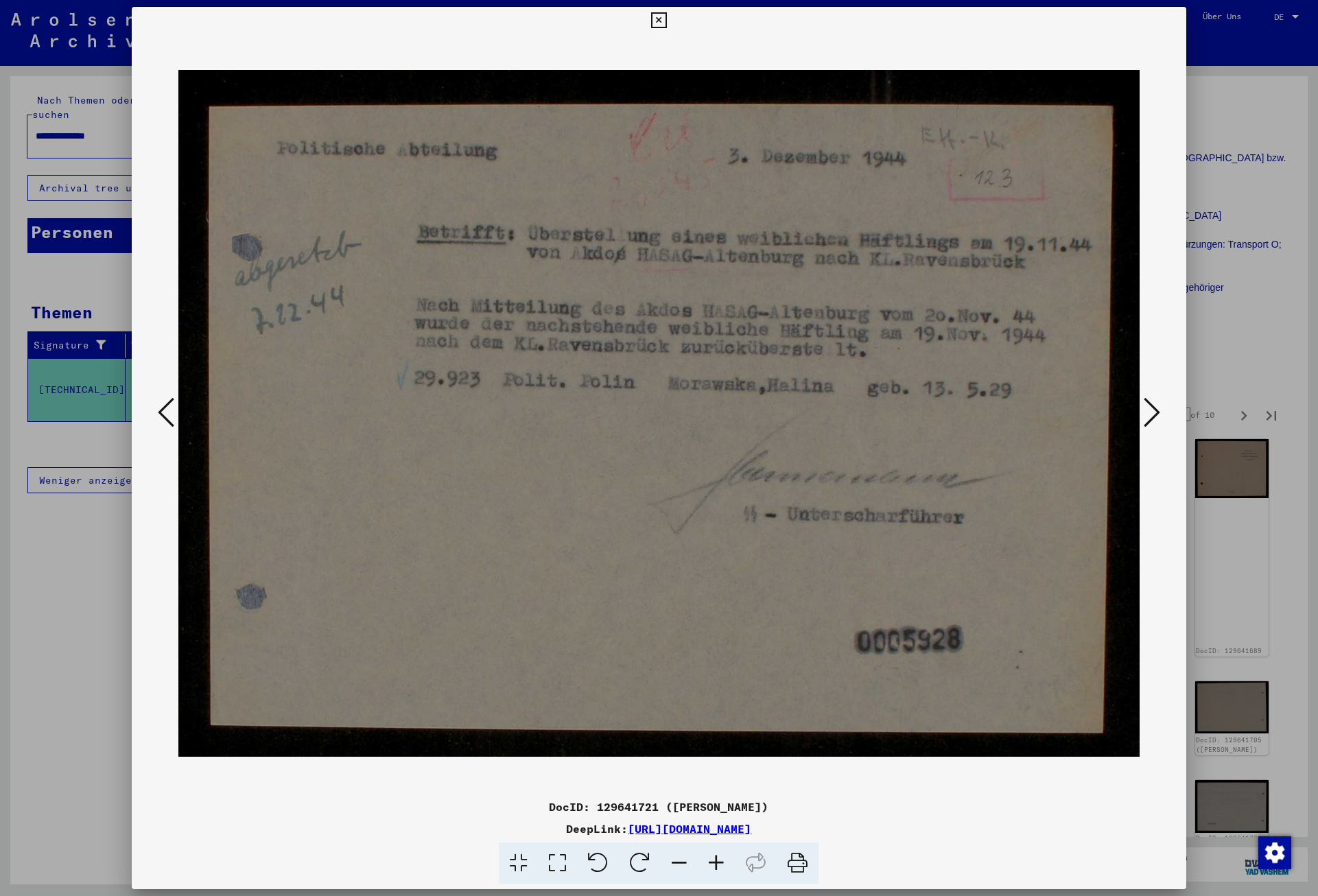
click at [1157, 418] on icon at bounding box center [1152, 412] width 17 height 33
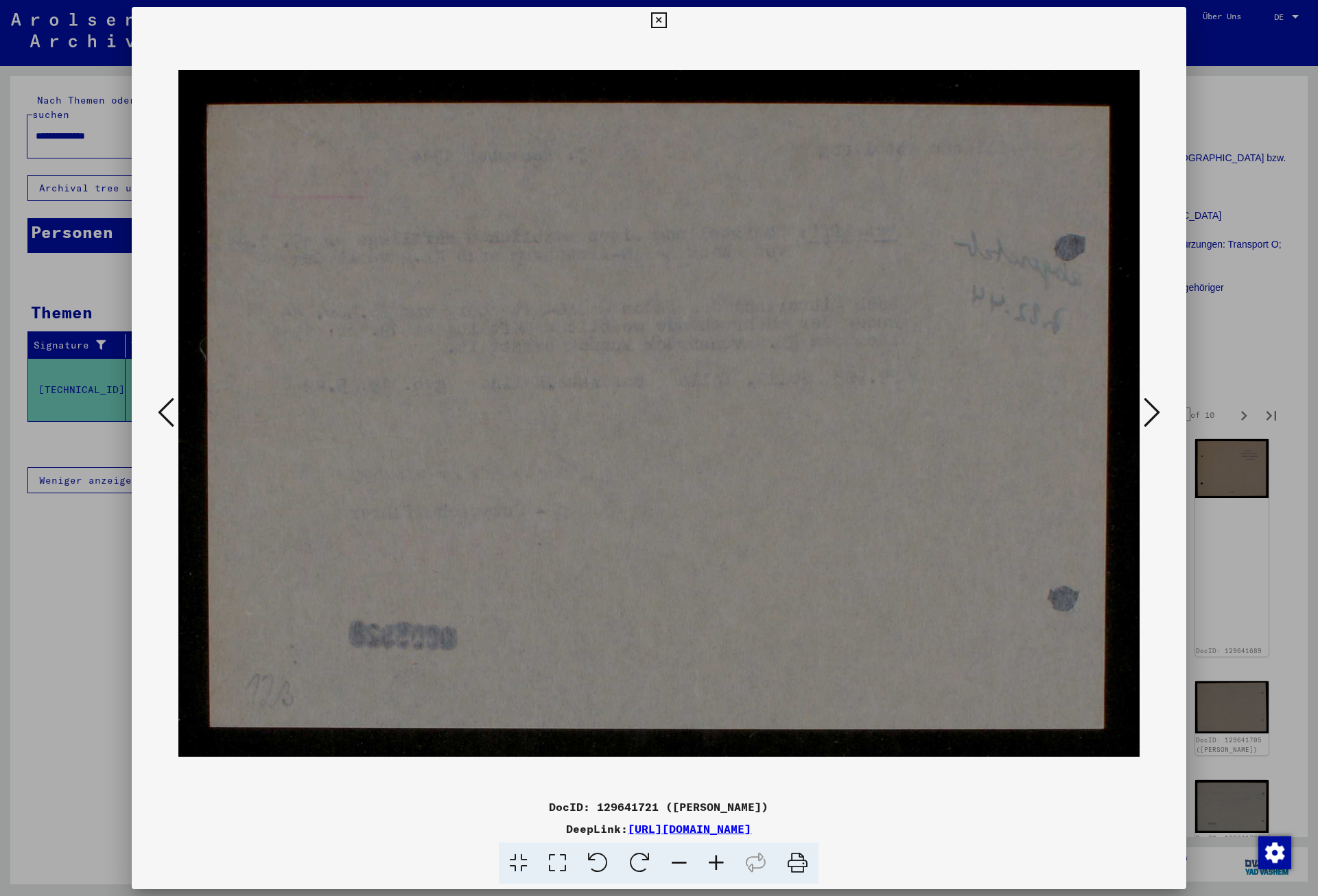
click at [1157, 418] on icon at bounding box center [1152, 412] width 17 height 33
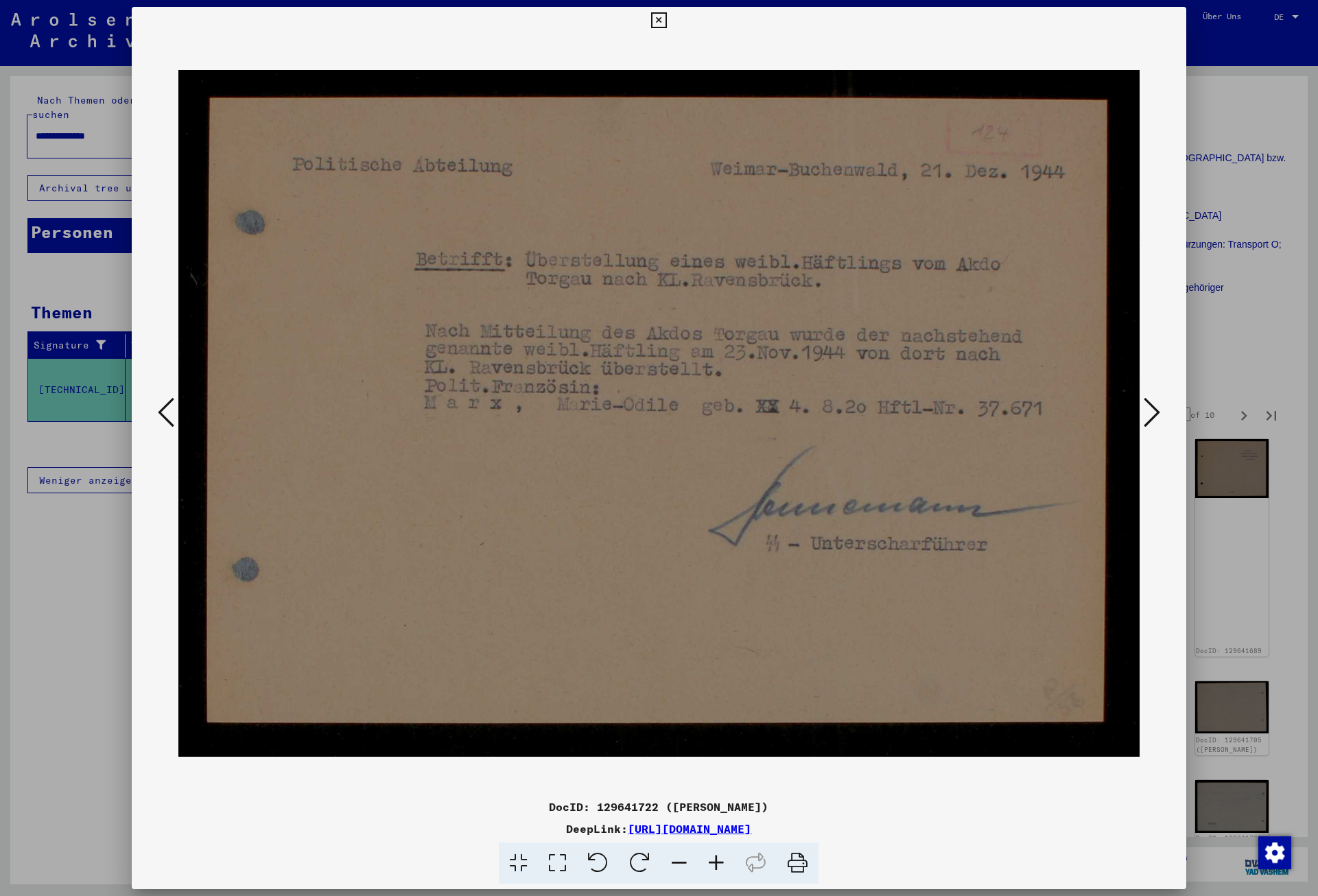
click at [1157, 417] on icon at bounding box center [1152, 412] width 17 height 33
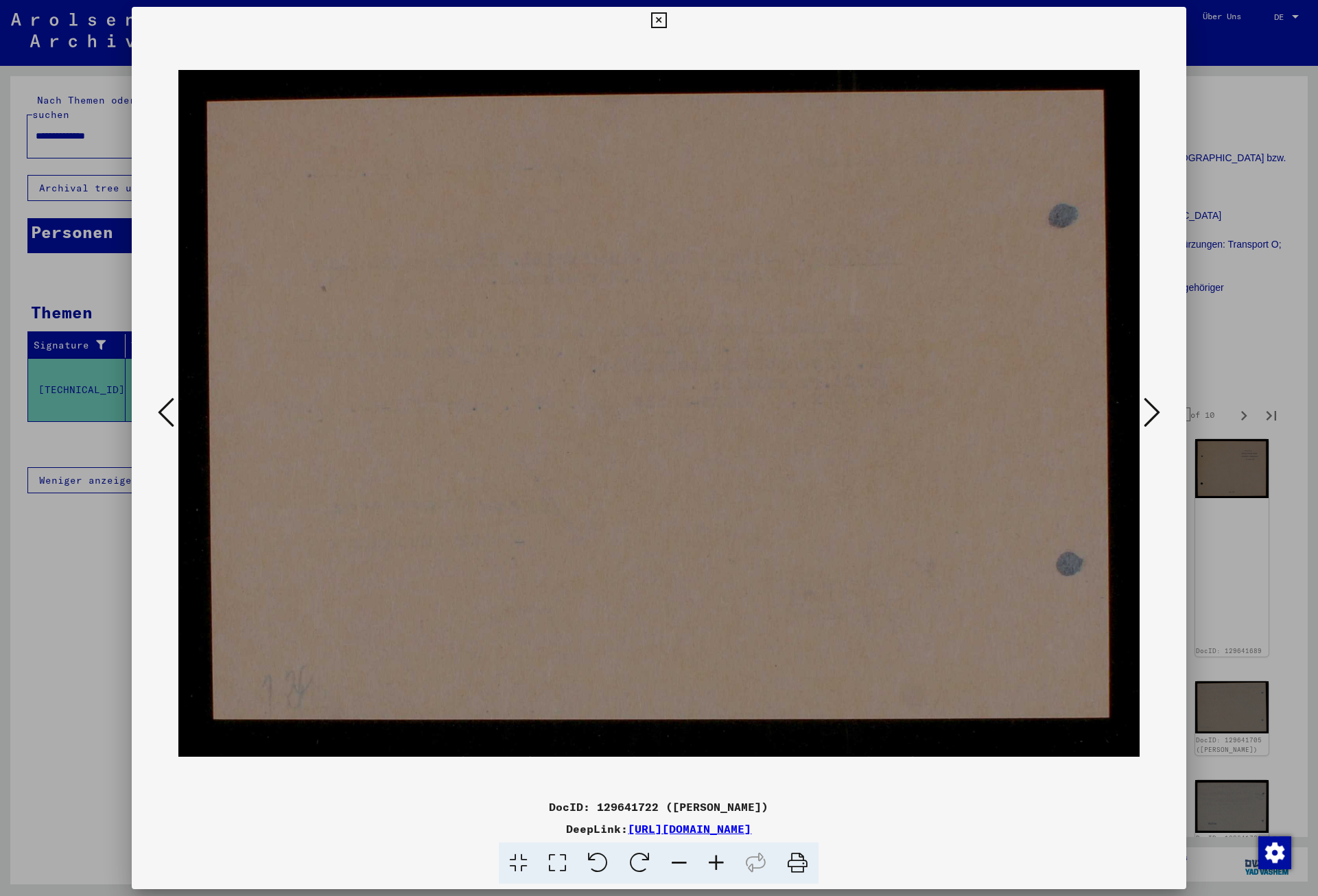
click at [1157, 417] on icon at bounding box center [1152, 412] width 17 height 33
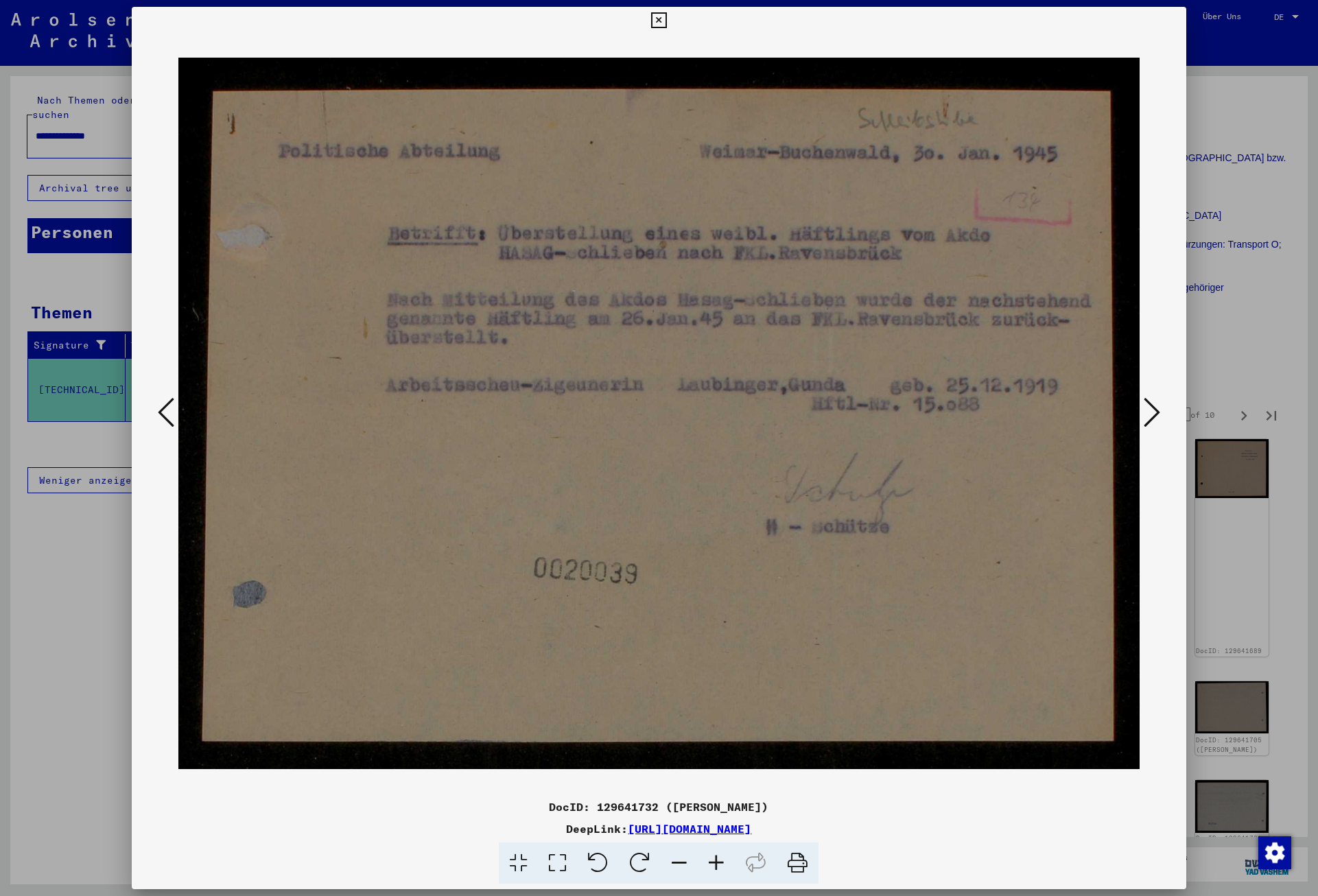
click at [1157, 417] on icon at bounding box center [1152, 412] width 17 height 33
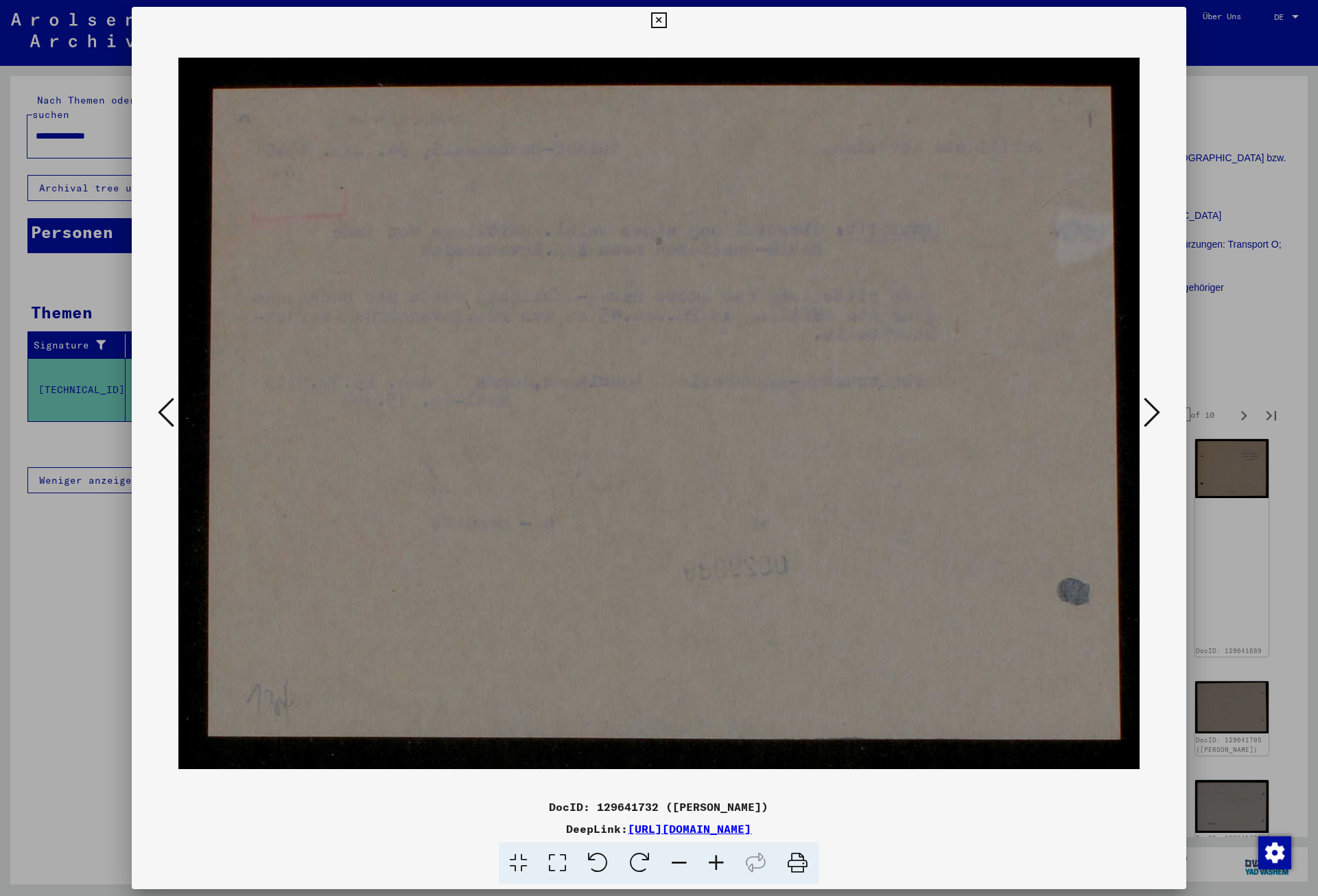
click at [1157, 417] on icon at bounding box center [1152, 412] width 17 height 33
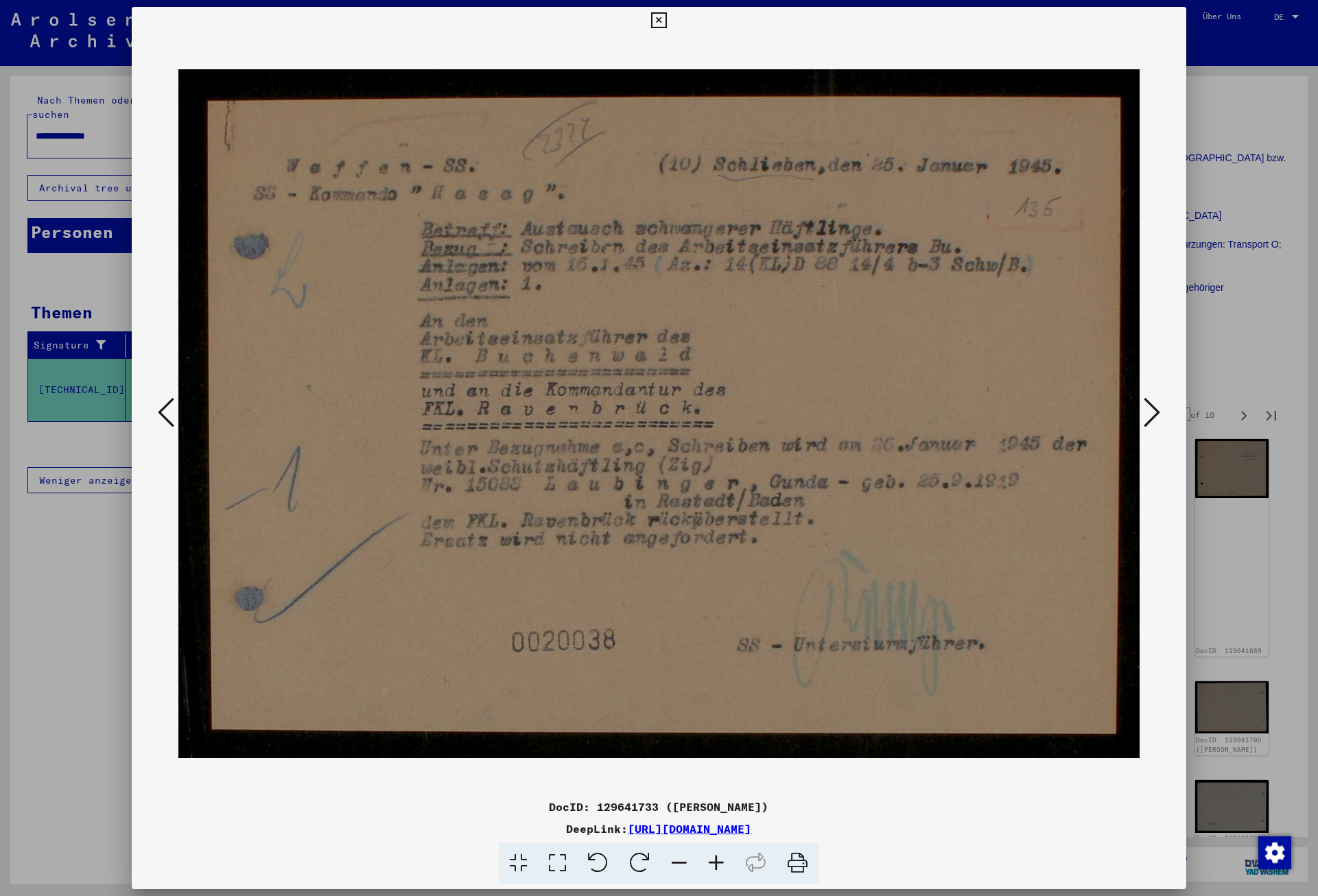
click at [1157, 417] on icon at bounding box center [1152, 412] width 17 height 33
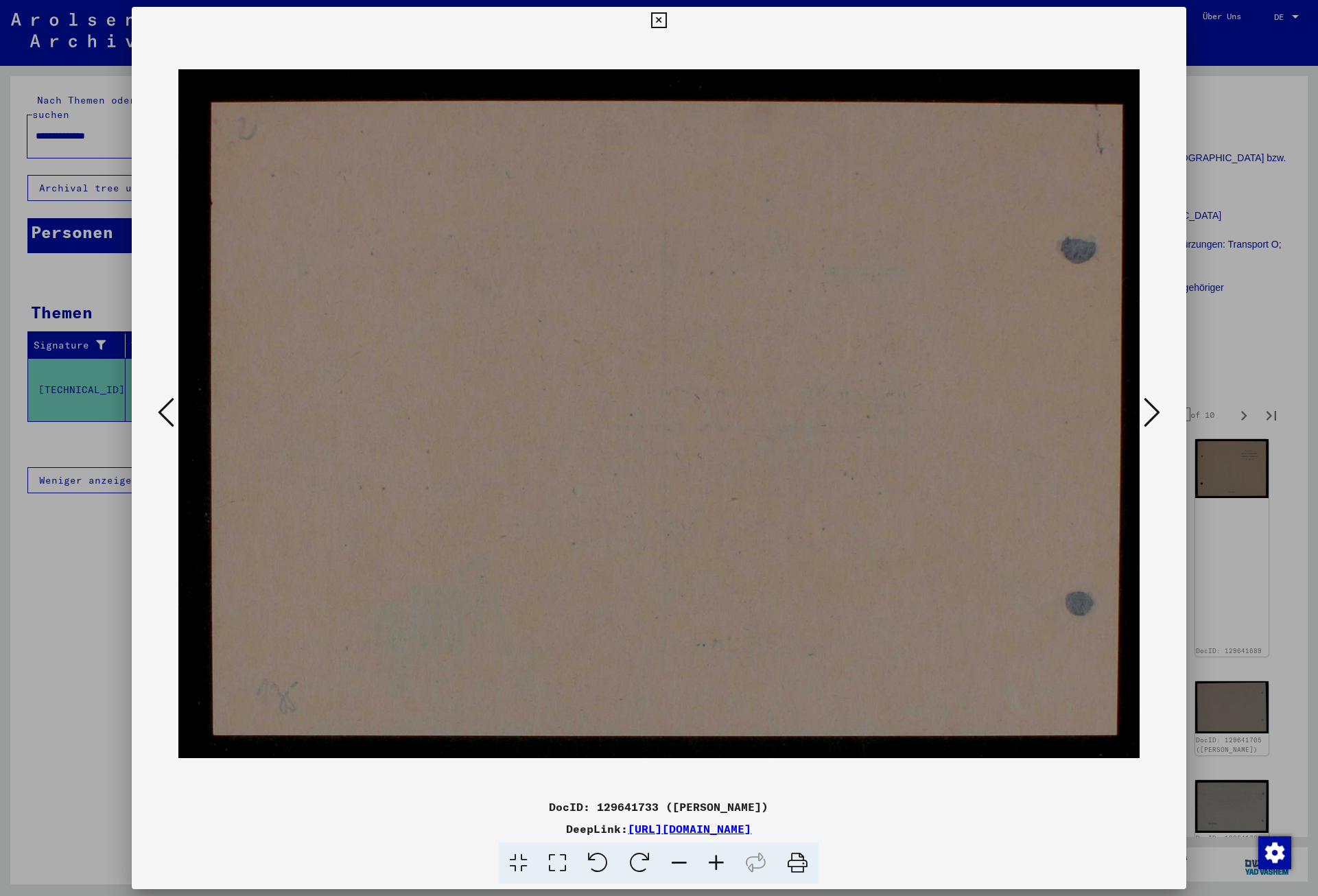
click at [1157, 417] on icon at bounding box center [1152, 412] width 17 height 33
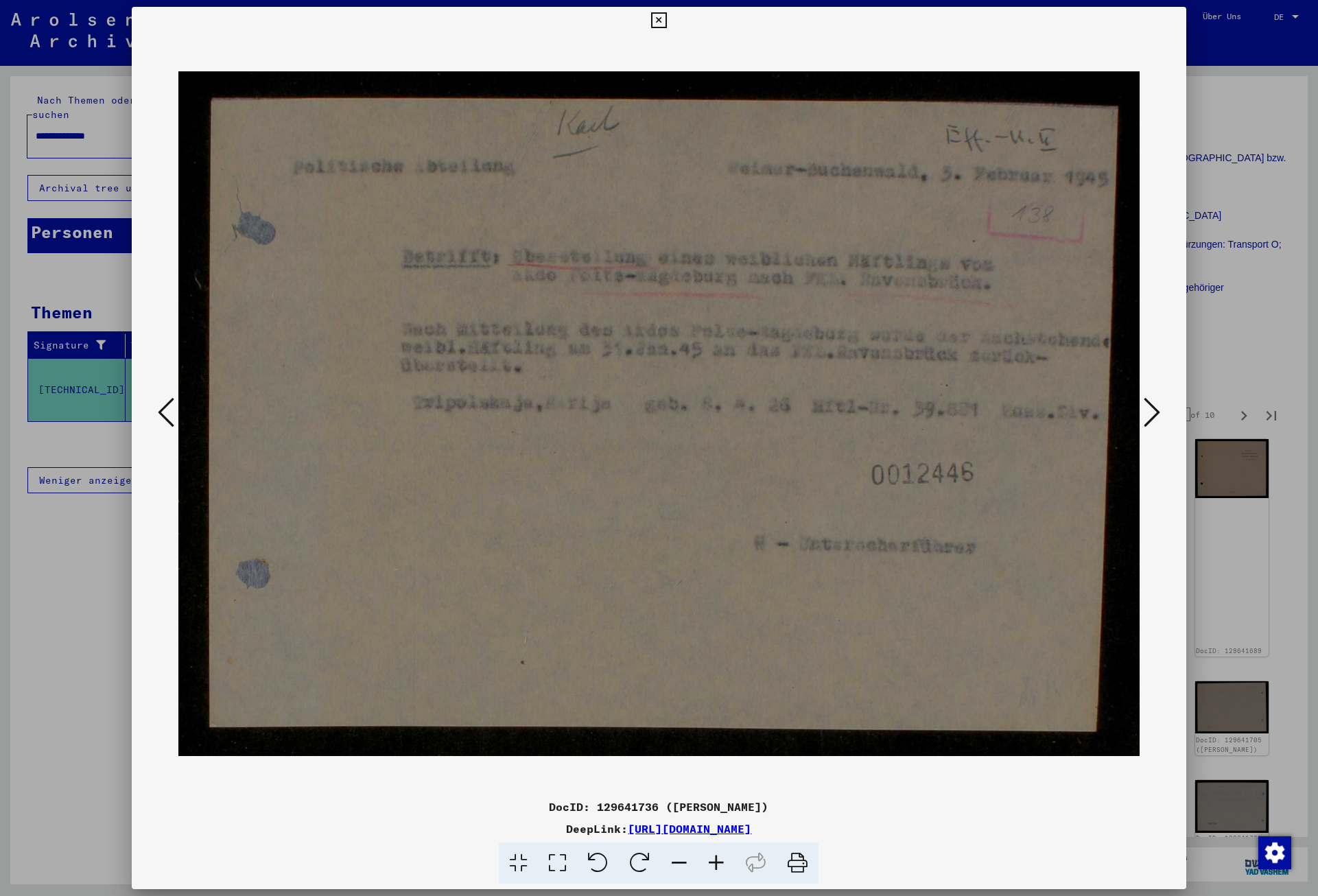
click at [1157, 417] on icon at bounding box center [1152, 412] width 17 height 33
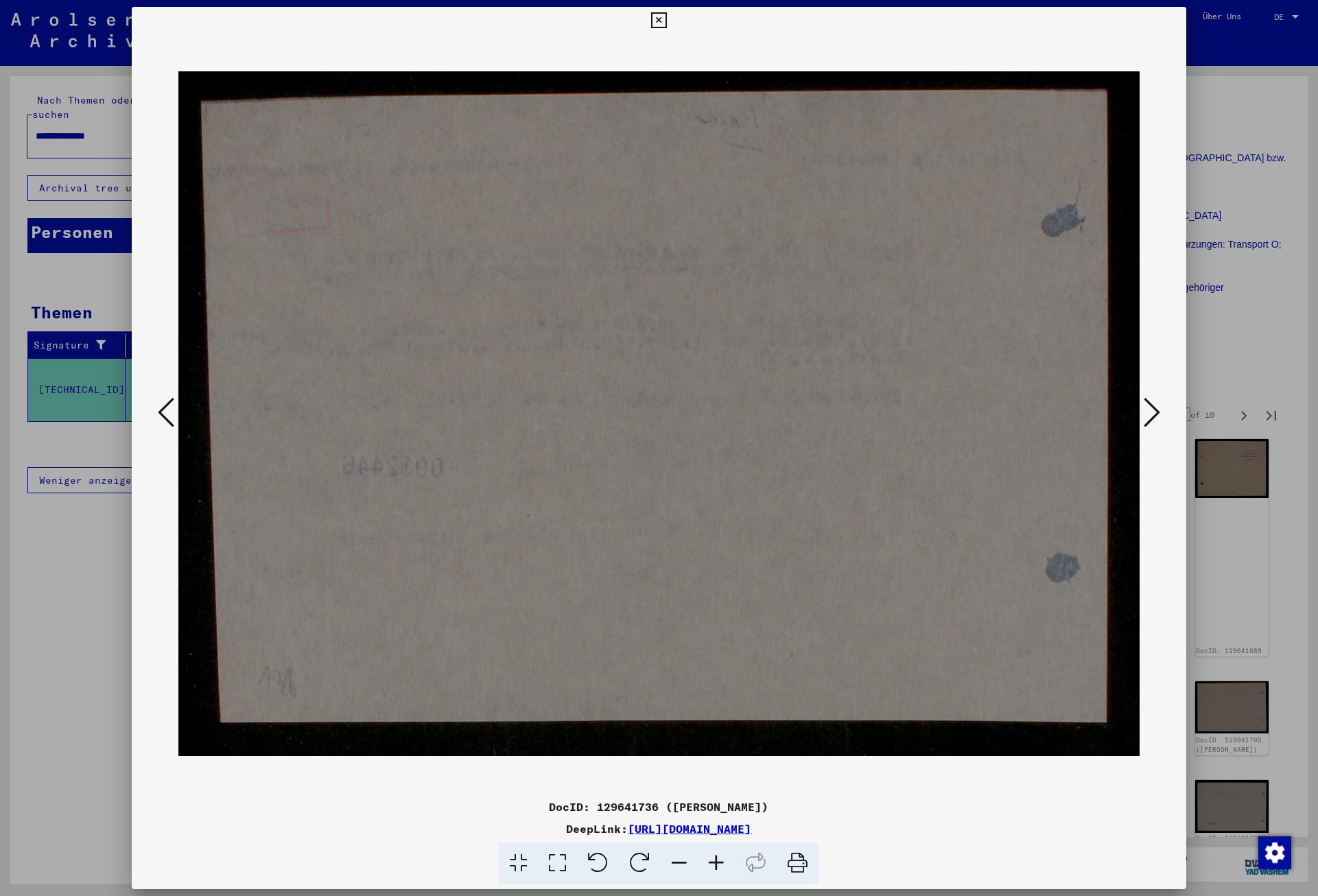
click at [1157, 417] on icon at bounding box center [1152, 412] width 17 height 33
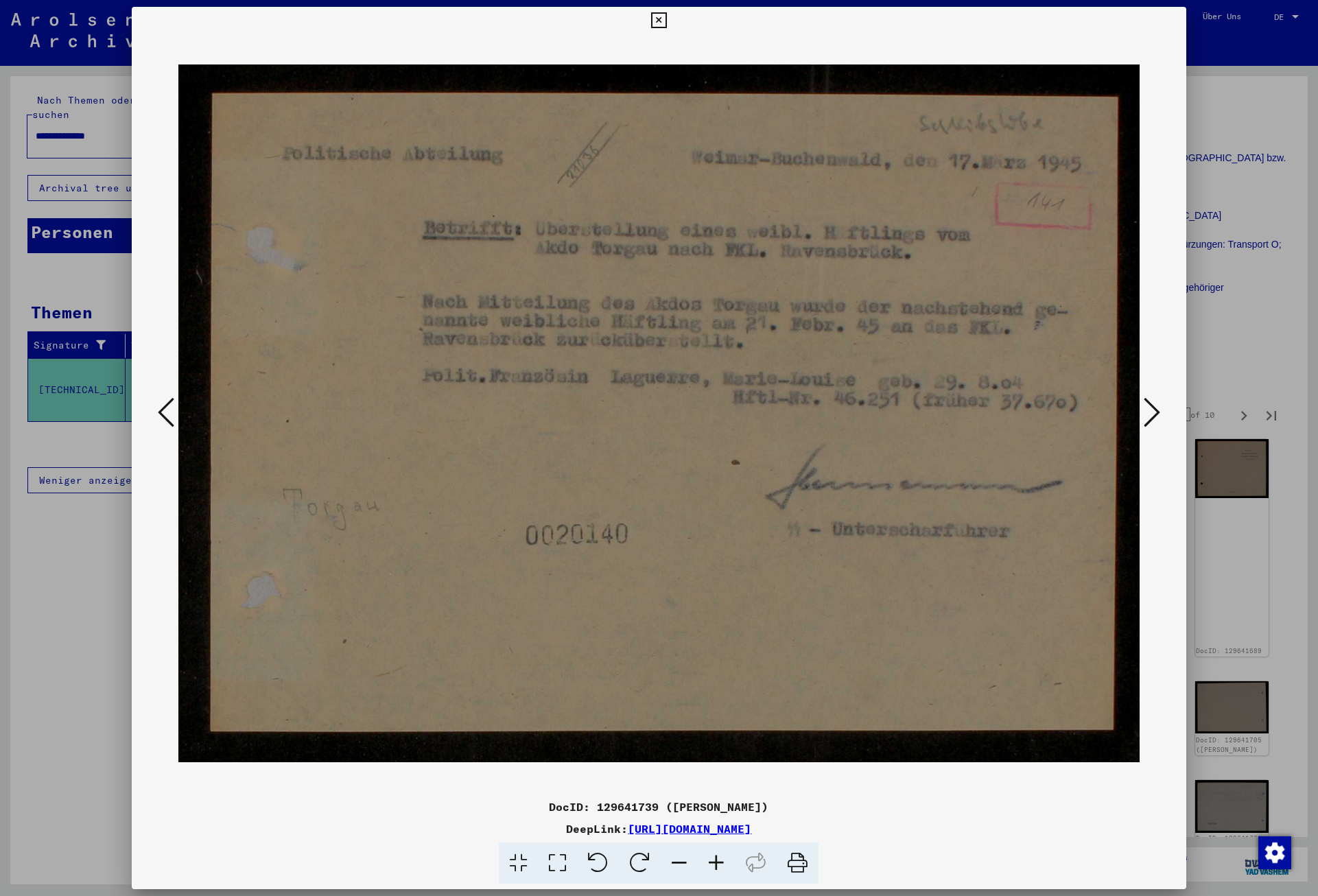
click at [1157, 417] on icon at bounding box center [1152, 412] width 17 height 33
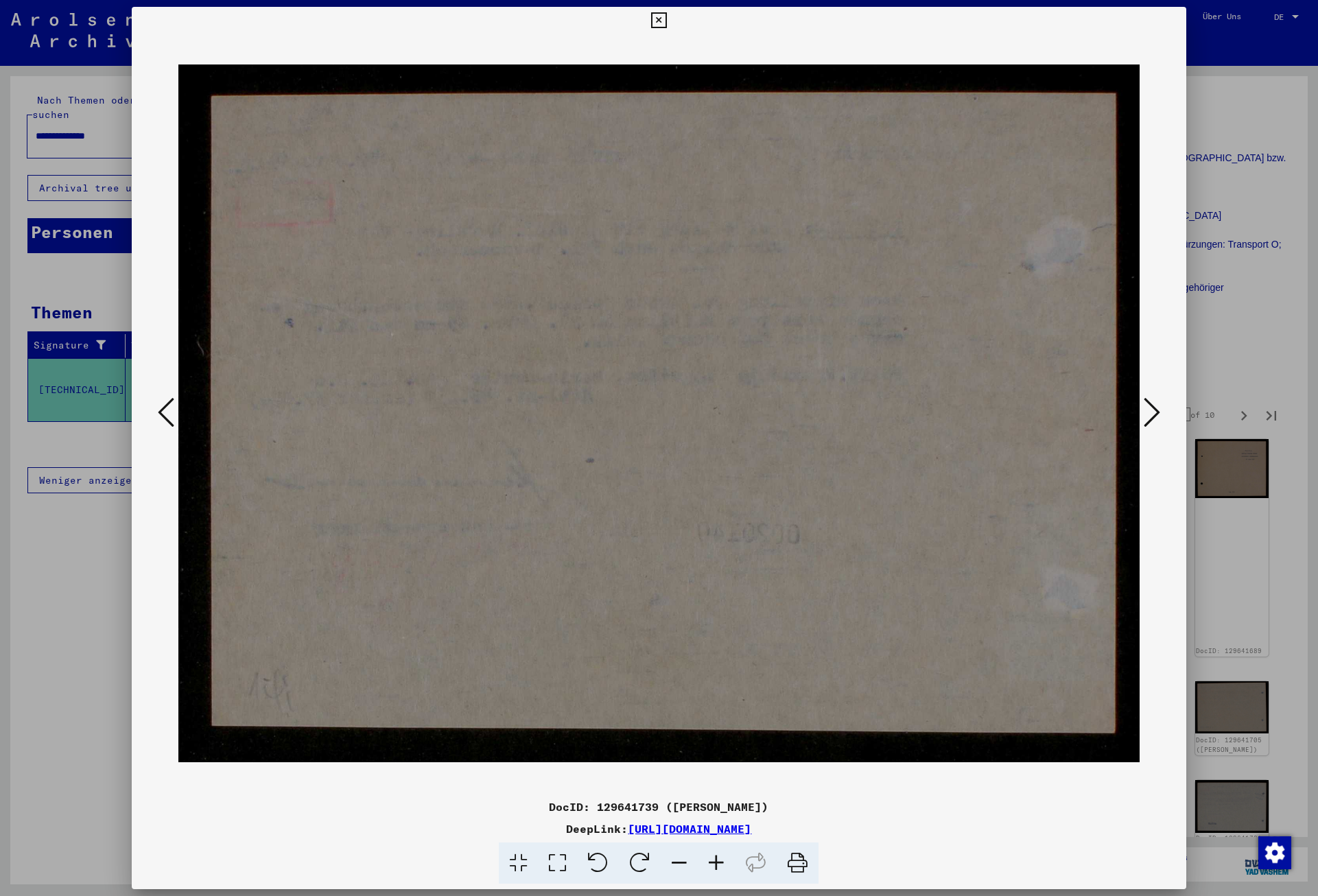
click at [1157, 417] on icon at bounding box center [1152, 412] width 17 height 33
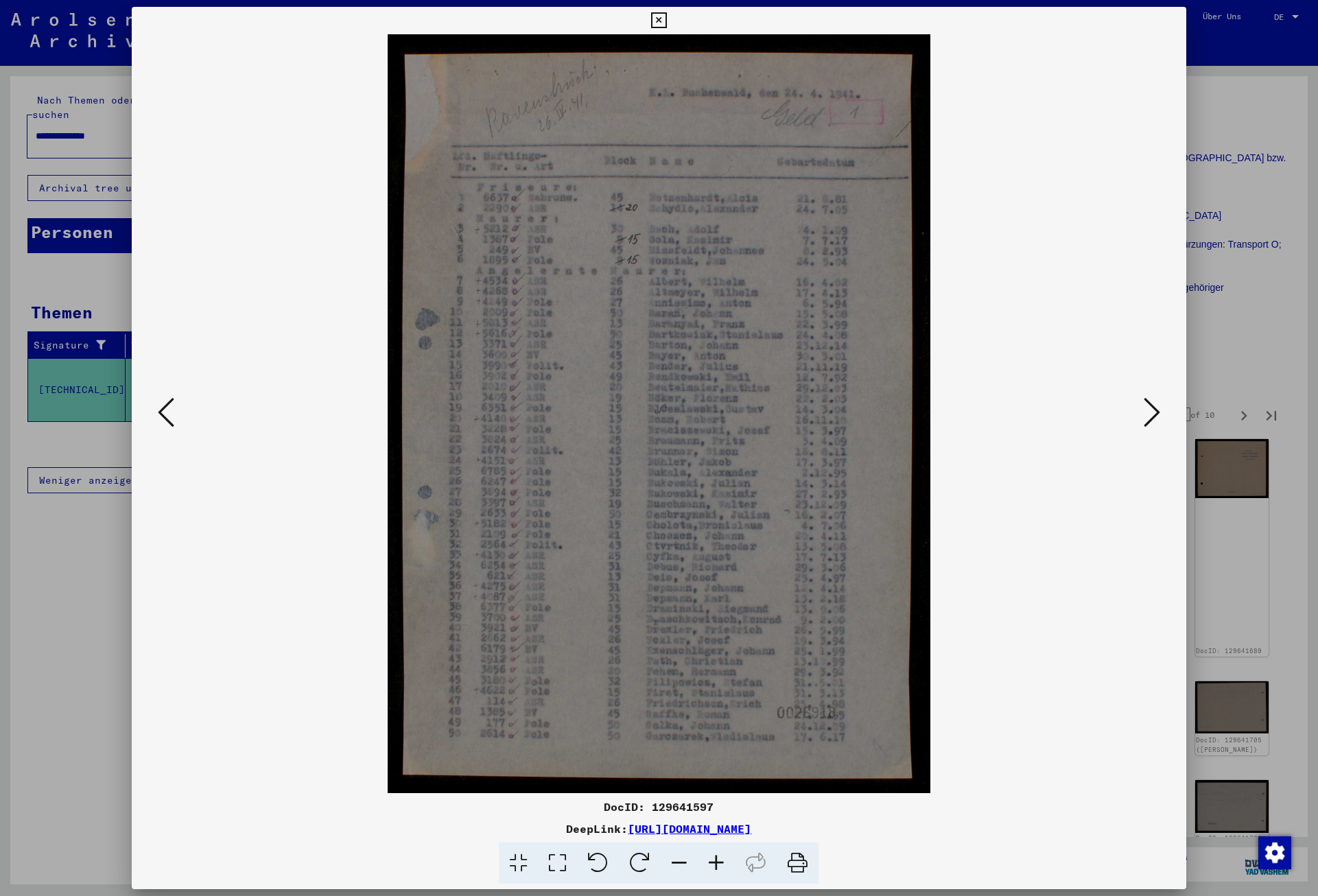
click at [1157, 417] on icon at bounding box center [1152, 412] width 17 height 33
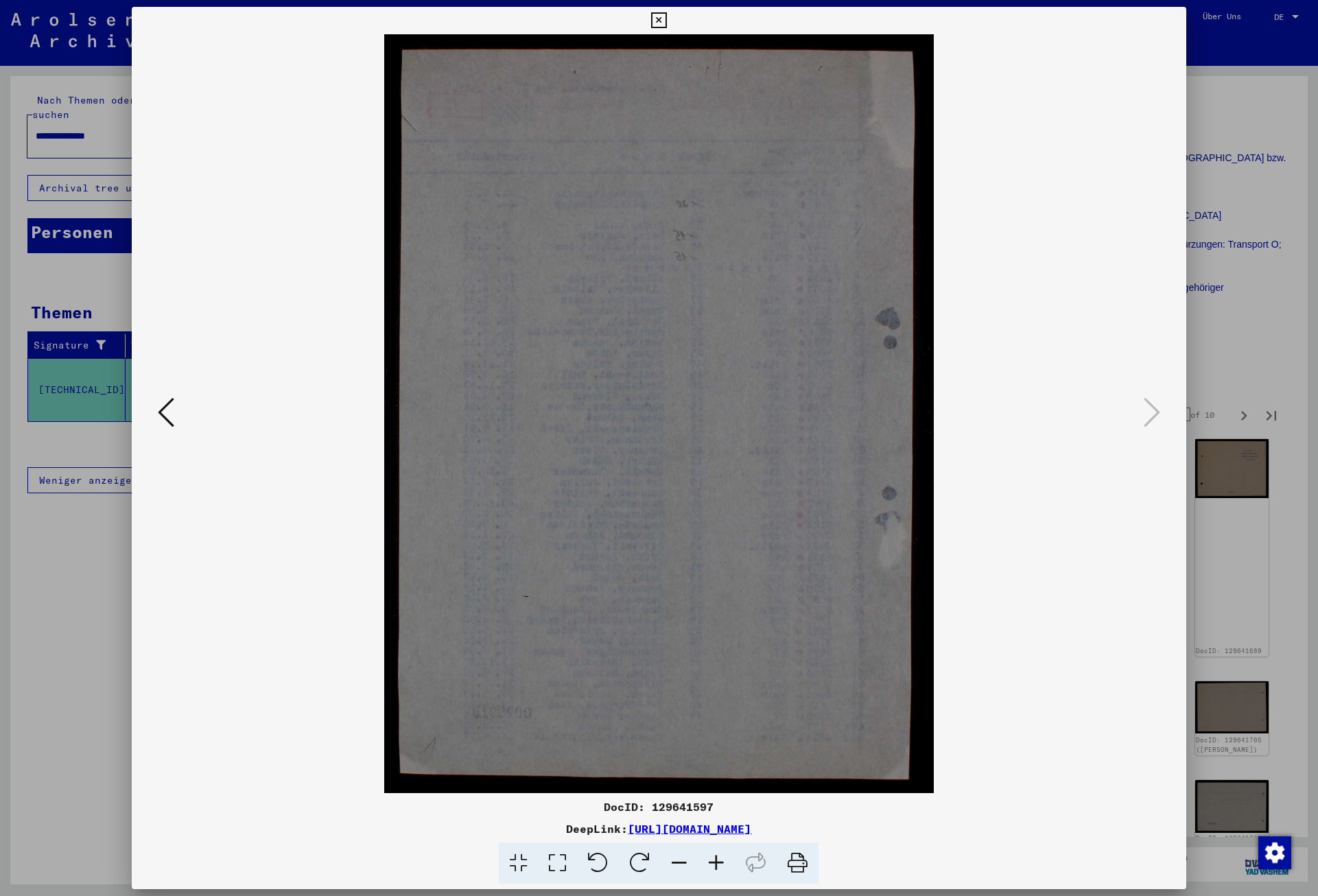
click at [667, 23] on icon at bounding box center [659, 20] width 16 height 17
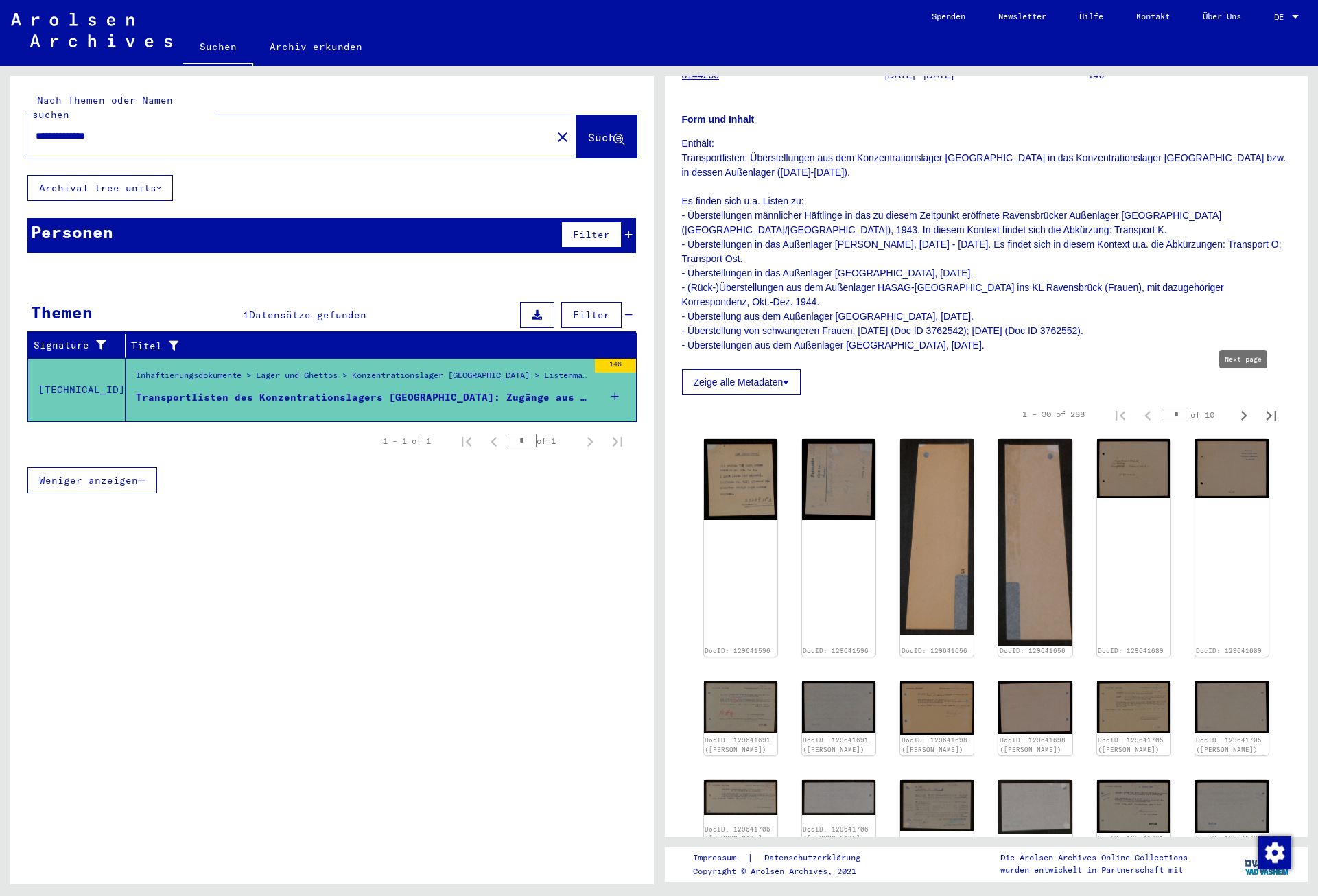
click at [1243, 406] on icon "Next page" at bounding box center [1244, 416] width 20 height 20
type input "*"
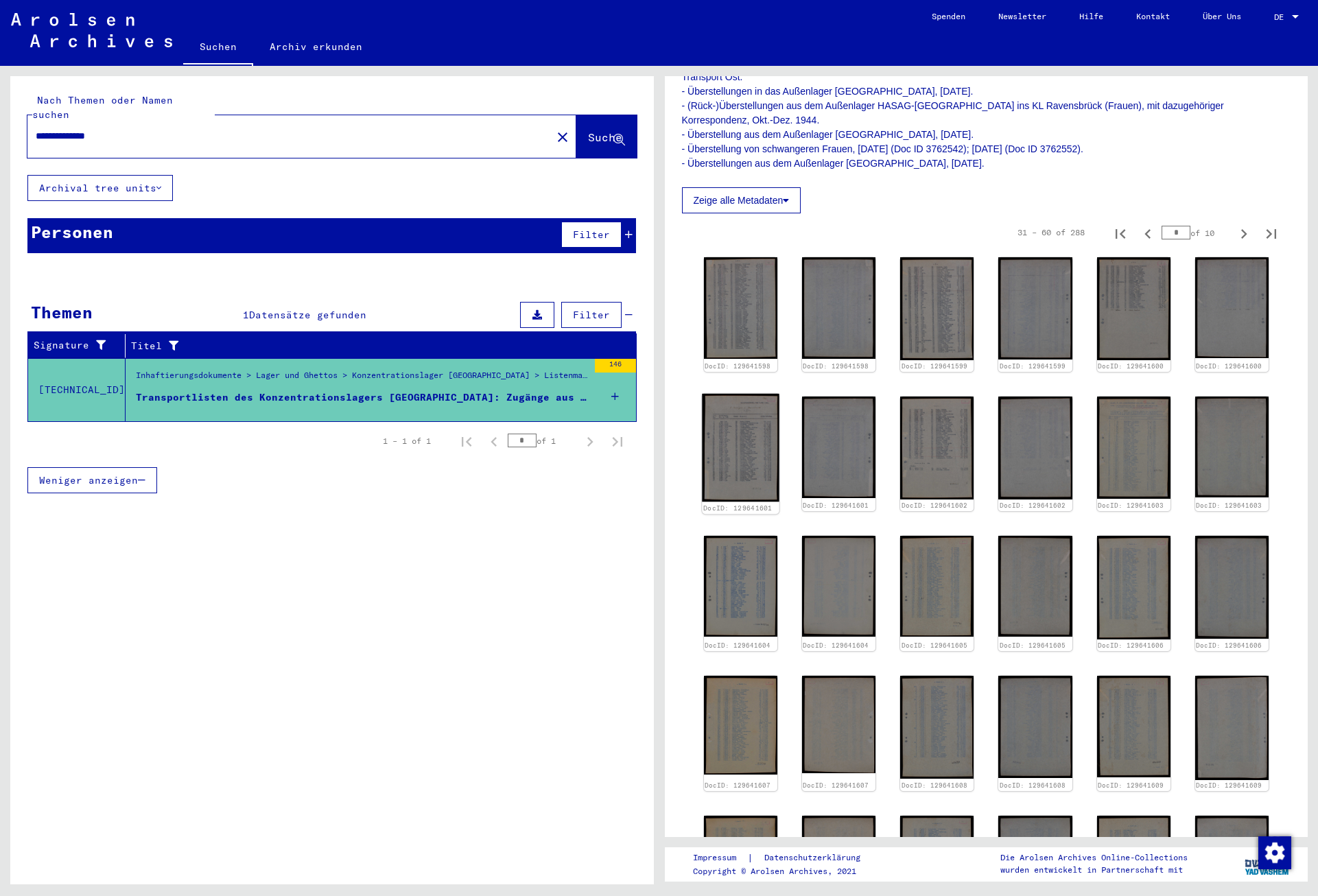
scroll to position [552, 0]
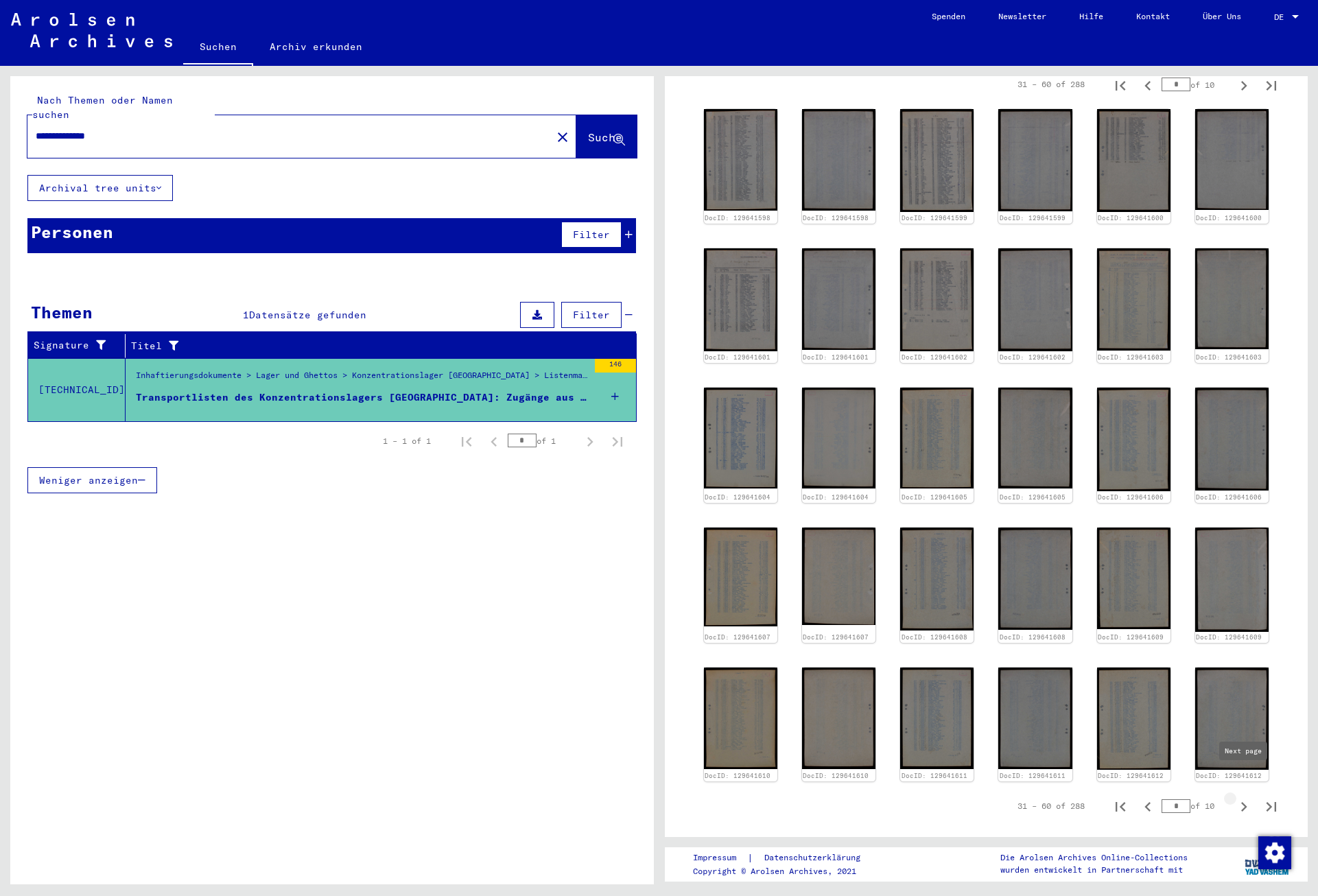
click at [1245, 797] on icon "Next page" at bounding box center [1244, 807] width 20 height 20
type input "*"
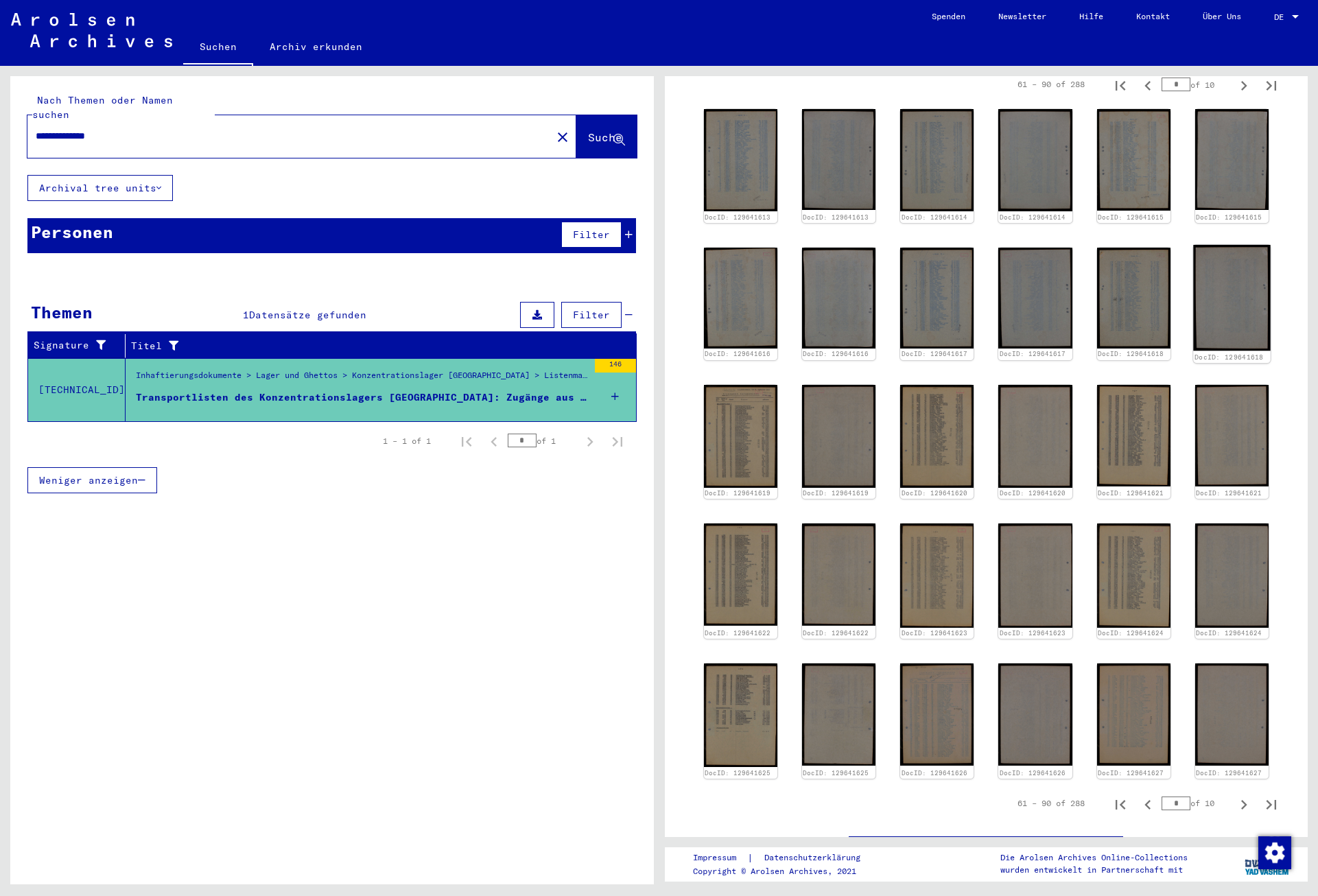
scroll to position [621, 0]
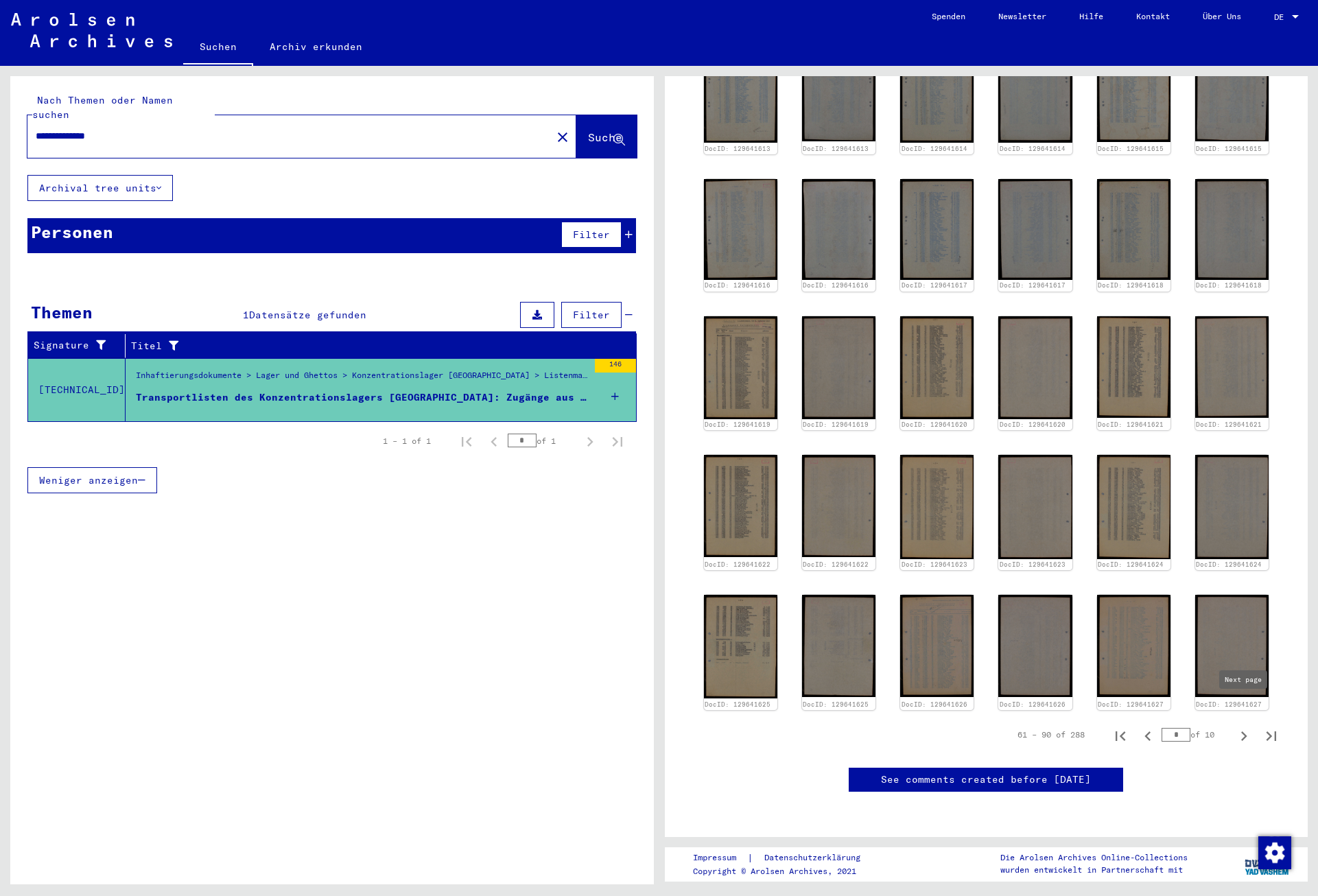
click at [1243, 727] on icon "Next page" at bounding box center [1244, 737] width 20 height 20
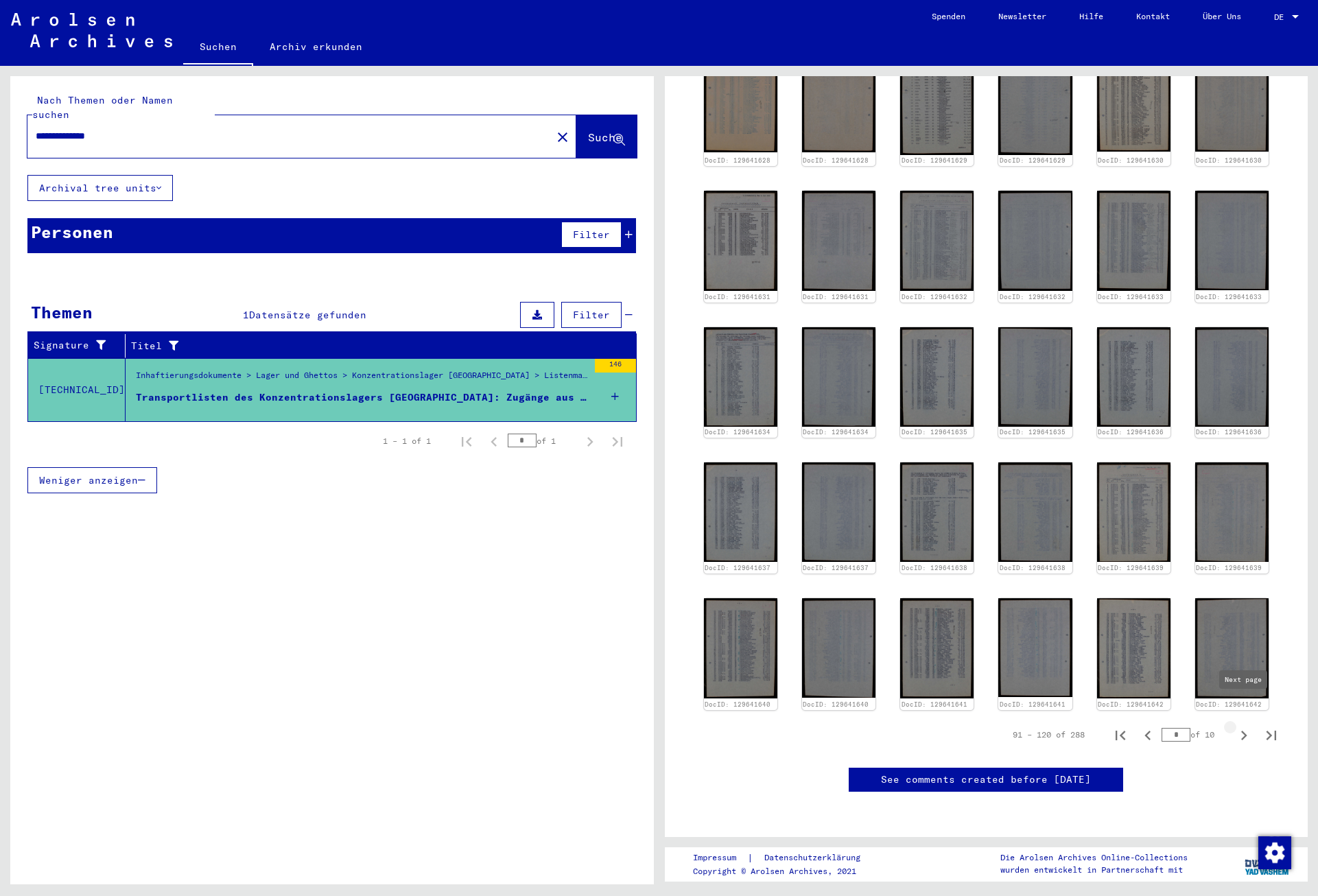
type input "*"
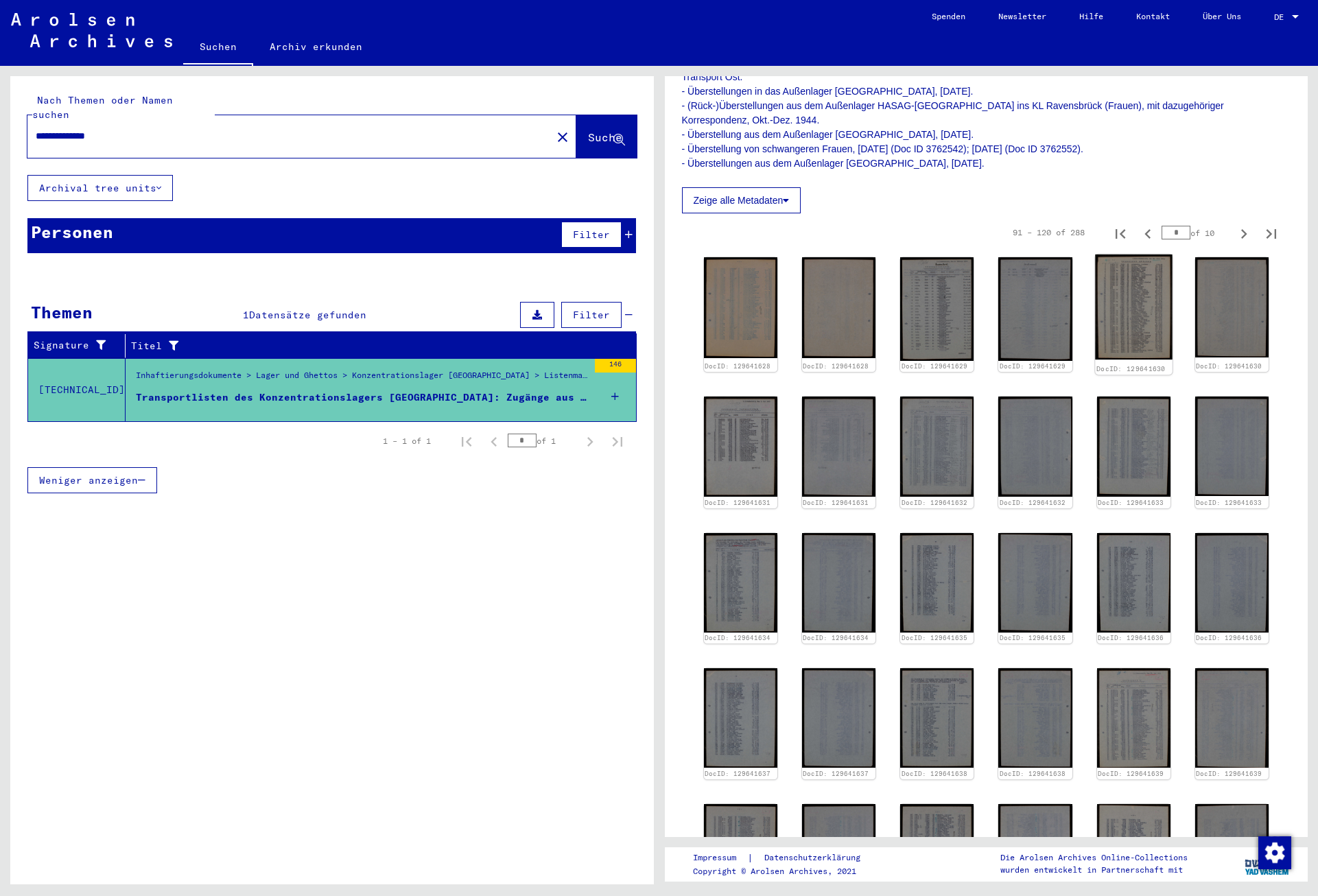
scroll to position [552, 0]
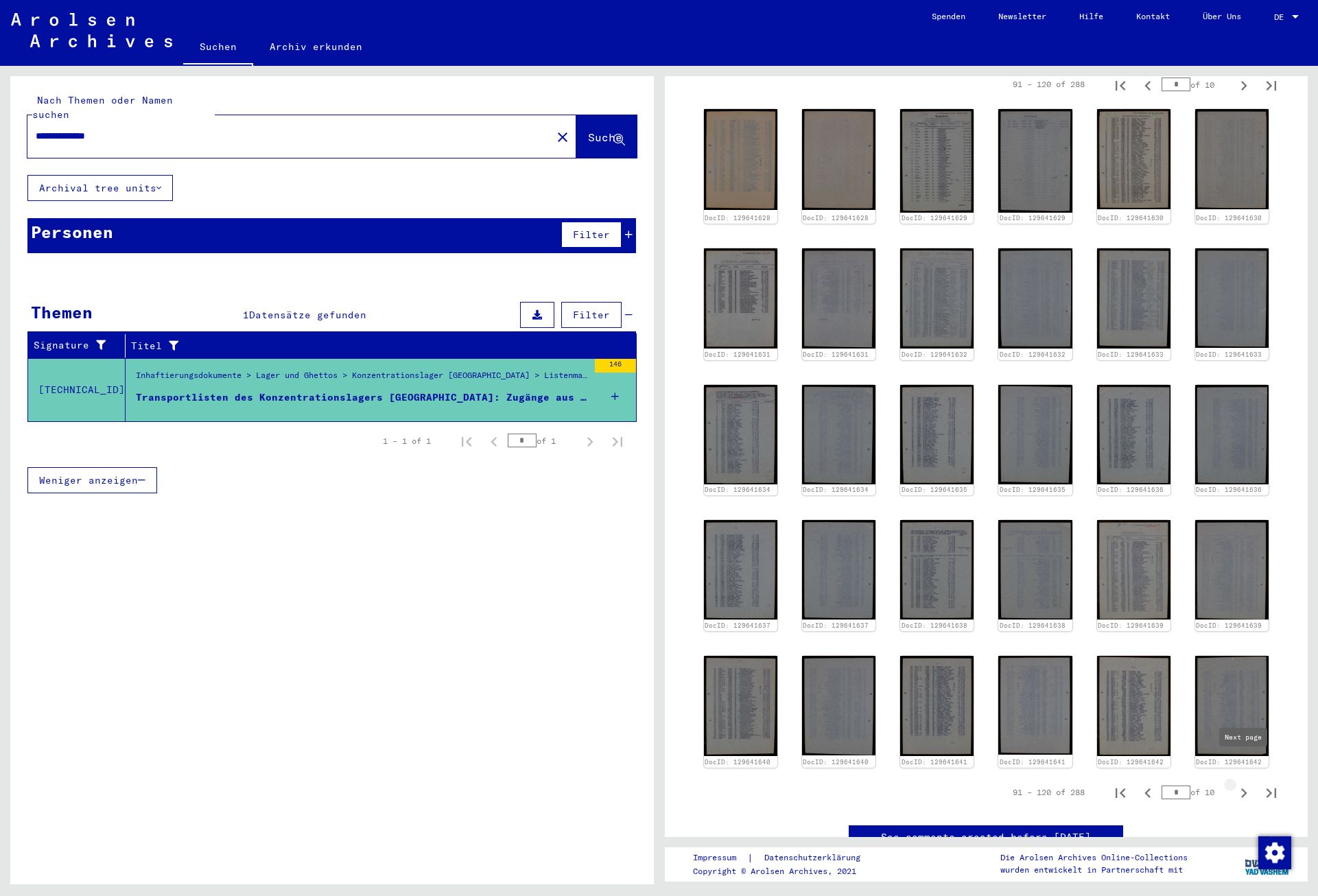
click at [1247, 788] on icon "Next page" at bounding box center [1244, 793] width 6 height 10
type input "*"
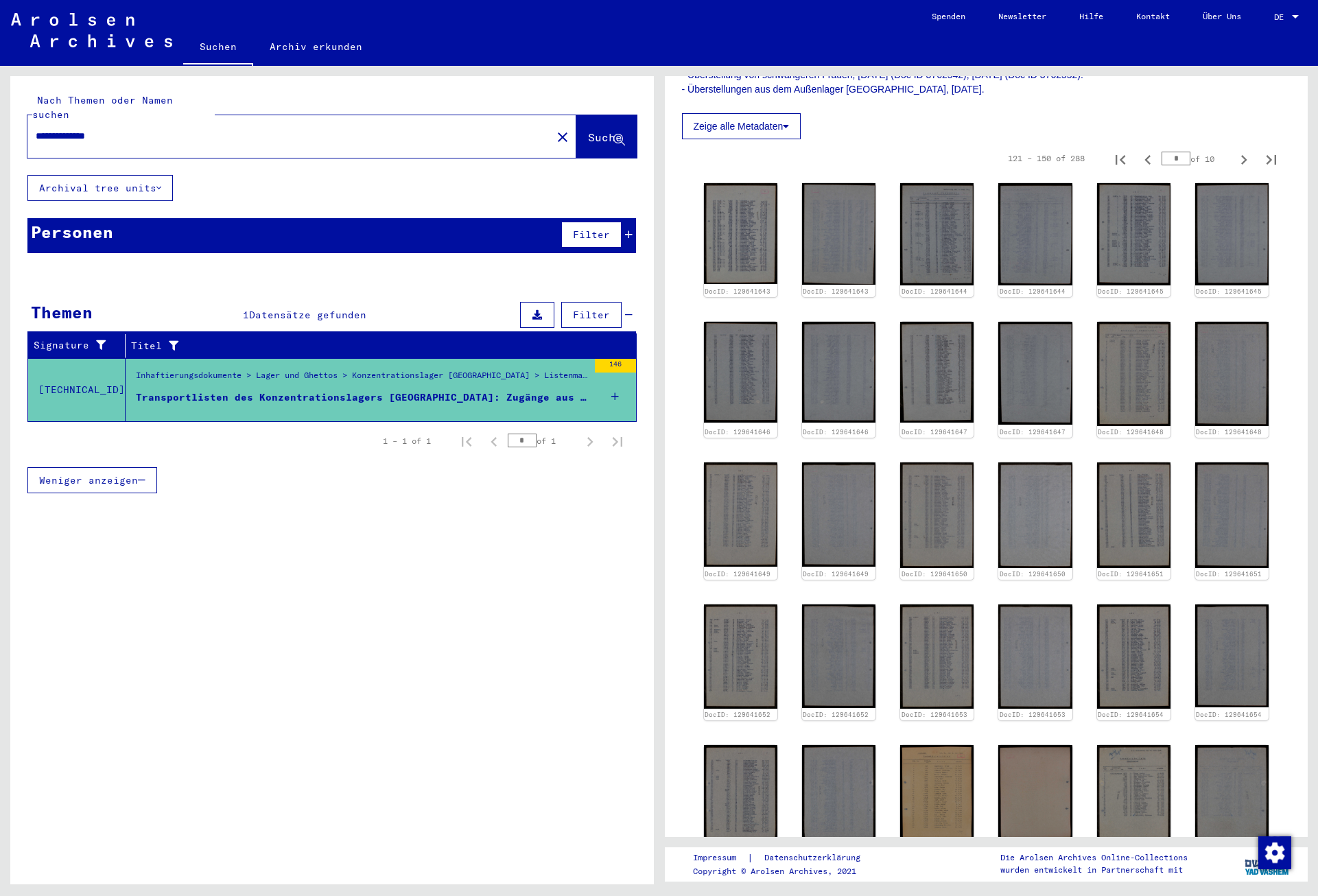
scroll to position [627, 0]
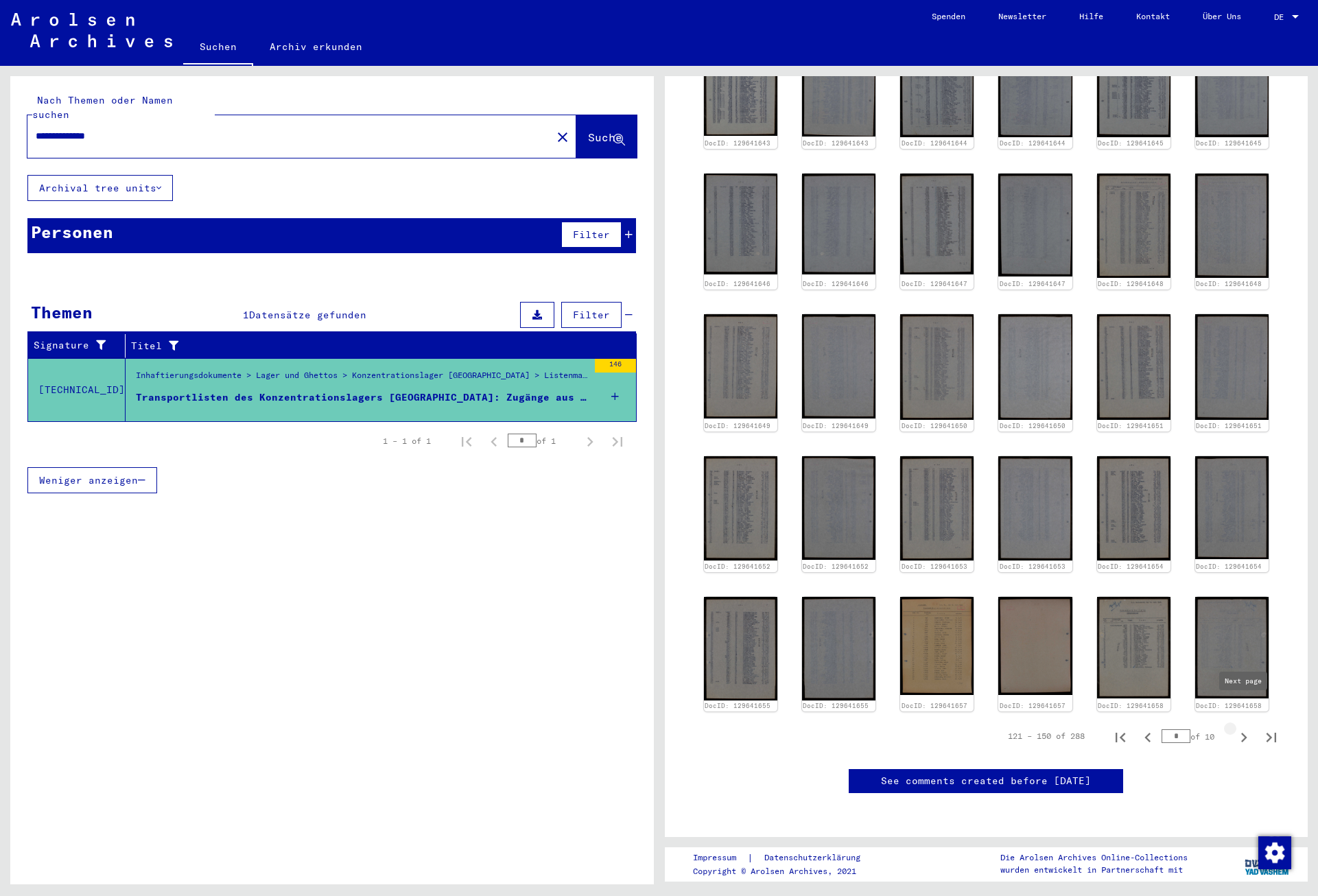
click at [1238, 728] on icon "Next page" at bounding box center [1244, 738] width 20 height 20
type input "*"
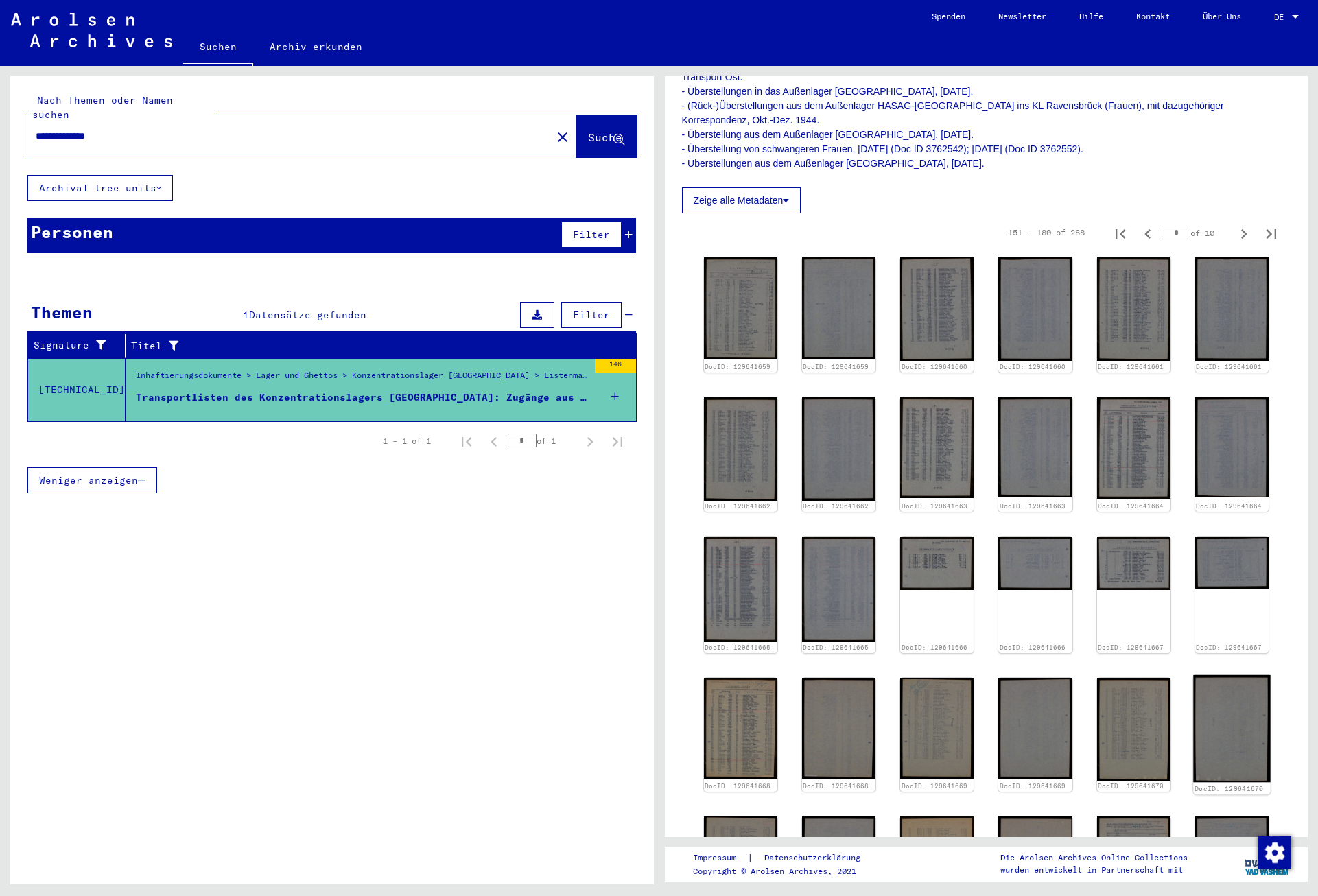
scroll to position [625, 0]
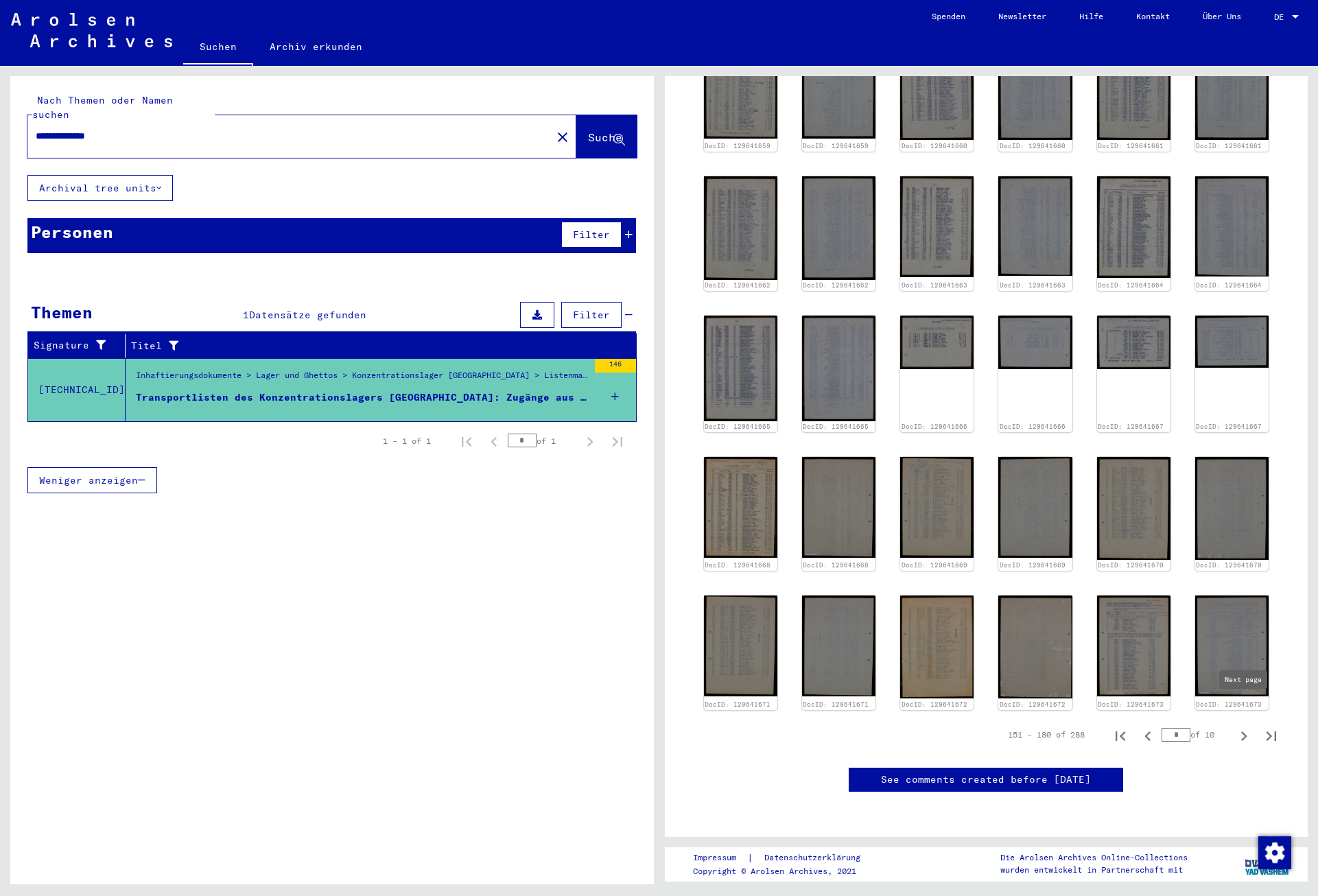
click at [1244, 727] on icon "Next page" at bounding box center [1244, 737] width 20 height 20
type input "*"
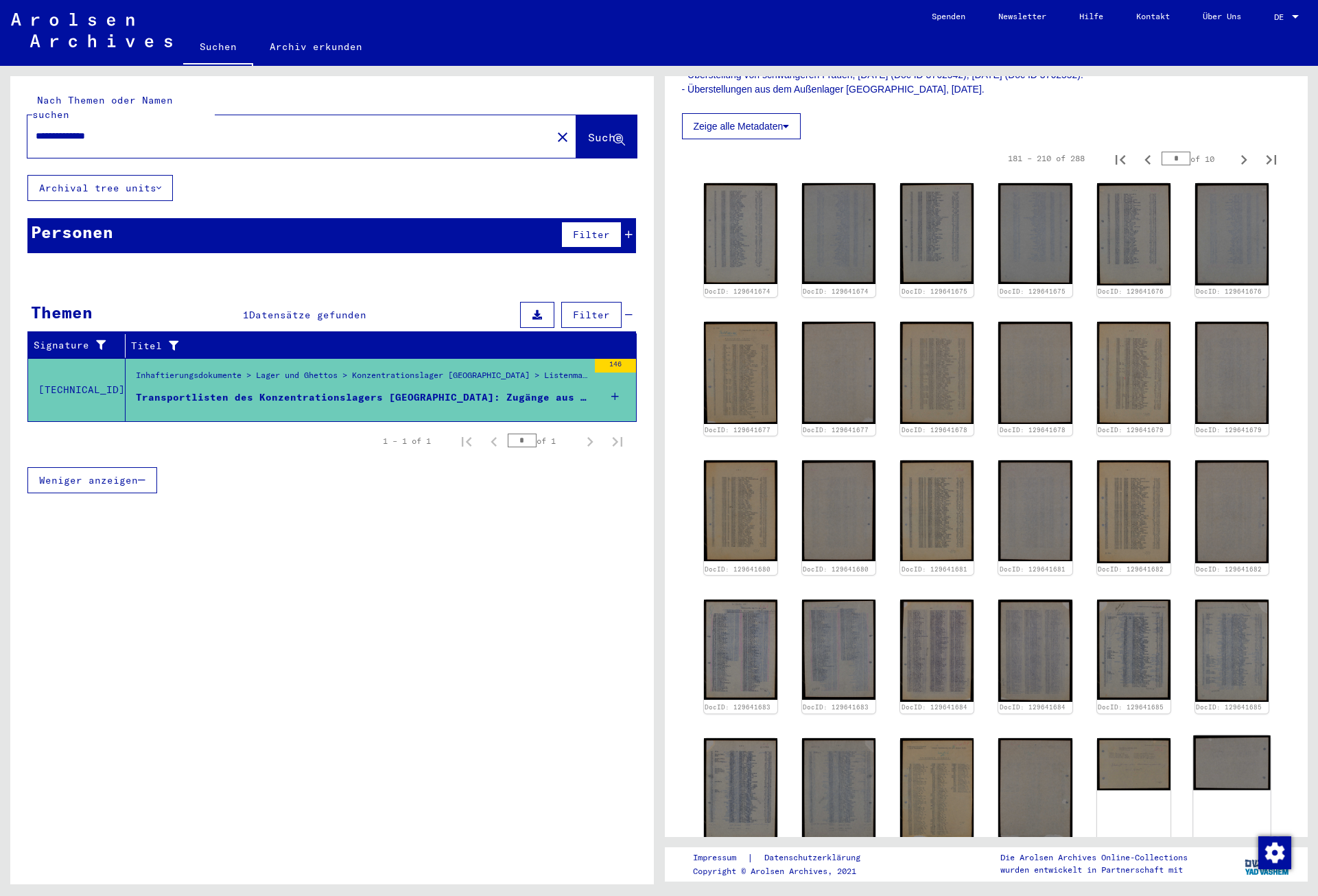
scroll to position [620, 0]
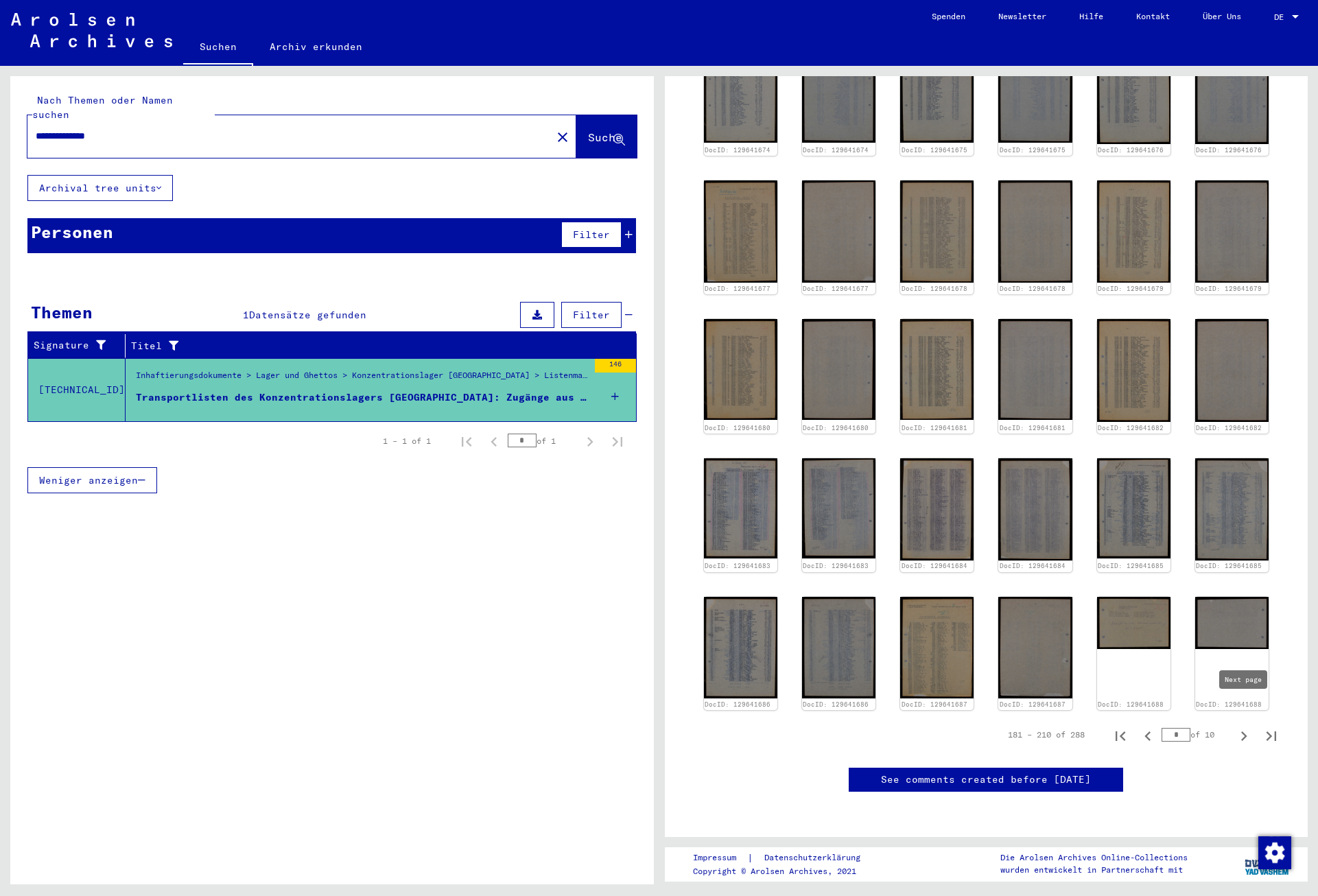
click at [1247, 727] on icon "Next page" at bounding box center [1244, 737] width 20 height 20
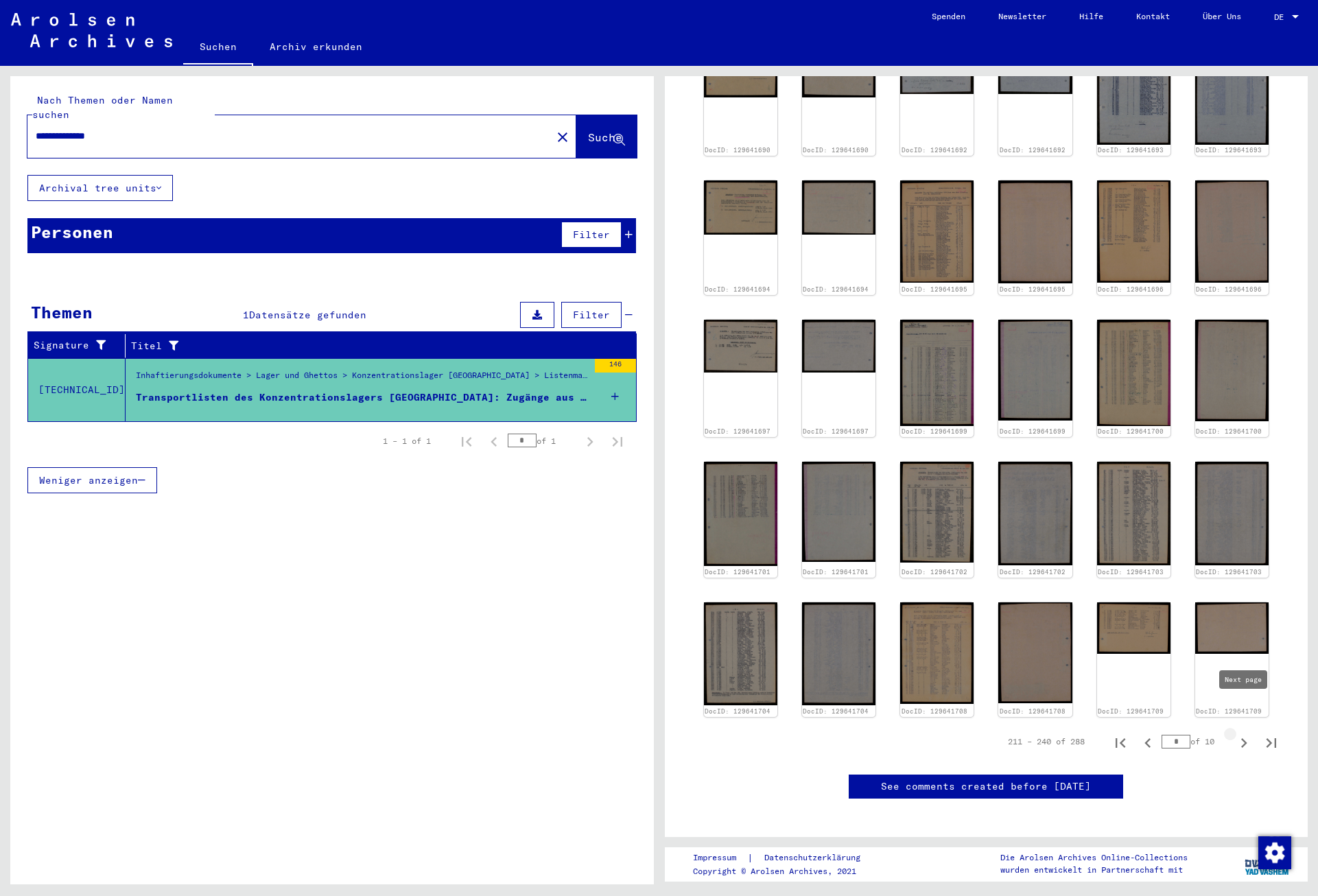
type input "*"
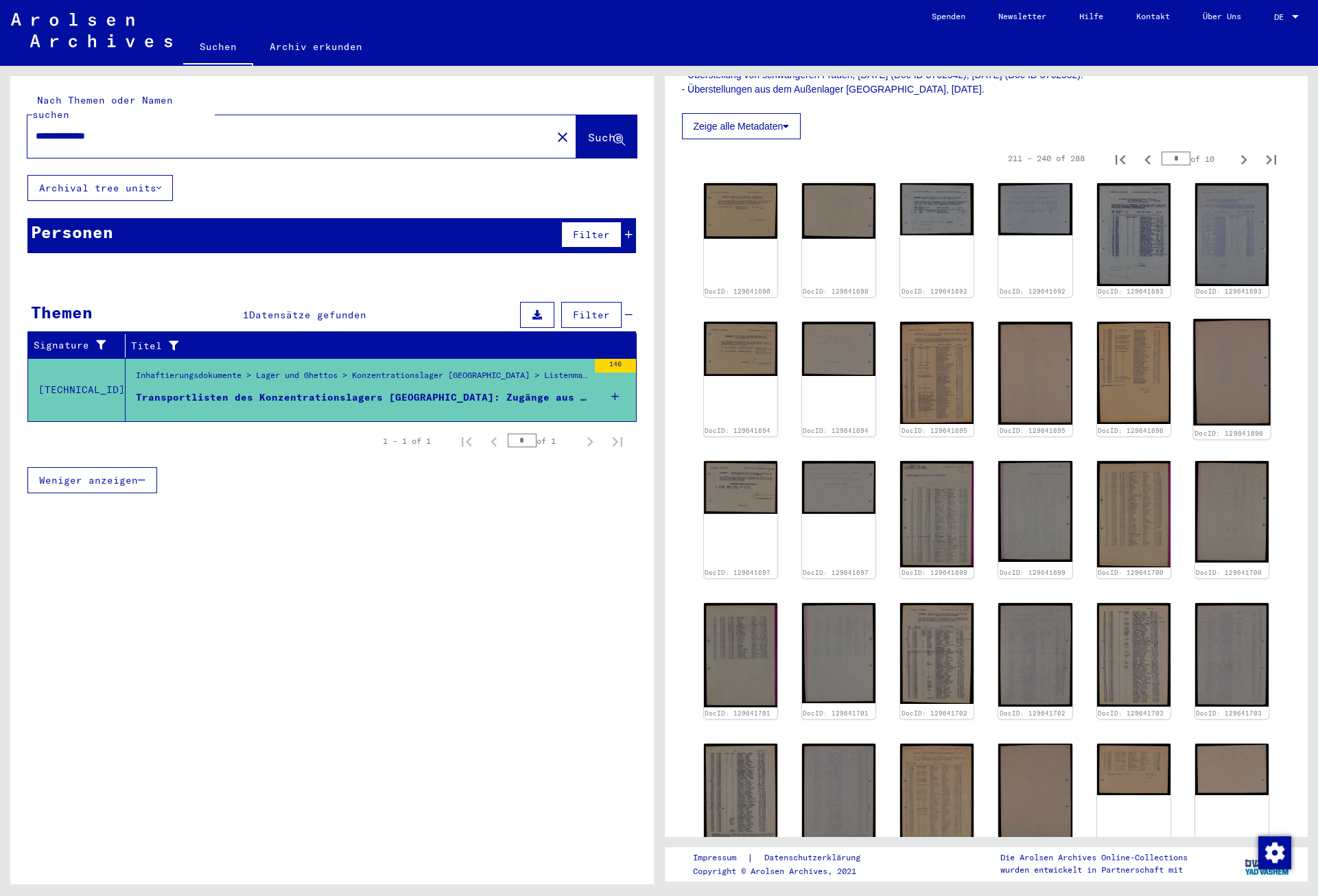
scroll to position [627, 0]
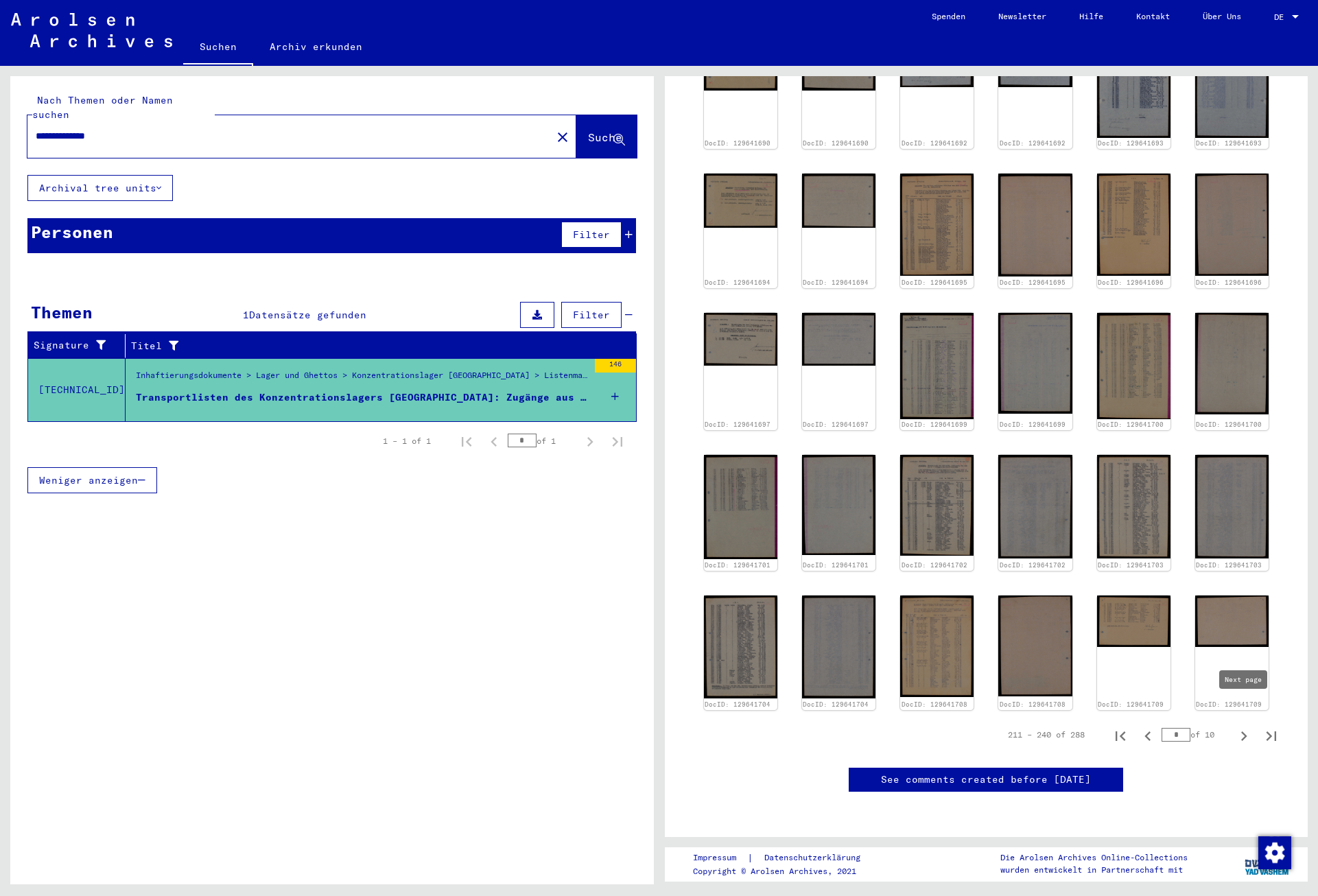
click at [1245, 732] on icon "Next page" at bounding box center [1244, 736] width 6 height 10
type input "*"
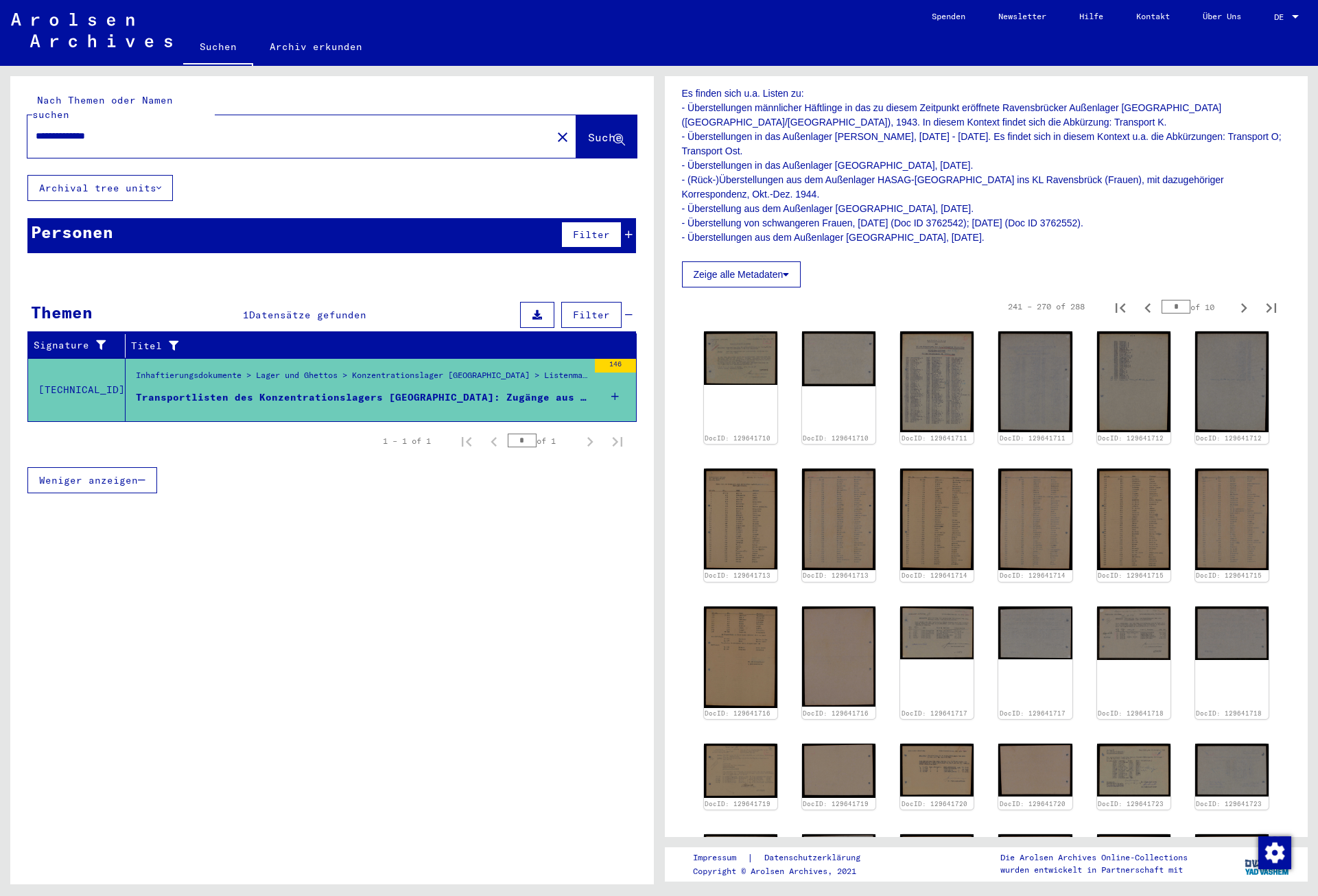
scroll to position [478, 0]
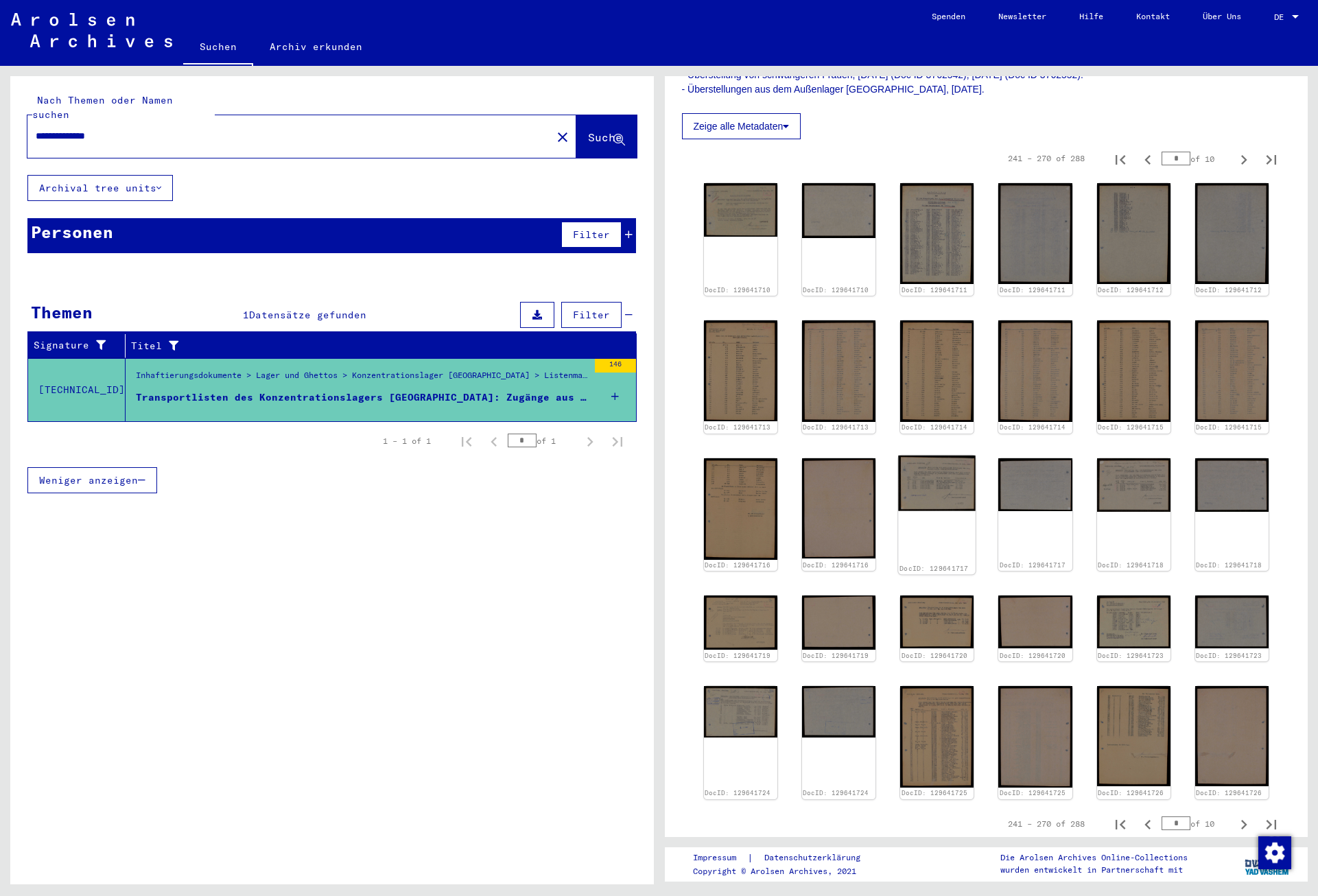
click at [947, 468] on img at bounding box center [937, 483] width 77 height 56
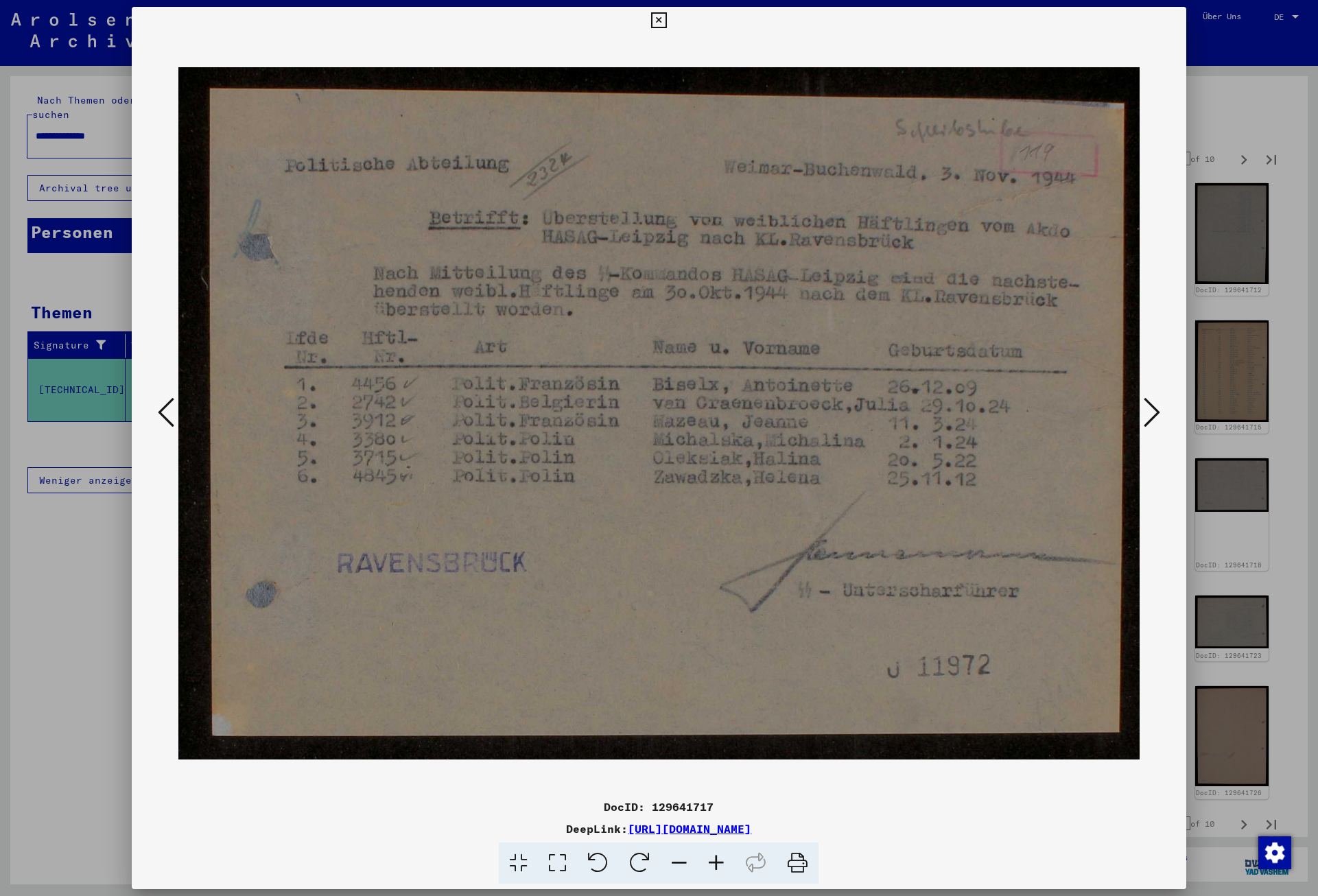
click at [1152, 412] on icon at bounding box center [1152, 412] width 17 height 33
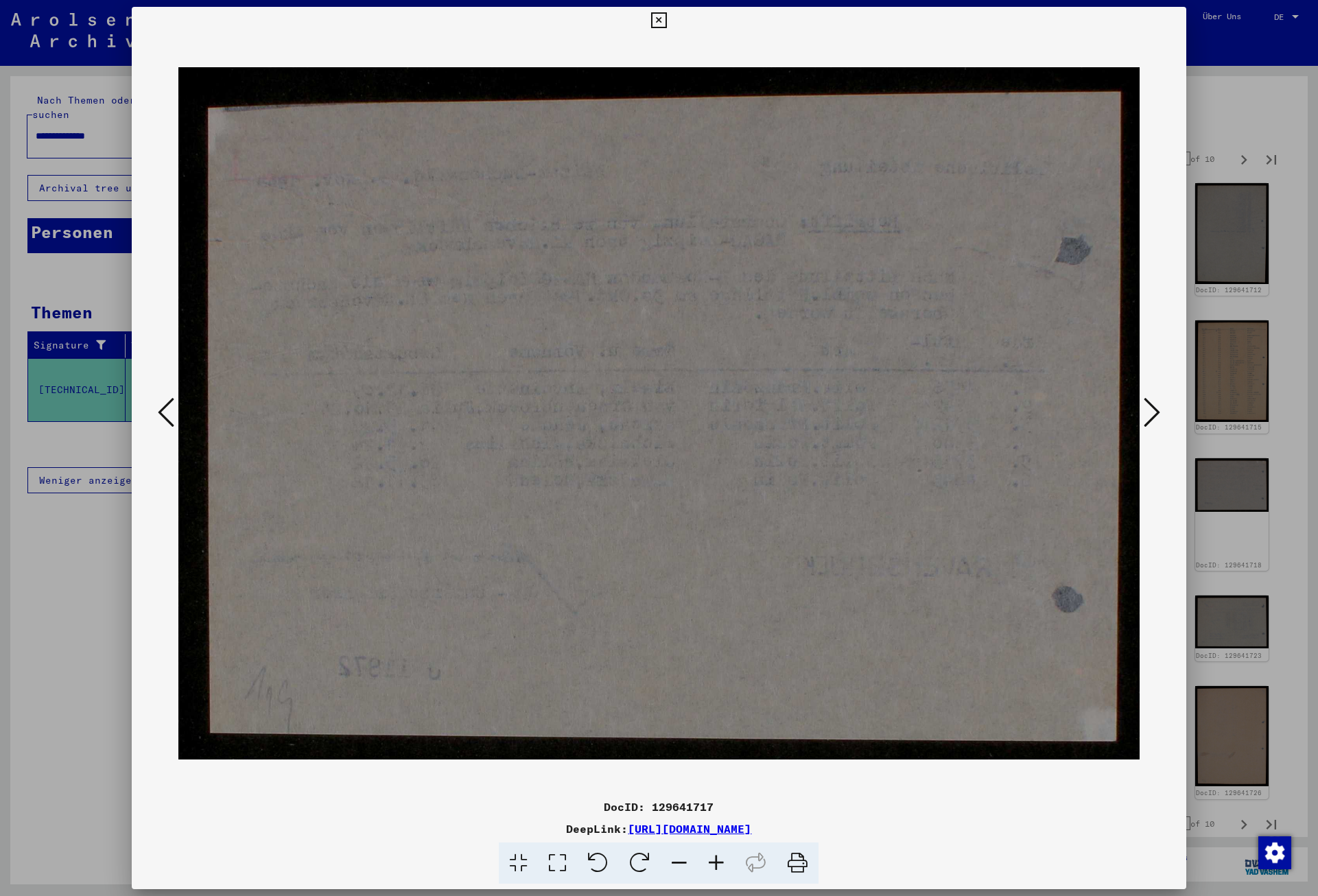
click at [1152, 412] on icon at bounding box center [1152, 412] width 17 height 33
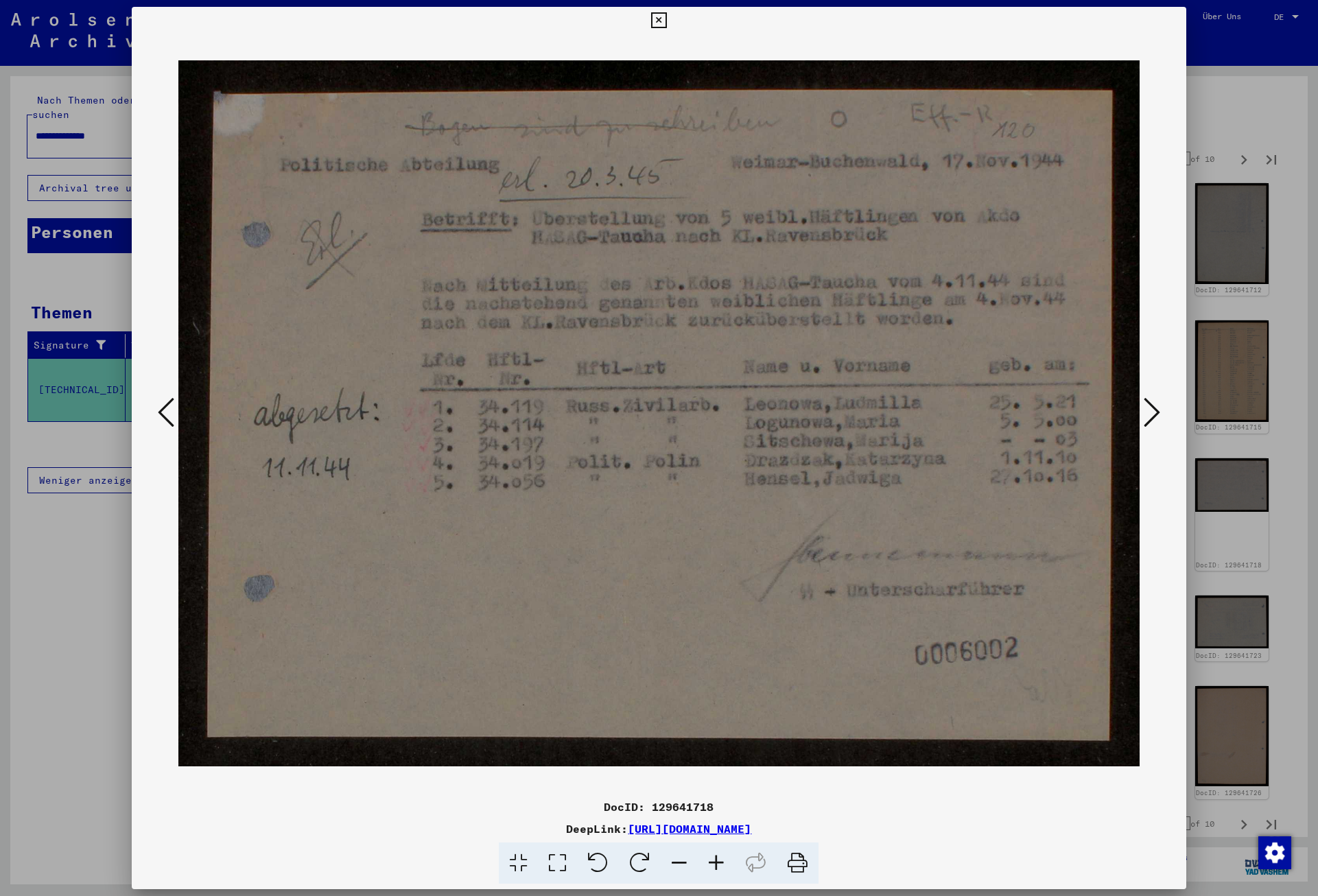
click at [1152, 412] on icon at bounding box center [1152, 412] width 17 height 33
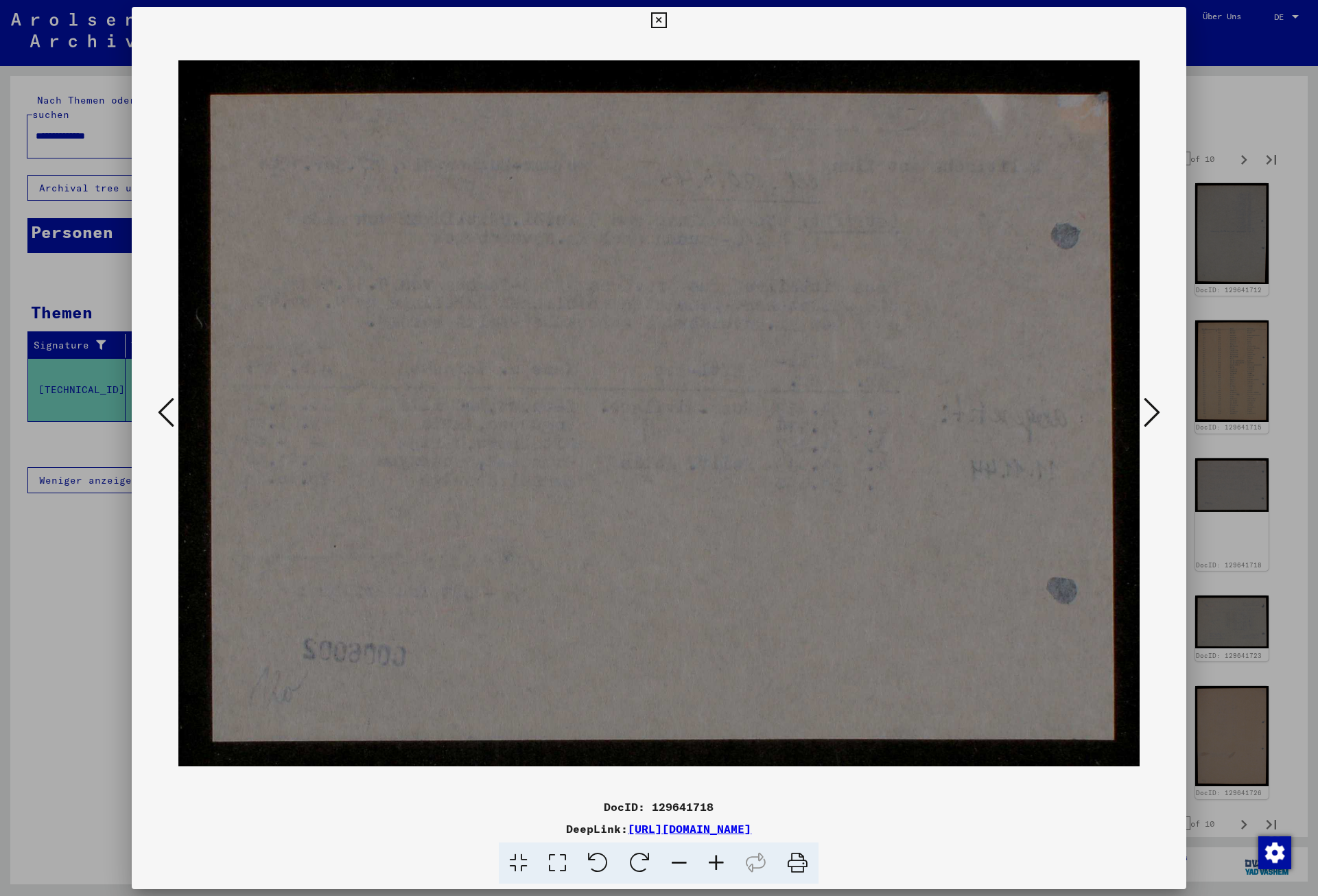
click at [1152, 412] on icon at bounding box center [1152, 412] width 17 height 33
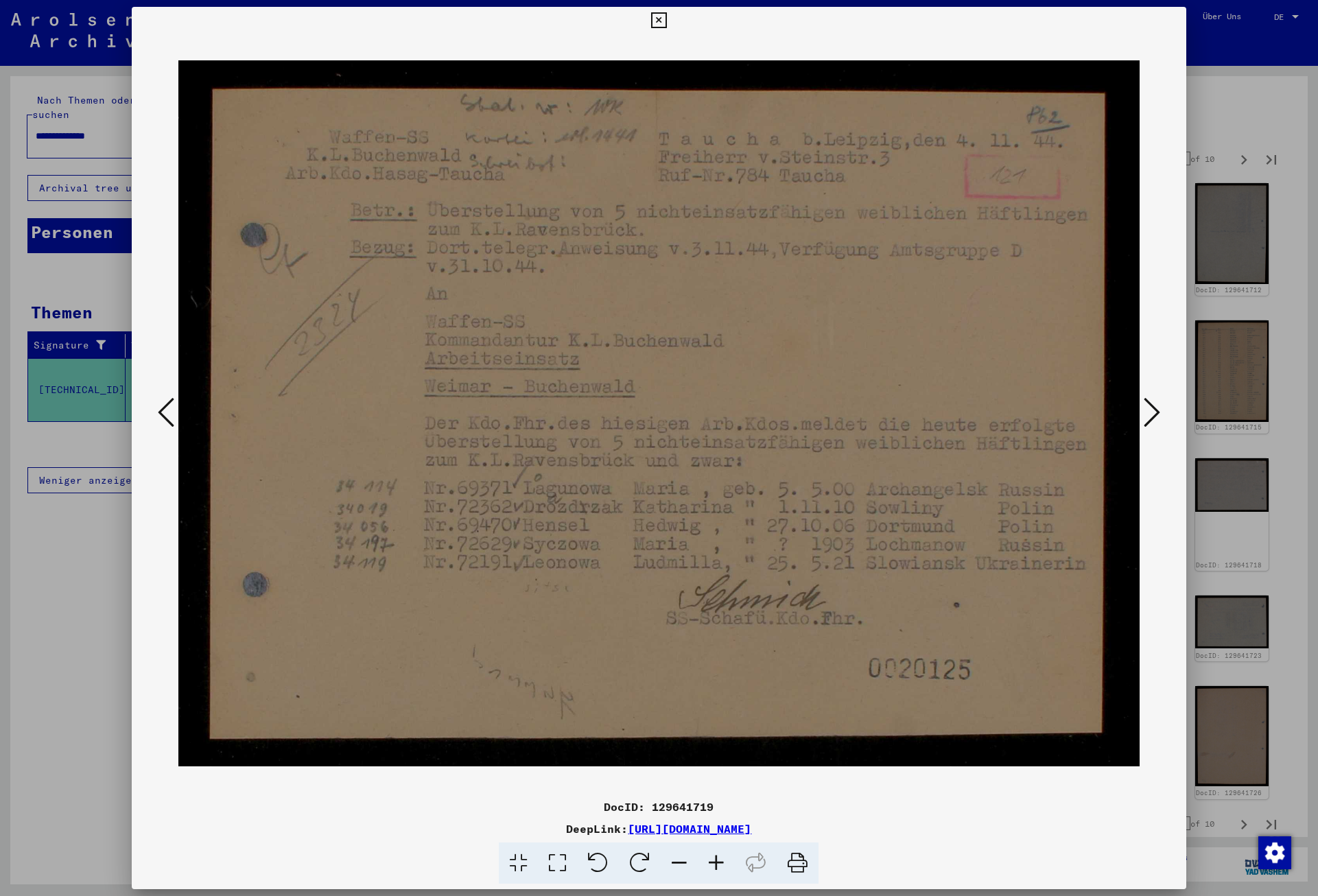
click at [1152, 412] on icon at bounding box center [1152, 412] width 17 height 33
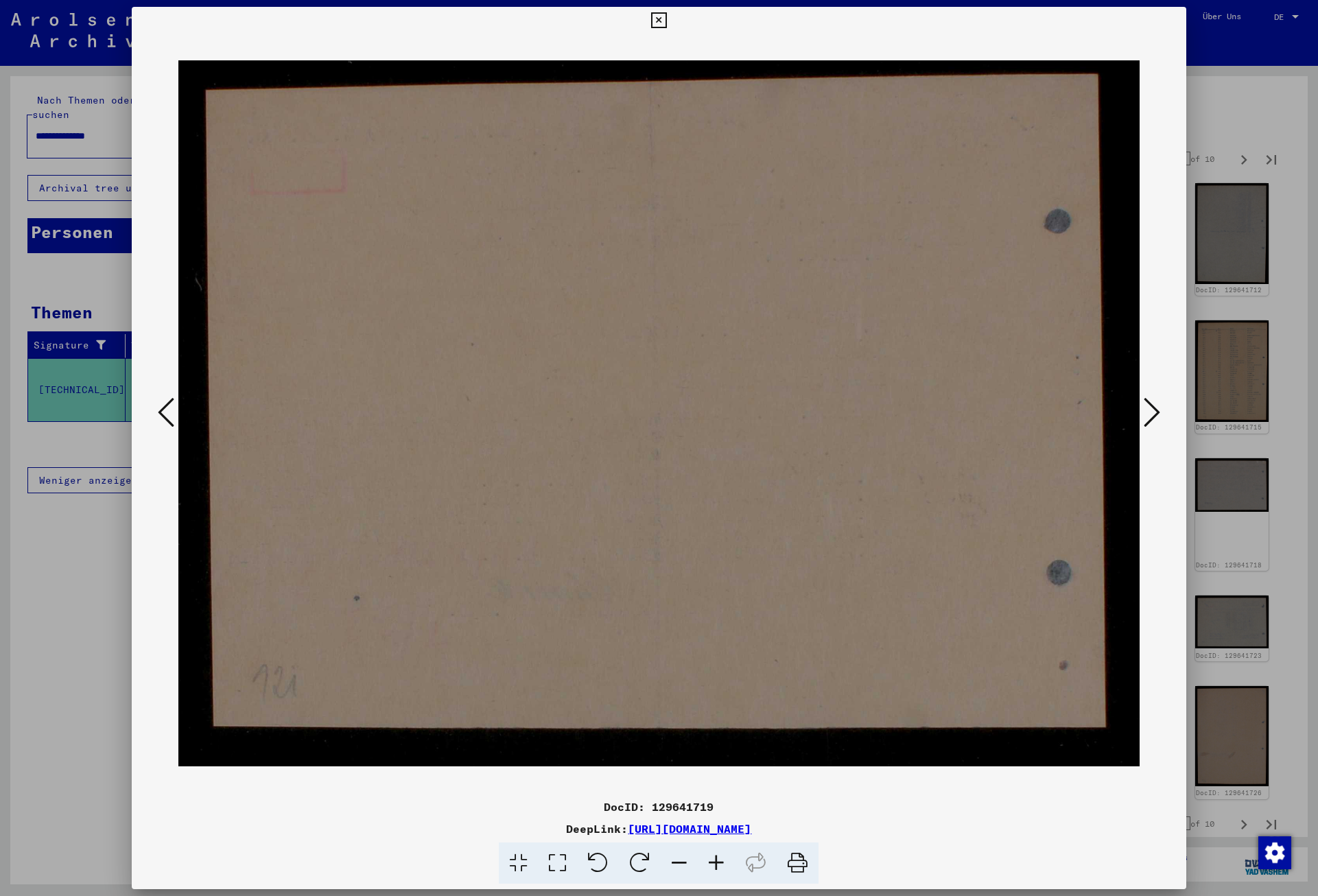
click at [1152, 412] on icon at bounding box center [1152, 412] width 17 height 33
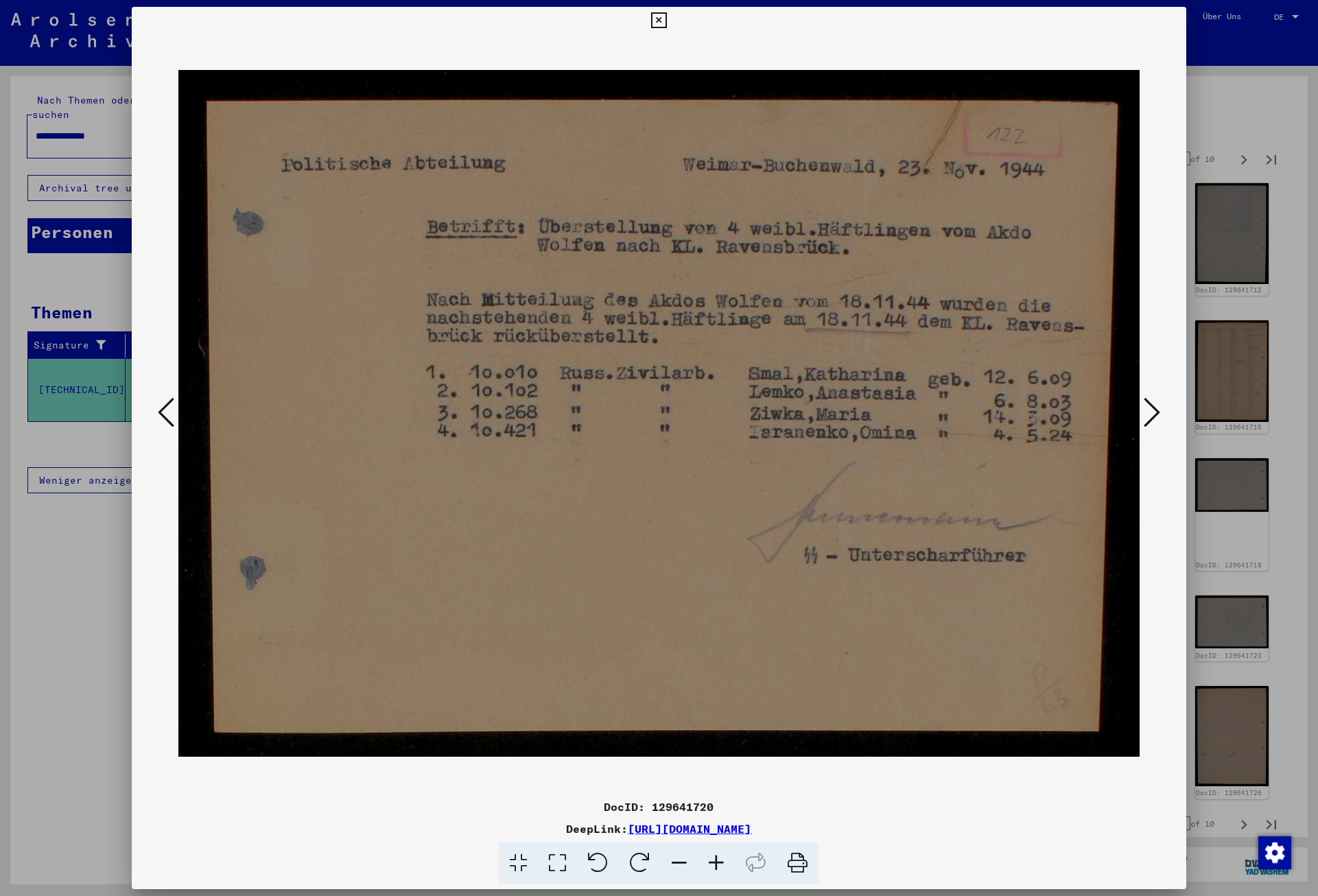
click at [1152, 412] on icon at bounding box center [1152, 412] width 17 height 33
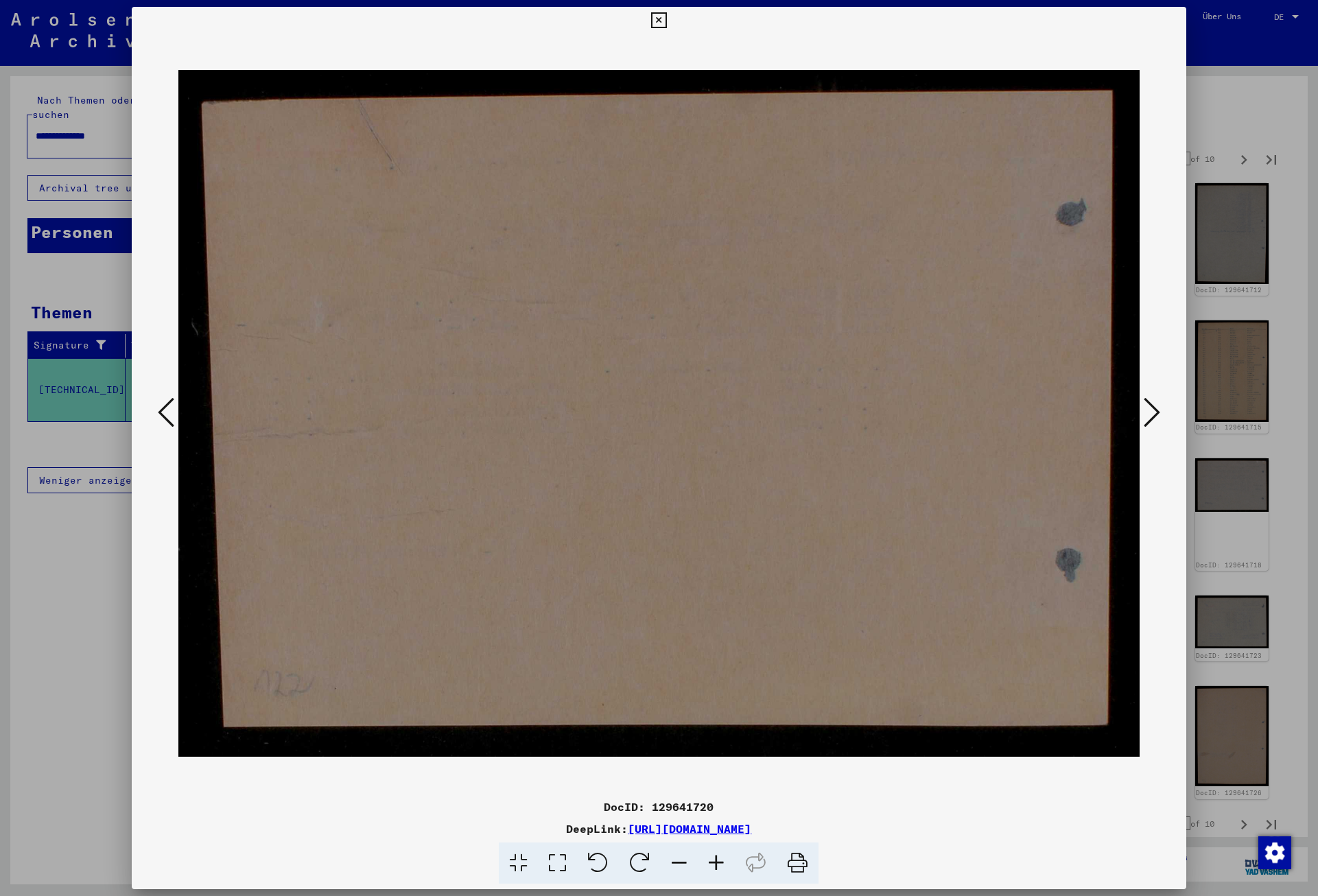
click at [1152, 412] on icon at bounding box center [1152, 412] width 17 height 33
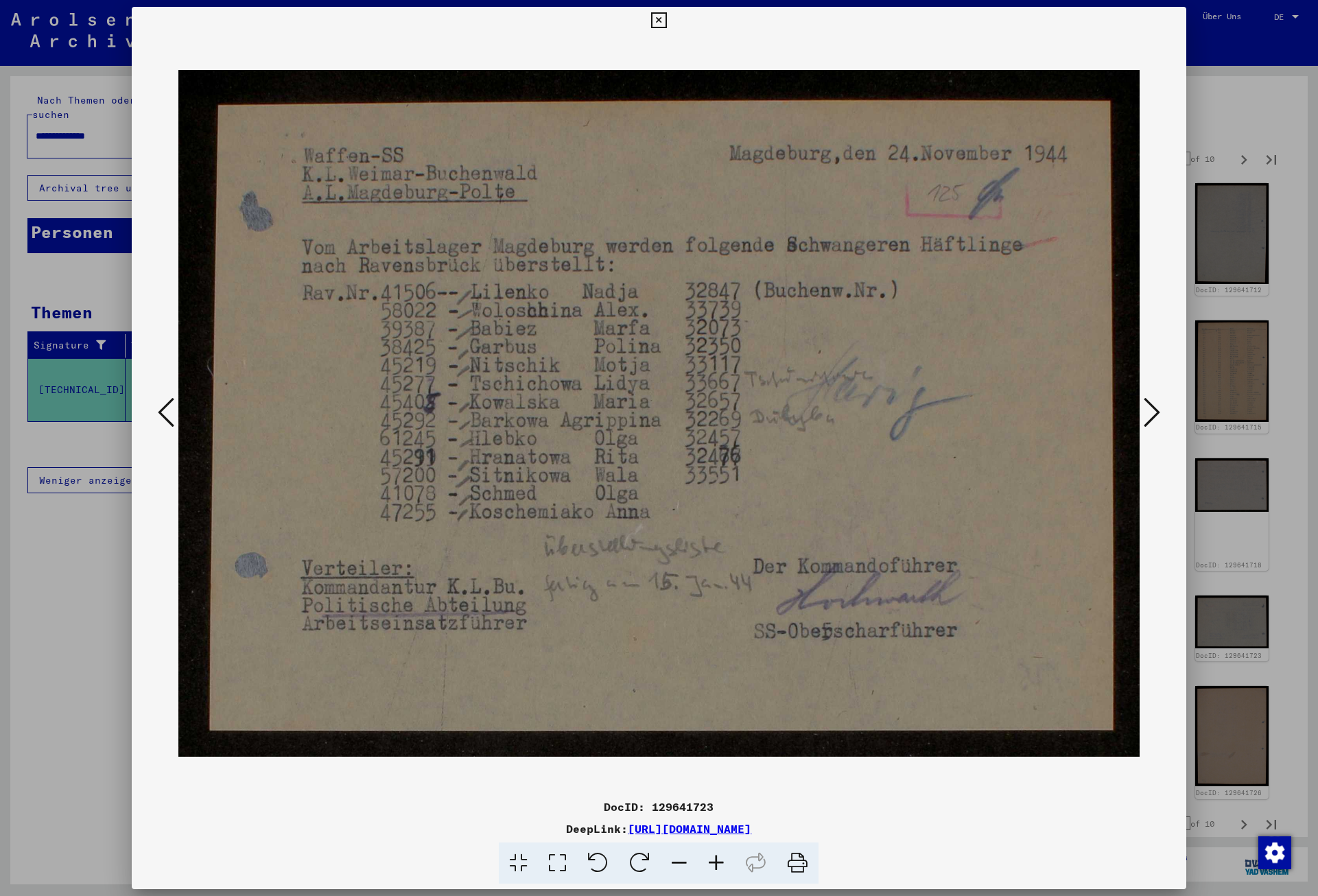
click at [1152, 412] on icon at bounding box center [1152, 412] width 17 height 33
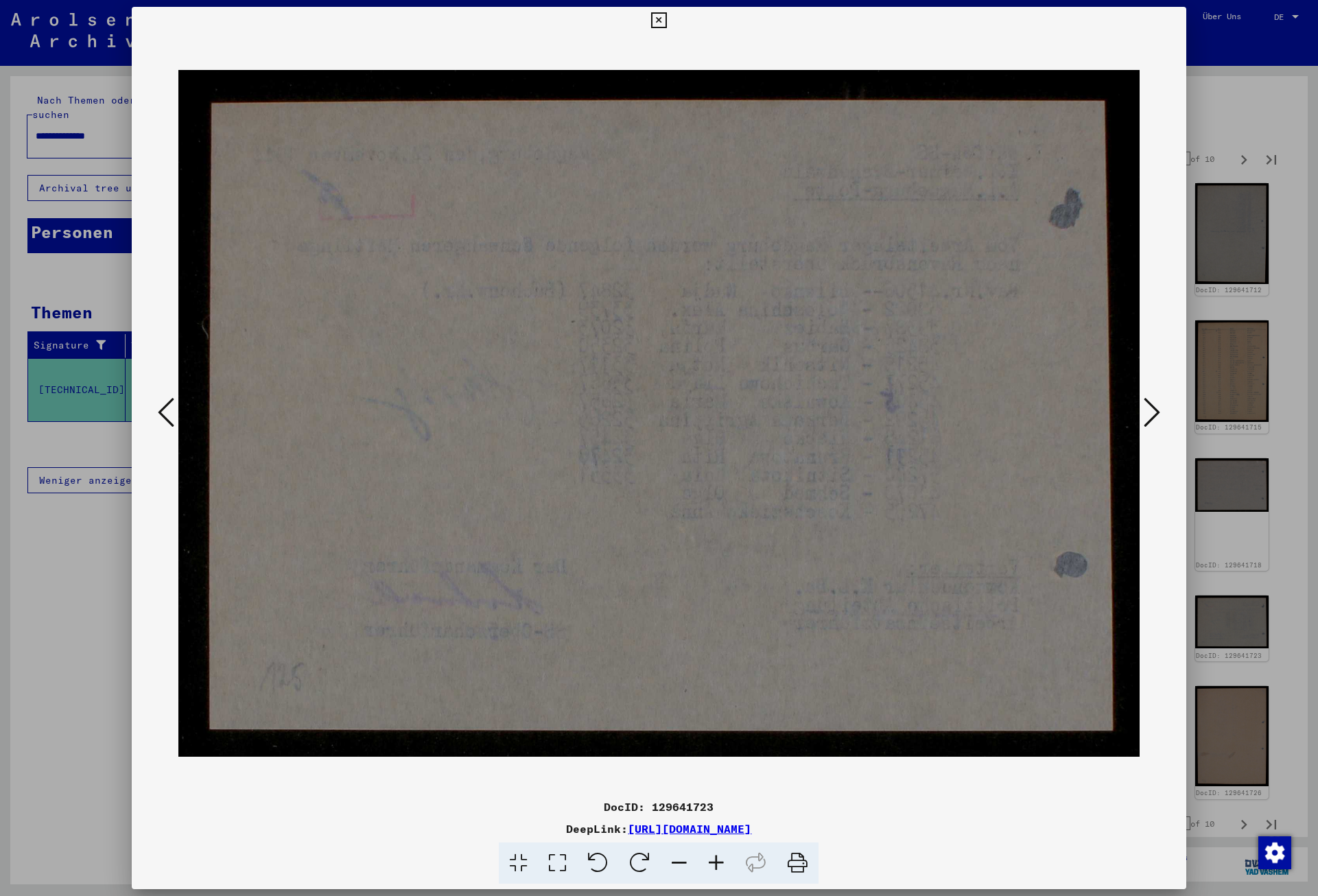
click at [1152, 412] on icon at bounding box center [1152, 412] width 17 height 33
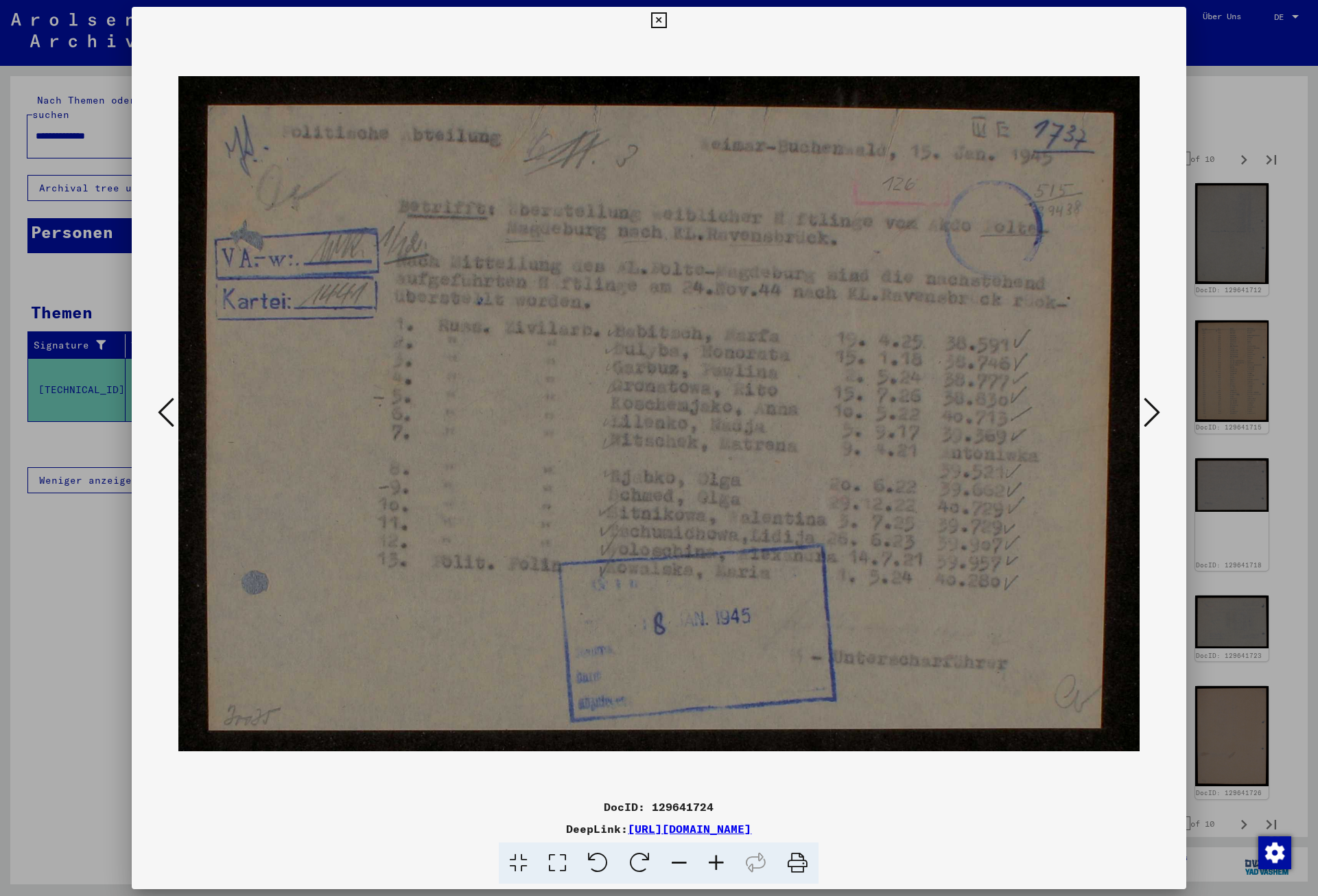
click at [1152, 412] on icon at bounding box center [1152, 412] width 17 height 33
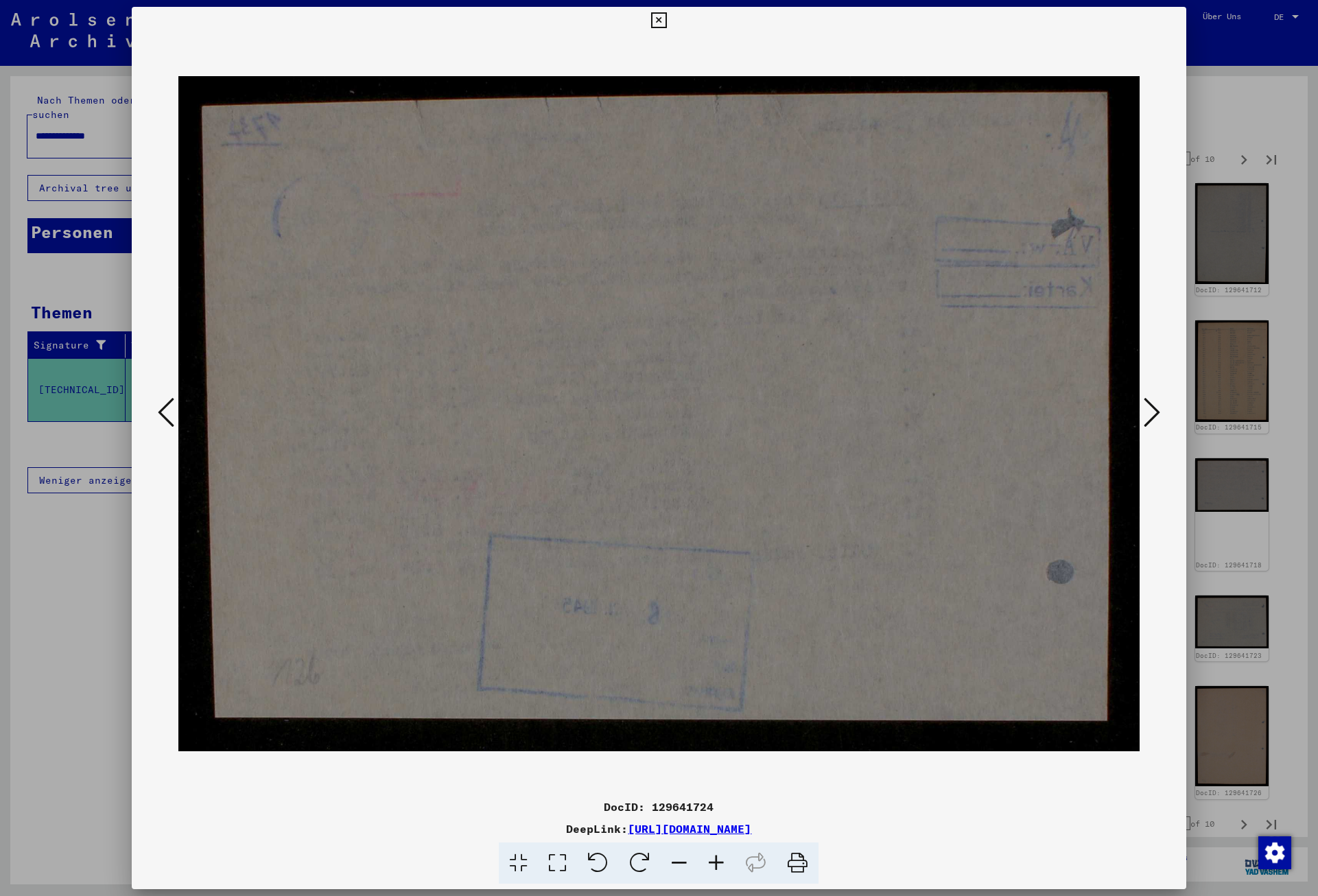
click at [1152, 412] on icon at bounding box center [1152, 412] width 17 height 33
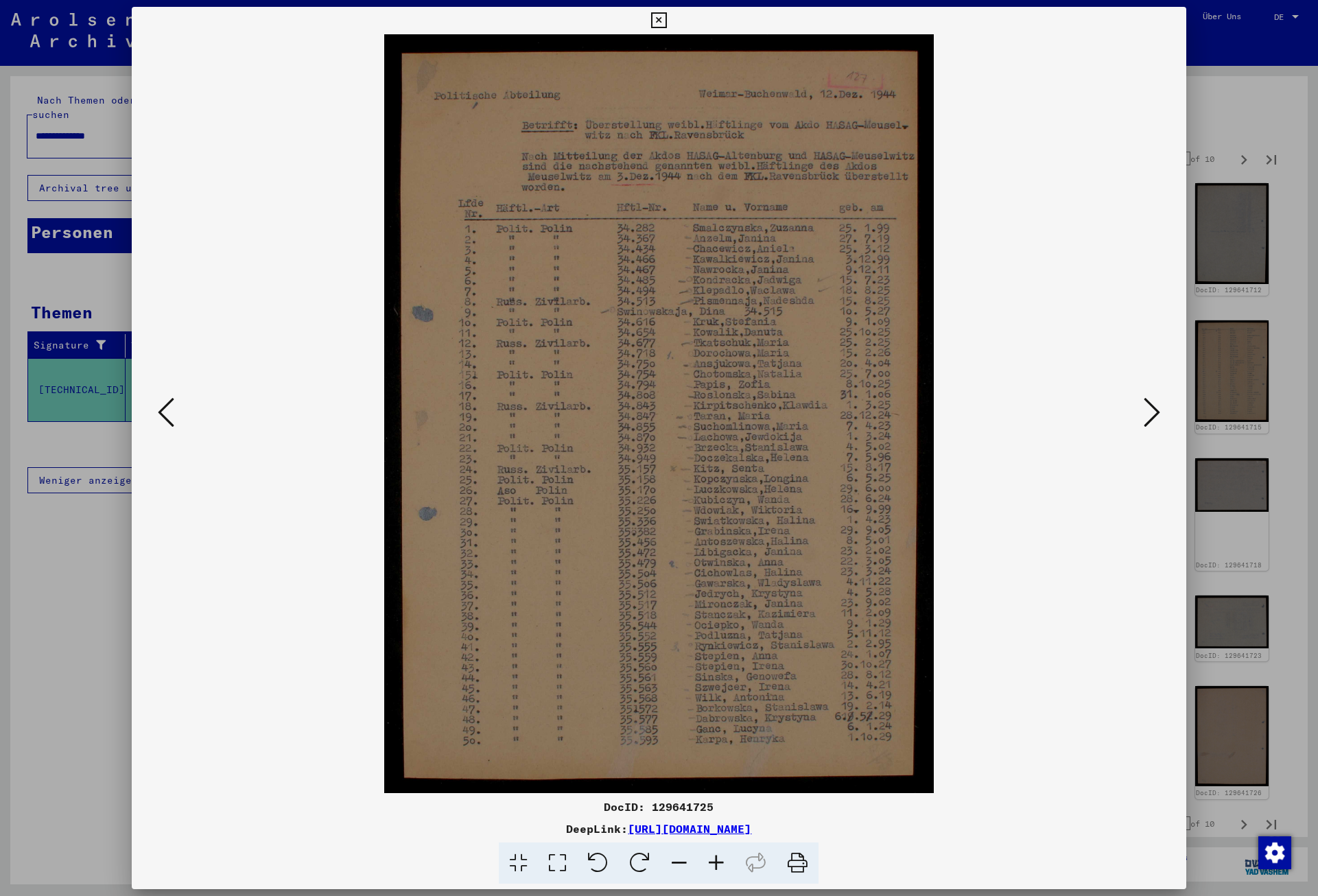
click at [1152, 412] on icon at bounding box center [1152, 412] width 17 height 33
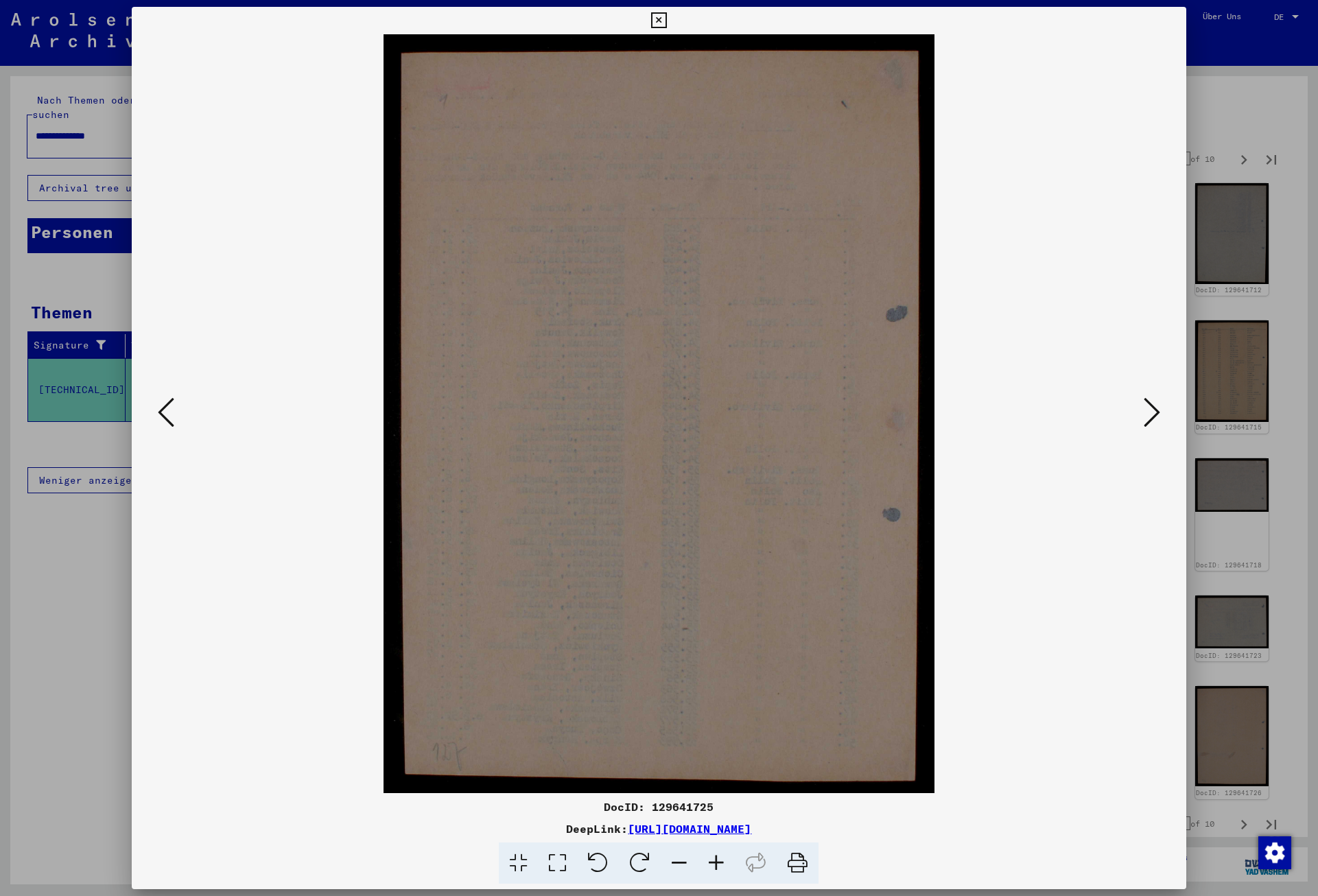
click at [1152, 412] on icon at bounding box center [1152, 412] width 17 height 33
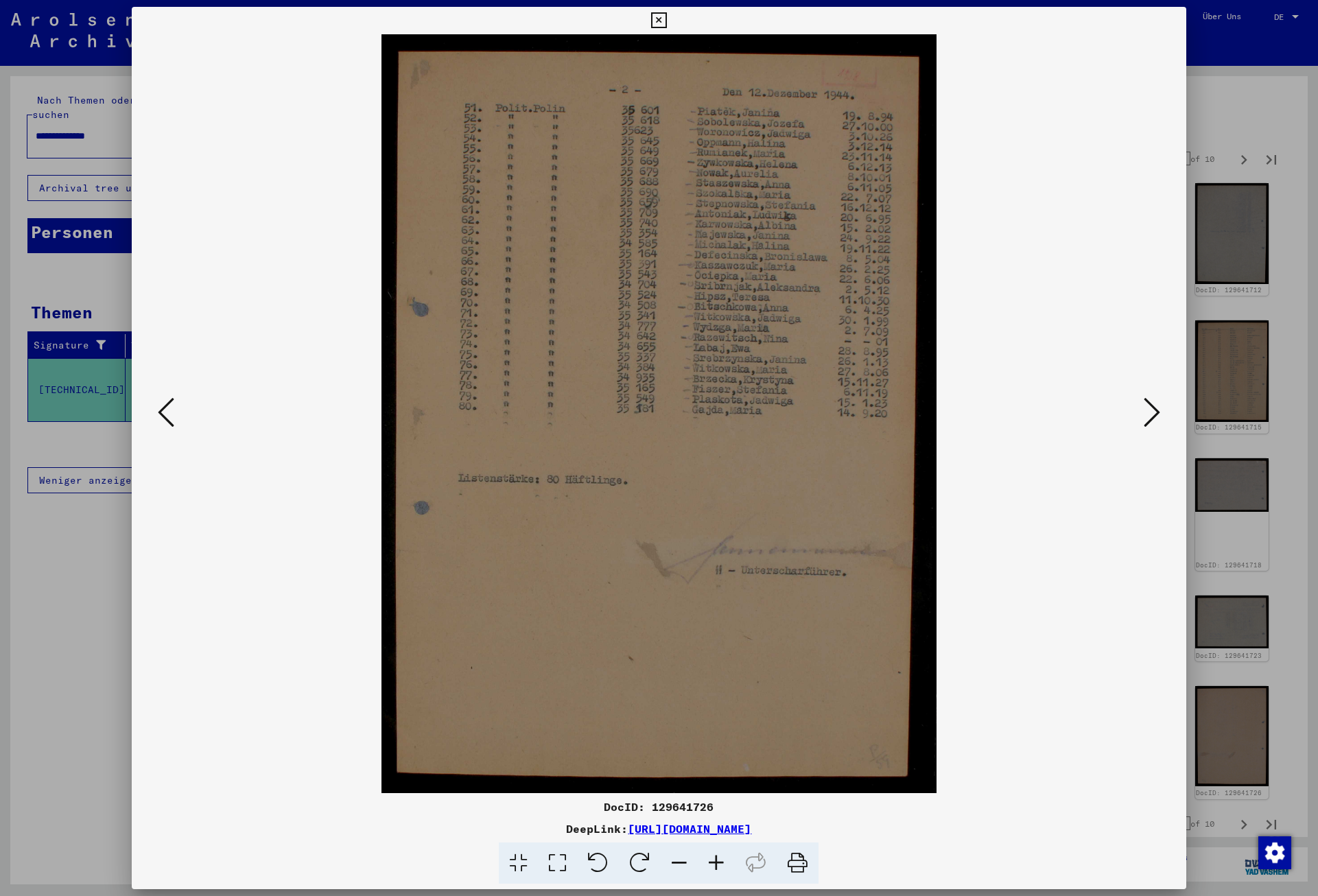
click at [1152, 412] on icon at bounding box center [1152, 412] width 17 height 33
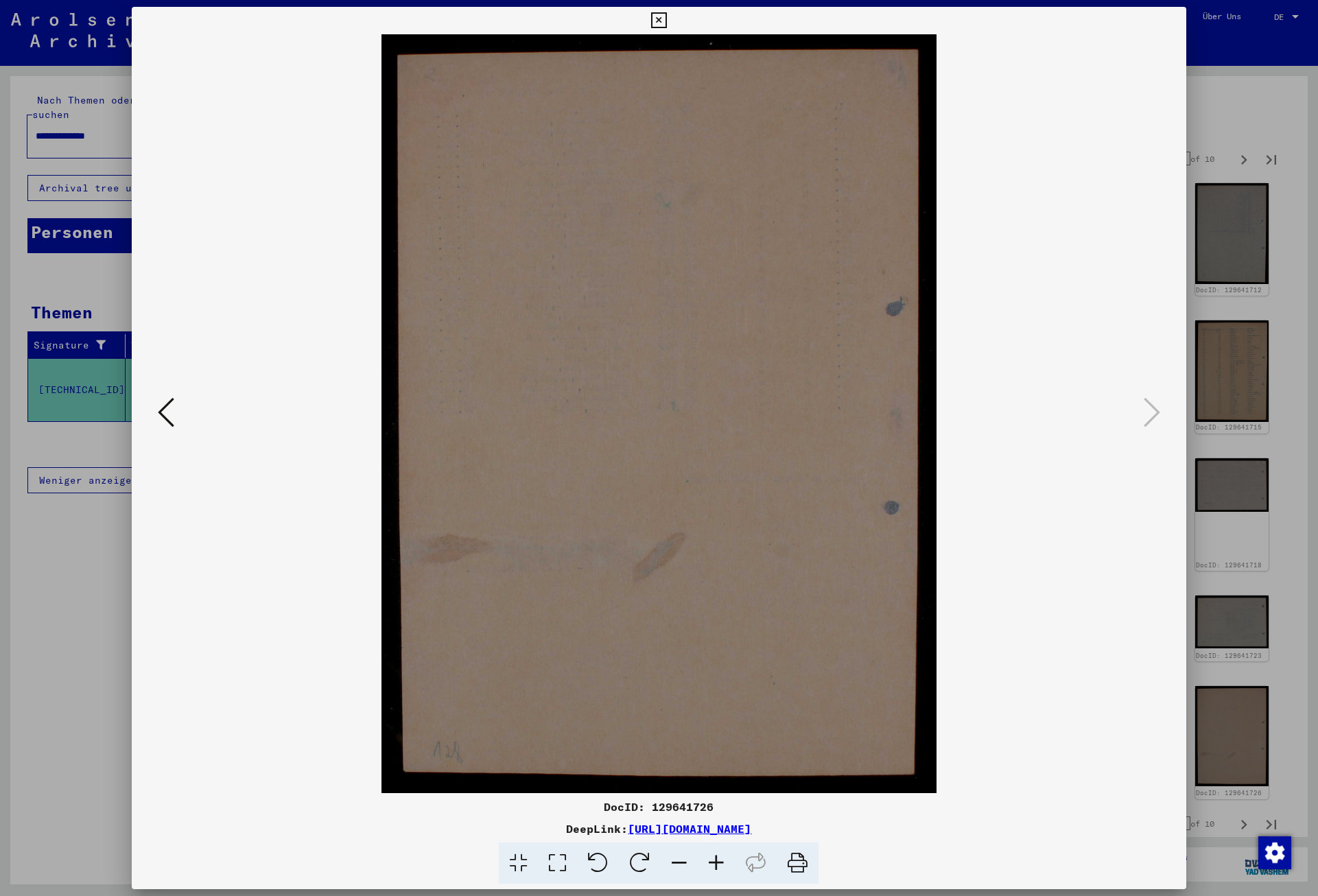
click at [671, 17] on button at bounding box center [659, 20] width 24 height 28
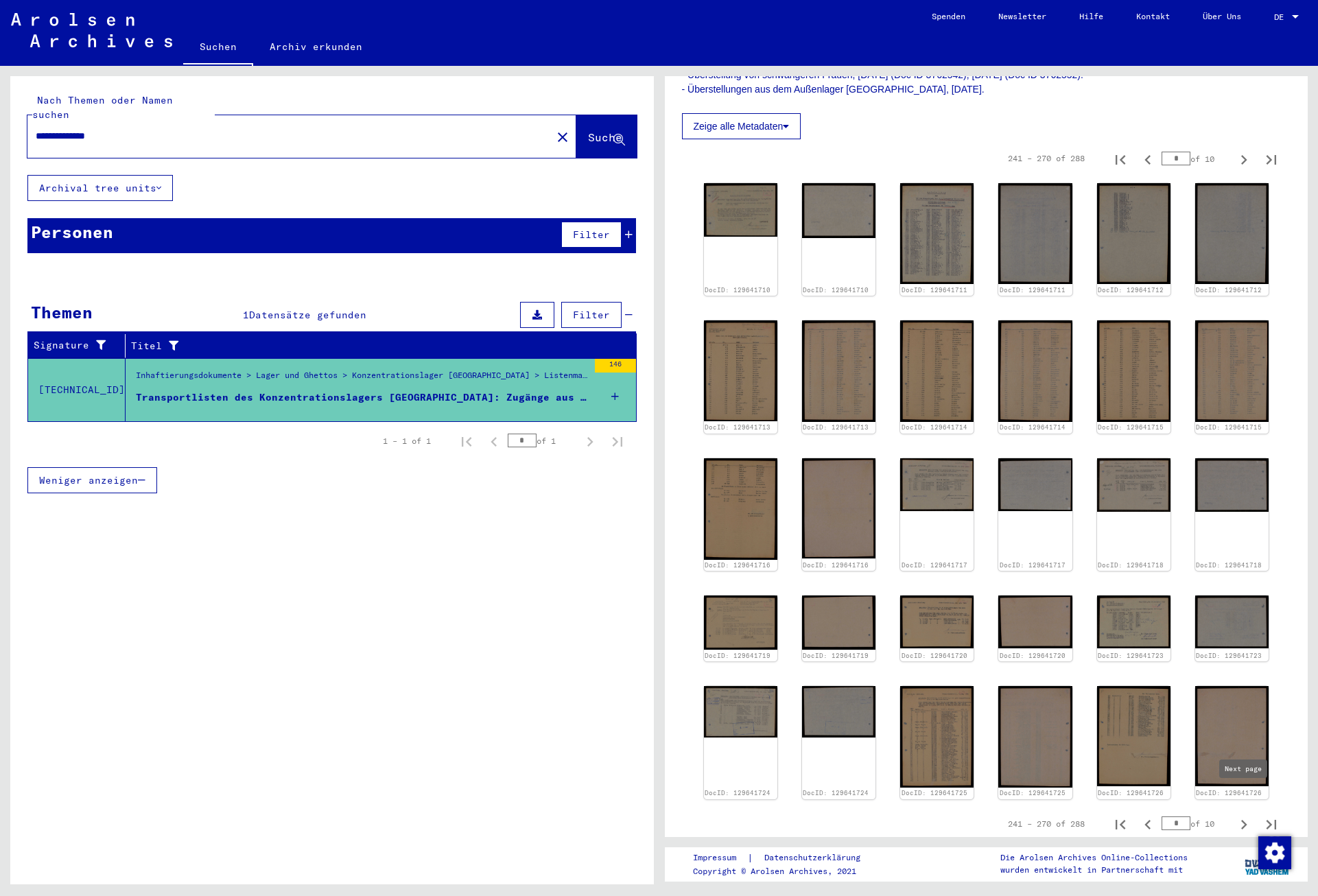
click at [1242, 815] on icon "Next page" at bounding box center [1244, 825] width 20 height 20
type input "**"
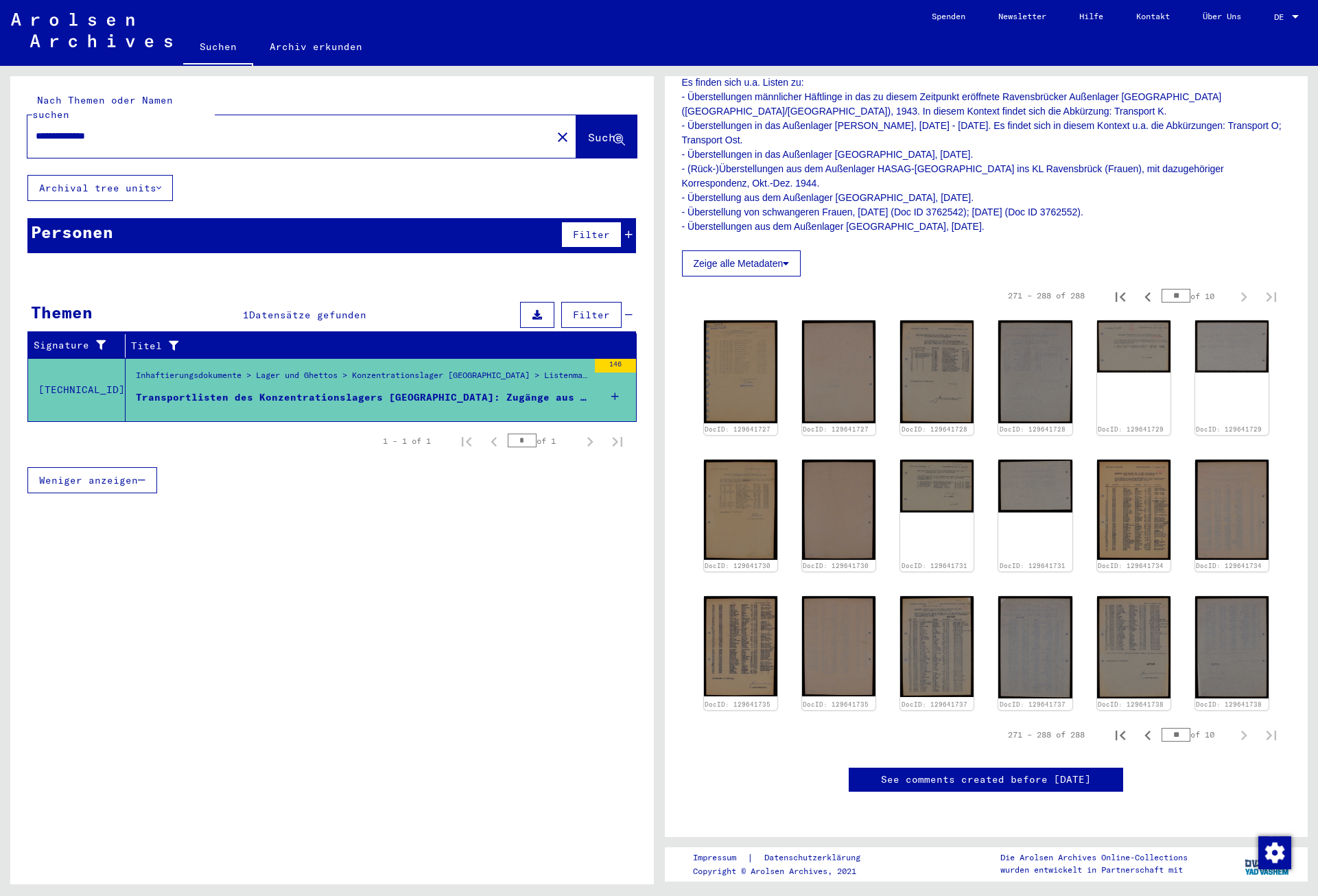
scroll to position [35, 0]
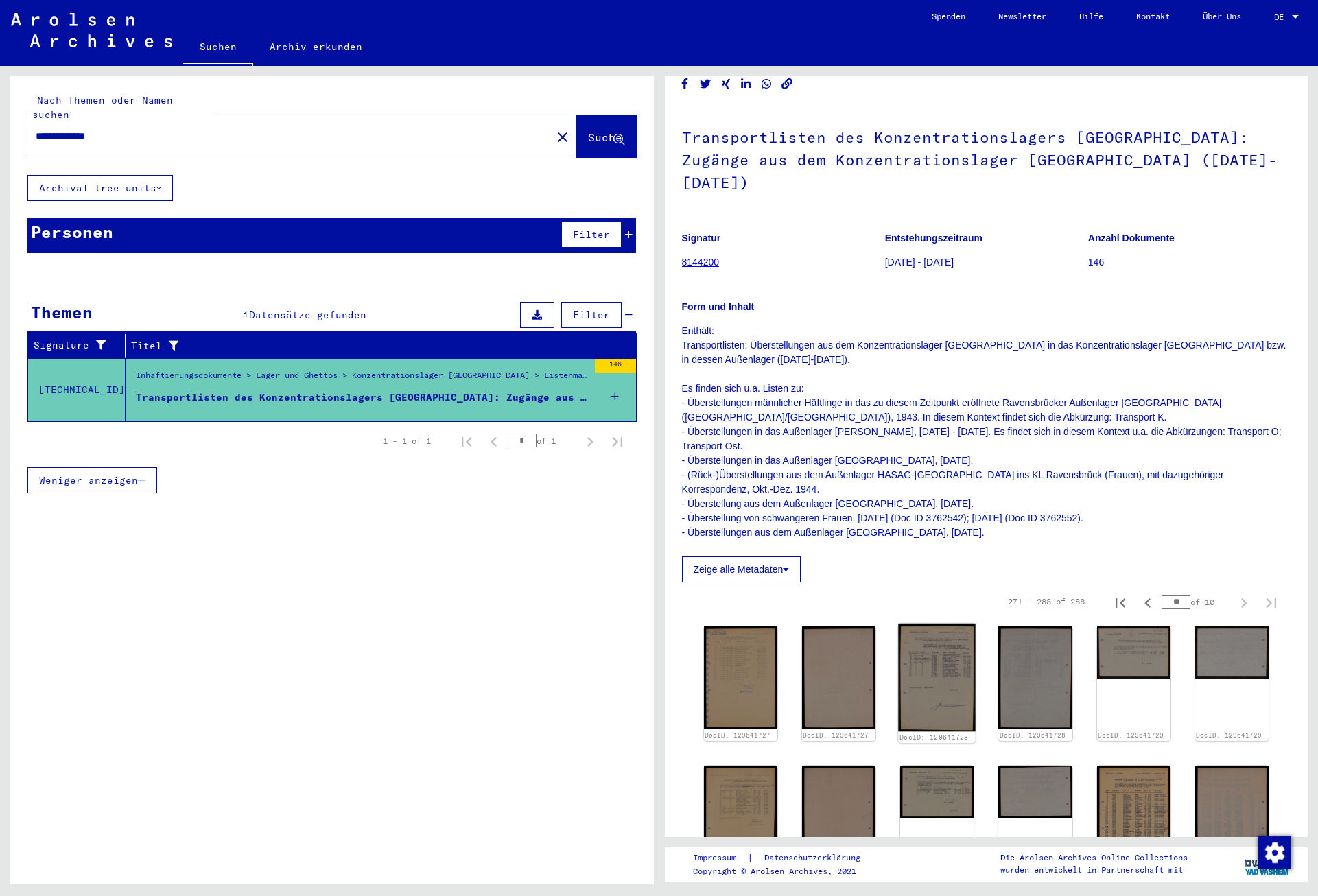
click at [931, 642] on img at bounding box center [937, 677] width 77 height 108
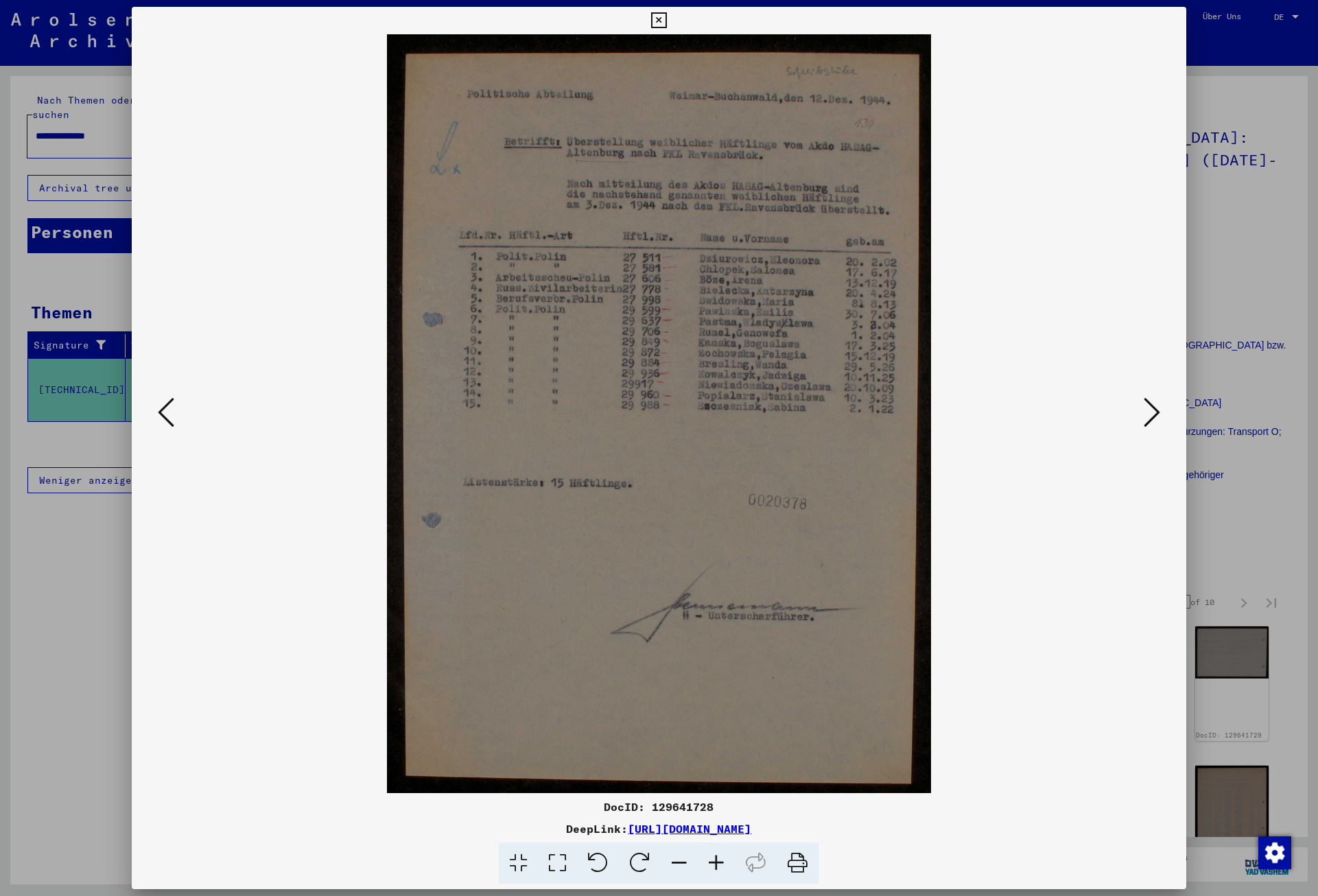
click at [1148, 405] on icon at bounding box center [1152, 412] width 17 height 33
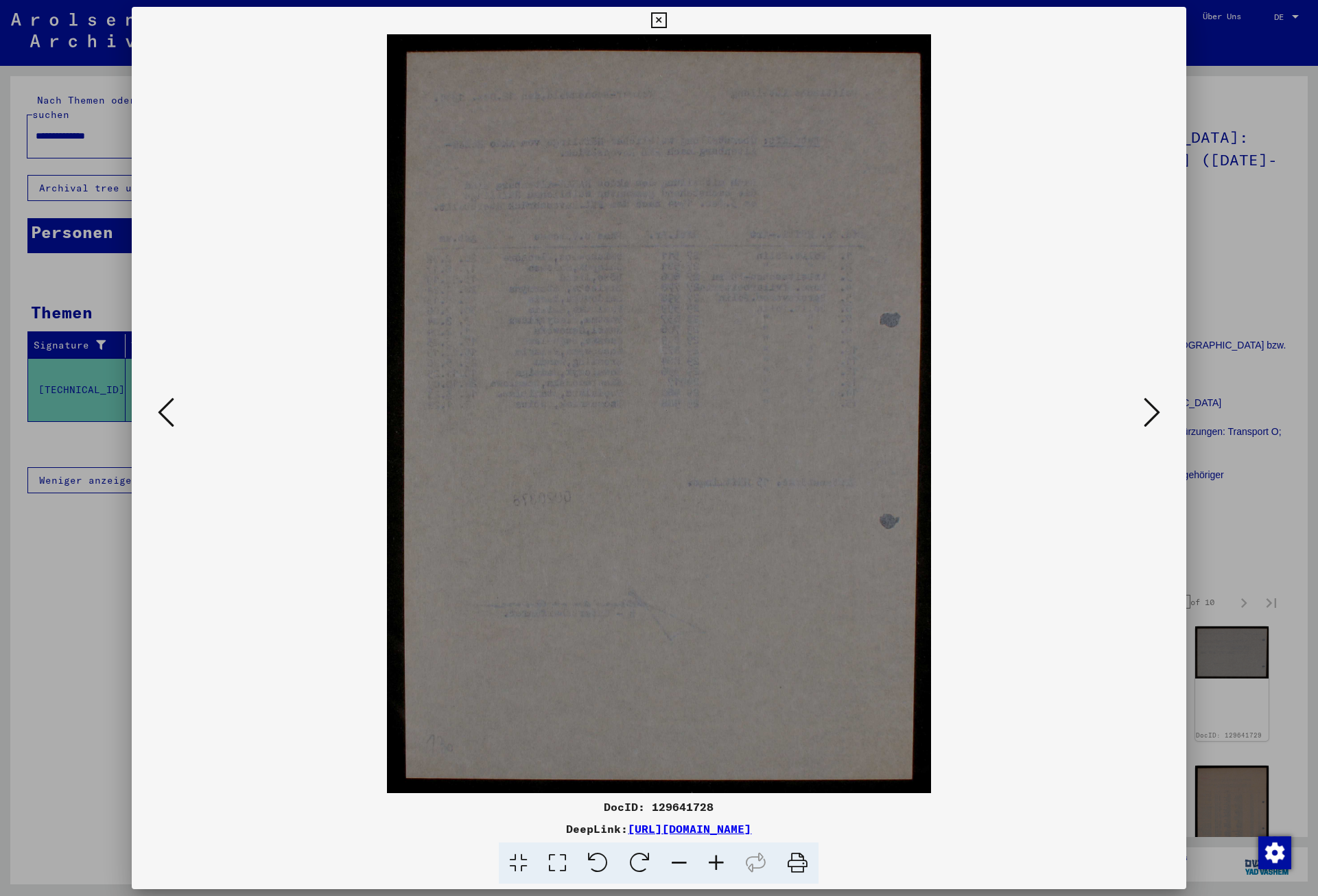
click at [1148, 405] on icon at bounding box center [1152, 412] width 17 height 33
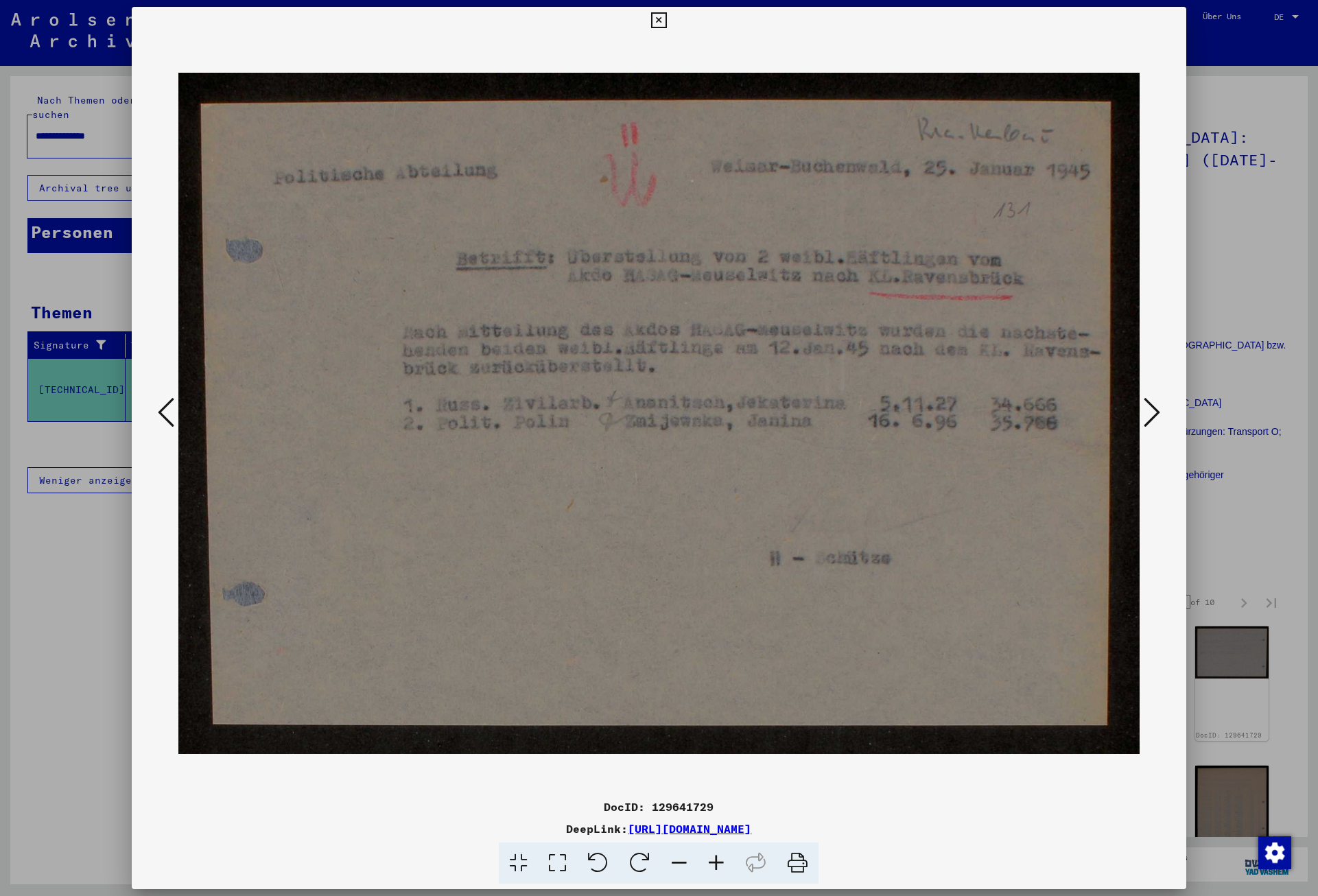
click at [1148, 406] on icon at bounding box center [1152, 412] width 17 height 33
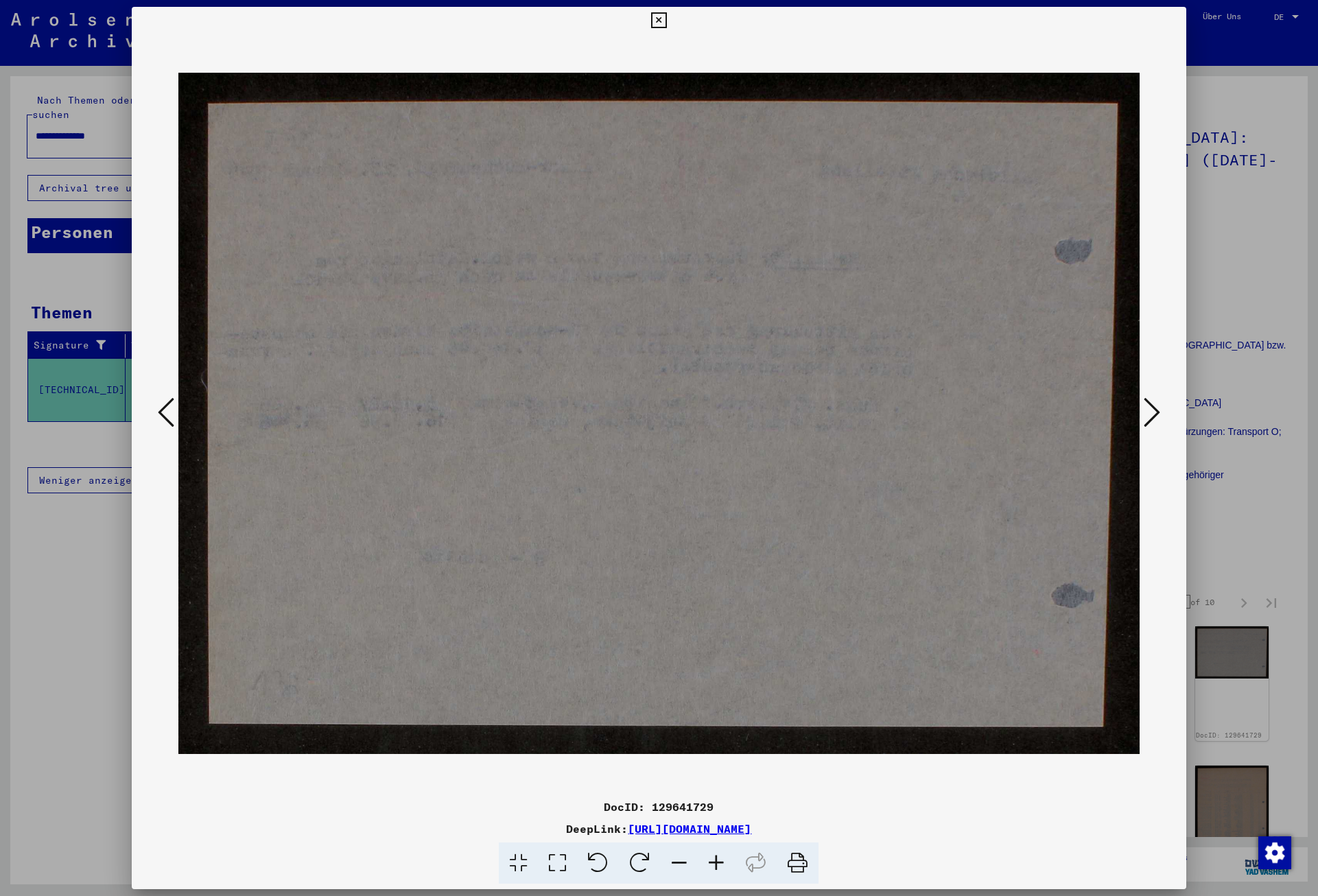
click at [1148, 406] on icon at bounding box center [1152, 412] width 17 height 33
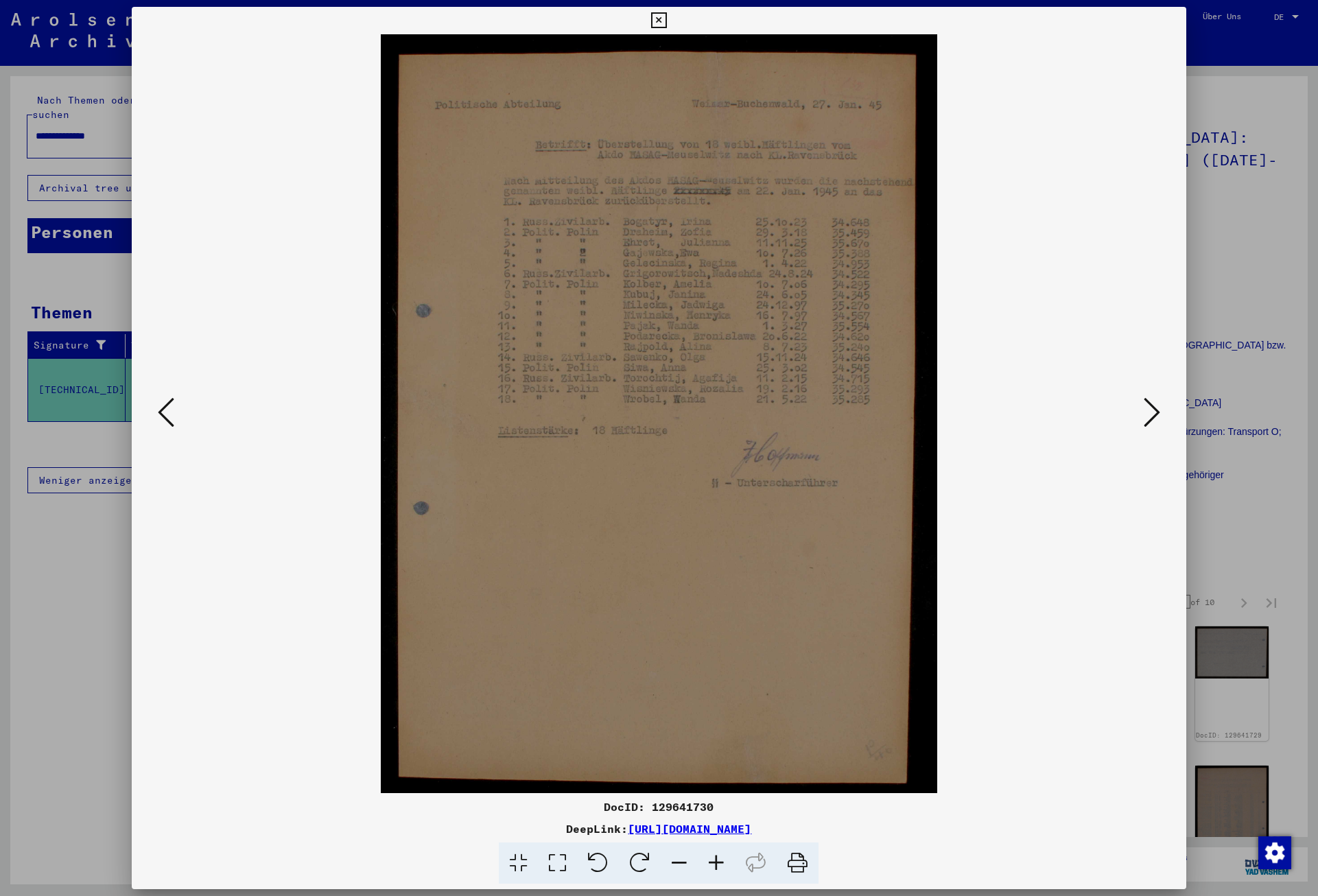
click at [1148, 406] on icon at bounding box center [1152, 412] width 17 height 33
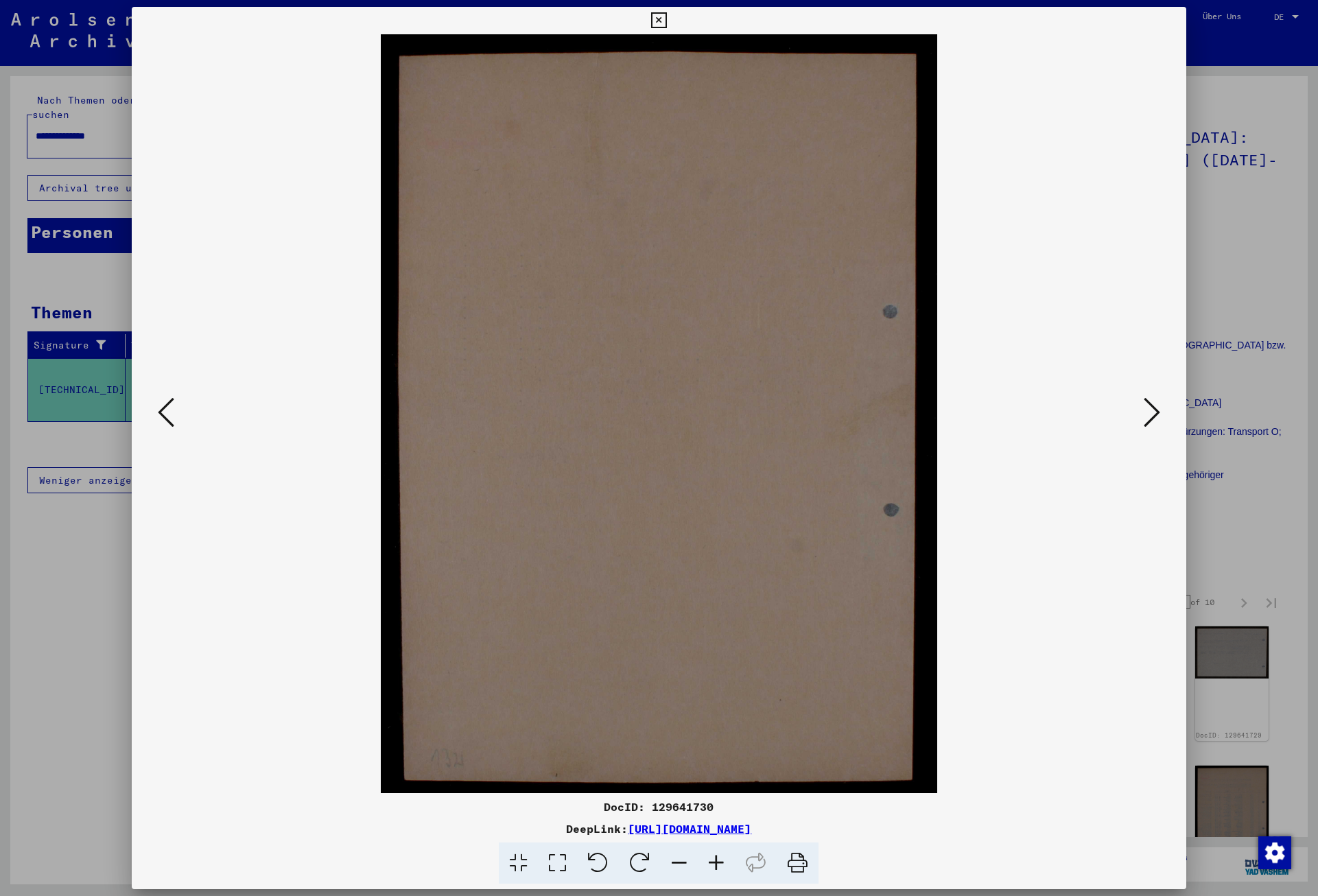
click at [1148, 406] on icon at bounding box center [1152, 412] width 17 height 33
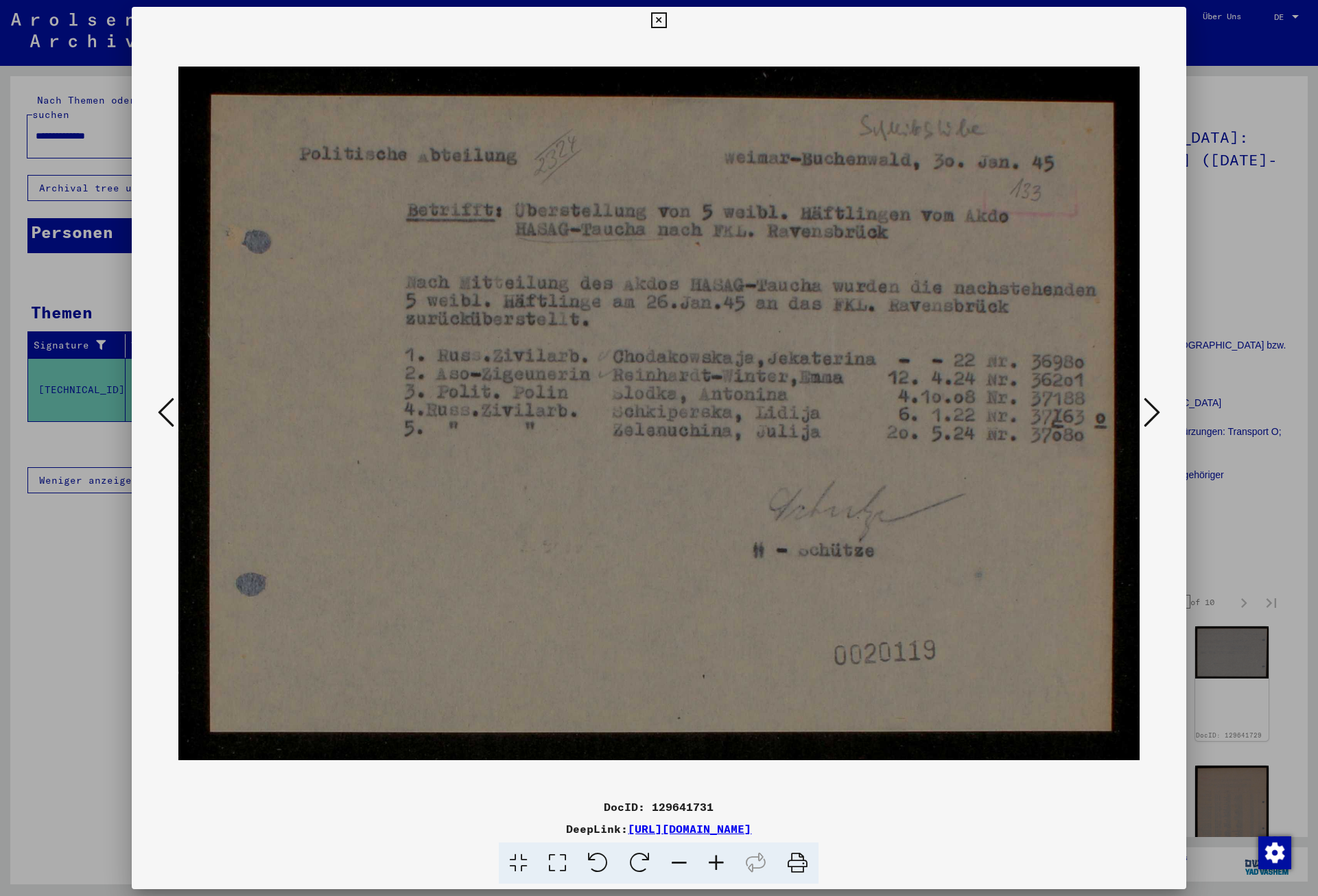
click at [1148, 406] on icon at bounding box center [1152, 412] width 17 height 33
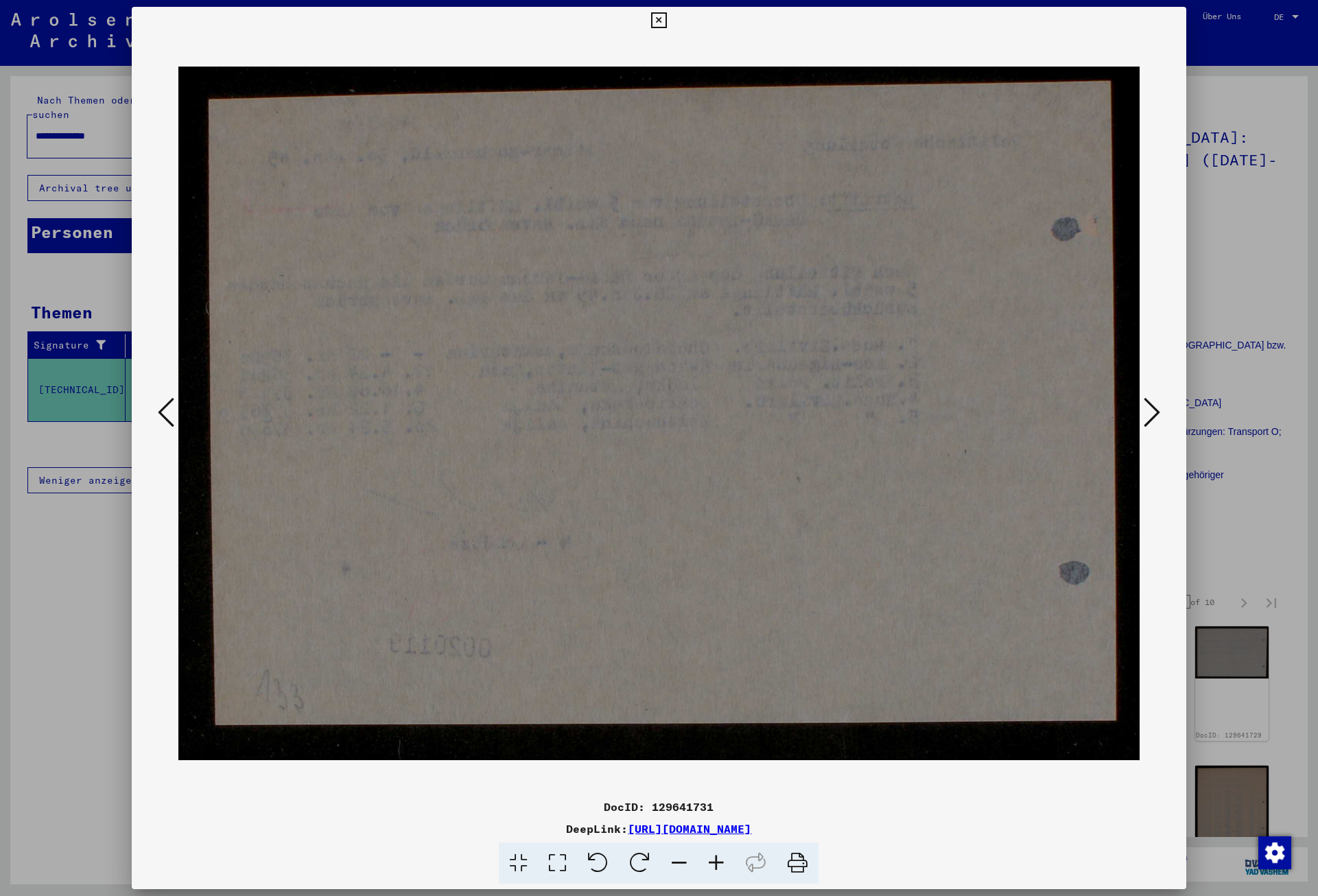
click at [1148, 406] on icon at bounding box center [1152, 412] width 17 height 33
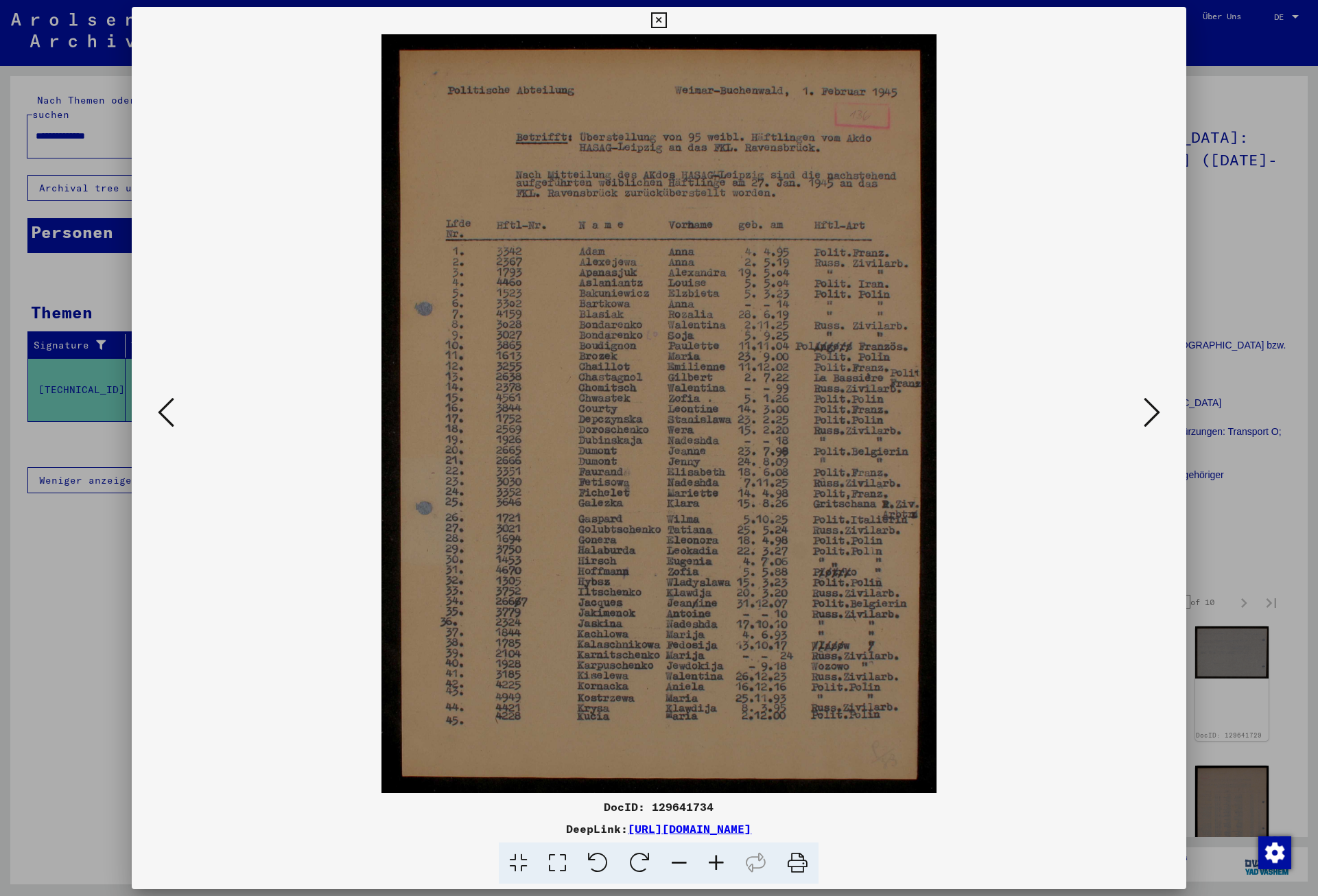
click at [1148, 406] on icon at bounding box center [1152, 412] width 17 height 33
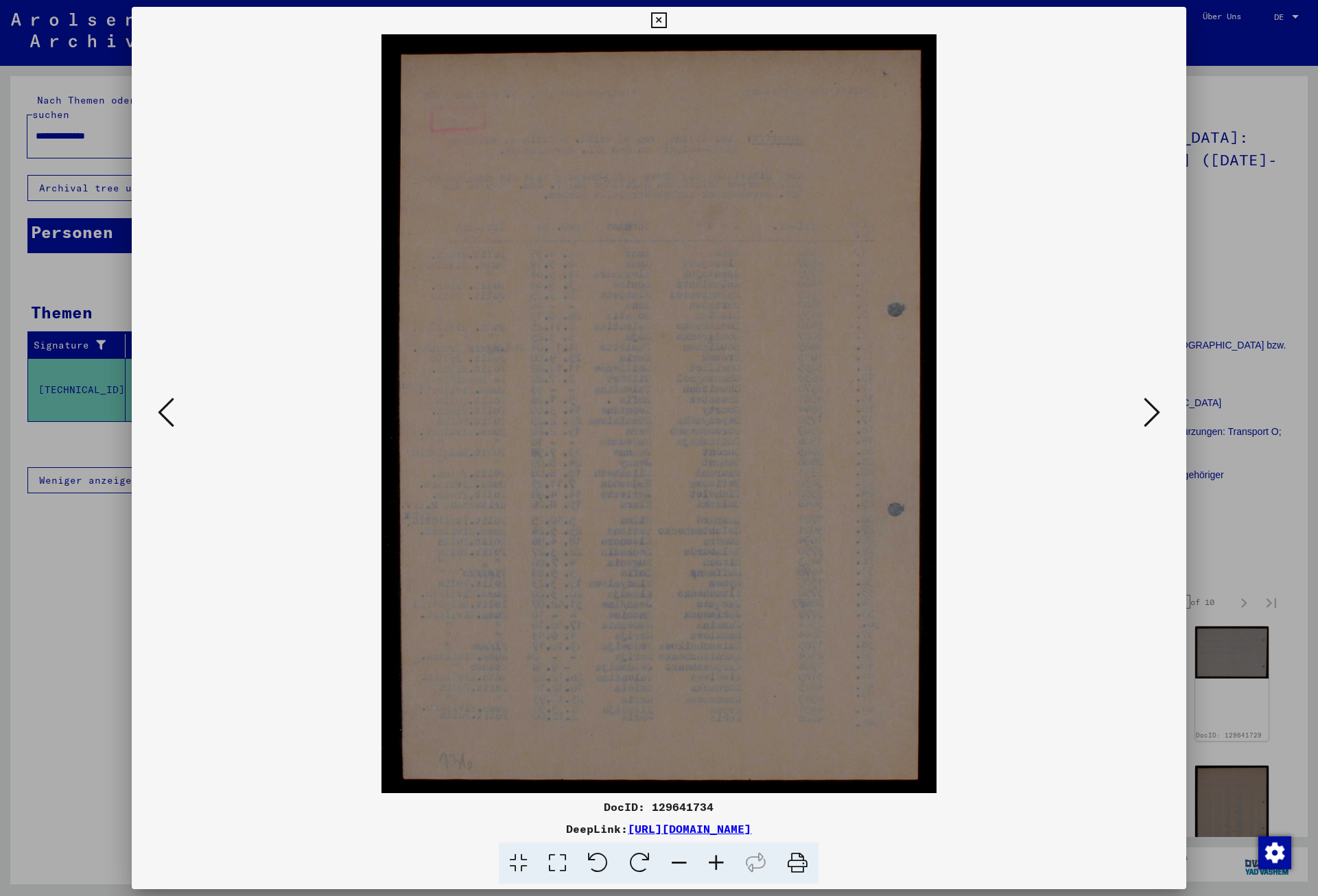
click at [1148, 406] on icon at bounding box center [1152, 412] width 17 height 33
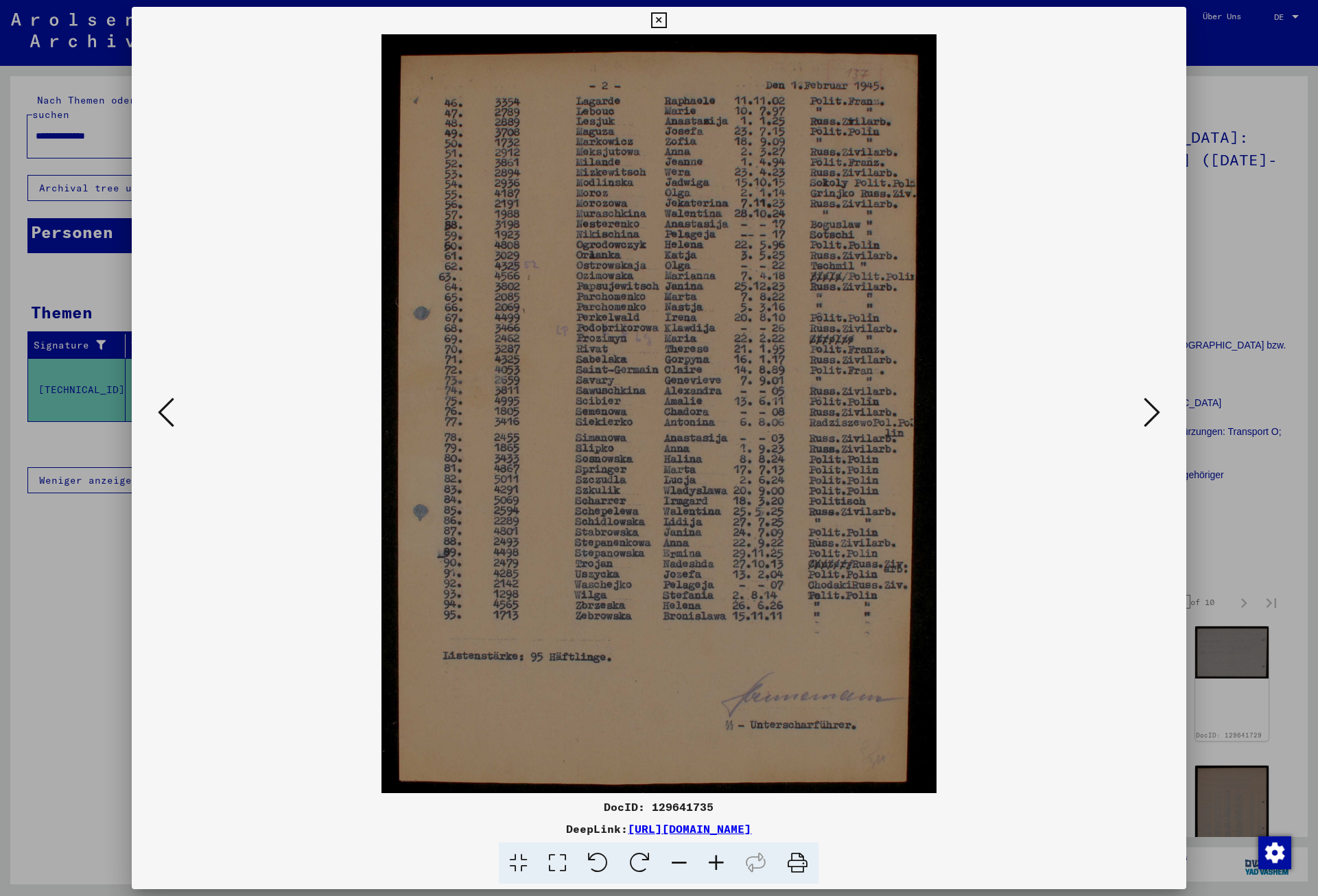
click at [1148, 406] on icon at bounding box center [1152, 412] width 17 height 33
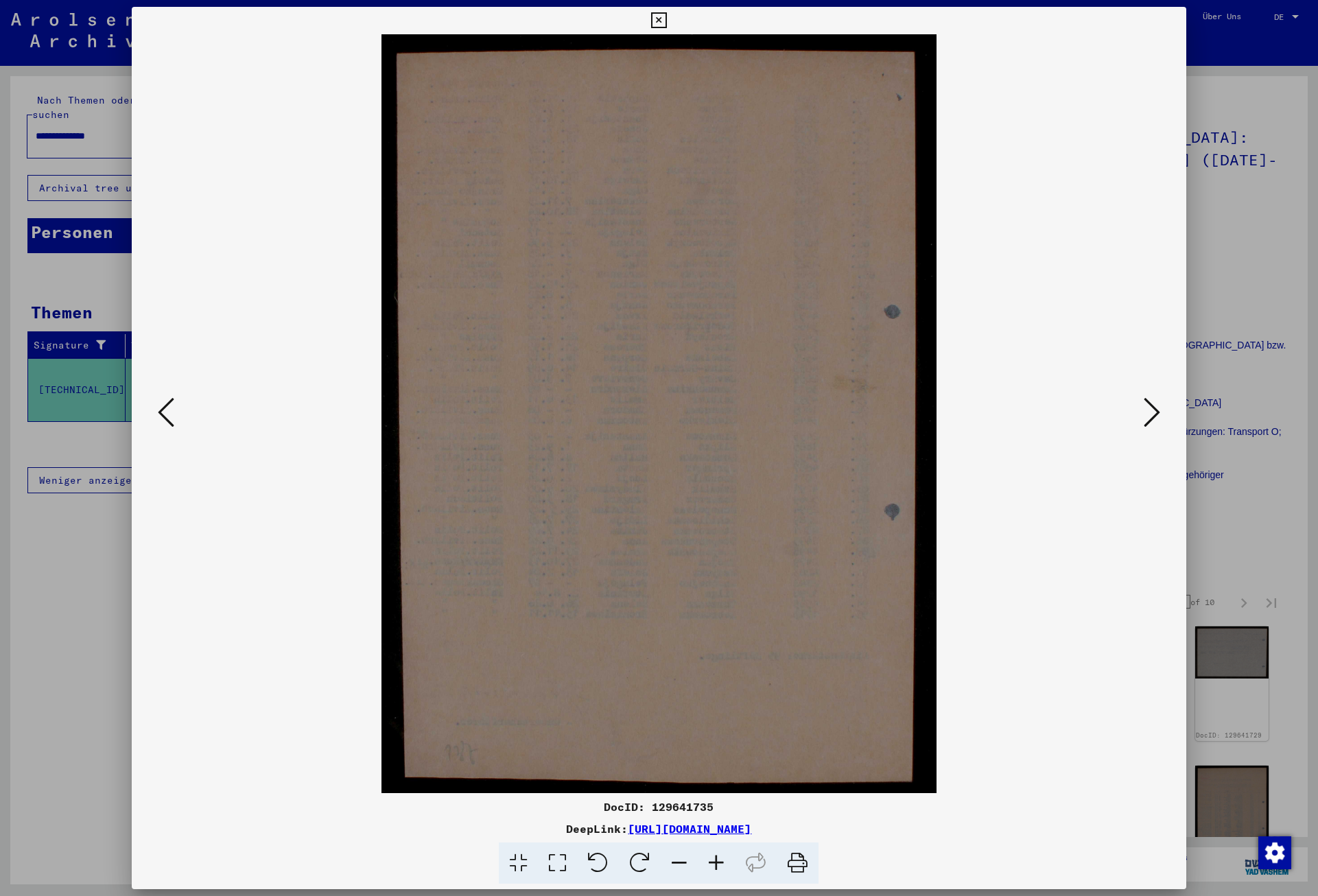
click at [1148, 406] on icon at bounding box center [1152, 412] width 17 height 33
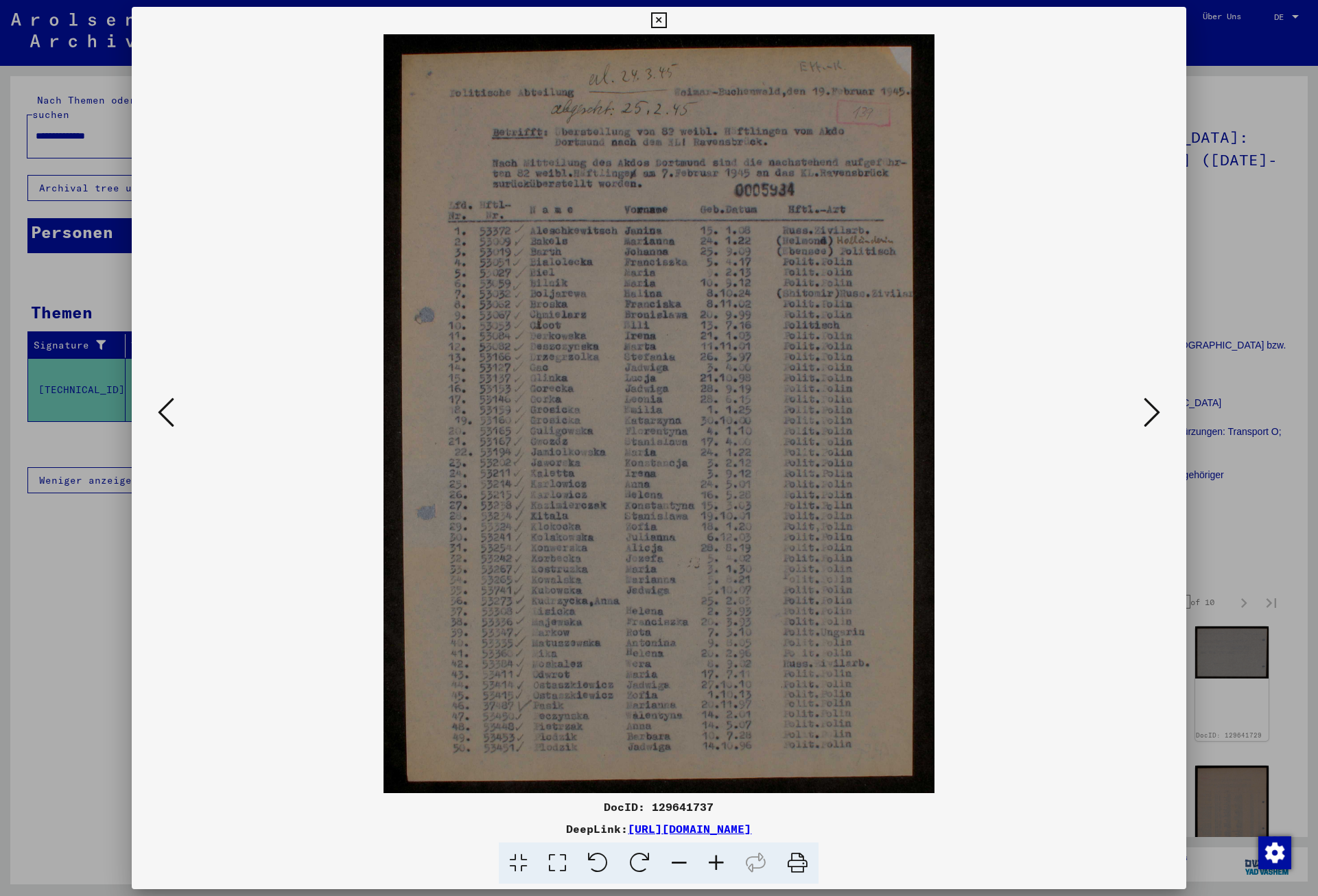
click at [1148, 406] on icon at bounding box center [1152, 412] width 17 height 33
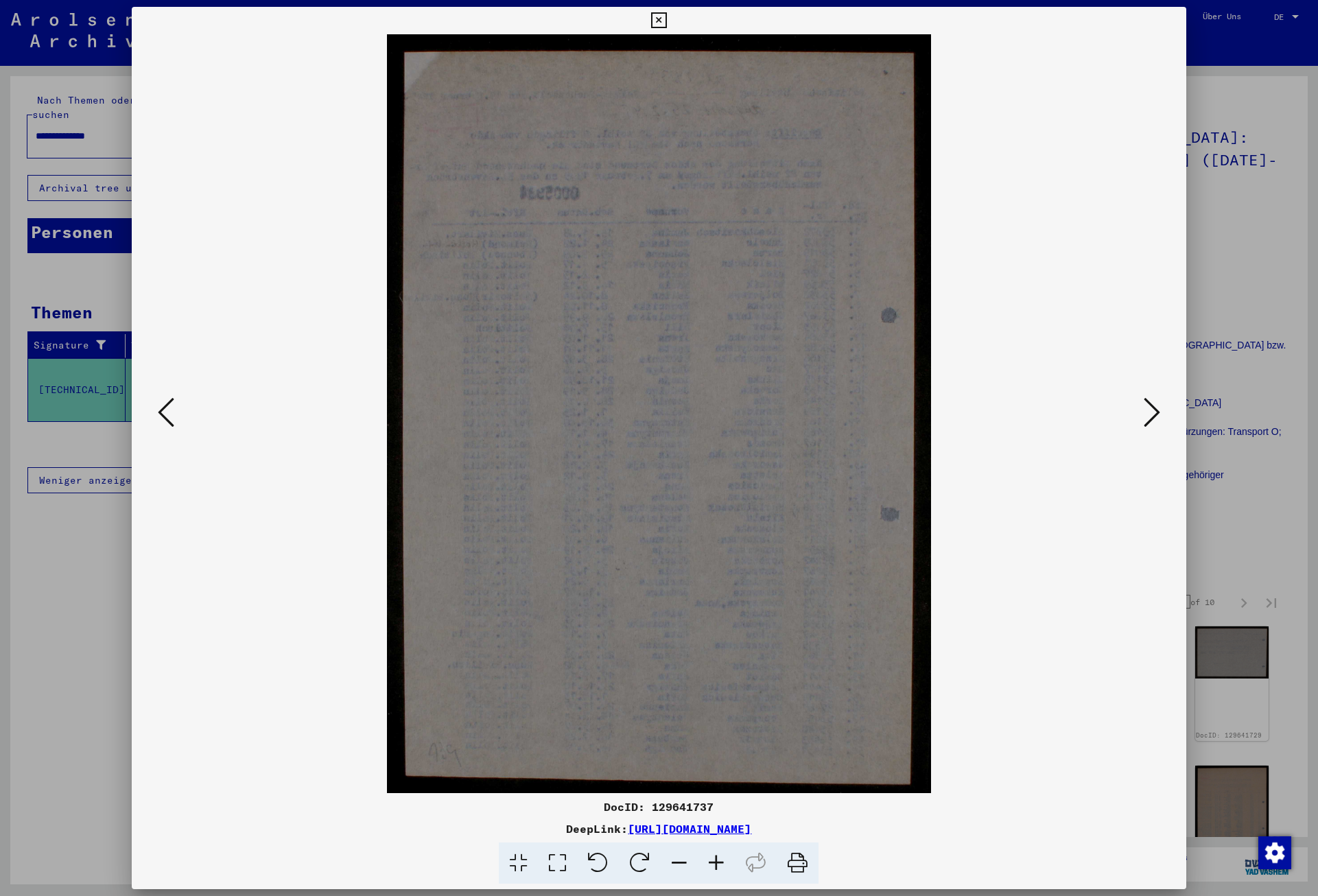
click at [1148, 406] on icon at bounding box center [1152, 412] width 17 height 33
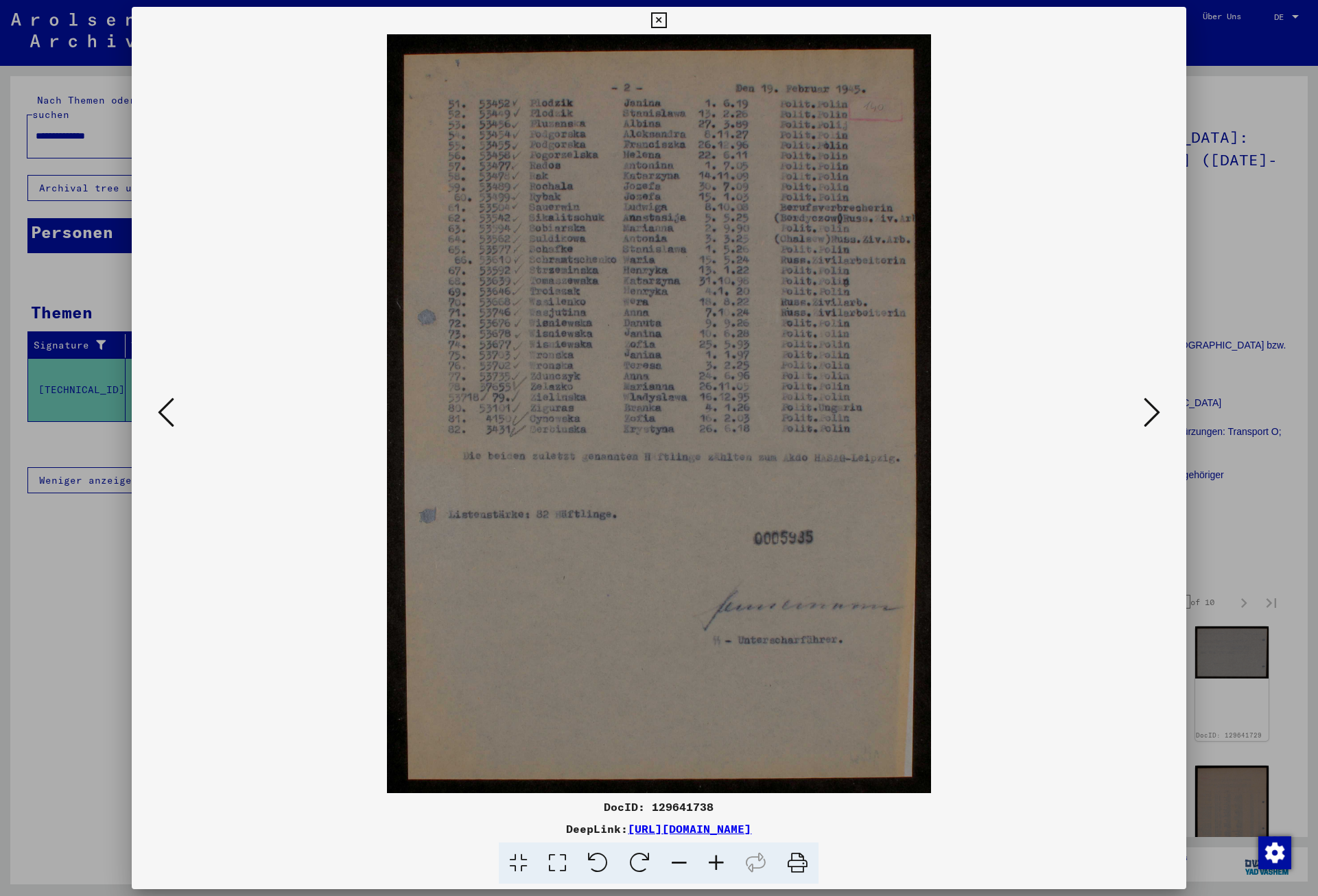
click at [1148, 406] on icon at bounding box center [1152, 412] width 17 height 33
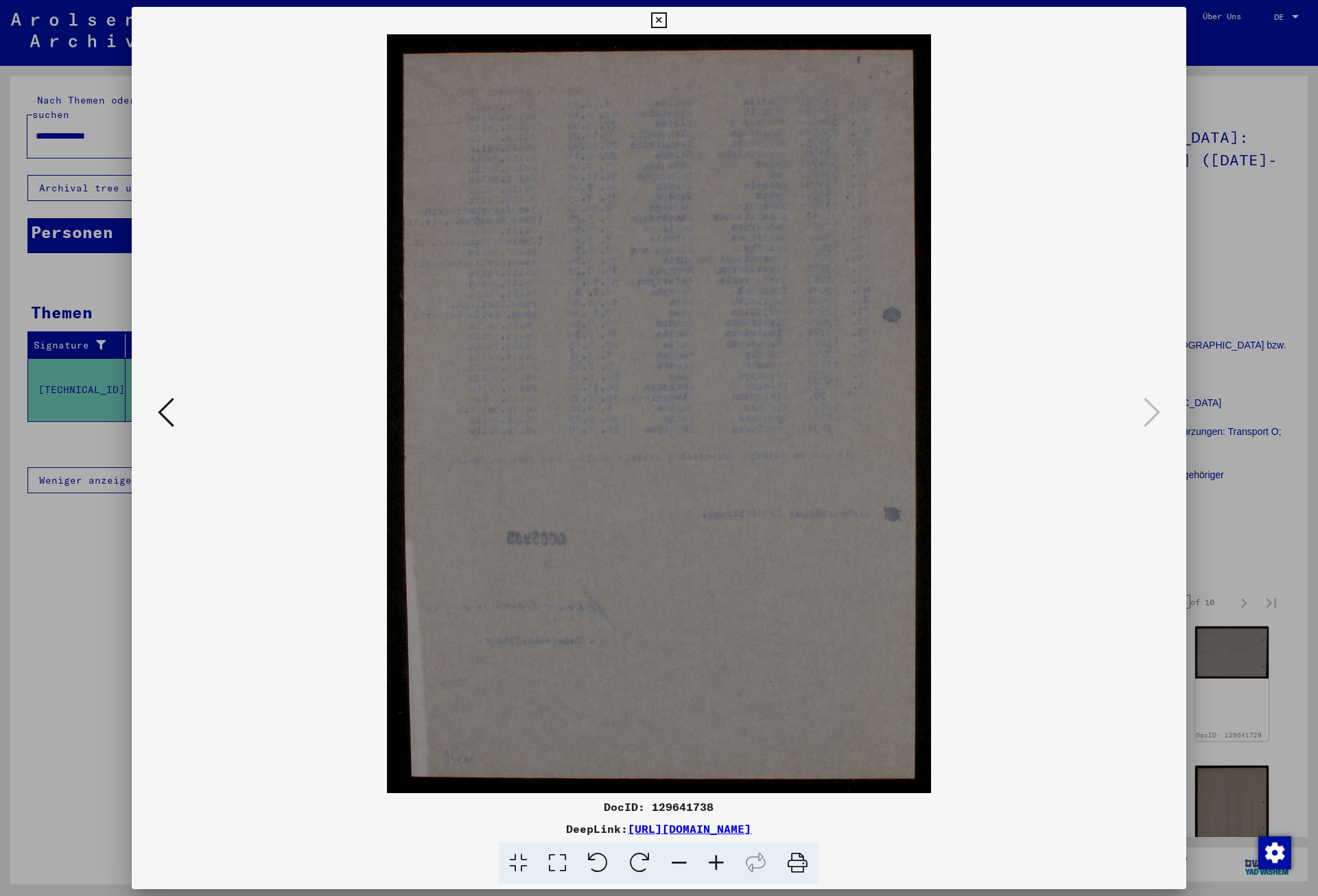
click at [667, 15] on icon at bounding box center [659, 20] width 16 height 17
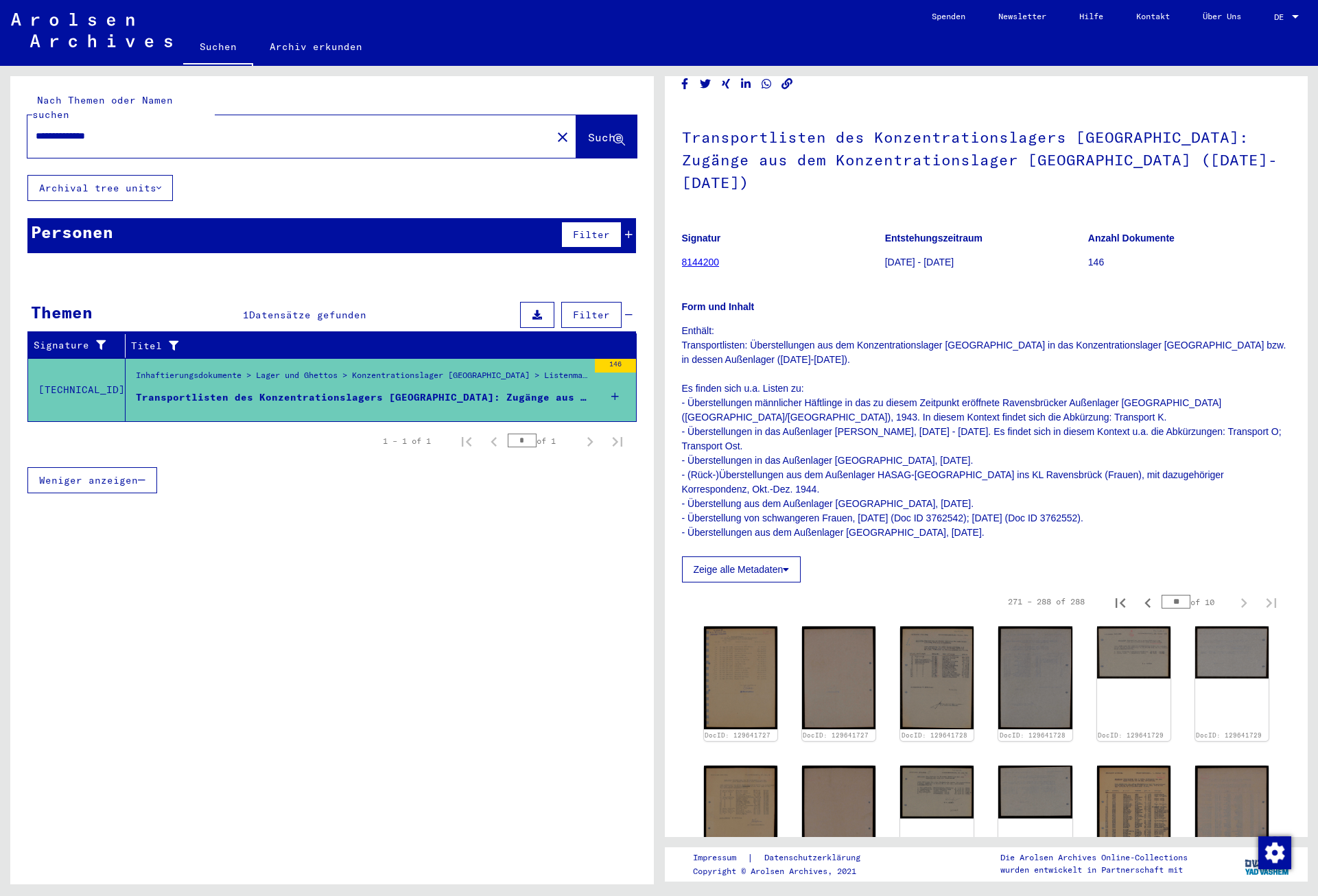
drag, startPoint x: 102, startPoint y: 121, endPoint x: 183, endPoint y: 121, distance: 81.0
click at [183, 129] on input "**********" at bounding box center [289, 136] width 507 height 14
type input "**********"
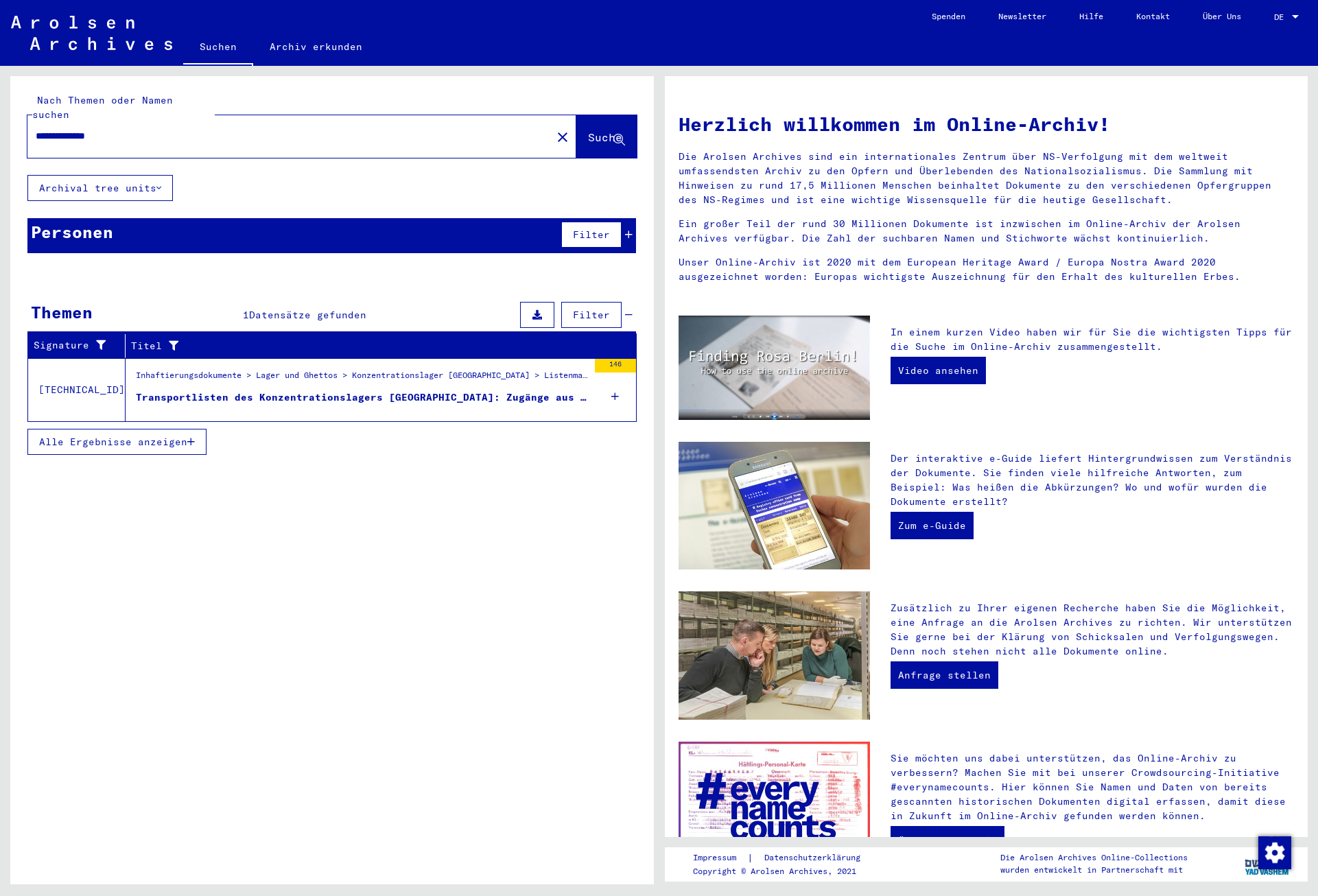
click at [373, 390] on div "Transportlisten des Konzentrationslagers [GEOGRAPHIC_DATA]: Zugänge aus dem Kon…" at bounding box center [362, 397] width 452 height 14
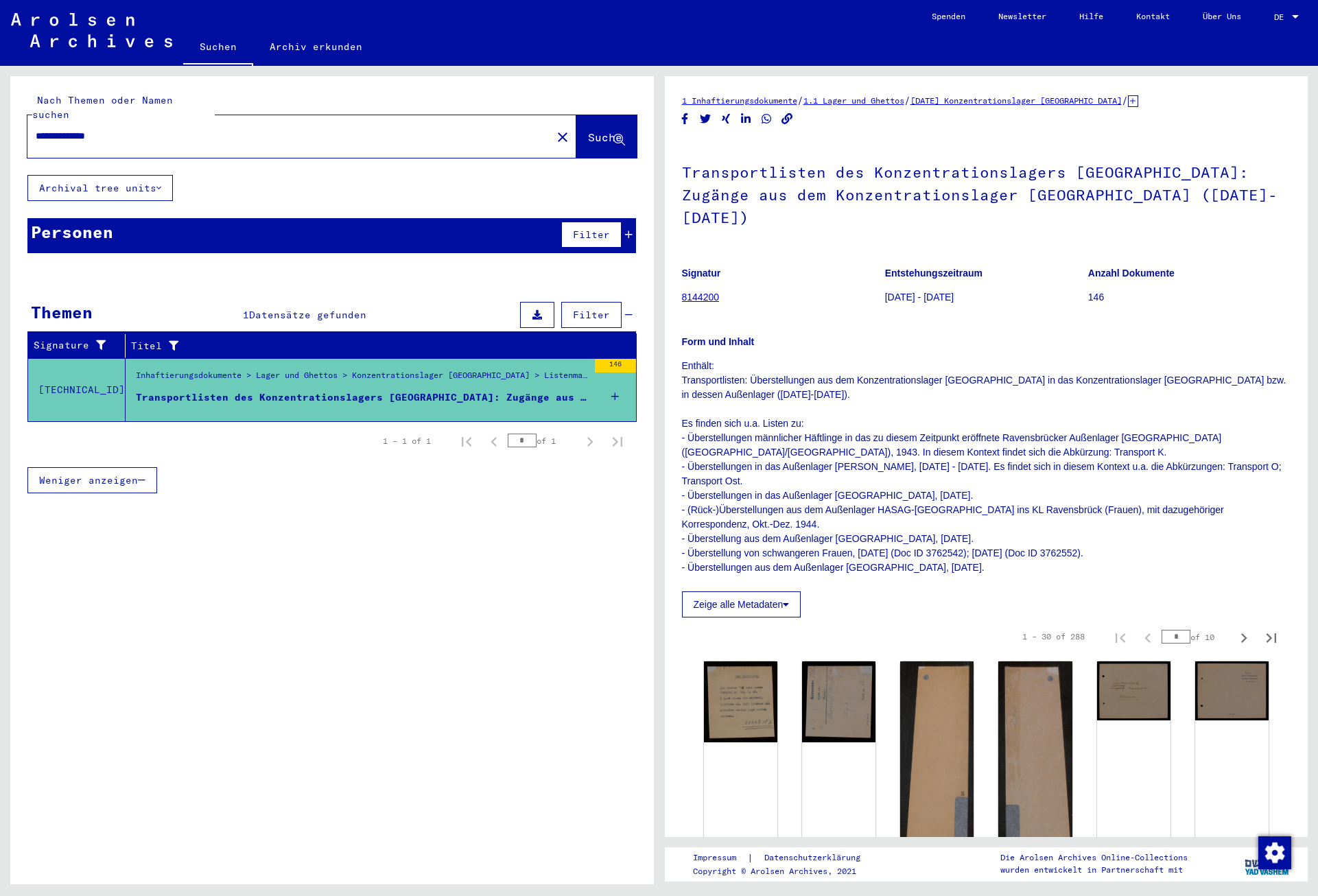
scroll to position [222, 0]
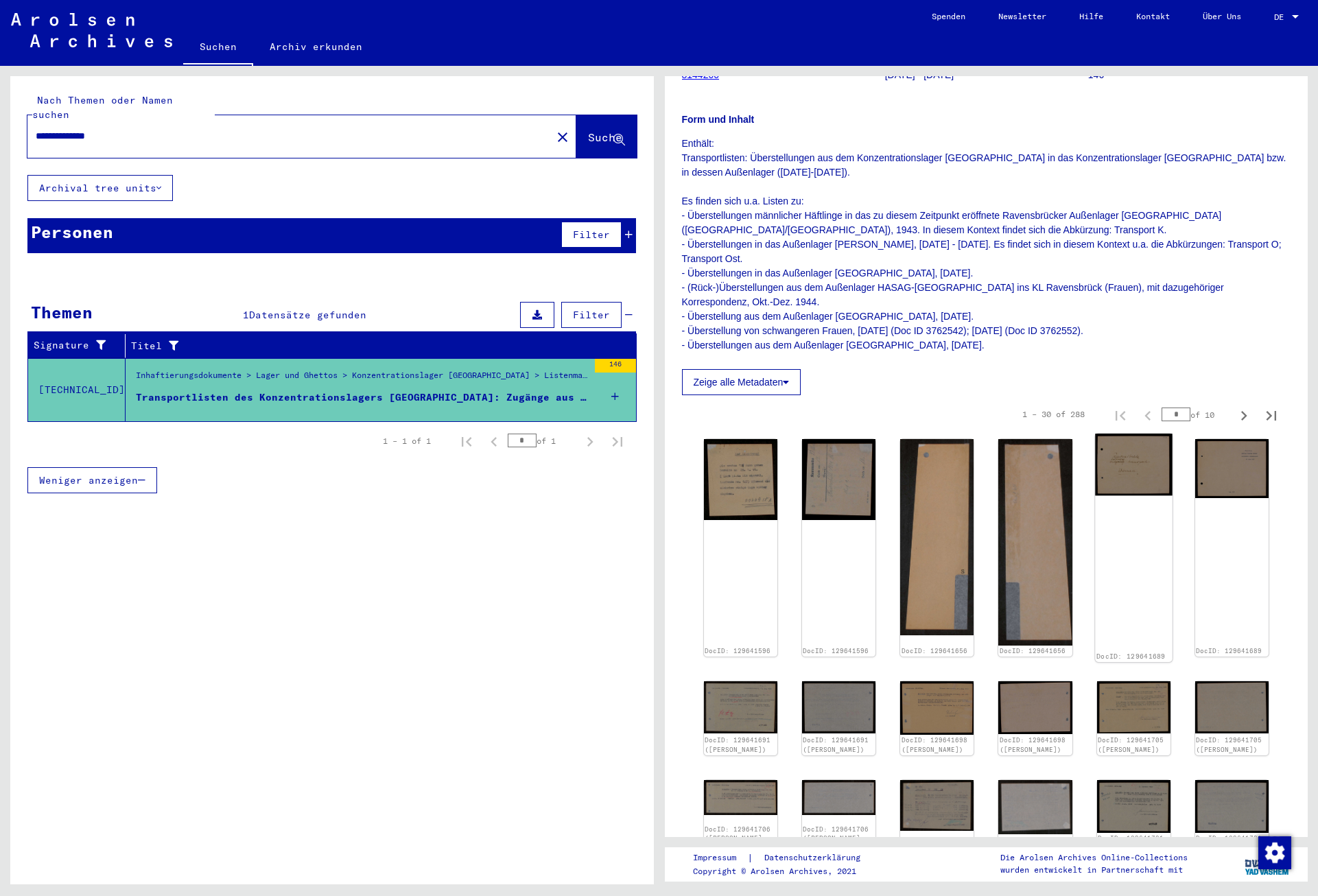
click at [1151, 468] on img at bounding box center [1133, 464] width 77 height 61
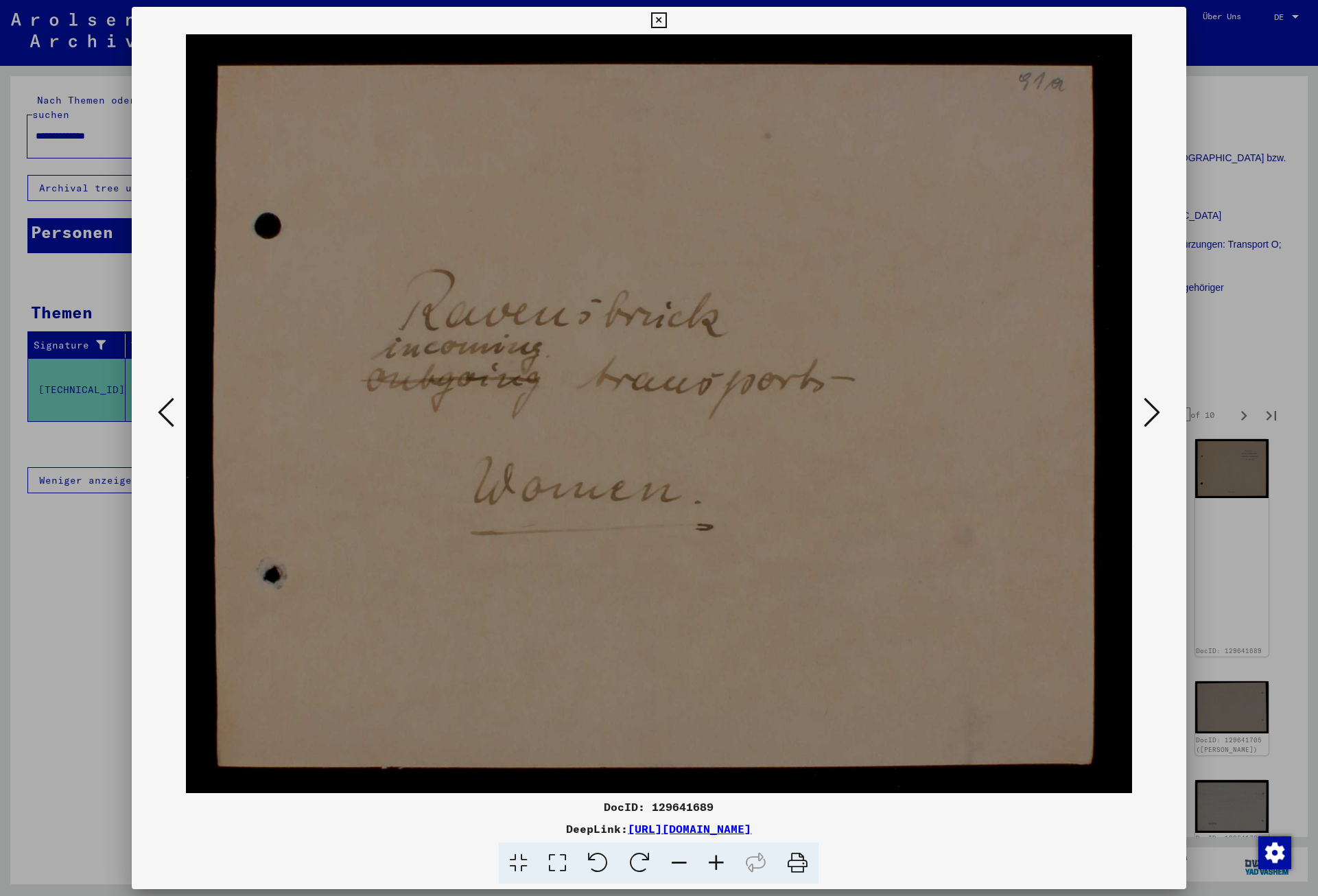
click at [1163, 412] on button at bounding box center [1152, 413] width 25 height 39
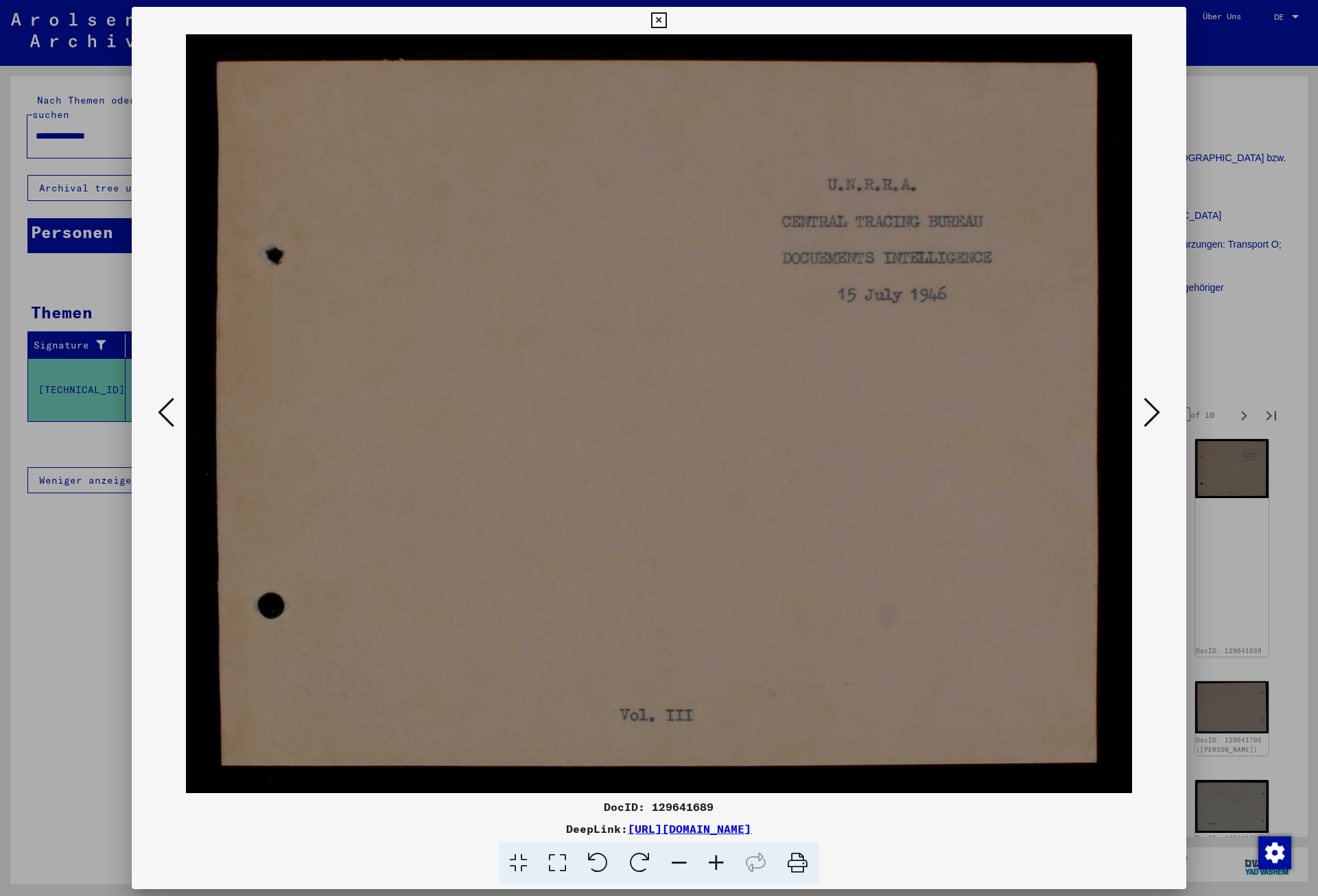
click at [1163, 412] on button at bounding box center [1152, 413] width 25 height 39
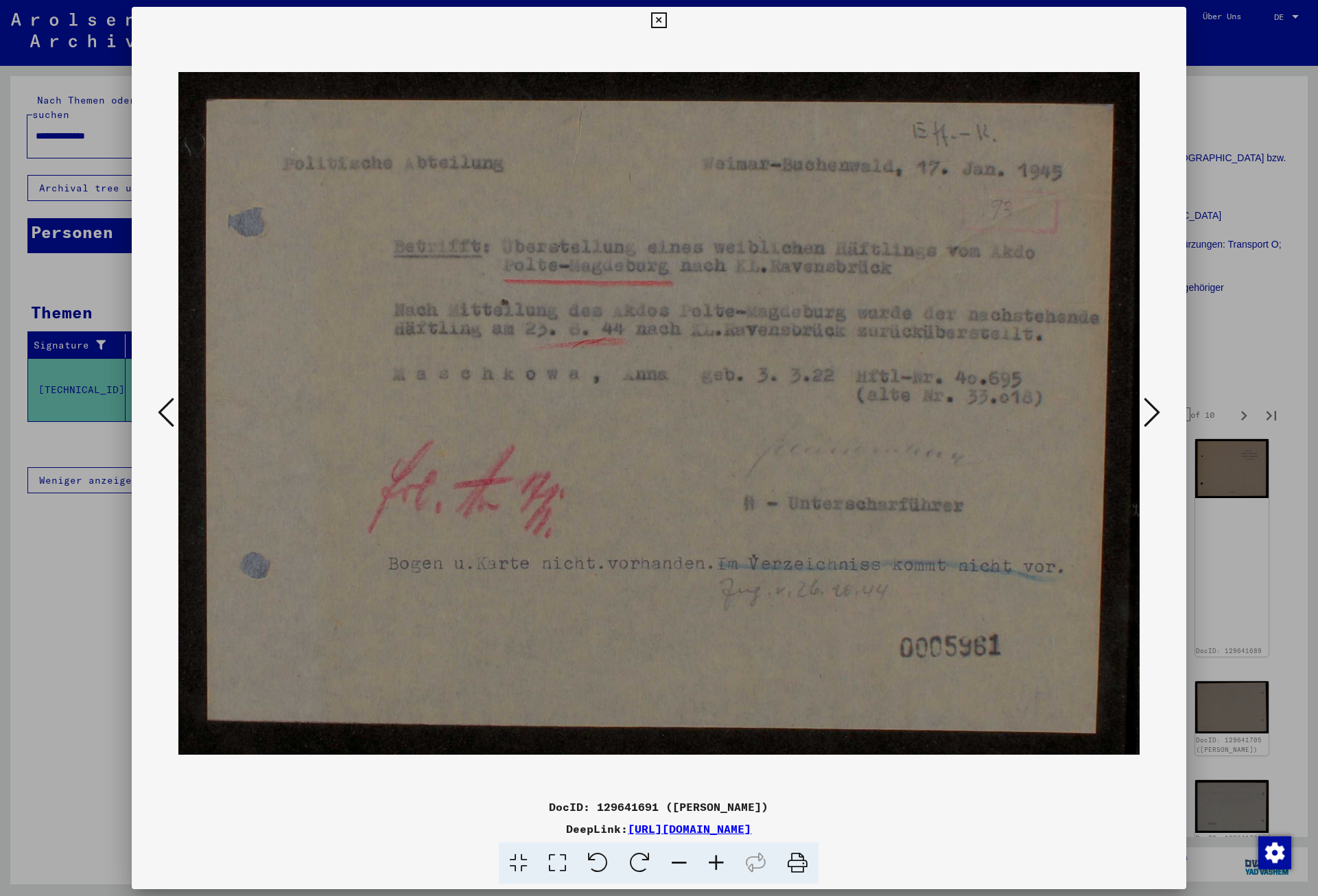
click at [1163, 412] on button at bounding box center [1152, 413] width 25 height 39
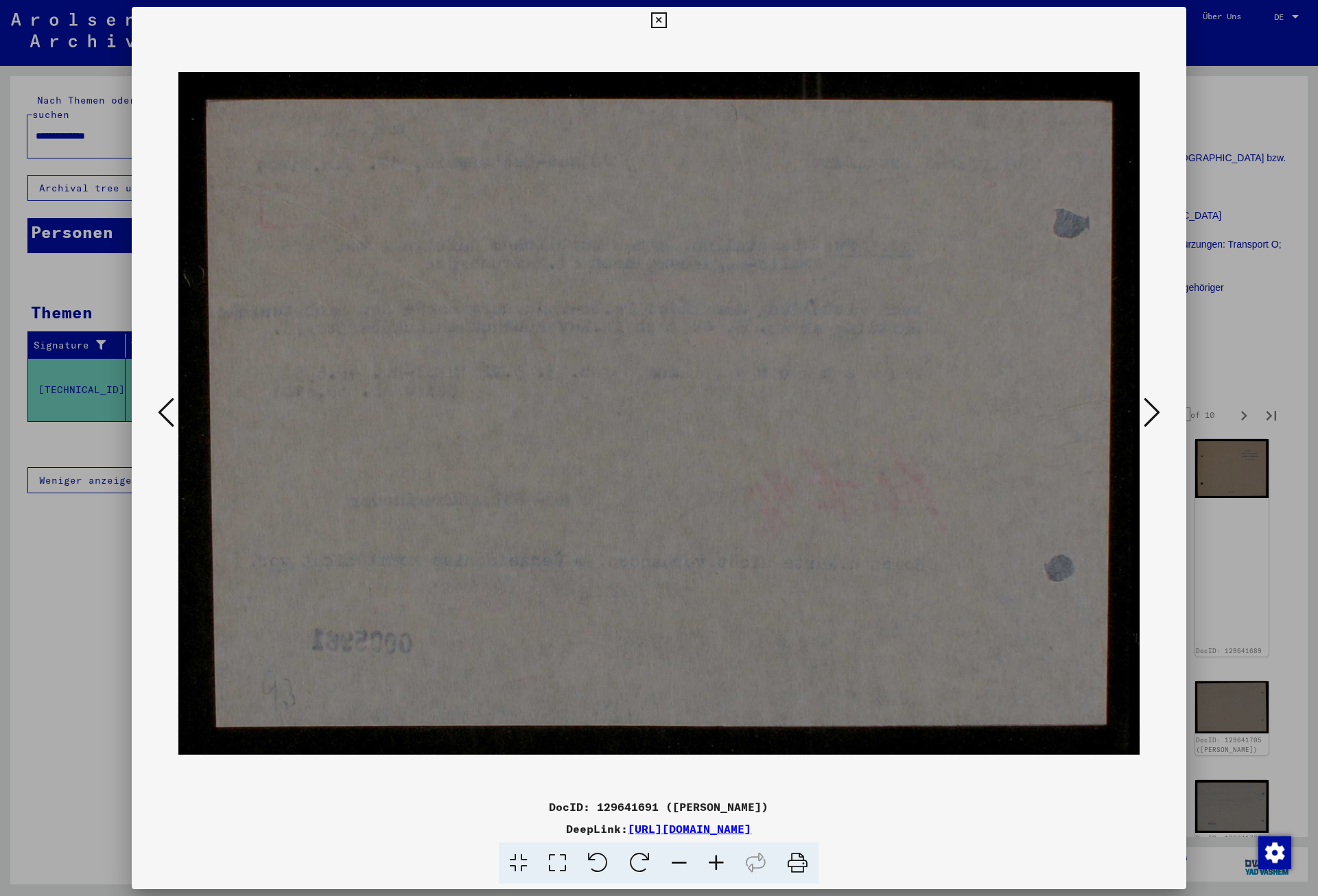
click at [1163, 412] on button at bounding box center [1152, 413] width 25 height 39
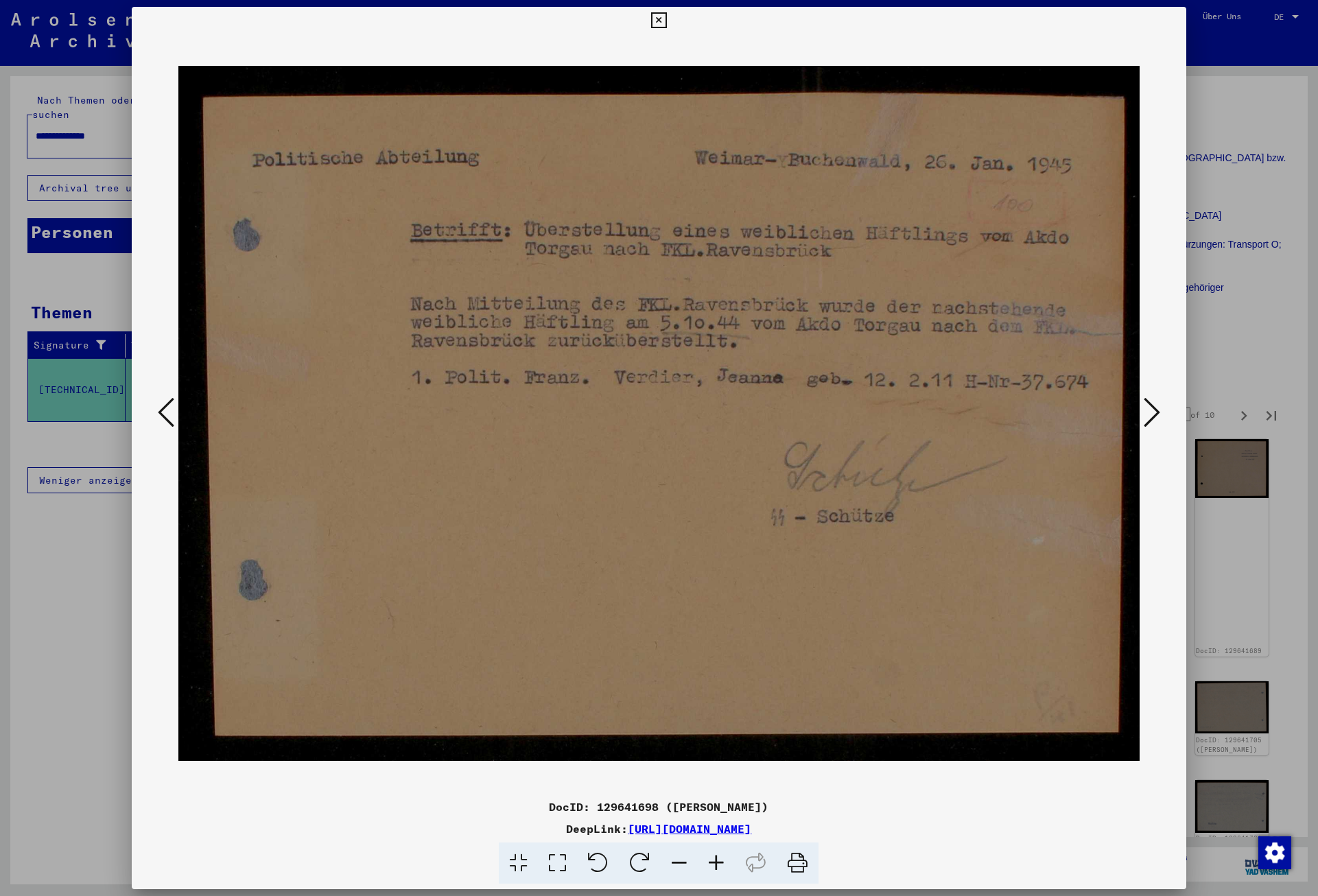
click at [1163, 412] on button at bounding box center [1152, 413] width 25 height 39
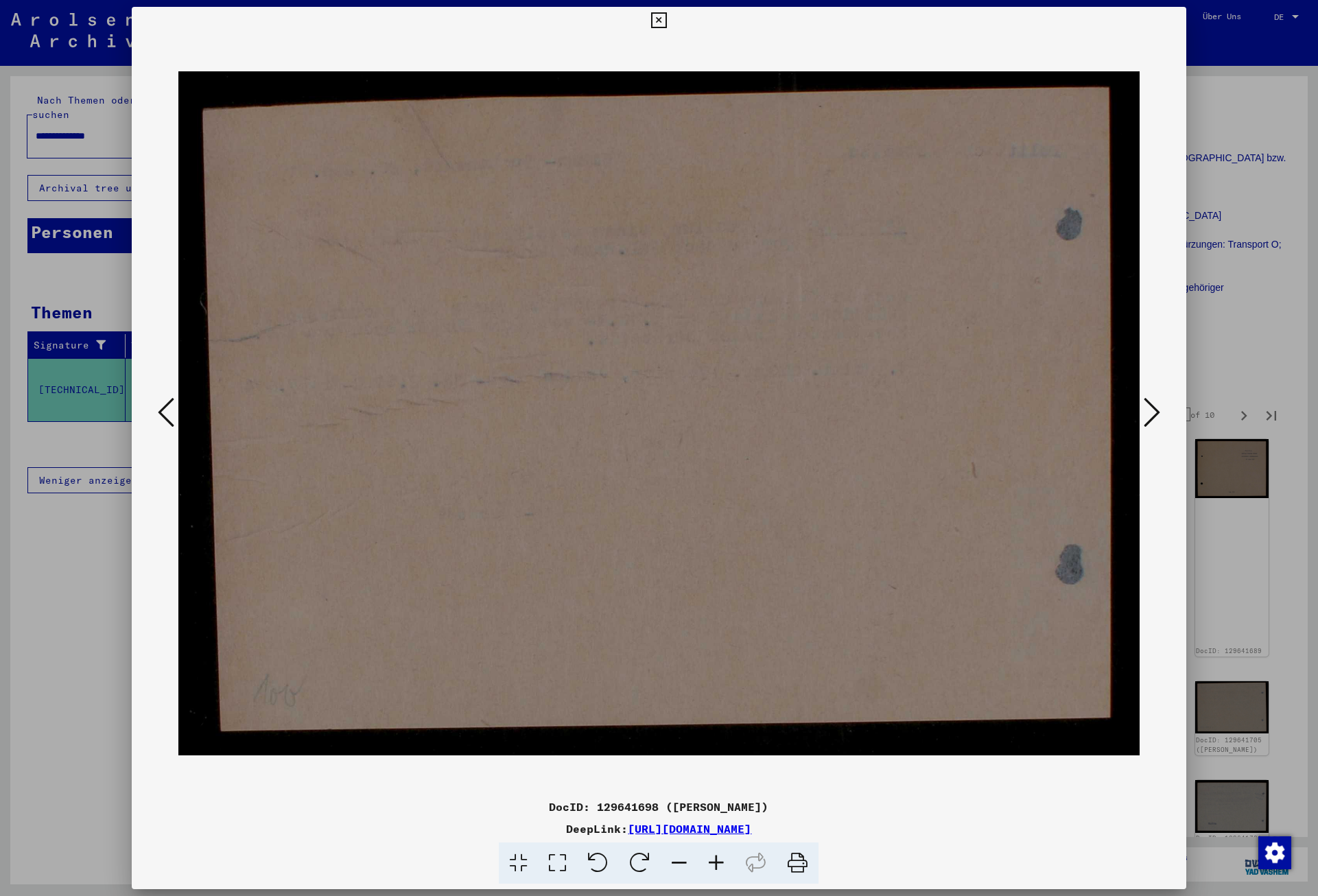
click at [1163, 412] on button at bounding box center [1152, 413] width 25 height 39
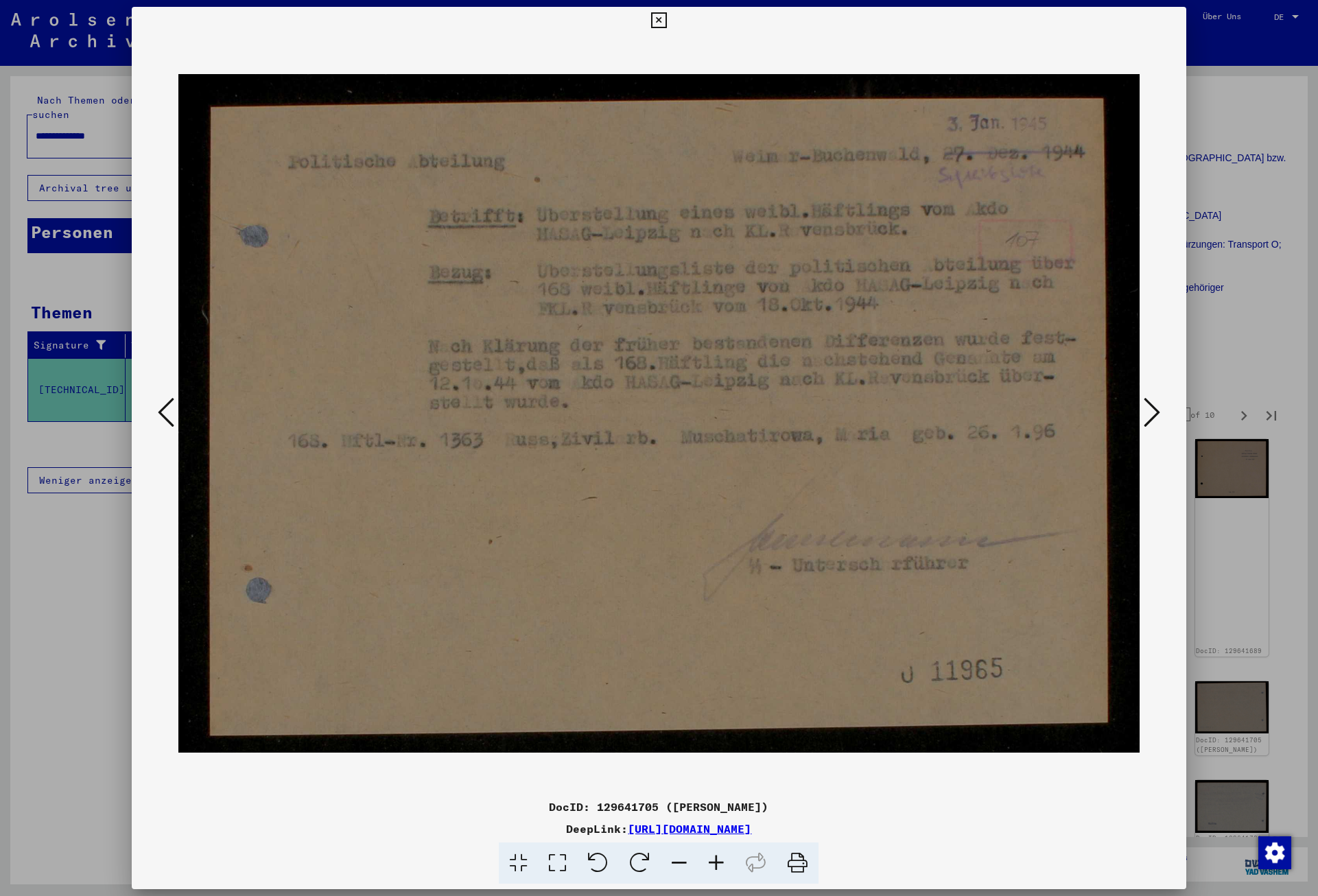
click at [1163, 412] on button at bounding box center [1152, 413] width 25 height 39
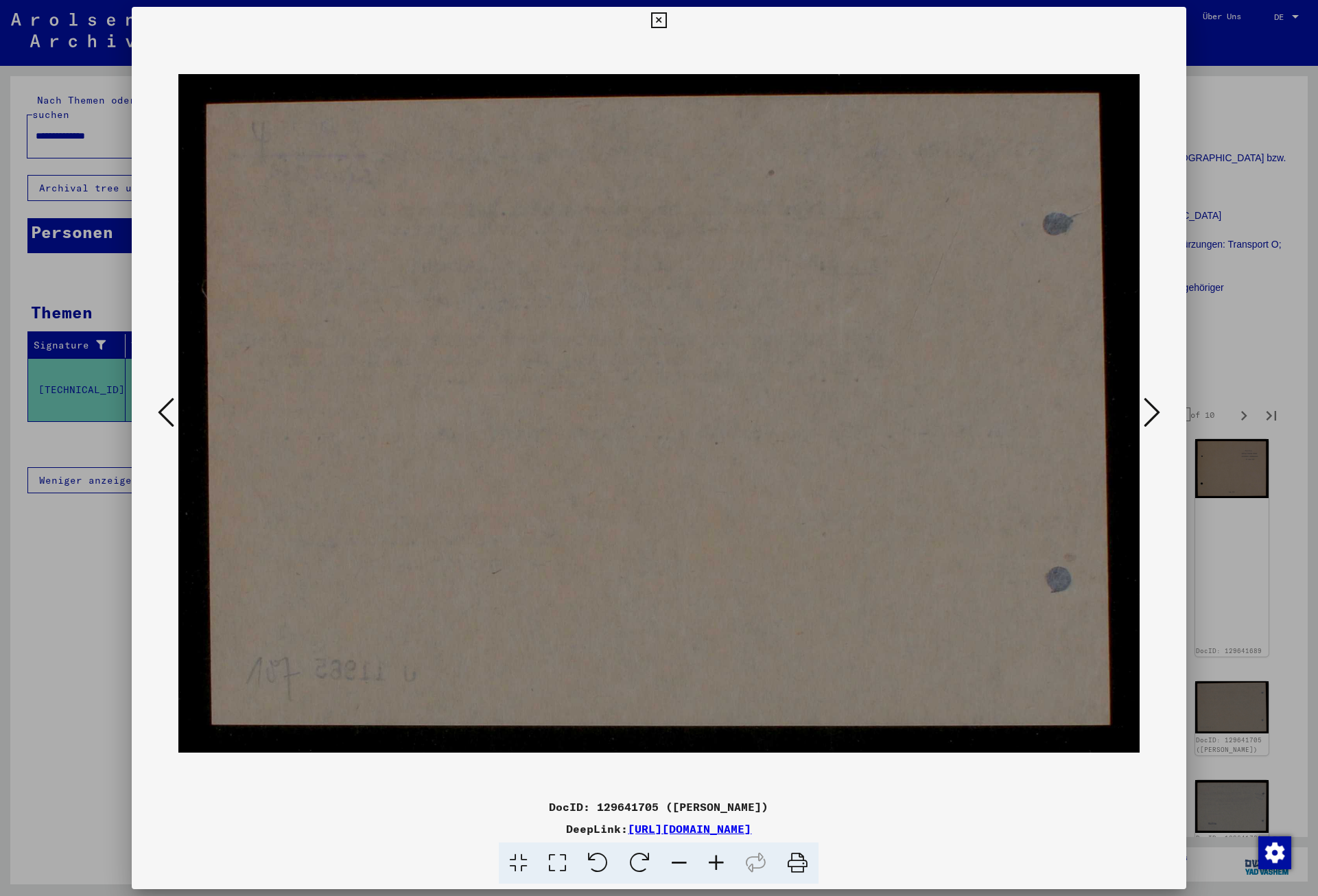
click at [1163, 412] on button at bounding box center [1152, 413] width 25 height 39
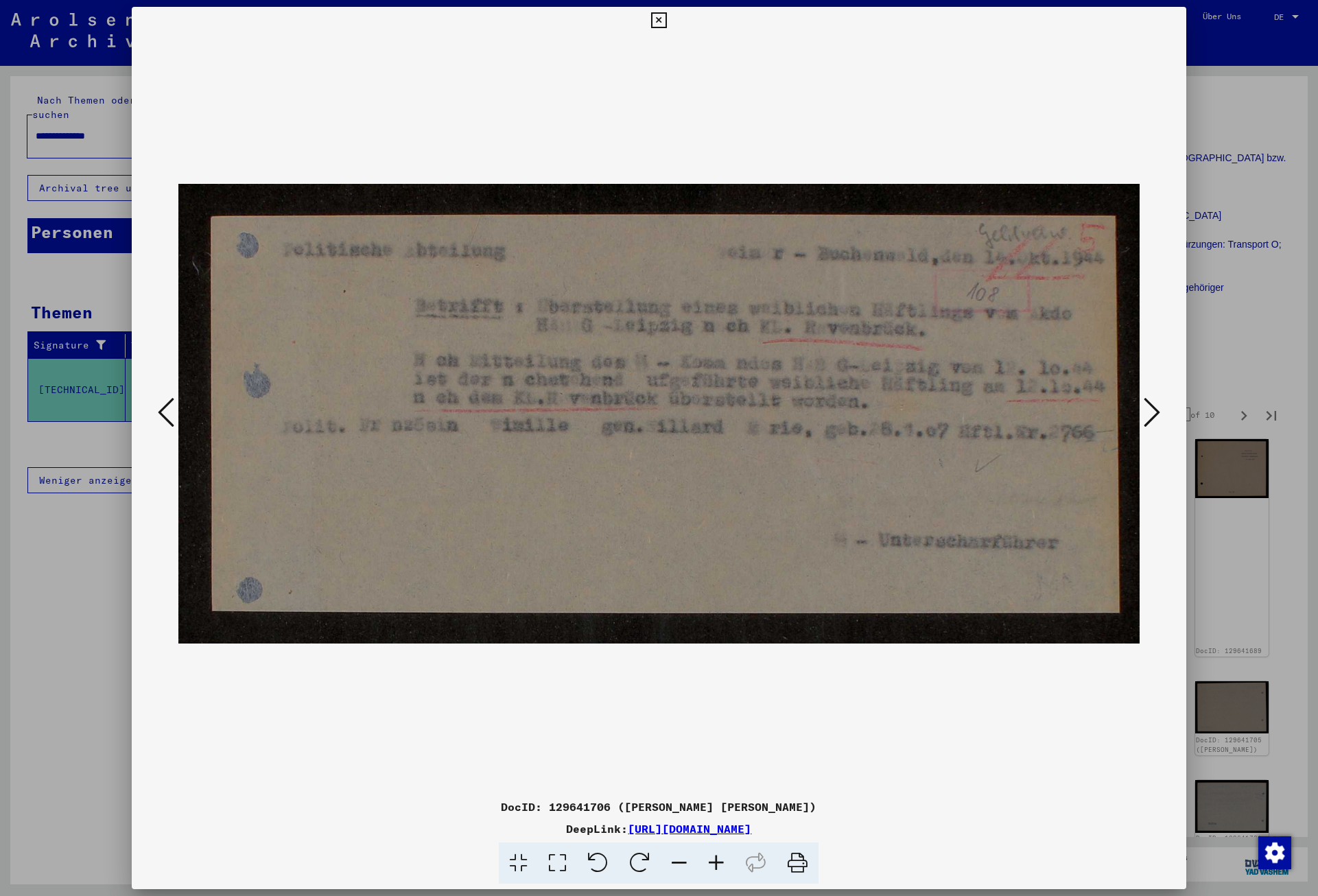
click at [1163, 412] on button at bounding box center [1152, 413] width 25 height 39
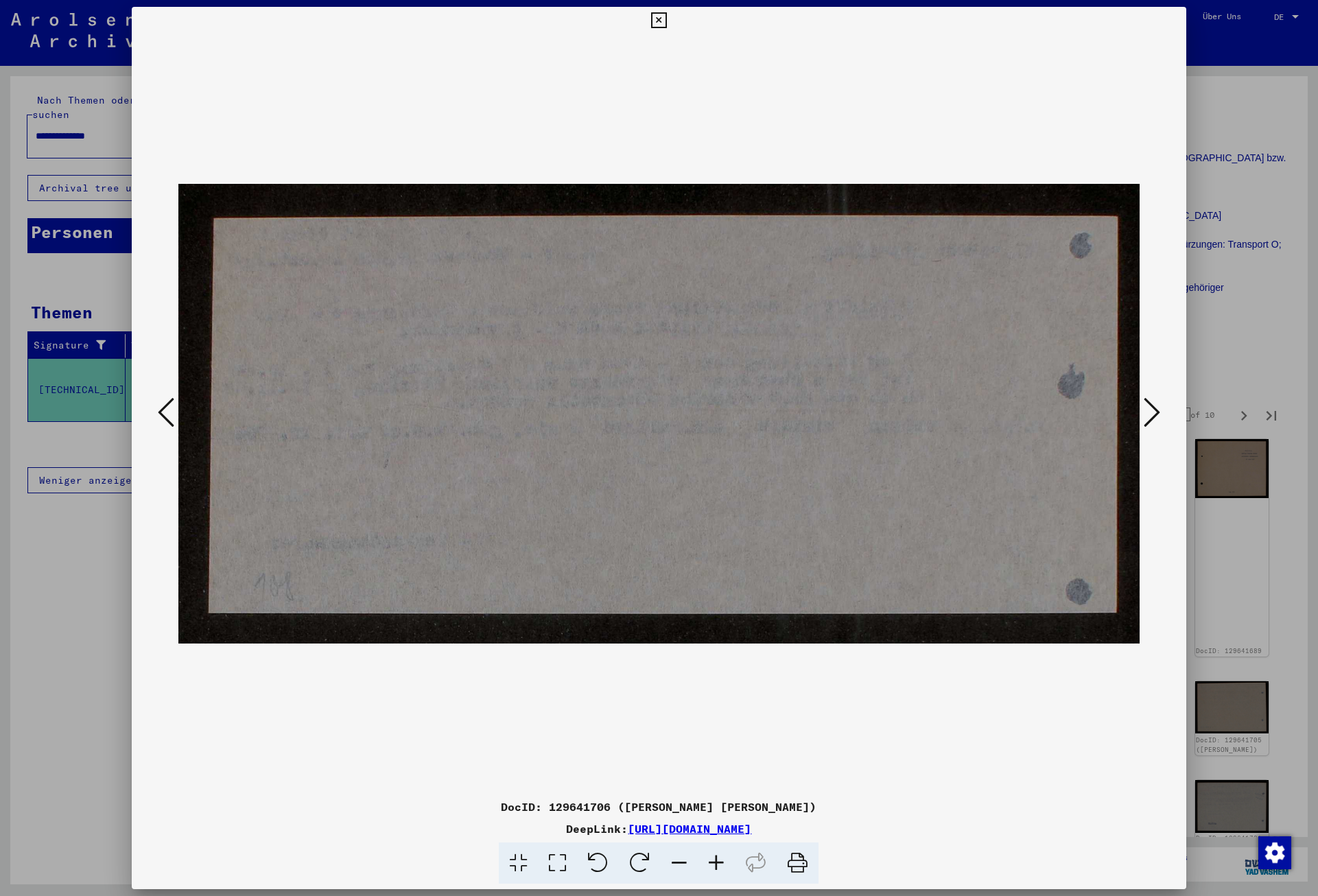
click at [1163, 412] on button at bounding box center [1152, 413] width 25 height 39
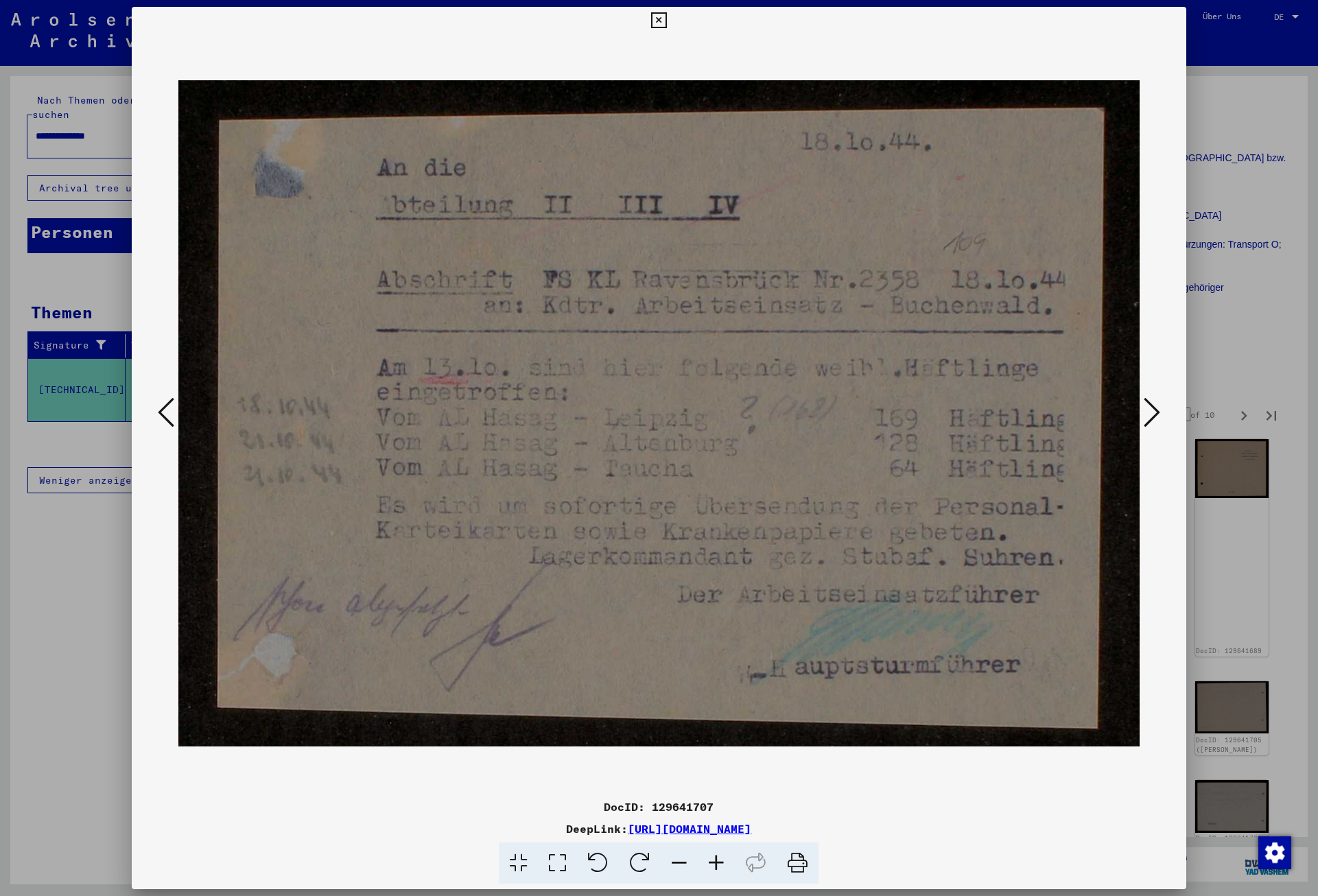
click at [1163, 412] on button at bounding box center [1152, 413] width 25 height 39
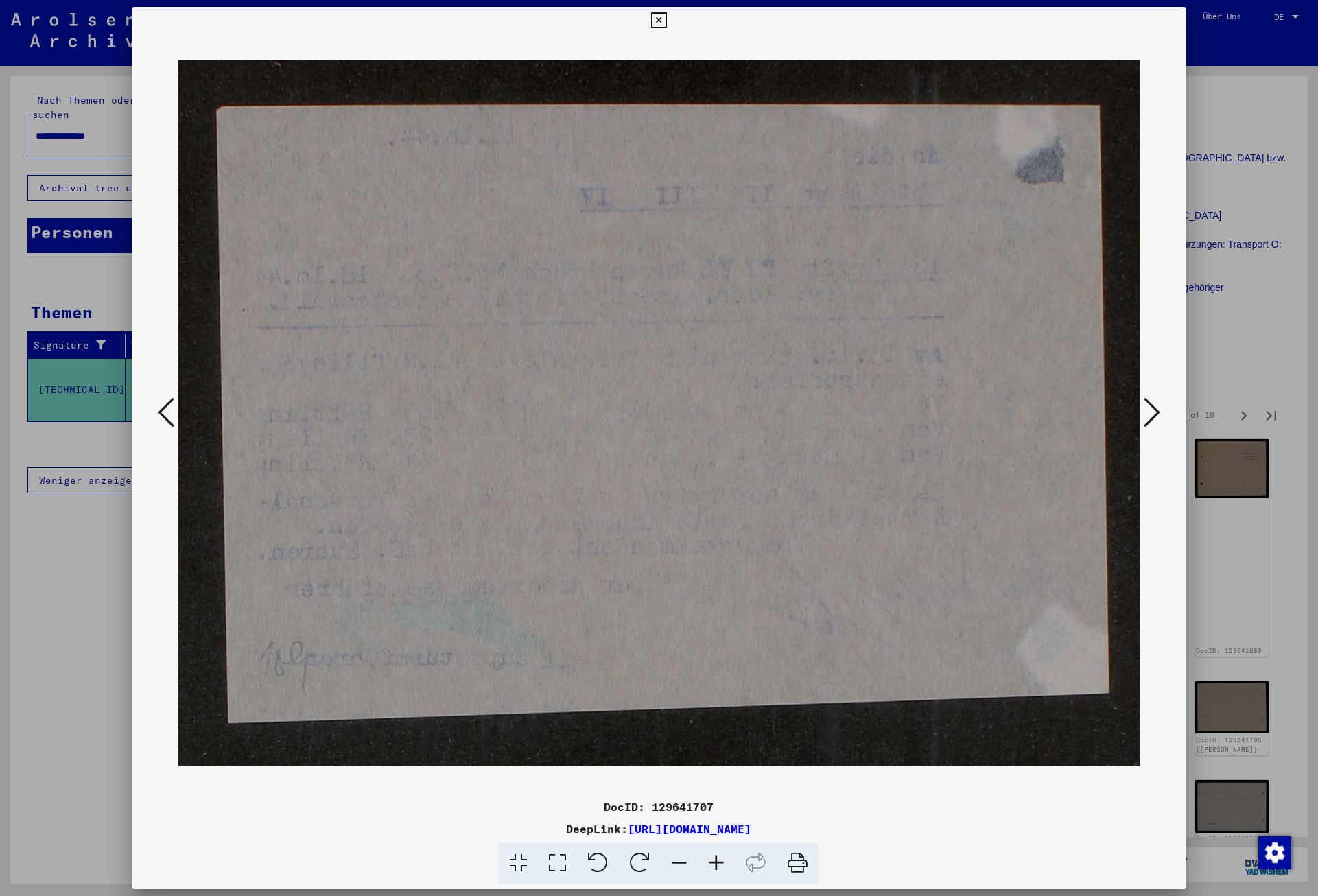
click at [1163, 412] on button at bounding box center [1152, 413] width 25 height 39
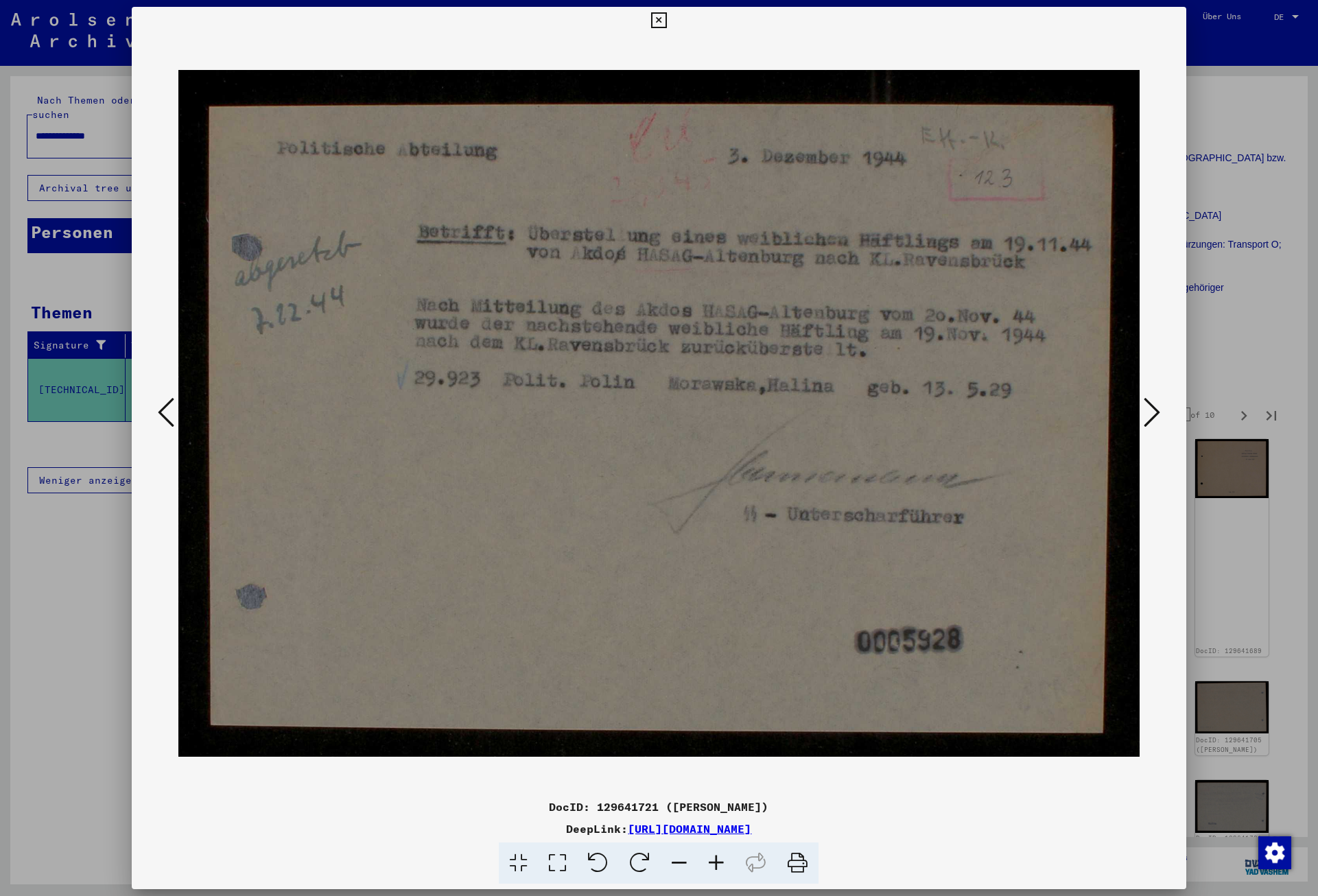
click at [1163, 412] on button at bounding box center [1152, 413] width 25 height 39
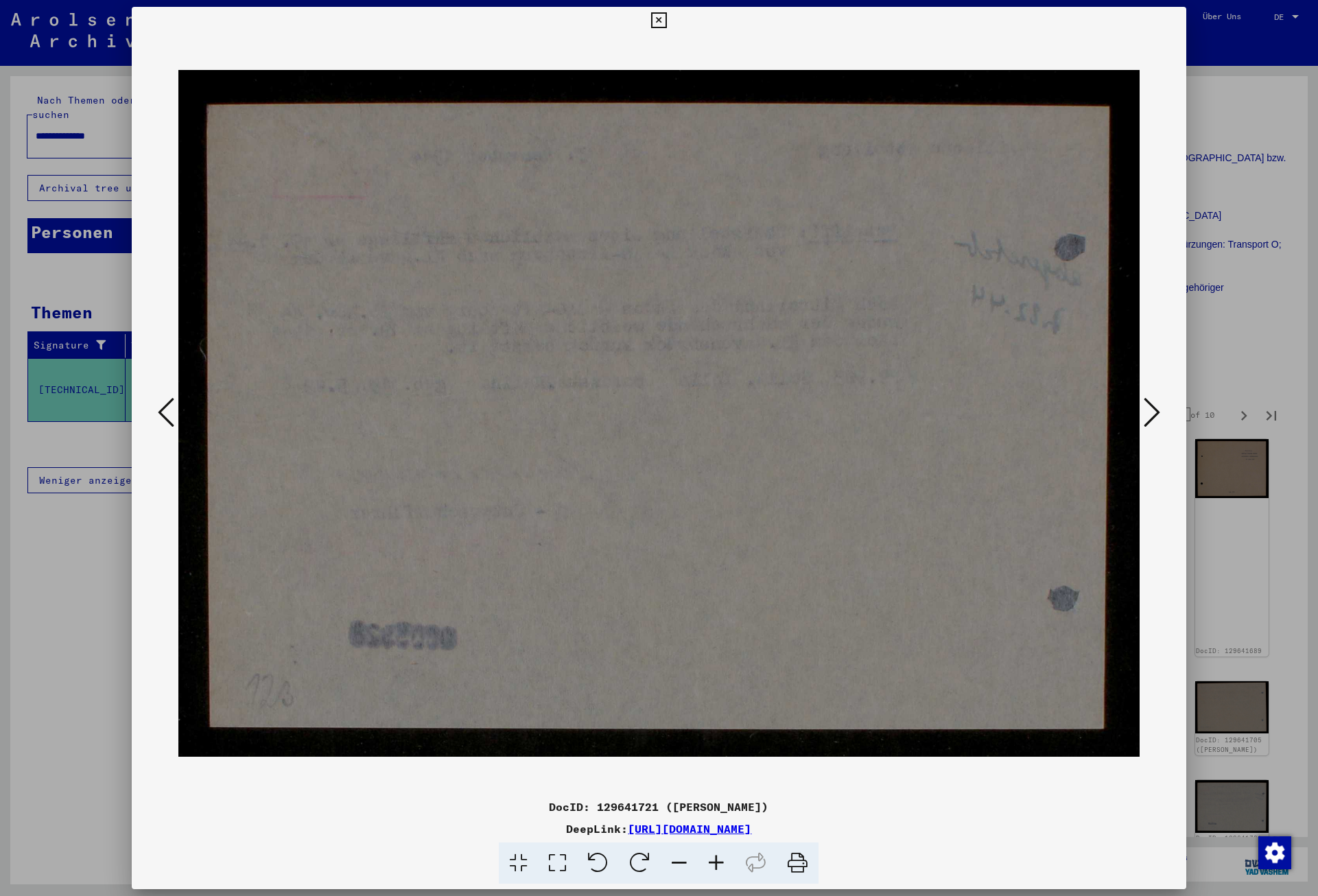
click at [1163, 412] on button at bounding box center [1152, 413] width 25 height 39
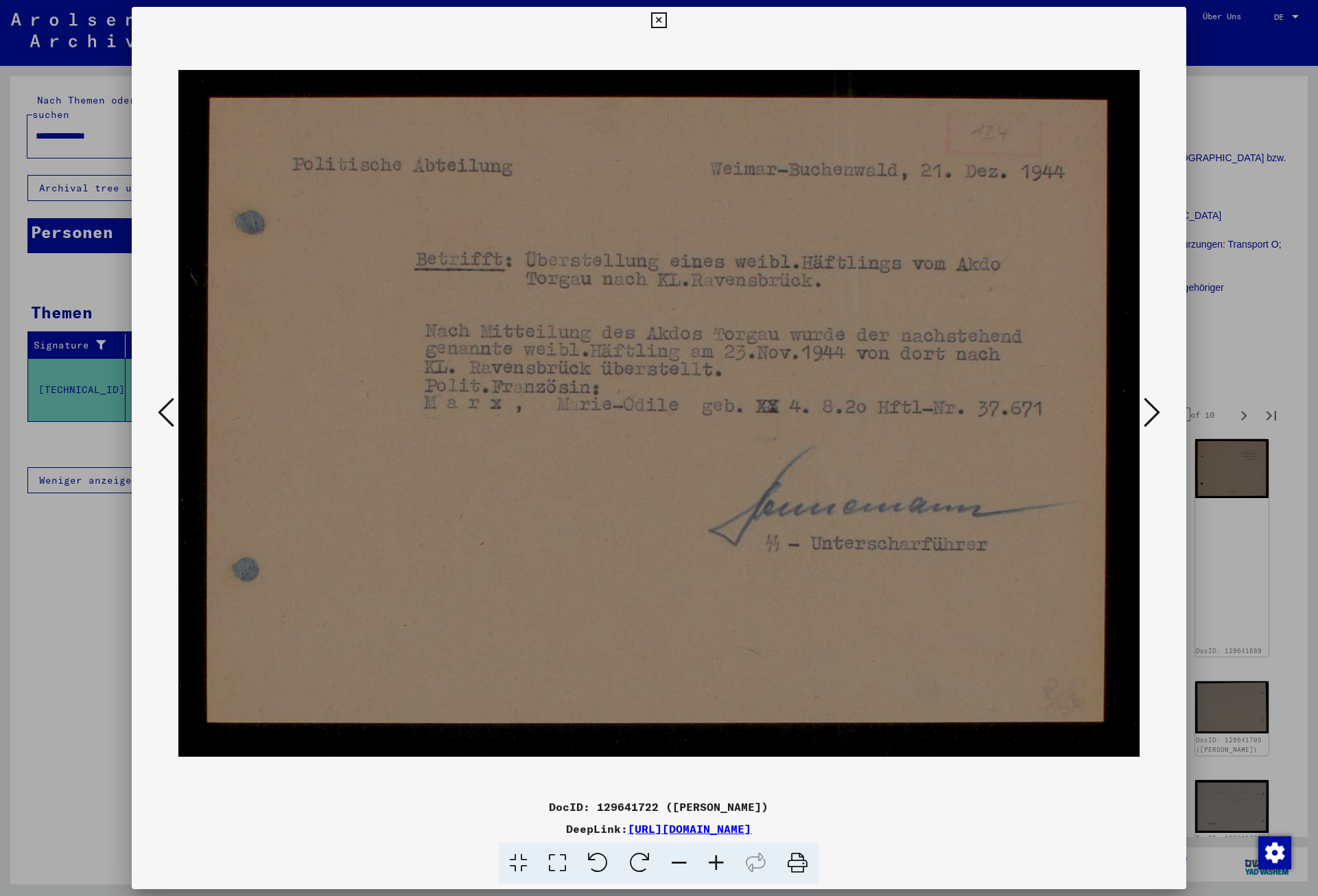
click at [1163, 412] on button at bounding box center [1152, 413] width 25 height 39
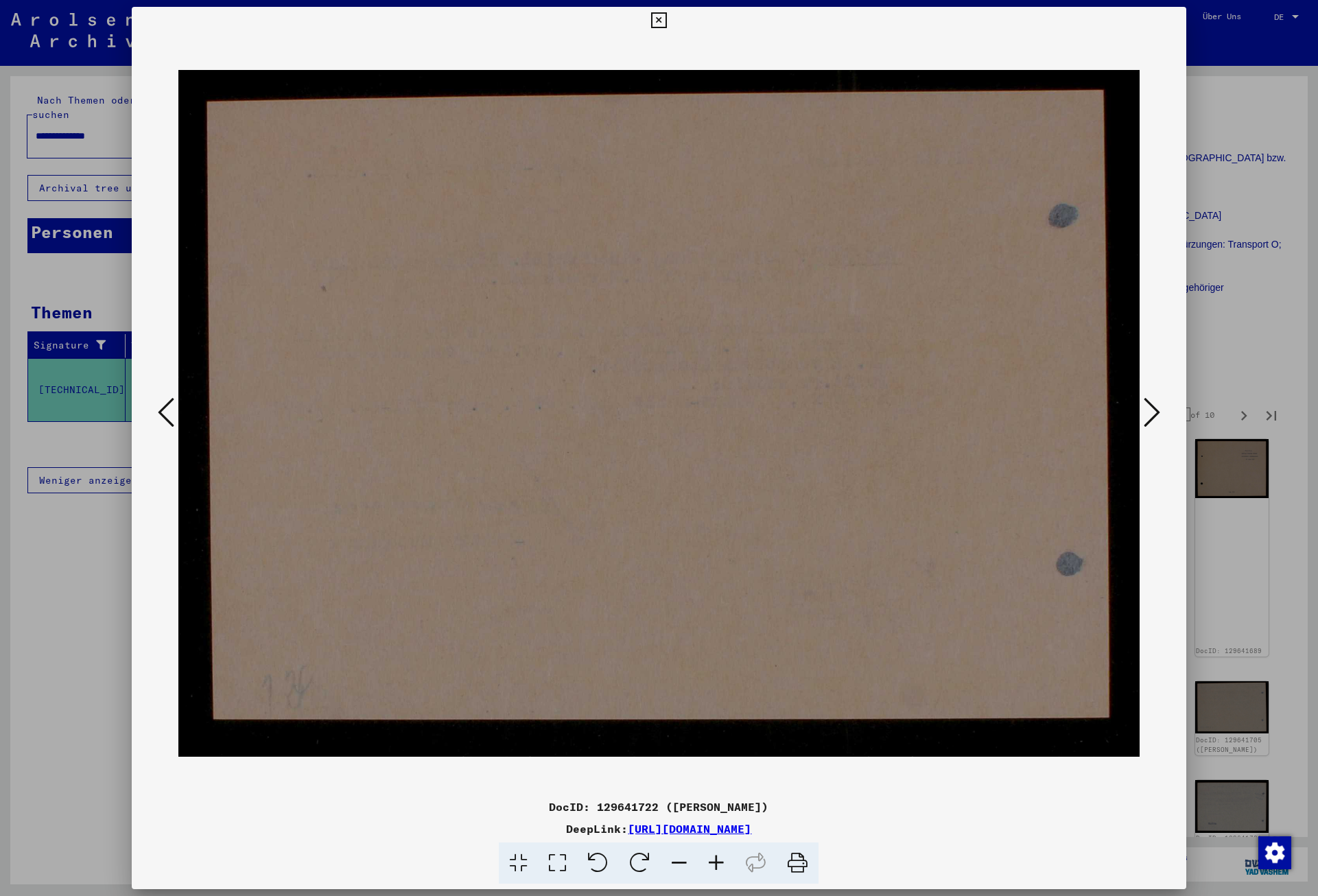
click at [1163, 412] on button at bounding box center [1152, 413] width 25 height 39
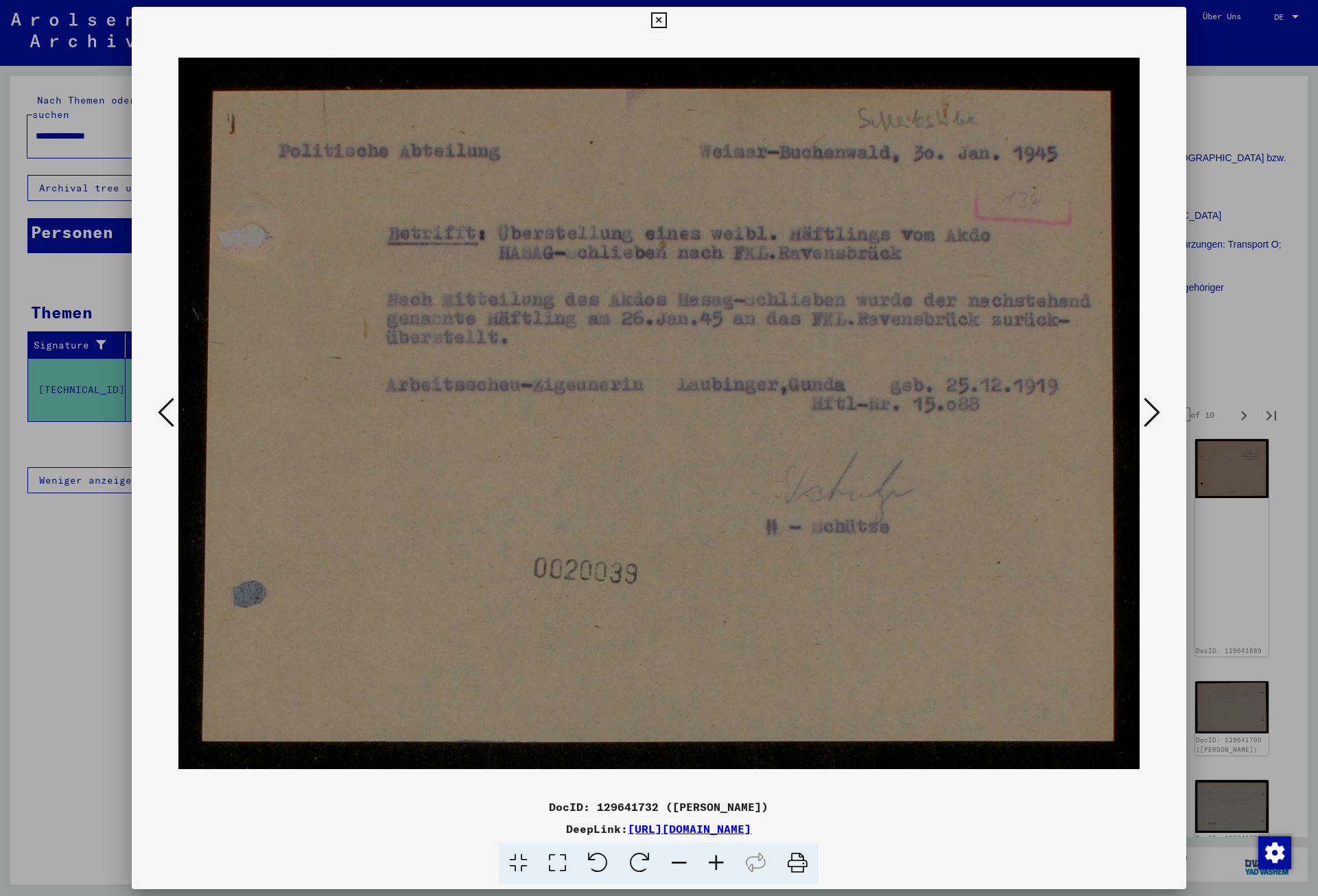
click at [1163, 412] on button at bounding box center [1152, 413] width 25 height 39
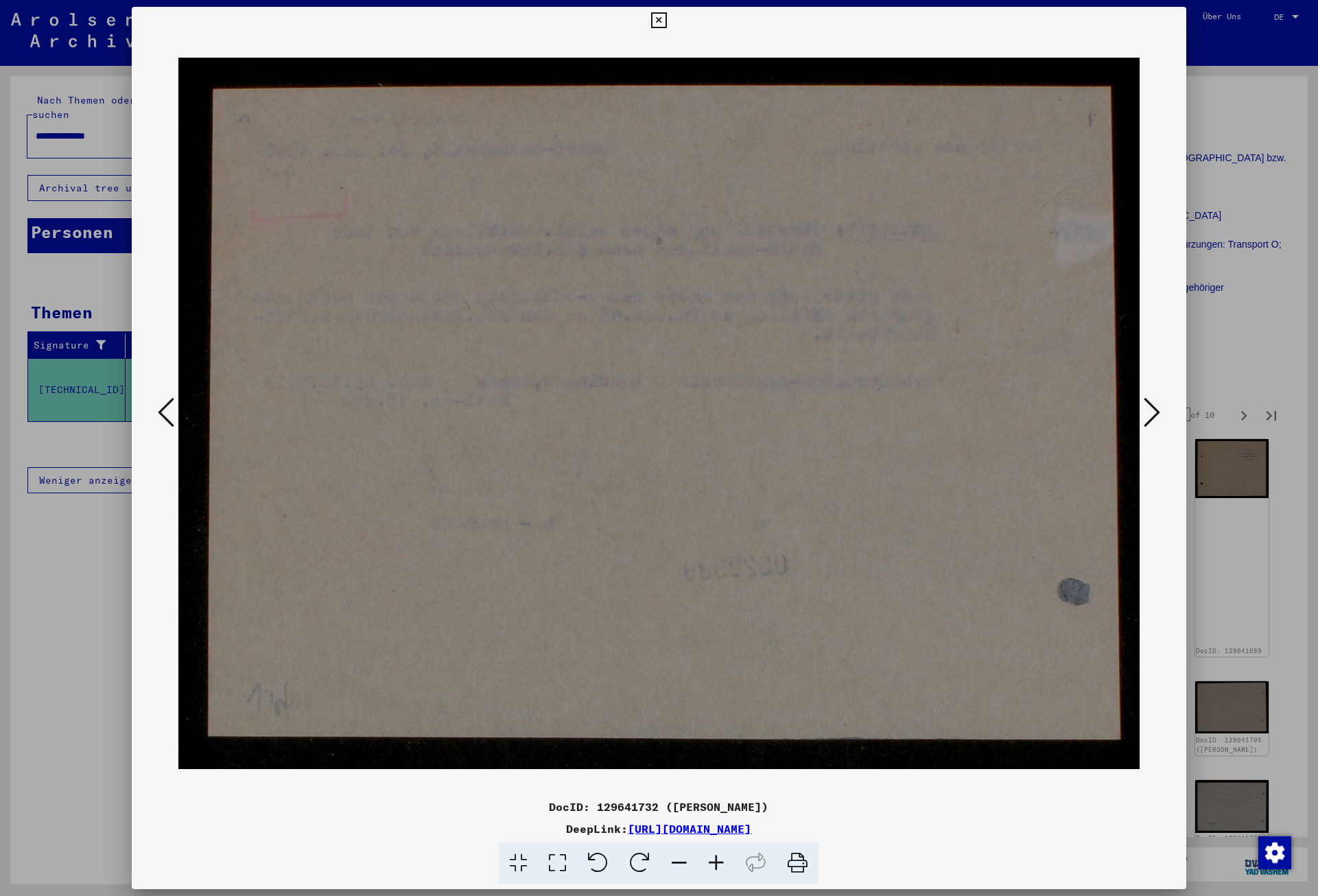
click at [1163, 412] on button at bounding box center [1152, 413] width 25 height 39
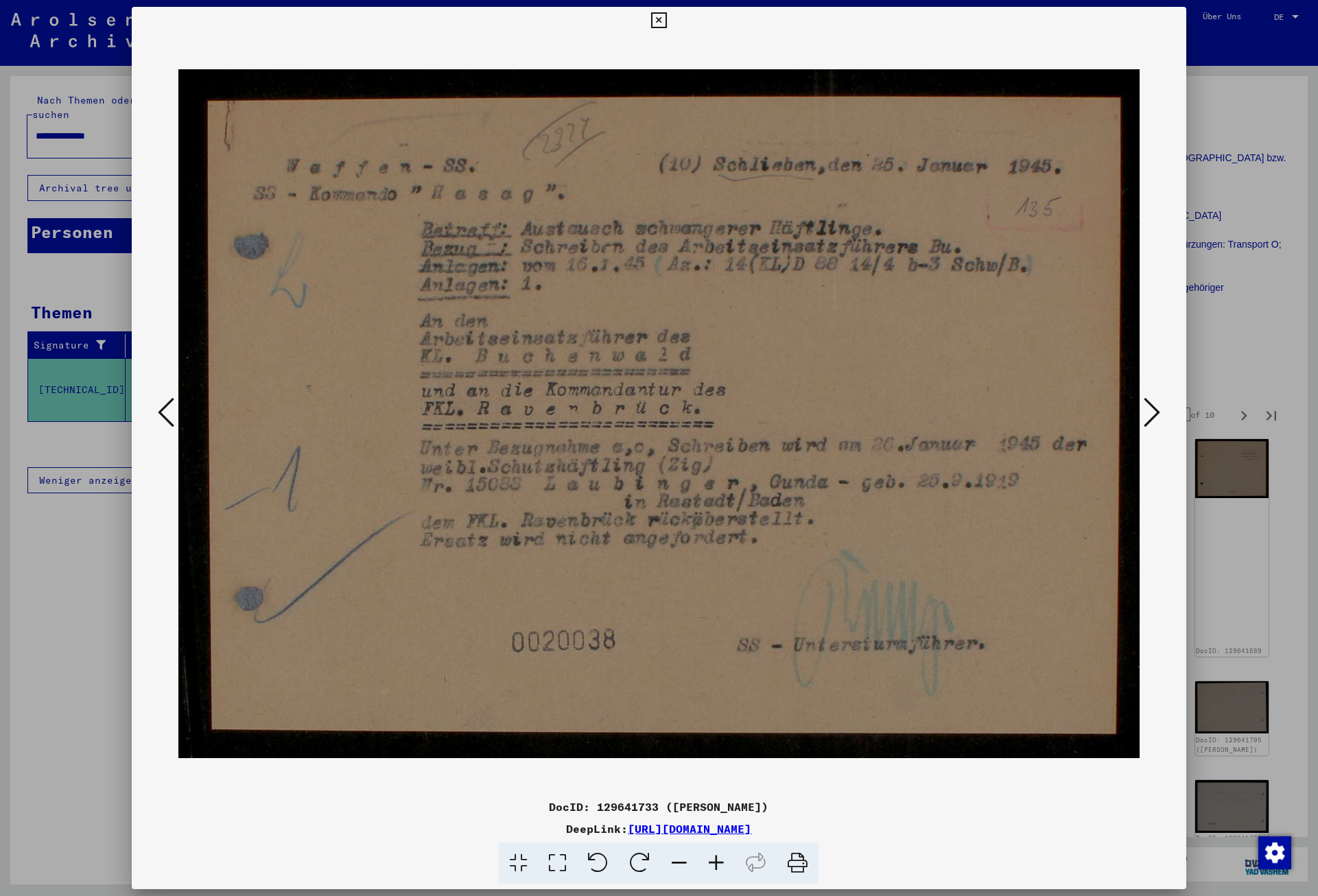
click at [1163, 412] on button at bounding box center [1152, 413] width 25 height 39
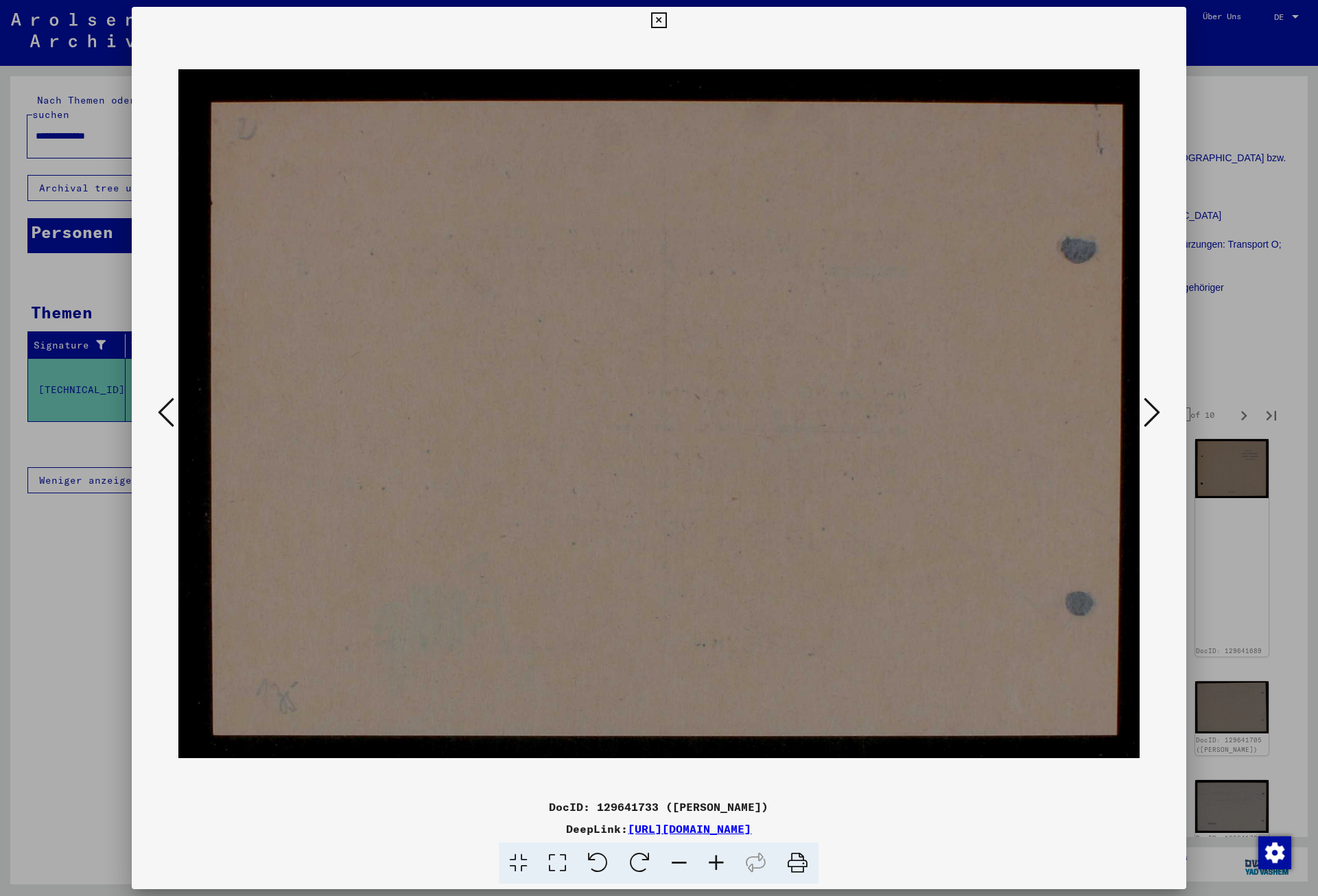
click at [1163, 412] on button at bounding box center [1152, 413] width 25 height 39
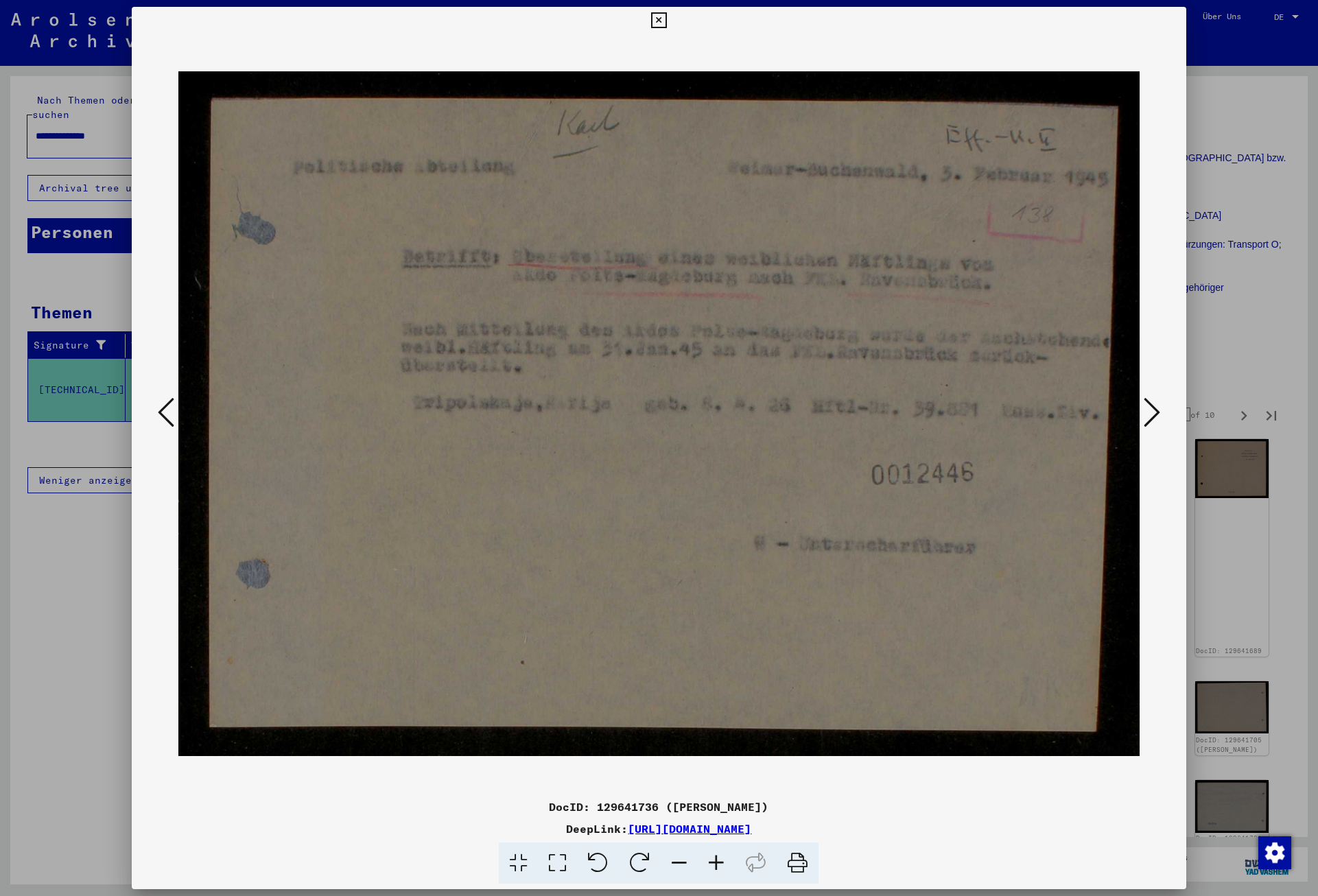
click at [1163, 412] on button at bounding box center [1152, 413] width 25 height 39
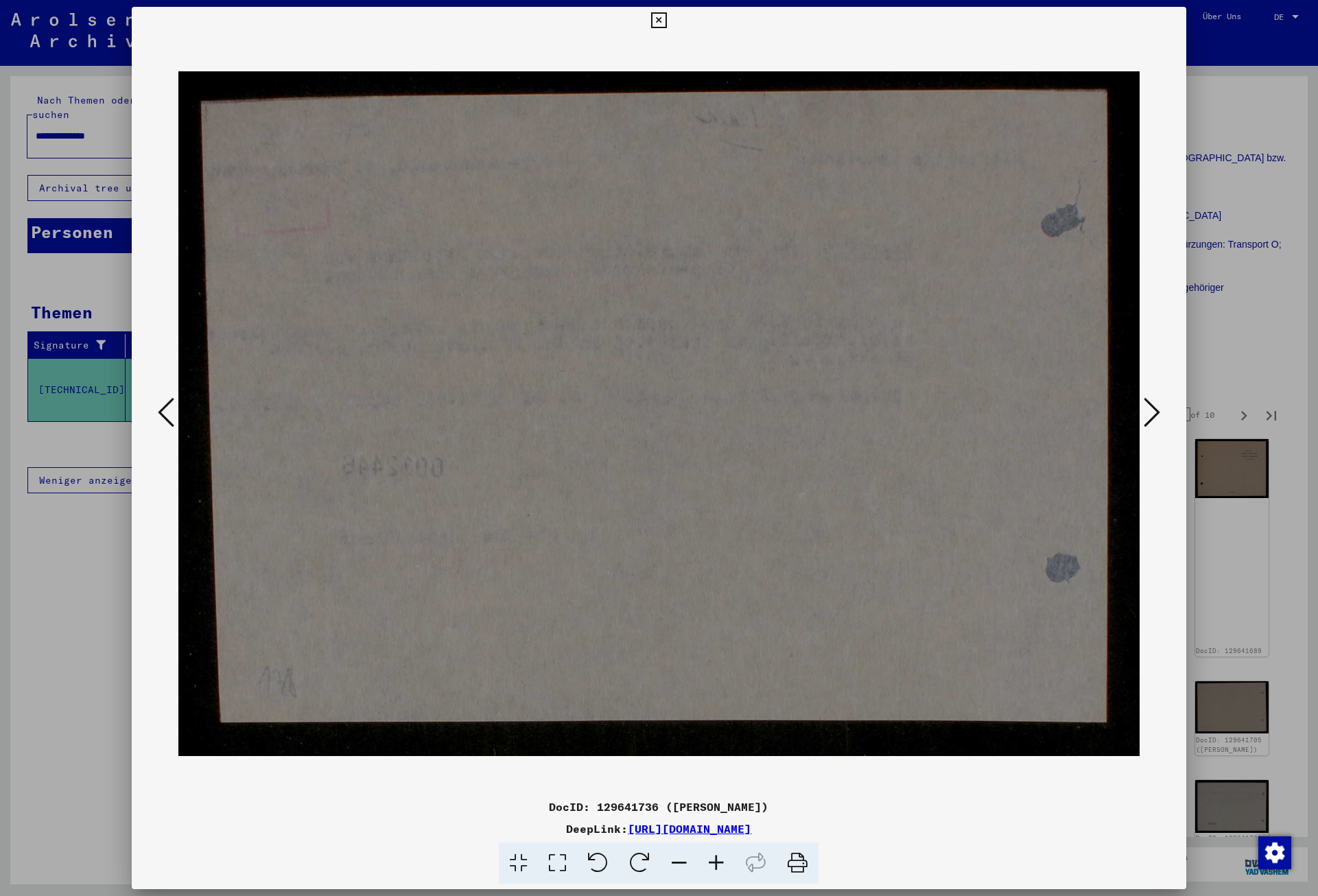
click at [1163, 412] on button at bounding box center [1152, 413] width 25 height 39
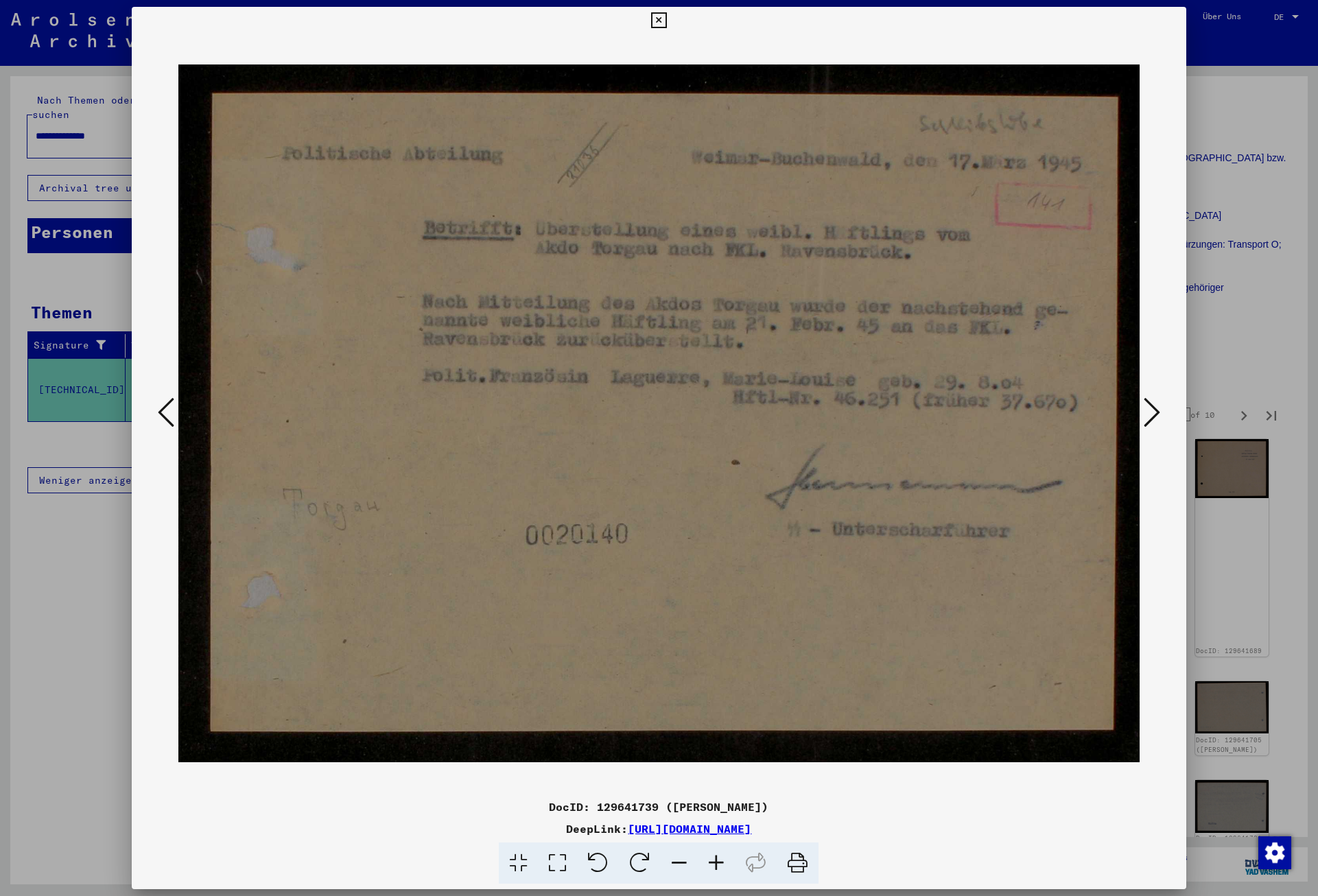
click at [1163, 412] on button at bounding box center [1152, 413] width 25 height 39
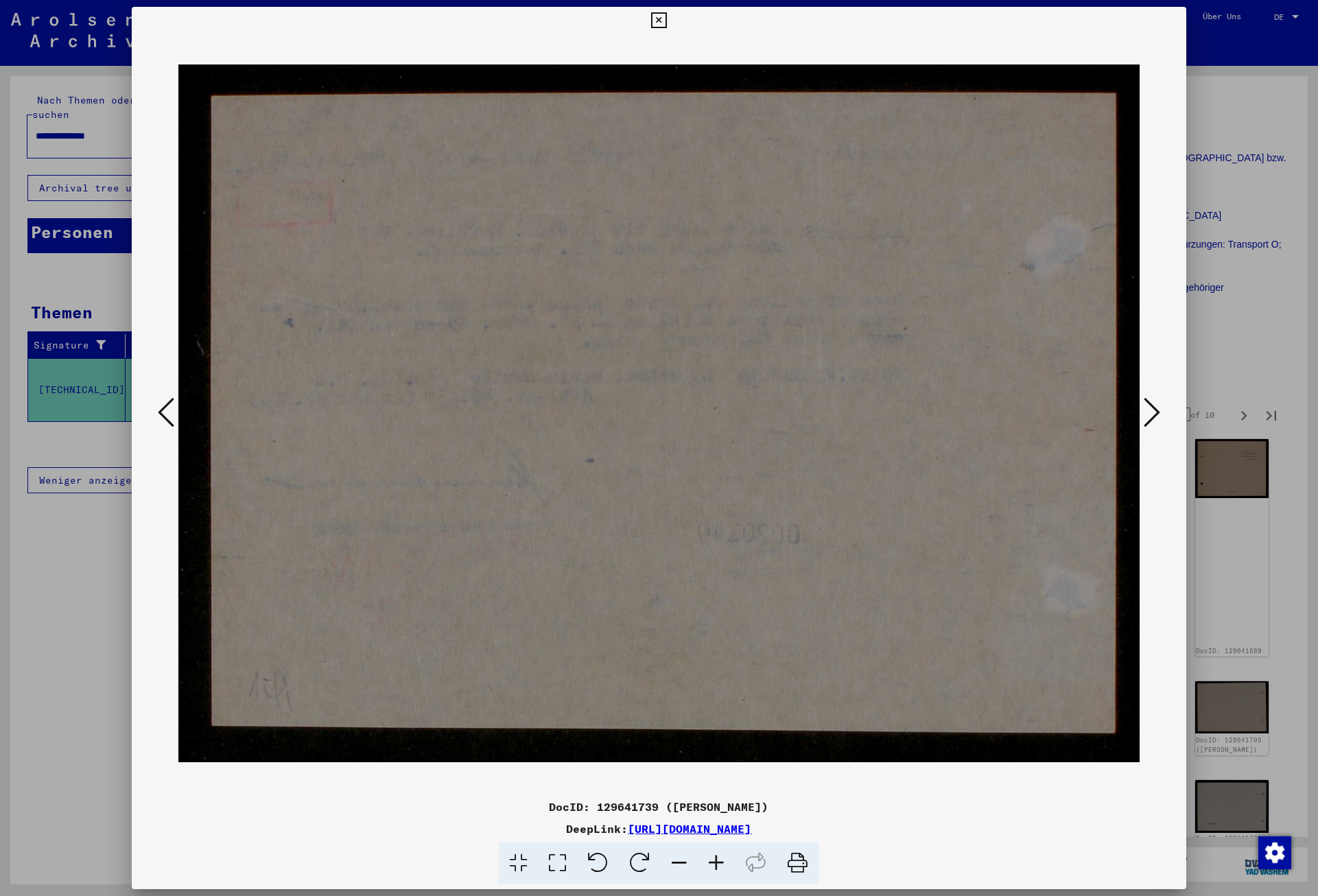
click at [1163, 412] on button at bounding box center [1152, 413] width 25 height 39
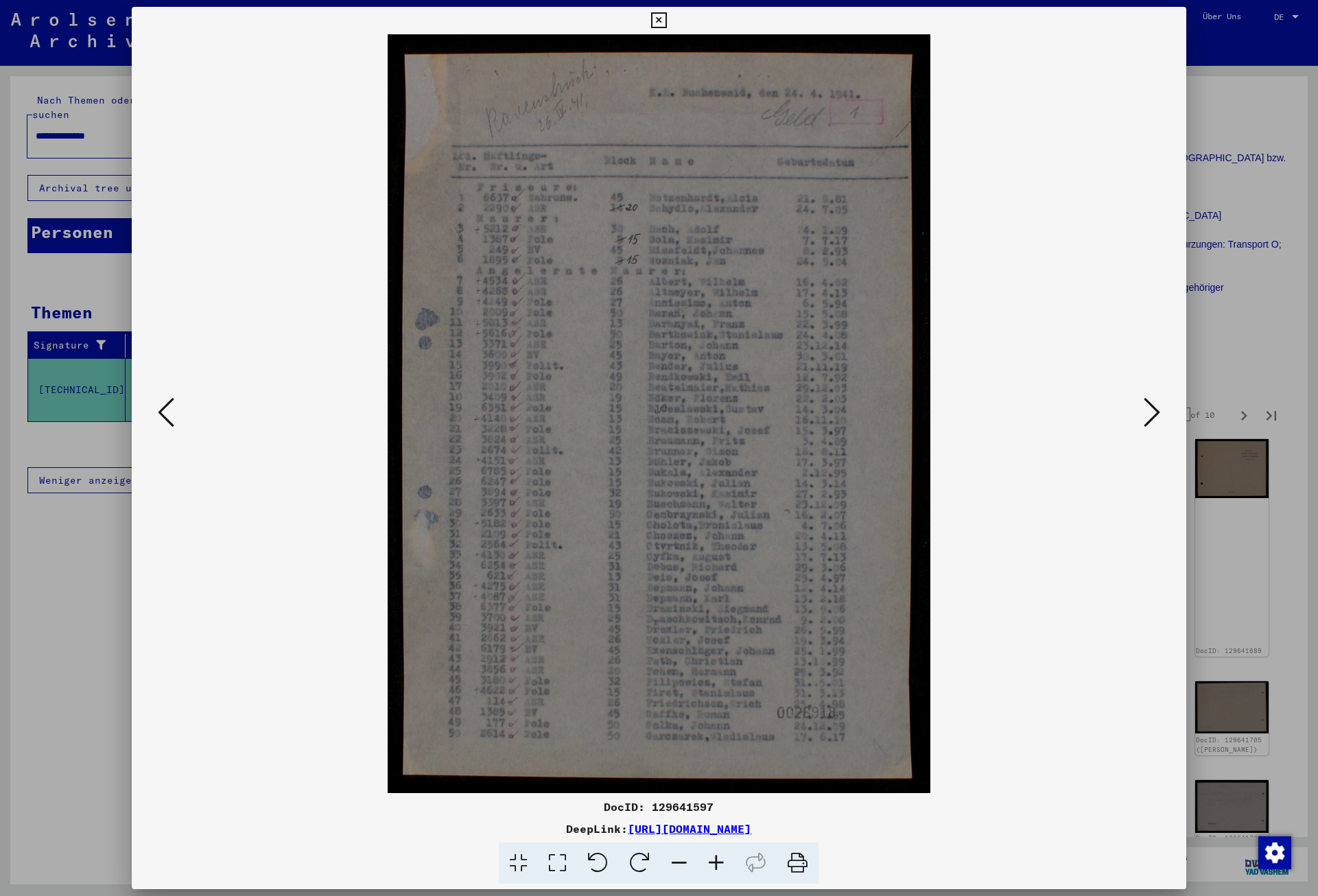
click at [1163, 412] on button at bounding box center [1152, 413] width 25 height 39
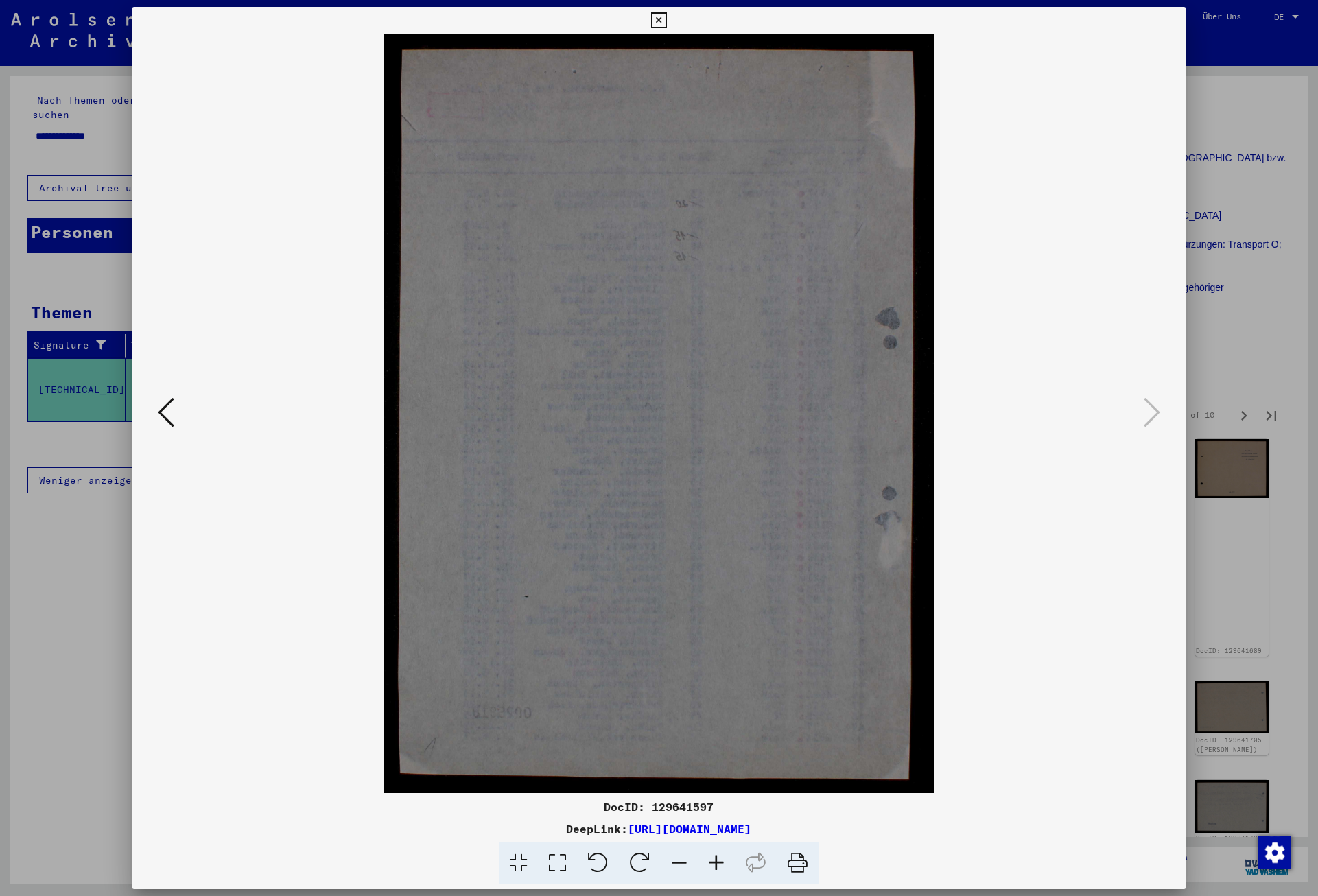
click at [667, 26] on icon at bounding box center [659, 20] width 16 height 17
